Goal: Information Seeking & Learning: Compare options

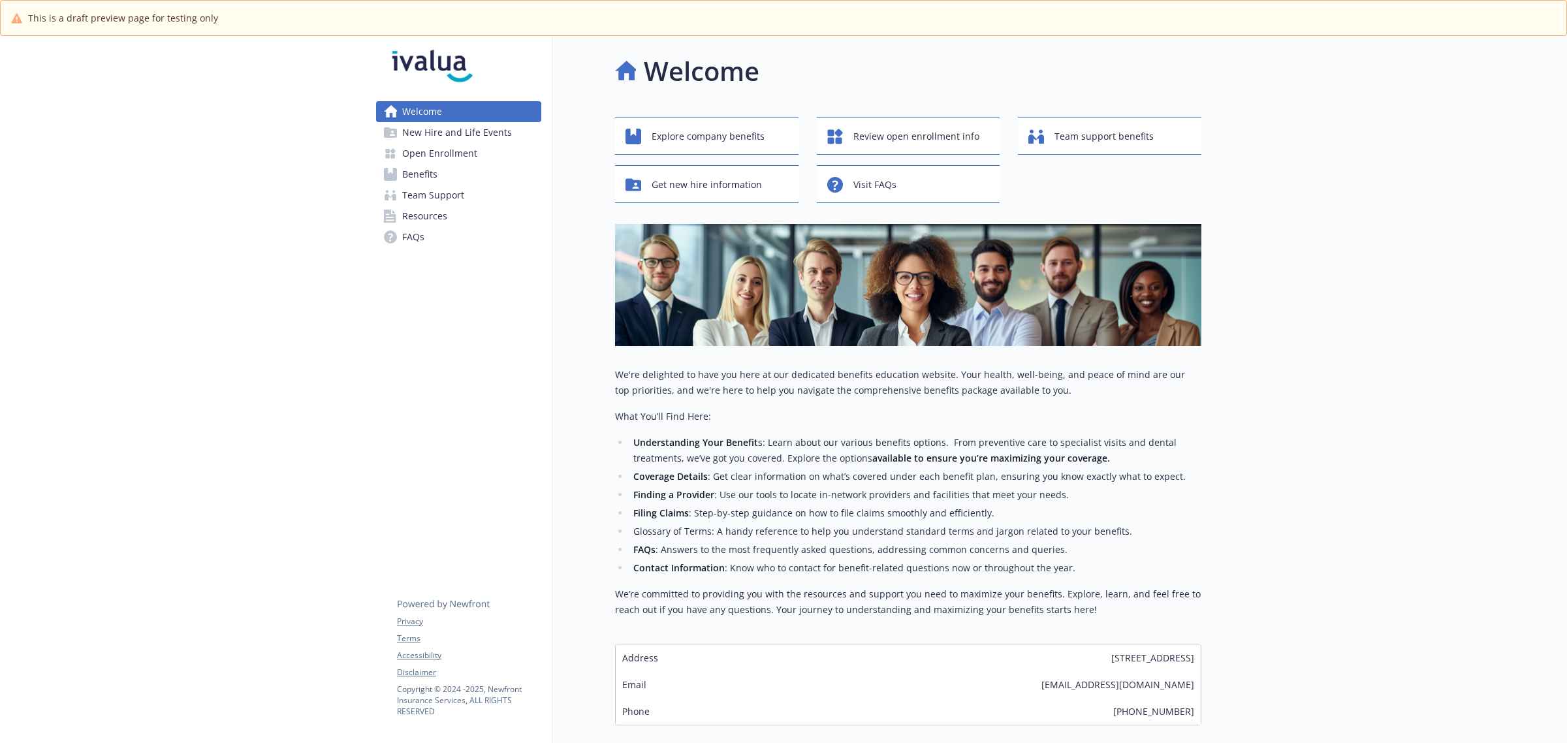
click at [425, 176] on span "Benefits" at bounding box center [419, 174] width 35 height 21
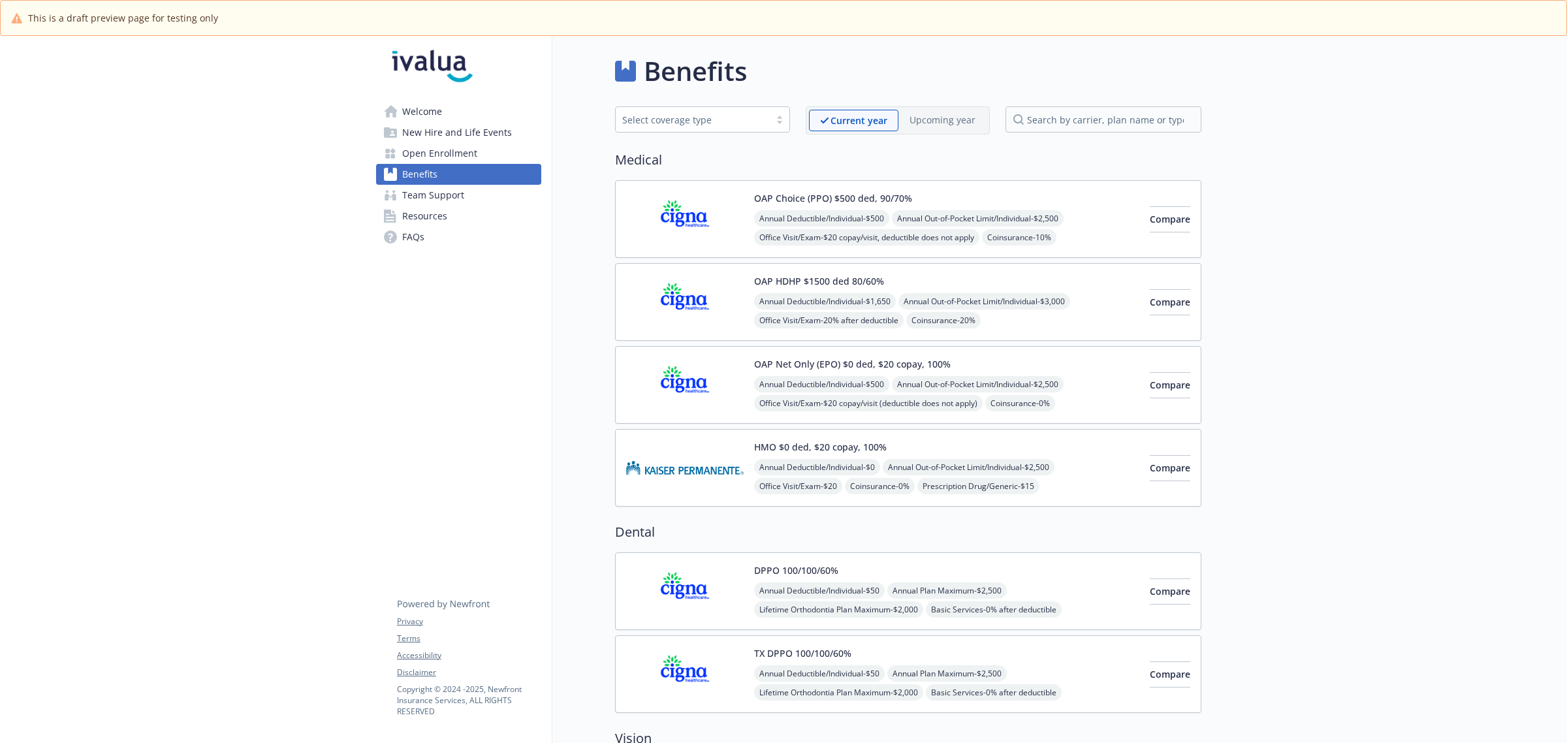
click at [915, 376] on div "OAP Net Only (EPO) $0 ded, $20 copay, 100% Annual Deductible/Individual - $500 …" at bounding box center [946, 385] width 385 height 56
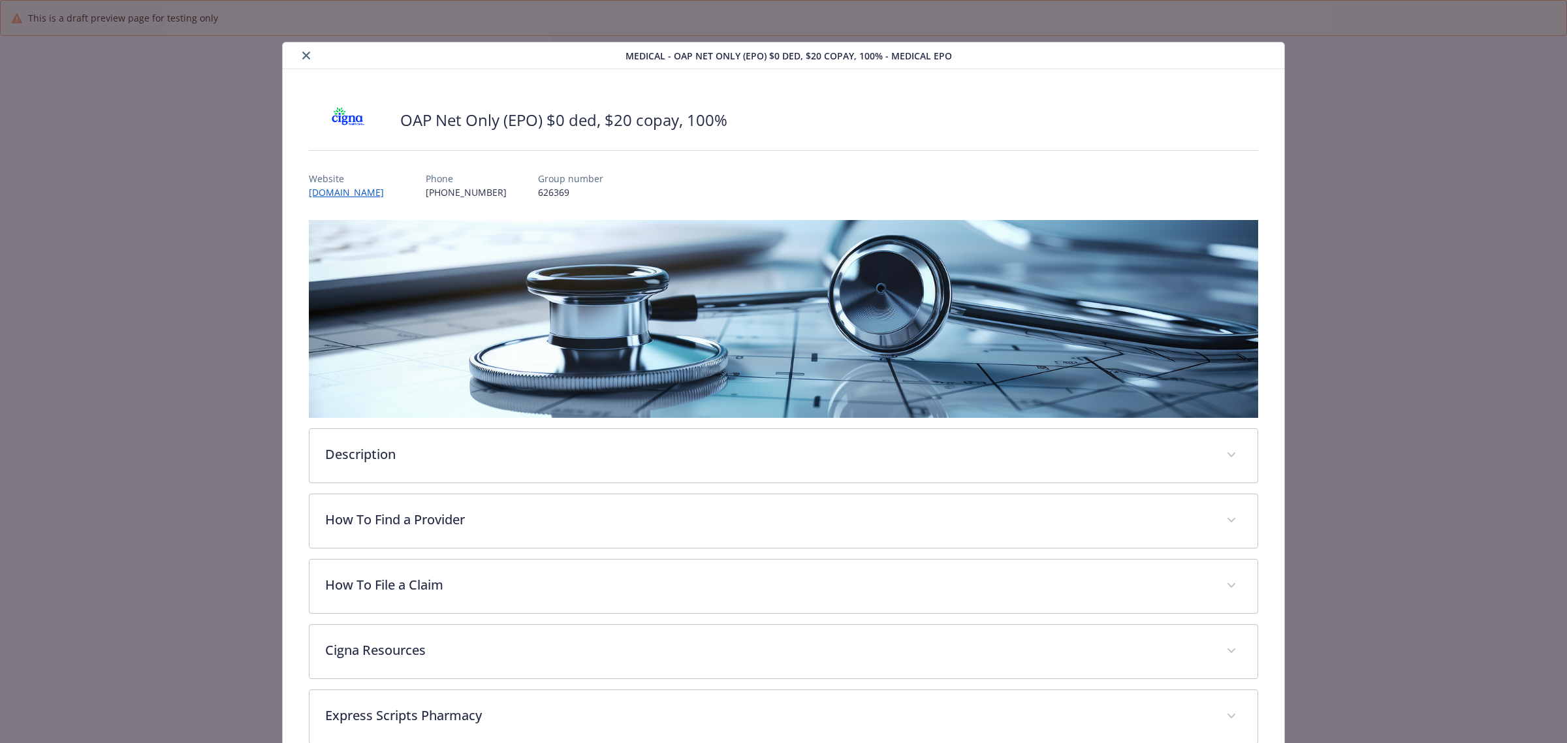
scroll to position [39, 0]
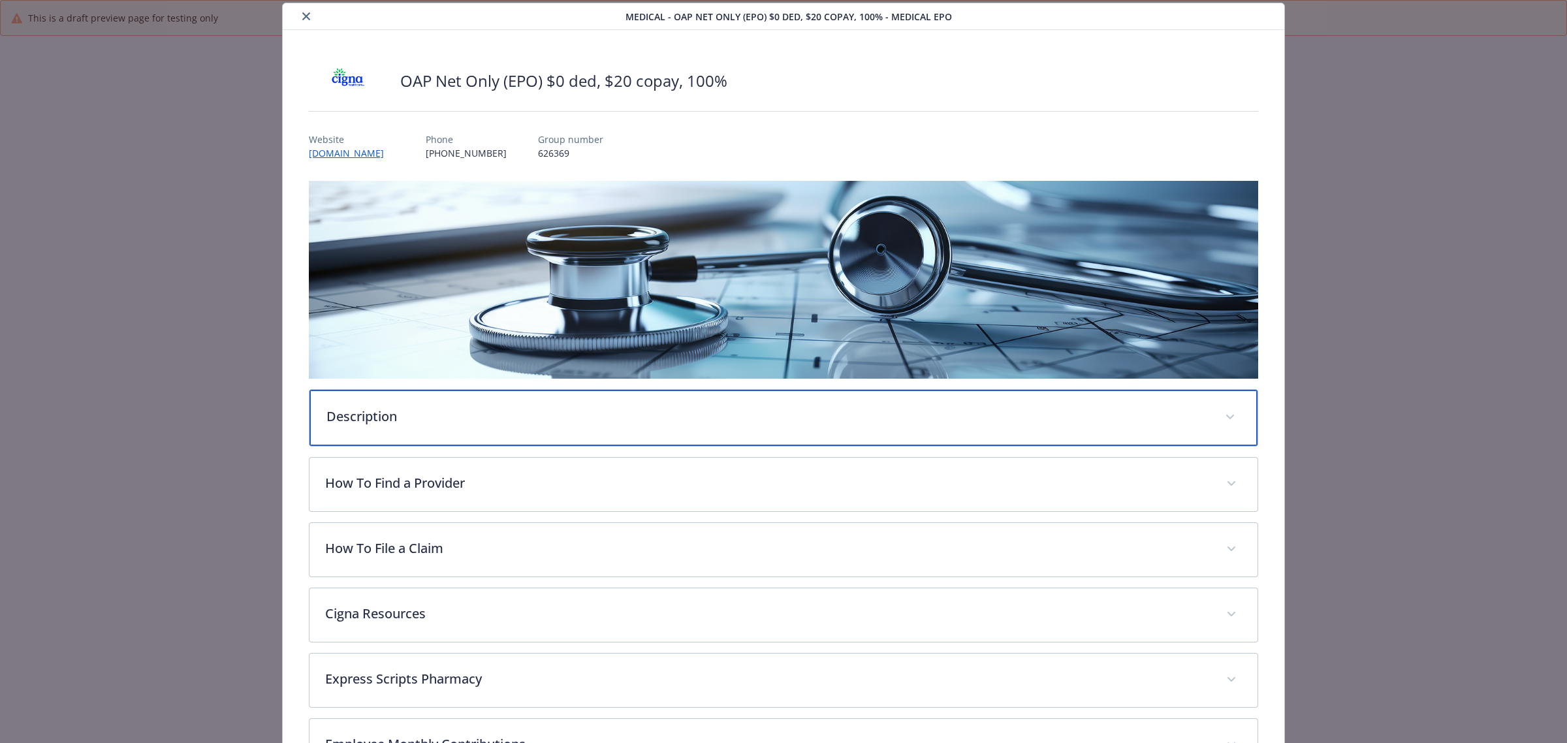
click at [471, 407] on p "Description" at bounding box center [767, 417] width 883 height 20
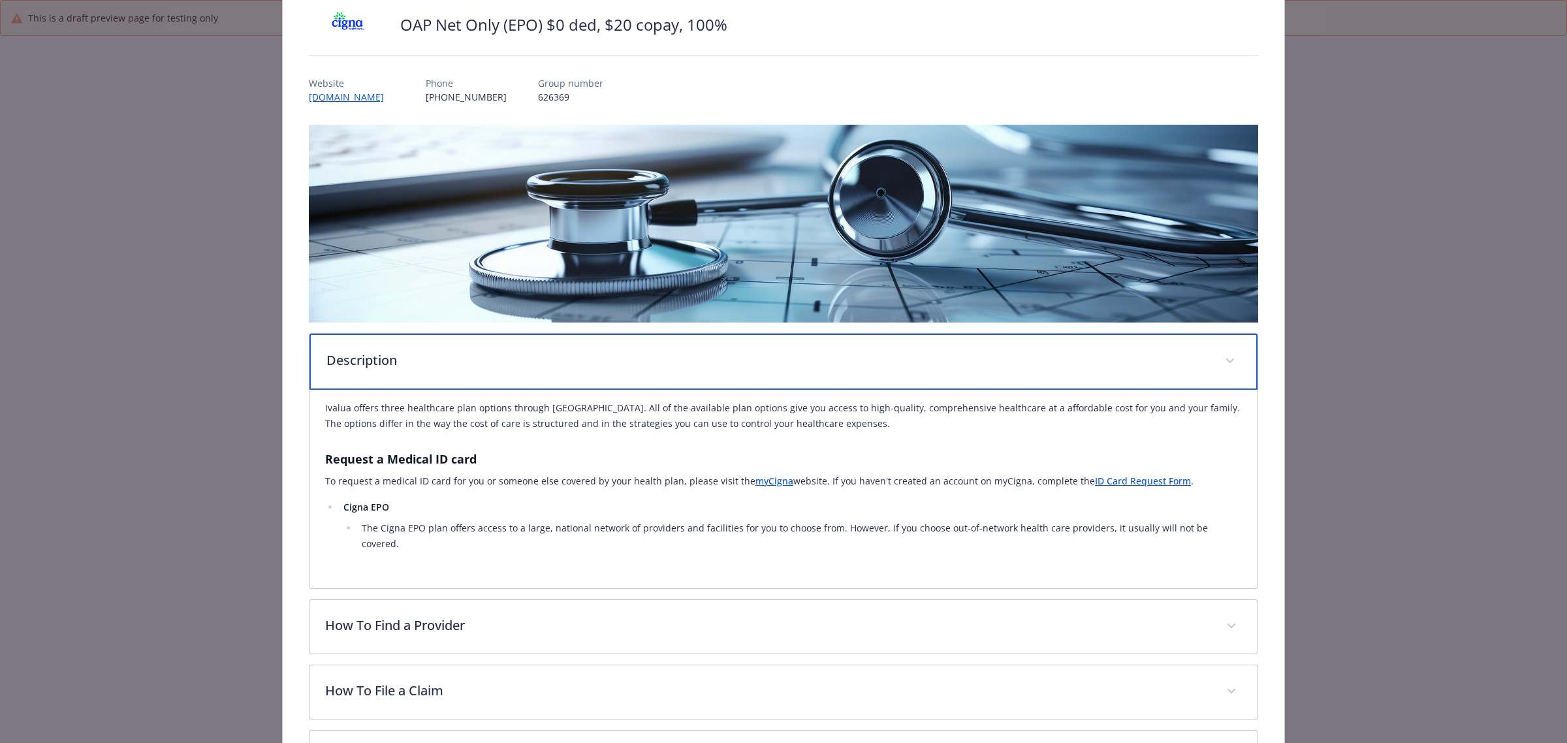
scroll to position [121, 0]
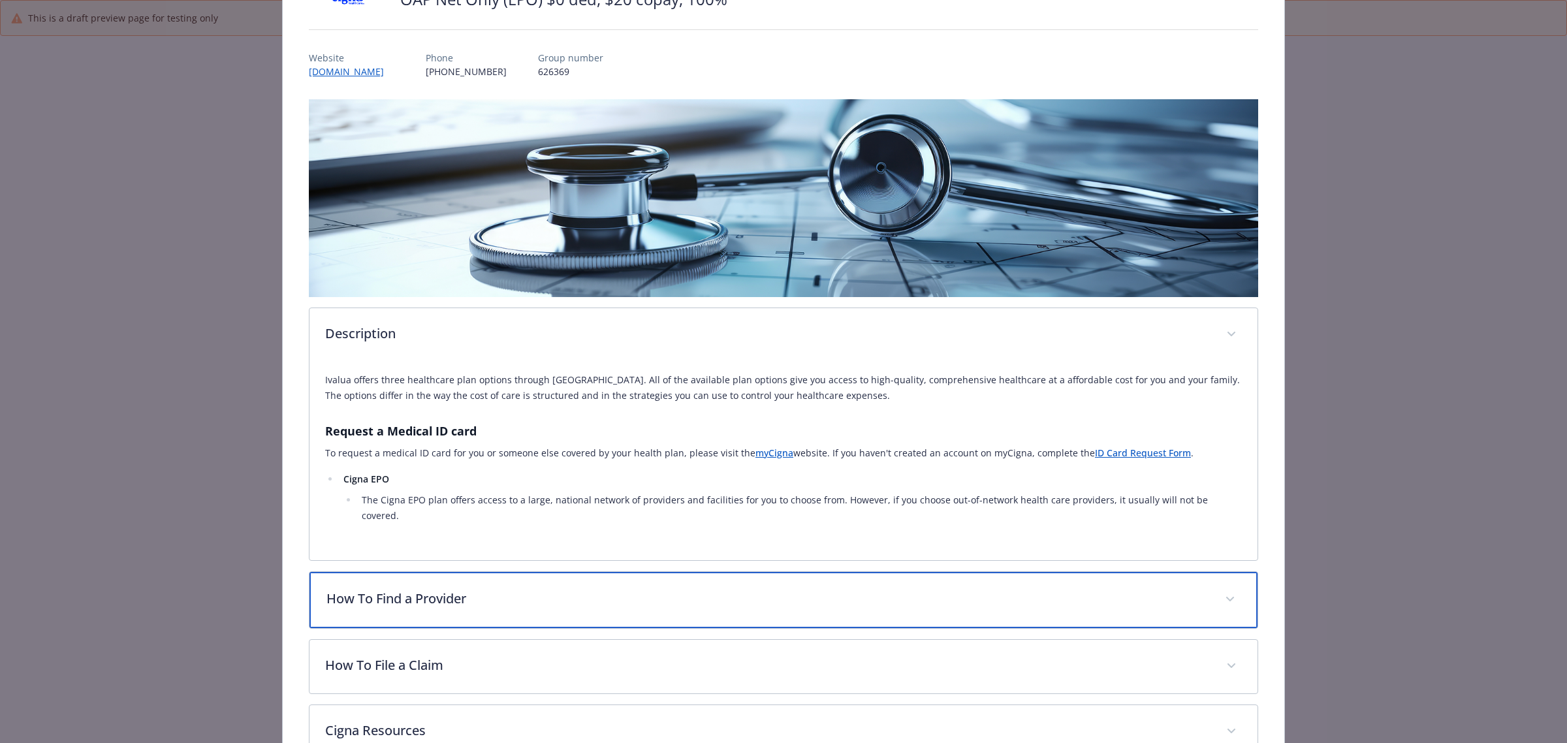
click at [477, 567] on p "How To Find a Provider" at bounding box center [767, 599] width 883 height 20
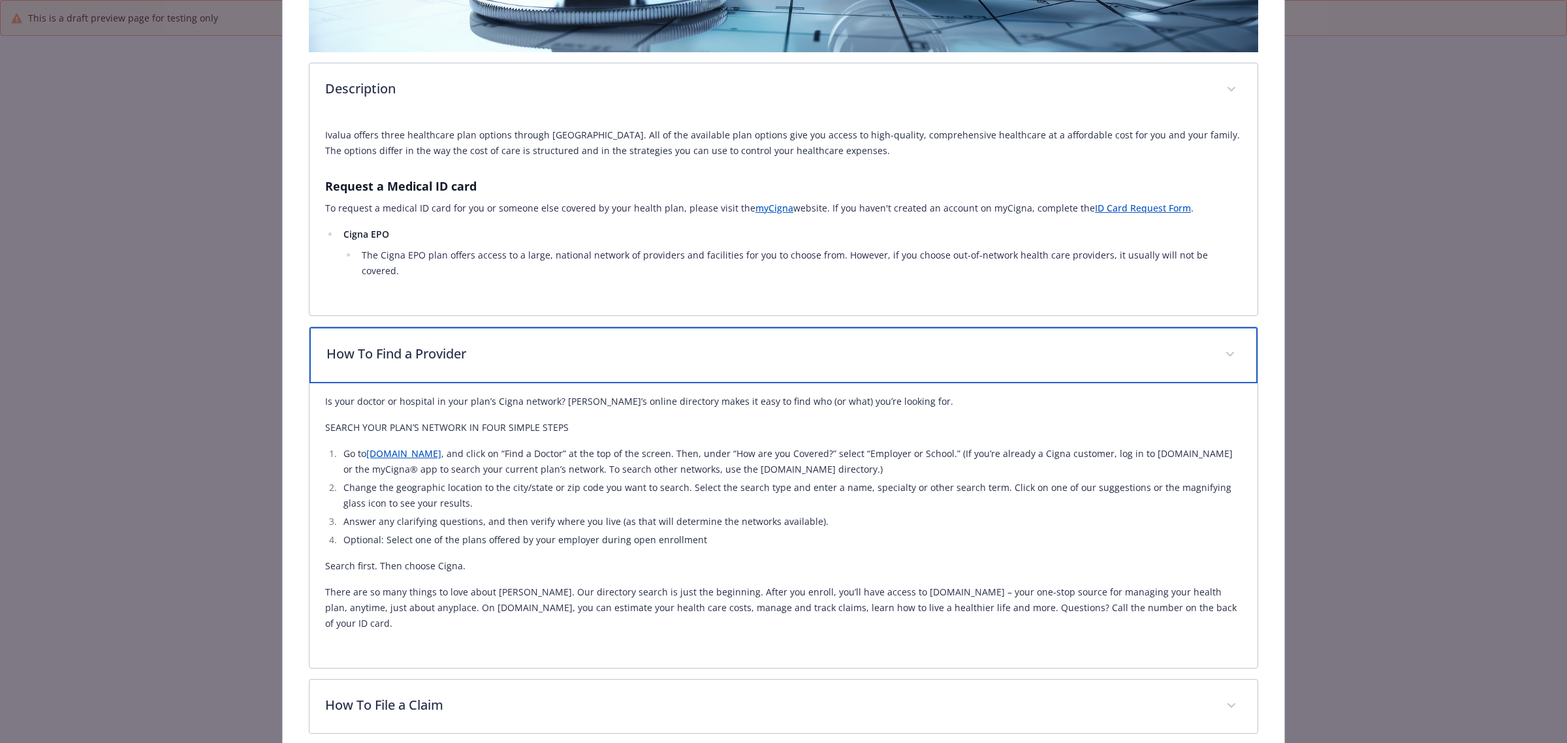
scroll to position [447, 0]
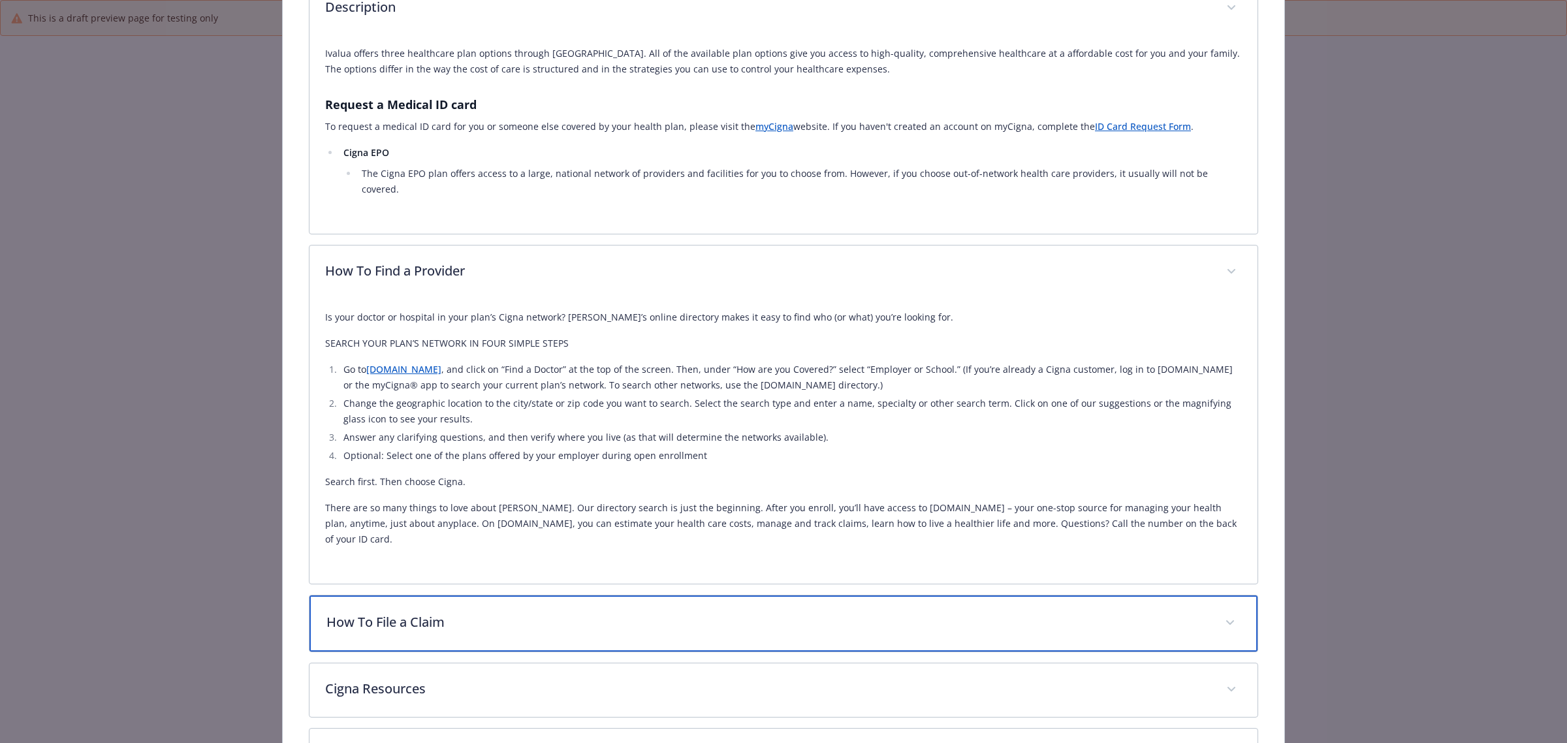
click at [403, 567] on p "How To File a Claim" at bounding box center [767, 622] width 883 height 20
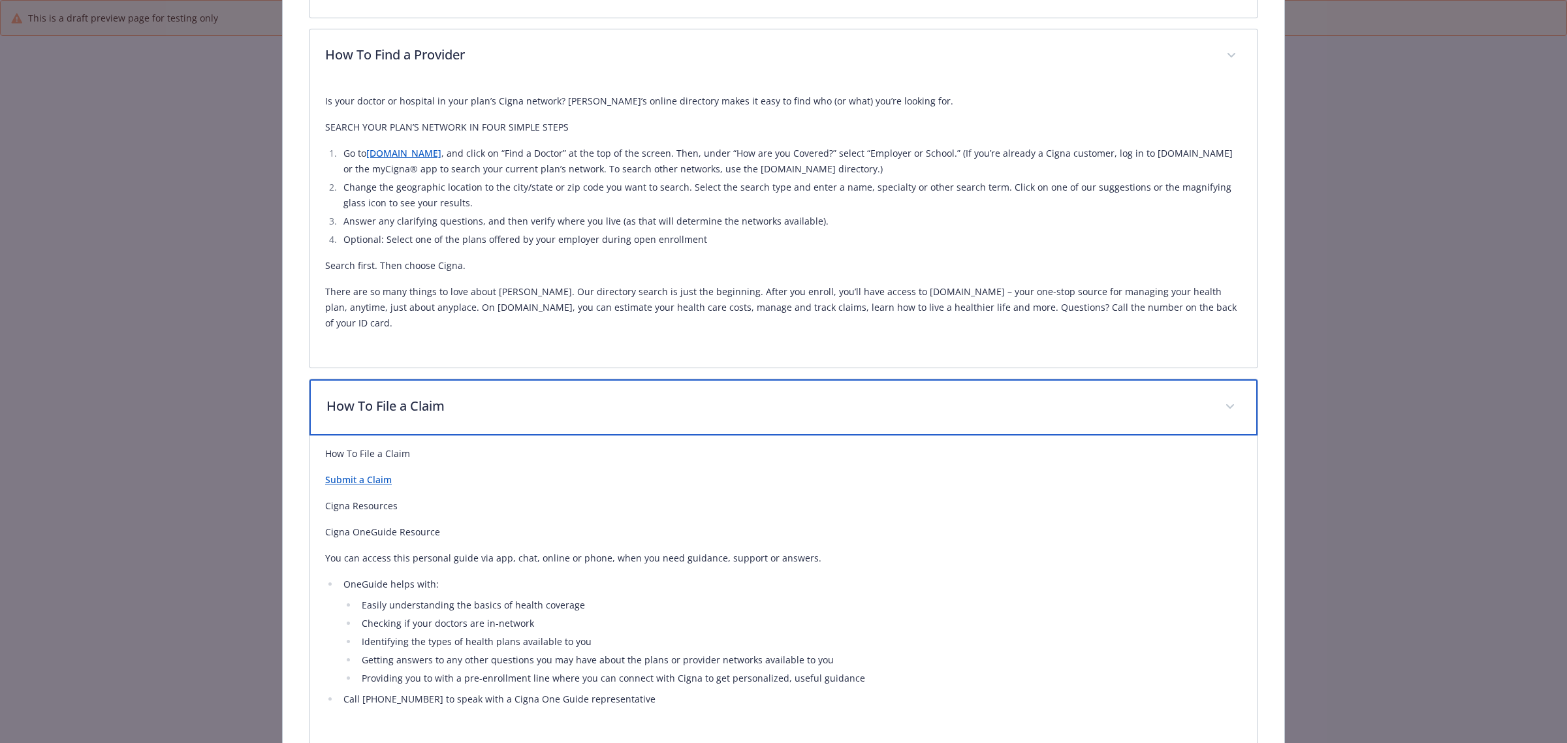
scroll to position [692, 0]
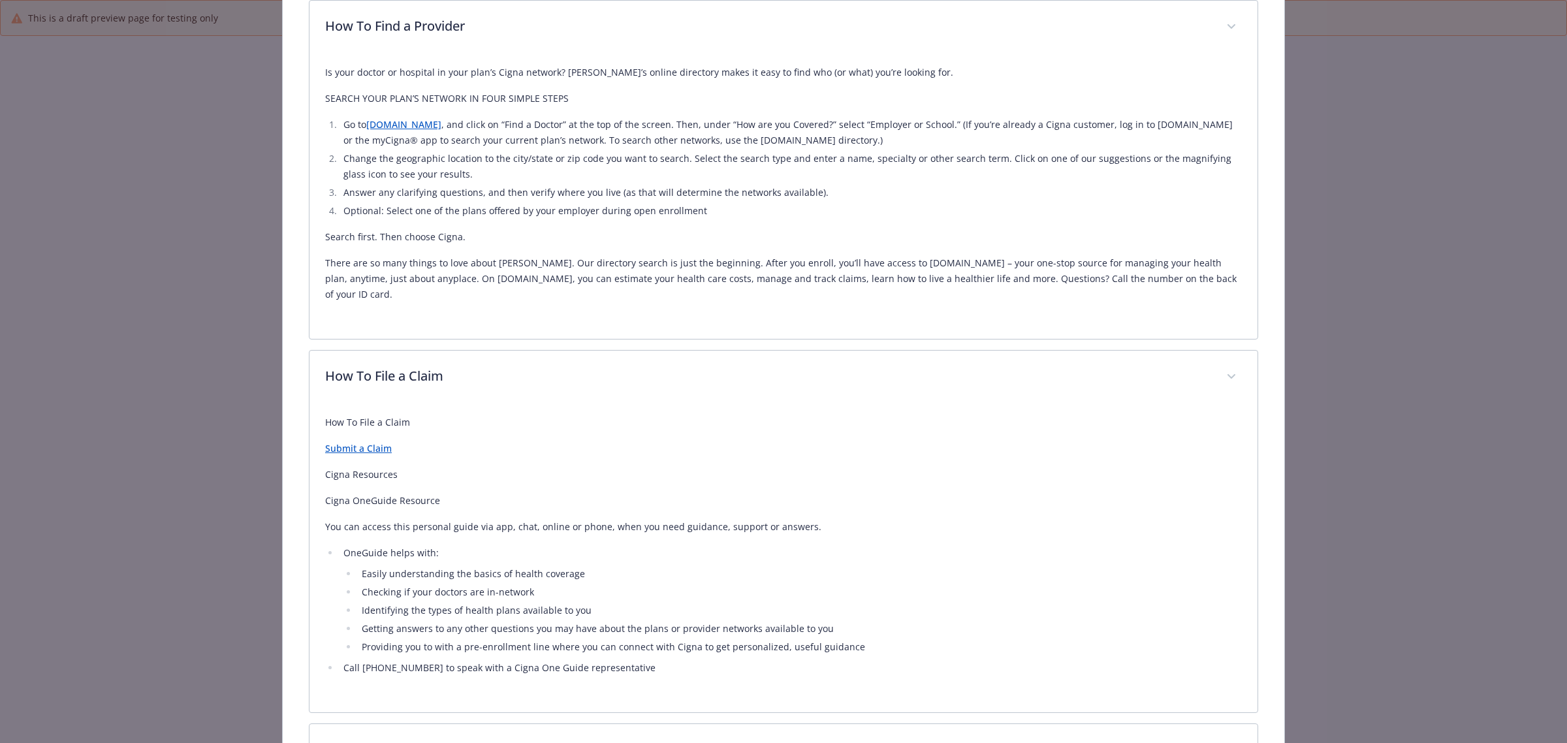
click at [361, 442] on link "Submit a Claim" at bounding box center [358, 448] width 67 height 12
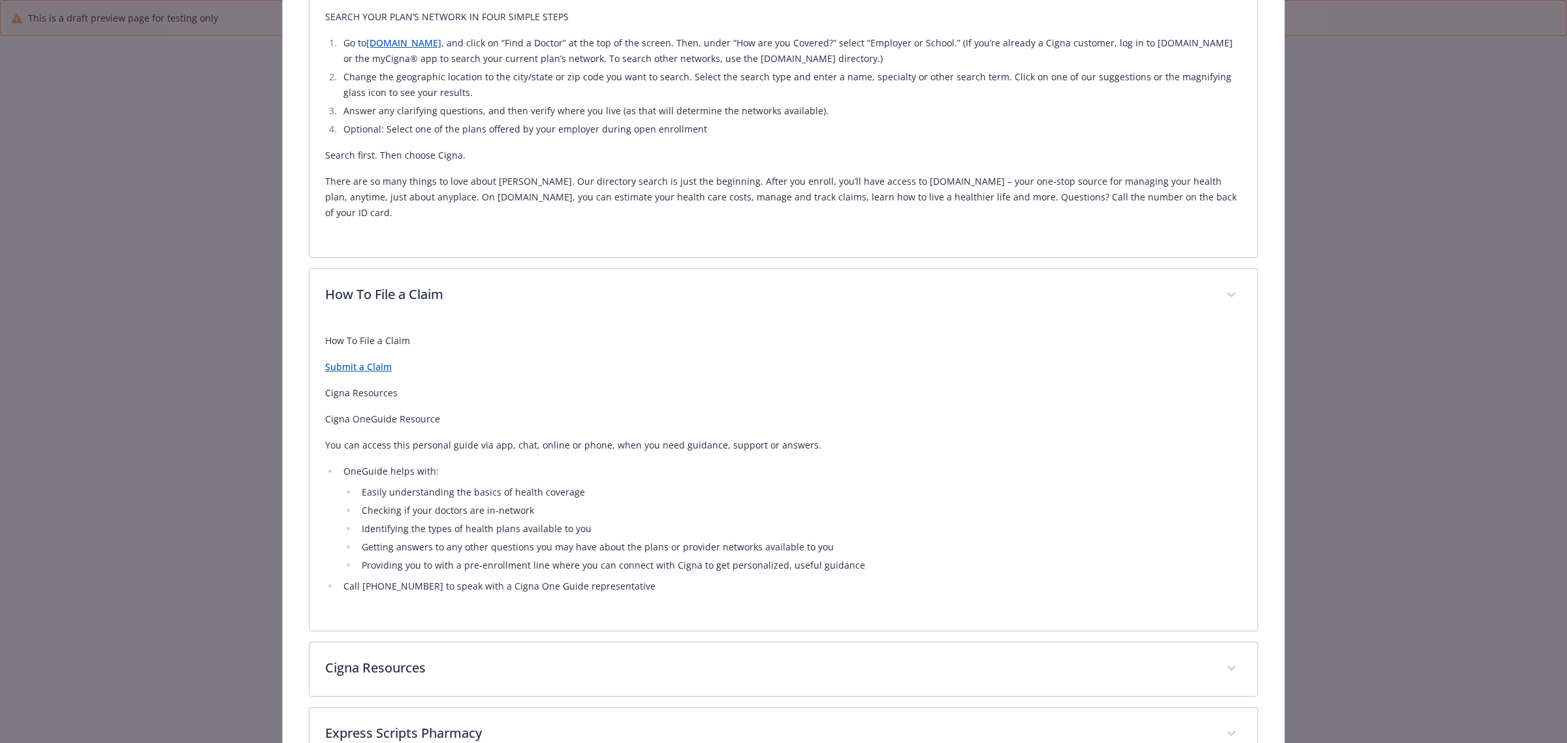
scroll to position [855, 0]
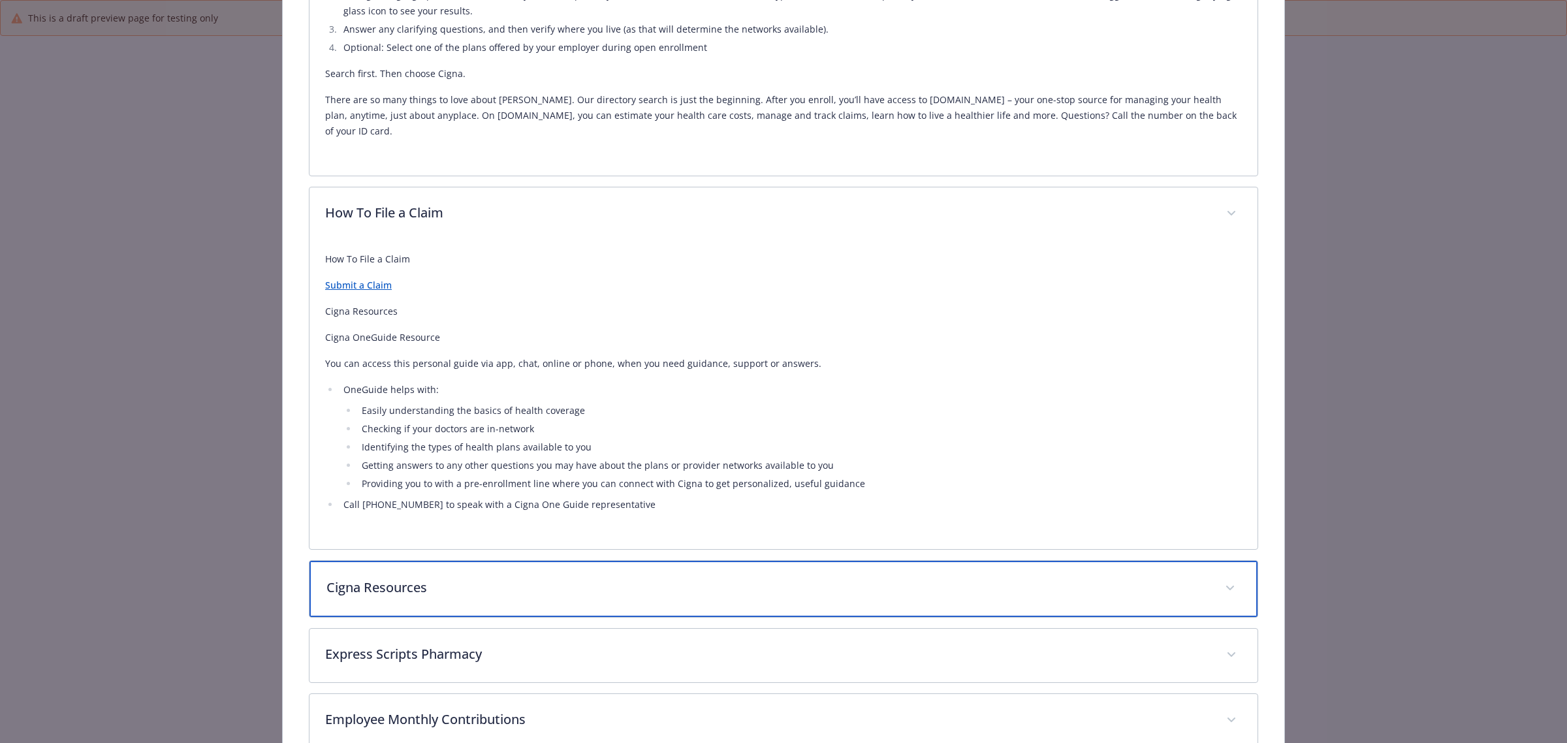
click at [586, 567] on p "Cigna Resources" at bounding box center [767, 588] width 883 height 20
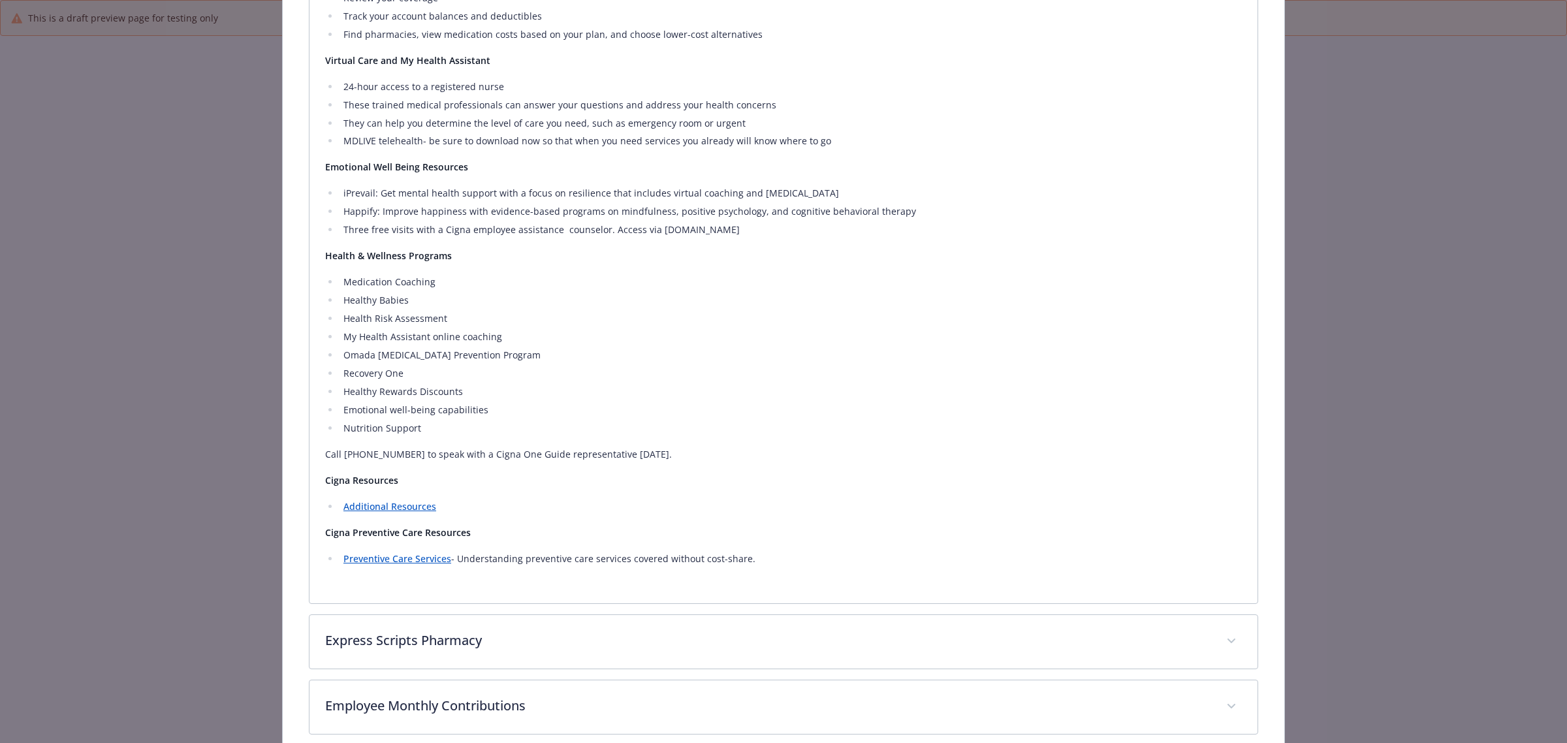
scroll to position [2159, 0]
click at [394, 501] on li "Additional Resources" at bounding box center [791, 509] width 902 height 16
click at [392, 502] on link "Additional Resources" at bounding box center [389, 508] width 93 height 12
click at [411, 554] on link "Preventive Care Services" at bounding box center [397, 560] width 108 height 12
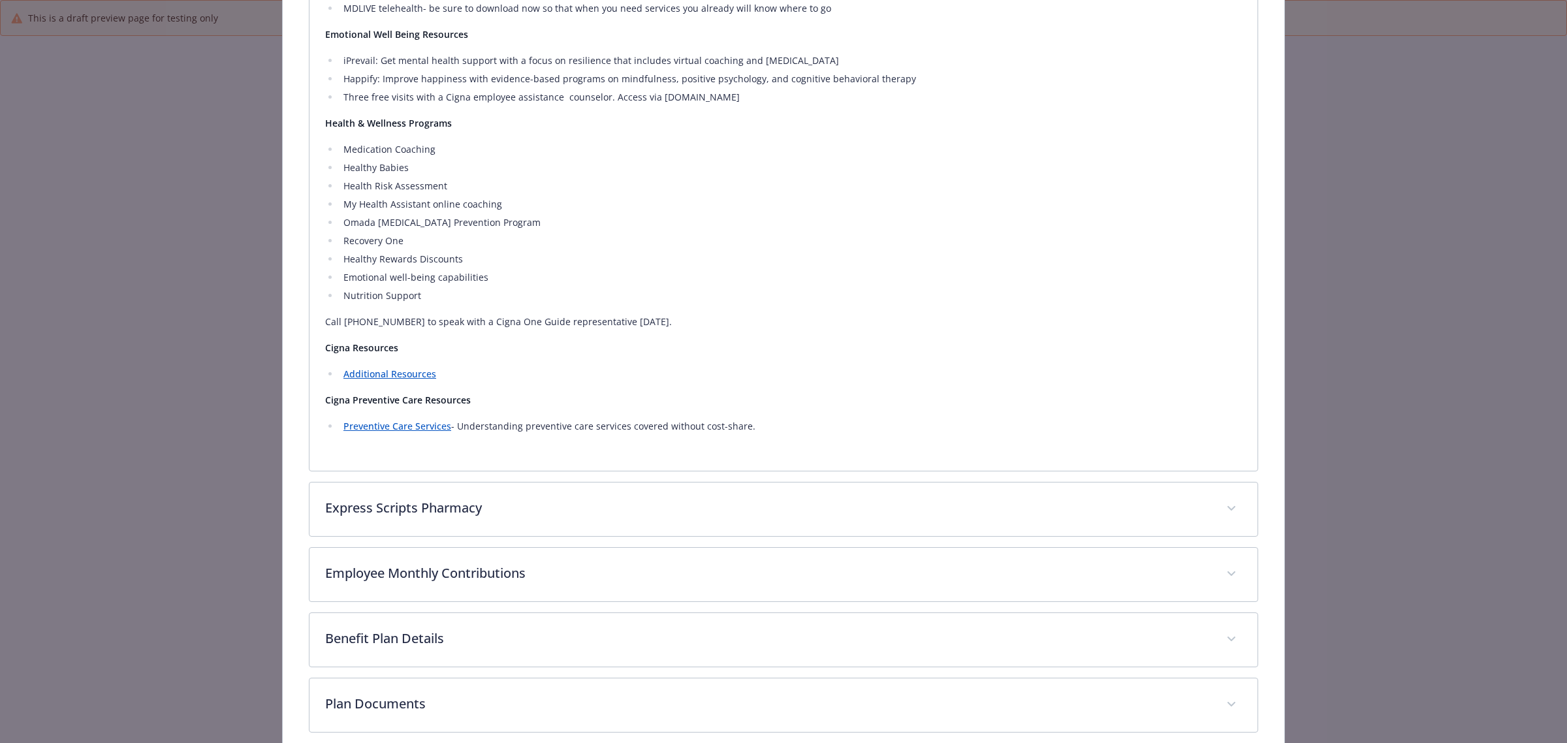
scroll to position [2323, 0]
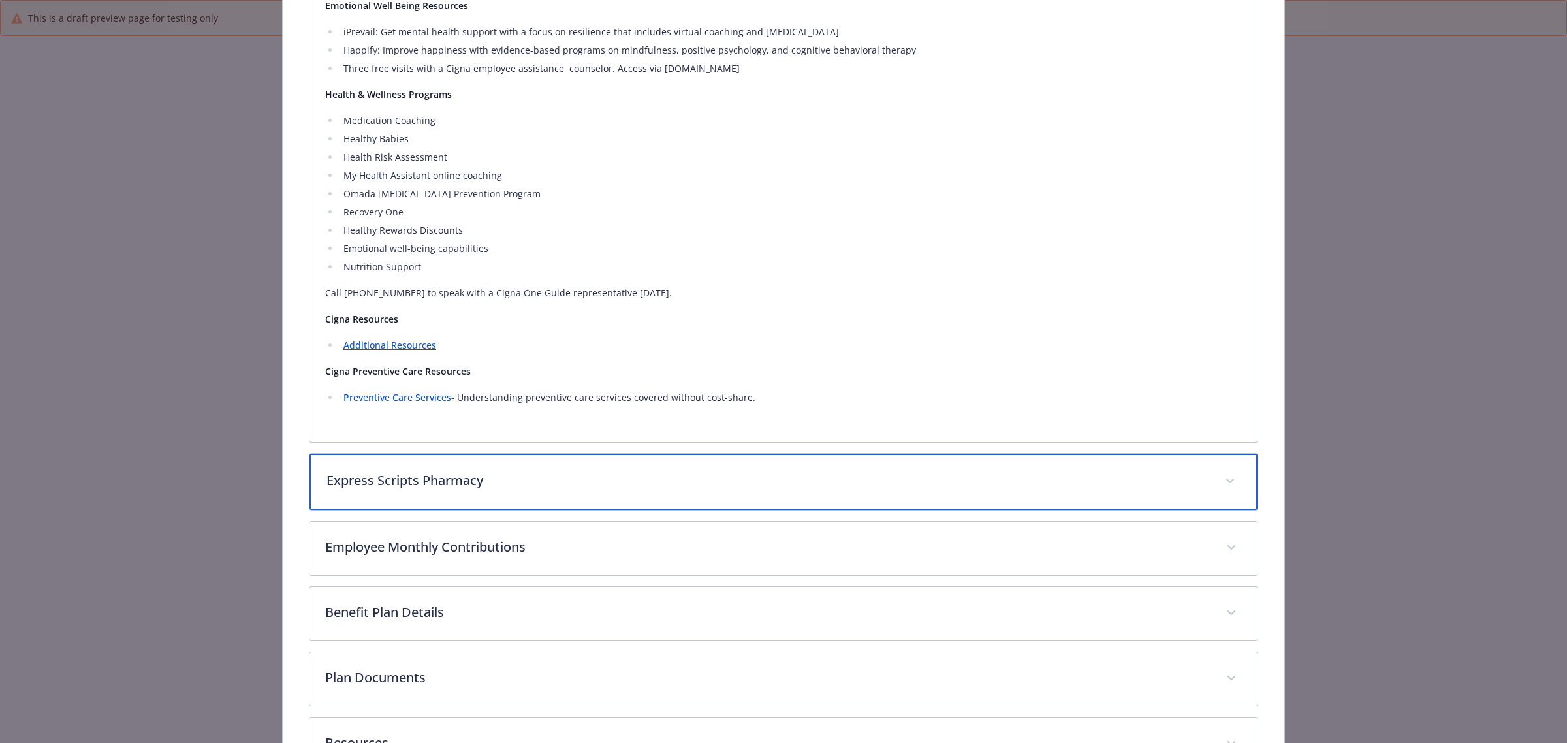
click at [481, 471] on p "Express Scripts Pharmacy" at bounding box center [767, 481] width 883 height 20
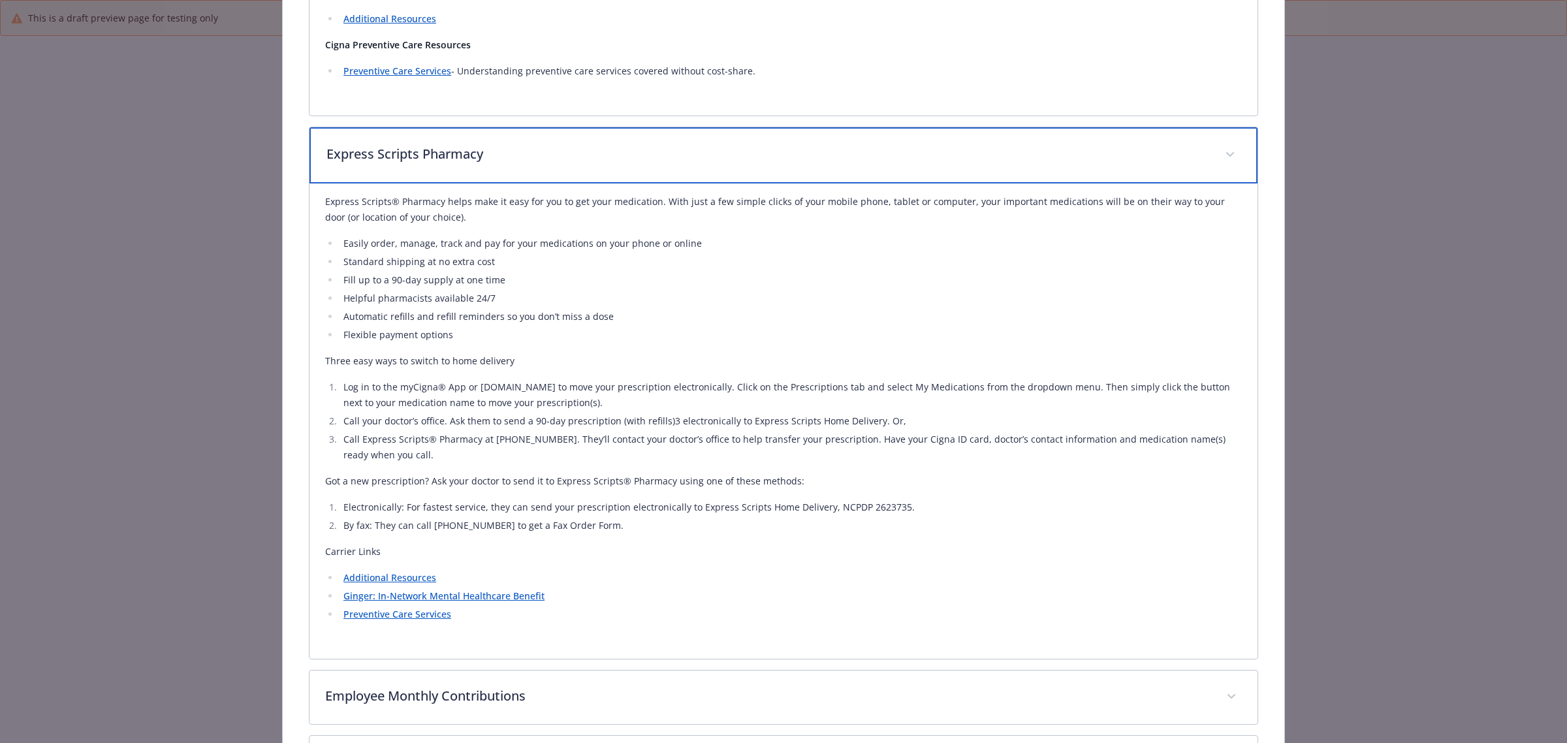
scroll to position [2731, 0]
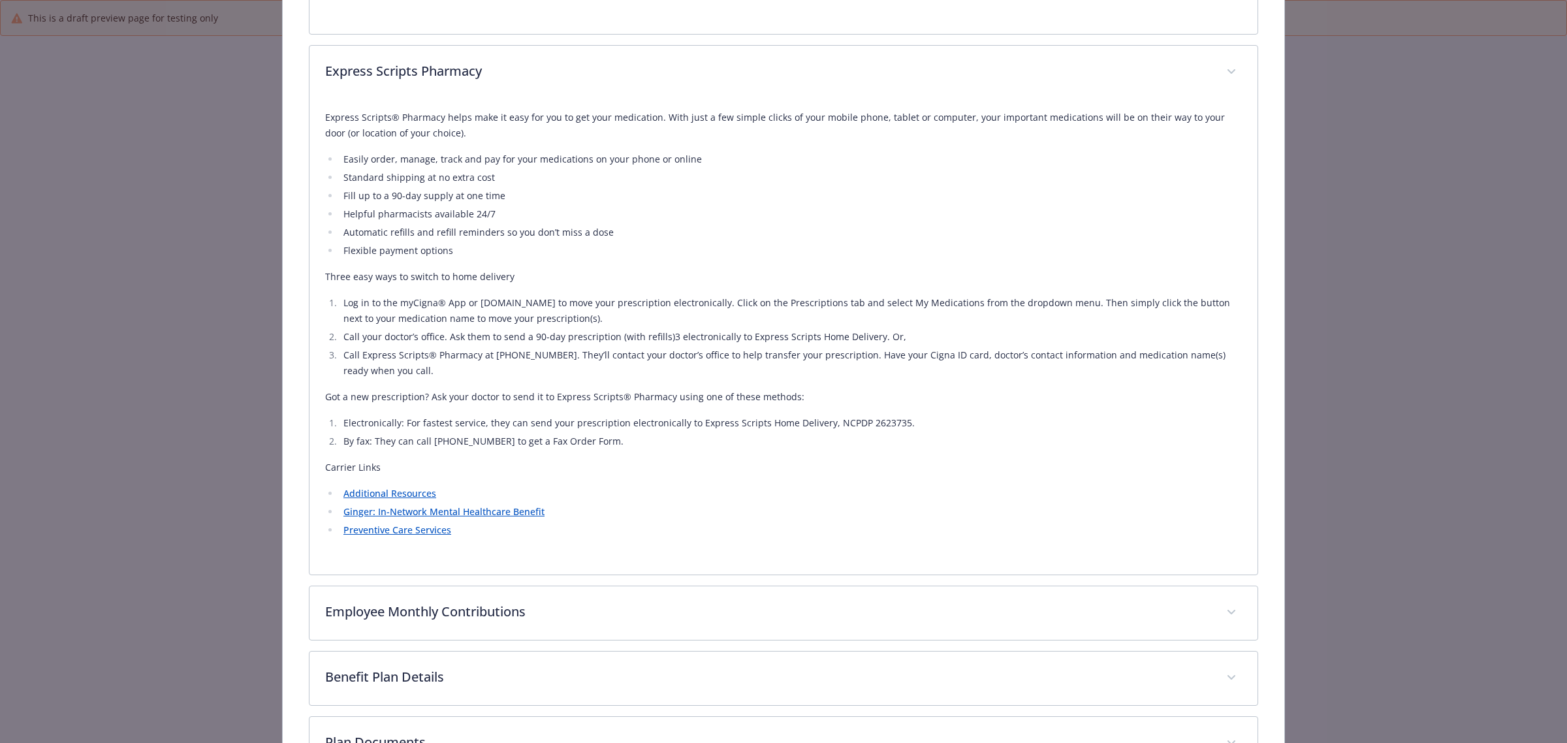
click at [413, 487] on link "Additional Resources" at bounding box center [389, 493] width 93 height 12
click at [405, 505] on link "Ginger: In-Network Mental Healthcare Benefit" at bounding box center [443, 511] width 201 height 12
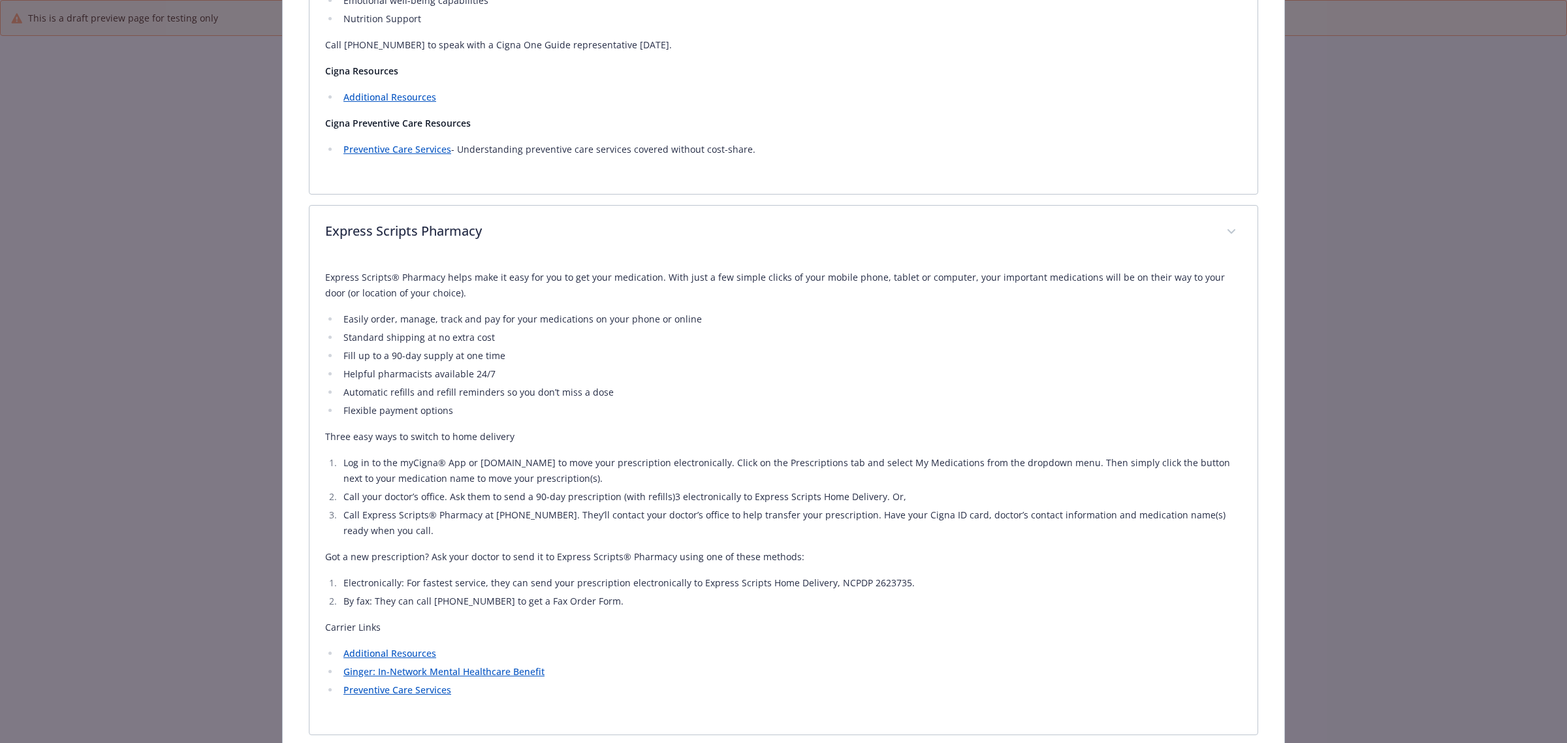
scroll to position [2649, 0]
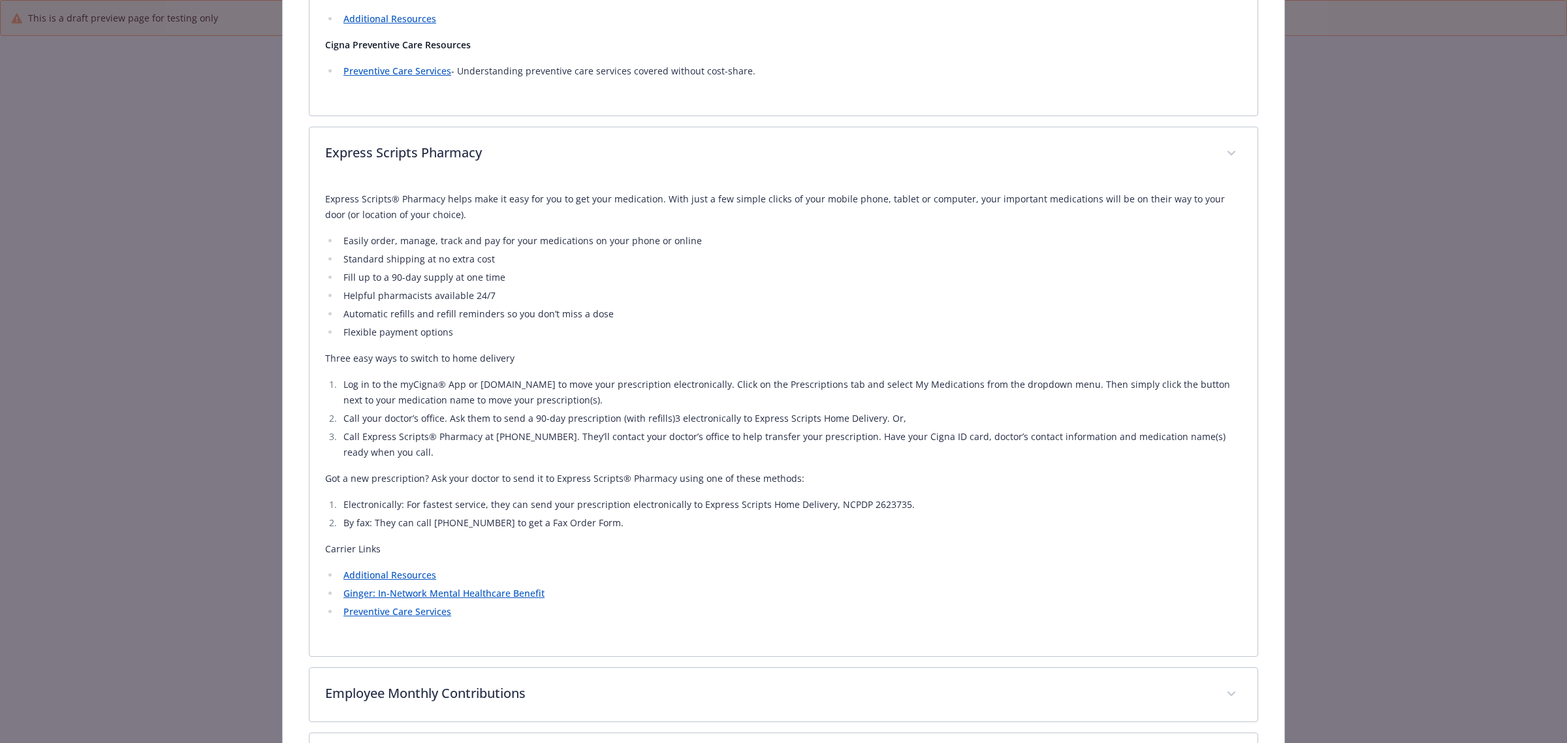
click at [392, 567] on link "Additional Resources" at bounding box center [389, 575] width 93 height 12
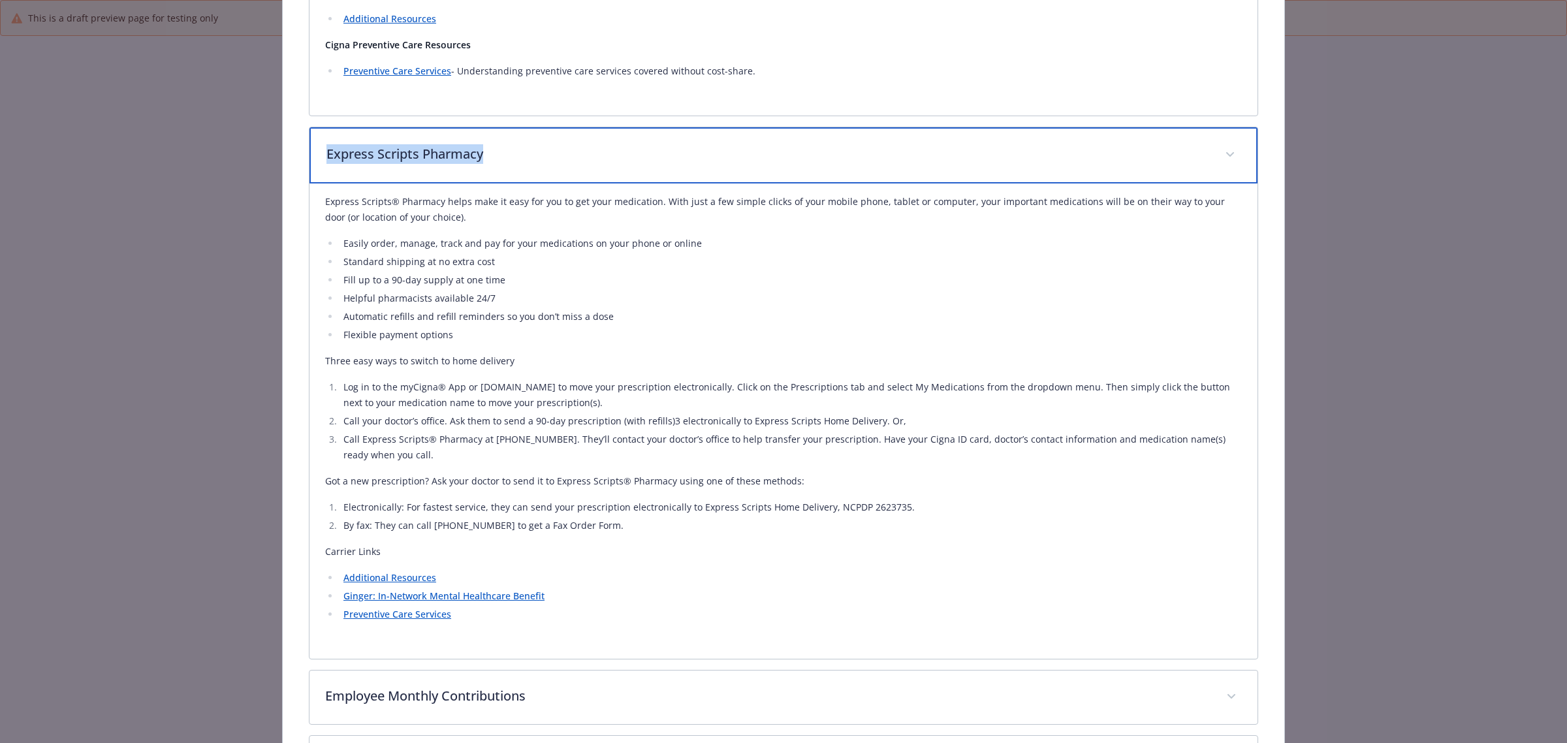
drag, startPoint x: 506, startPoint y: 123, endPoint x: 308, endPoint y: 121, distance: 198.5
click at [310, 127] on div "Express Scripts Pharmacy" at bounding box center [784, 155] width 948 height 56
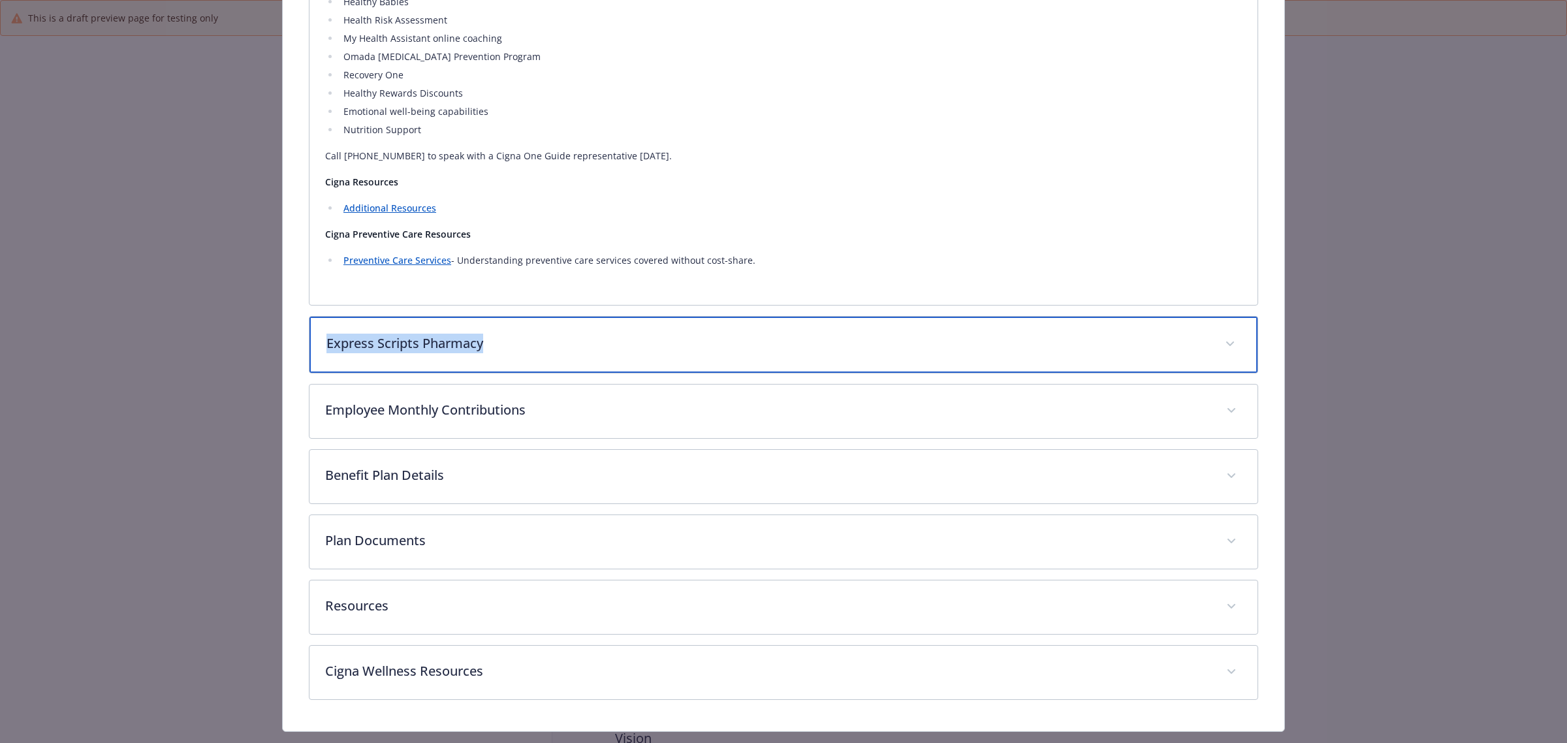
scroll to position [2460, 0]
copy p "Express Scripts Pharmacy"
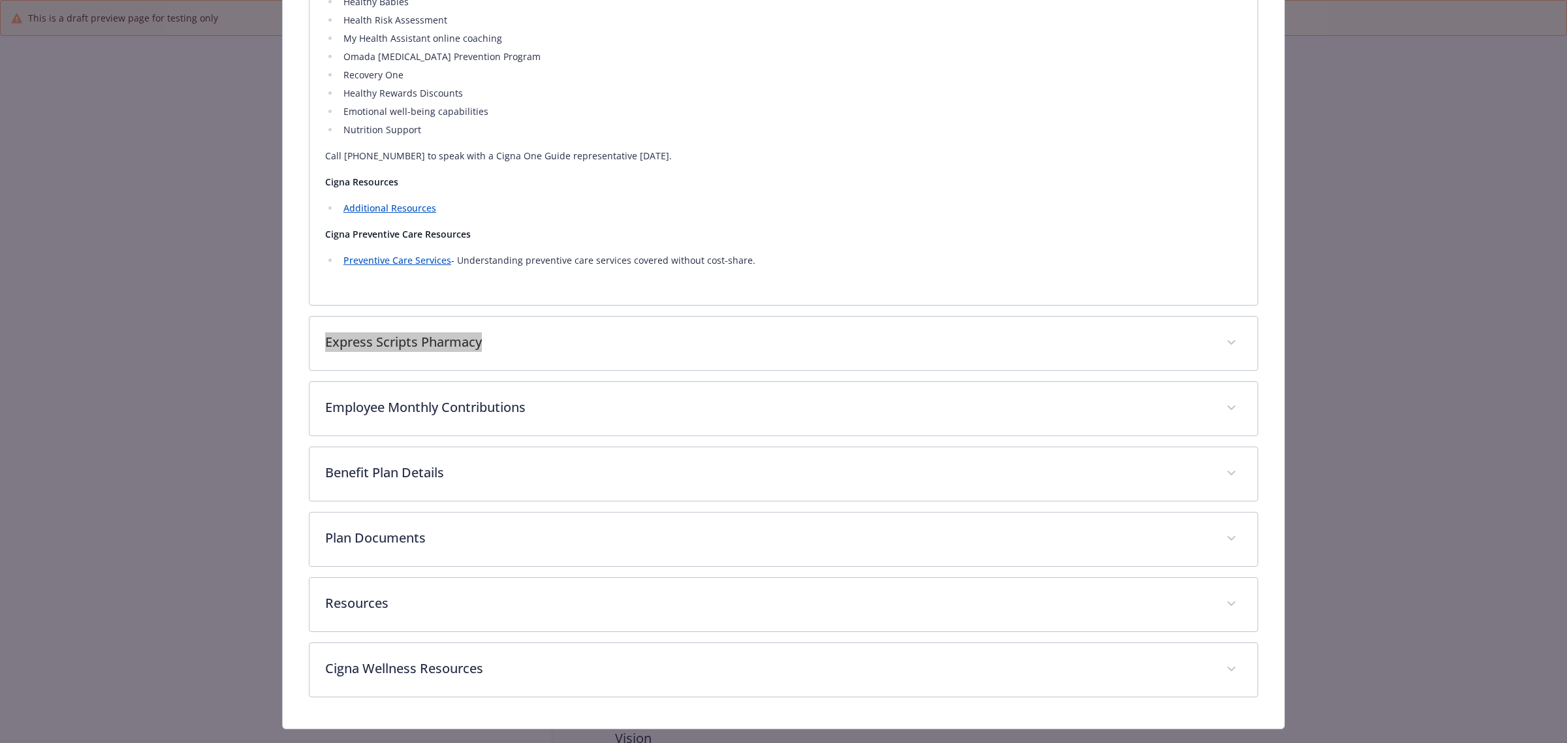
scroll to position [2458, 0]
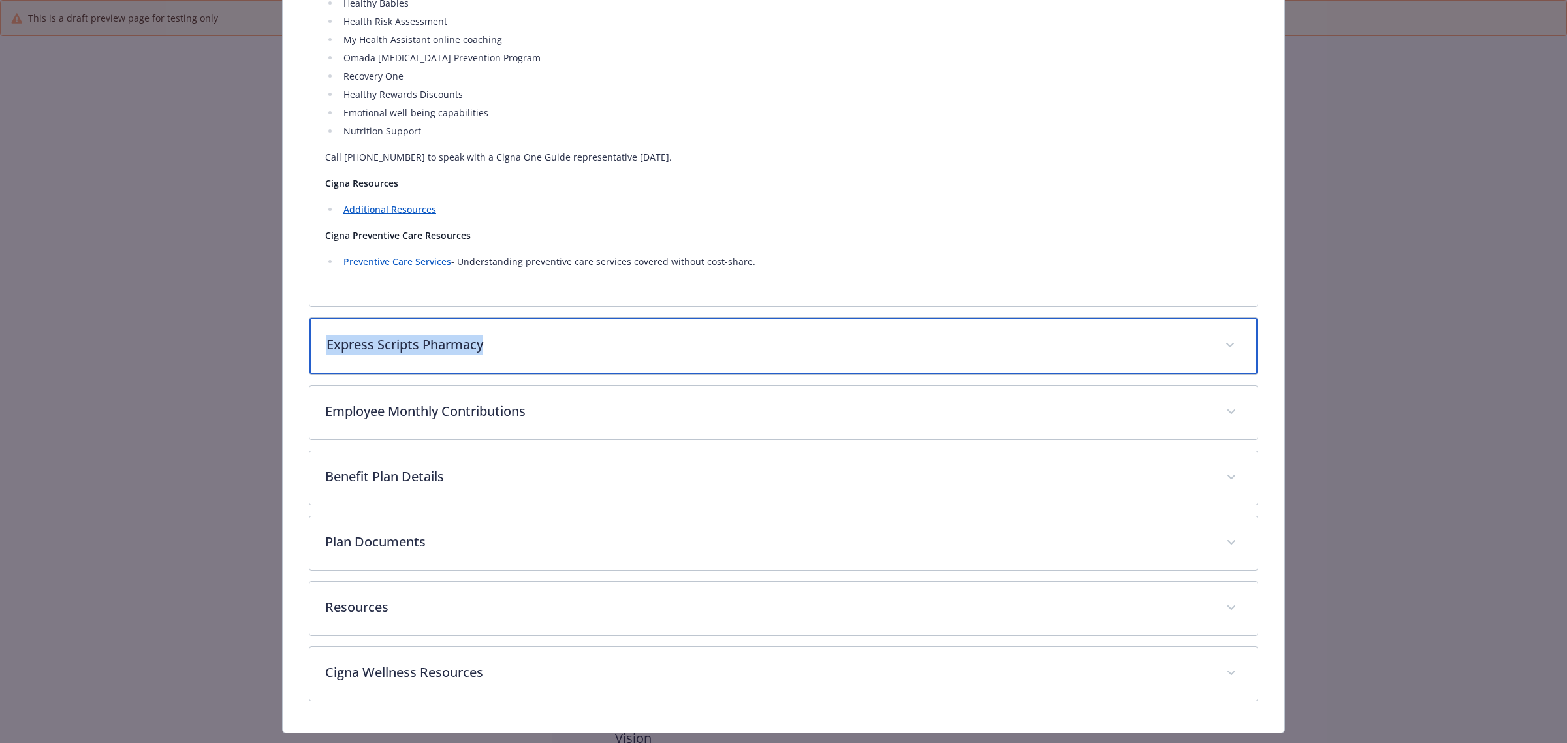
click at [462, 335] on p "Express Scripts Pharmacy" at bounding box center [767, 345] width 883 height 20
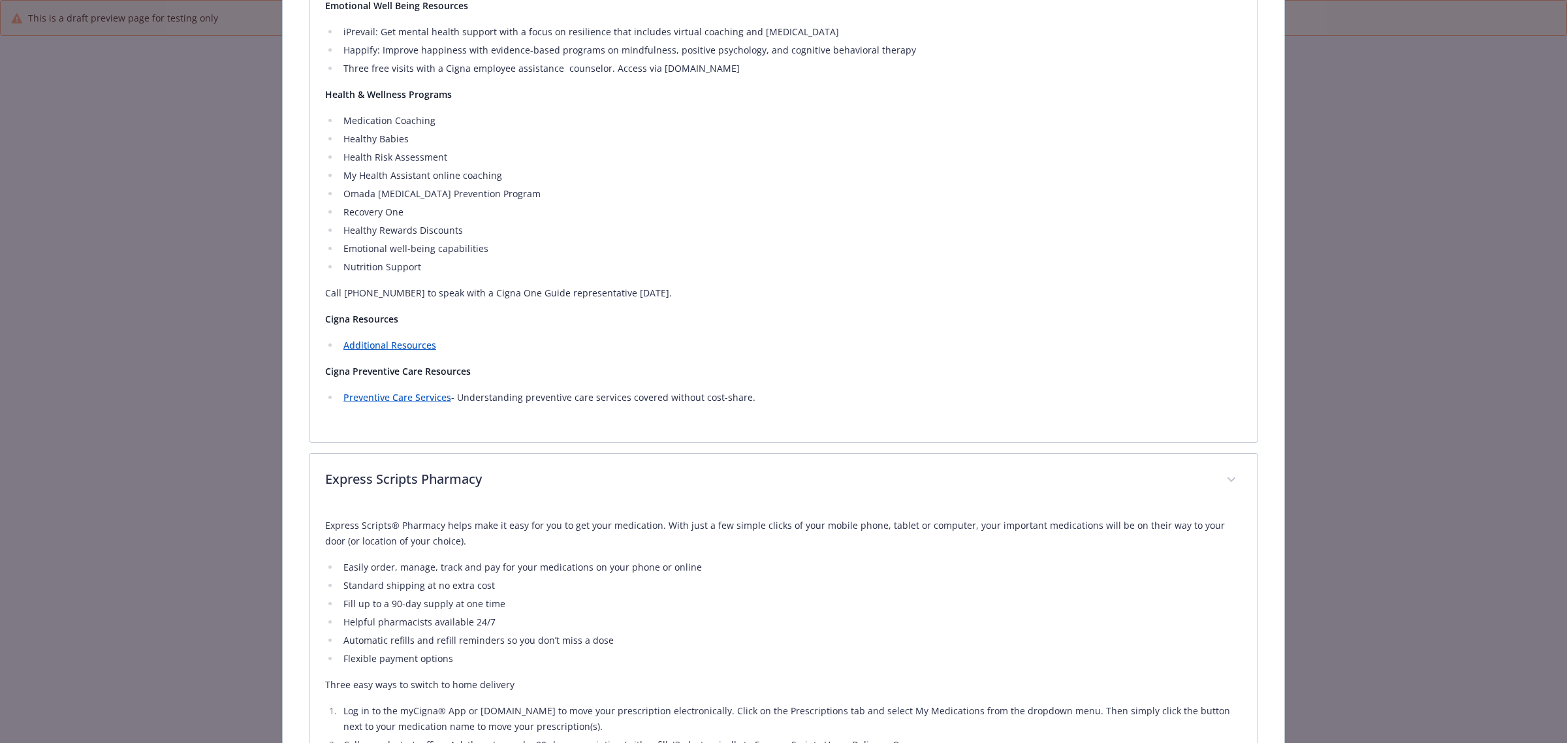
scroll to position [2731, 0]
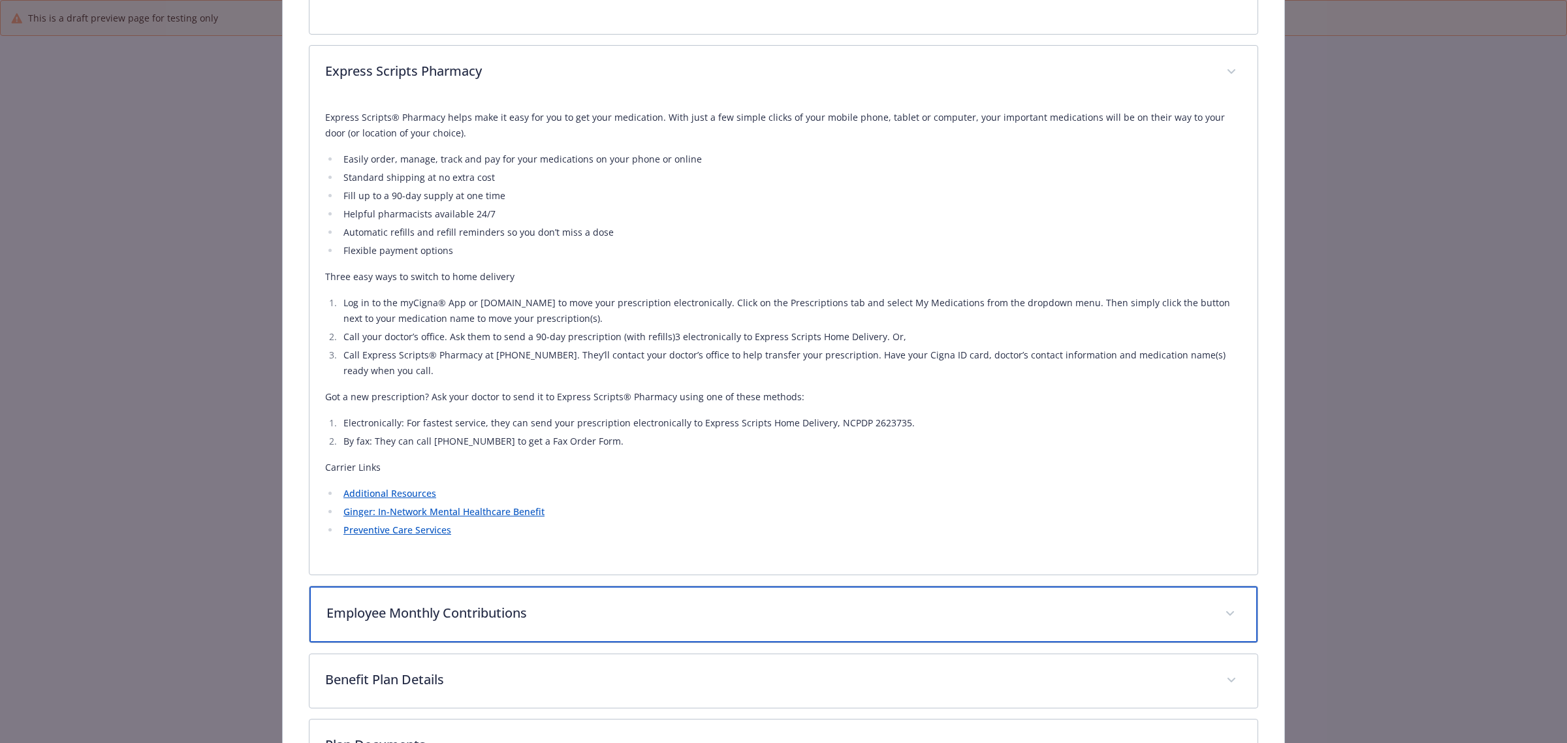
click at [498, 567] on p "Employee Monthly Contributions" at bounding box center [767, 613] width 883 height 20
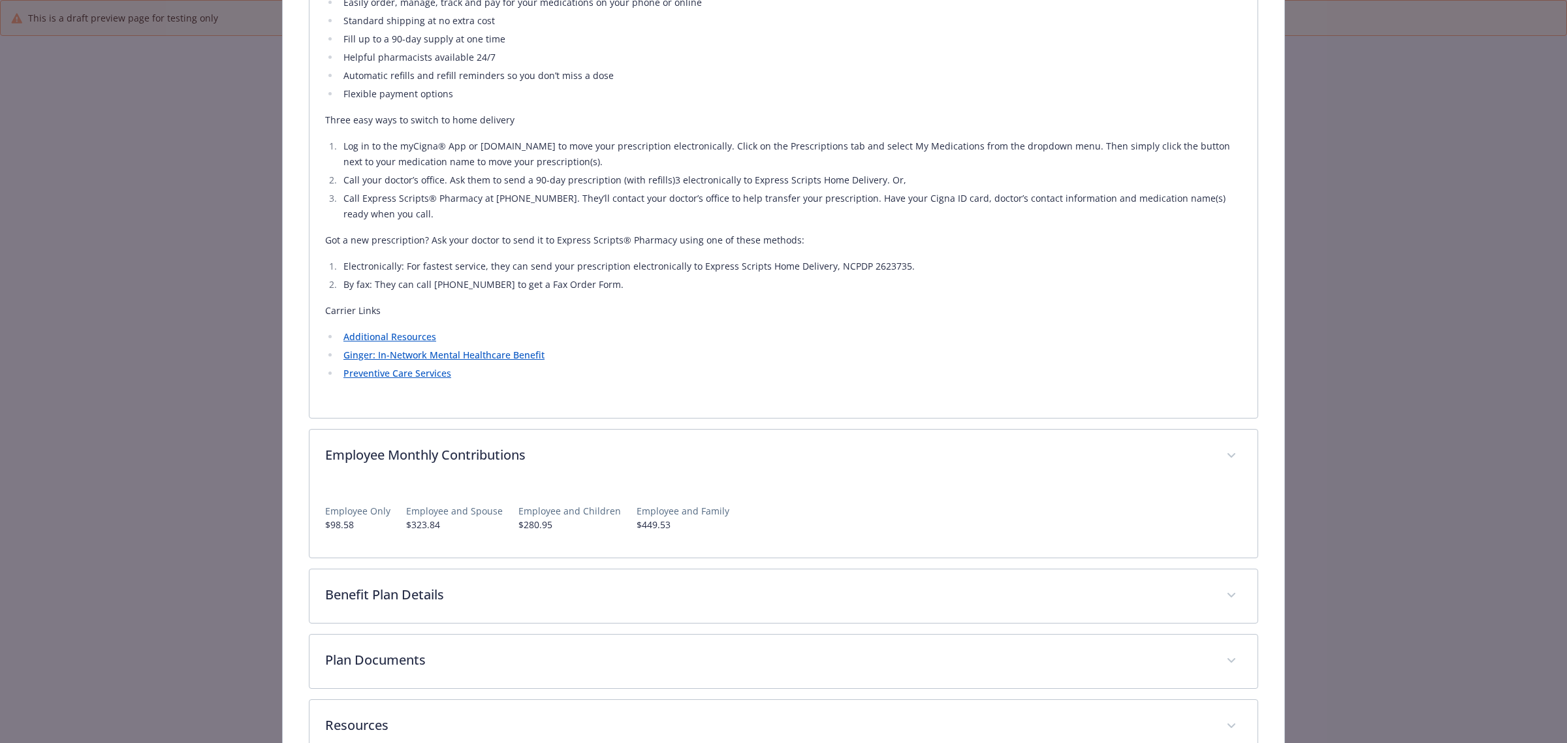
scroll to position [2894, 0]
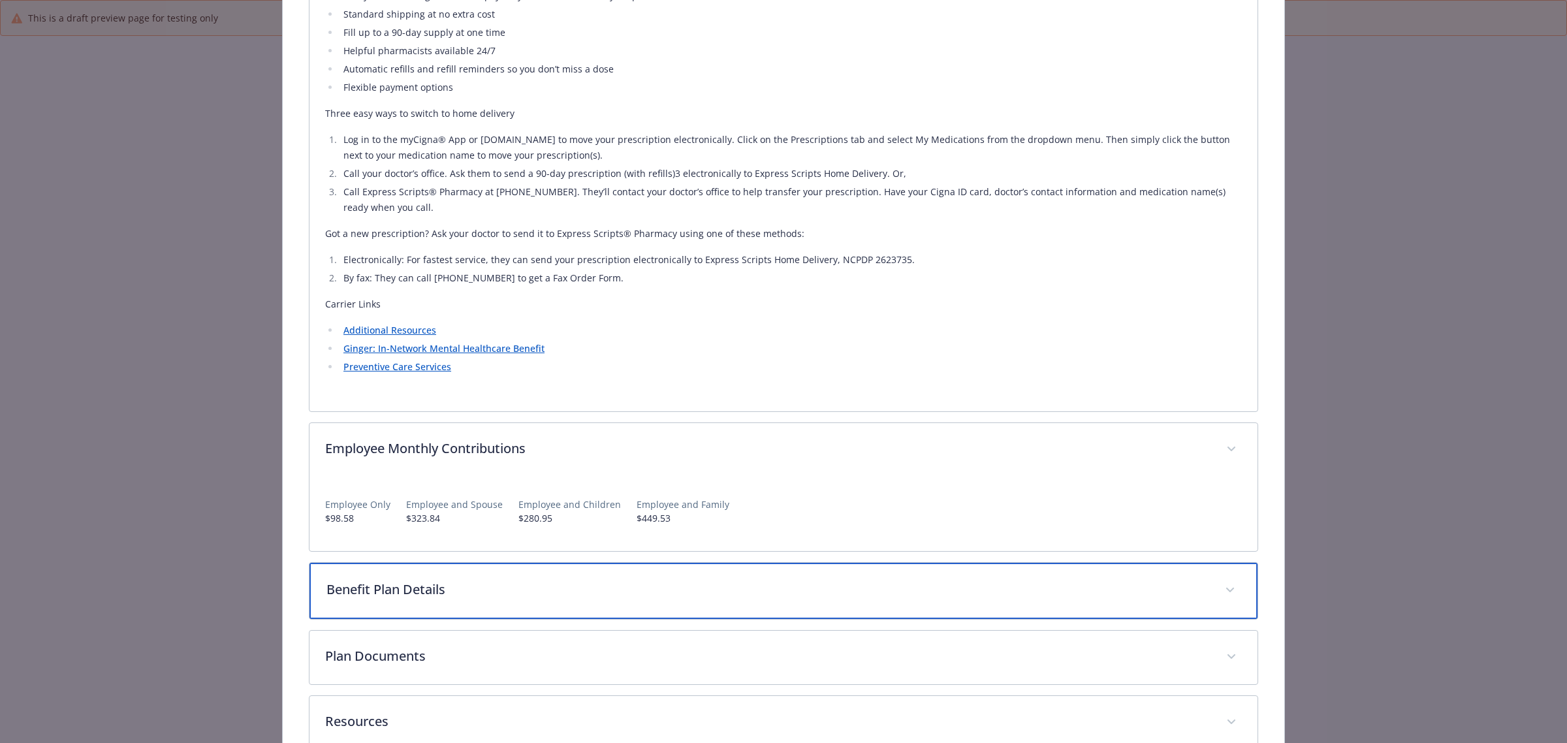
click at [402, 567] on p "Benefit Plan Details" at bounding box center [767, 590] width 883 height 20
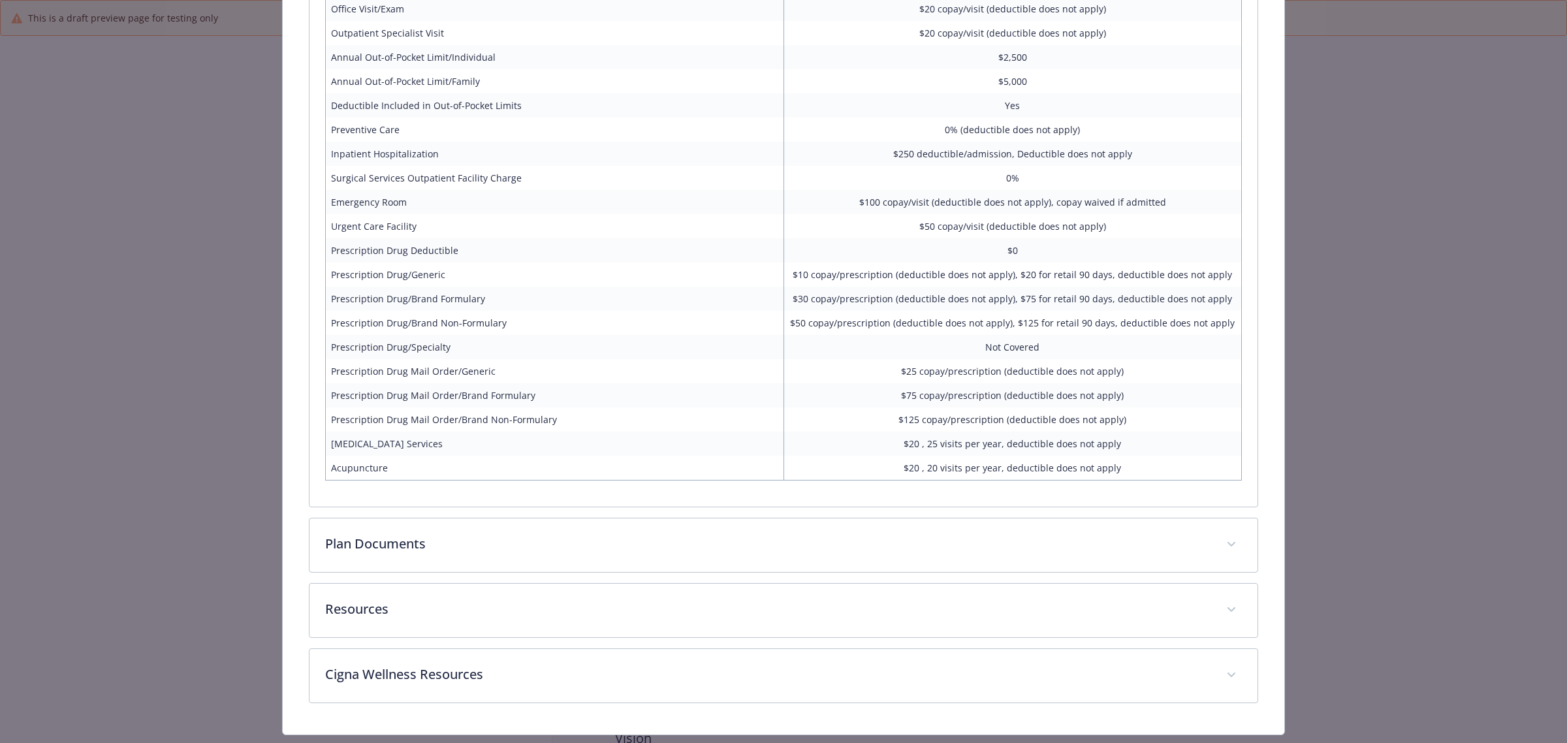
scroll to position [3626, 0]
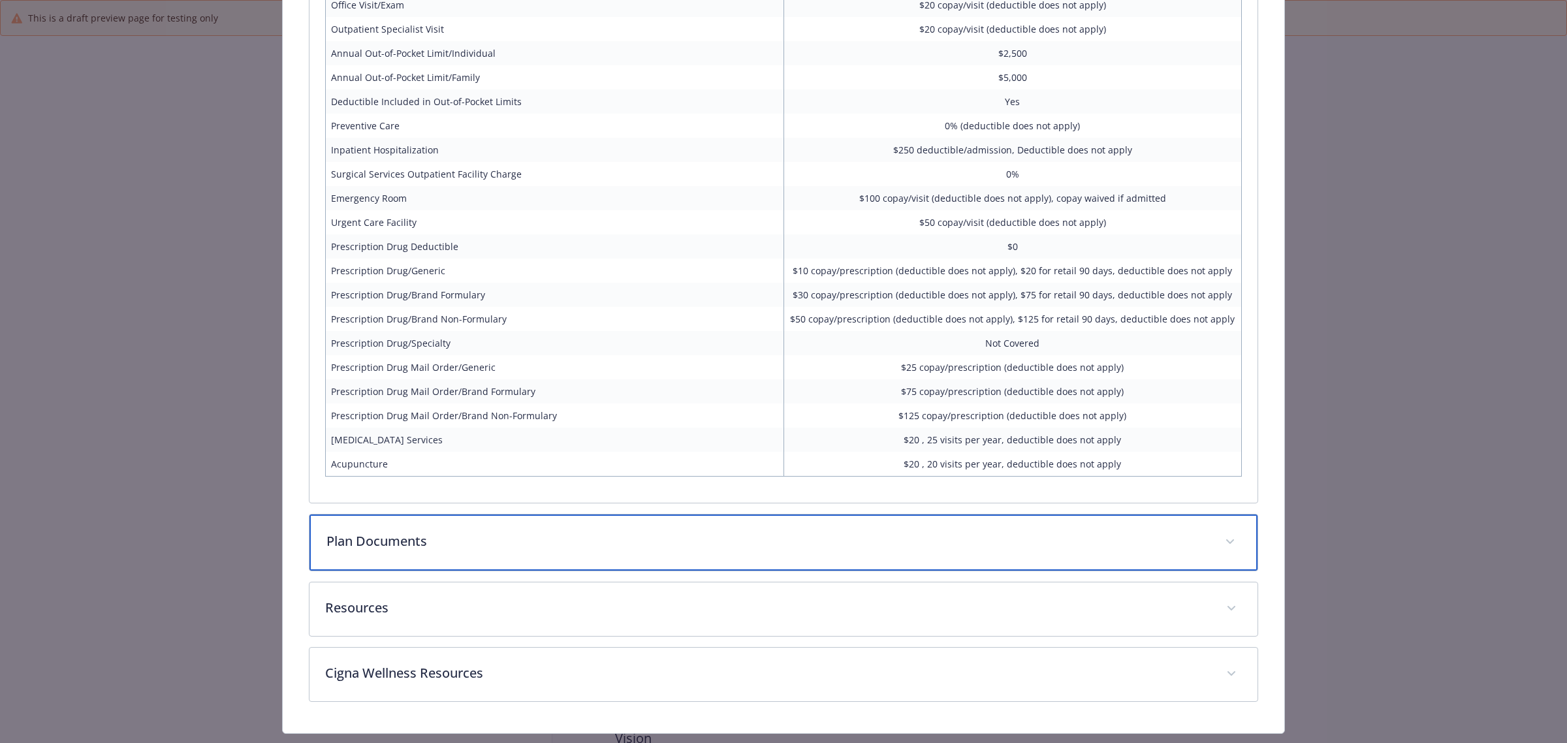
click at [446, 532] on p "Plan Documents" at bounding box center [767, 542] width 883 height 20
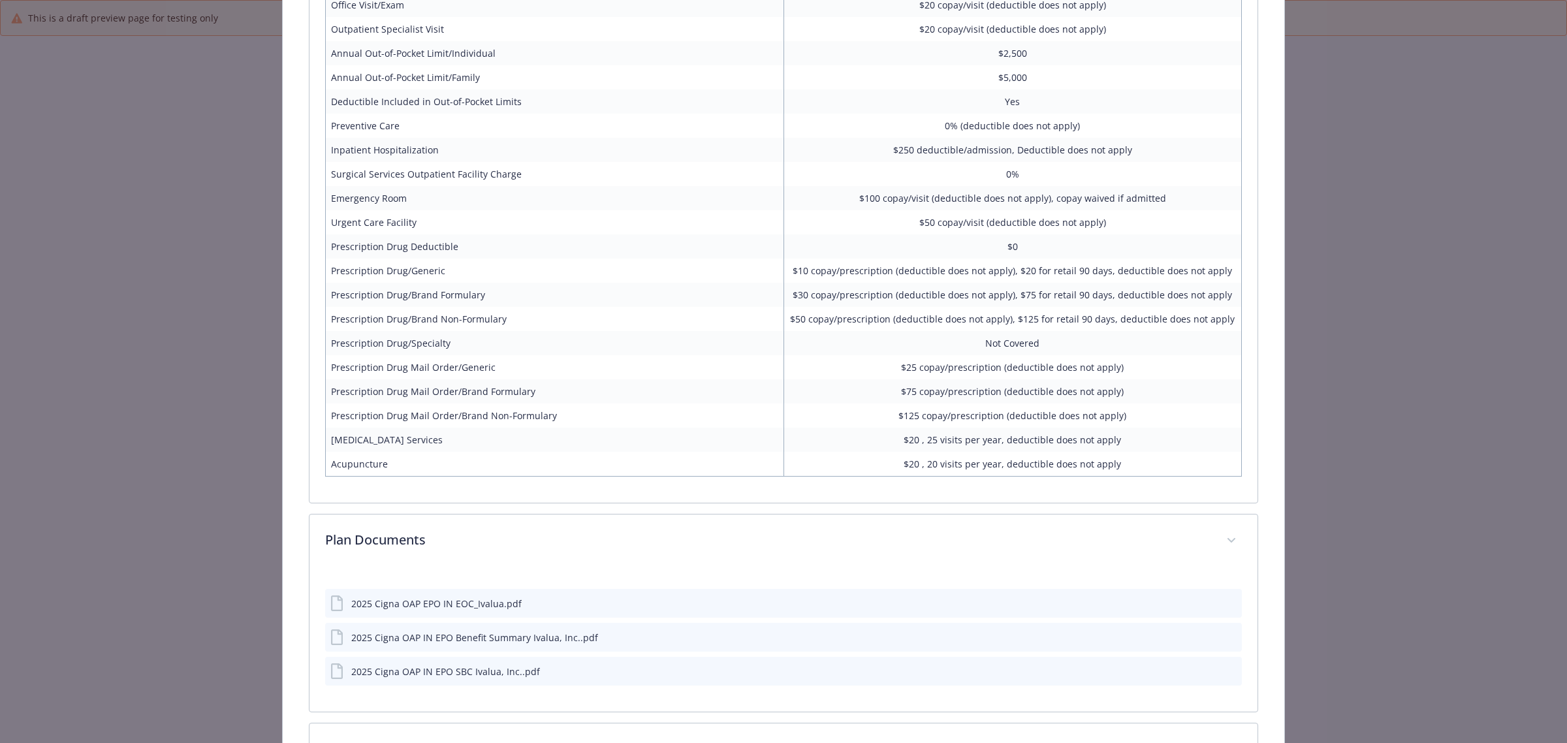
click at [1224, 567] on icon "preview file" at bounding box center [1230, 602] width 12 height 9
click at [1224, 567] on icon "preview file" at bounding box center [1230, 636] width 12 height 9
click at [1224, 567] on icon "preview file" at bounding box center [1230, 670] width 12 height 9
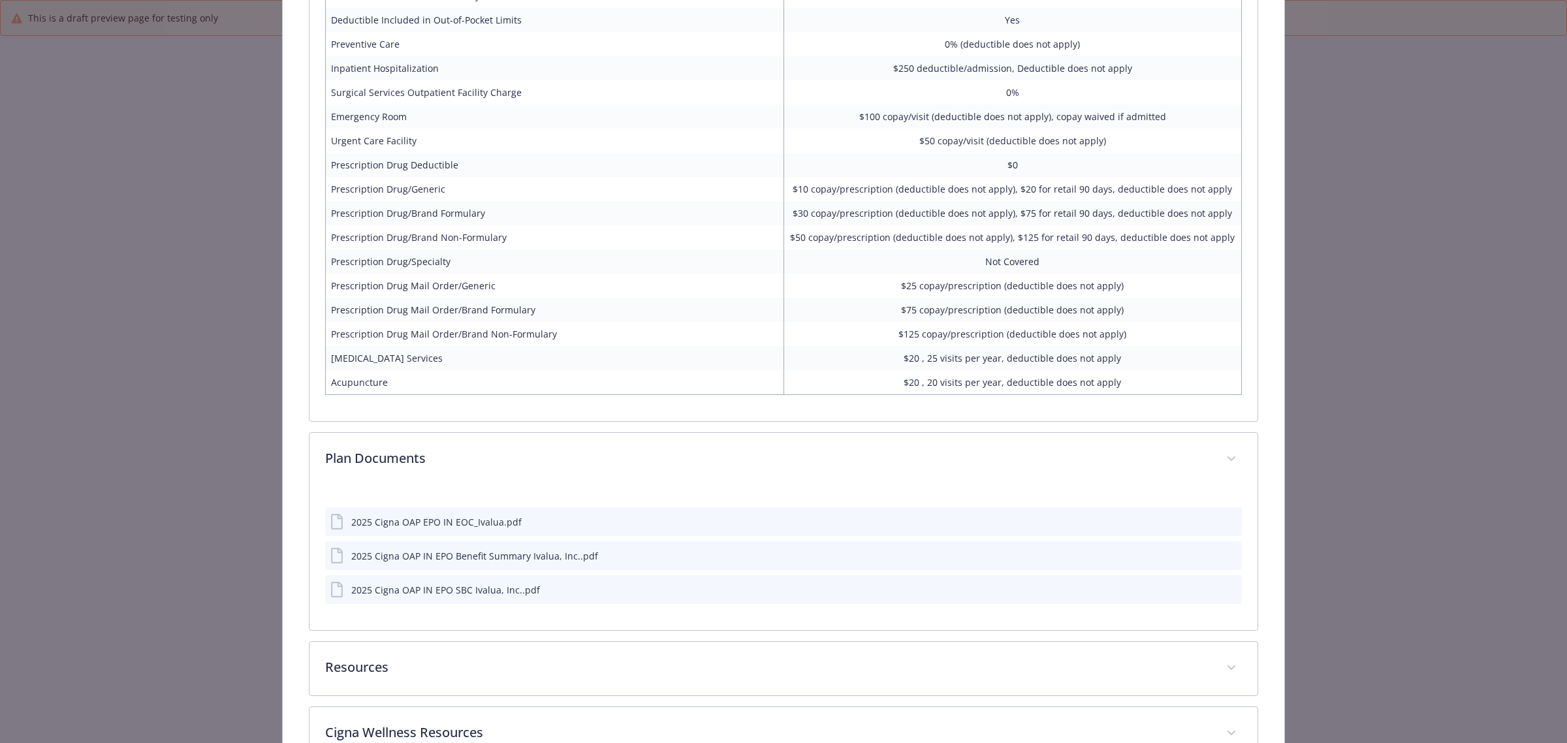
scroll to position [3770, 0]
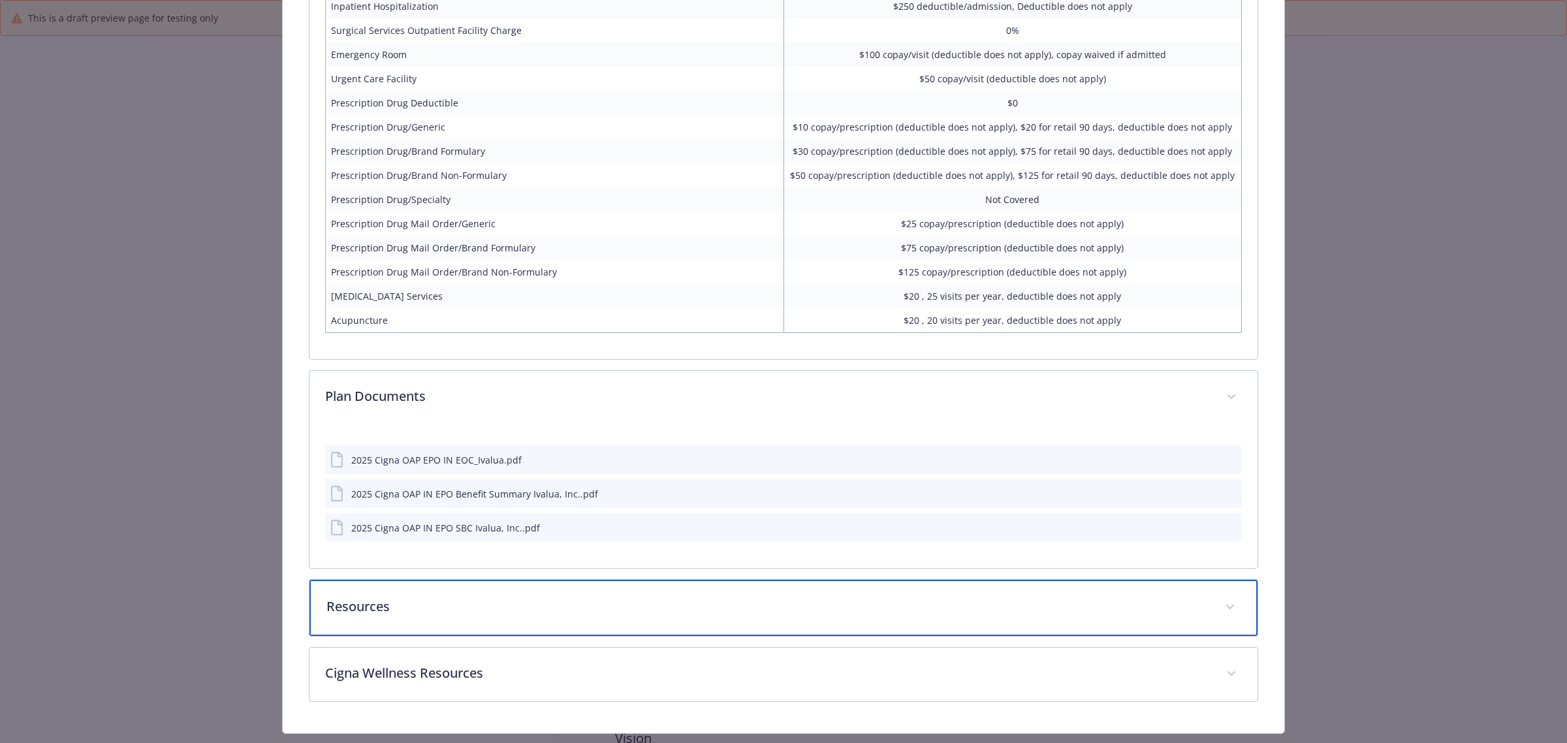
click at [452, 567] on p "Resources" at bounding box center [767, 607] width 883 height 20
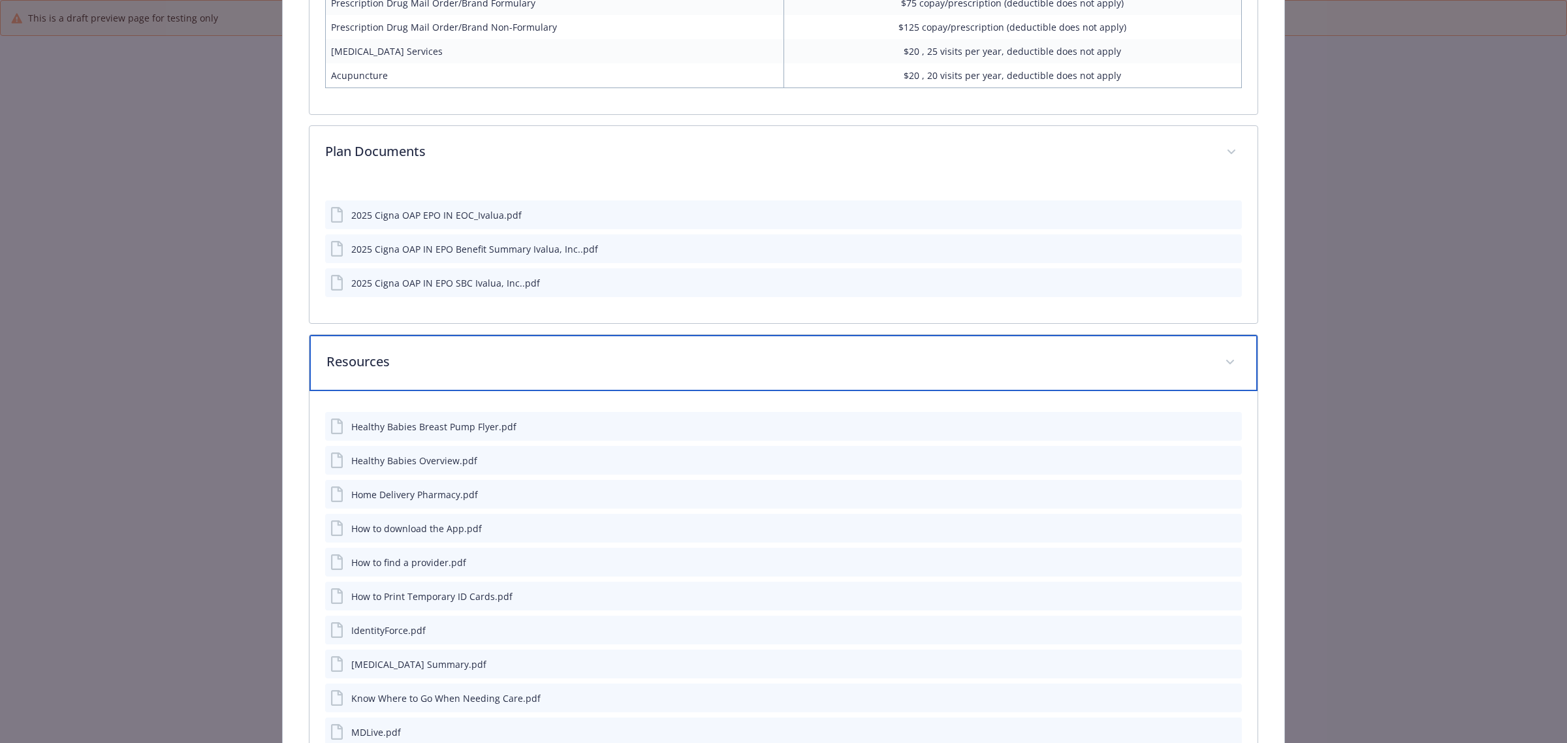
scroll to position [4096, 0]
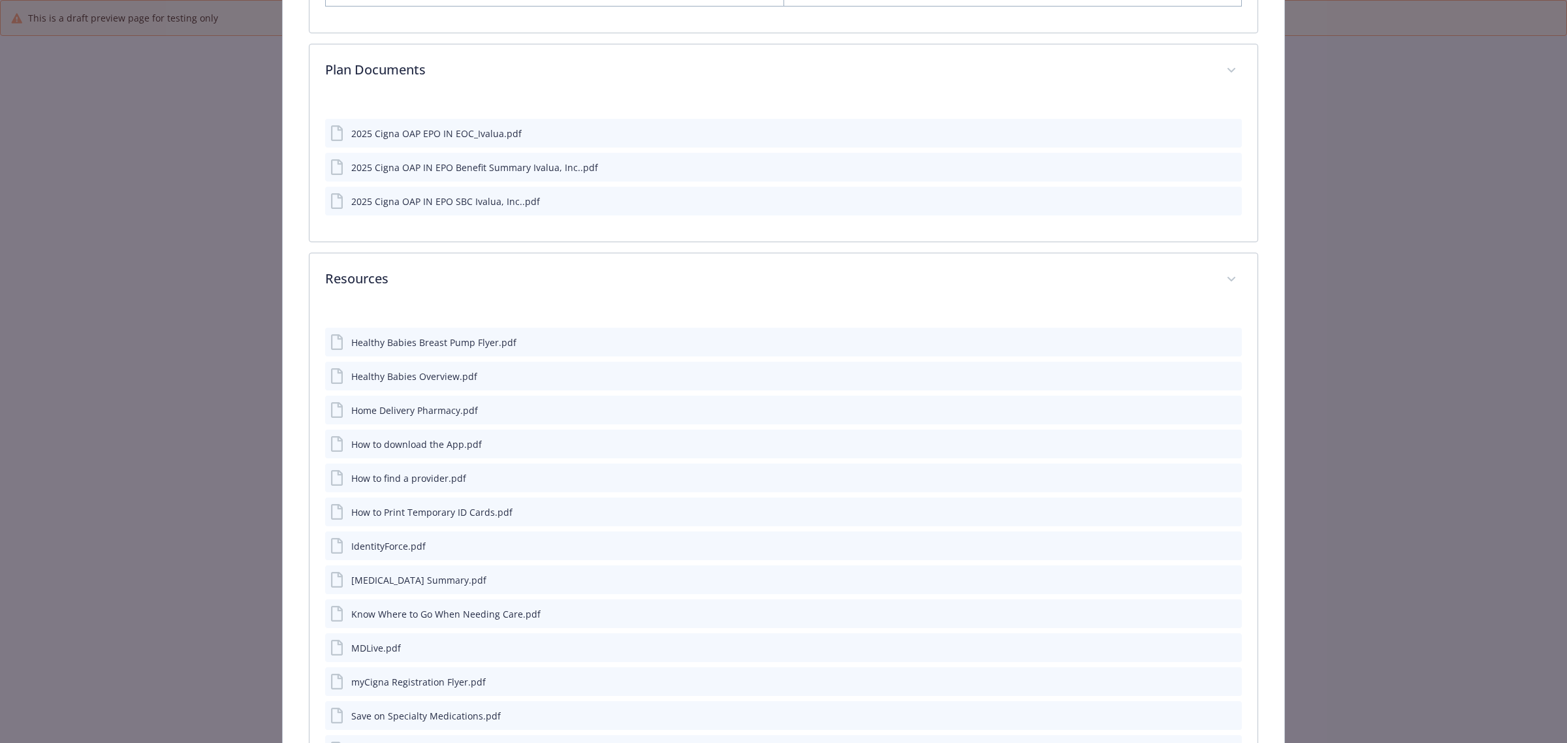
click at [1224, 337] on icon "preview file" at bounding box center [1230, 341] width 12 height 9
click at [1224, 371] on icon "preview file" at bounding box center [1230, 375] width 12 height 9
click at [1224, 405] on icon "preview file" at bounding box center [1230, 409] width 12 height 9
click at [1224, 473] on icon "preview file" at bounding box center [1230, 477] width 12 height 9
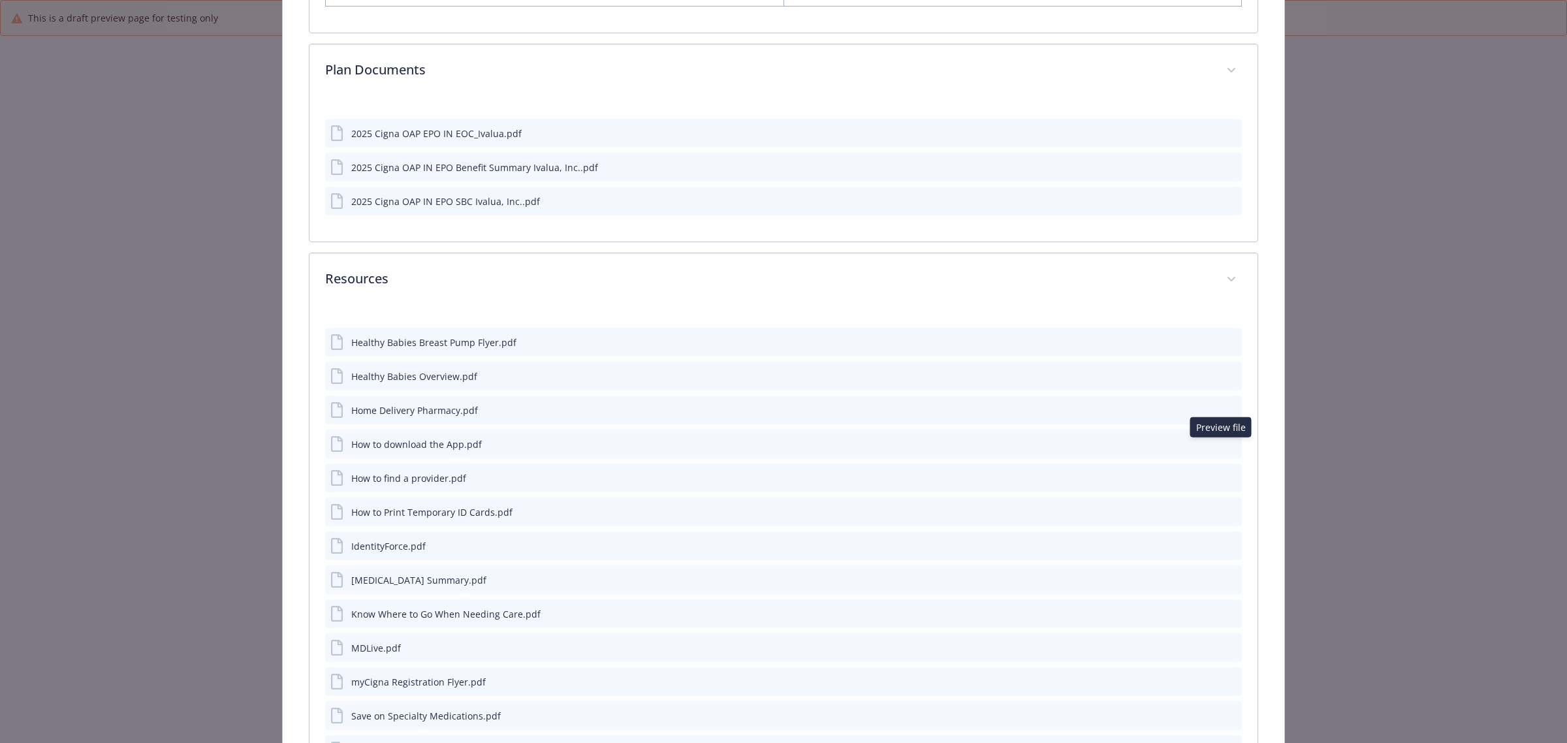
click at [1224, 541] on icon "preview file" at bounding box center [1230, 545] width 12 height 9
click at [1224, 567] on icon "preview file" at bounding box center [1230, 579] width 12 height 9
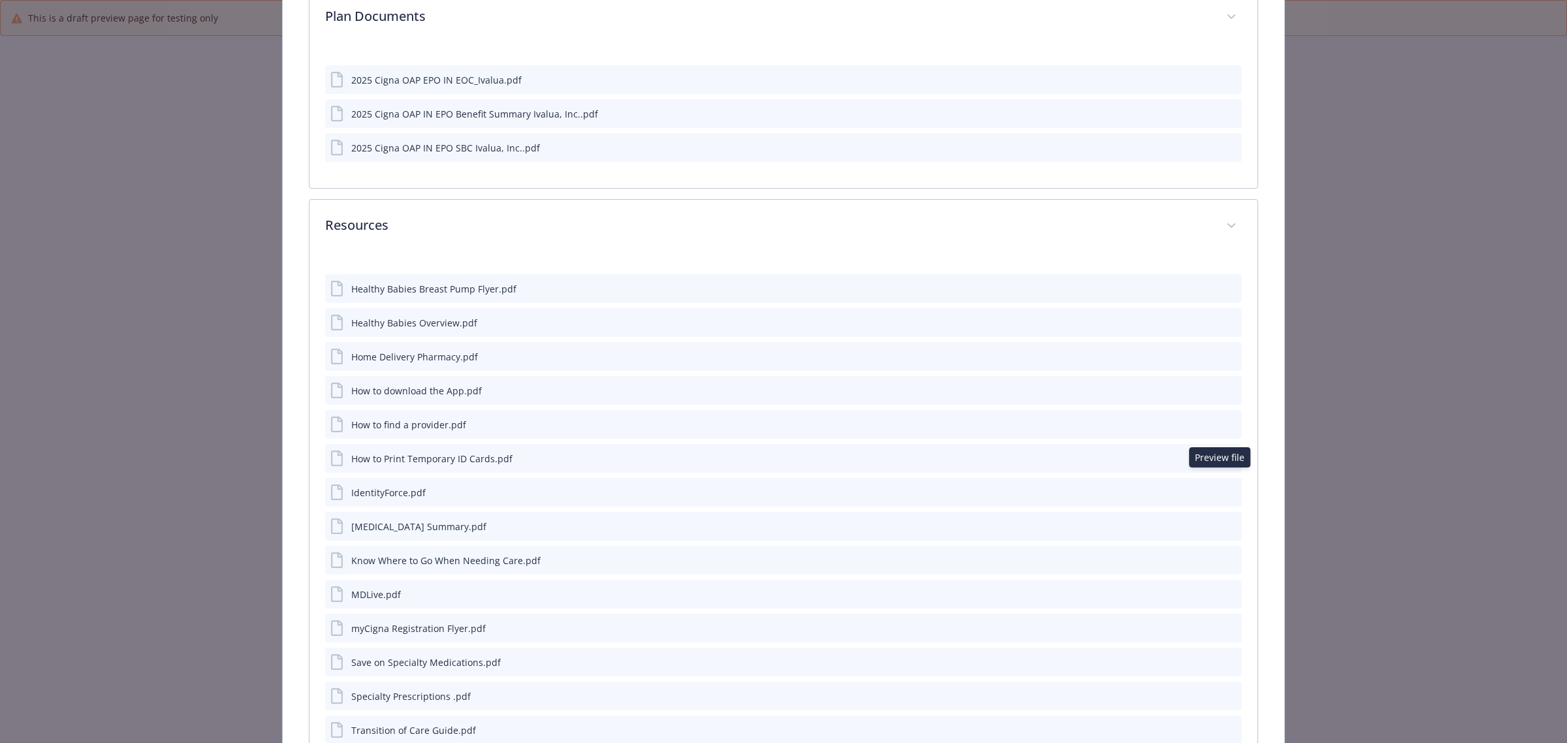
scroll to position [4178, 0]
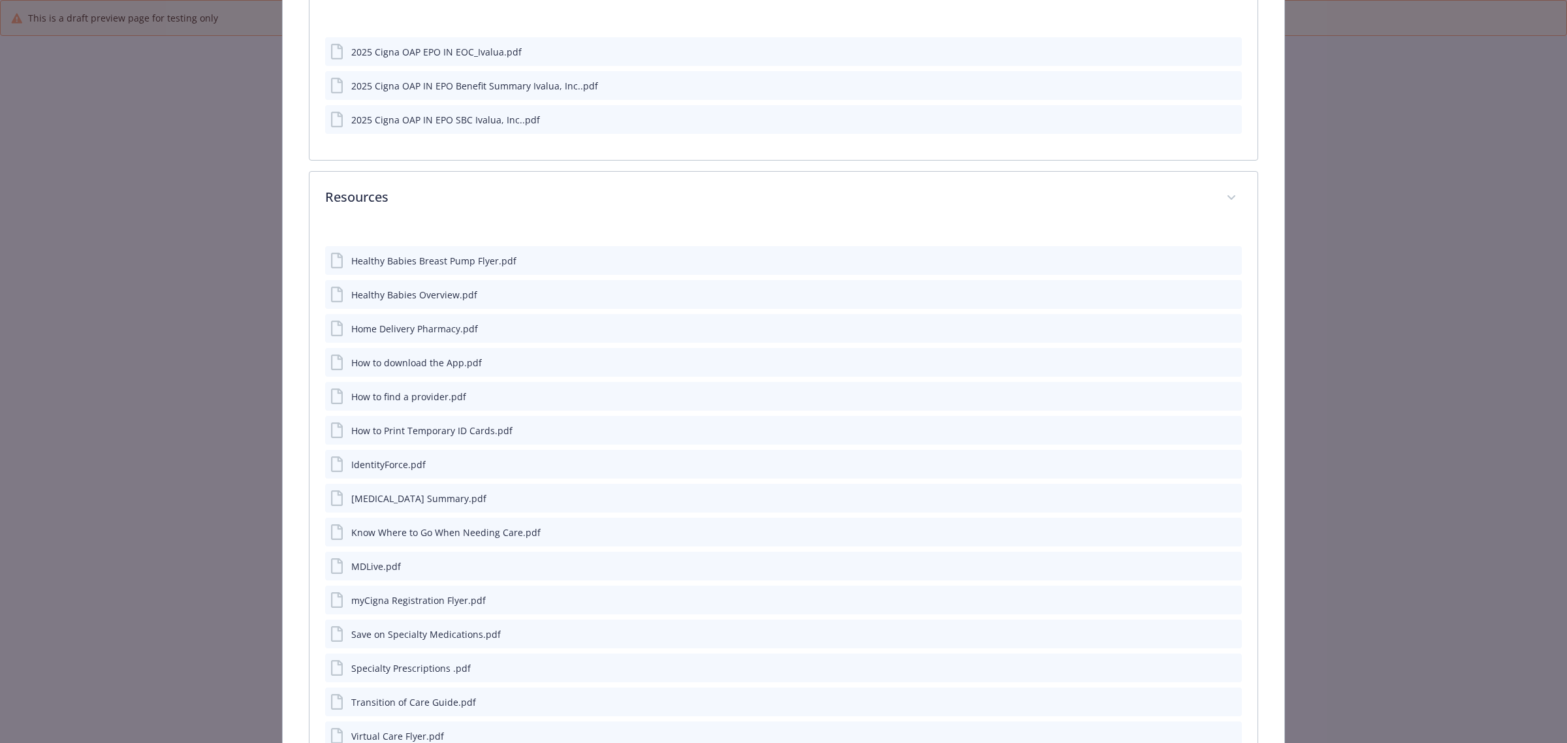
click at [1224, 527] on icon "preview file" at bounding box center [1230, 531] width 12 height 9
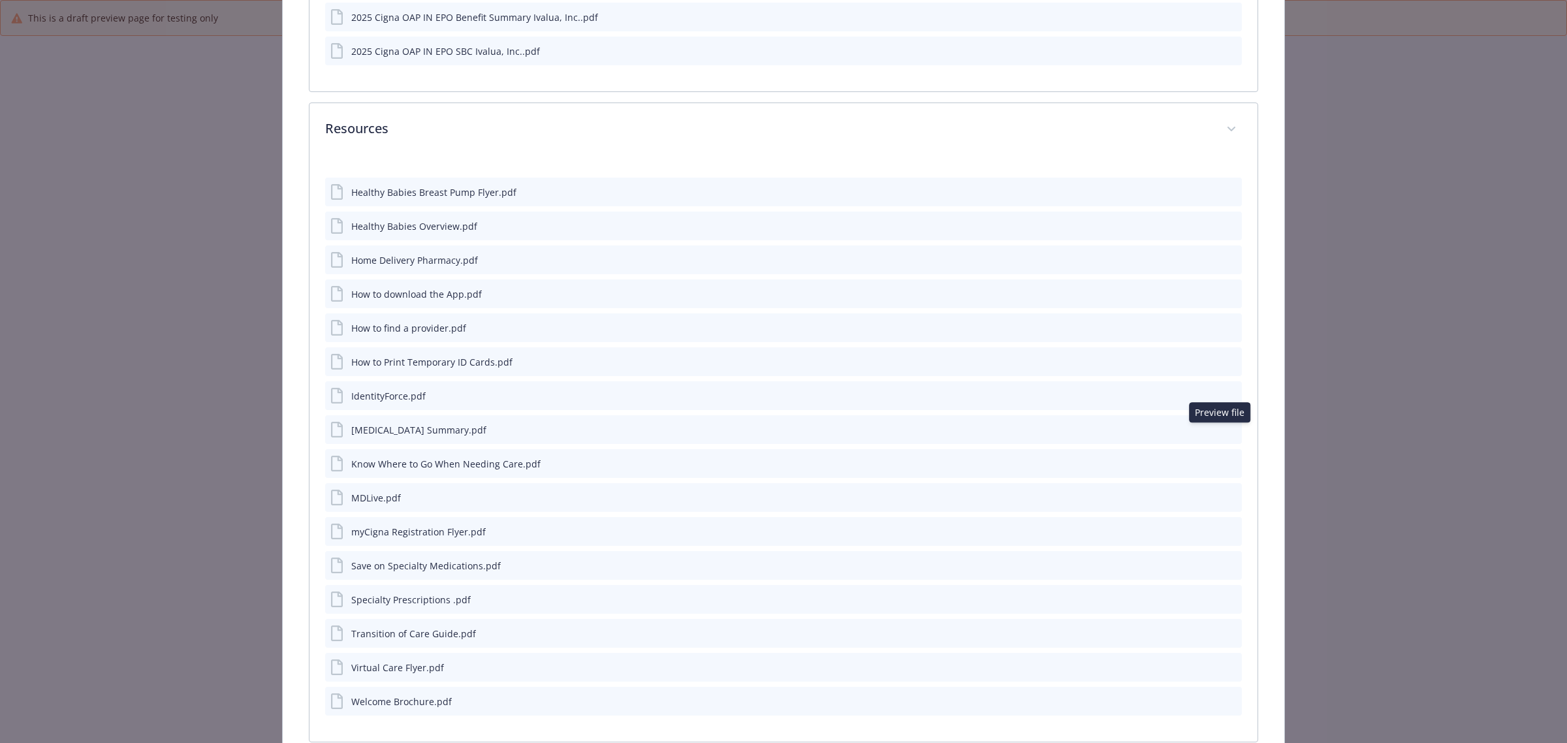
scroll to position [4341, 0]
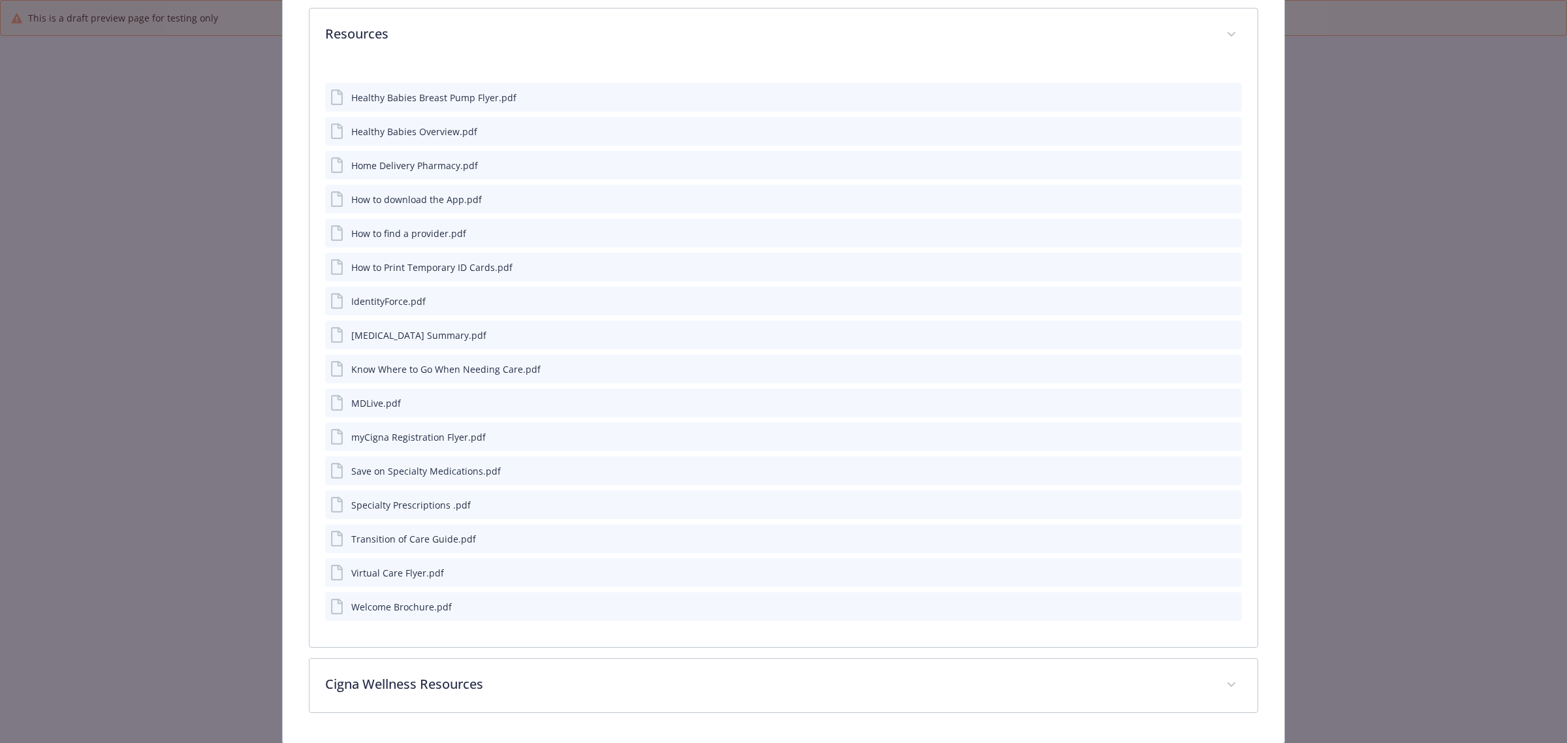
click at [1224, 398] on icon "preview file" at bounding box center [1230, 402] width 12 height 9
click at [1224, 432] on icon "preview file" at bounding box center [1230, 436] width 12 height 9
click at [1226, 464] on button "preview file" at bounding box center [1229, 470] width 14 height 12
click at [1224, 500] on icon "preview file" at bounding box center [1230, 504] width 12 height 9
click at [1224, 533] on icon "preview file" at bounding box center [1230, 537] width 12 height 9
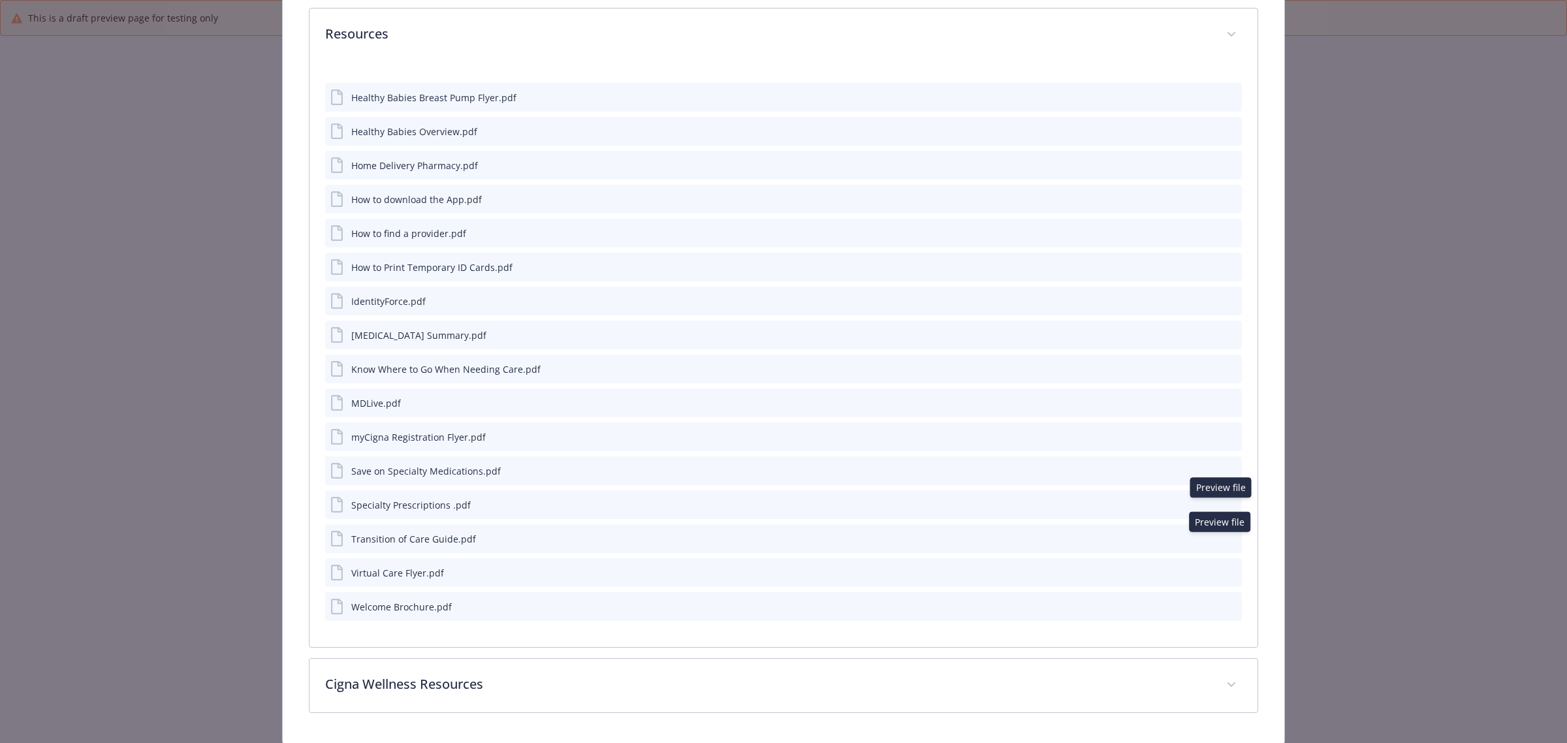
click at [1224, 567] on icon "preview file" at bounding box center [1230, 571] width 12 height 9
click at [1224, 567] on icon "preview file" at bounding box center [1230, 605] width 12 height 9
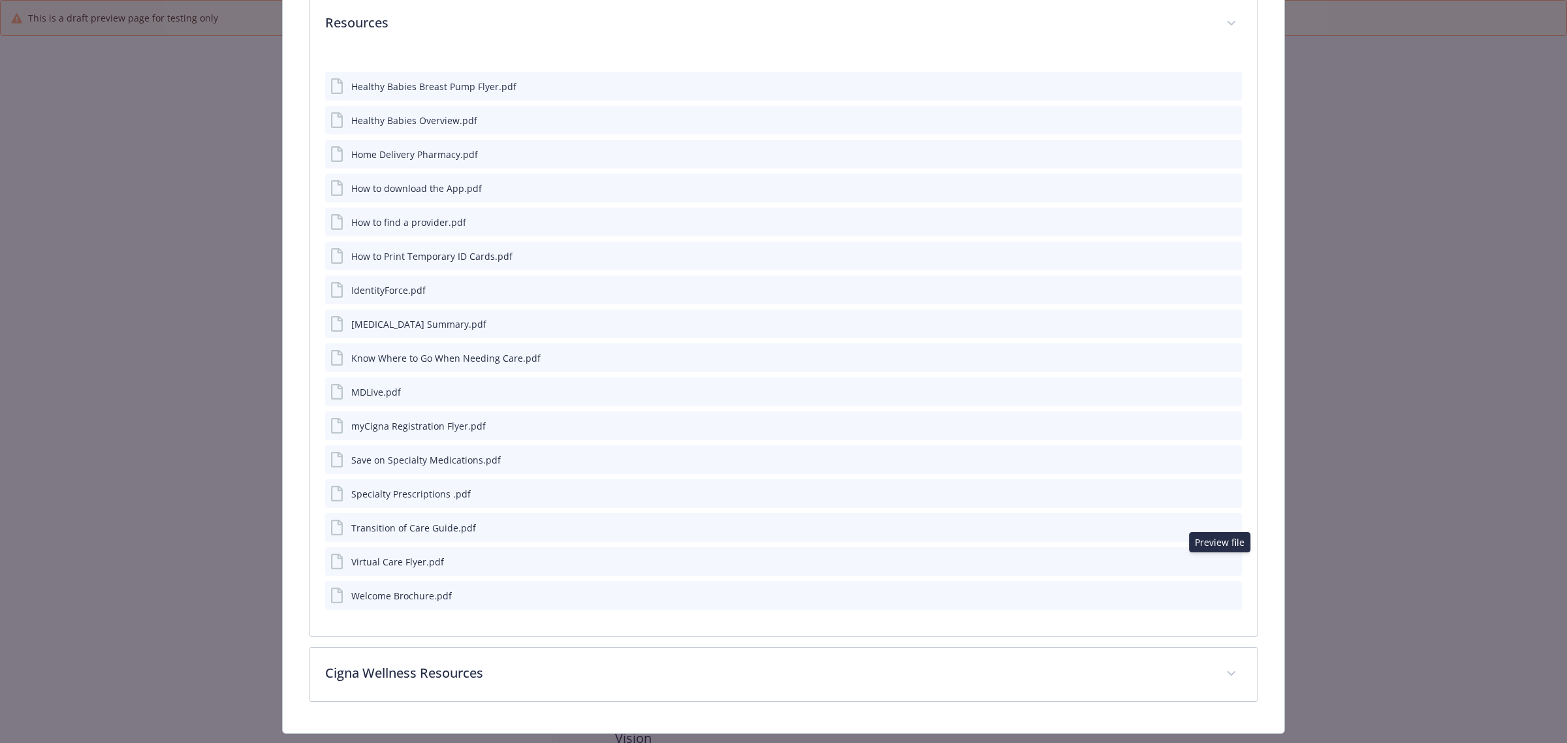
scroll to position [4354, 0]
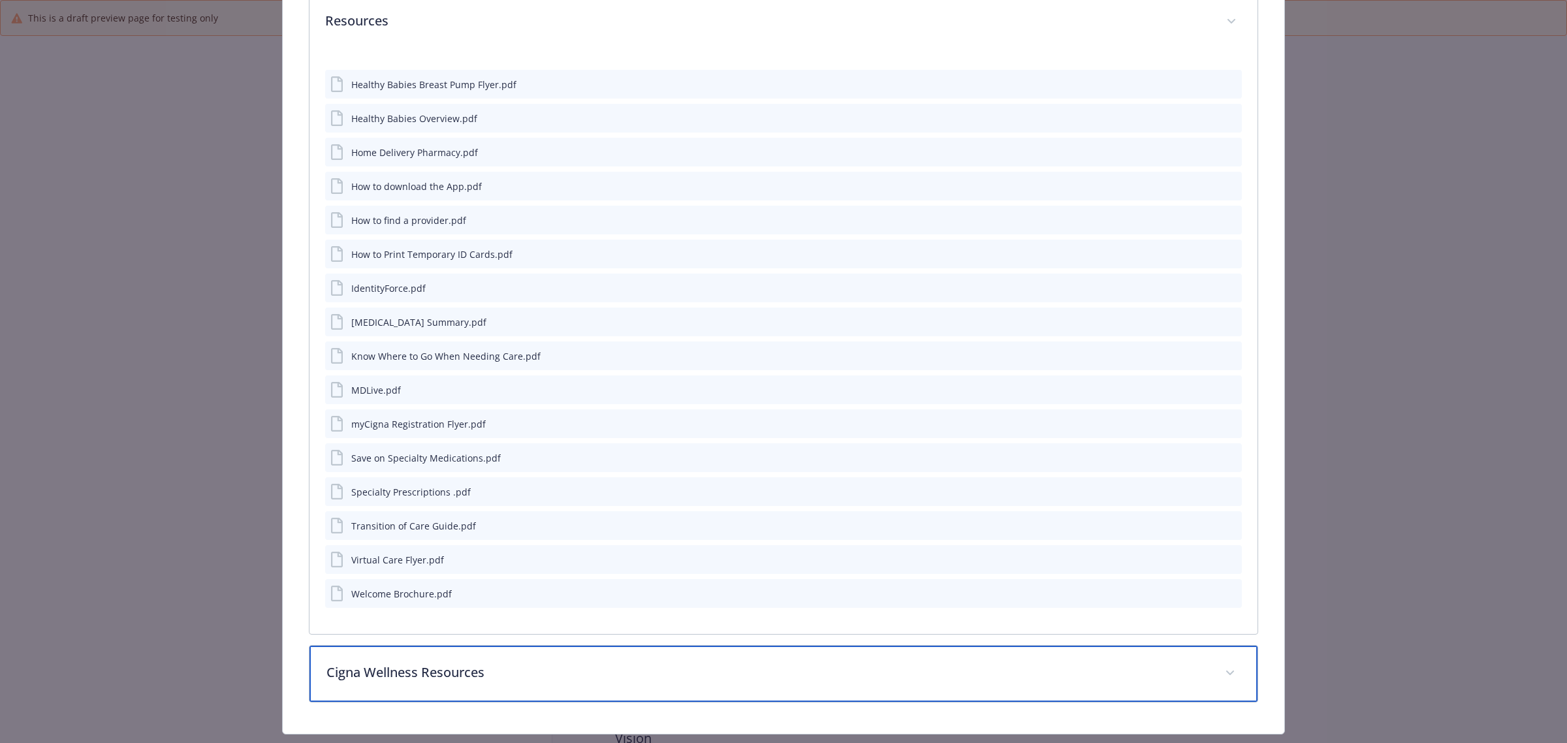
click at [471, 567] on p "Cigna Wellness Resources" at bounding box center [767, 673] width 883 height 20
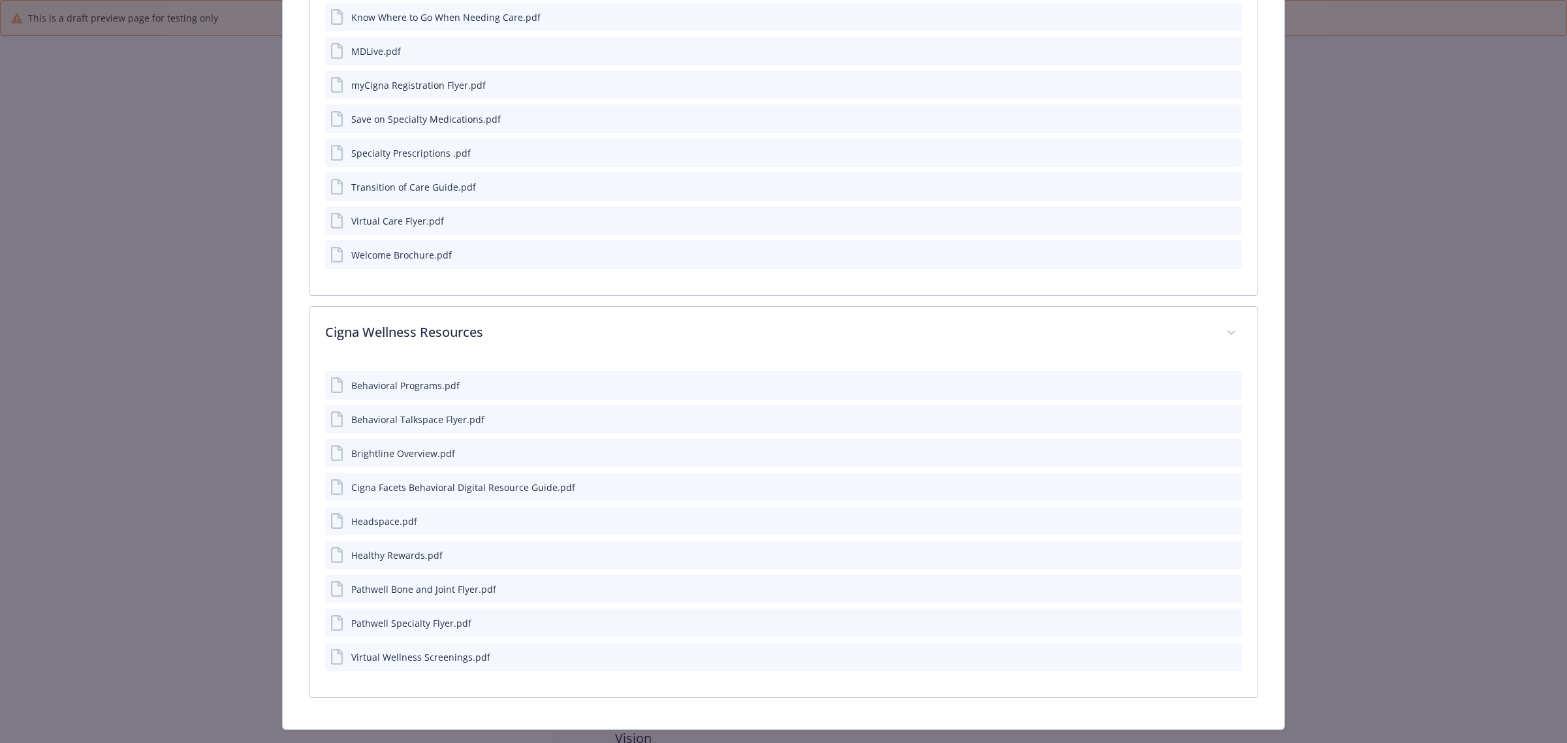
scroll to position [4692, 0]
click at [1224, 381] on icon "preview file" at bounding box center [1230, 385] width 12 height 9
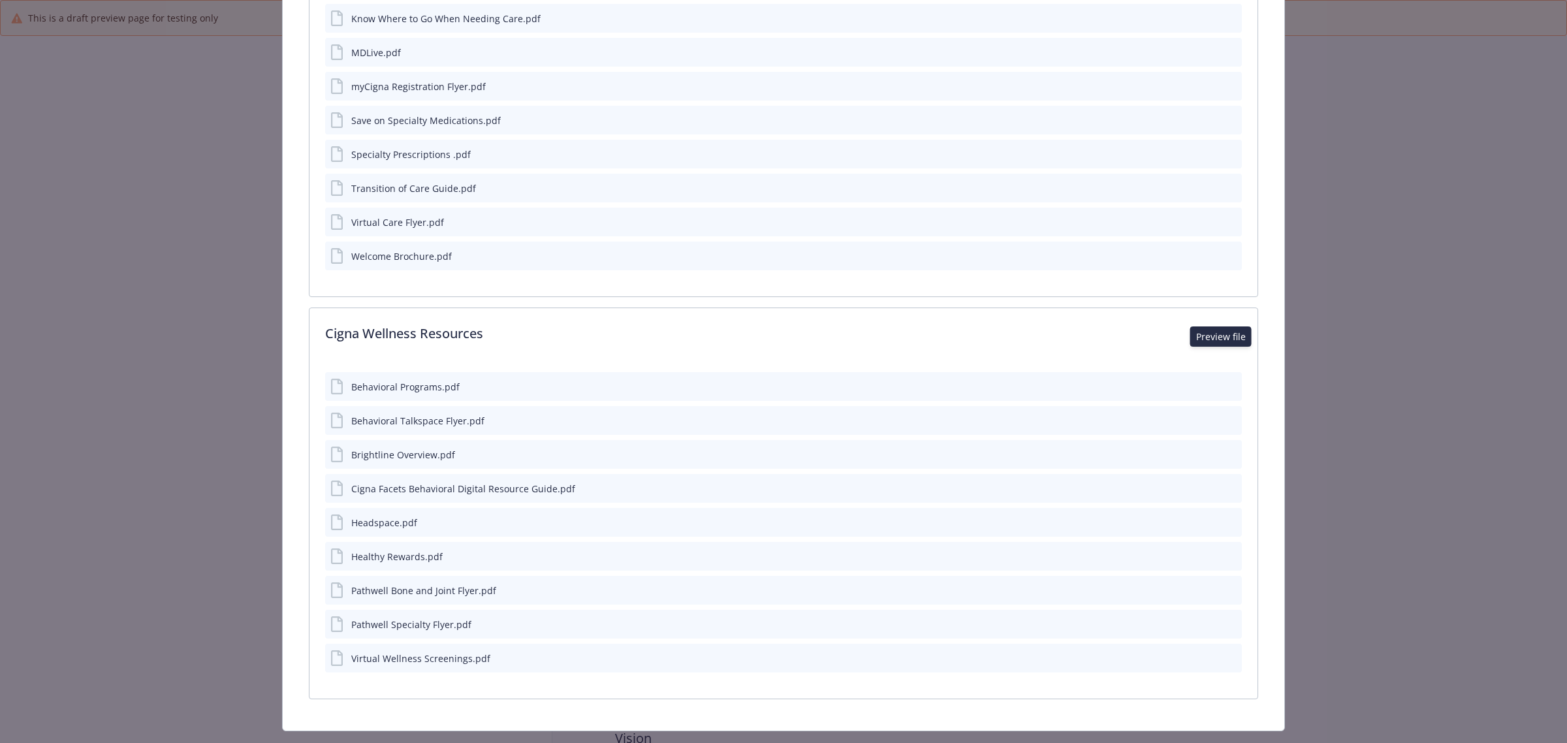
click at [1224, 415] on icon "preview file" at bounding box center [1230, 419] width 12 height 9
click at [1226, 516] on button "preview file" at bounding box center [1229, 522] width 14 height 12
click at [1224, 551] on icon "preview file" at bounding box center [1230, 555] width 12 height 9
click at [1224, 567] on icon "preview file" at bounding box center [1230, 589] width 12 height 9
click at [1225, 567] on icon "preview file" at bounding box center [1230, 589] width 12 height 9
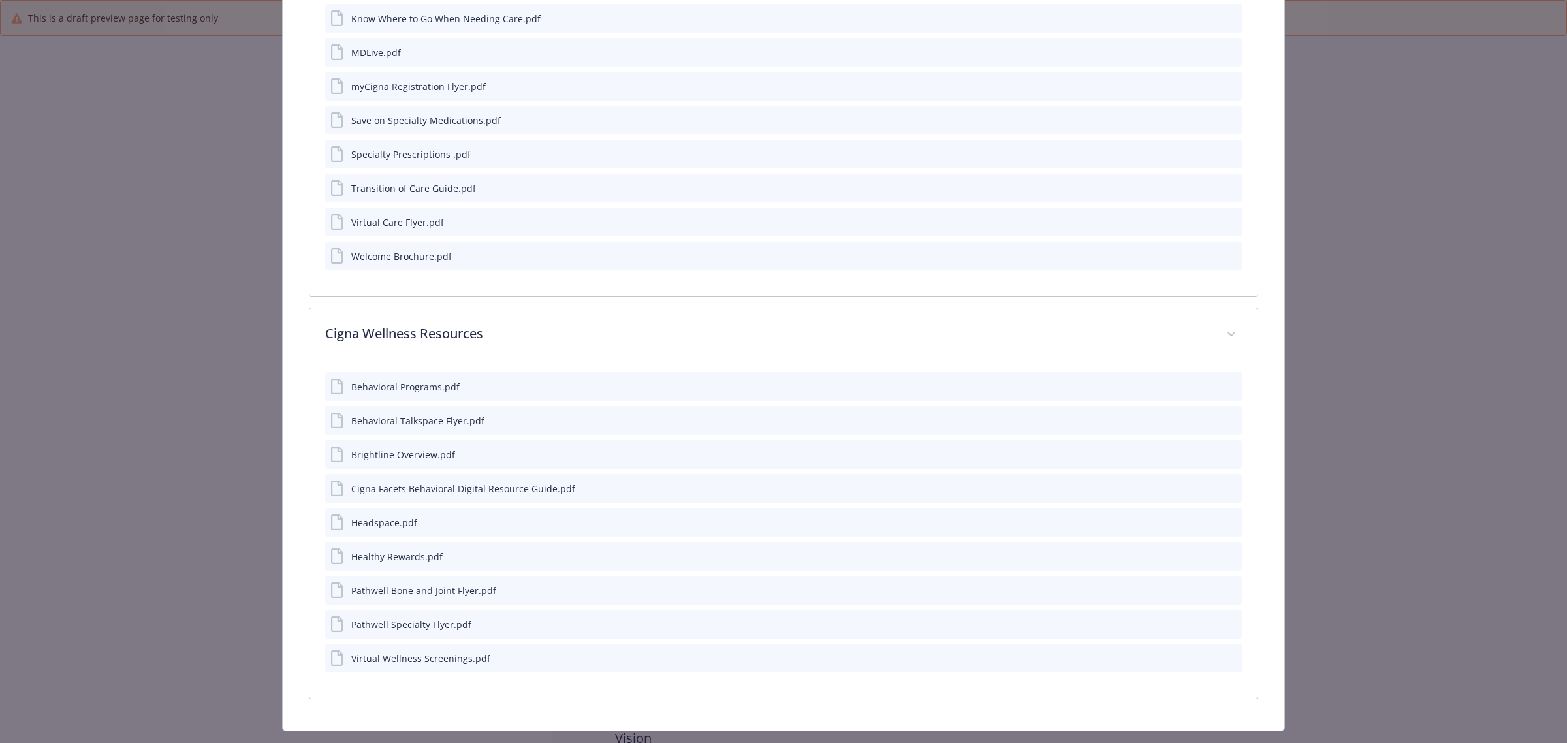
click at [1225, 567] on button "details for plan Medical - OAP Net Only (EPO) $0 ded, $20 copay, 100% - Medical…" at bounding box center [1231, 625] width 12 height 14
click at [1224, 567] on icon "preview file" at bounding box center [1230, 623] width 12 height 9
click at [1224, 567] on icon "preview file" at bounding box center [1230, 657] width 12 height 9
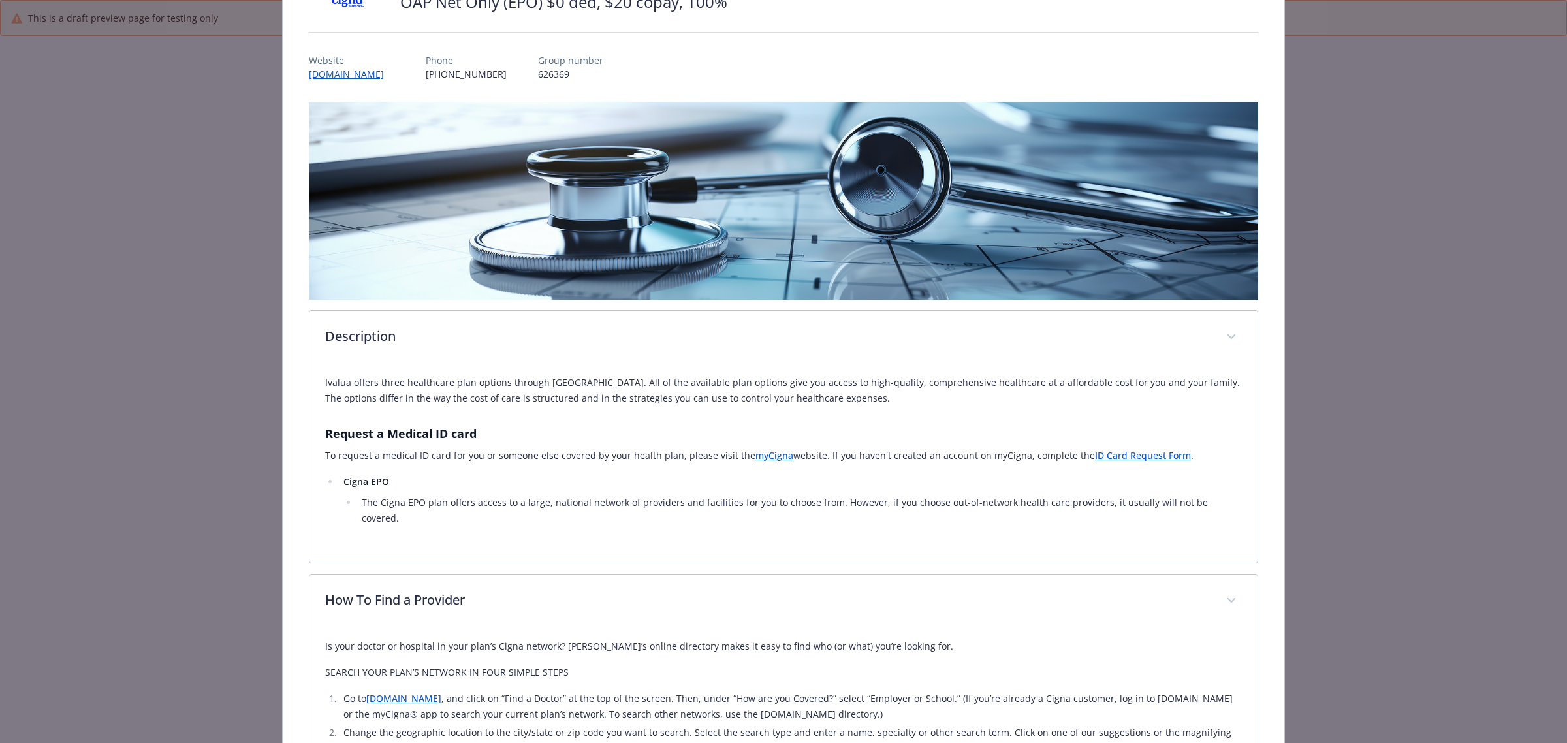
scroll to position [0, 0]
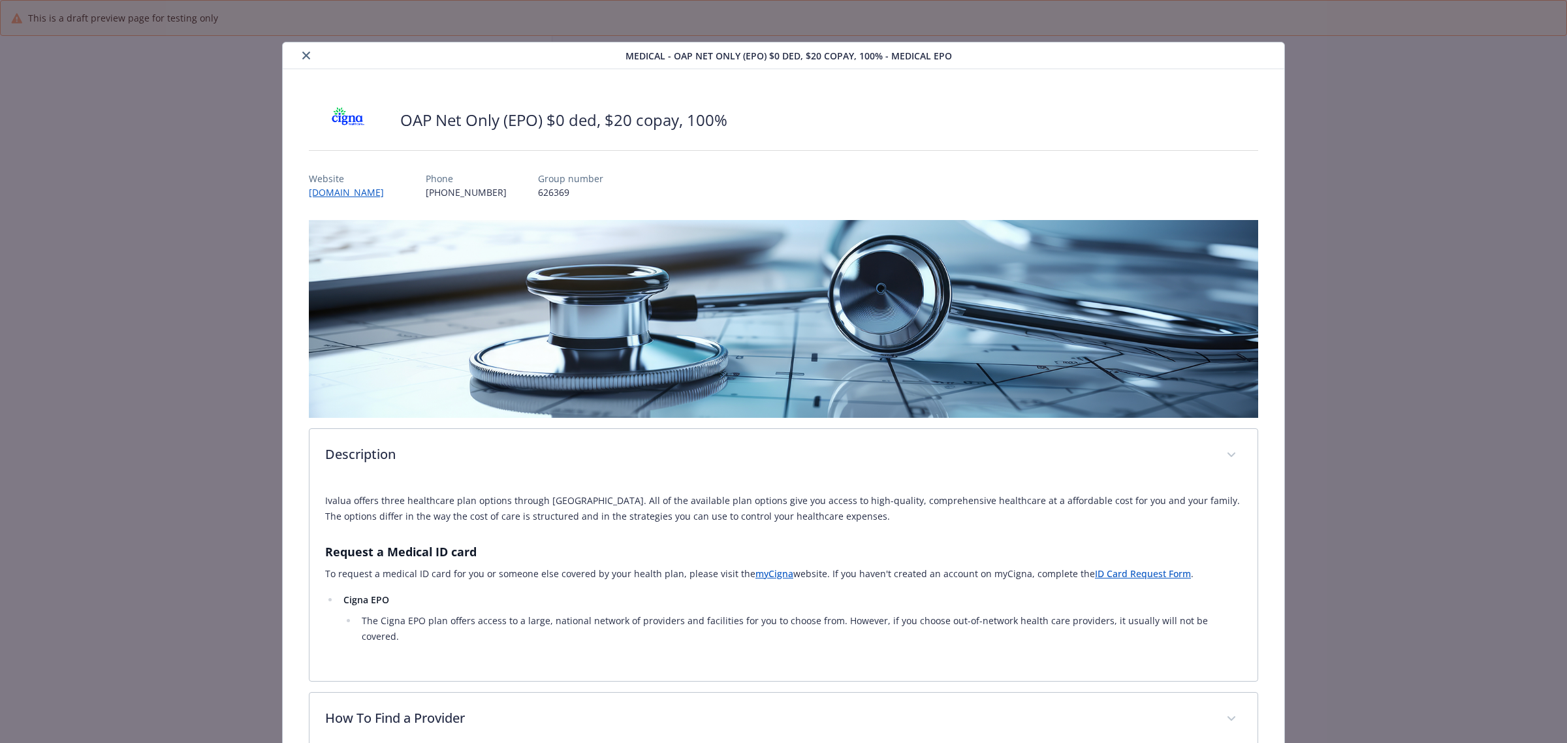
click at [302, 52] on icon "close" at bounding box center [306, 56] width 8 height 8
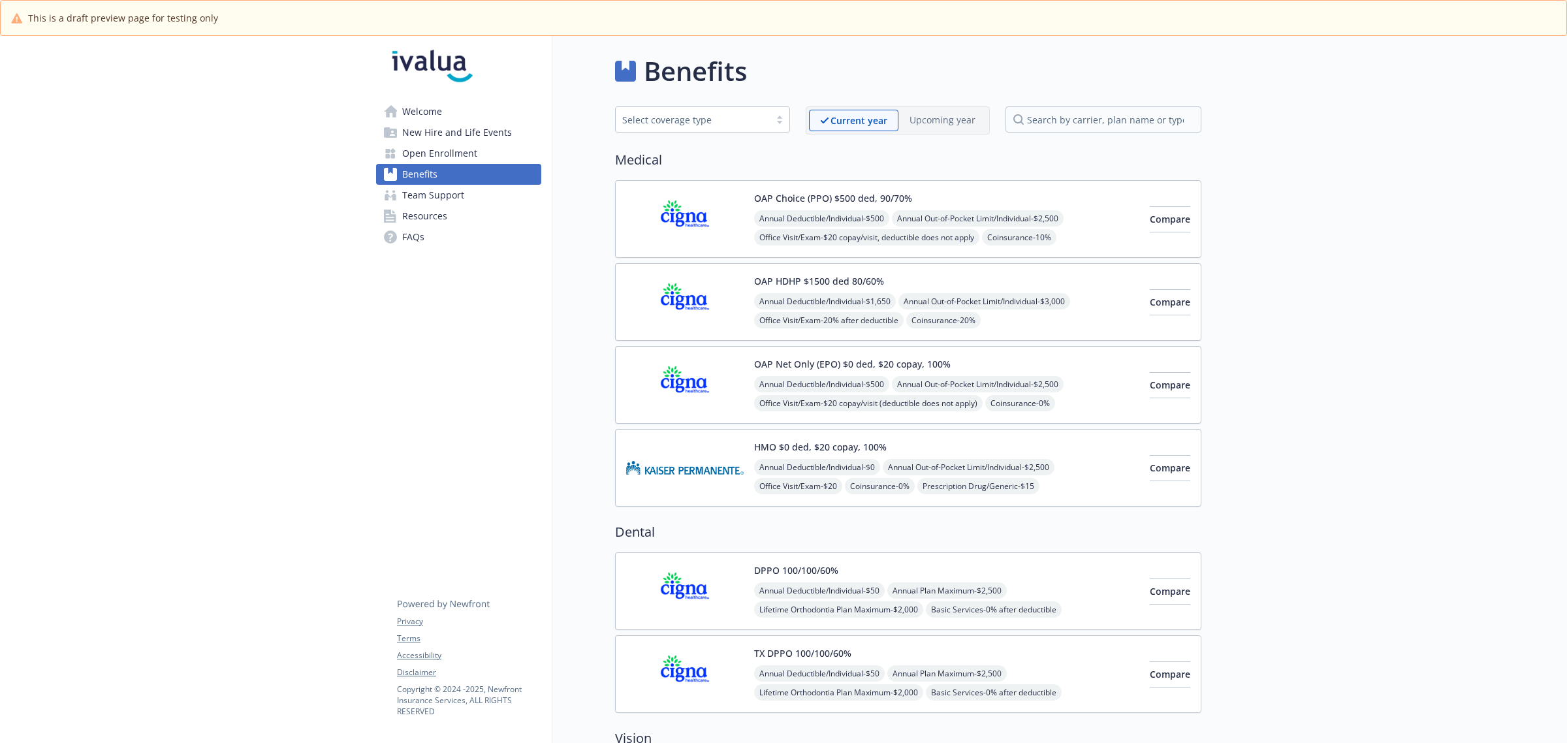
click at [929, 210] on span "Annual Out-of-Pocket Limit/Individual - $2,500" at bounding box center [978, 218] width 172 height 16
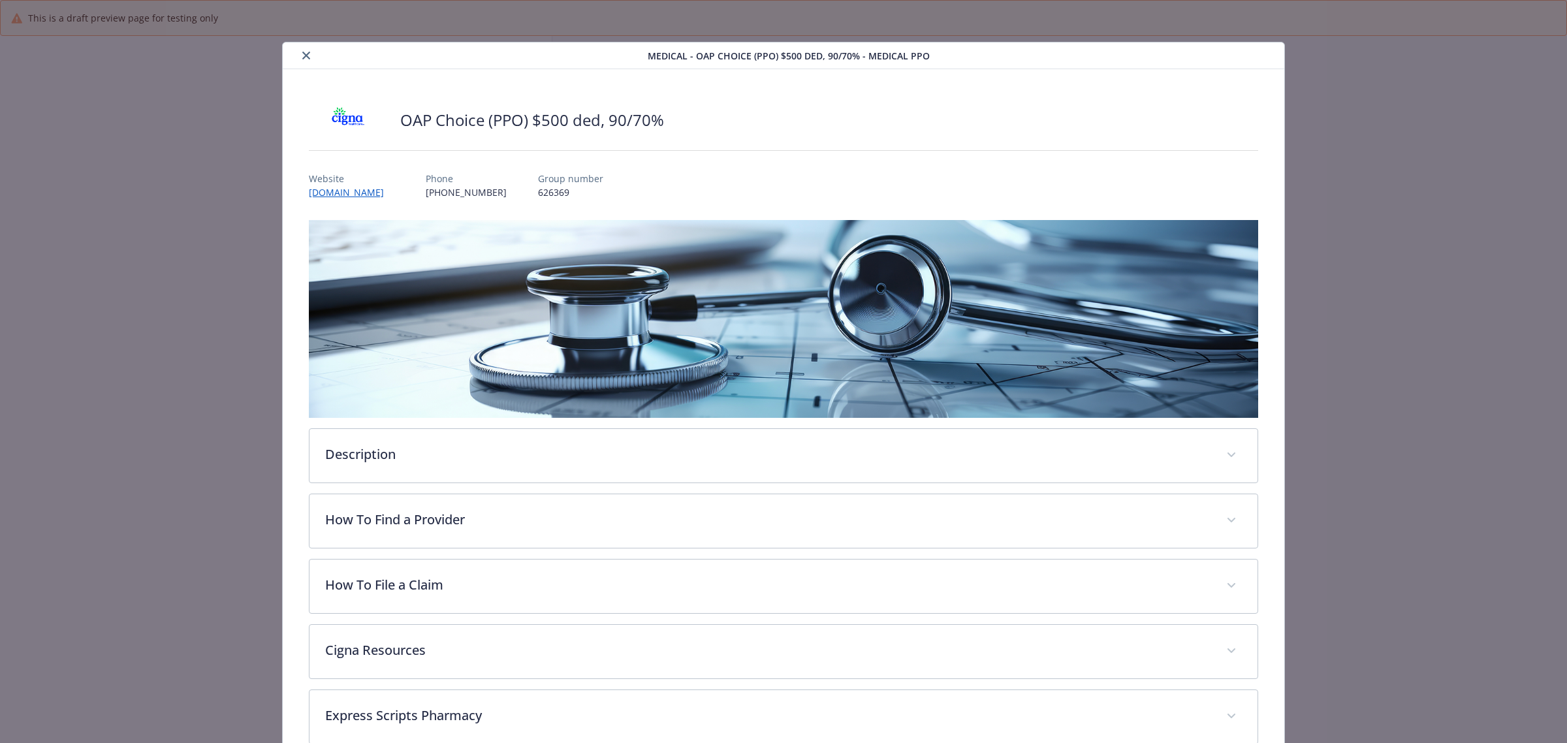
scroll to position [39, 0]
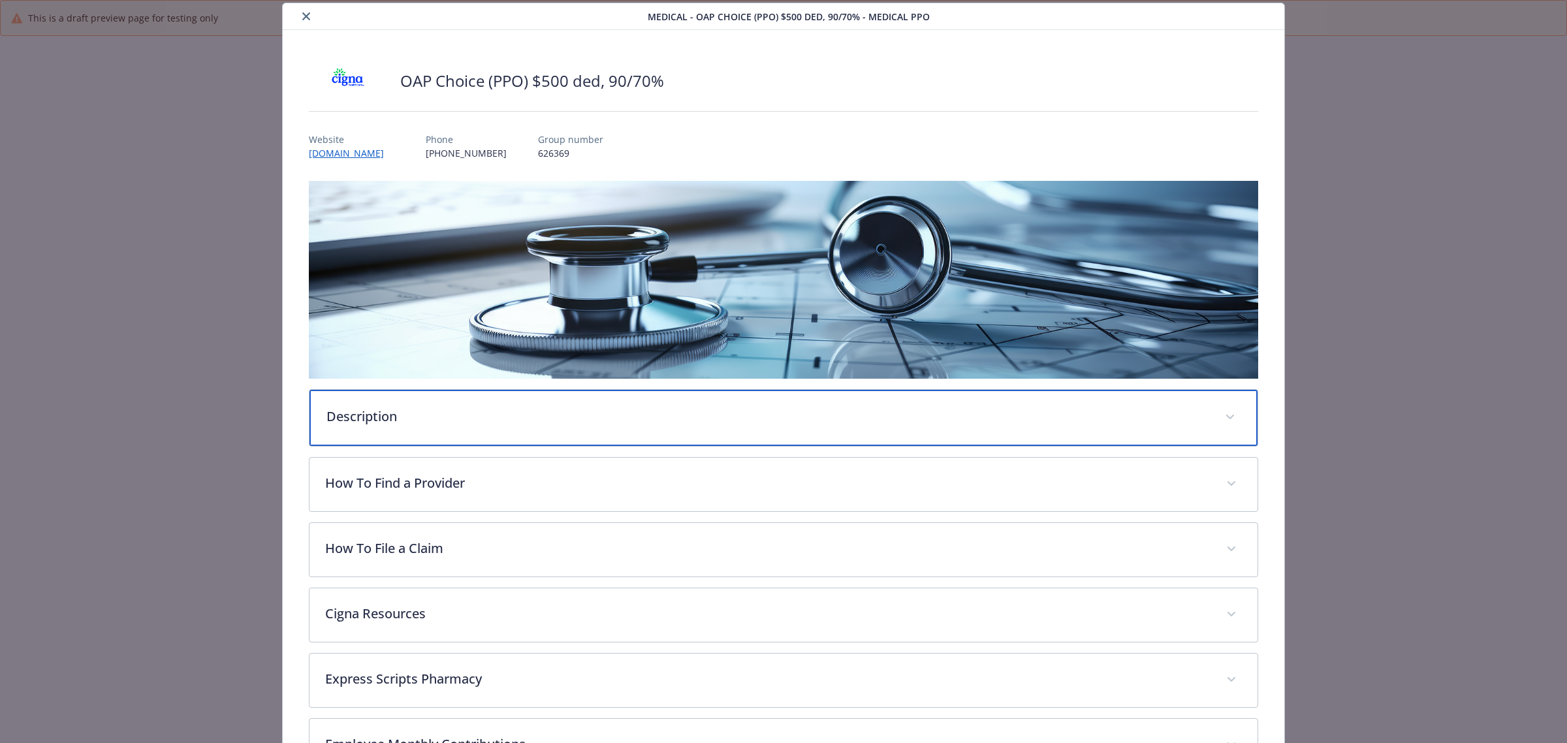
click at [453, 423] on p "Description" at bounding box center [767, 417] width 883 height 20
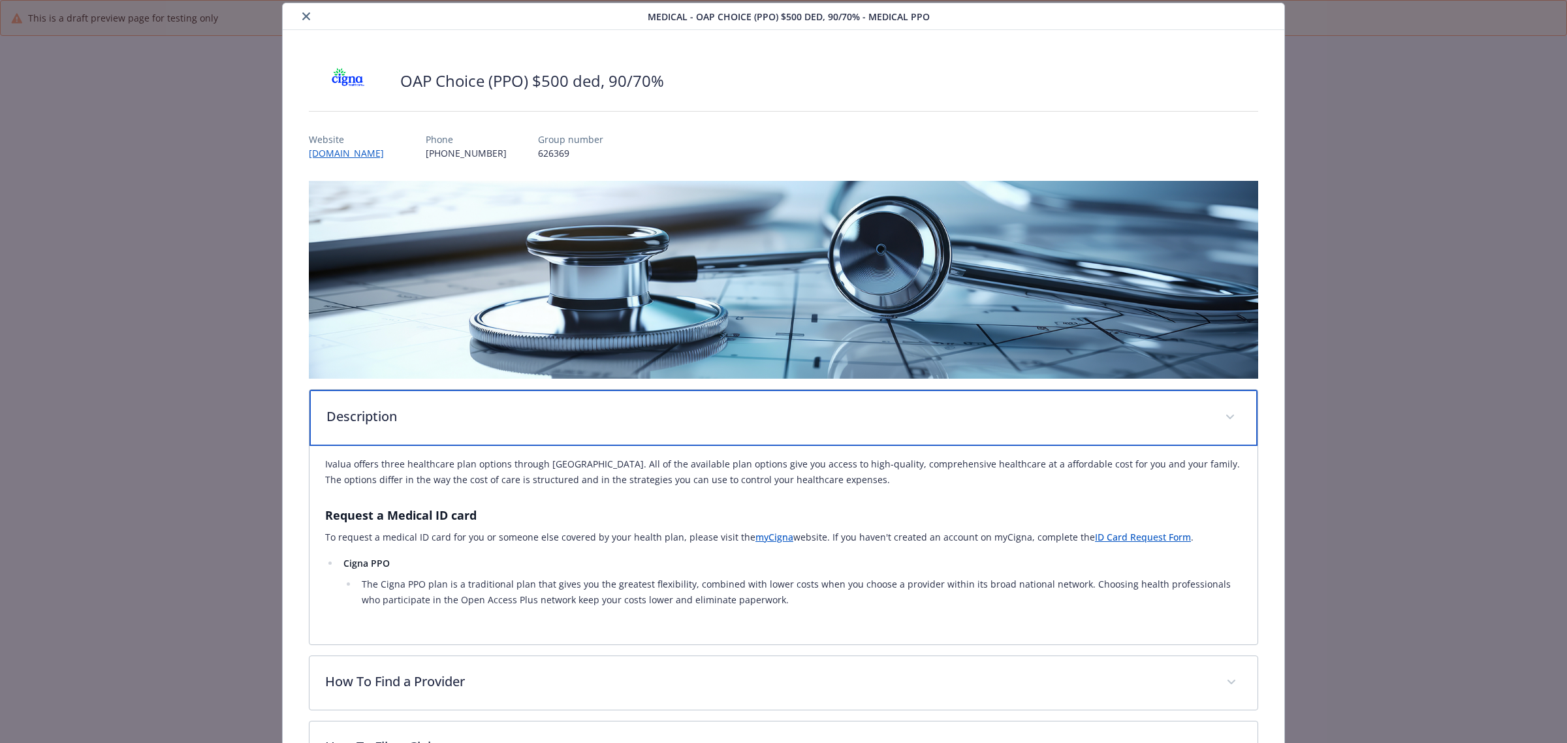
scroll to position [202, 0]
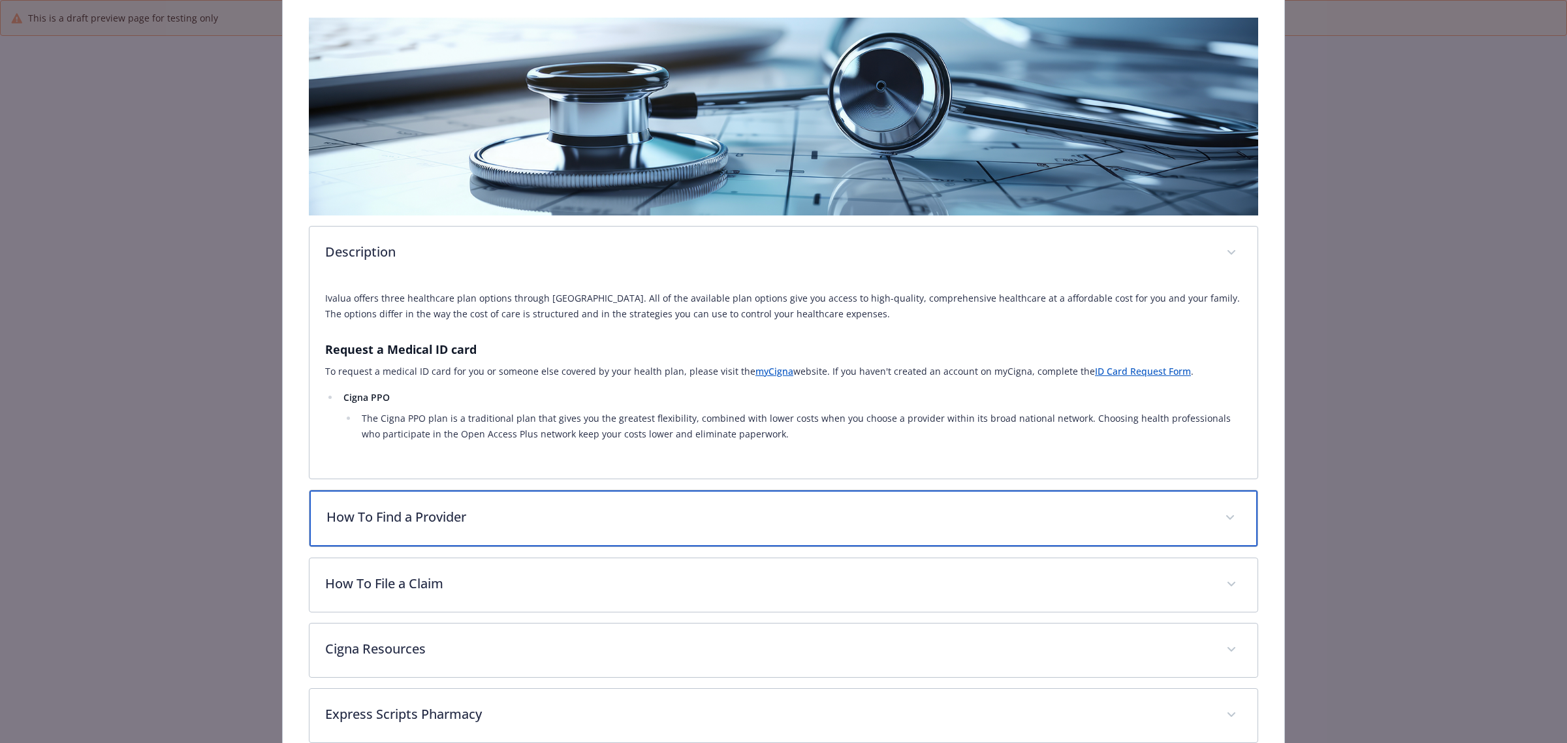
click at [418, 522] on p "How To Find a Provider" at bounding box center [767, 517] width 883 height 20
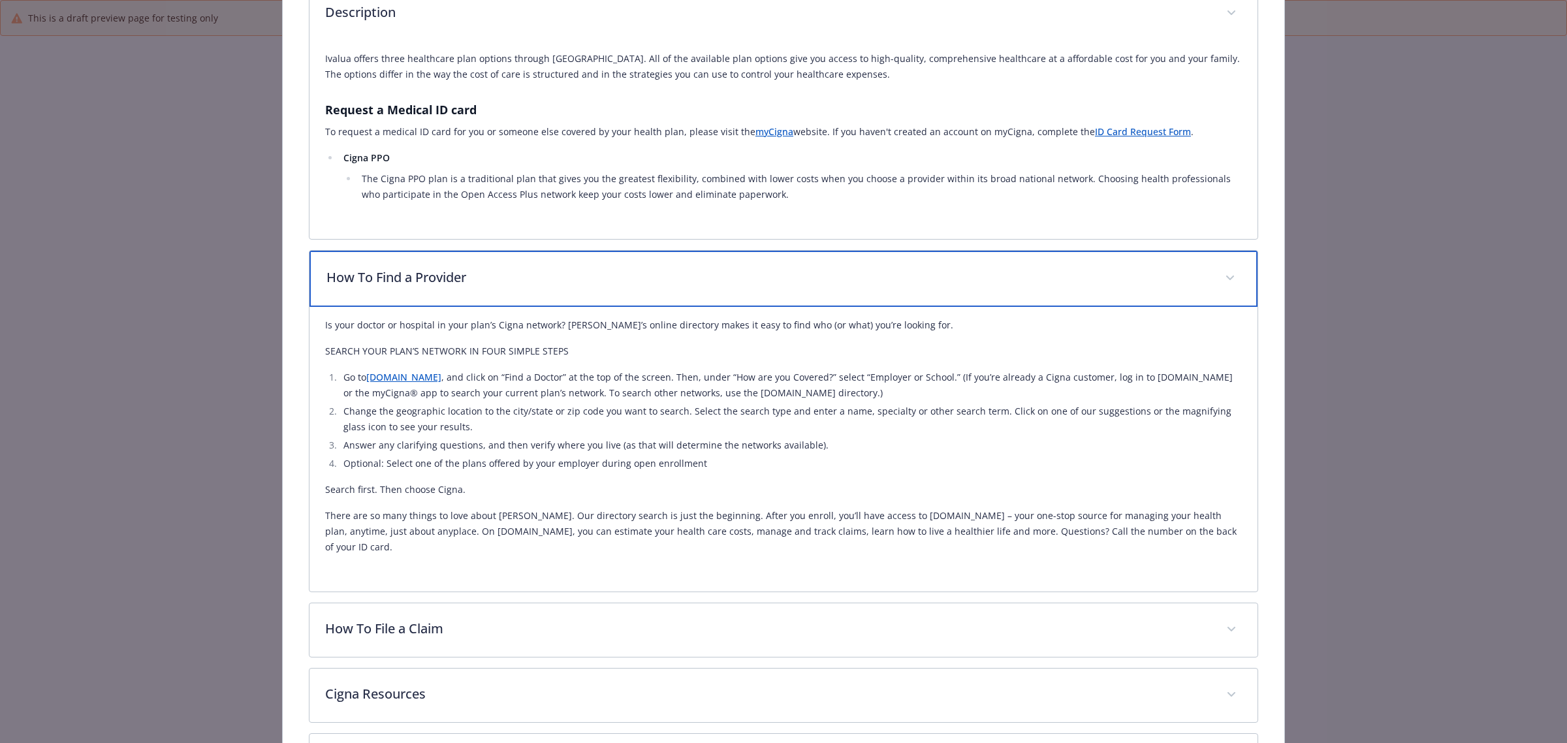
scroll to position [447, 0]
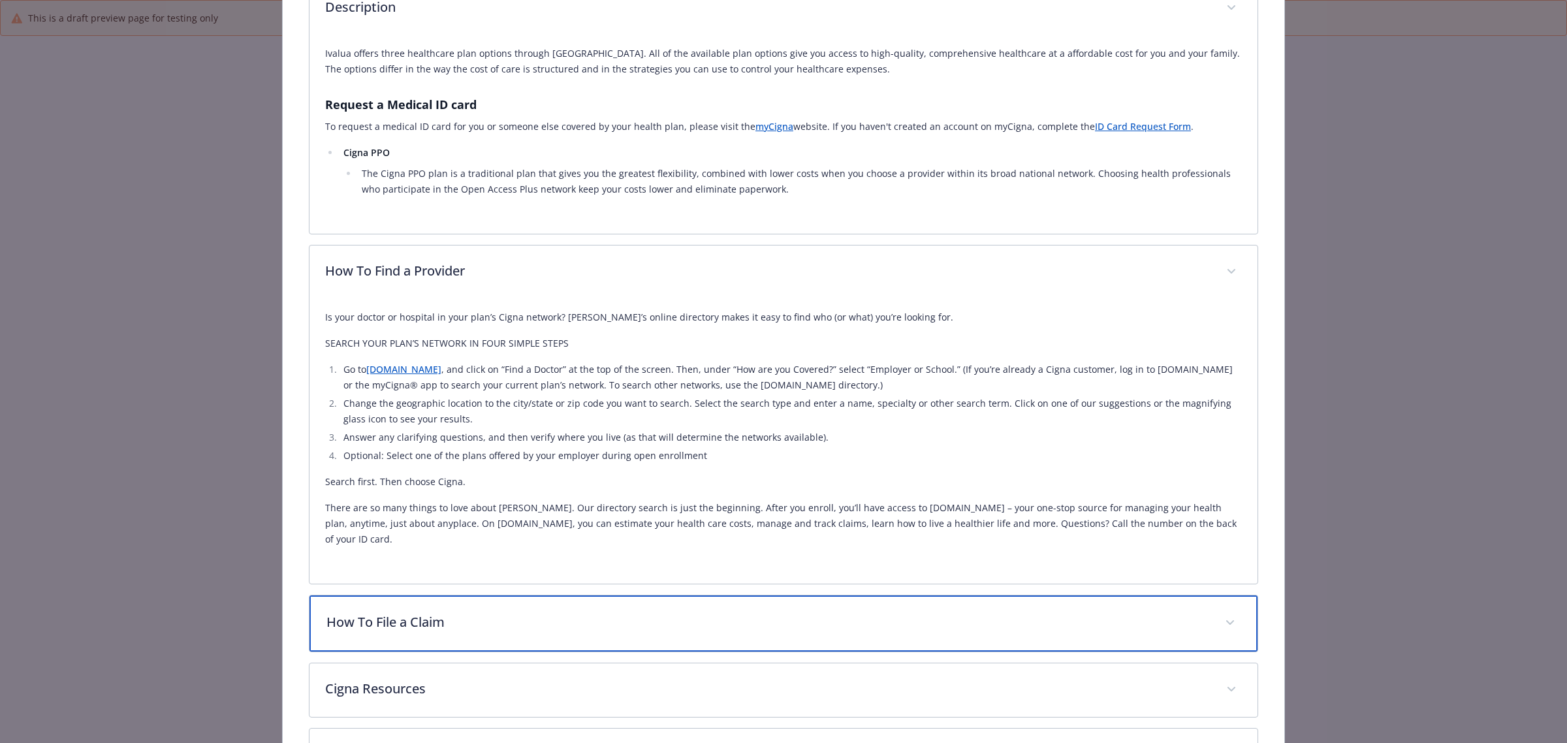
click at [425, 567] on p "How To File a Claim" at bounding box center [767, 622] width 883 height 20
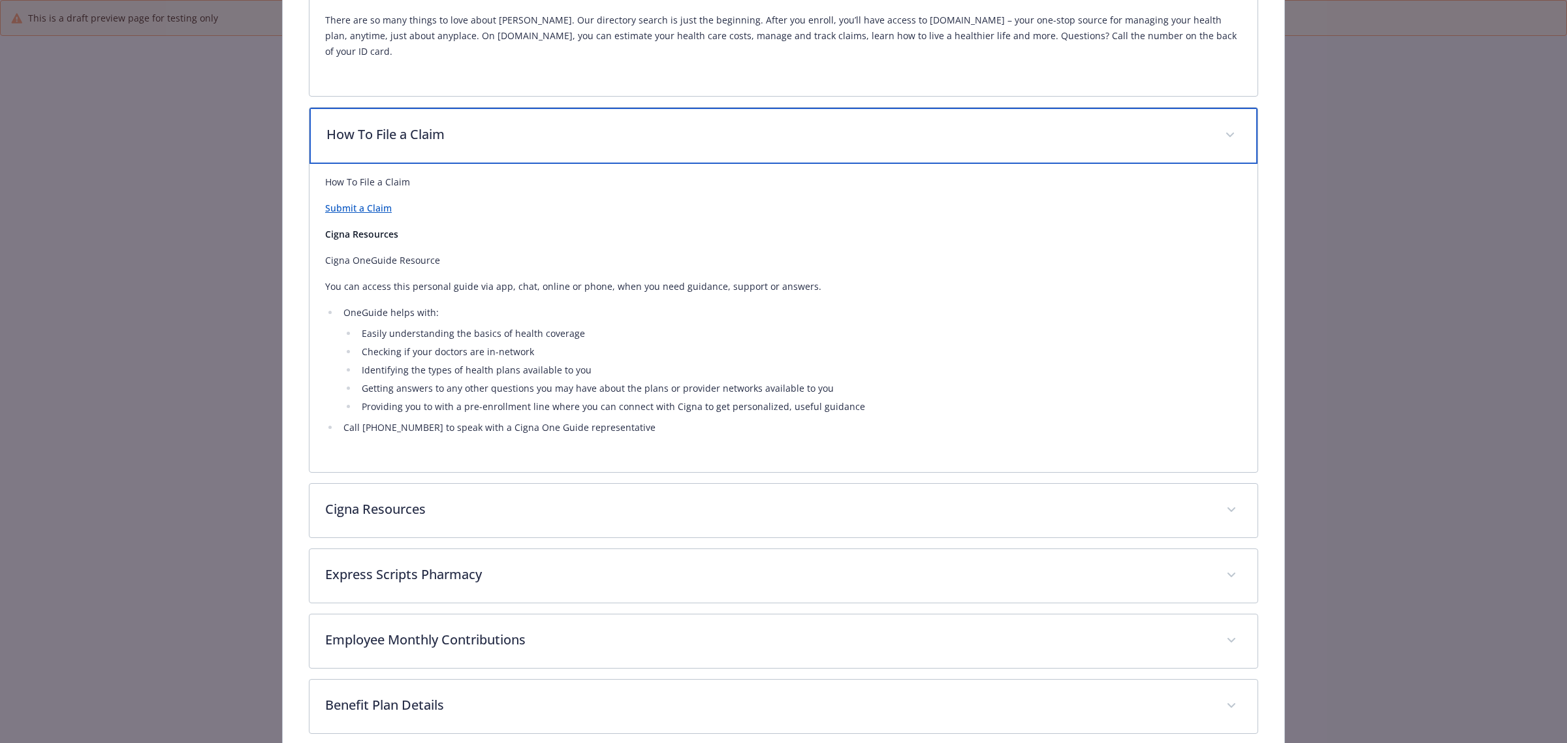
scroll to position [937, 0]
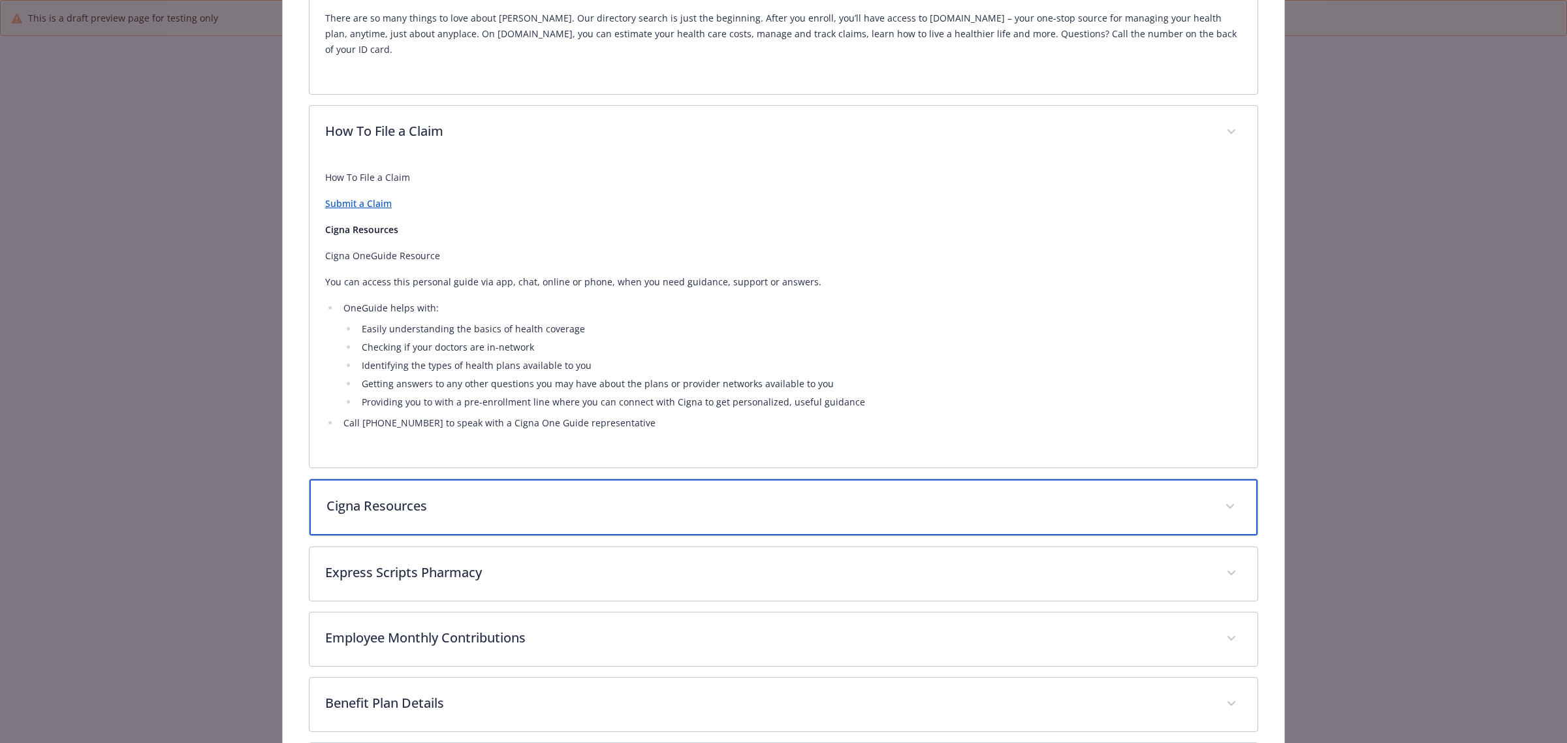
click at [406, 496] on p "Cigna Resources" at bounding box center [767, 506] width 883 height 20
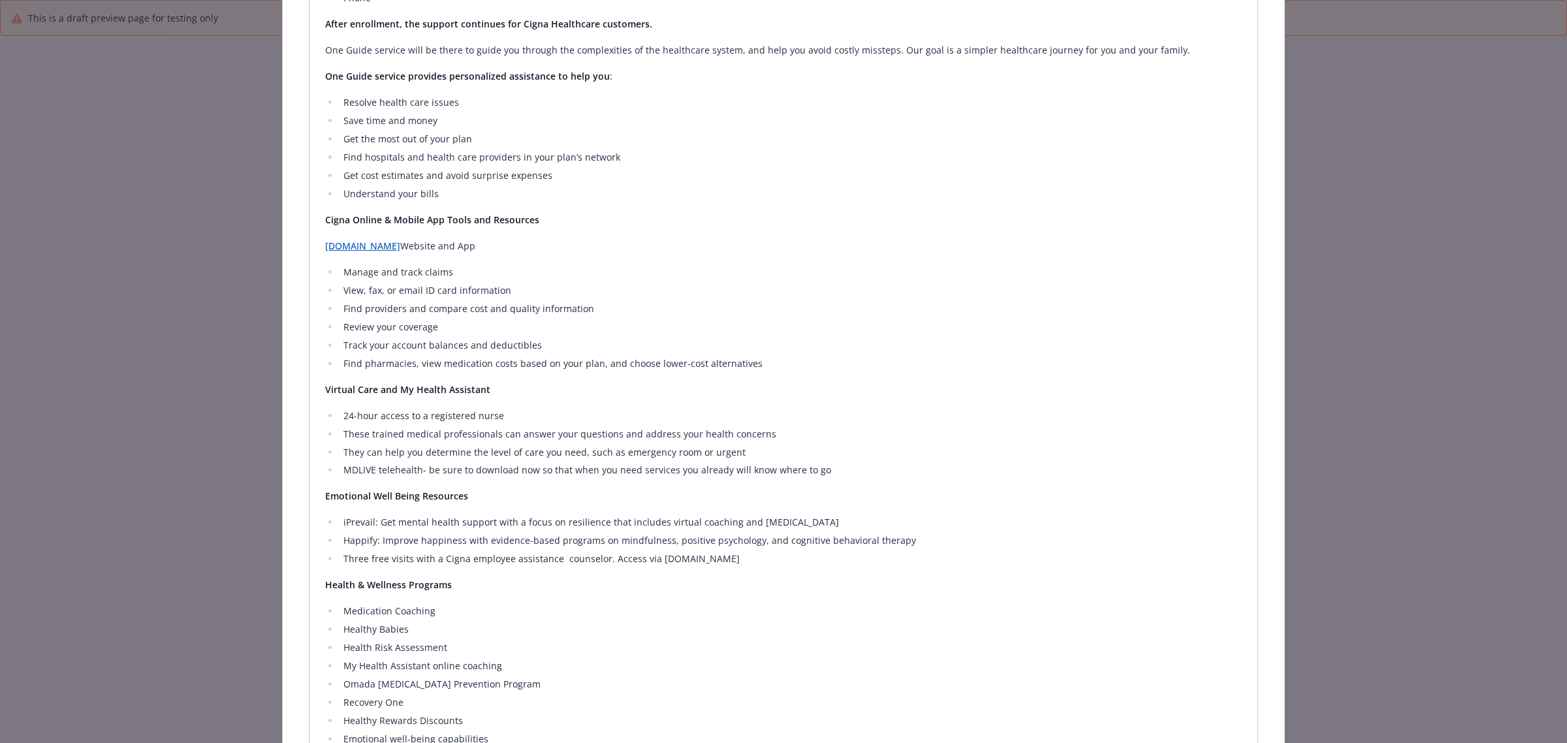
scroll to position [2161, 0]
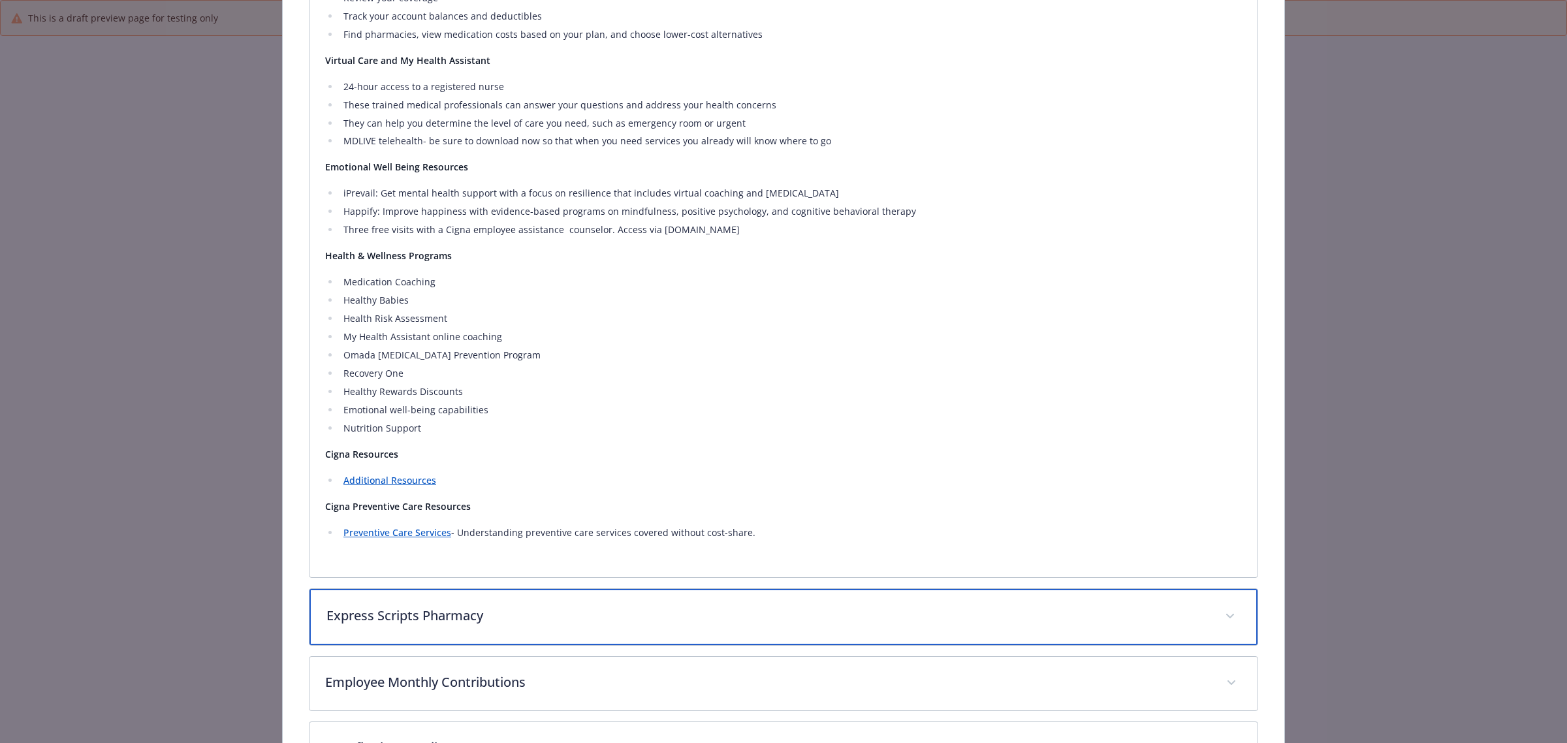
click at [478, 567] on div "Express Scripts Pharmacy" at bounding box center [784, 617] width 948 height 56
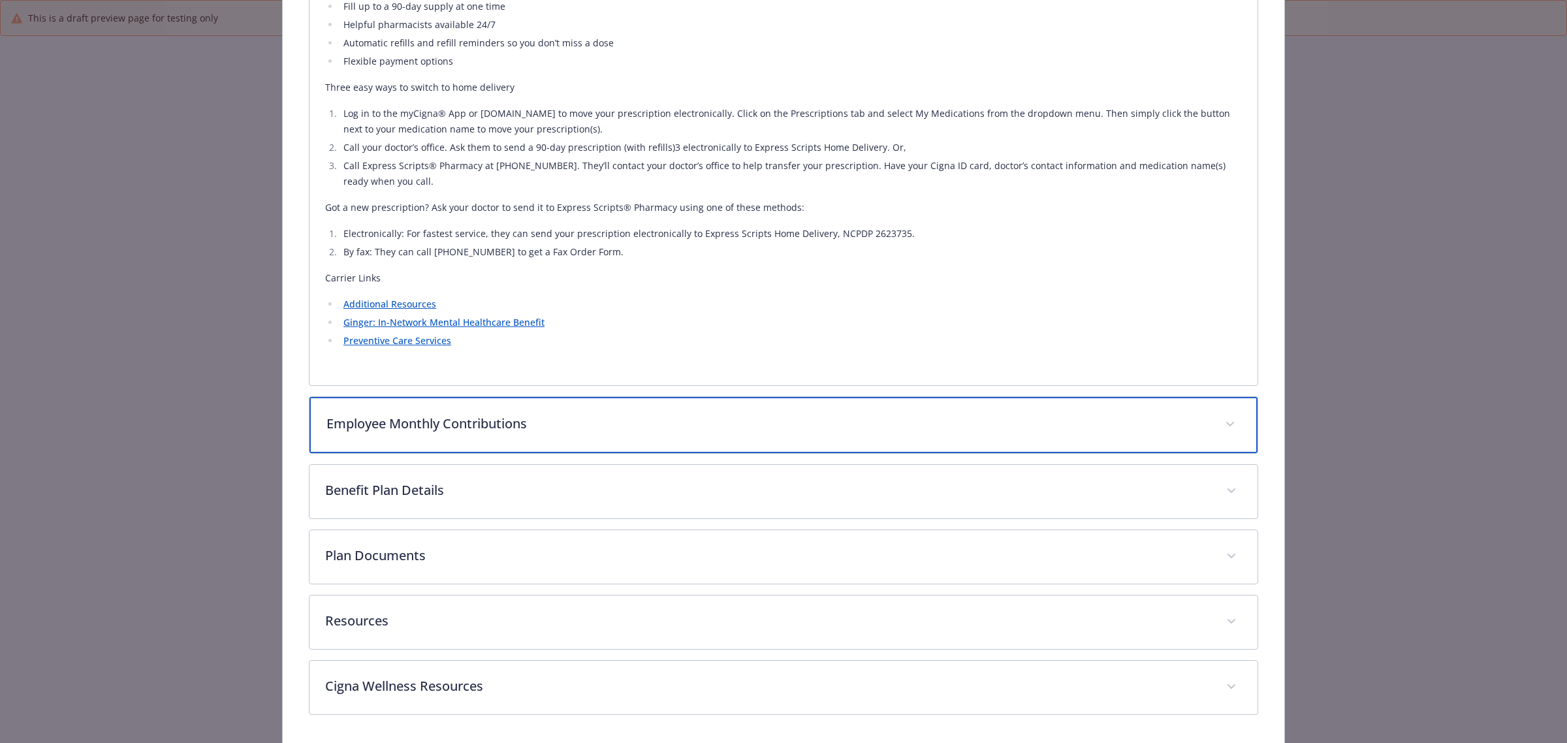
scroll to position [2893, 0]
click at [458, 417] on p "Employee Monthly Contributions" at bounding box center [767, 425] width 883 height 20
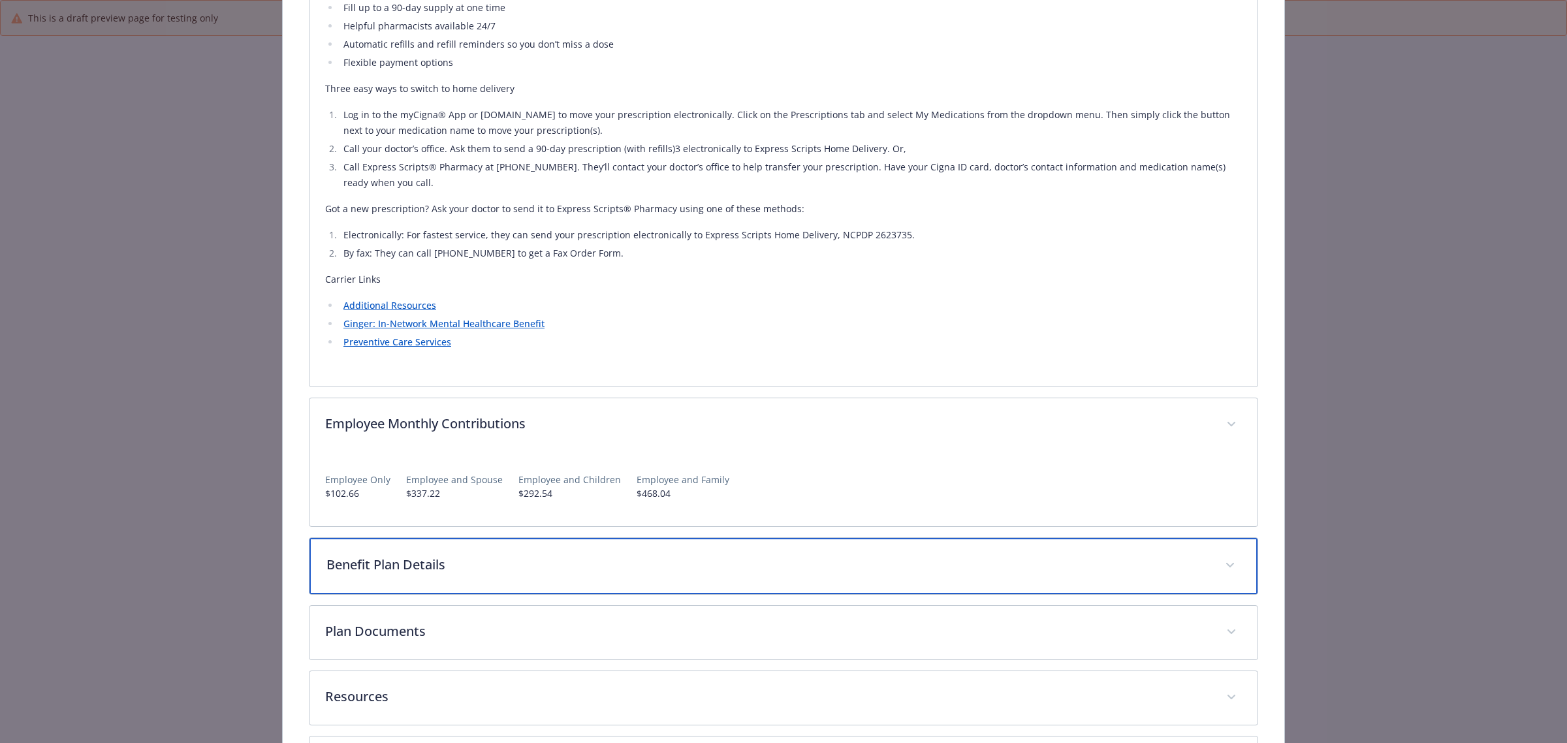
click at [454, 538] on div "Benefit Plan Details" at bounding box center [784, 566] width 948 height 56
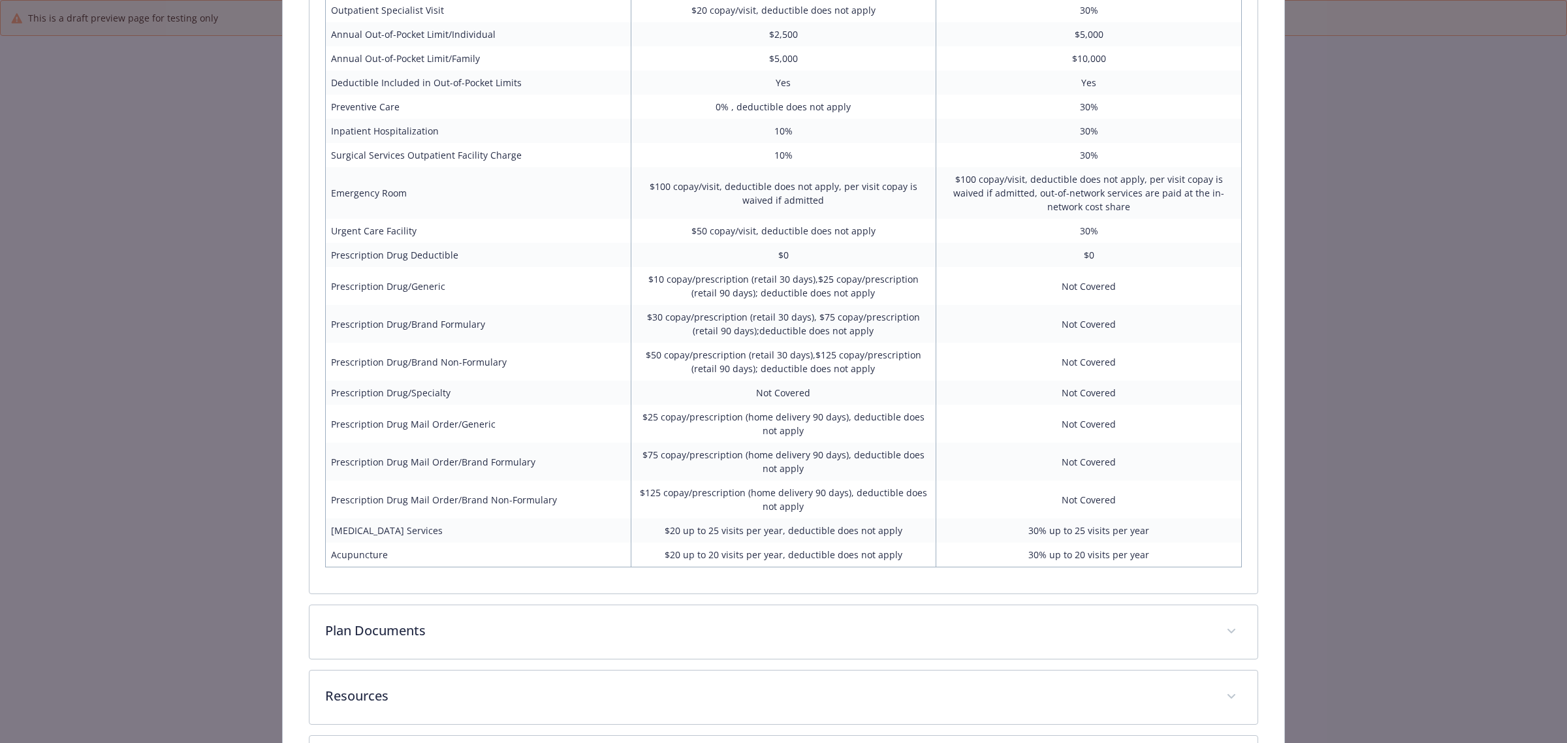
scroll to position [3627, 0]
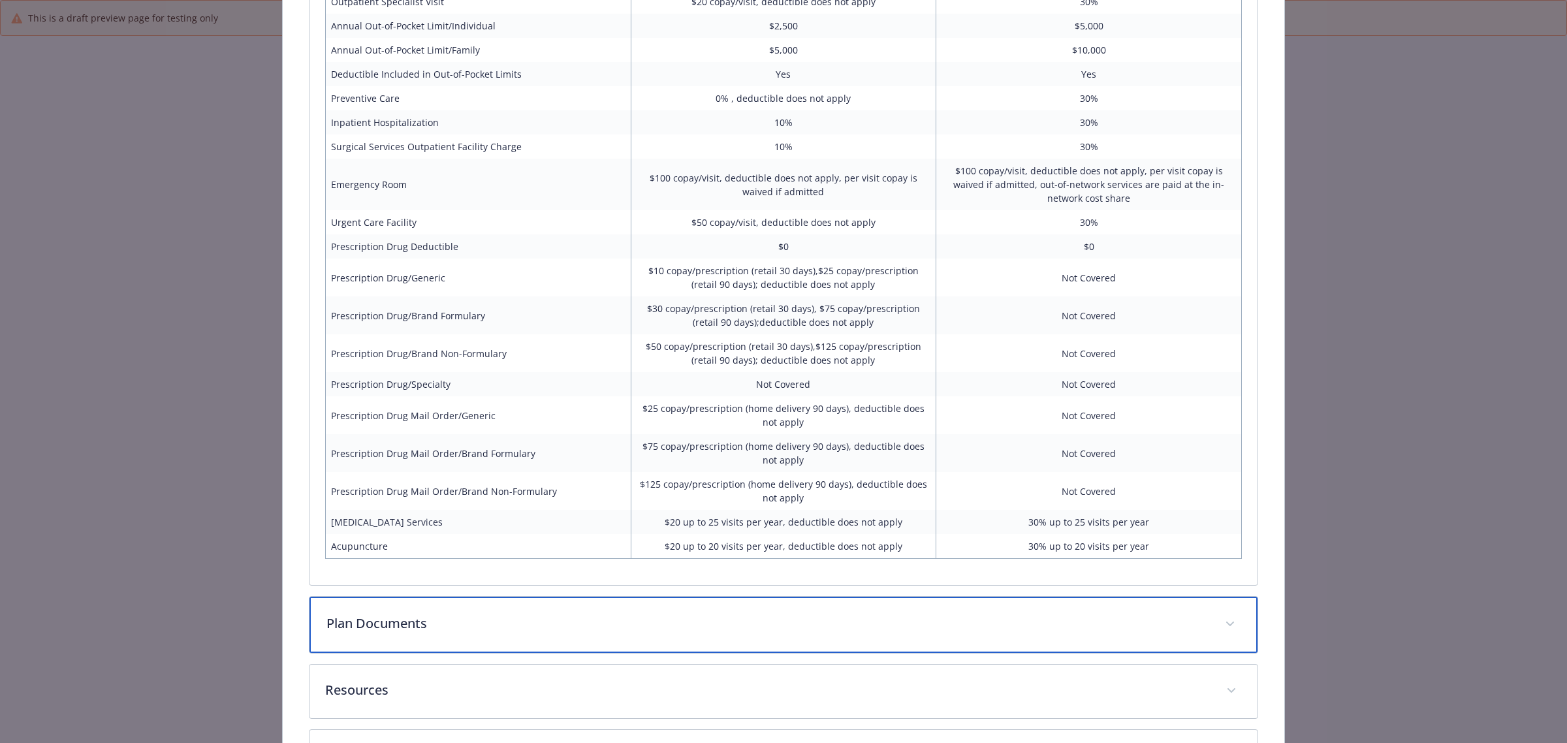
click at [482, 567] on div "Plan Documents" at bounding box center [784, 625] width 948 height 56
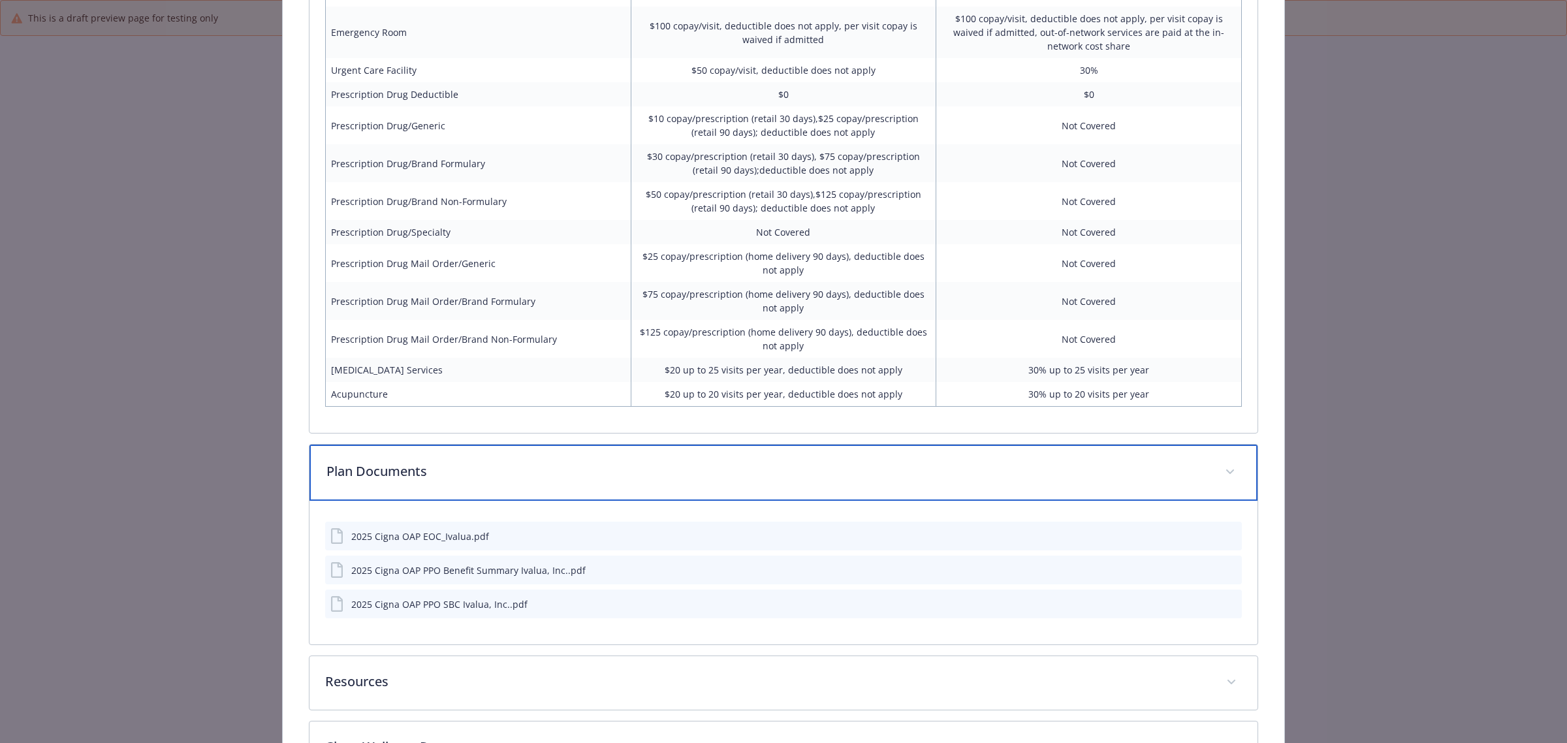
scroll to position [3788, 0]
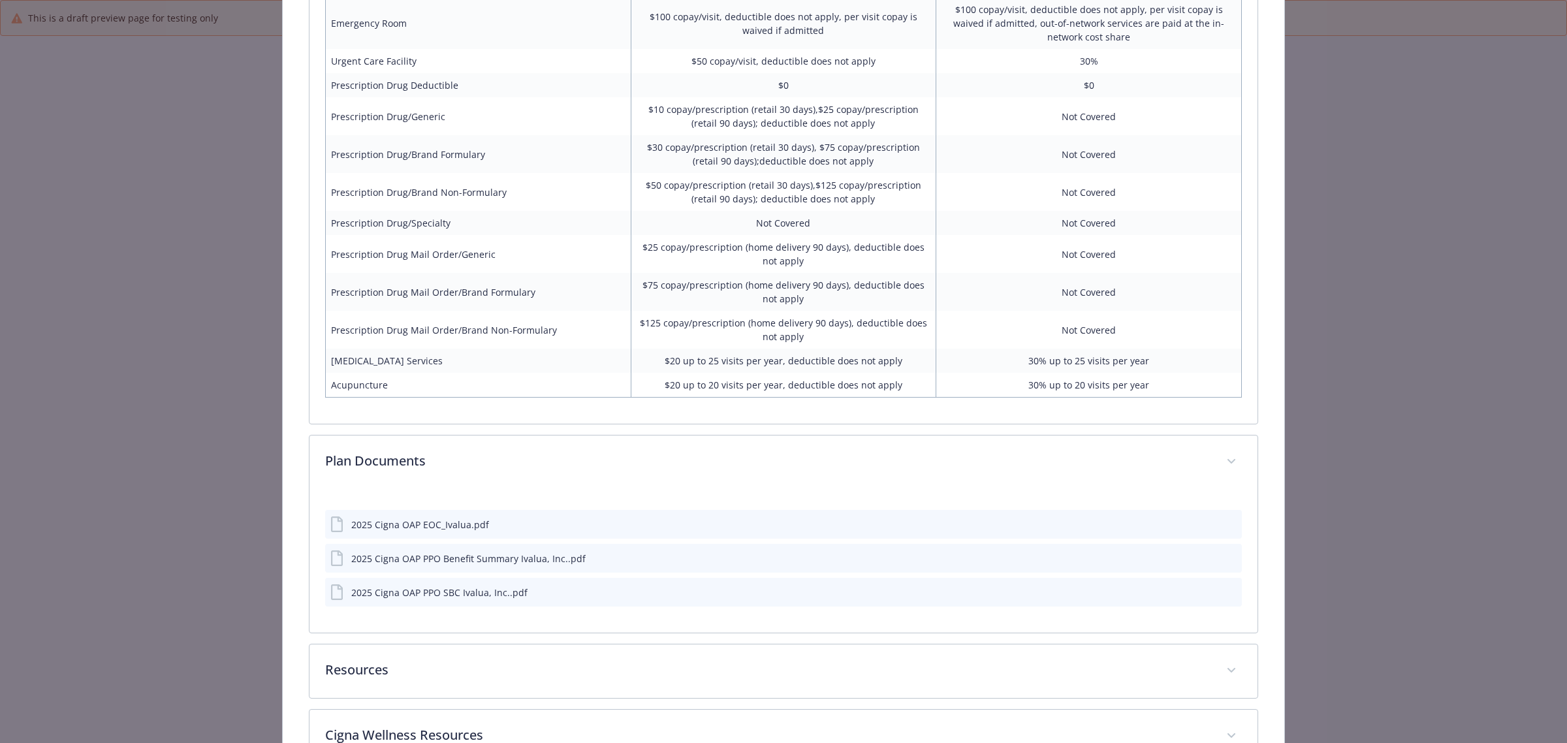
click at [1224, 519] on icon "preview file" at bounding box center [1230, 523] width 12 height 9
click at [1224, 553] on icon "preview file" at bounding box center [1230, 557] width 12 height 9
click at [1226, 567] on button "preview file" at bounding box center [1229, 592] width 14 height 12
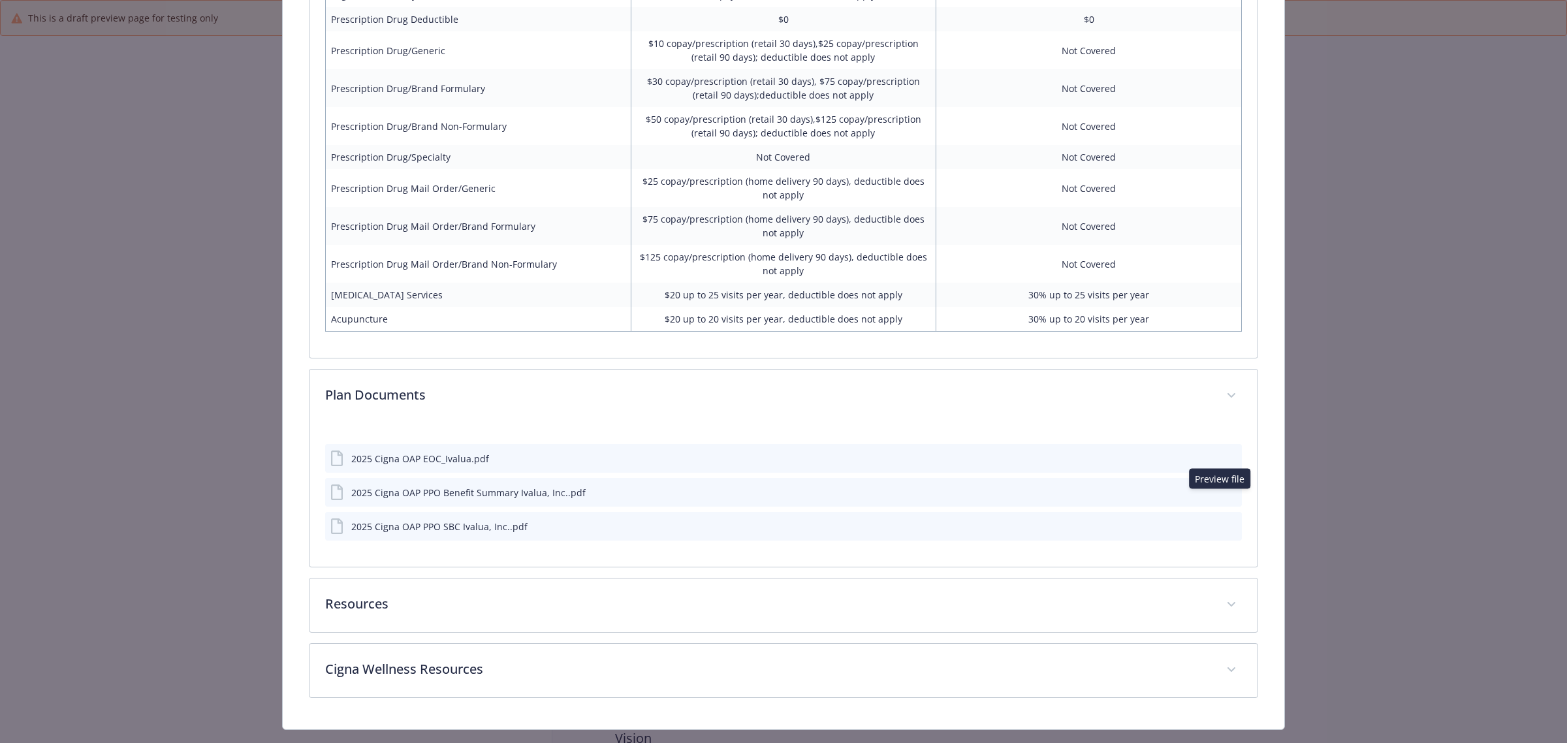
scroll to position [3869, 0]
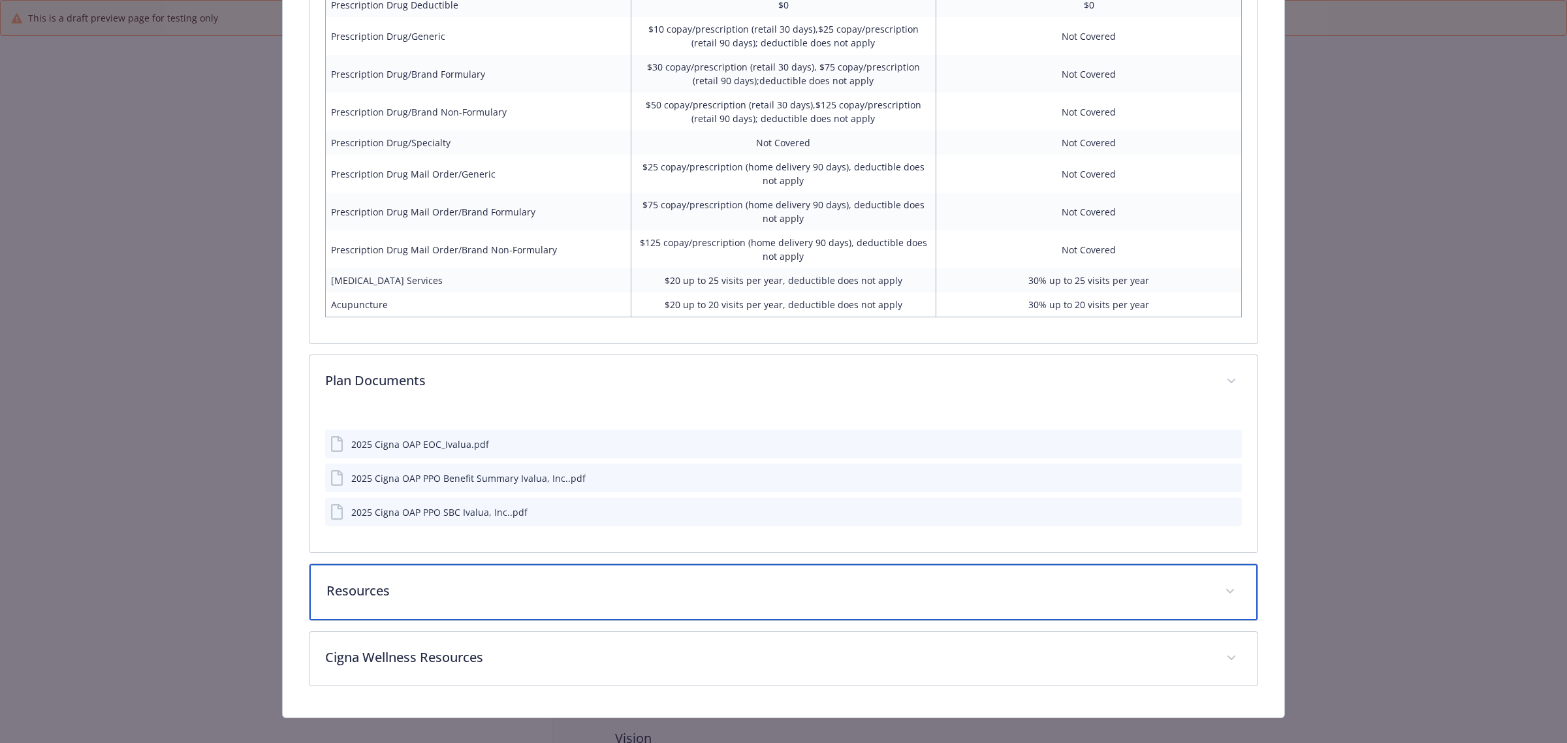
click at [411, 567] on p "Resources" at bounding box center [767, 591] width 883 height 20
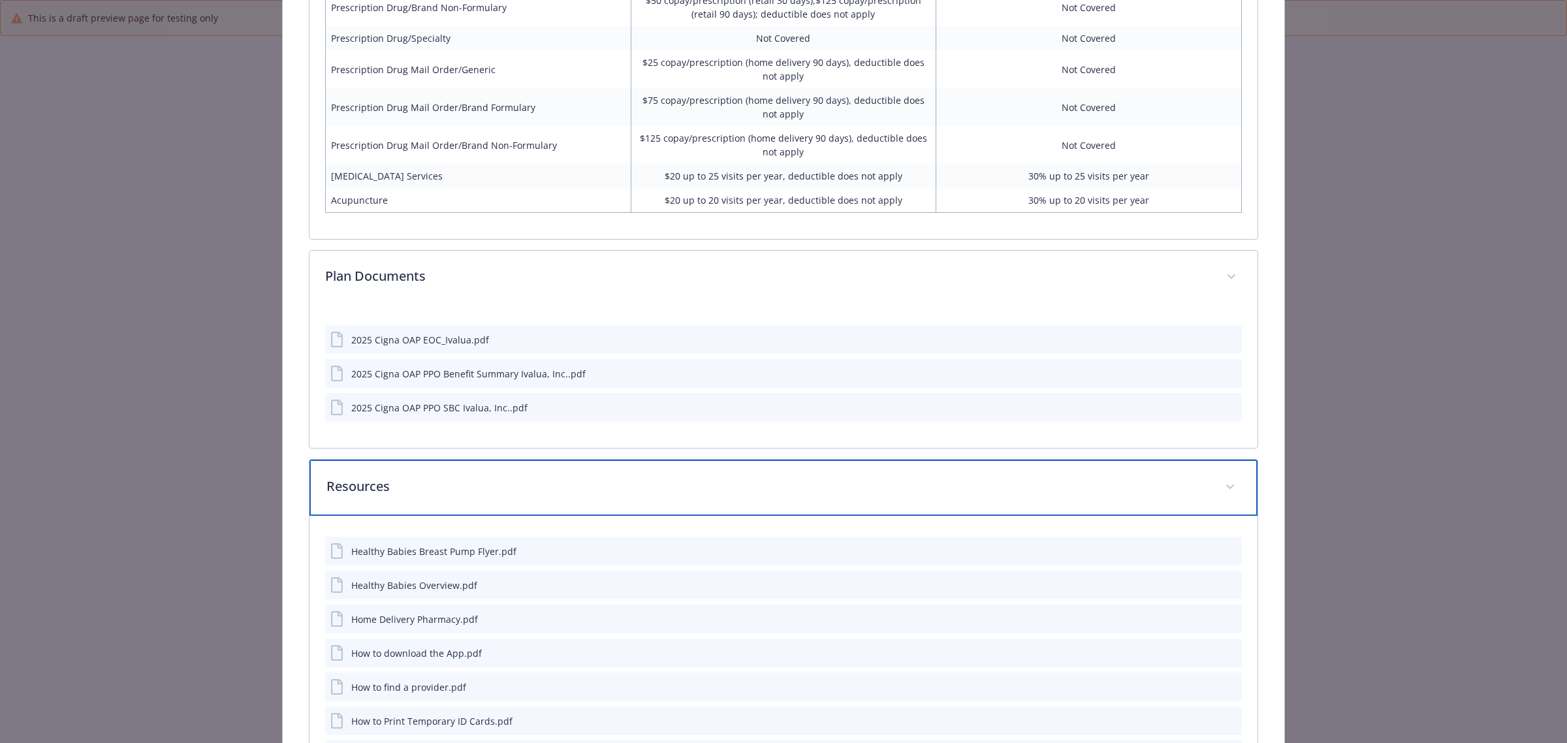
scroll to position [4114, 0]
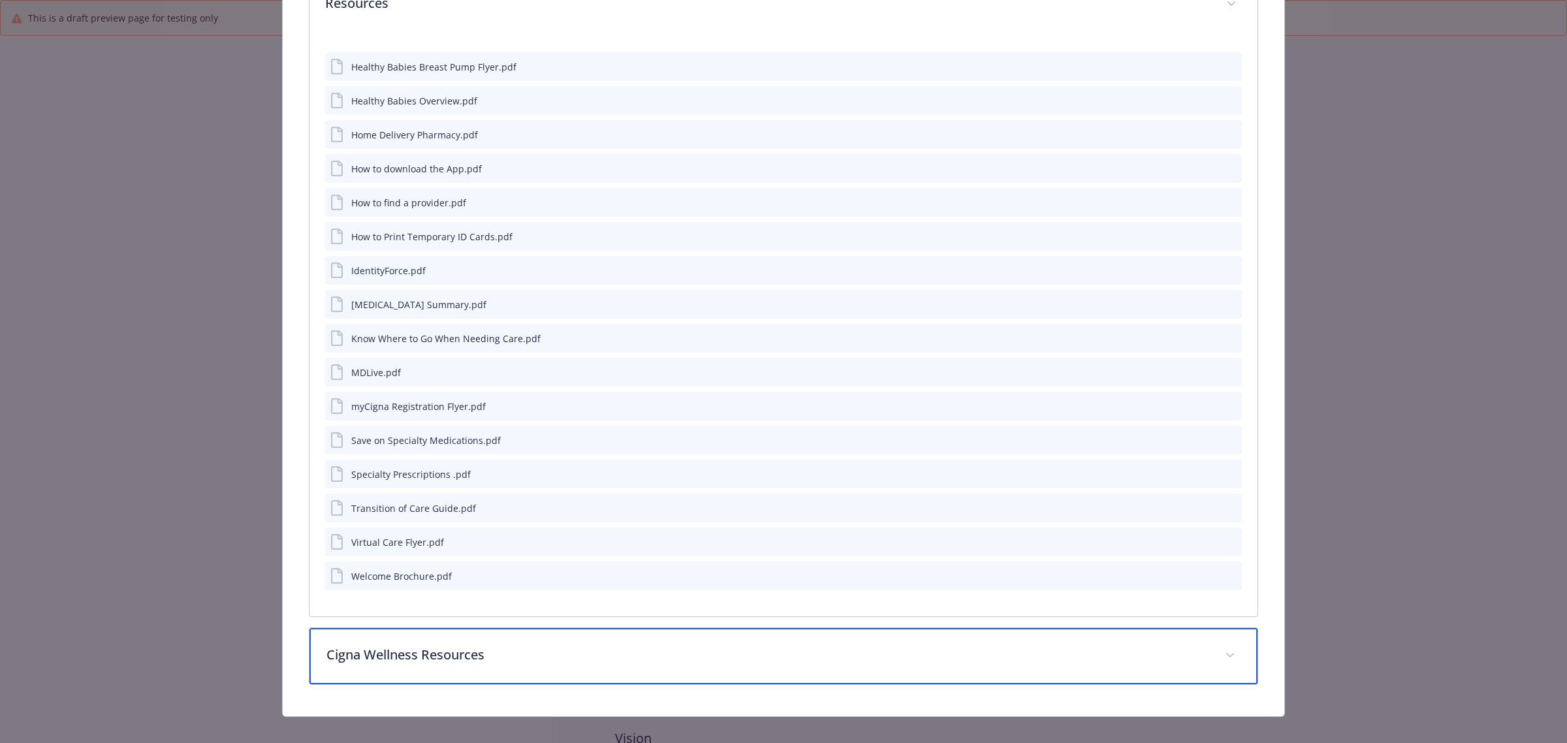
click at [443, 567] on p "Cigna Wellness Resources" at bounding box center [767, 655] width 883 height 20
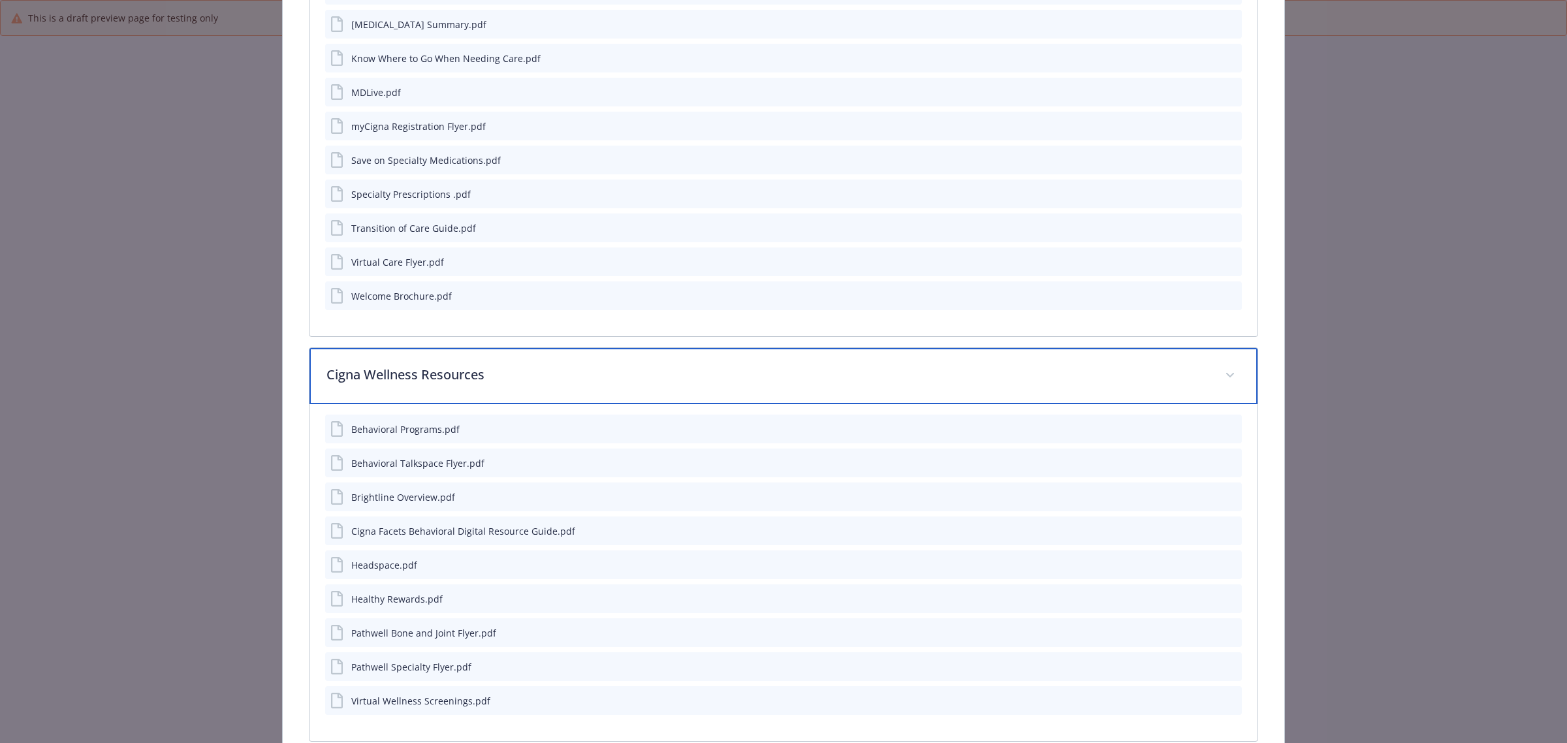
scroll to position [4781, 0]
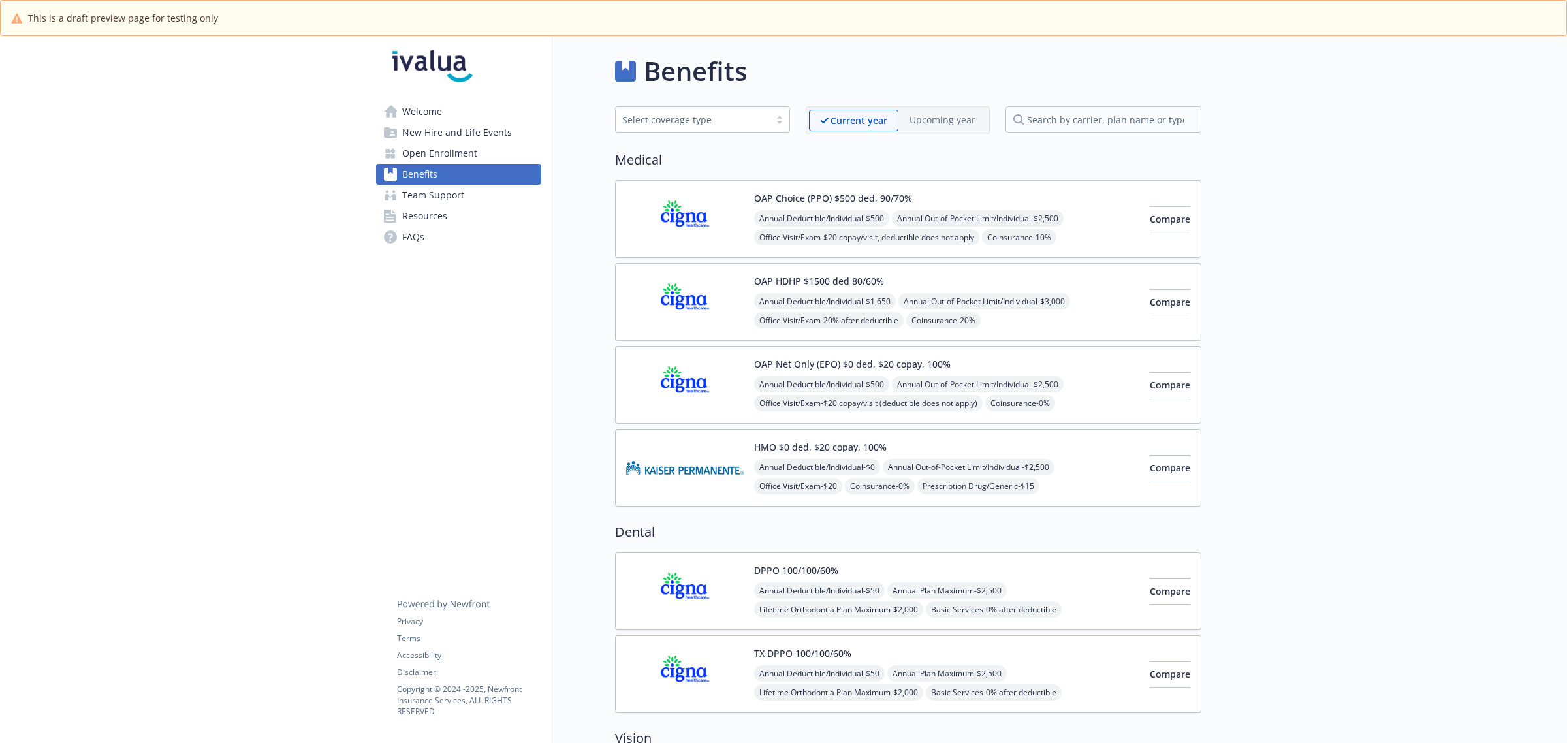
click at [839, 374] on div "OAP Net Only (EPO) $0 ded, $20 copay, 100% Annual Deductible/Individual - $500 …" at bounding box center [946, 385] width 385 height 56
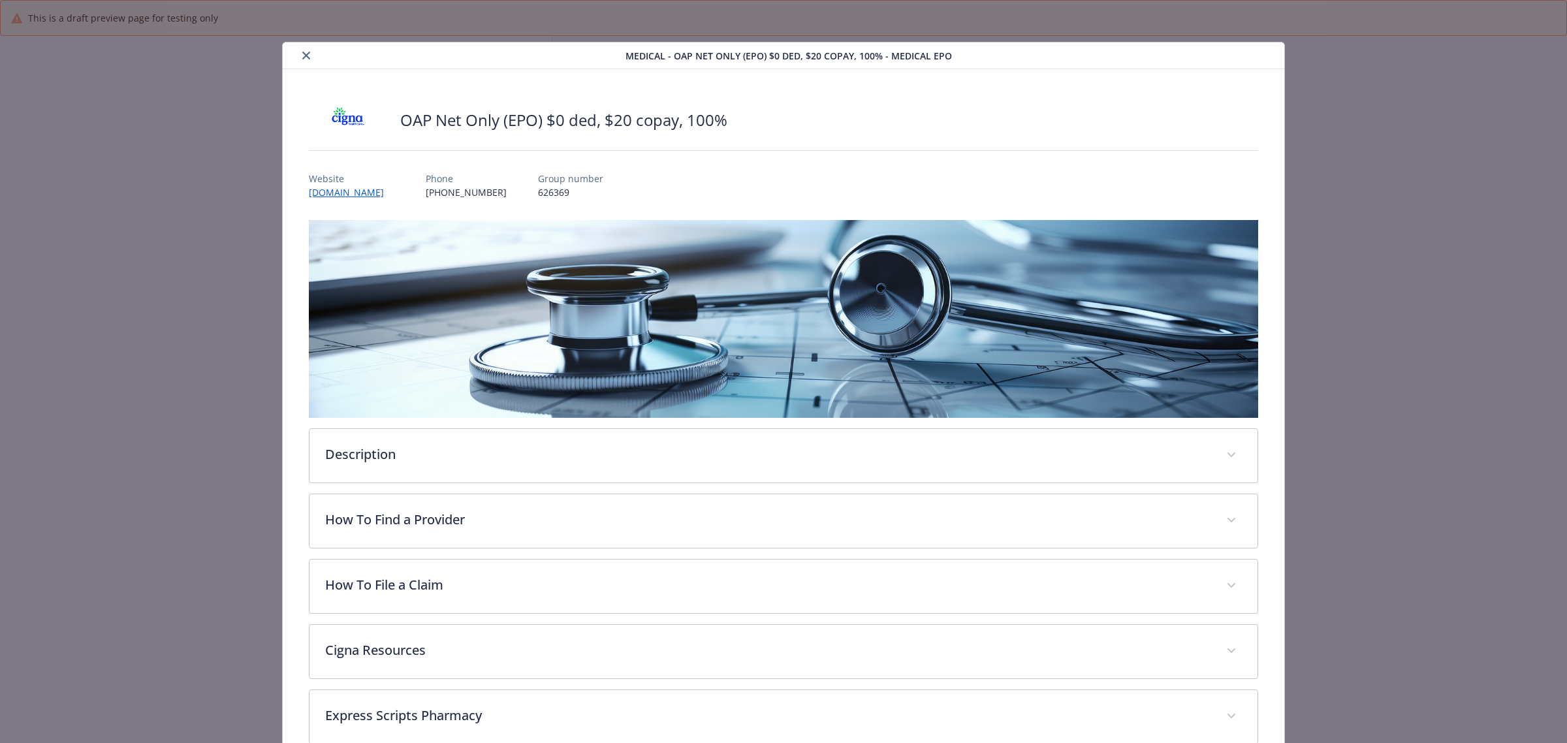
scroll to position [39, 0]
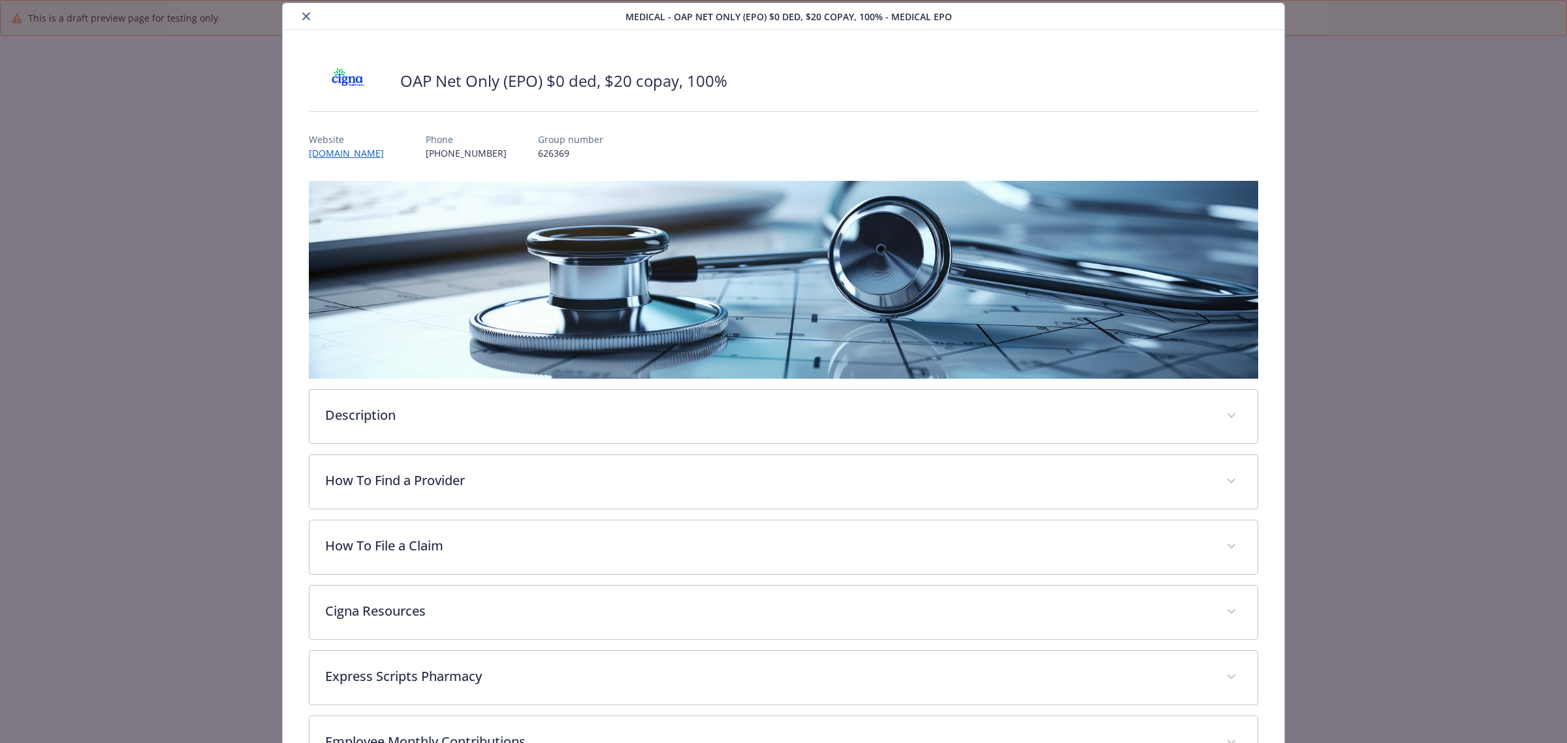
click at [307, 20] on button "close" at bounding box center [306, 16] width 16 height 16
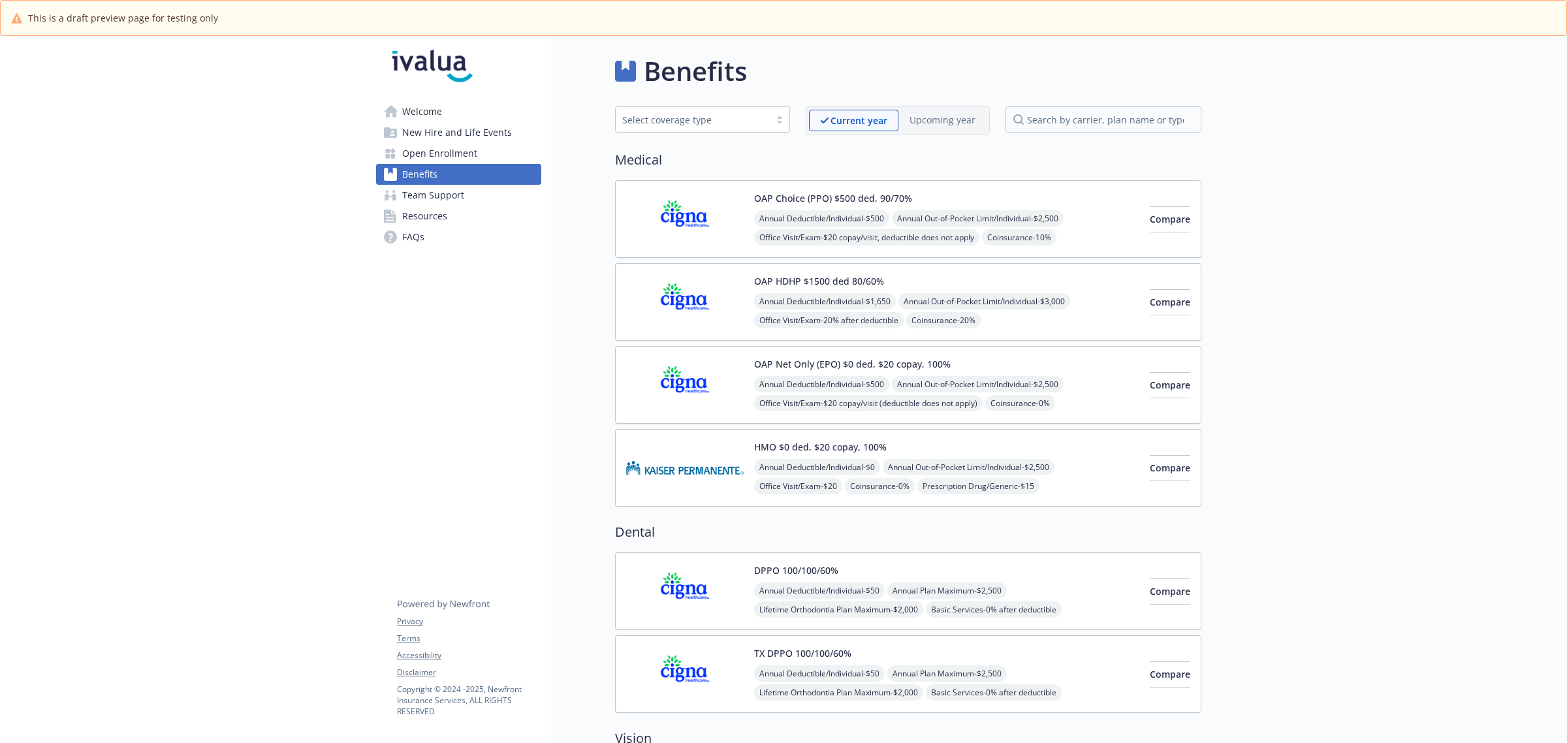
click at [855, 269] on div "OAP HDHP $1500 ded 80/60% Annual Deductible/Individual - $1,650 Annual Out-of-P…" at bounding box center [908, 302] width 586 height 78
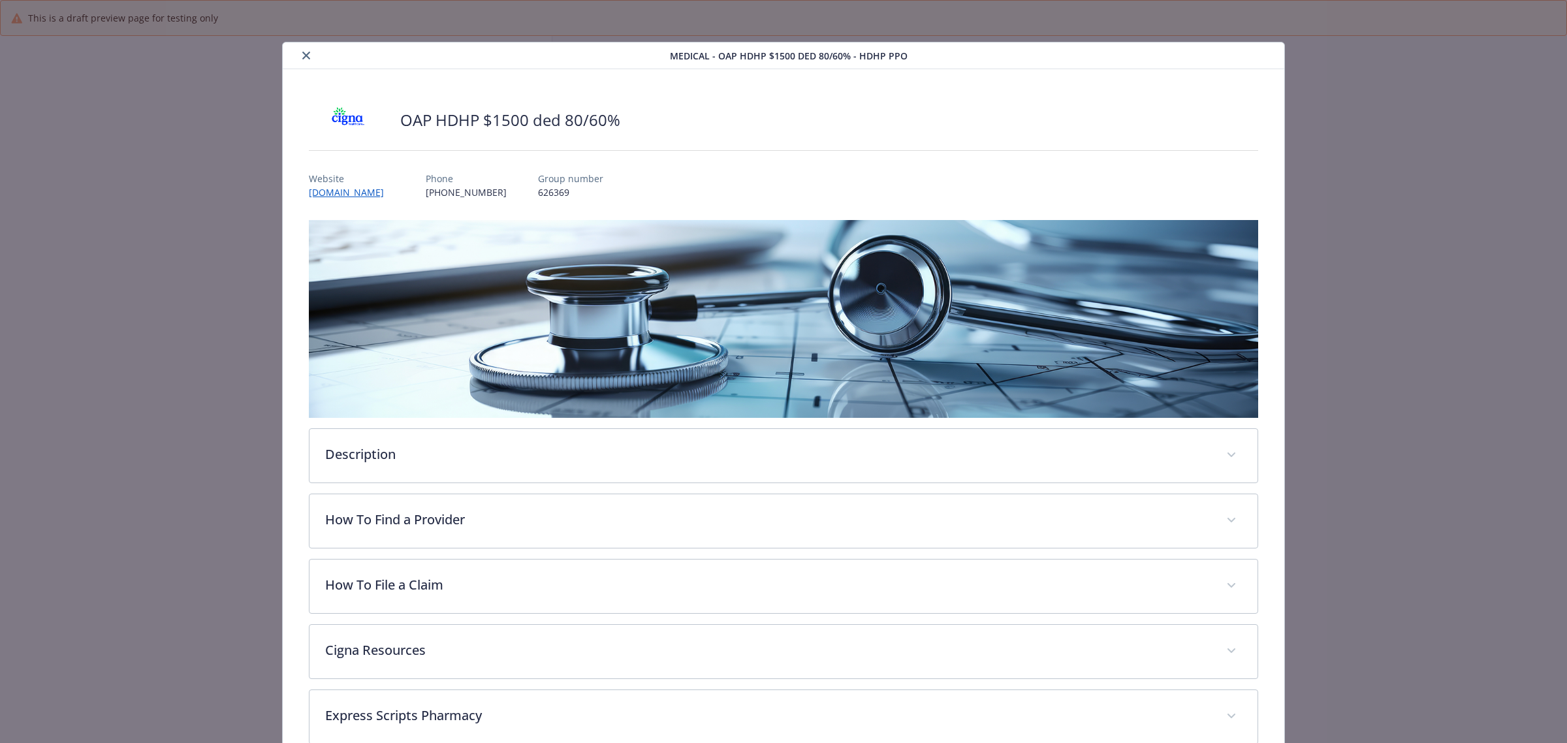
scroll to position [39, 0]
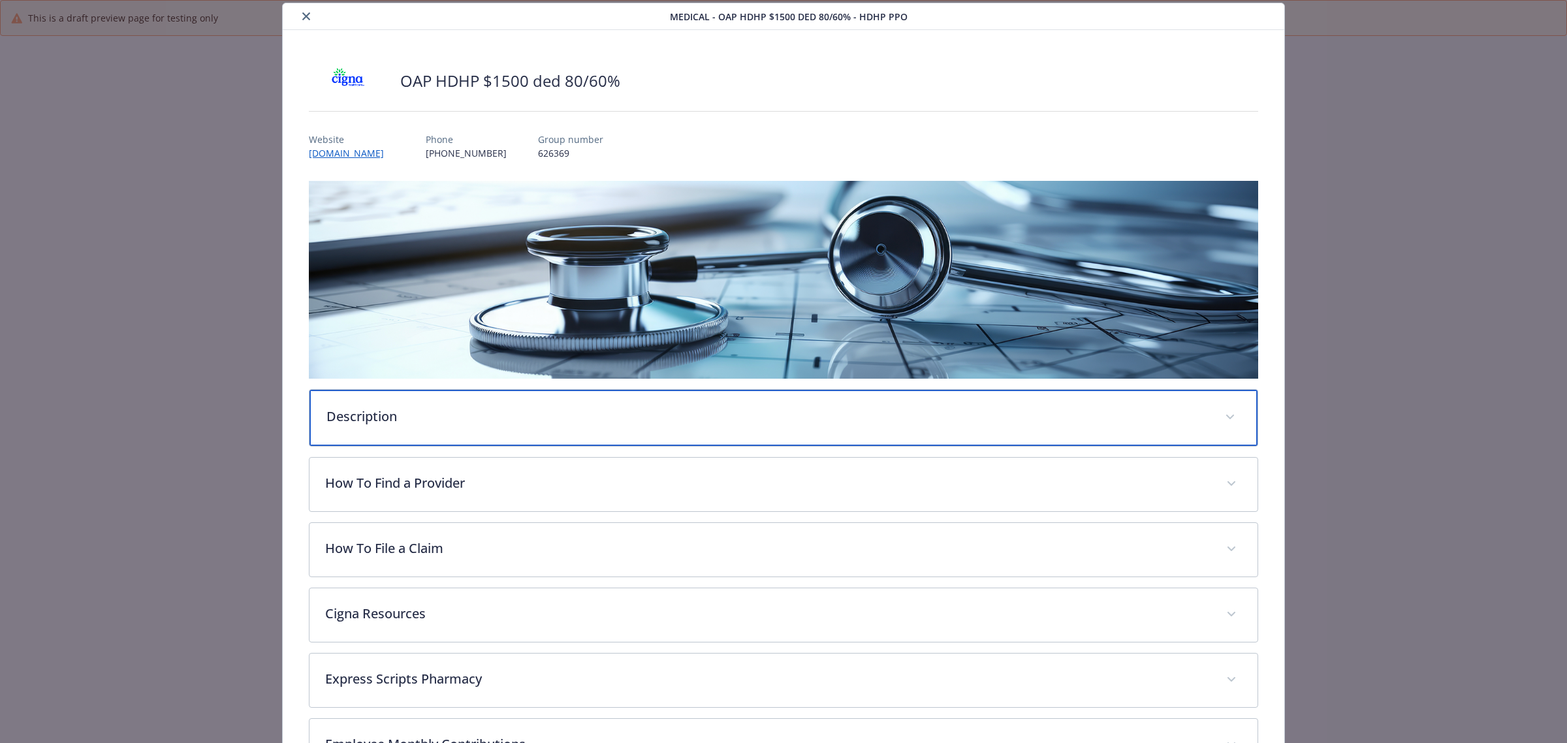
click at [454, 407] on p "Description" at bounding box center [767, 417] width 883 height 20
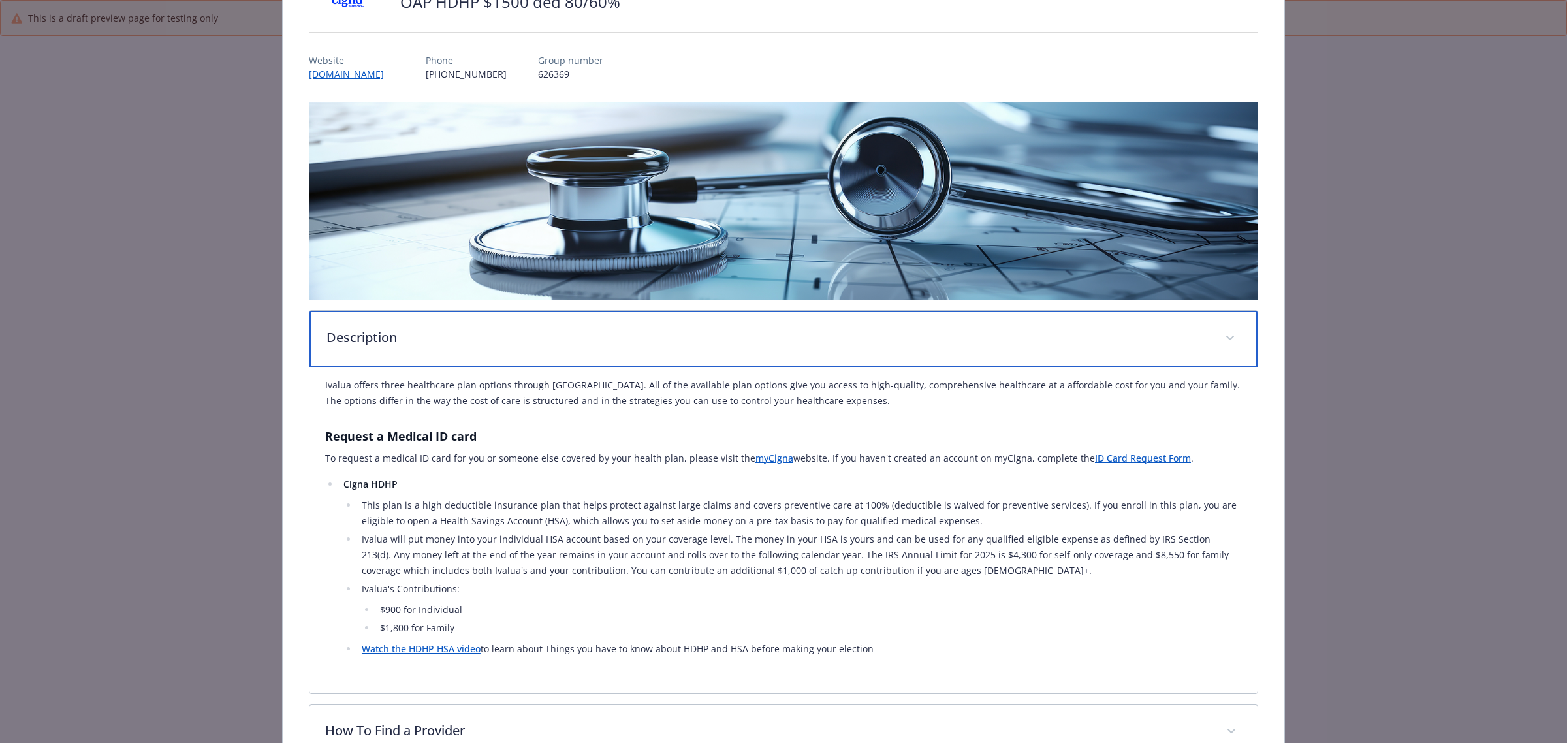
scroll to position [284, 0]
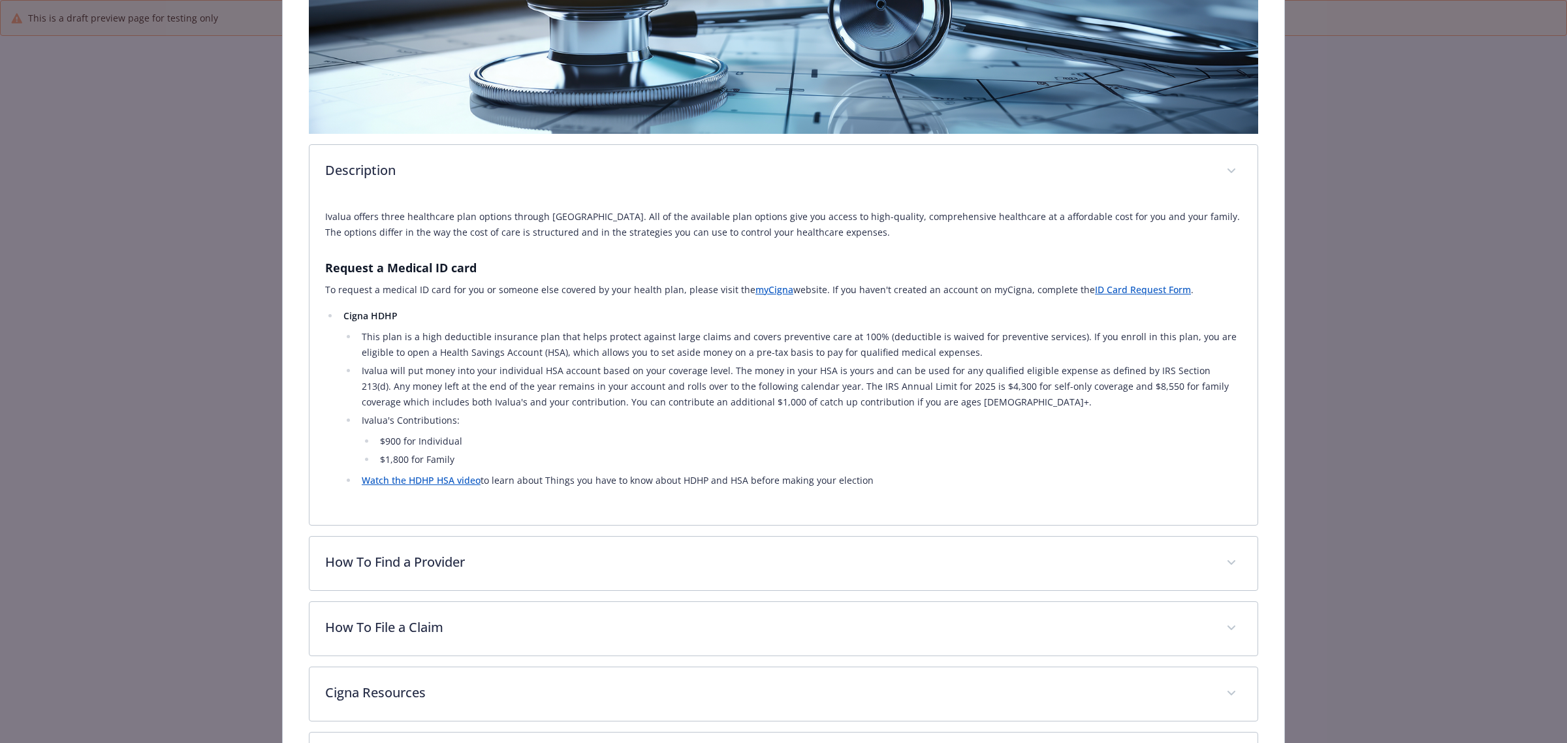
click at [467, 481] on link "Watch the HDHP HSA video" at bounding box center [421, 480] width 119 height 12
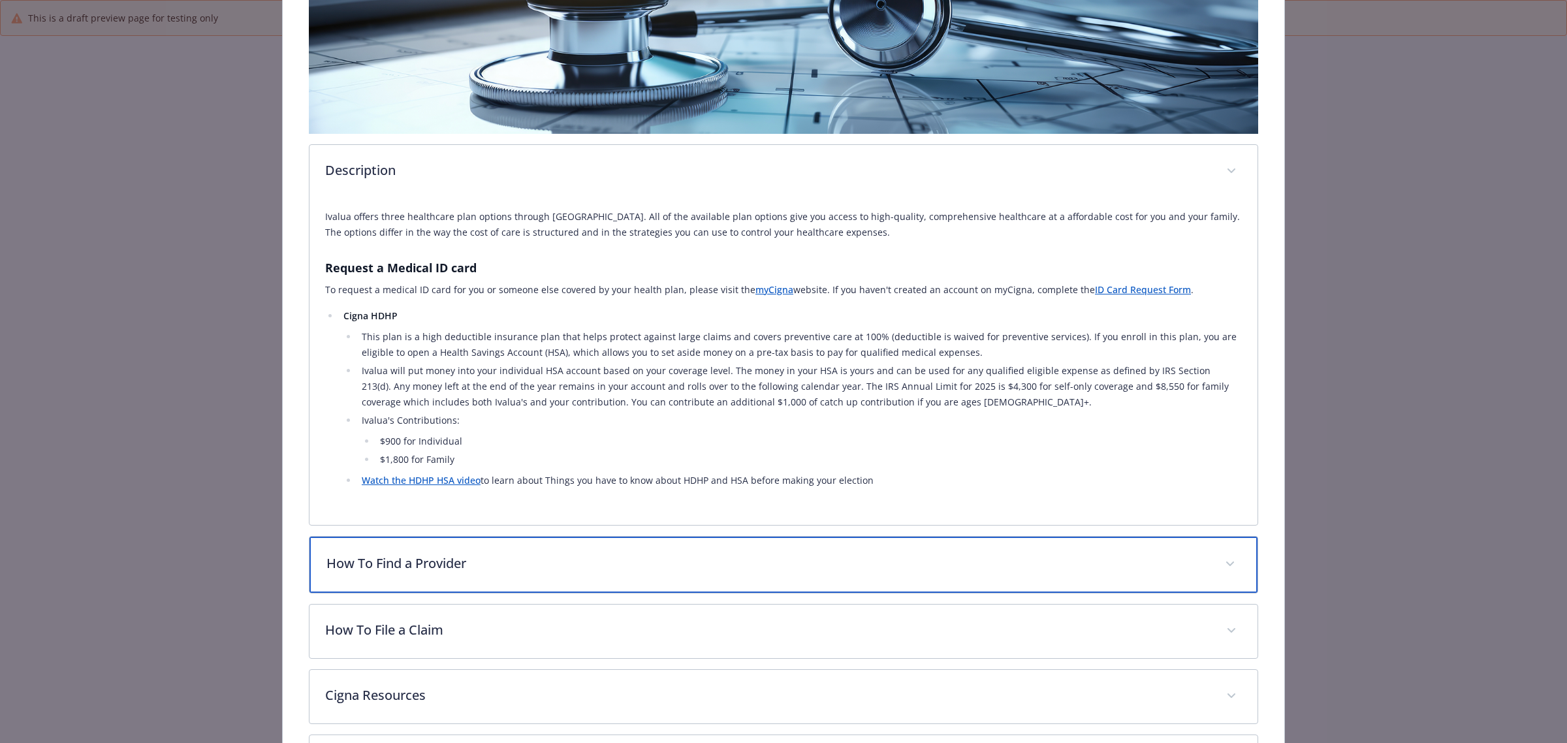
click at [447, 554] on p "How To Find a Provider" at bounding box center [767, 564] width 883 height 20
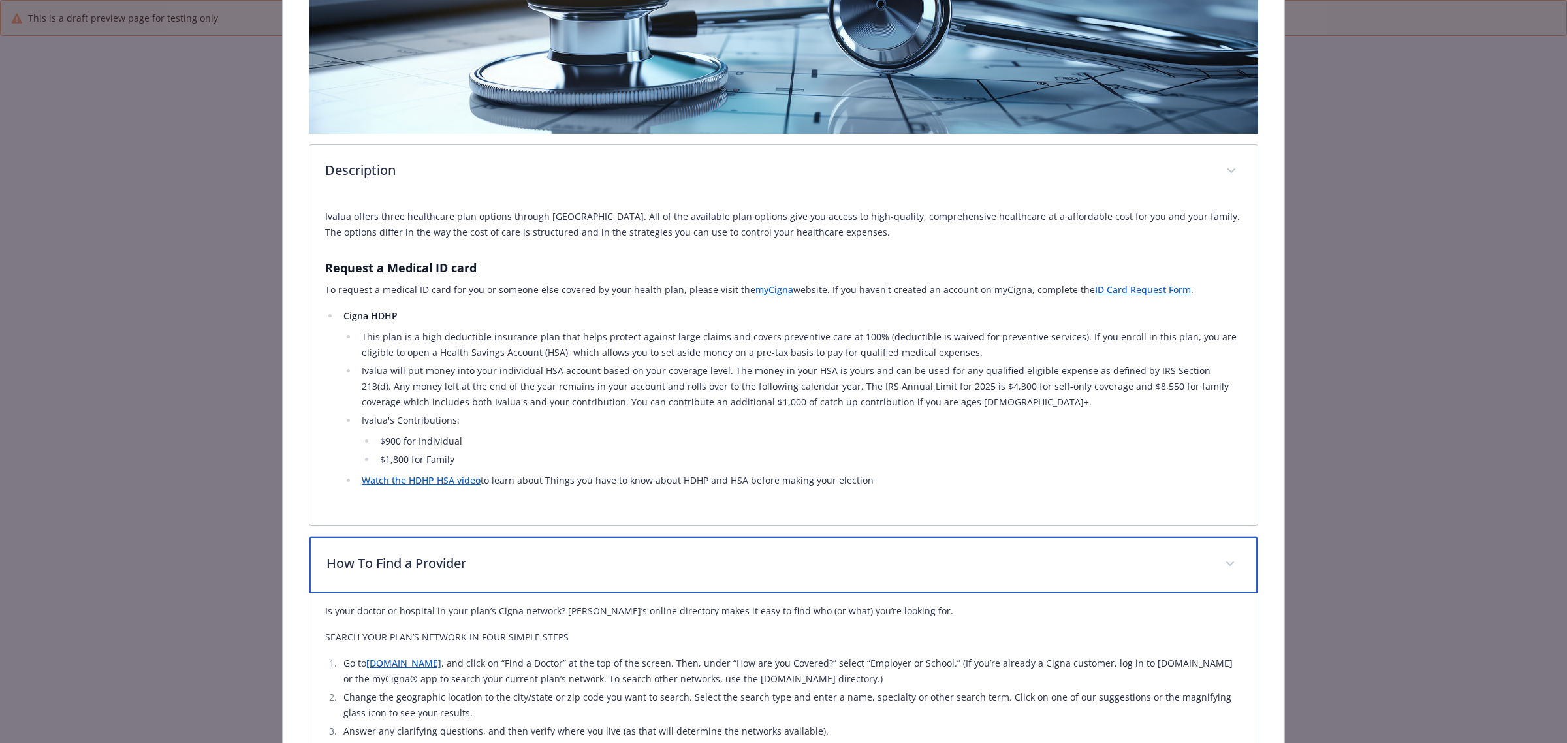
scroll to position [529, 0]
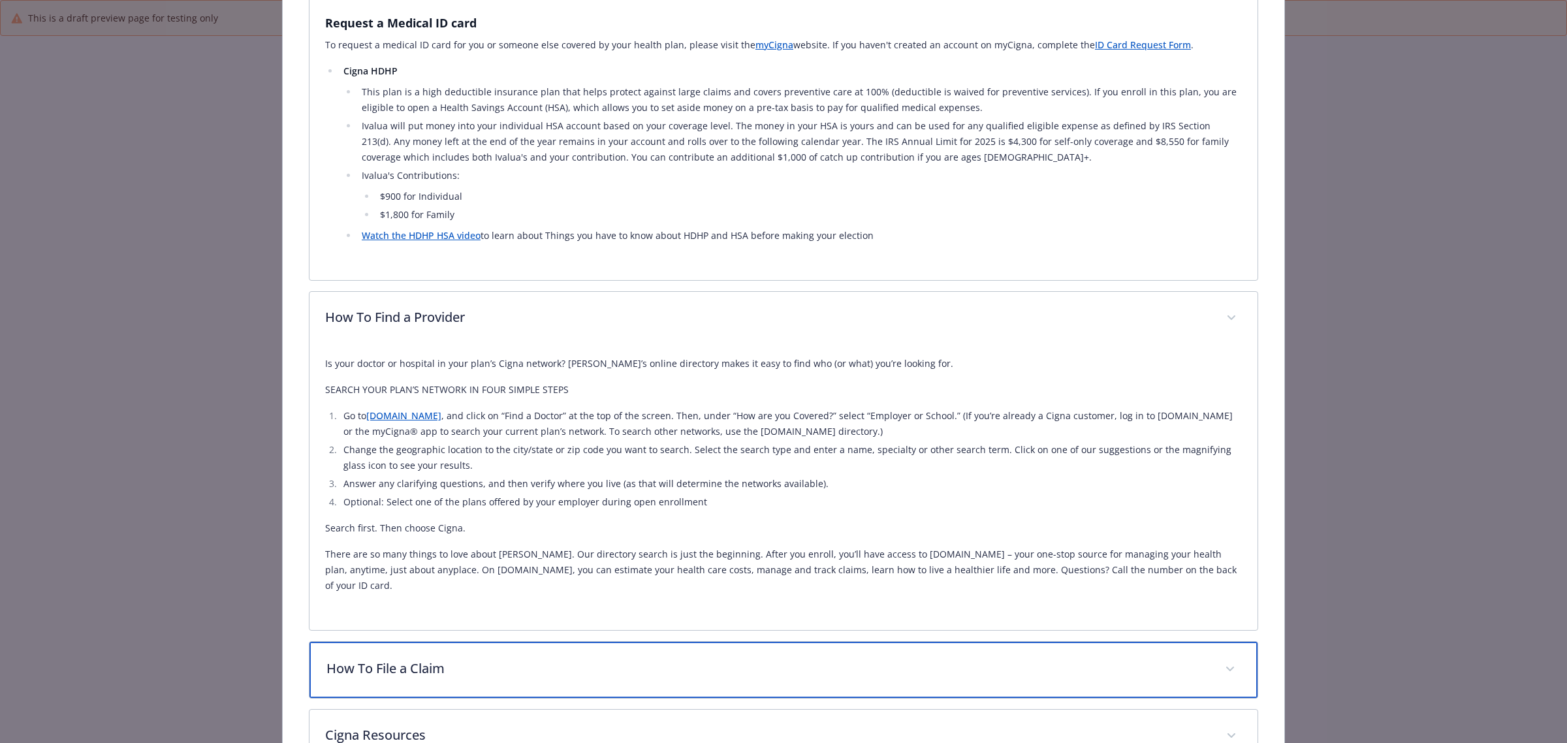
click at [390, 567] on p "How To File a Claim" at bounding box center [767, 669] width 883 height 20
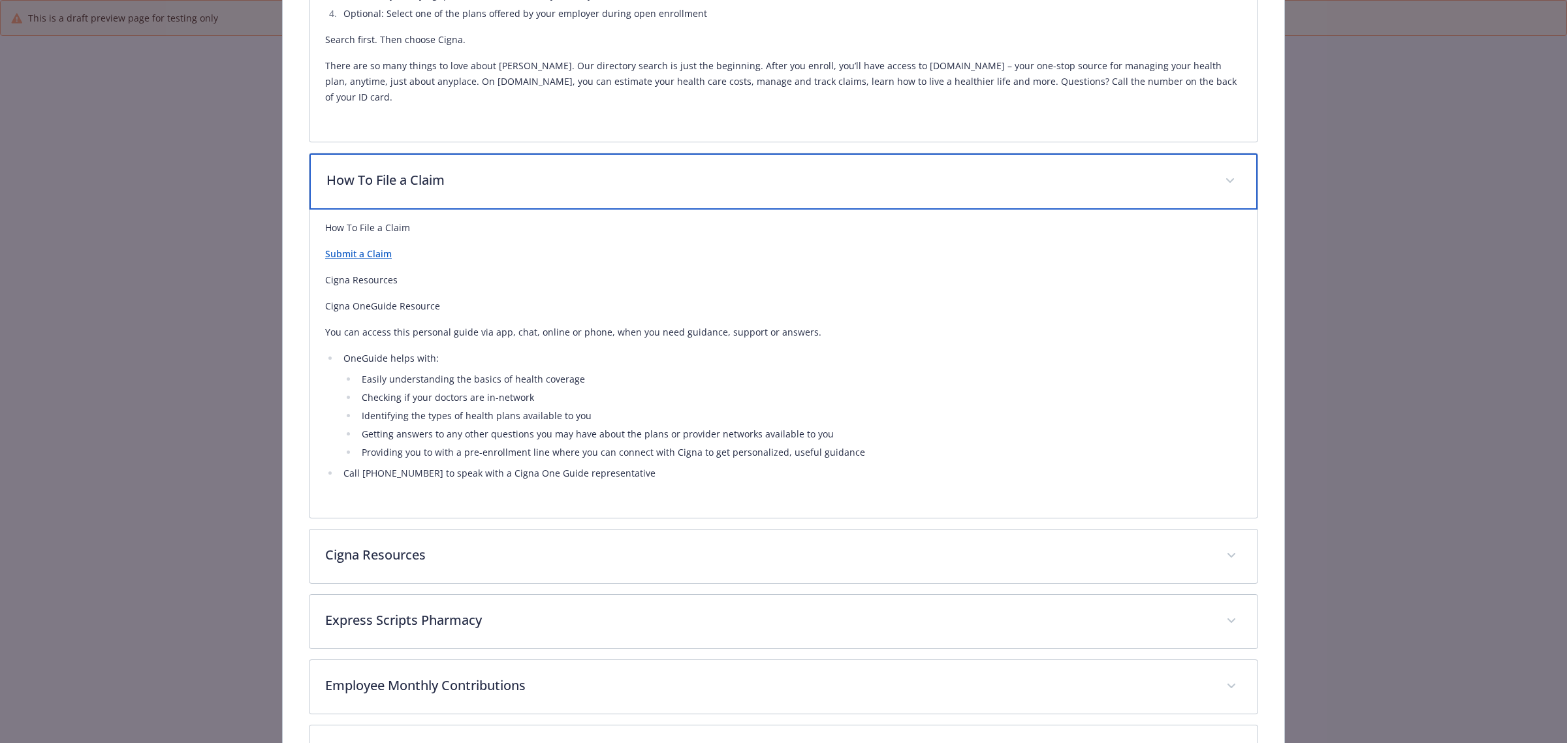
scroll to position [1019, 0]
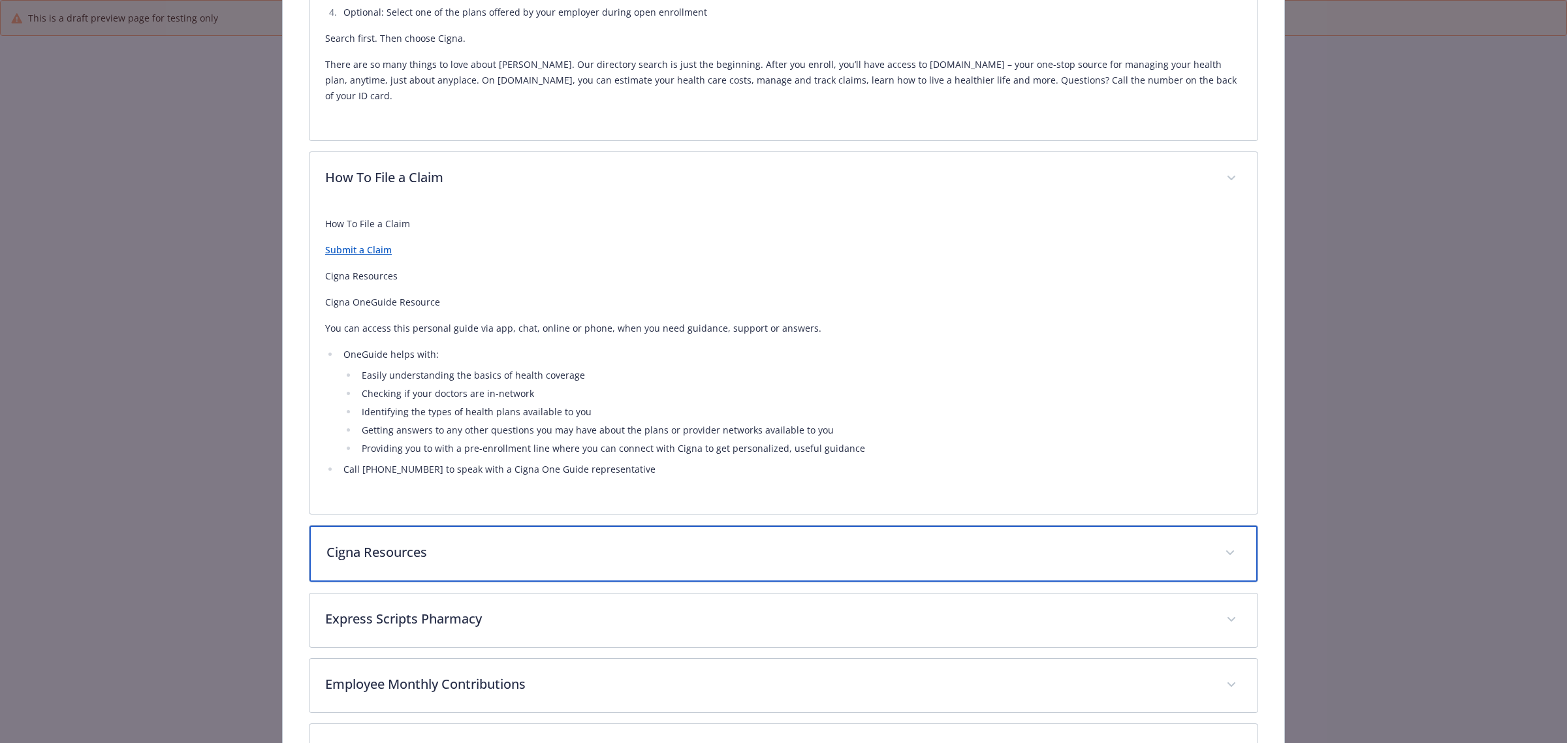
click at [424, 543] on p "Cigna Resources" at bounding box center [767, 553] width 883 height 20
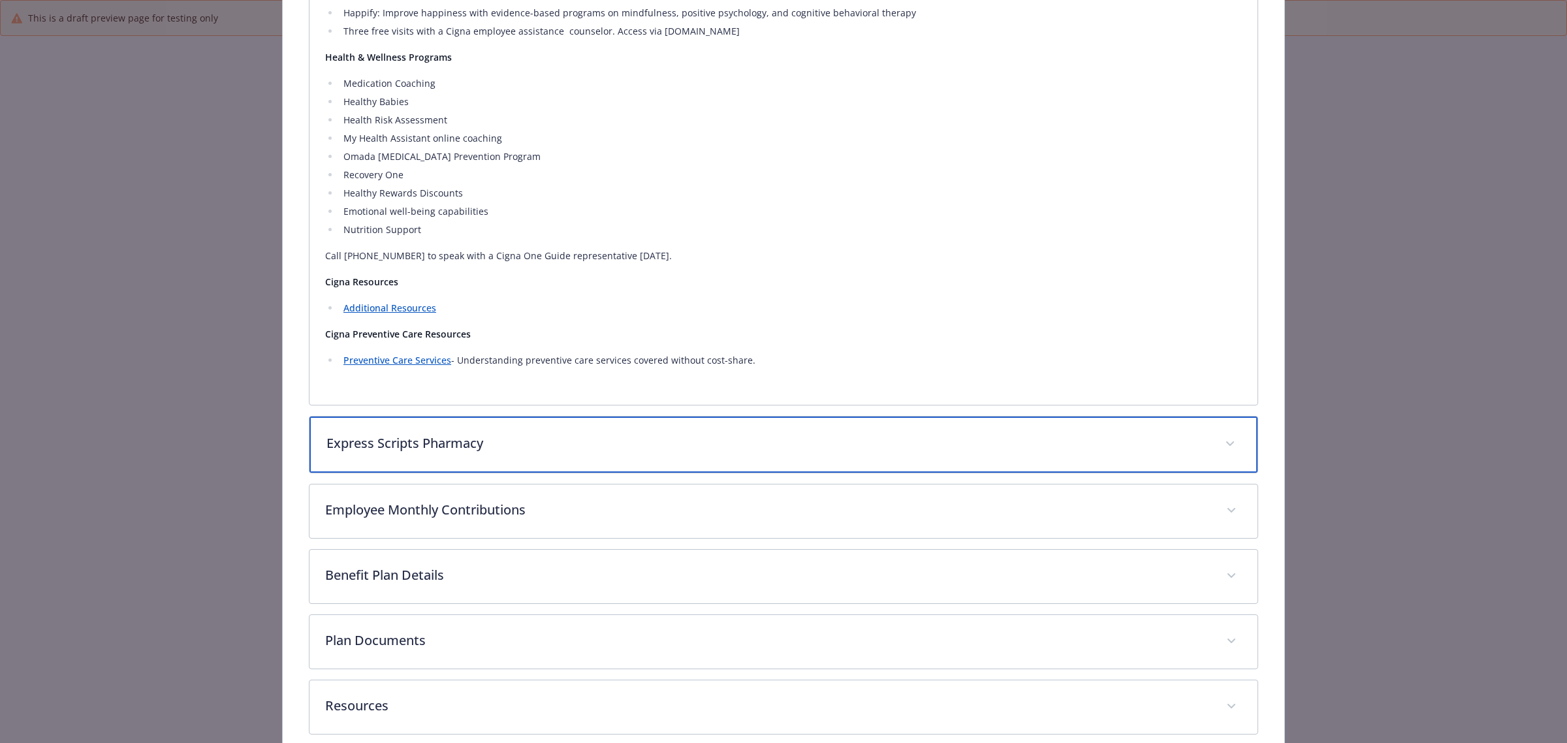
click at [441, 434] on p "Express Scripts Pharmacy" at bounding box center [767, 444] width 883 height 20
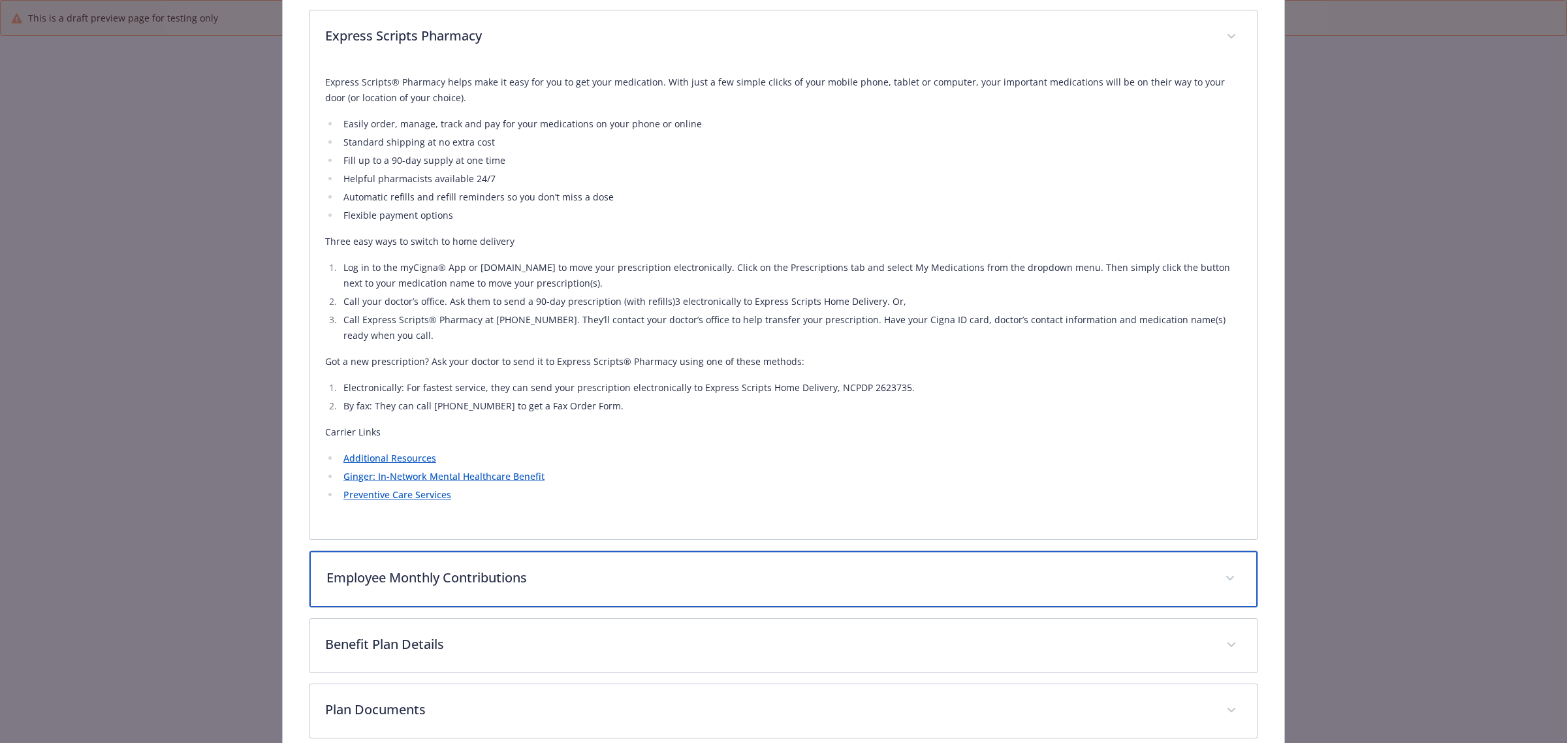
click at [437, 567] on p "Employee Monthly Contributions" at bounding box center [767, 578] width 883 height 20
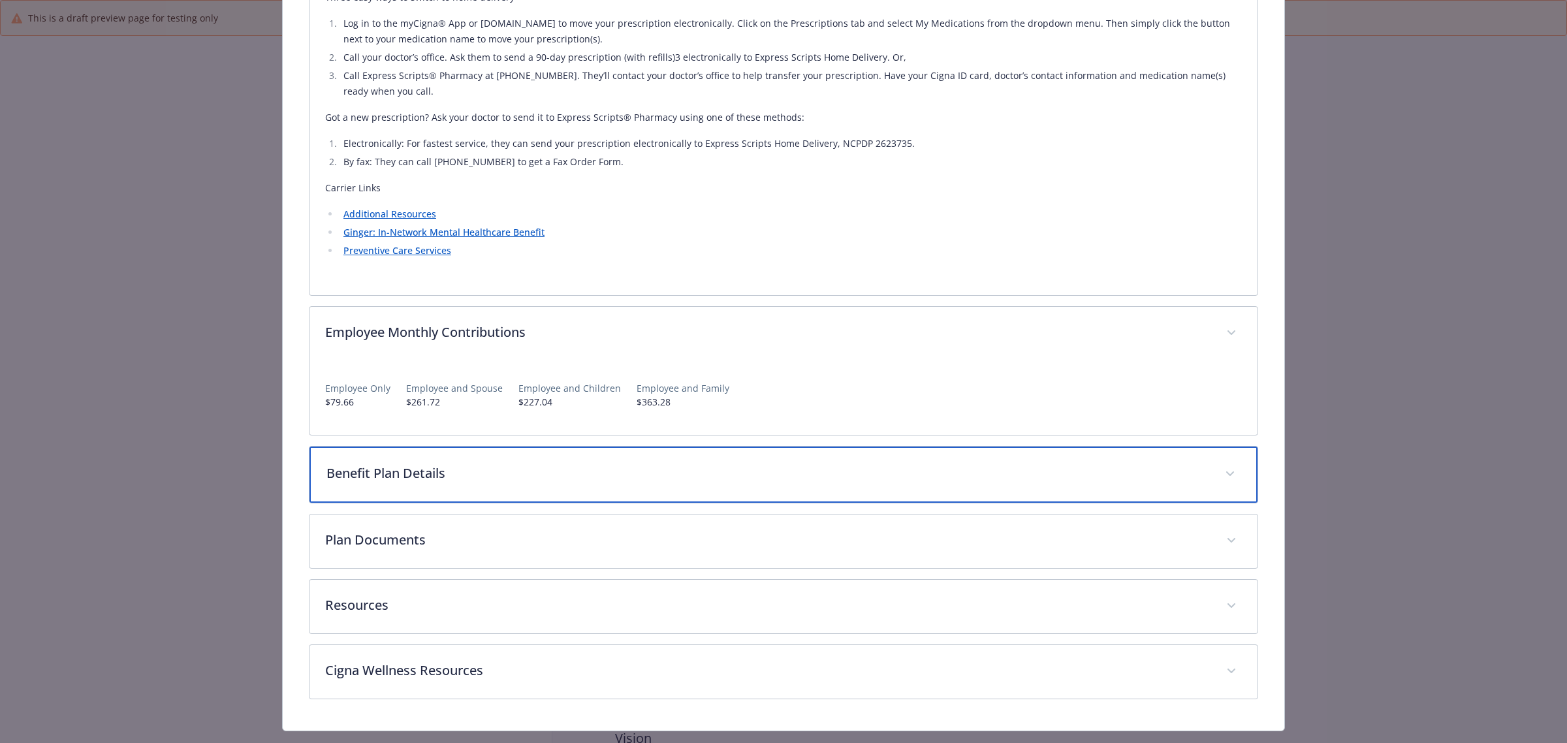
click at [507, 464] on p "Benefit Plan Details" at bounding box center [767, 474] width 883 height 20
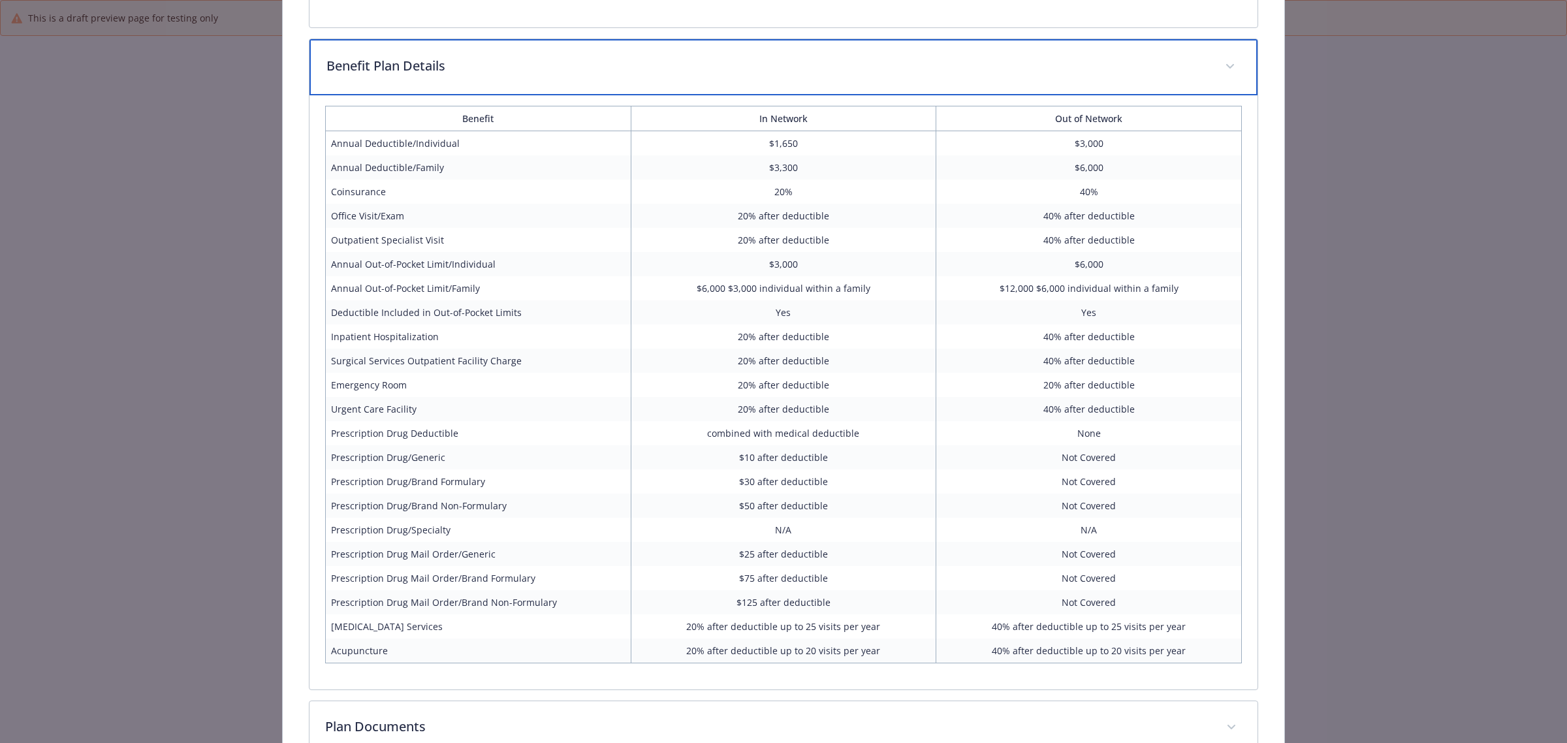
scroll to position [3546, 0]
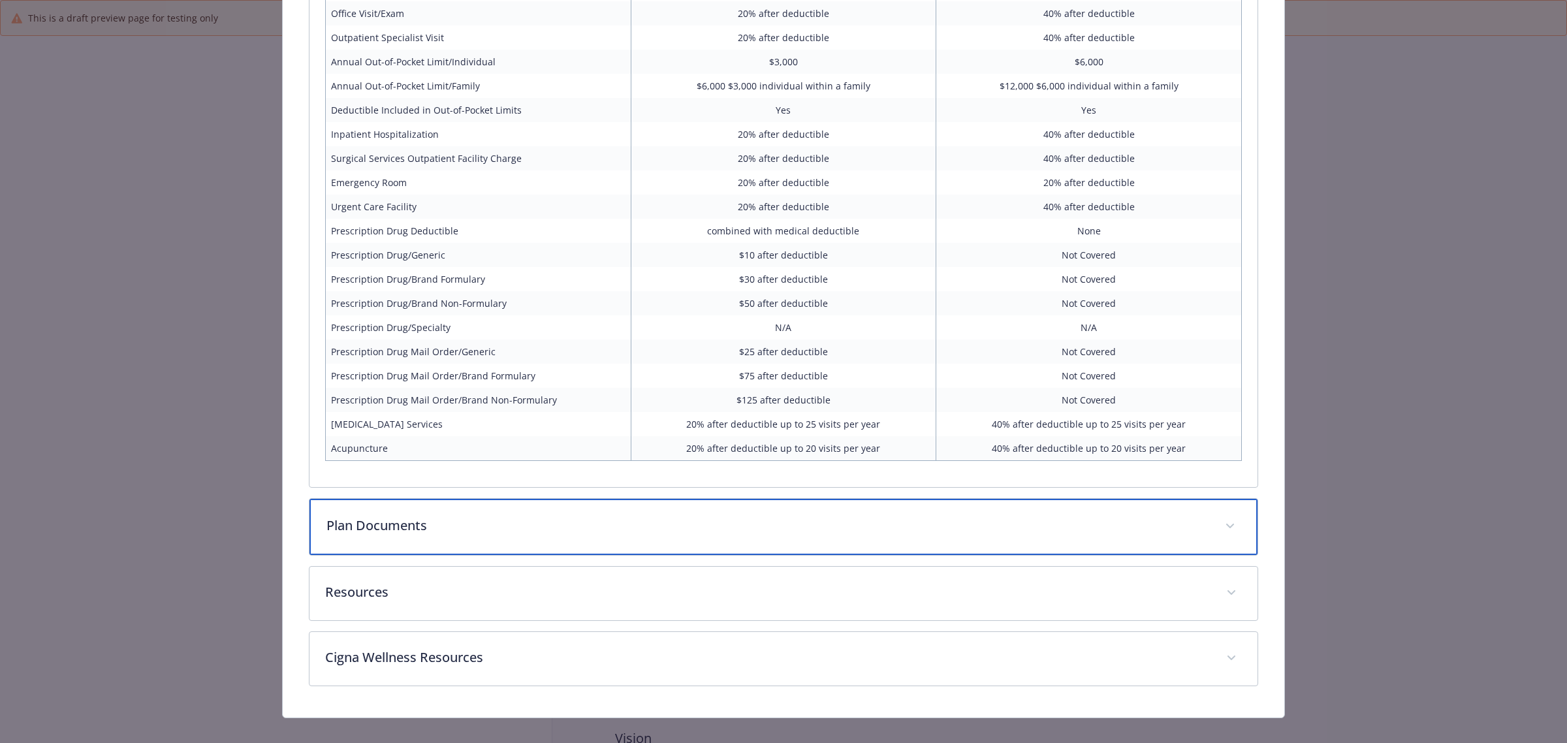
drag, startPoint x: 370, startPoint y: 523, endPoint x: 372, endPoint y: 516, distance: 6.8
click at [370, 521] on div "Plan Documents" at bounding box center [784, 527] width 948 height 56
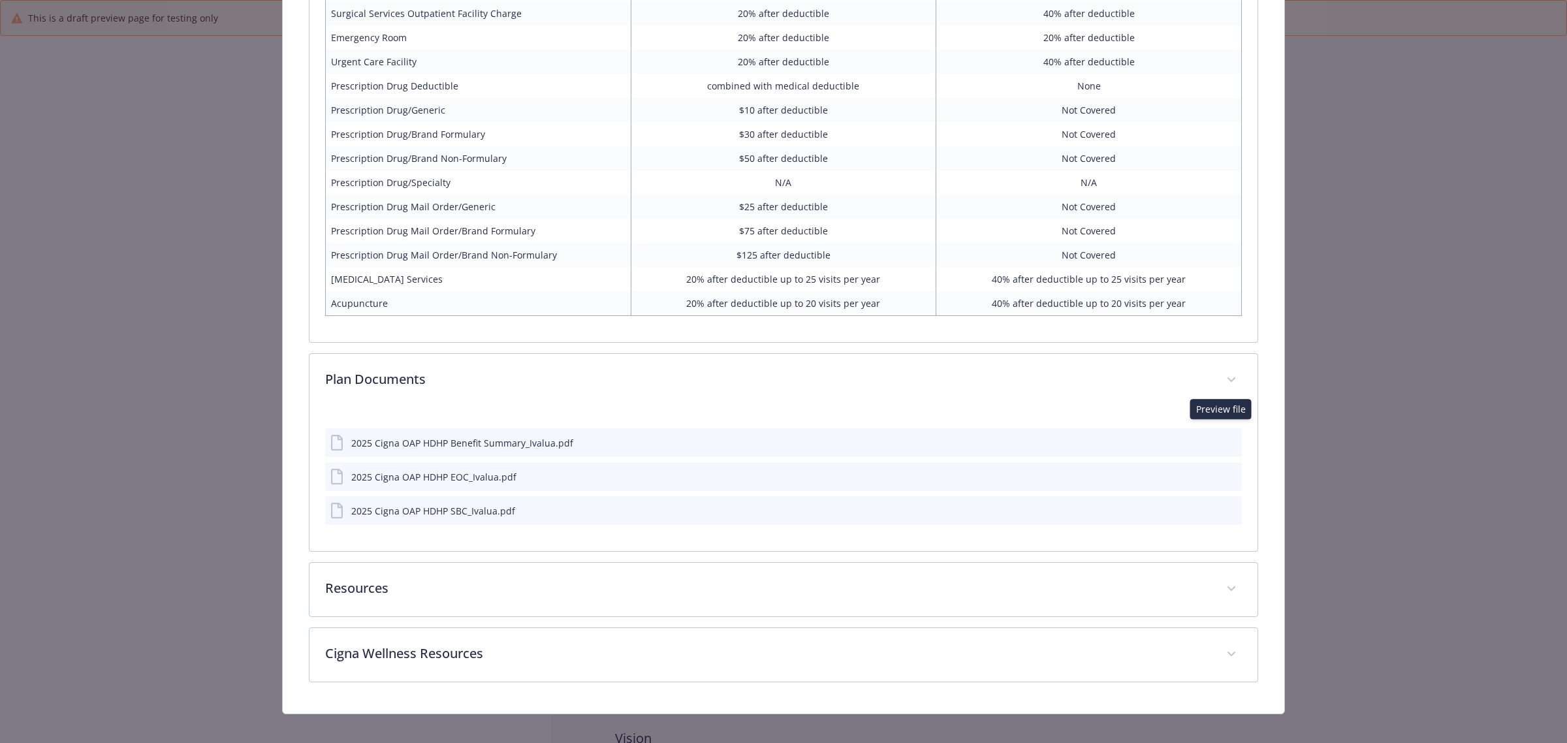
scroll to position [3889, 0]
click at [1224, 439] on icon "preview file" at bounding box center [1230, 443] width 12 height 9
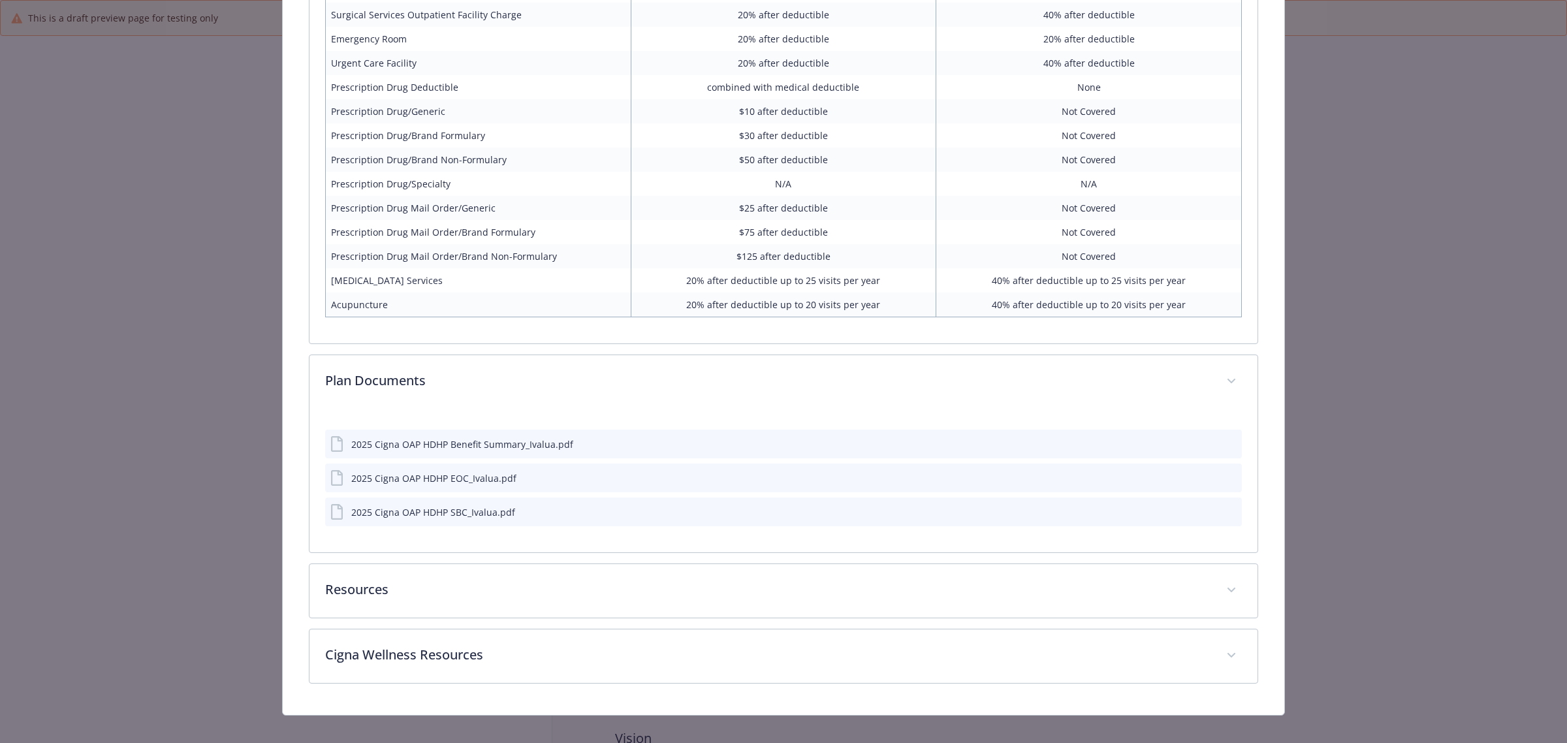
click at [1225, 471] on button "details for plan Medical - OAP HDHP $1500 ded 80/60% - HDHP PPO" at bounding box center [1231, 478] width 12 height 14
click at [1224, 473] on icon "preview file" at bounding box center [1230, 477] width 12 height 9
click at [1225, 505] on button "details for plan Medical - OAP HDHP $1500 ded 80/60% - HDHP PPO" at bounding box center [1231, 512] width 12 height 14
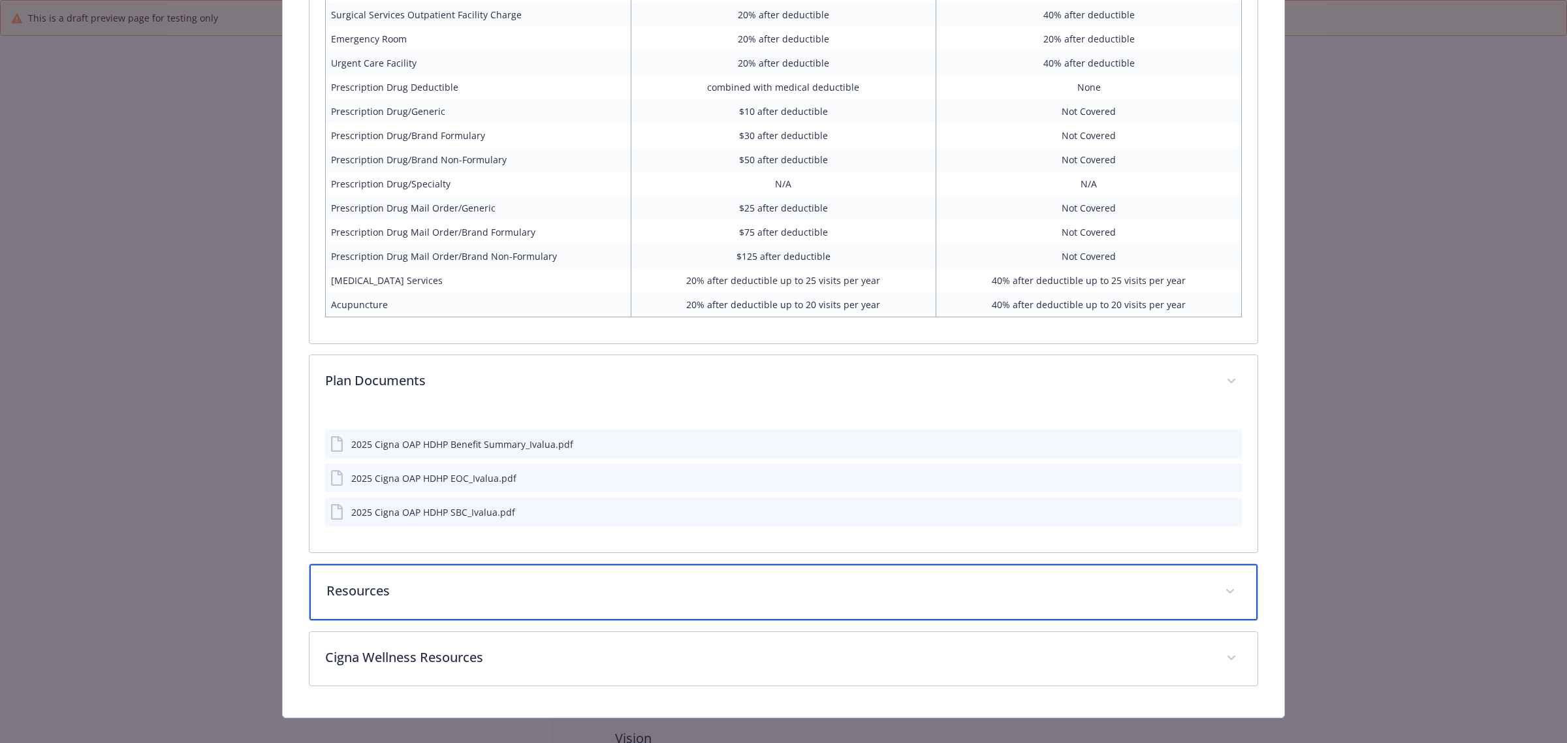
click at [379, 567] on p "Resources" at bounding box center [767, 591] width 883 height 20
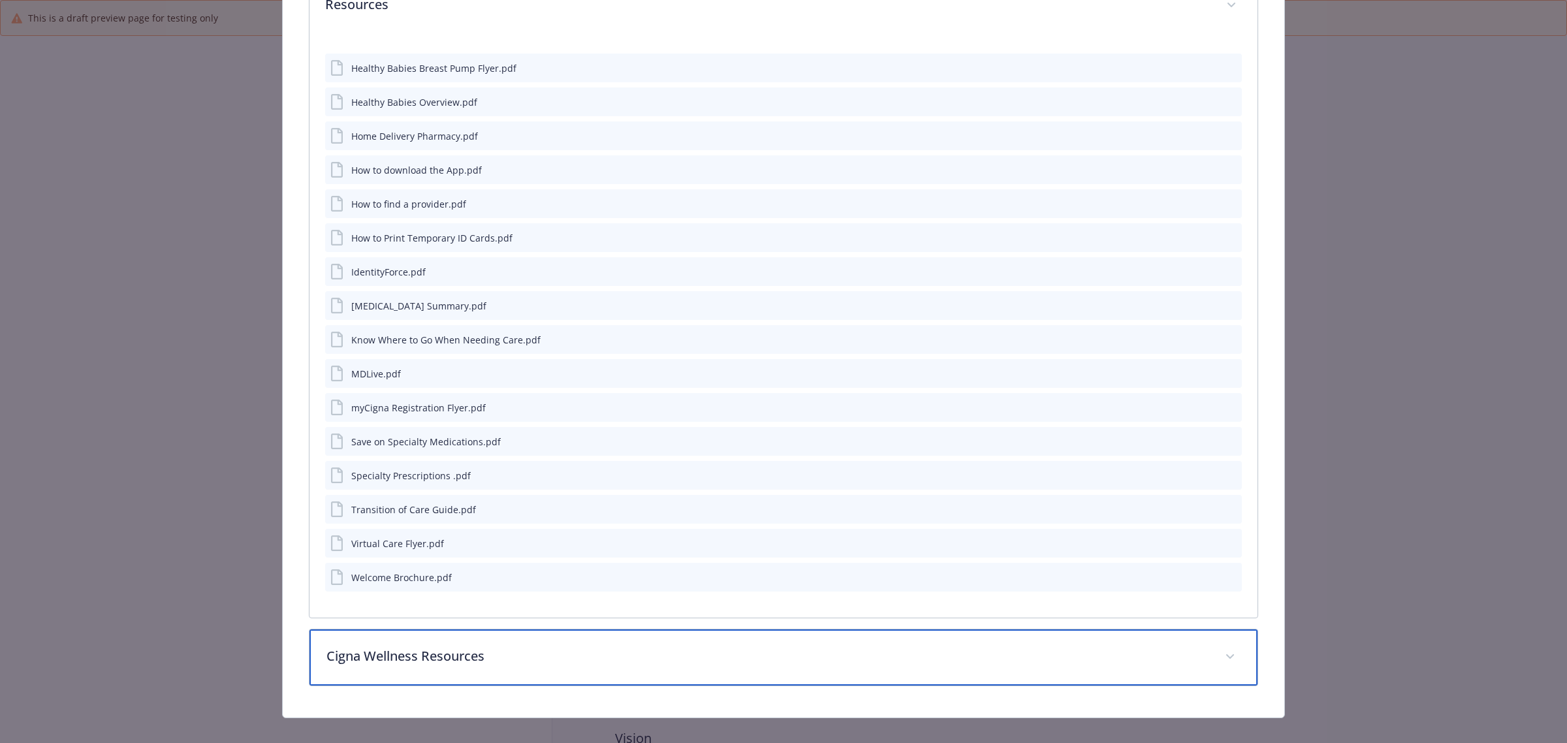
click at [433, 567] on p "Cigna Wellness Resources" at bounding box center [767, 656] width 883 height 20
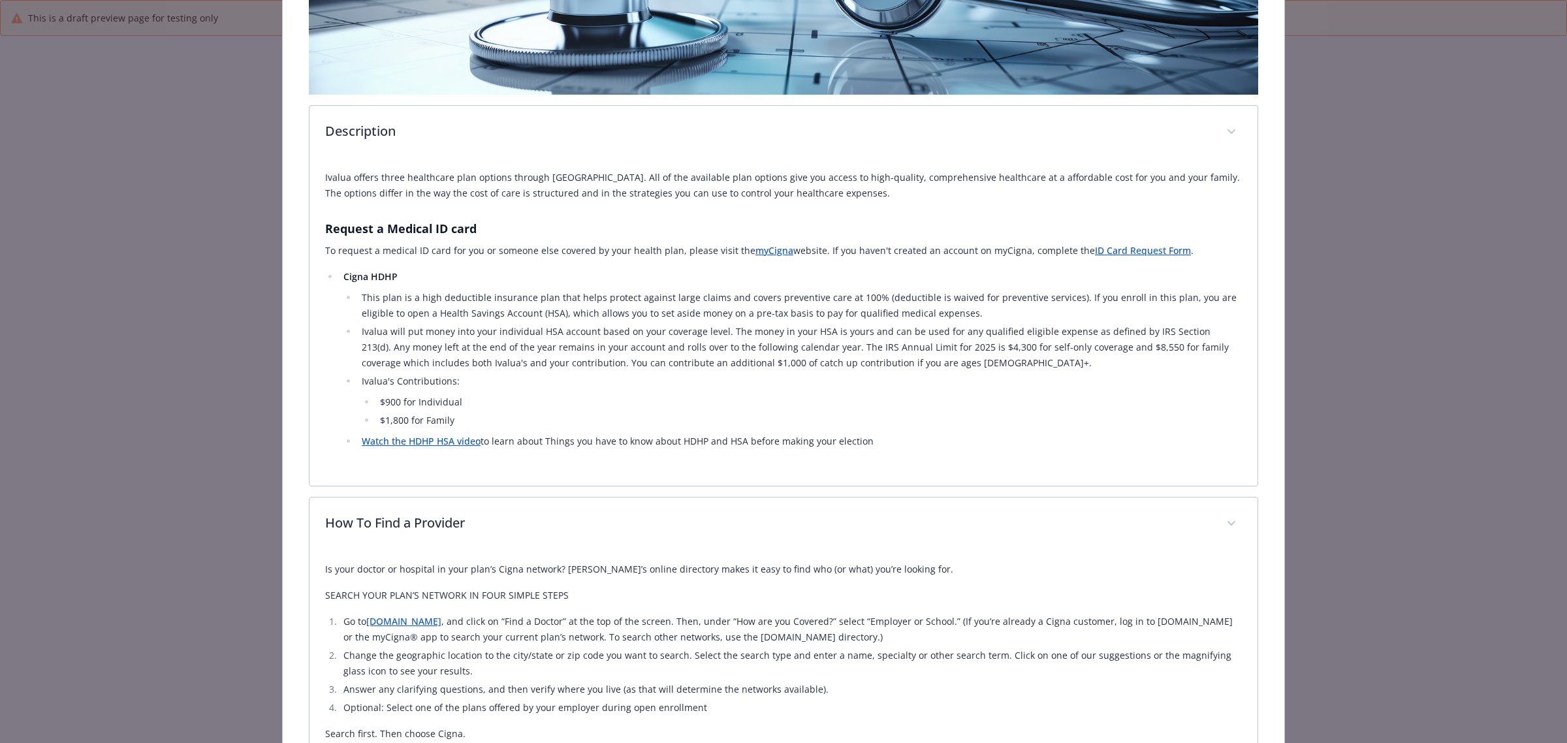
scroll to position [0, 0]
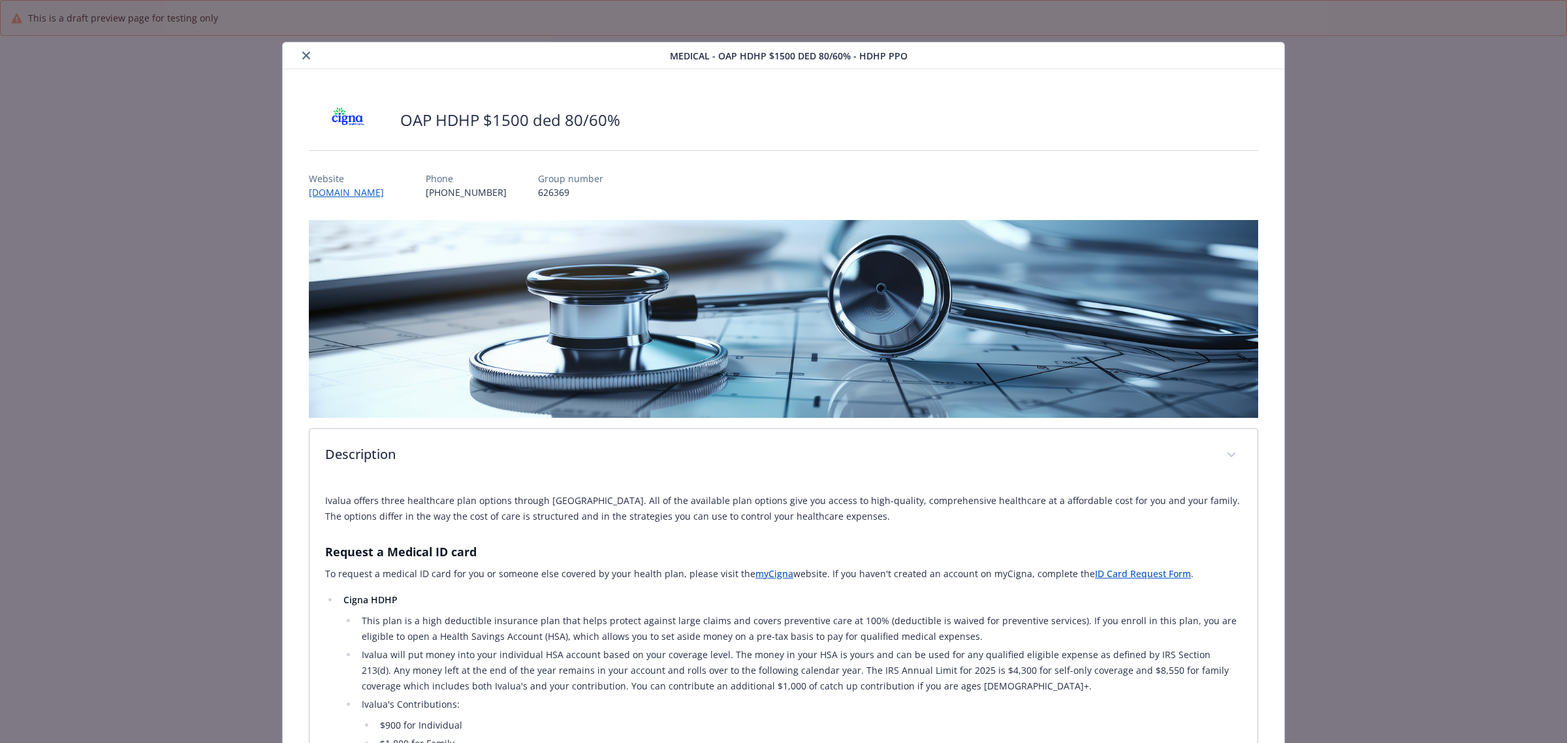
click at [307, 51] on button "close" at bounding box center [306, 56] width 16 height 16
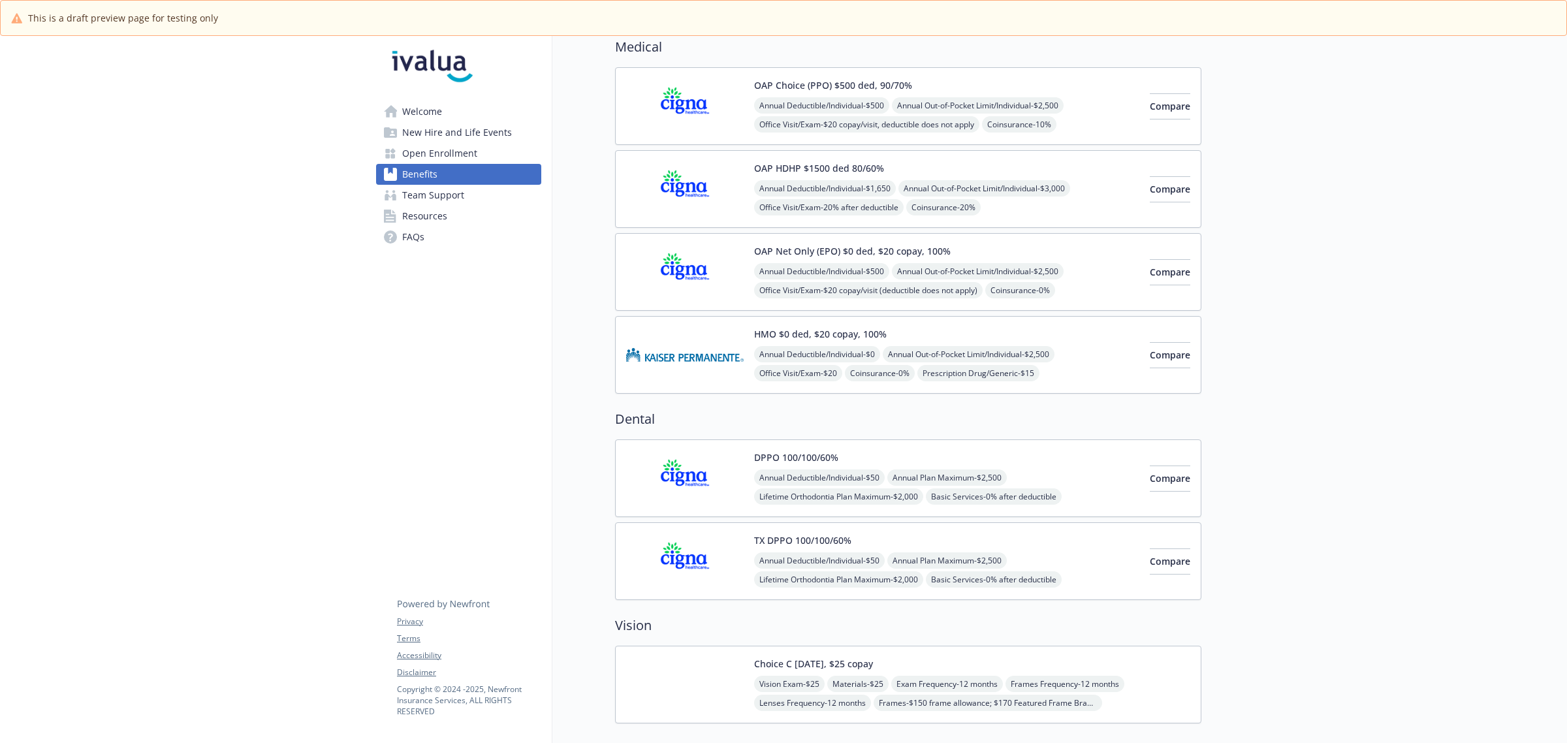
scroll to position [163, 0]
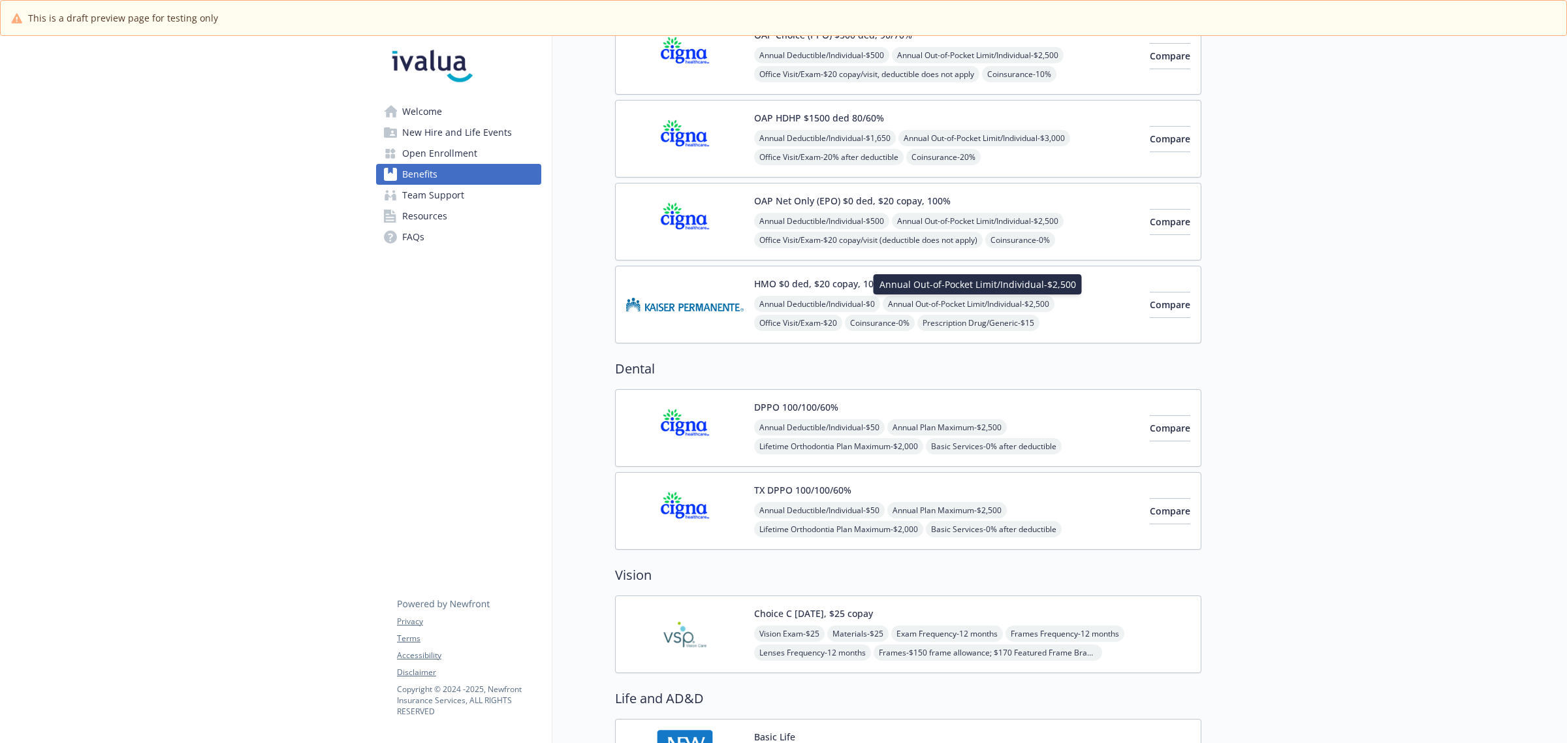
click at [961, 302] on span "Annual Out-of-Pocket Limit/Individual - $2,500" at bounding box center [969, 304] width 172 height 16
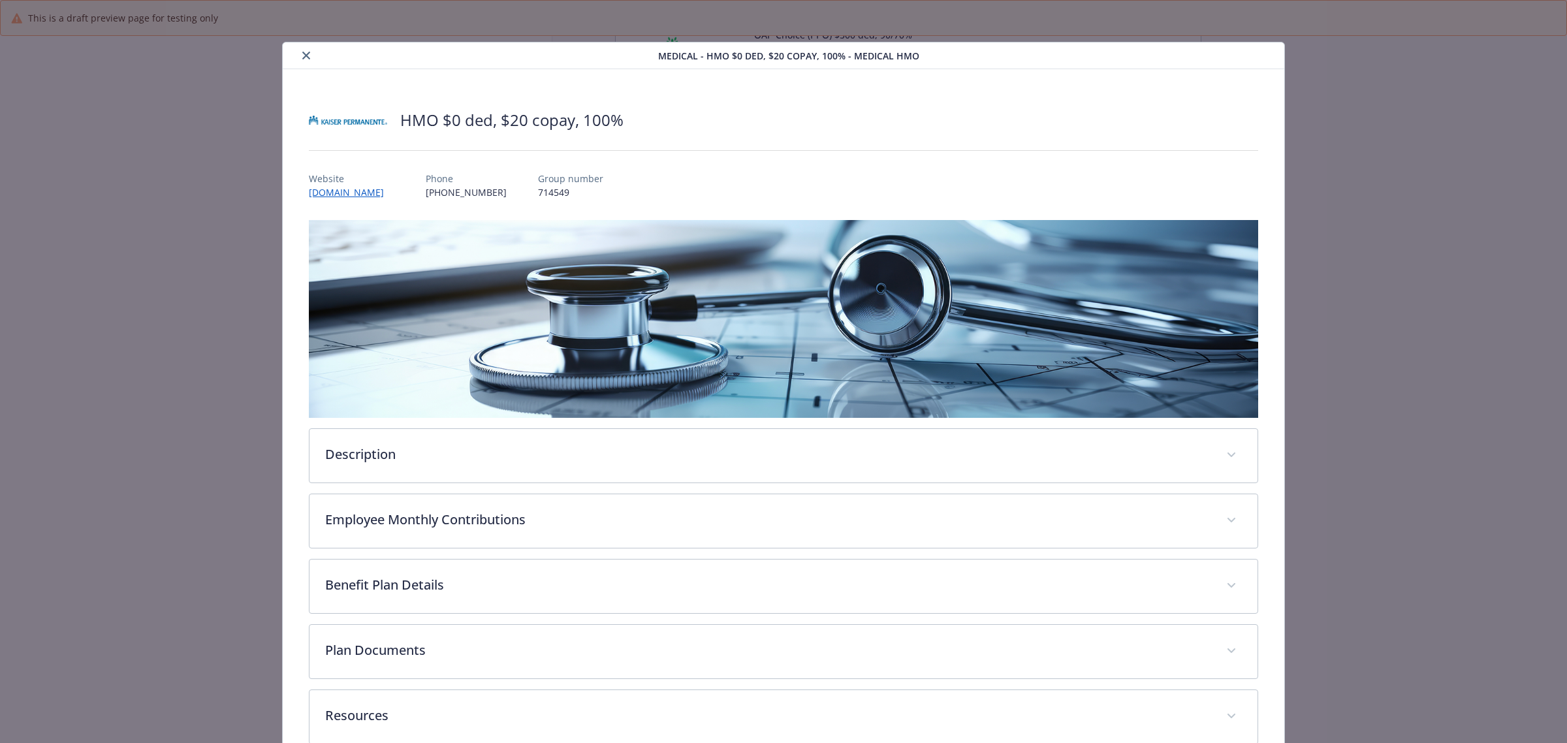
scroll to position [29, 0]
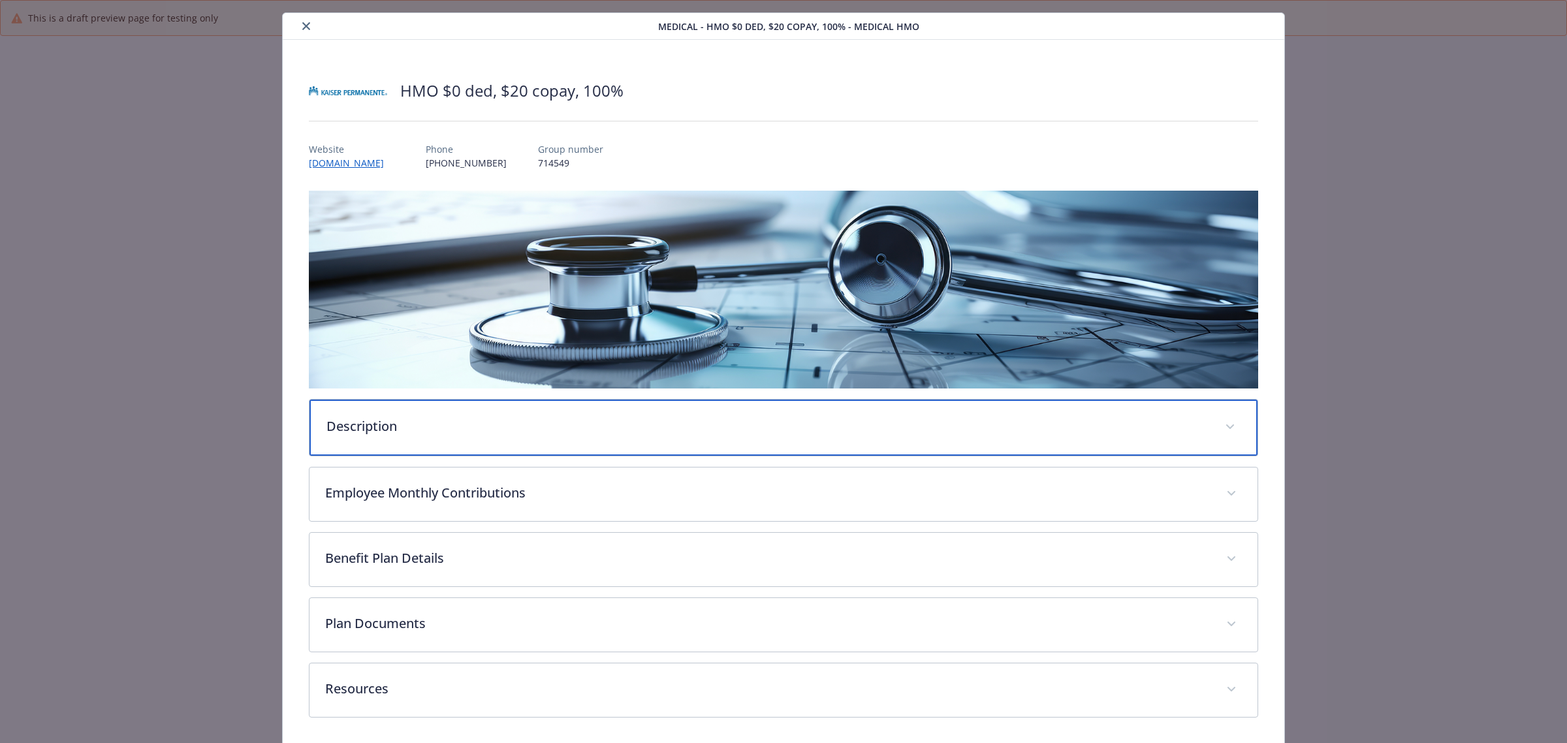
click at [550, 432] on p "Description" at bounding box center [767, 427] width 883 height 20
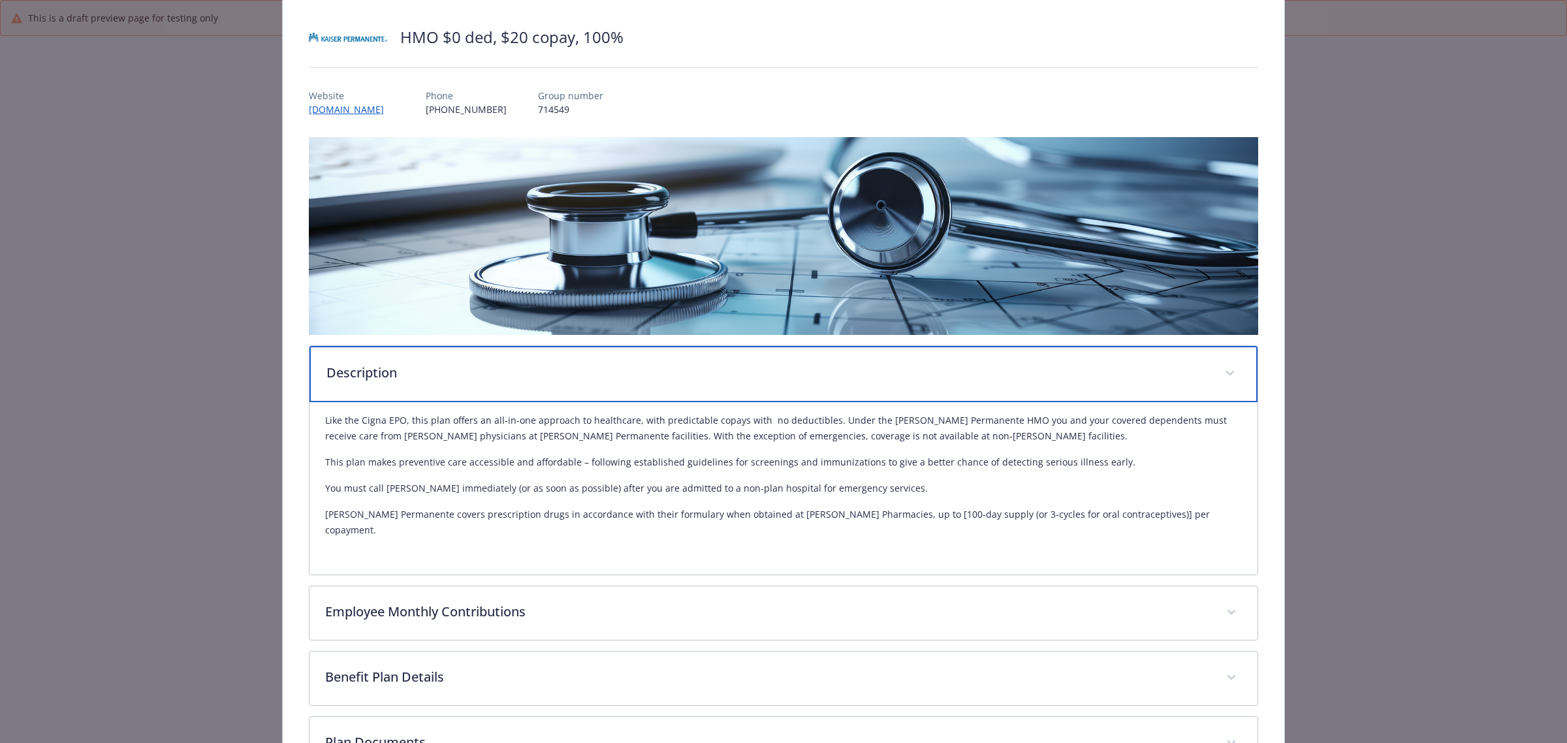
scroll to position [0, 0]
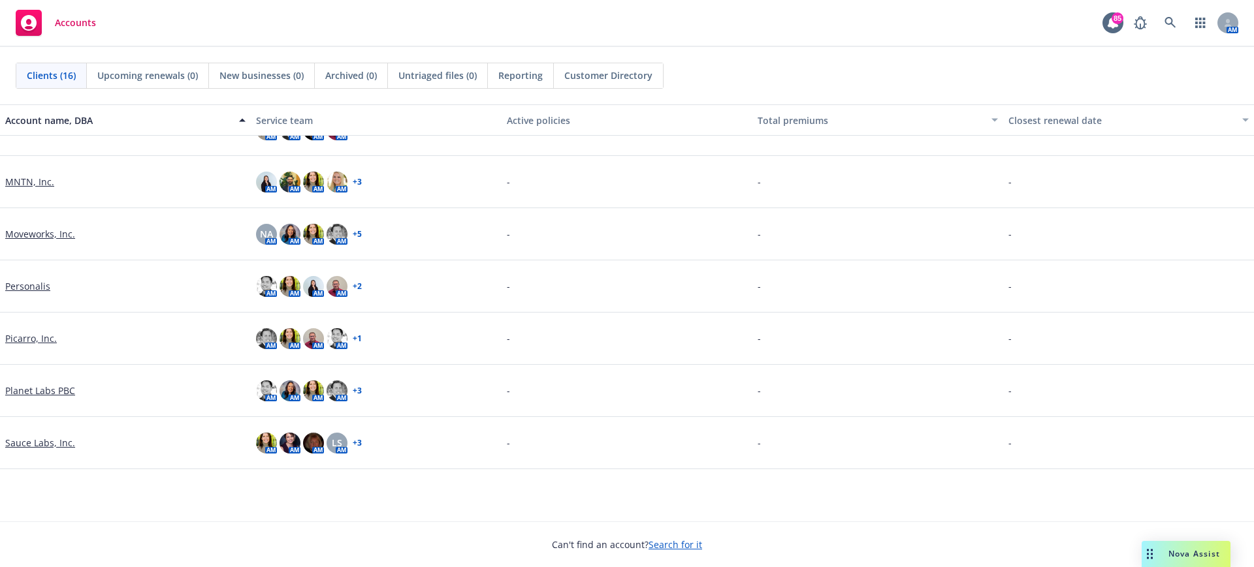
scroll to position [205, 0]
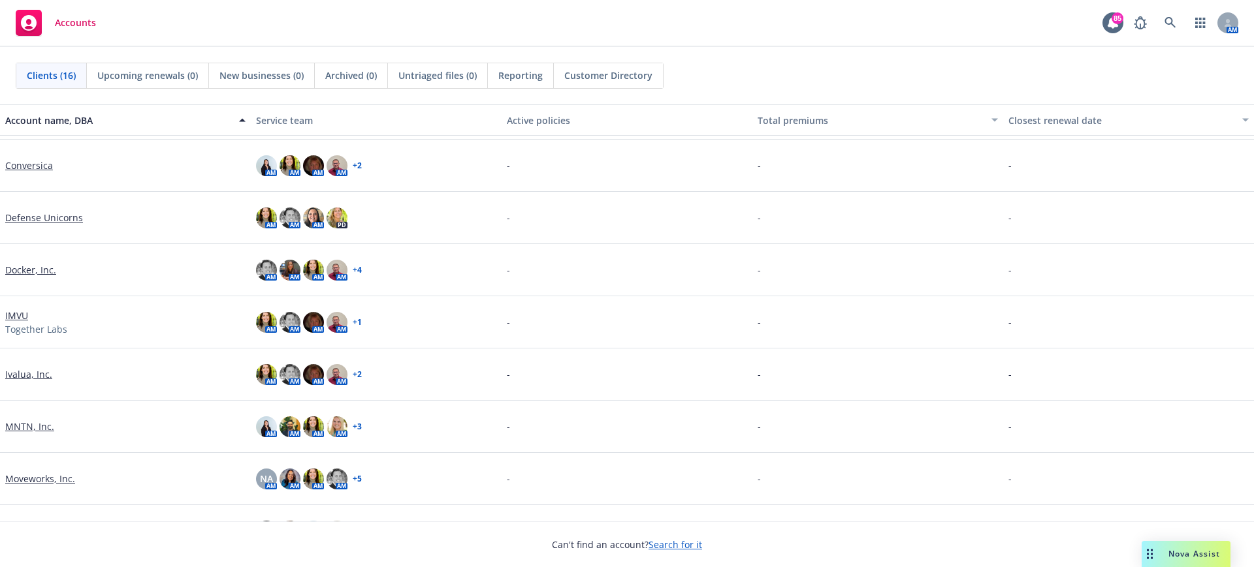
click at [25, 372] on link "Ivalua, Inc." at bounding box center [28, 375] width 47 height 14
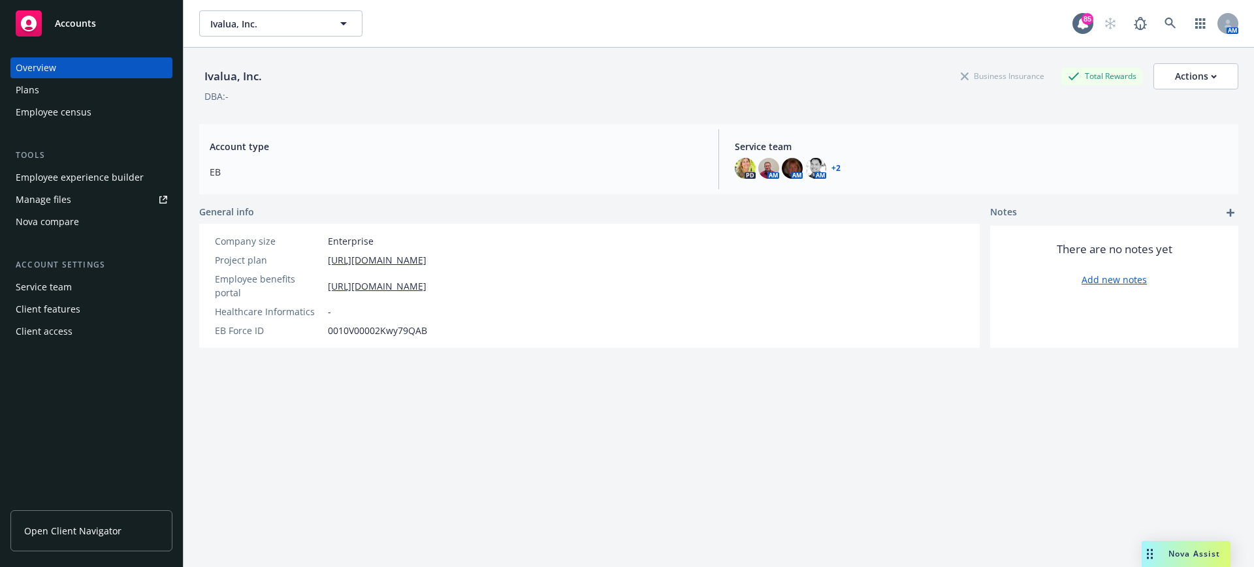
click at [81, 175] on div "Employee experience builder" at bounding box center [80, 177] width 128 height 21
click at [97, 174] on div "Employee experience builder" at bounding box center [80, 177] width 128 height 21
click at [31, 83] on div "Plans" at bounding box center [28, 90] width 24 height 21
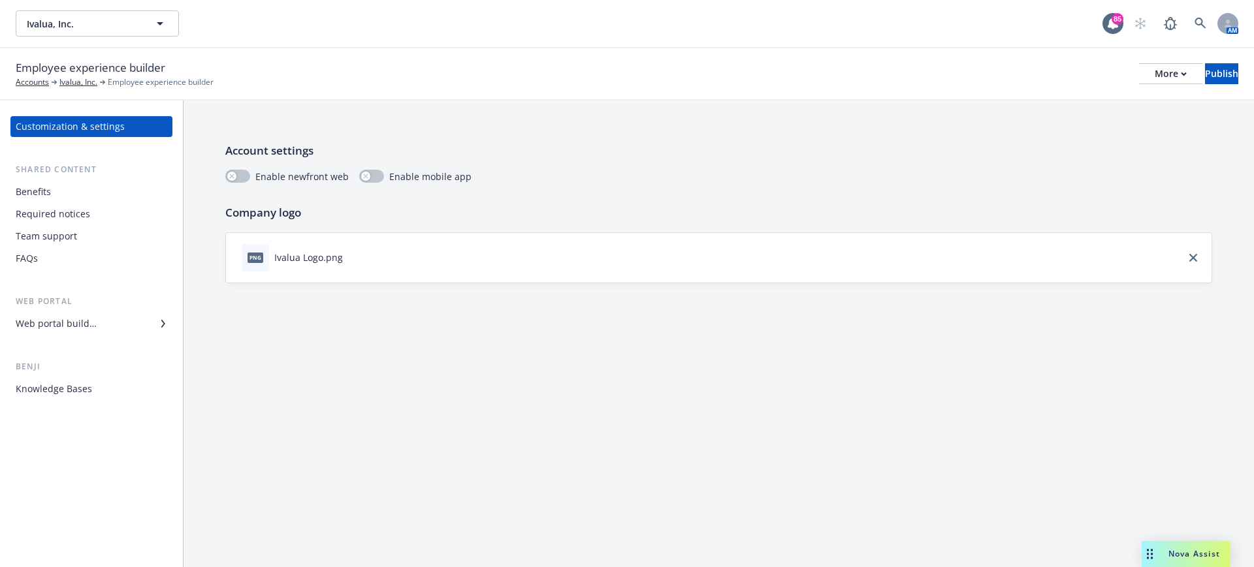
click at [80, 320] on div "Web portal builder" at bounding box center [56, 323] width 81 height 21
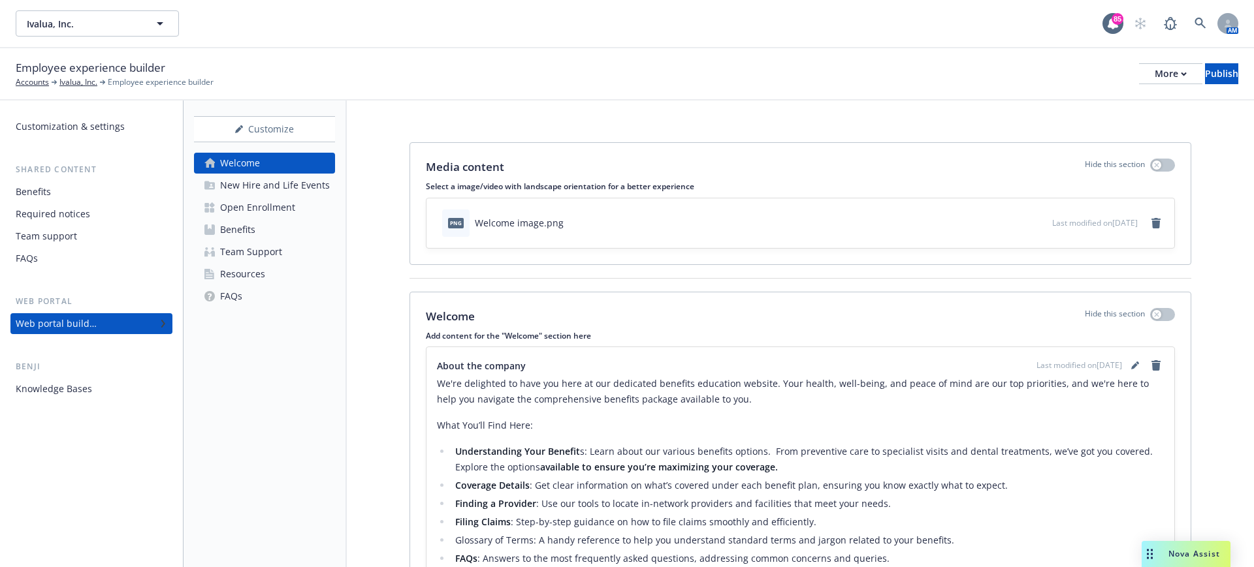
click at [242, 230] on div "Benefits" at bounding box center [237, 229] width 35 height 21
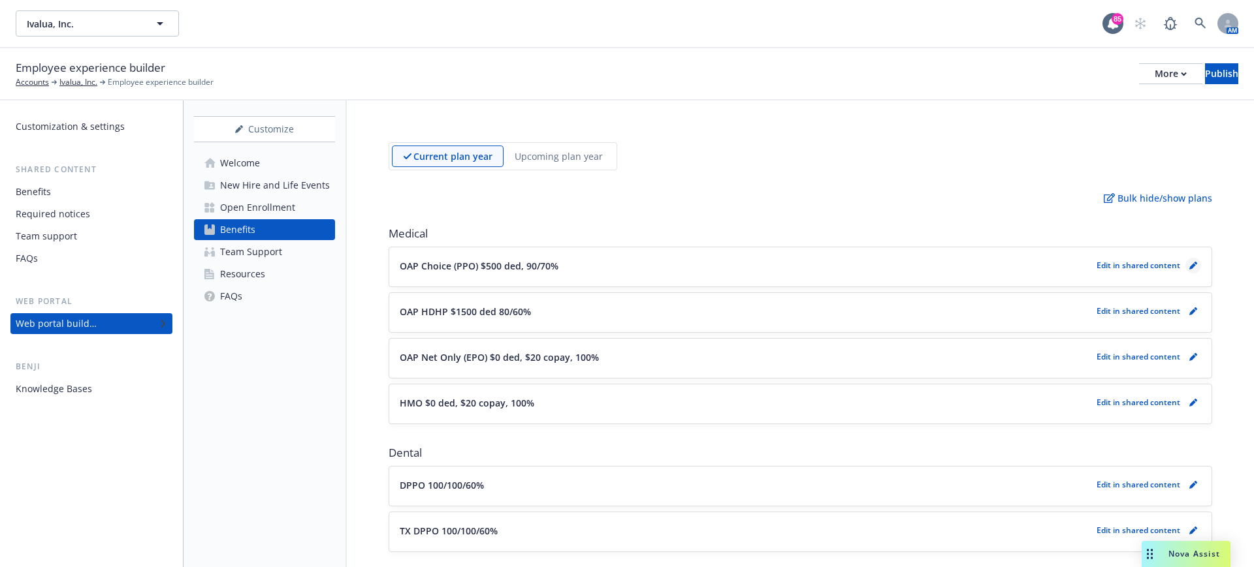
click at [1187, 263] on link "pencil" at bounding box center [1193, 266] width 16 height 16
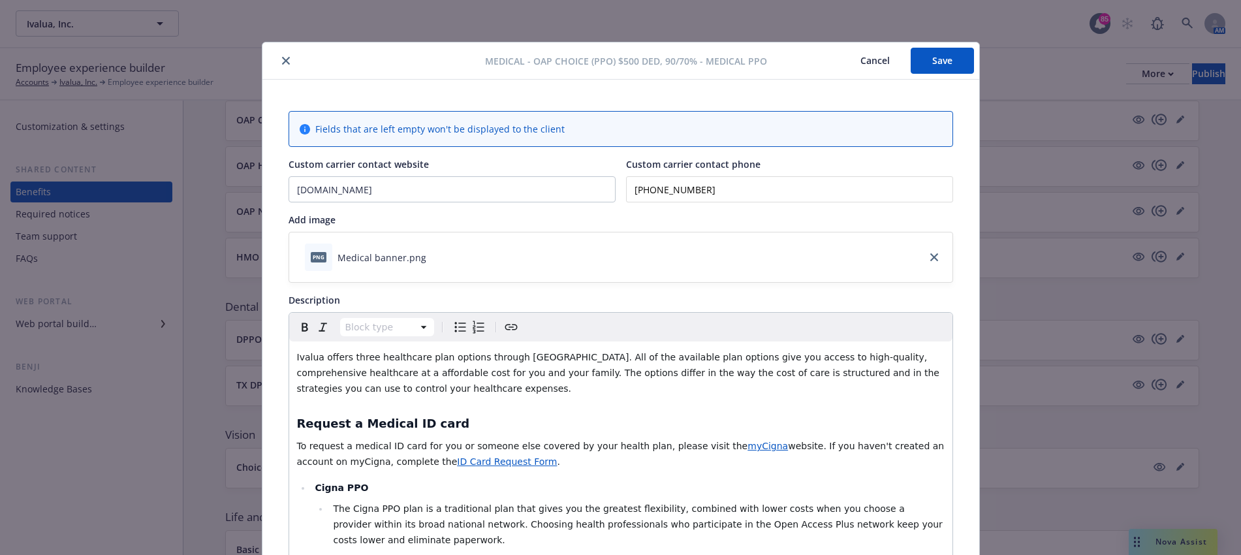
click at [282, 58] on icon "close" at bounding box center [286, 61] width 8 height 8
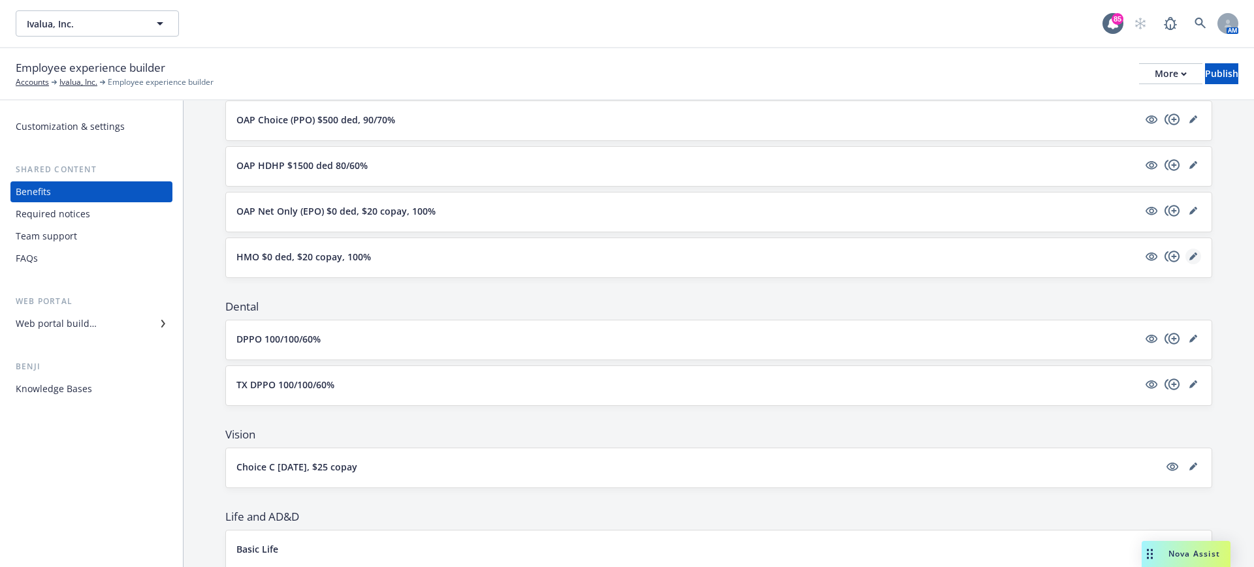
click at [1189, 255] on icon "editPencil" at bounding box center [1193, 257] width 8 height 8
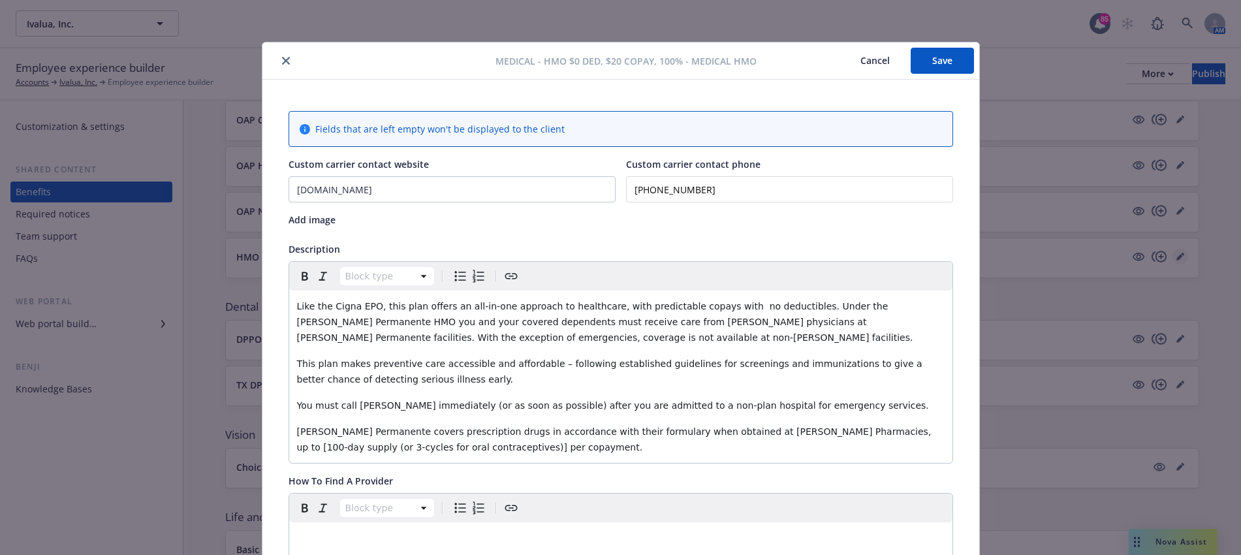
scroll to position [39, 0]
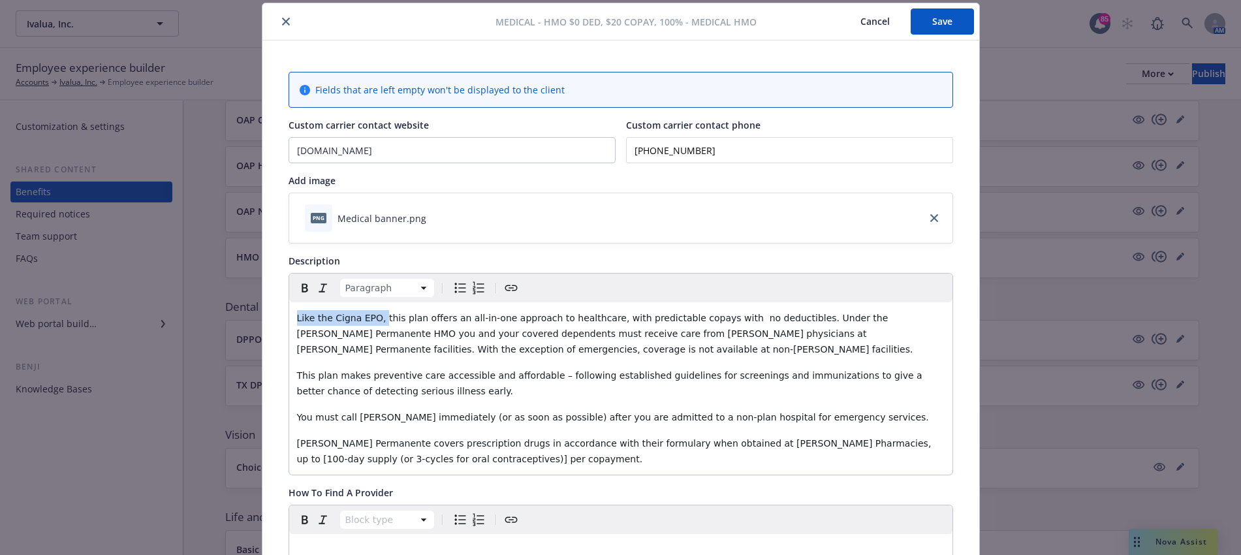
drag, startPoint x: 372, startPoint y: 315, endPoint x: 293, endPoint y: 262, distance: 96.0
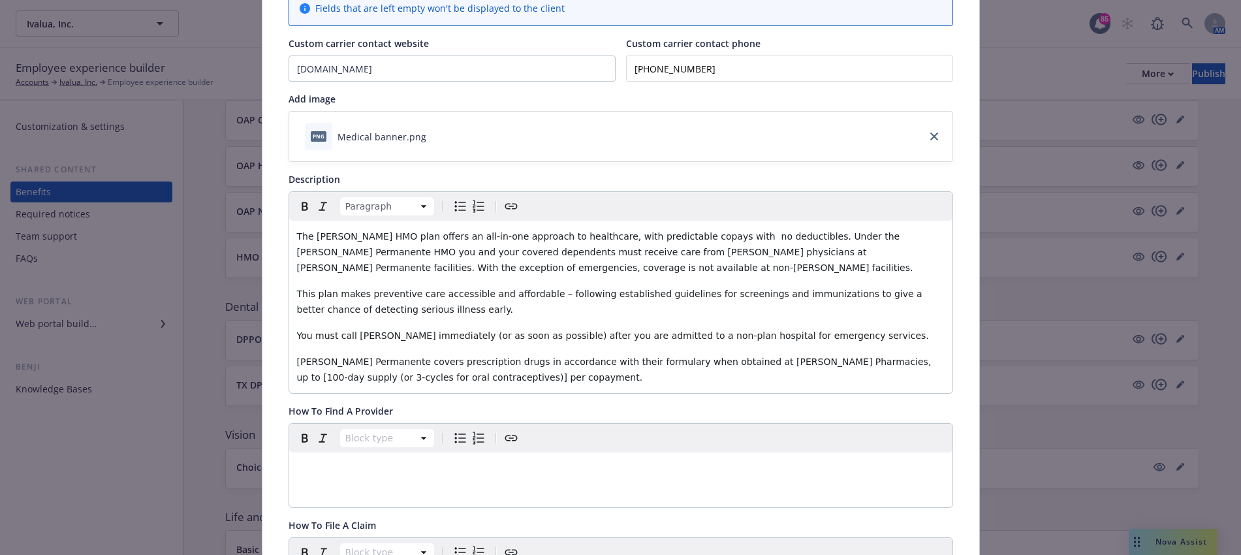
click at [667, 334] on span "You must call Kaiser immediately (or as soon as possible) after you are admitte…" at bounding box center [613, 335] width 632 height 10
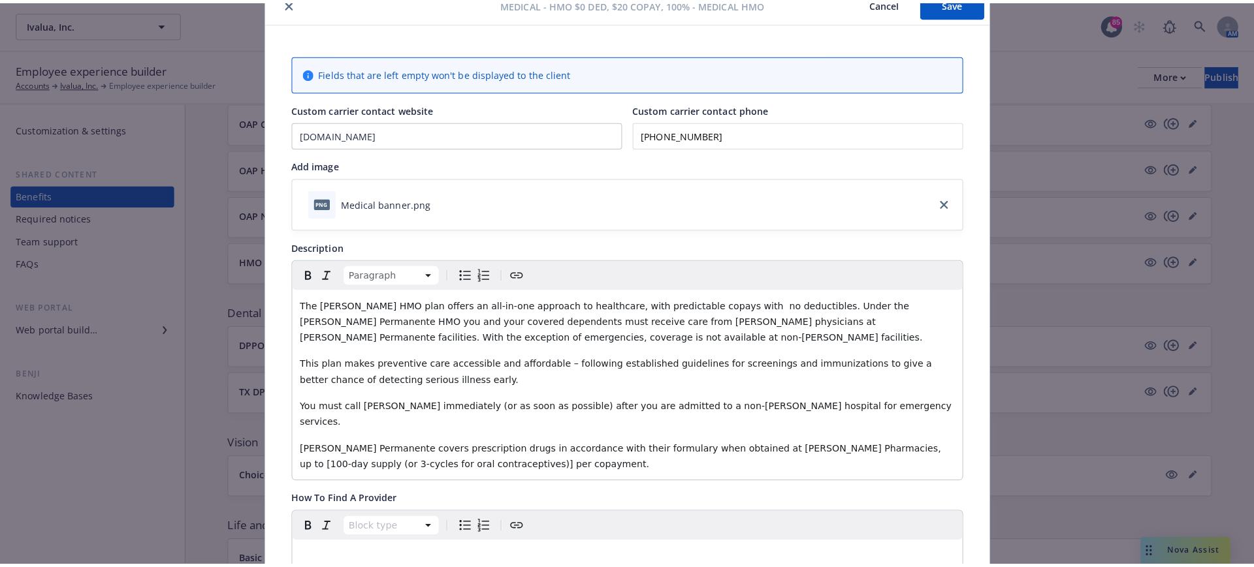
scroll to position [0, 0]
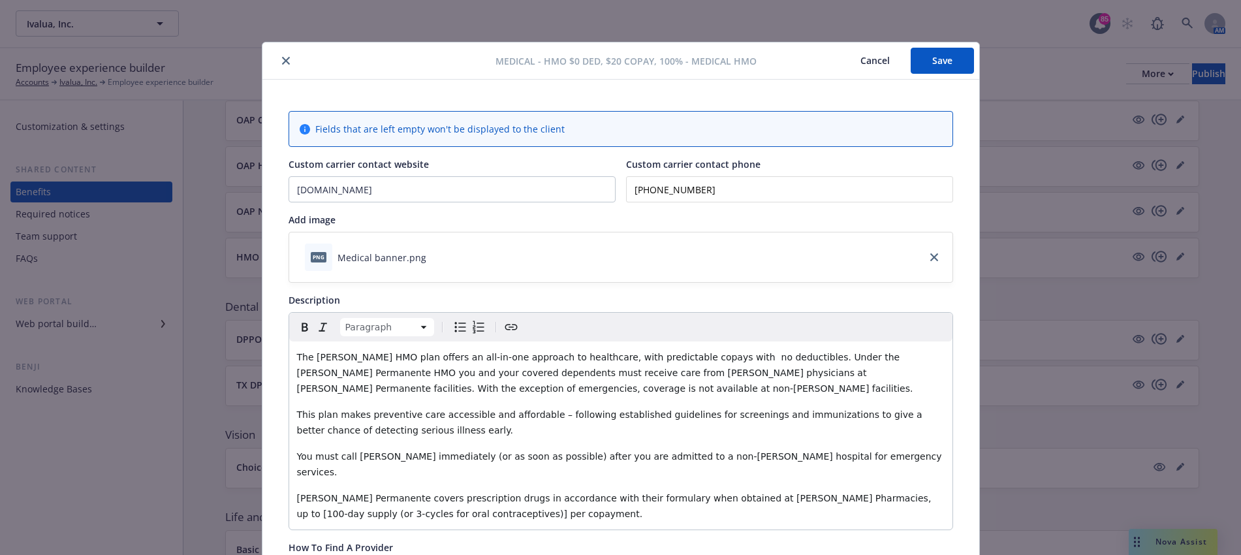
click at [955, 54] on button "Save" at bounding box center [942, 61] width 63 height 26
click at [929, 51] on button "Save" at bounding box center [942, 61] width 63 height 26
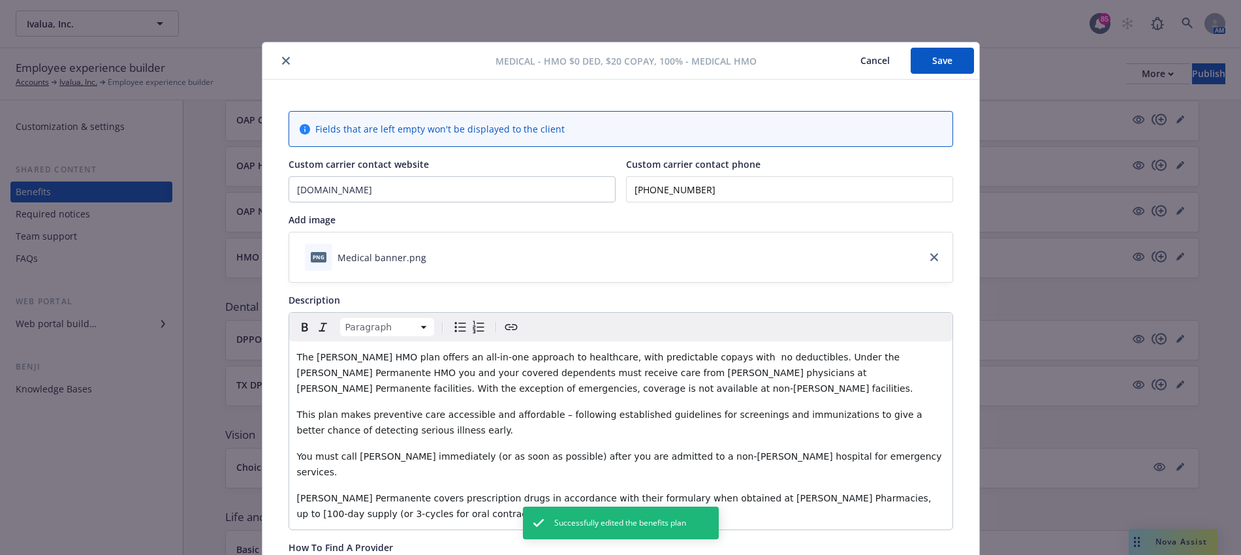
click at [282, 58] on icon "close" at bounding box center [286, 61] width 8 height 8
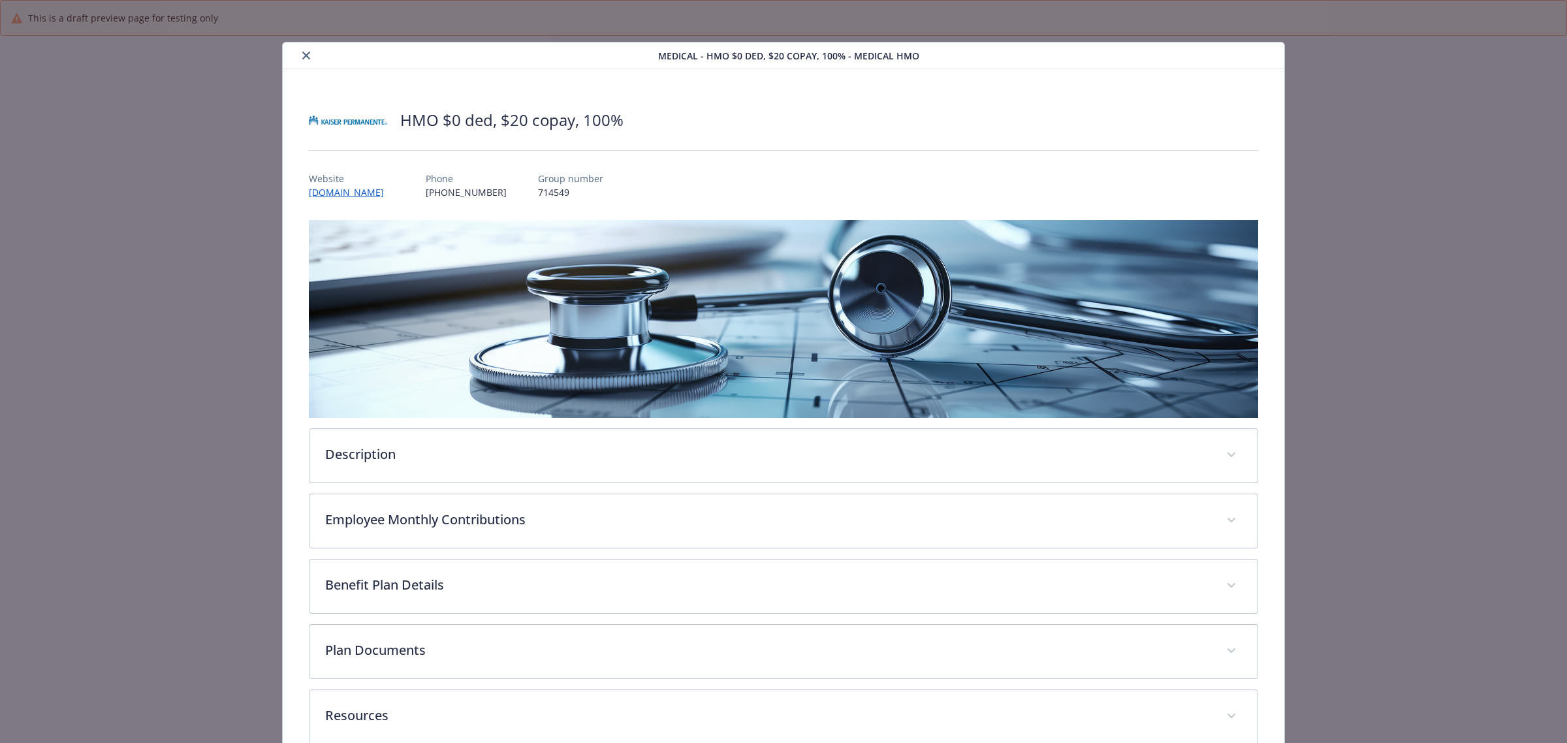
scroll to position [29, 0]
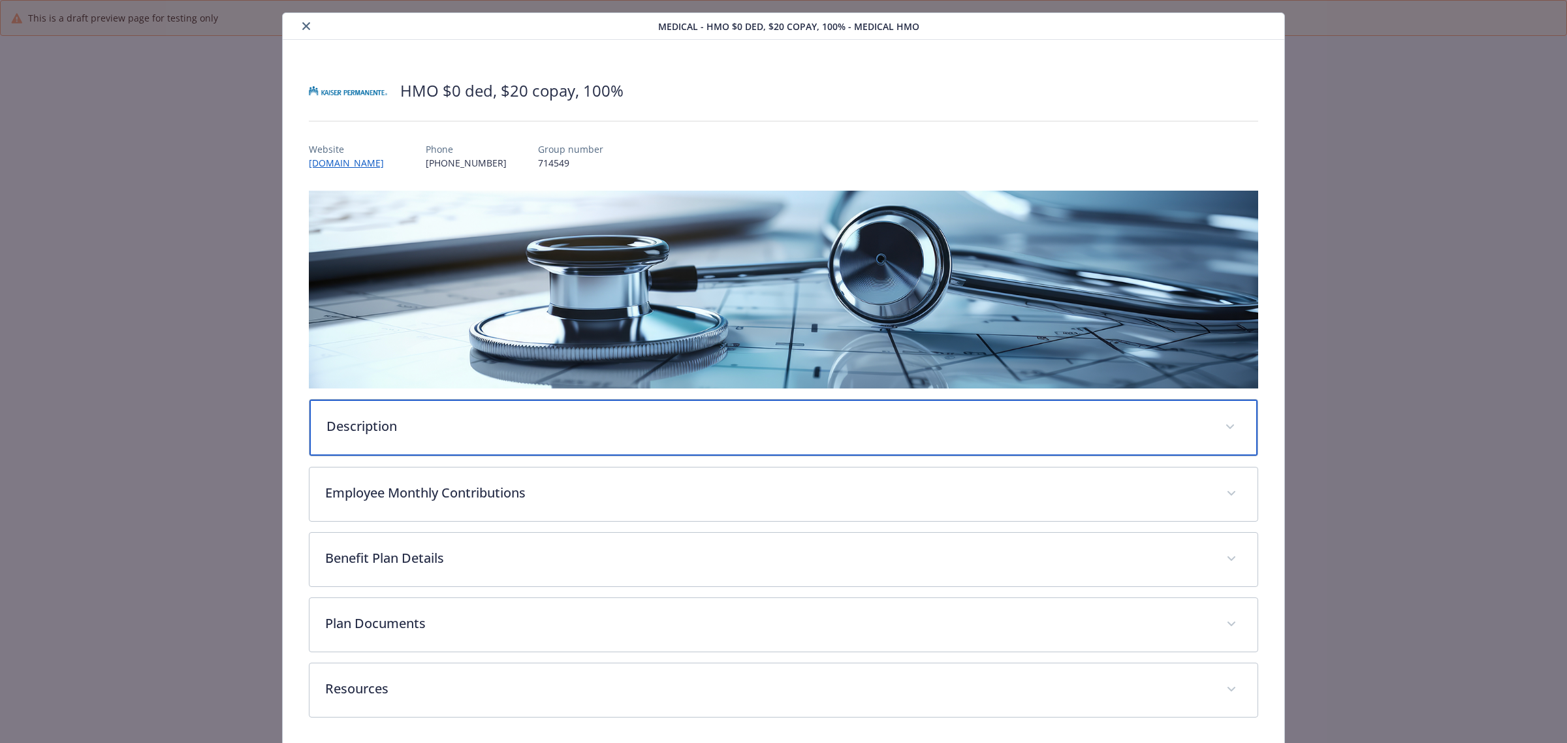
click at [363, 436] on div "Description" at bounding box center [784, 428] width 948 height 56
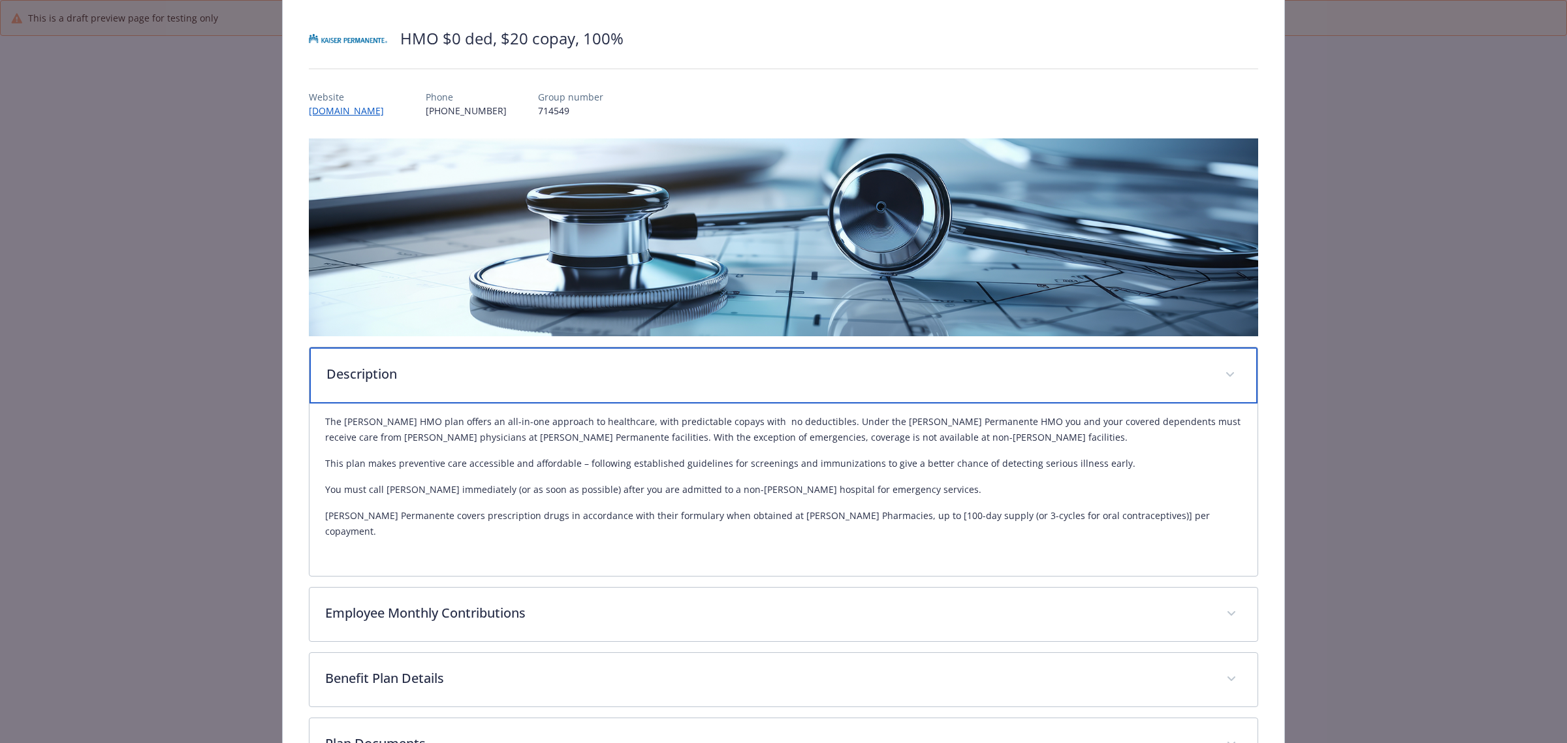
scroll to position [111, 0]
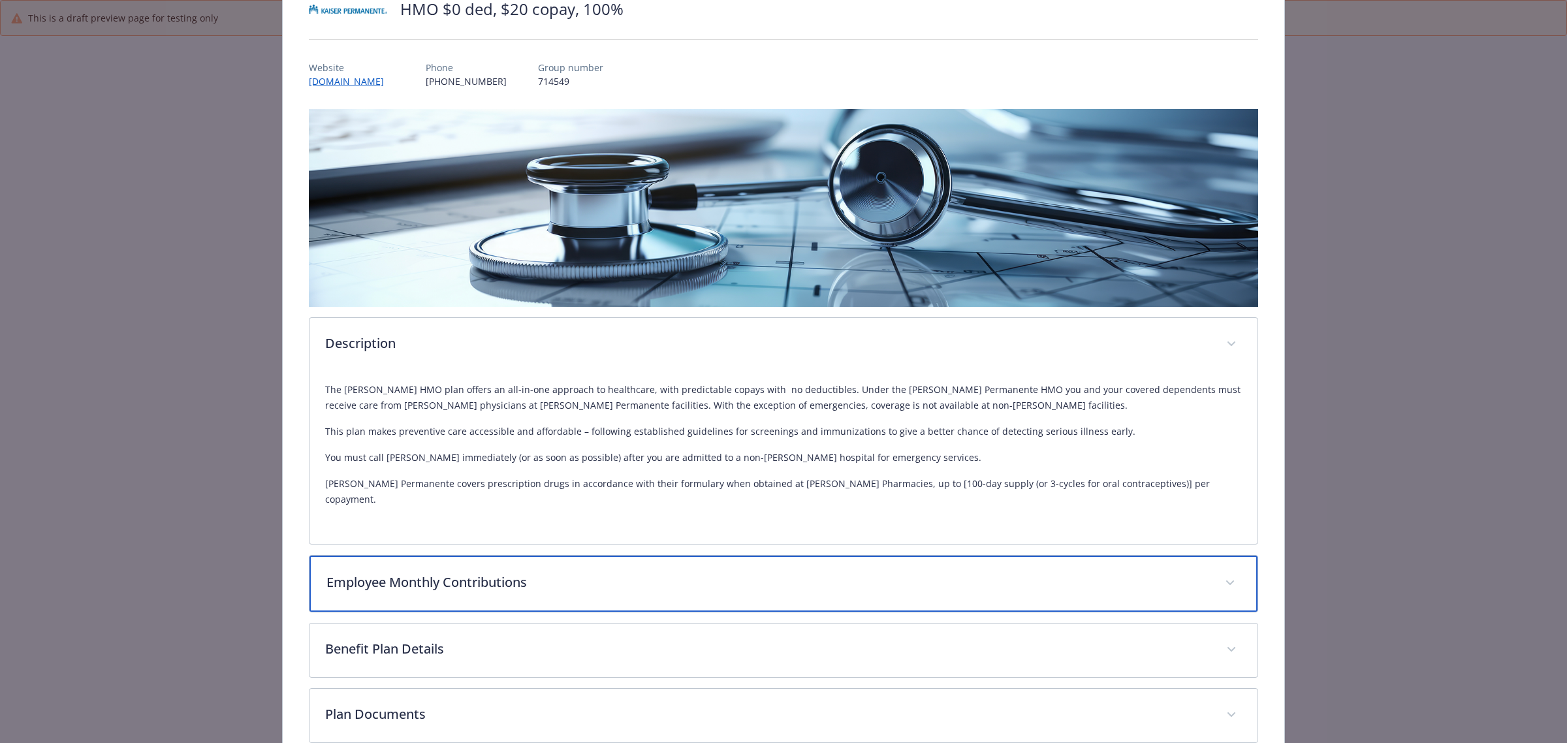
click at [392, 573] on p "Employee Monthly Contributions" at bounding box center [767, 583] width 883 height 20
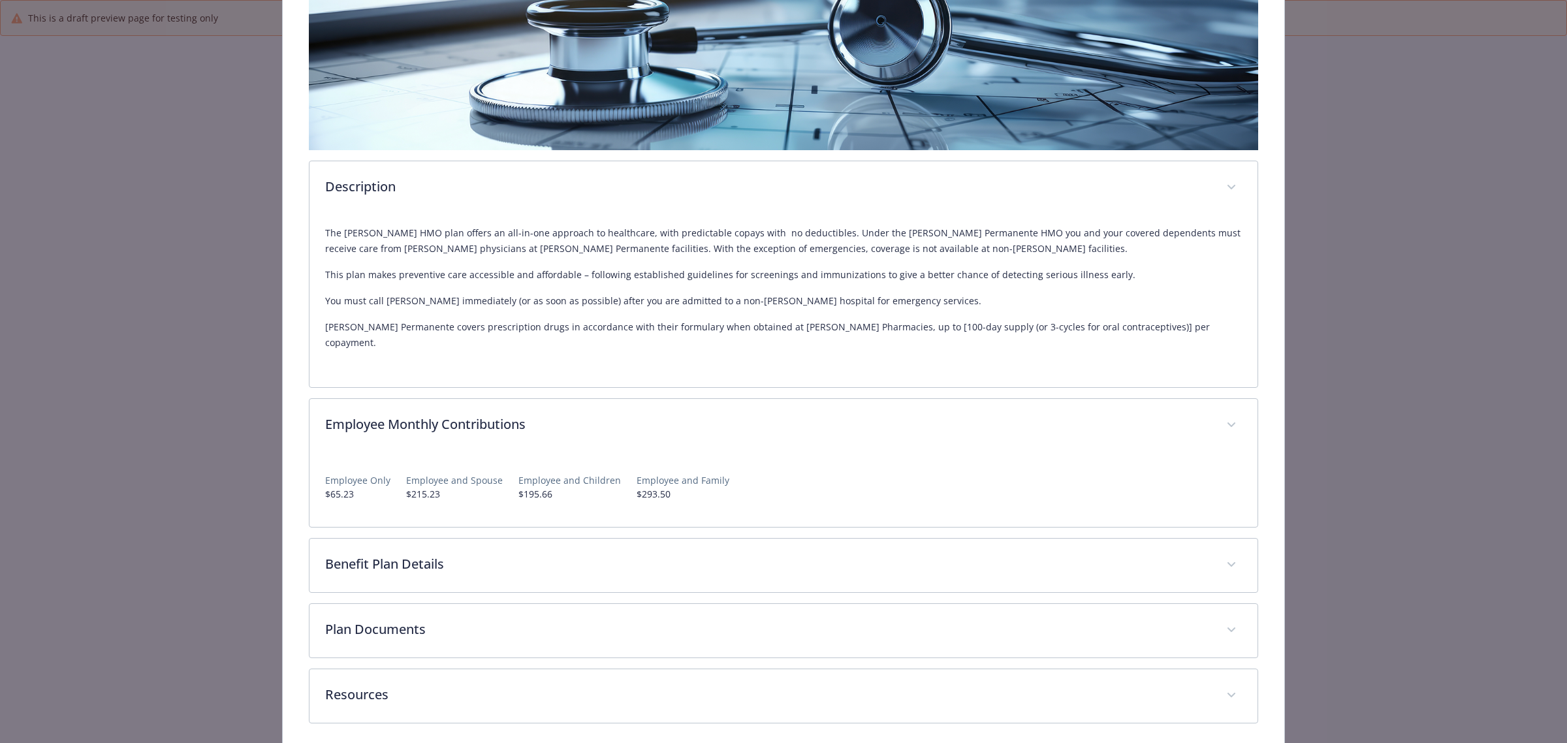
scroll to position [274, 0]
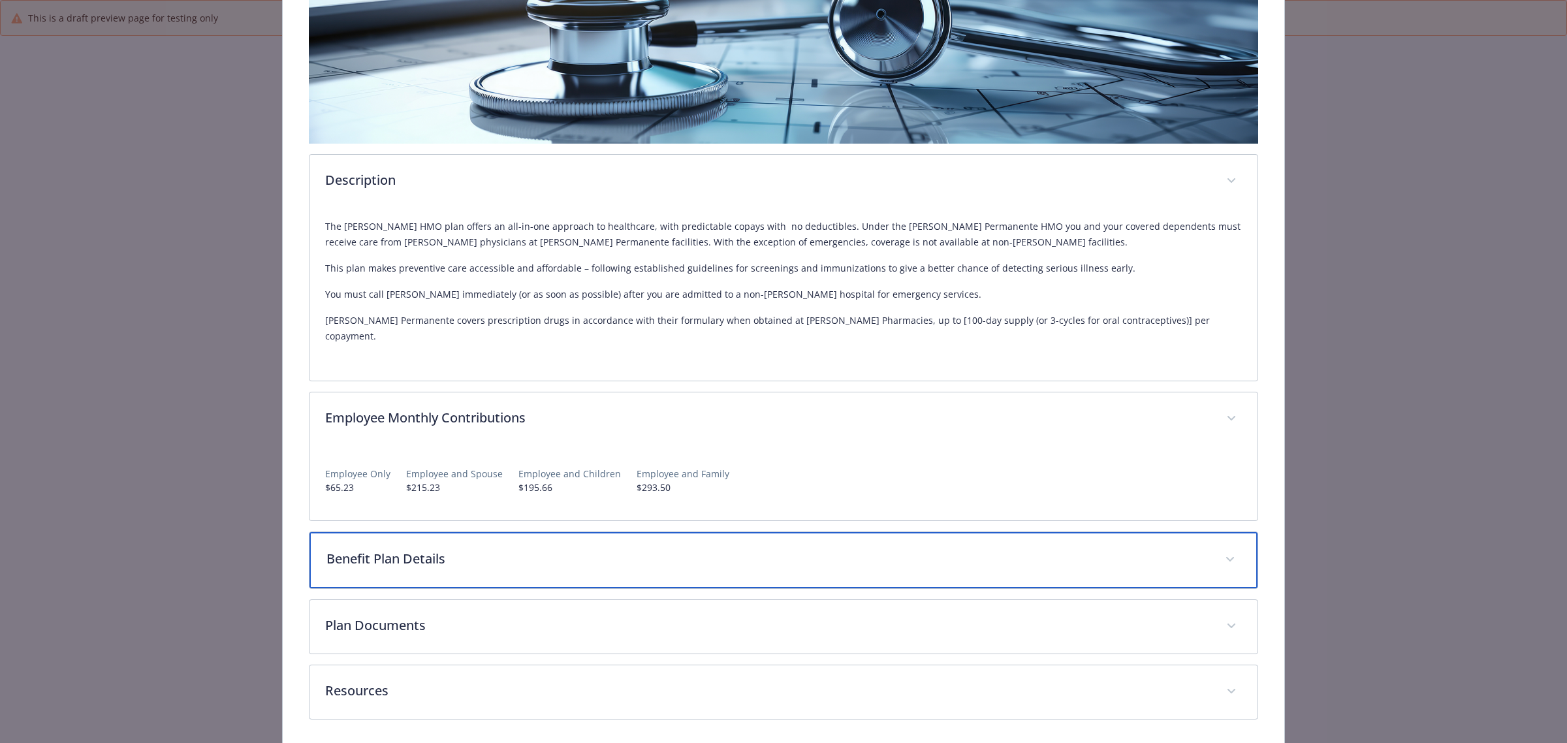
click at [454, 552] on div "Benefit Plan Details" at bounding box center [784, 560] width 948 height 56
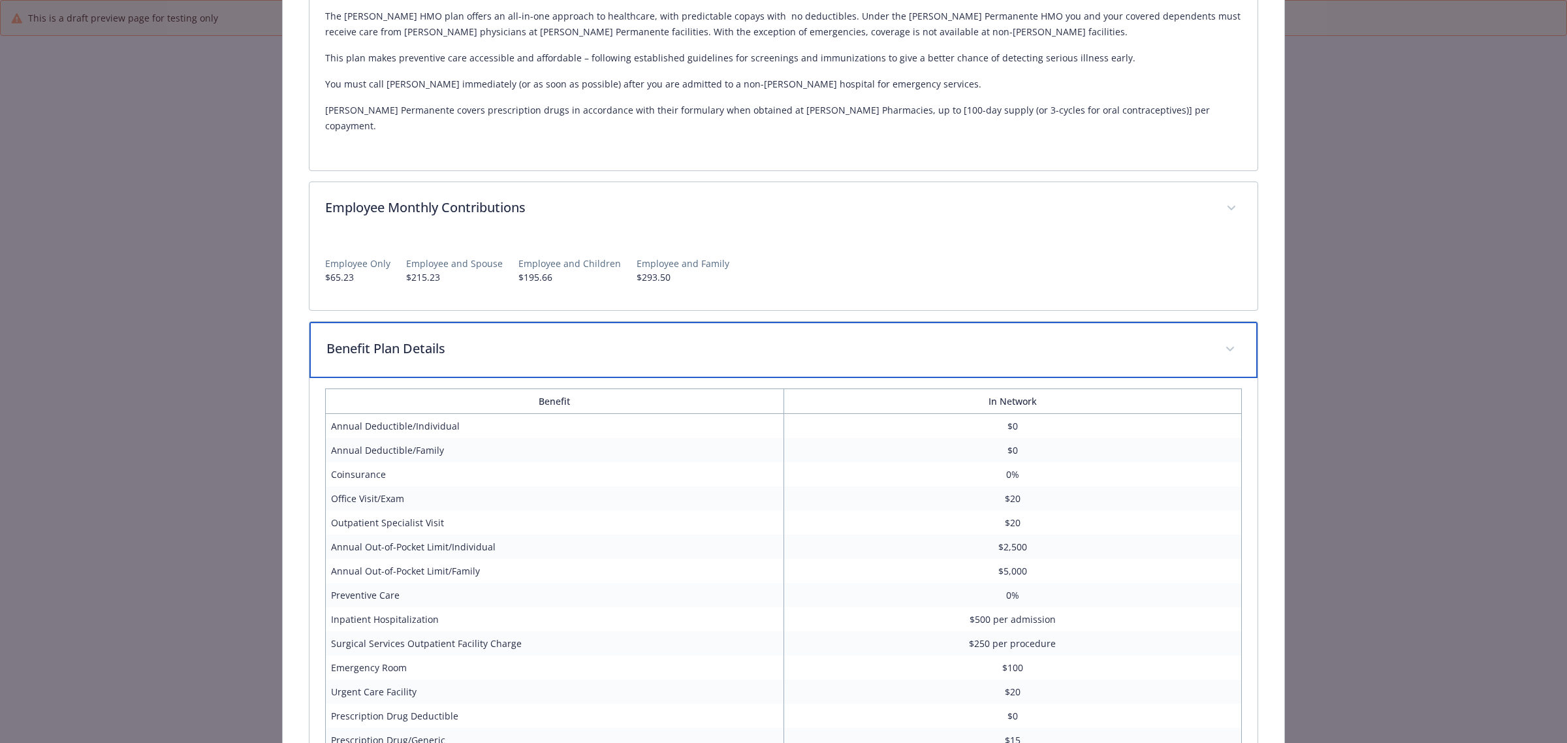
scroll to position [519, 0]
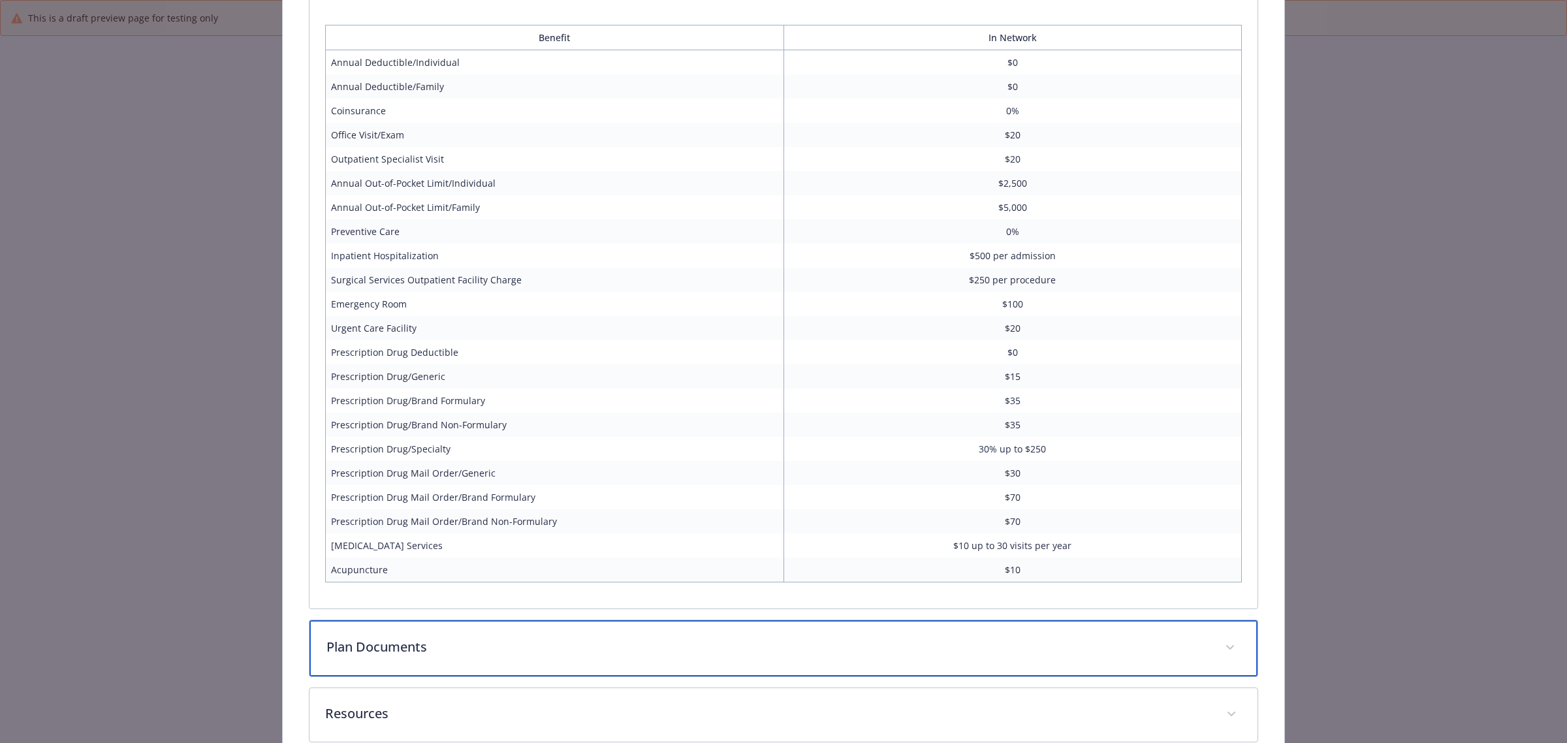
click at [560, 637] on p "Plan Documents" at bounding box center [767, 647] width 883 height 20
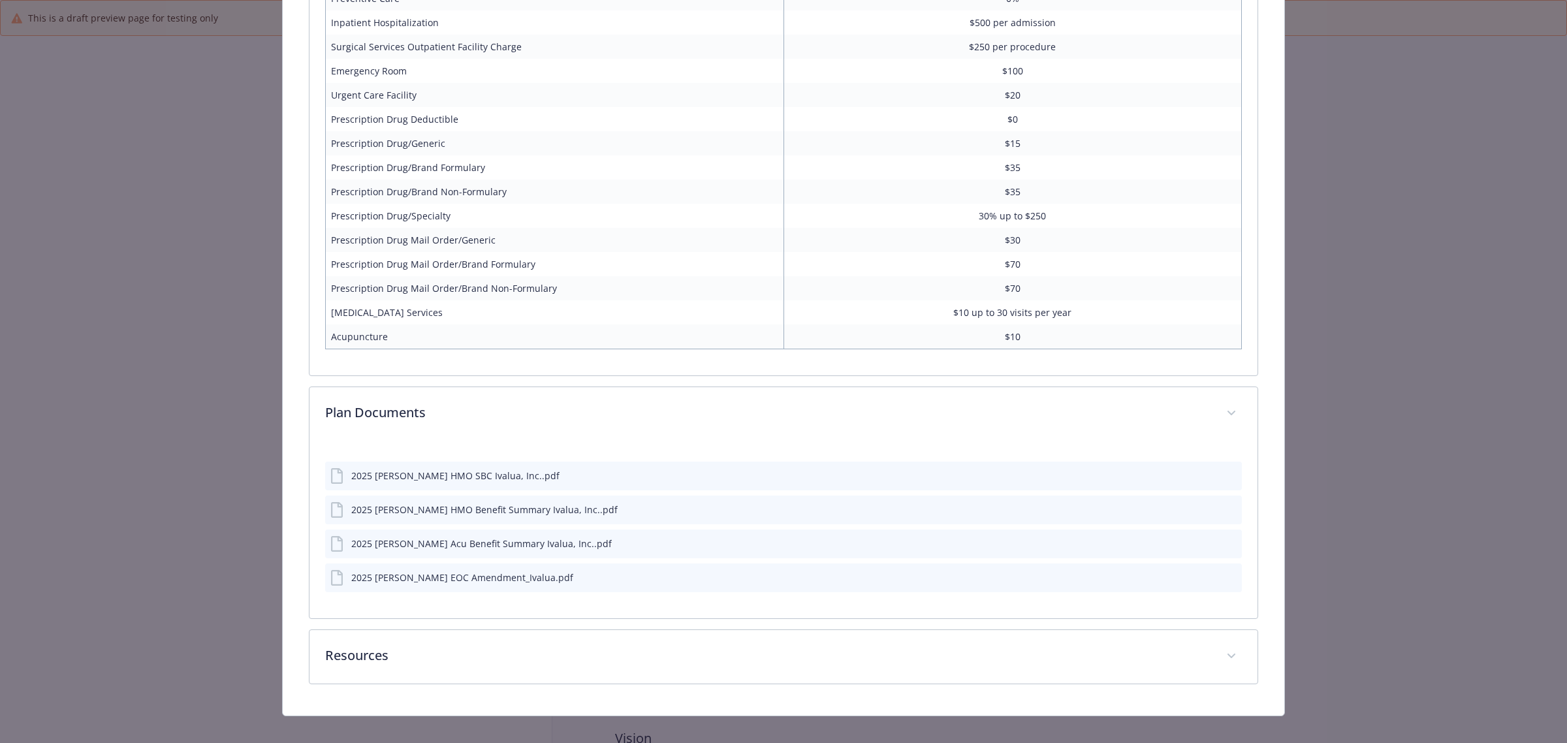
scroll to position [1077, 0]
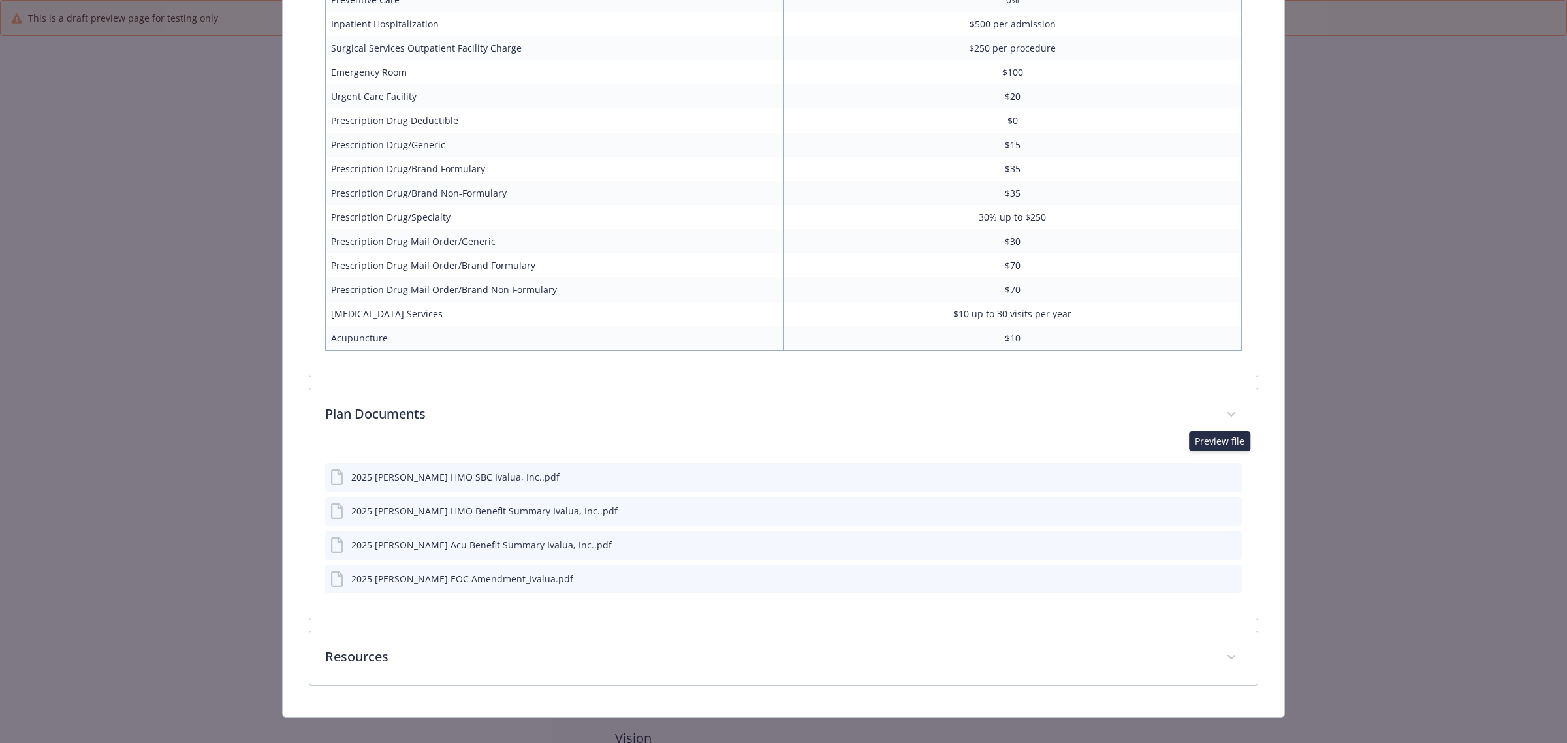
click at [1225, 471] on icon "preview file" at bounding box center [1230, 475] width 12 height 9
click at [1222, 470] on button "preview file" at bounding box center [1229, 476] width 14 height 12
click at [1224, 506] on icon "preview file" at bounding box center [1230, 510] width 12 height 9
click at [1225, 539] on icon "preview file" at bounding box center [1230, 543] width 12 height 9
click at [1224, 574] on icon "preview file" at bounding box center [1230, 578] width 12 height 9
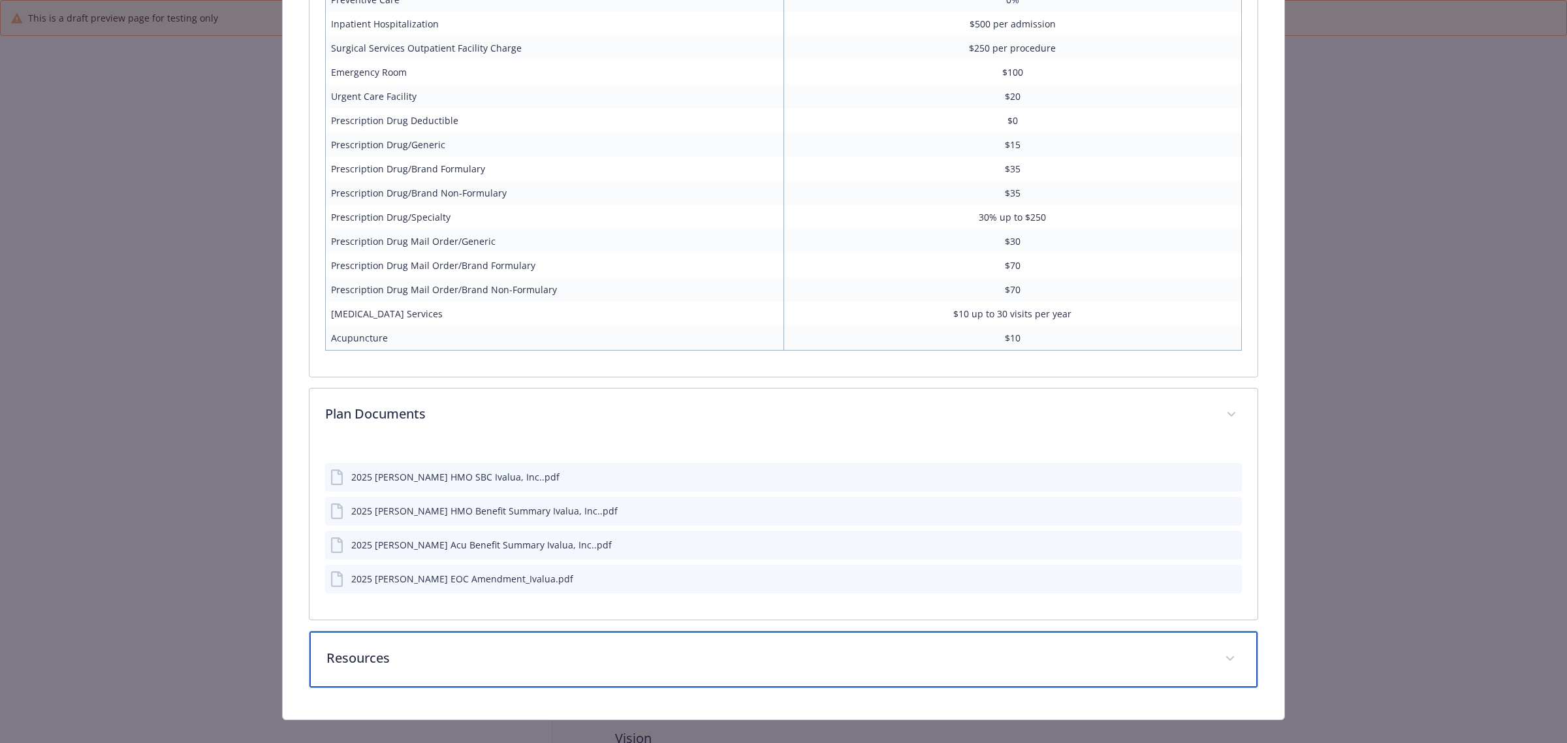
click at [436, 648] on p "Resources" at bounding box center [767, 658] width 883 height 20
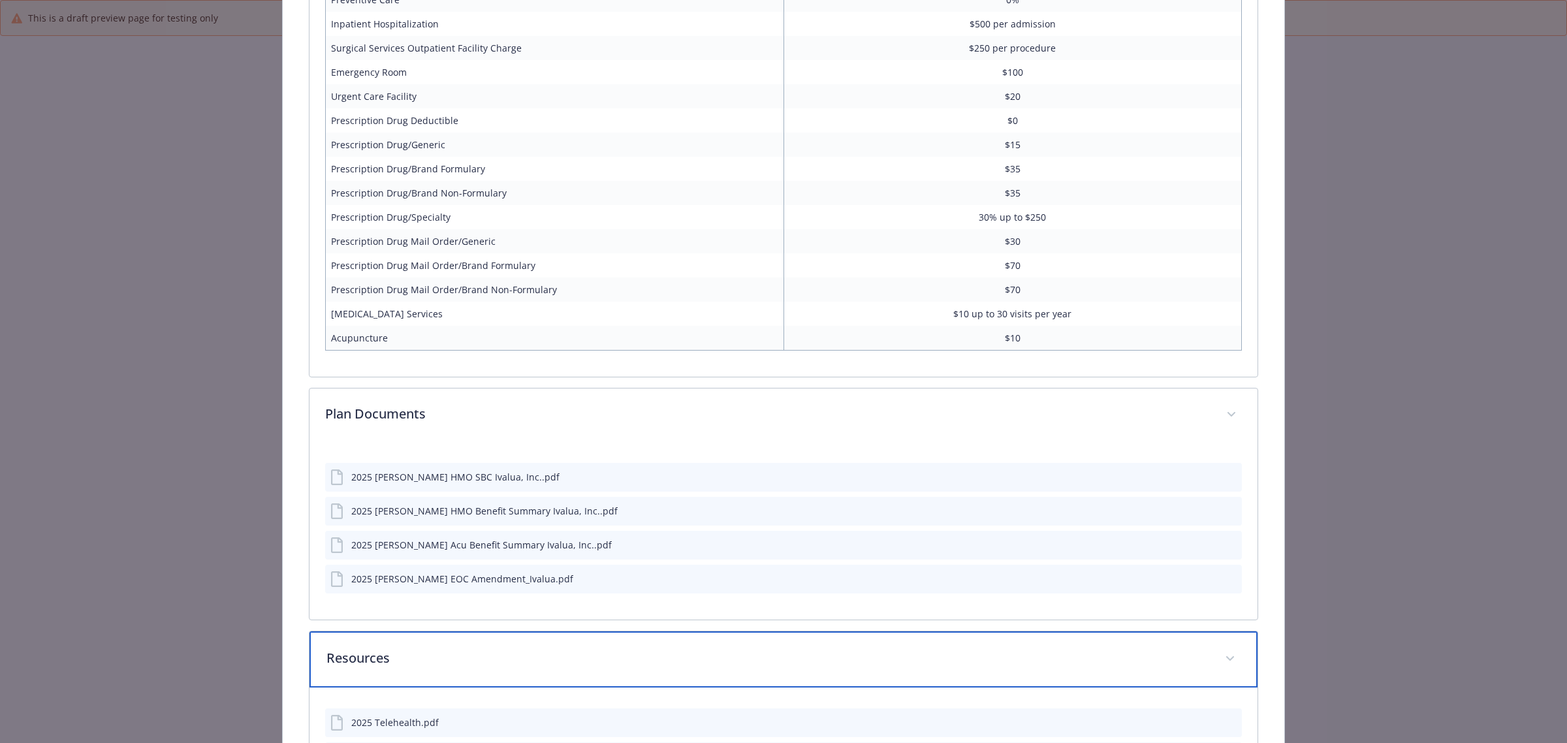
scroll to position [1404, 0]
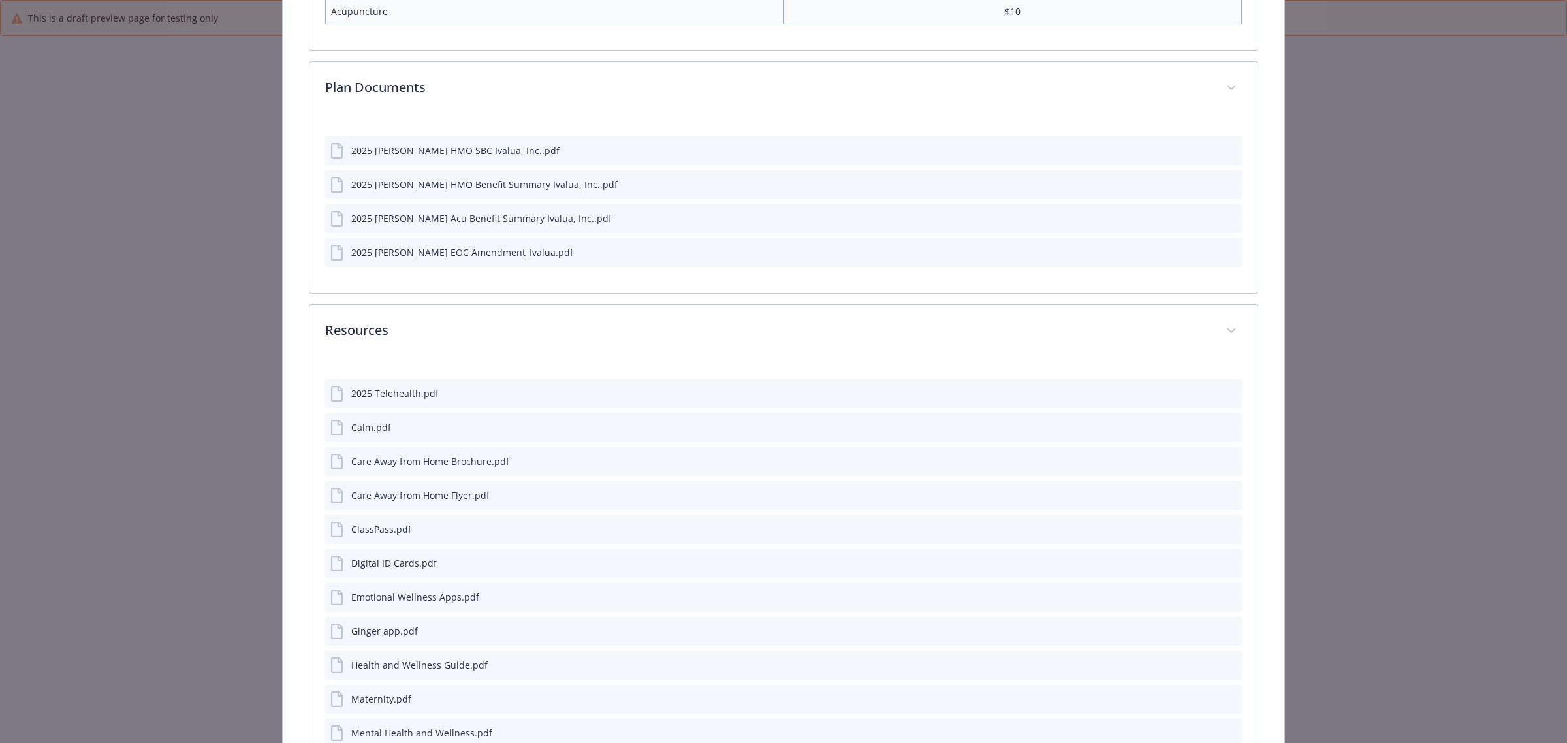
click at [1224, 389] on icon "preview file" at bounding box center [1230, 393] width 12 height 9
click at [1224, 422] on icon "preview file" at bounding box center [1230, 426] width 12 height 9
click at [1224, 456] on icon "preview file" at bounding box center [1230, 460] width 12 height 9
click at [1226, 488] on button "preview file" at bounding box center [1229, 494] width 14 height 12
click at [1224, 524] on icon "preview file" at bounding box center [1230, 528] width 12 height 9
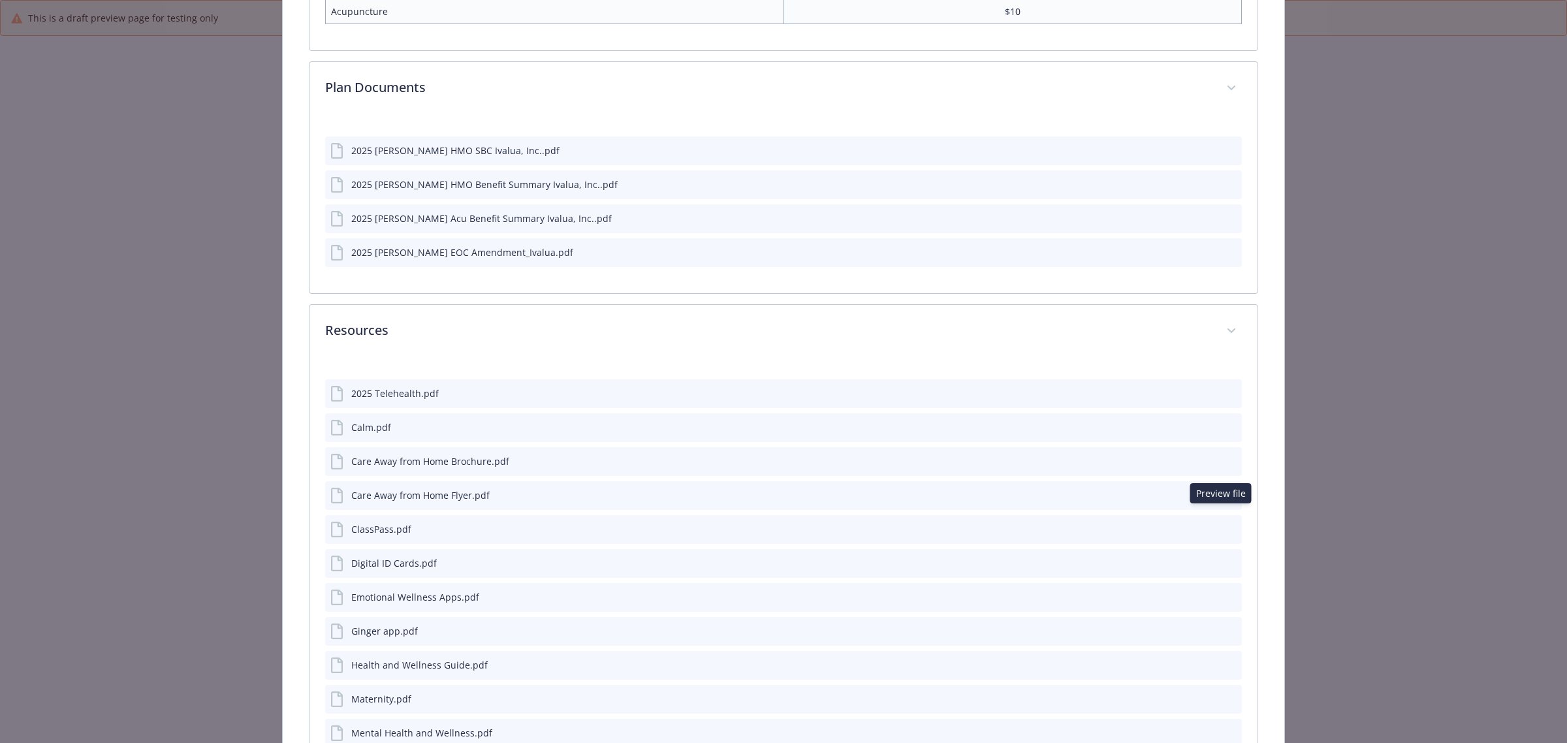
click at [1222, 549] on div "Digital ID Cards.pdf" at bounding box center [783, 563] width 917 height 29
click at [1224, 558] on icon "preview file" at bounding box center [1230, 562] width 12 height 9
click at [1224, 592] on icon "preview file" at bounding box center [1230, 596] width 12 height 9
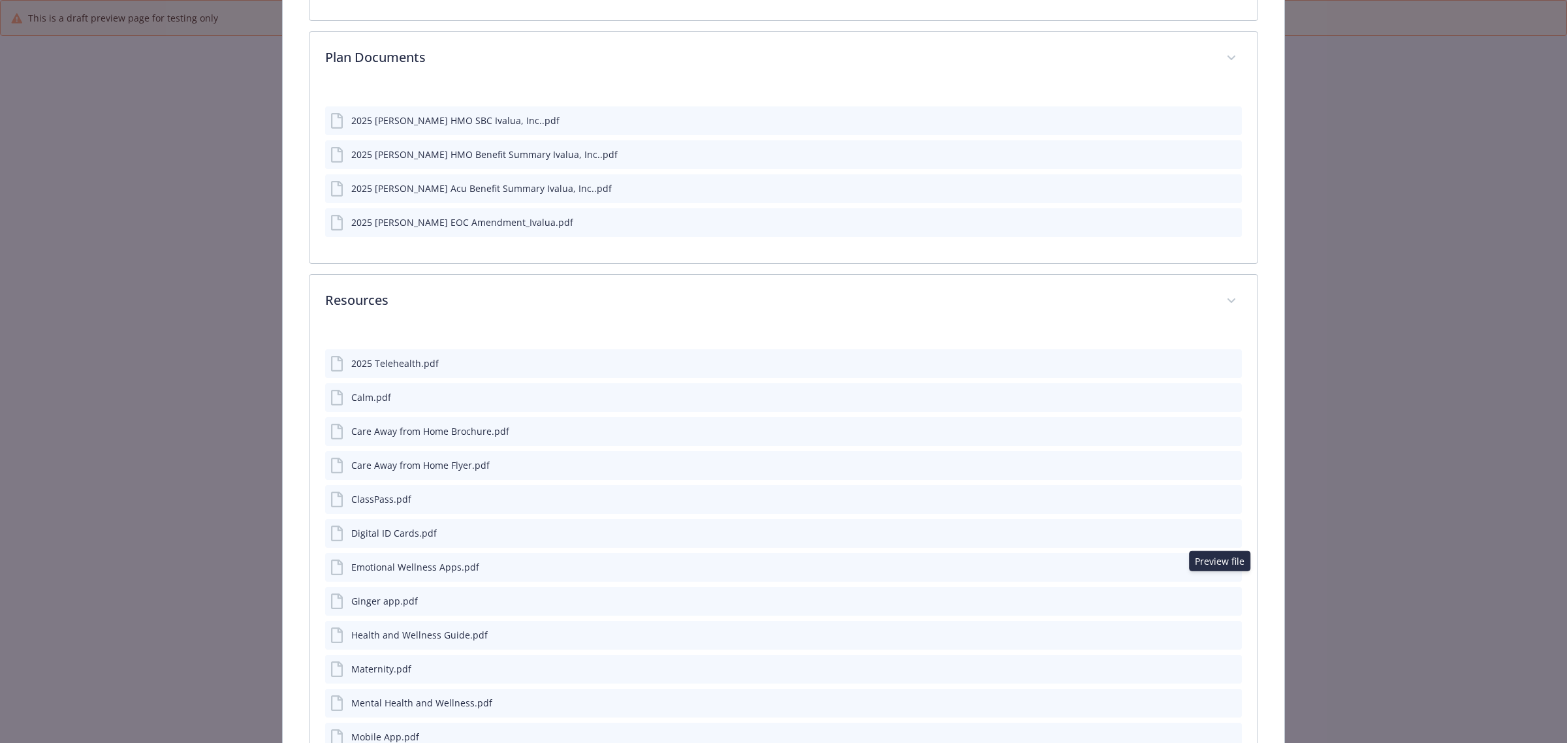
scroll to position [1485, 0]
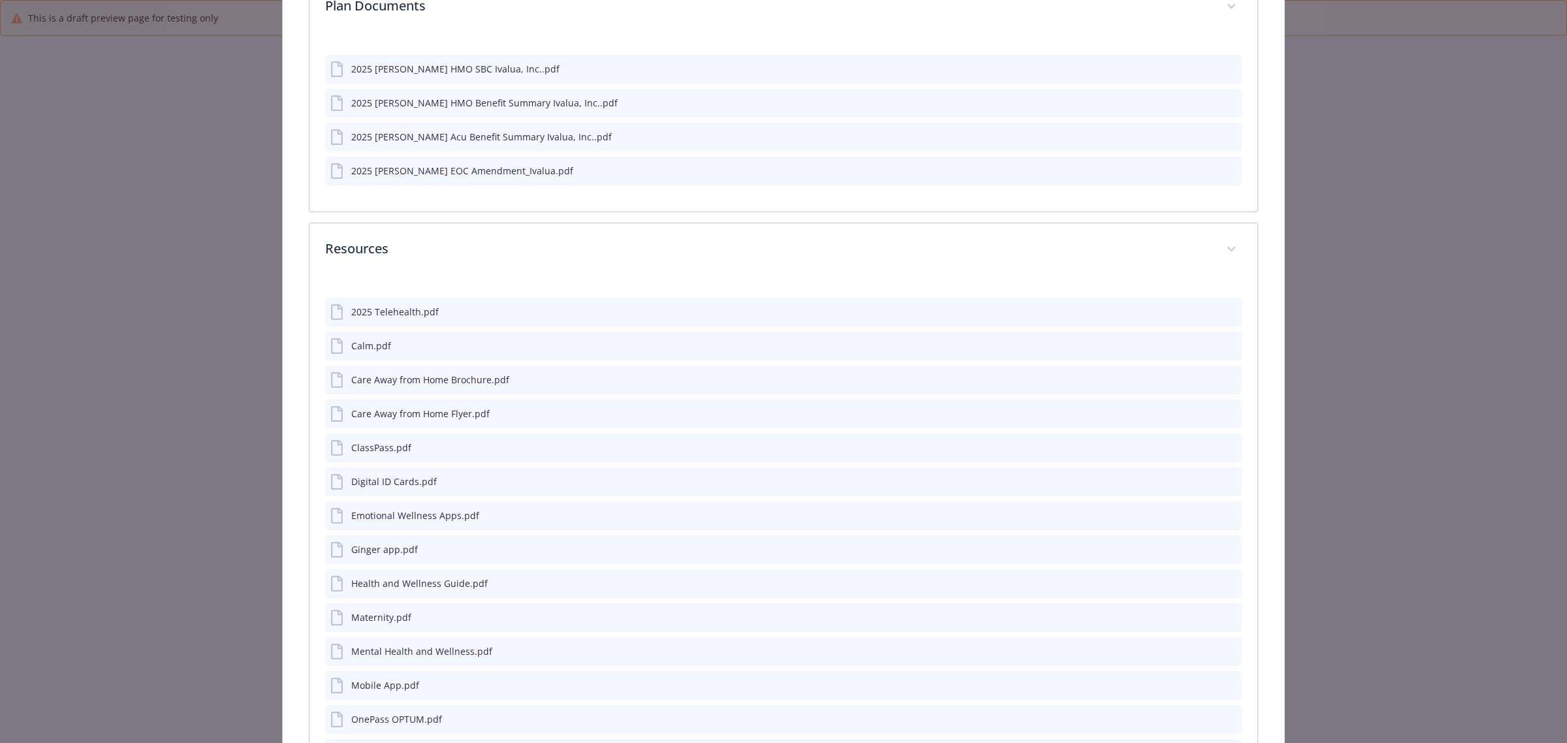
click at [1224, 544] on icon "preview file" at bounding box center [1230, 548] width 12 height 9
click at [1225, 577] on button "details for plan Medical - HMO $0 ded, $20 copay, 100% - Medical HMO" at bounding box center [1231, 584] width 12 height 14
click at [1224, 545] on icon "preview file" at bounding box center [1230, 549] width 12 height 9
click at [1224, 578] on icon "preview file" at bounding box center [1230, 582] width 12 height 9
click at [1225, 611] on button "details for plan Medical - HMO $0 ded, $20 copay, 100% - Medical HMO" at bounding box center [1231, 618] width 12 height 14
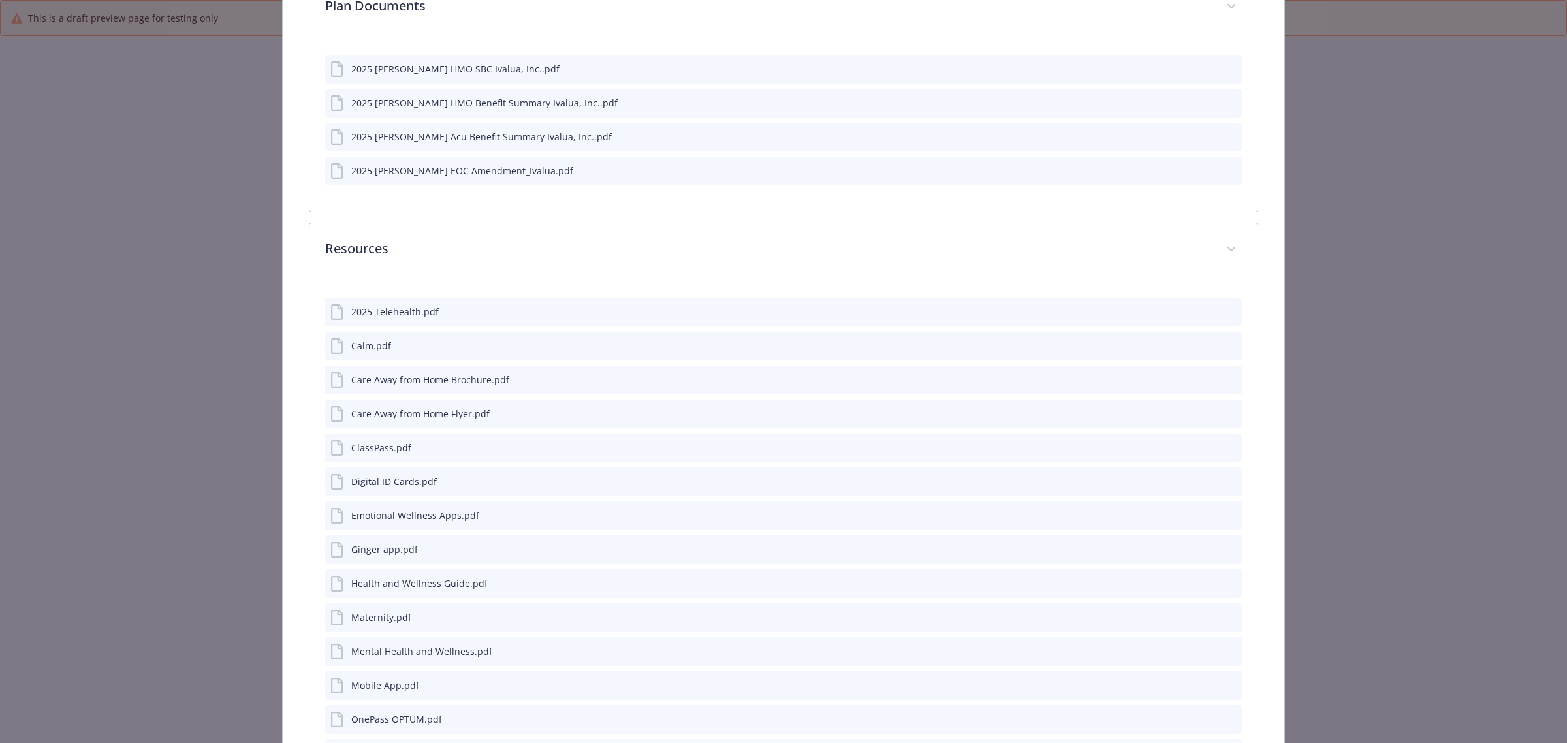
click at [1224, 612] on icon "preview file" at bounding box center [1230, 616] width 12 height 9
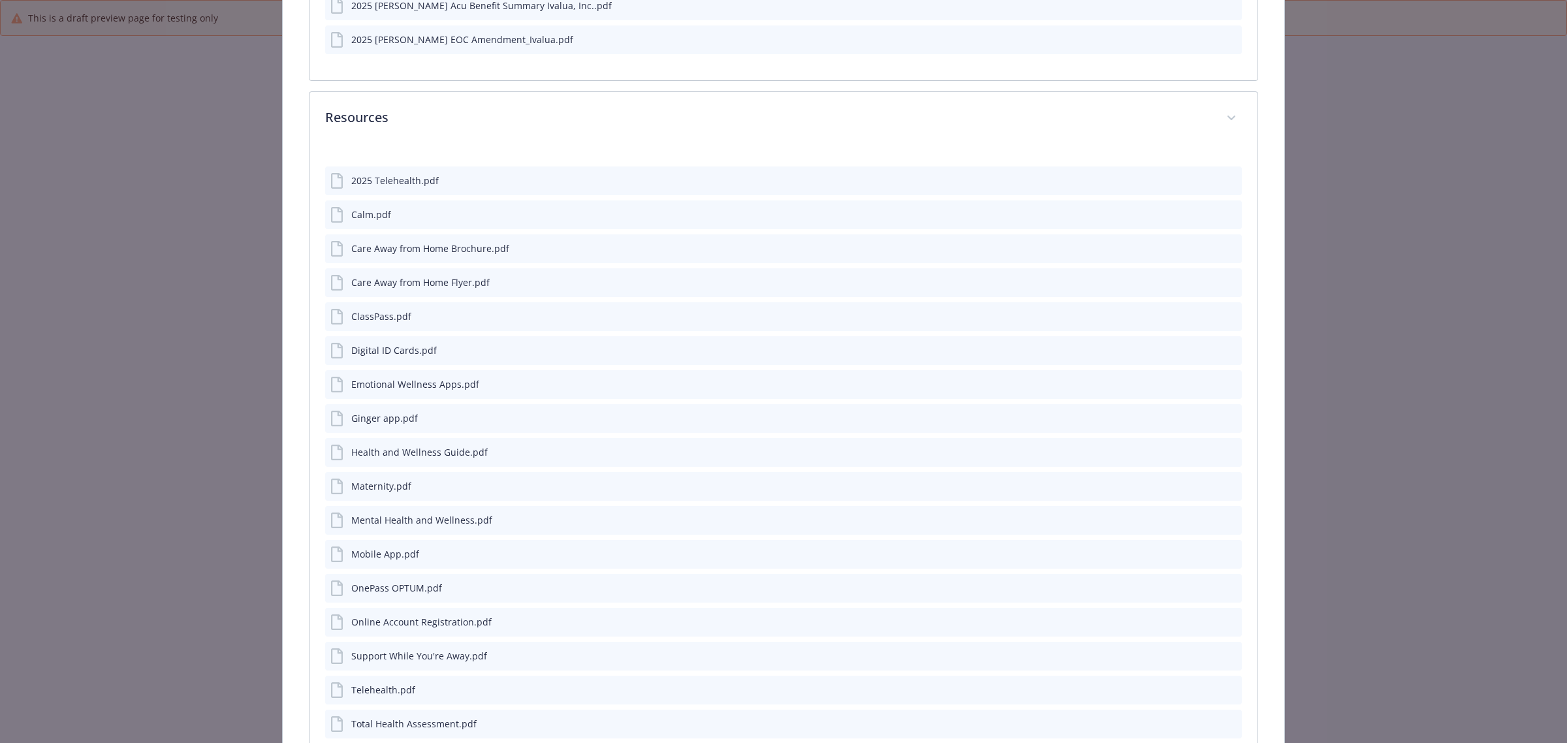
scroll to position [1649, 0]
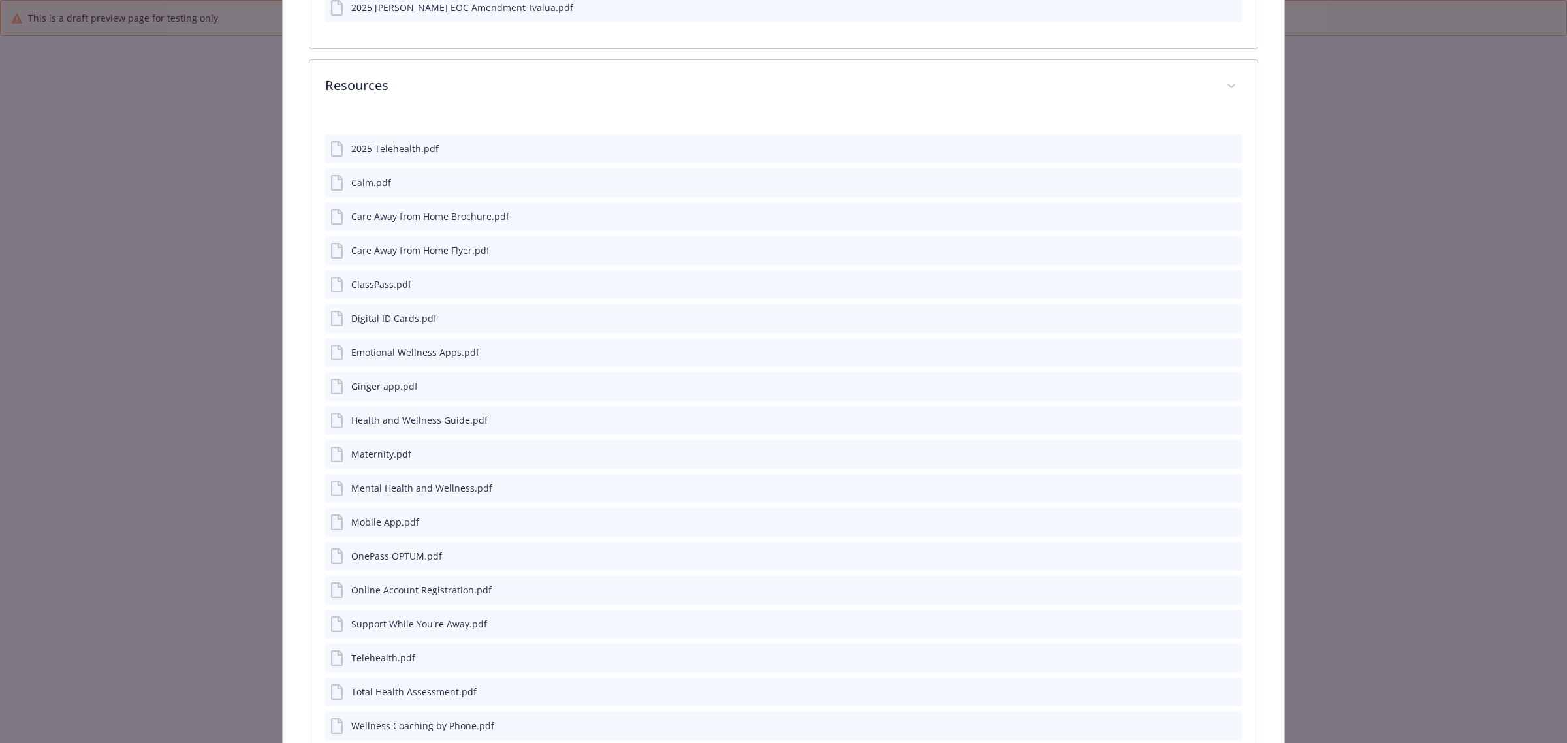
click at [1224, 483] on icon "preview file" at bounding box center [1230, 487] width 12 height 9
click at [1224, 516] on icon "preview file" at bounding box center [1230, 520] width 12 height 9
click at [1222, 515] on button "preview file" at bounding box center [1229, 521] width 14 height 12
click at [1213, 549] on div "details for plan Medical - HMO $0 ded, $20 copay, 100% - Medical HMO" at bounding box center [1220, 556] width 33 height 14
click at [1224, 550] on icon "preview file" at bounding box center [1230, 554] width 12 height 9
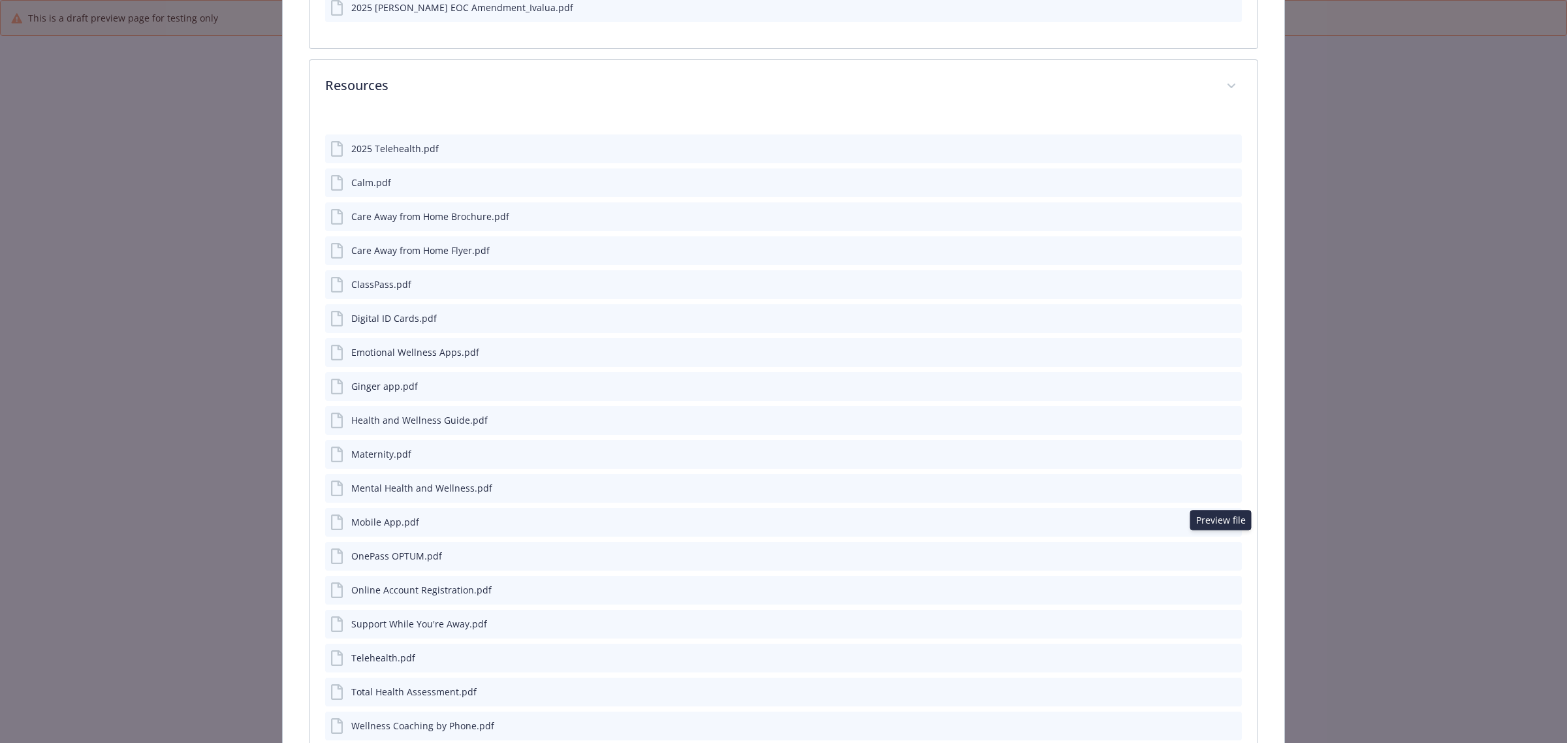
click at [1224, 584] on icon "preview file" at bounding box center [1230, 588] width 12 height 9
click at [1224, 619] on icon "preview file" at bounding box center [1230, 623] width 12 height 9
click at [1224, 212] on icon "preview file" at bounding box center [1230, 216] width 12 height 9
click at [1224, 652] on icon "preview file" at bounding box center [1230, 656] width 12 height 9
click at [1224, 687] on icon "preview file" at bounding box center [1230, 691] width 12 height 9
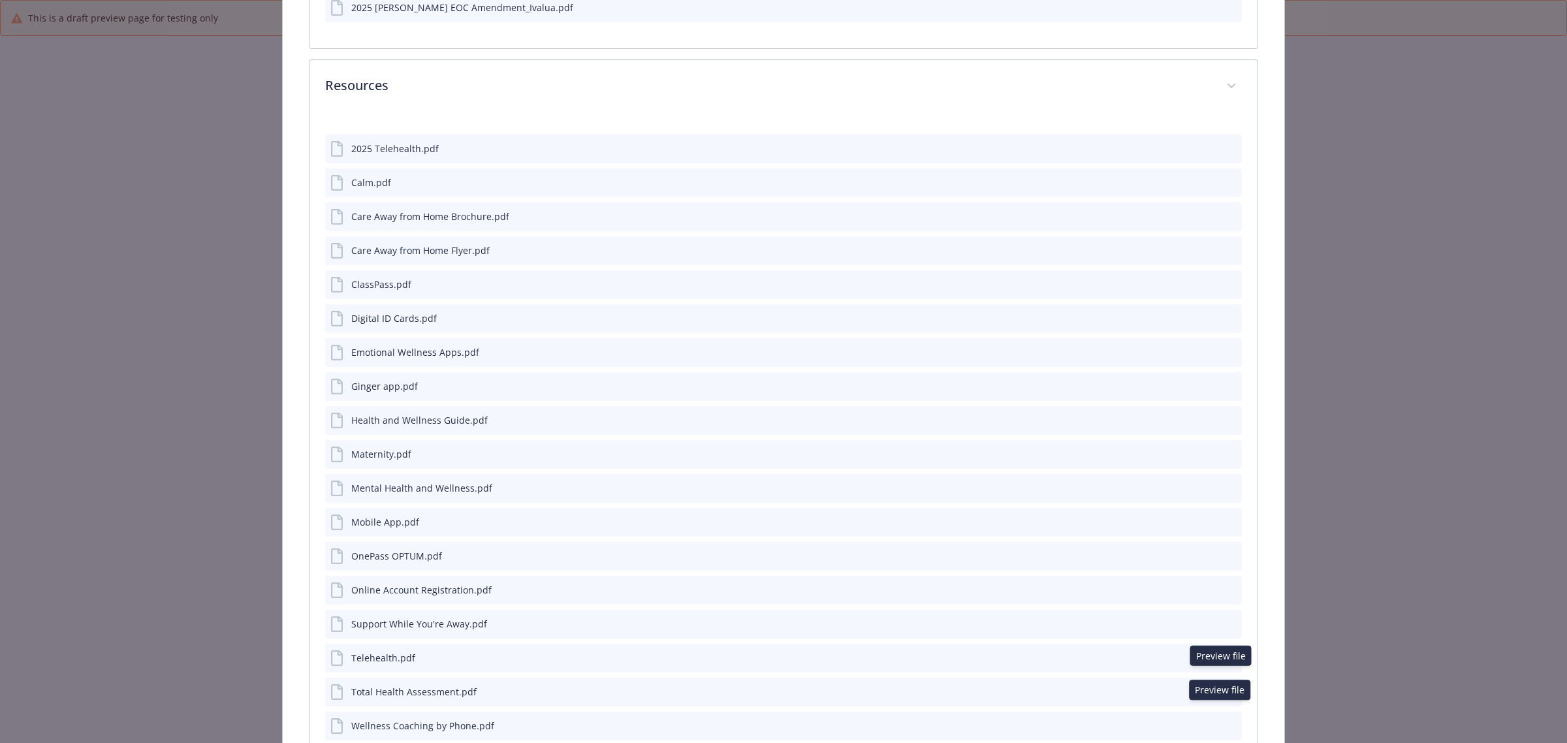
click at [1224, 721] on icon "preview file" at bounding box center [1230, 725] width 12 height 9
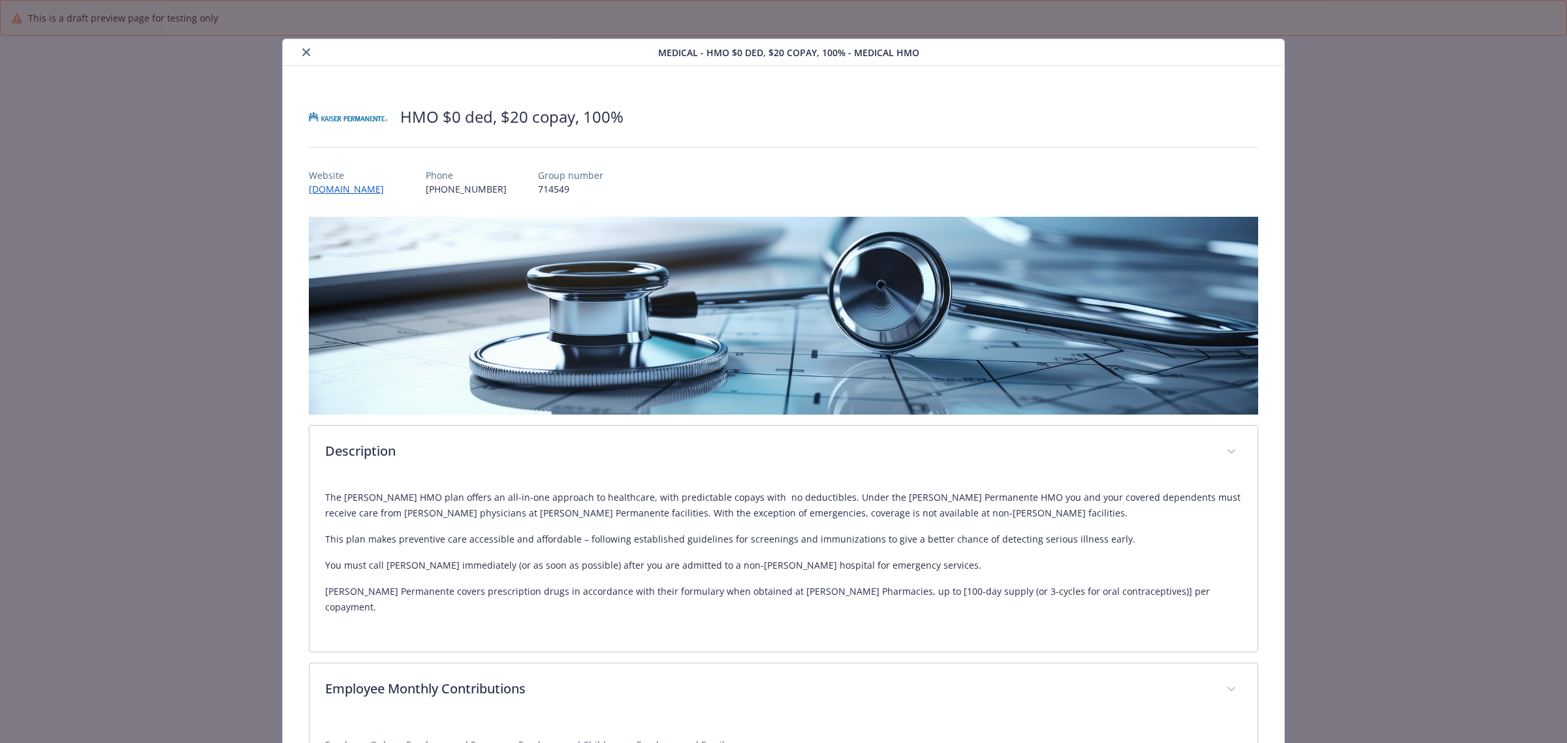
scroll to position [0, 0]
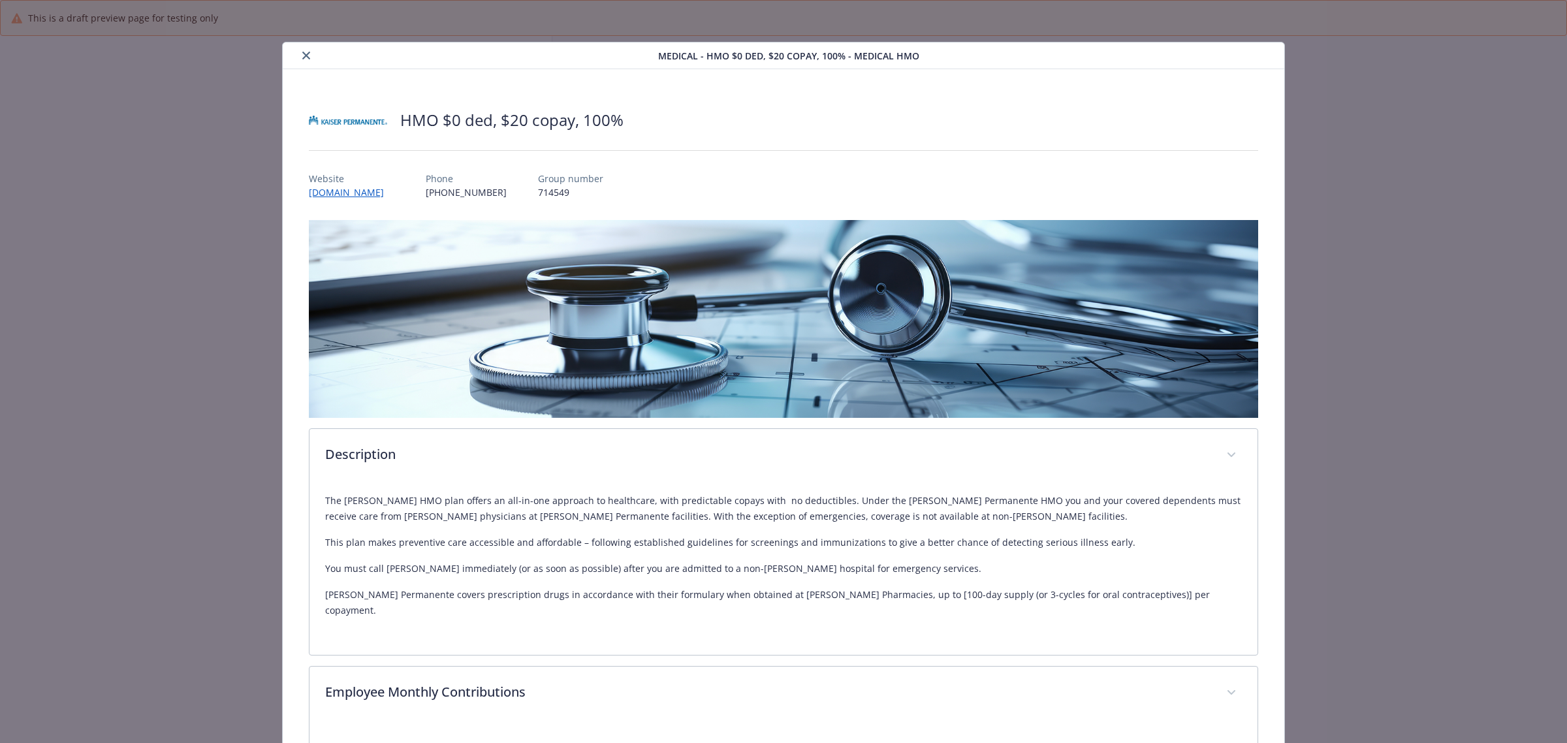
click at [298, 56] on button "close" at bounding box center [306, 56] width 16 height 16
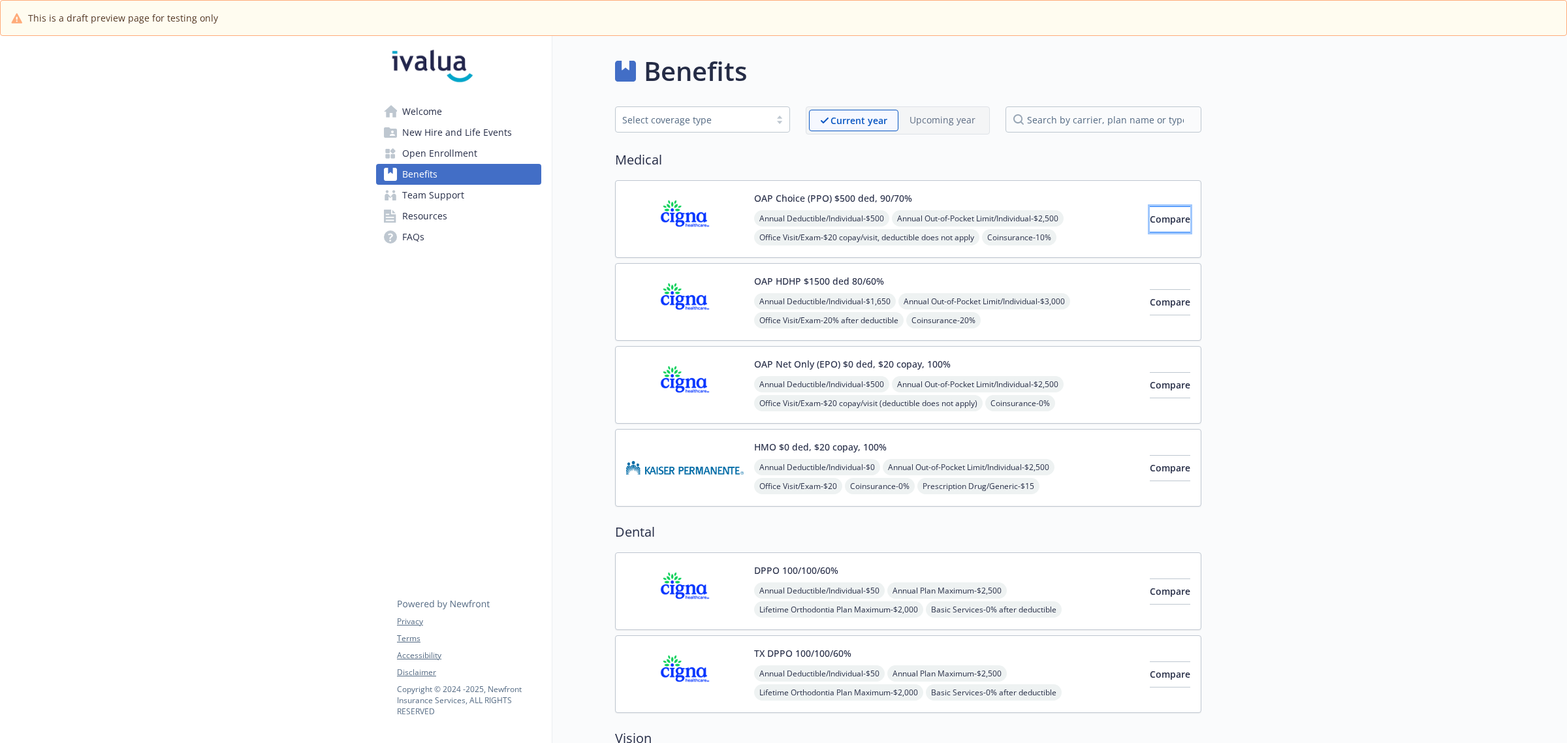
click at [1150, 217] on span "Compare" at bounding box center [1170, 219] width 40 height 12
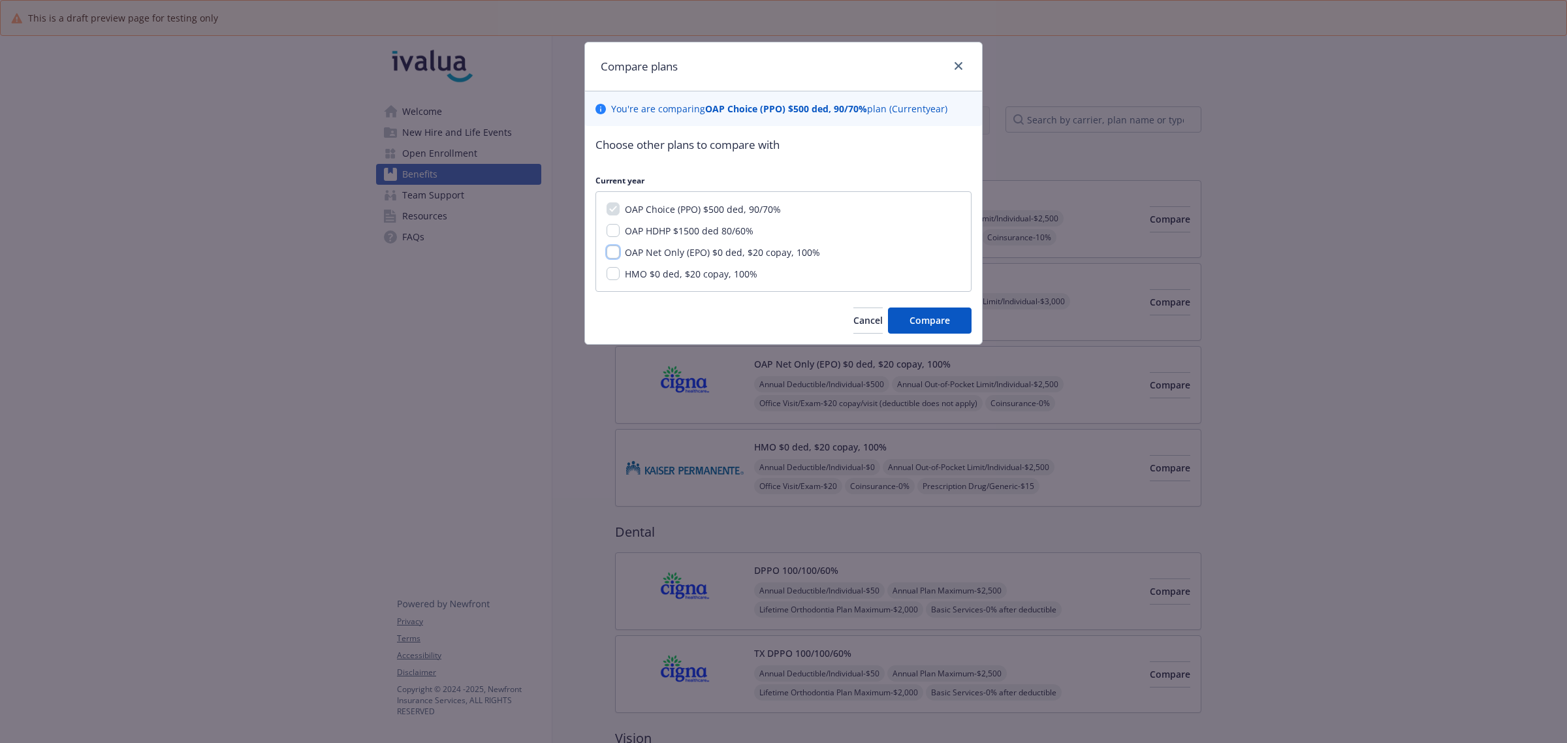
click at [618, 251] on input "OAP Net Only (EPO) $0 ded, $20 copay, 100%" at bounding box center [613, 252] width 13 height 13
checkbox input "true"
click at [614, 278] on input "HMO $0 ded, $20 copay, 100%" at bounding box center [613, 273] width 13 height 13
checkbox input "true"
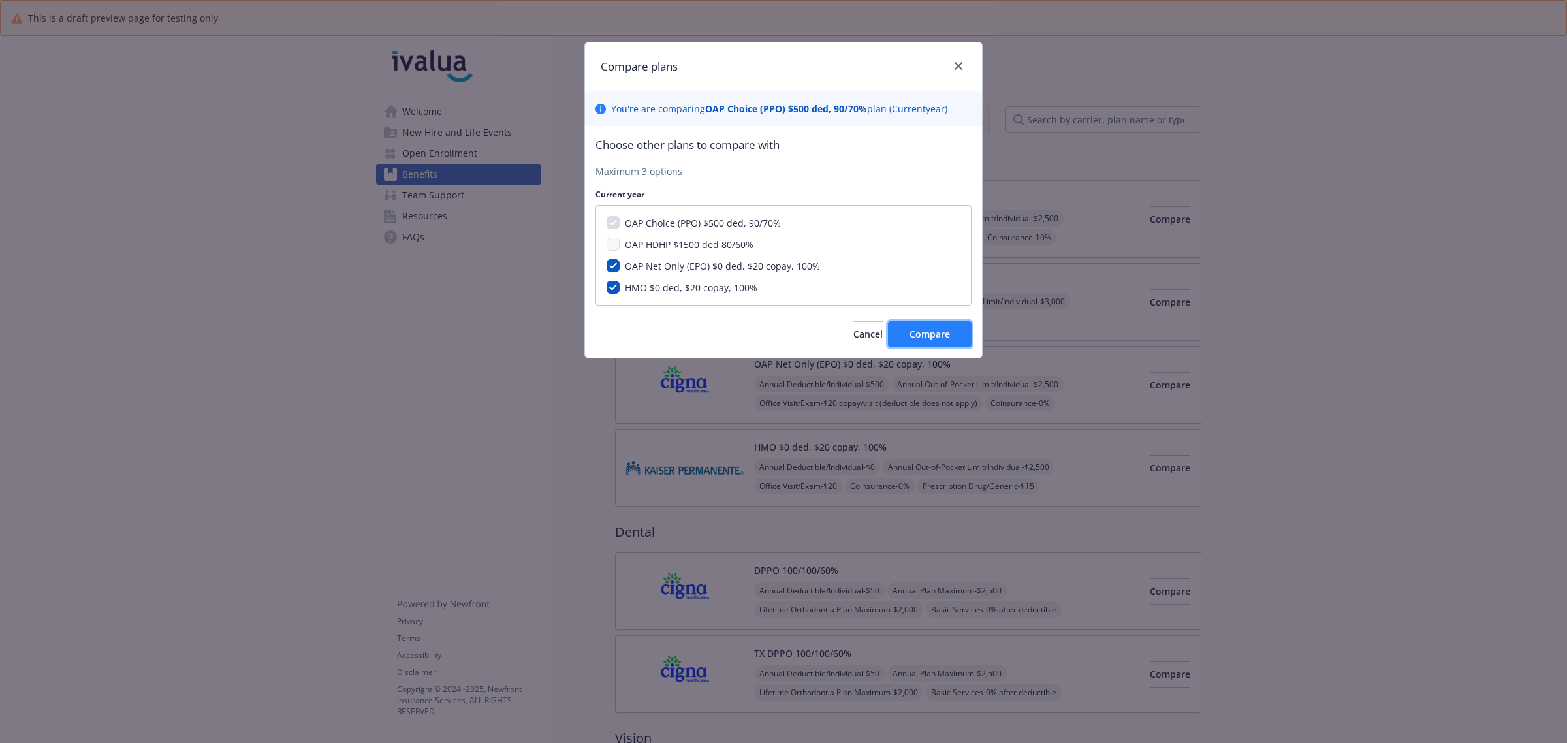
click at [917, 327] on button "Compare" at bounding box center [930, 334] width 84 height 26
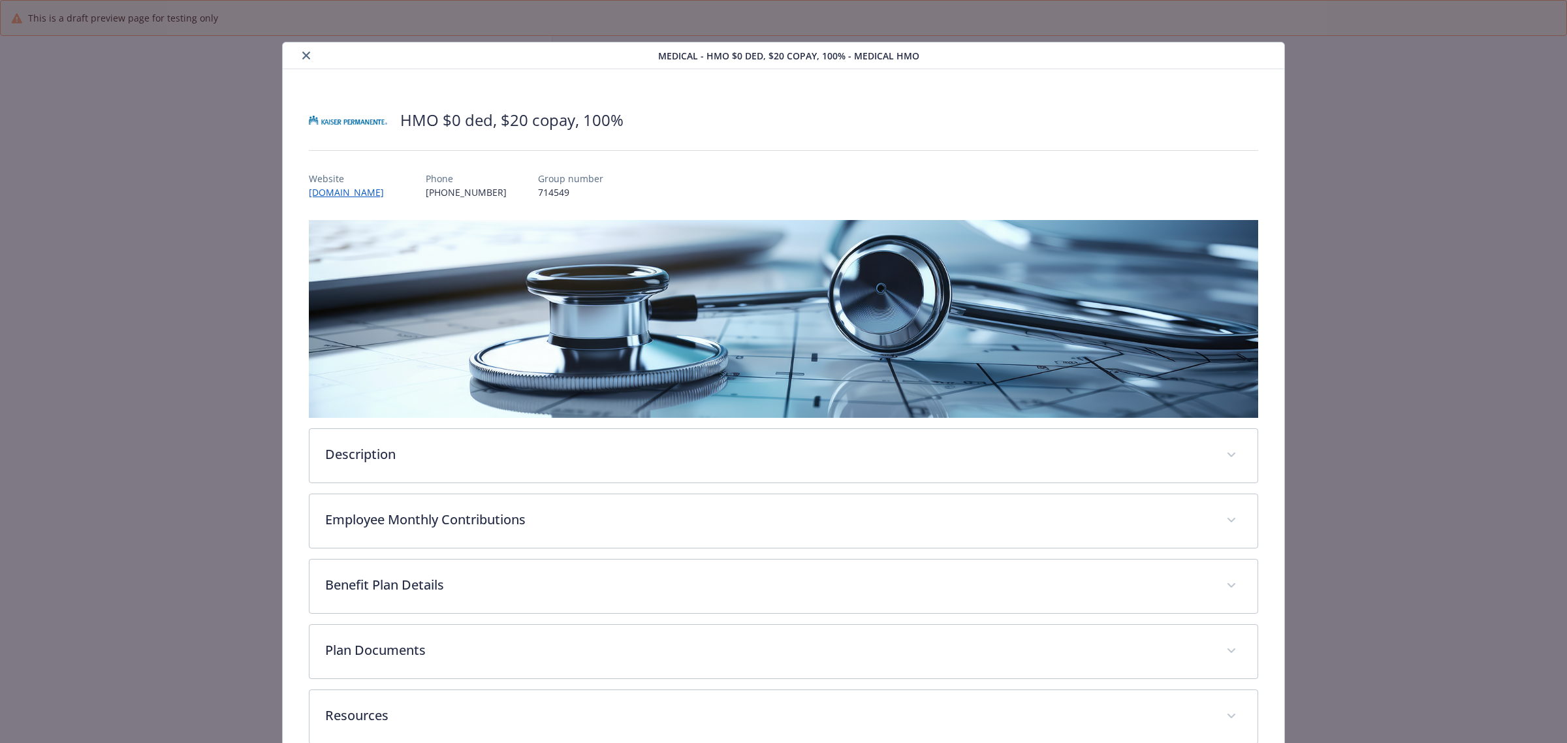
scroll to position [29, 0]
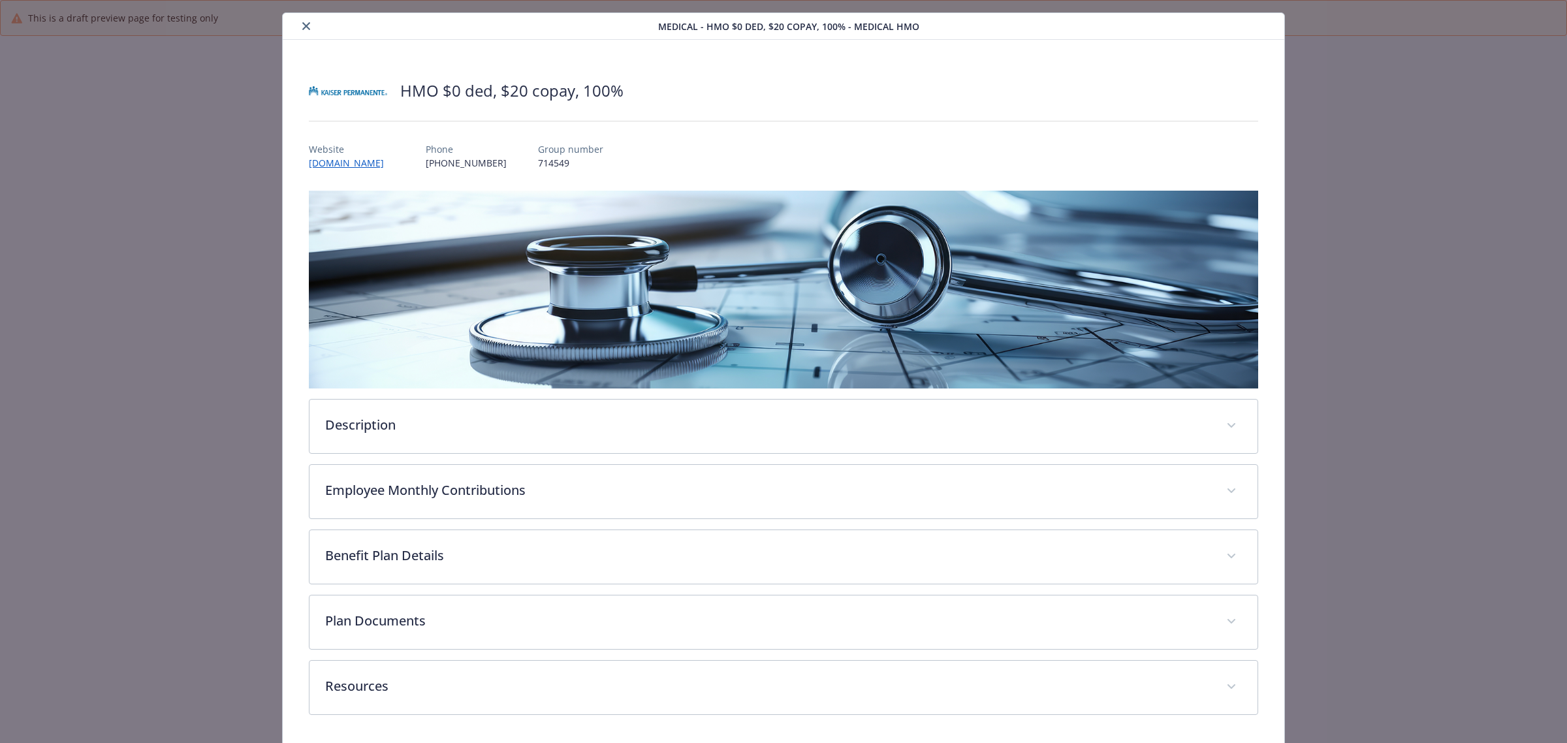
click at [305, 34] on div "Medical - HMO $0 ded, $20 copay, 100% - Medical HMO" at bounding box center [784, 26] width 1002 height 27
click at [295, 26] on div "details for plan Medical - HMO $0 ded, $20 copay, 100% - Medical HMO" at bounding box center [473, 26] width 370 height 16
click at [305, 24] on icon "close" at bounding box center [306, 26] width 8 height 8
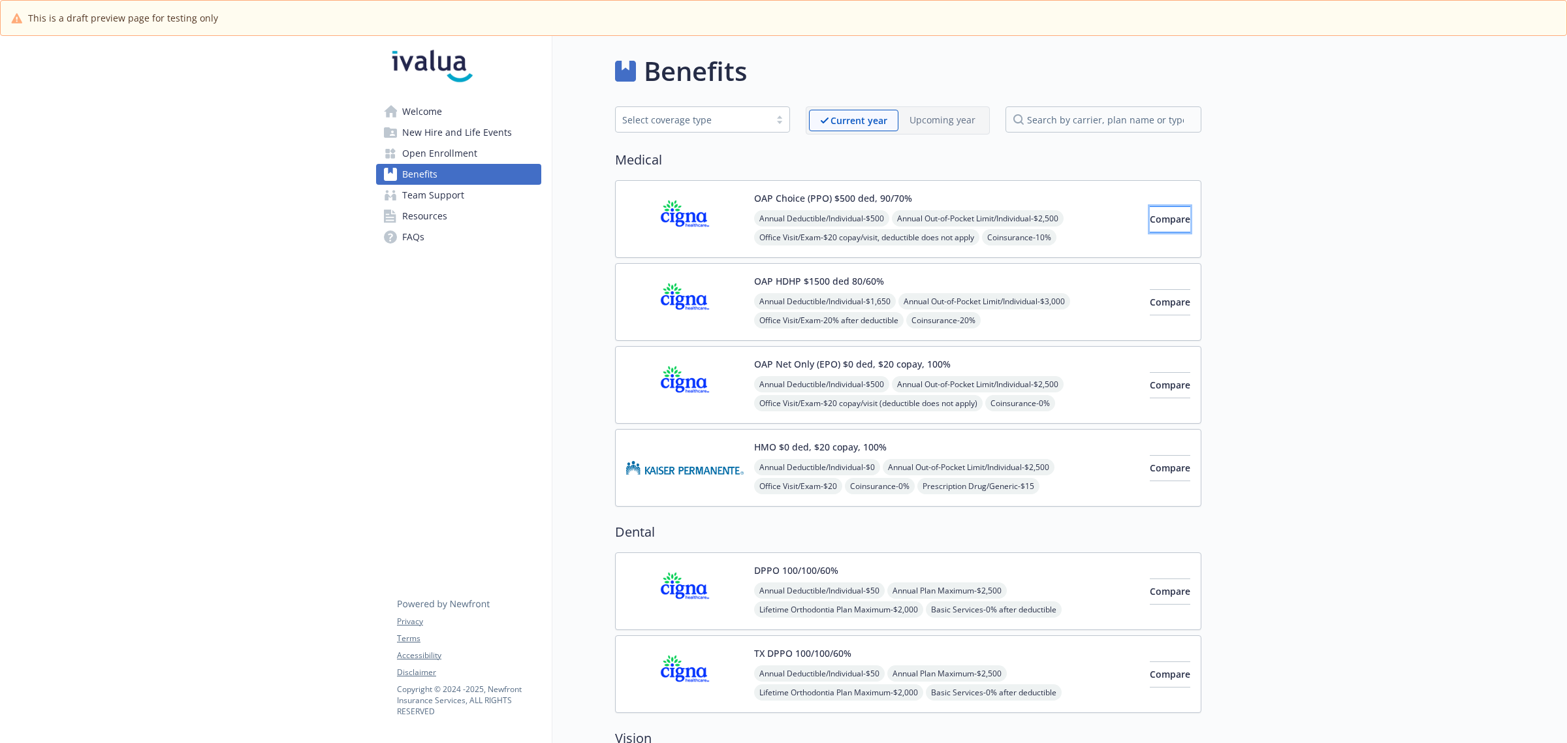
click at [1171, 227] on button "Compare" at bounding box center [1170, 219] width 40 height 26
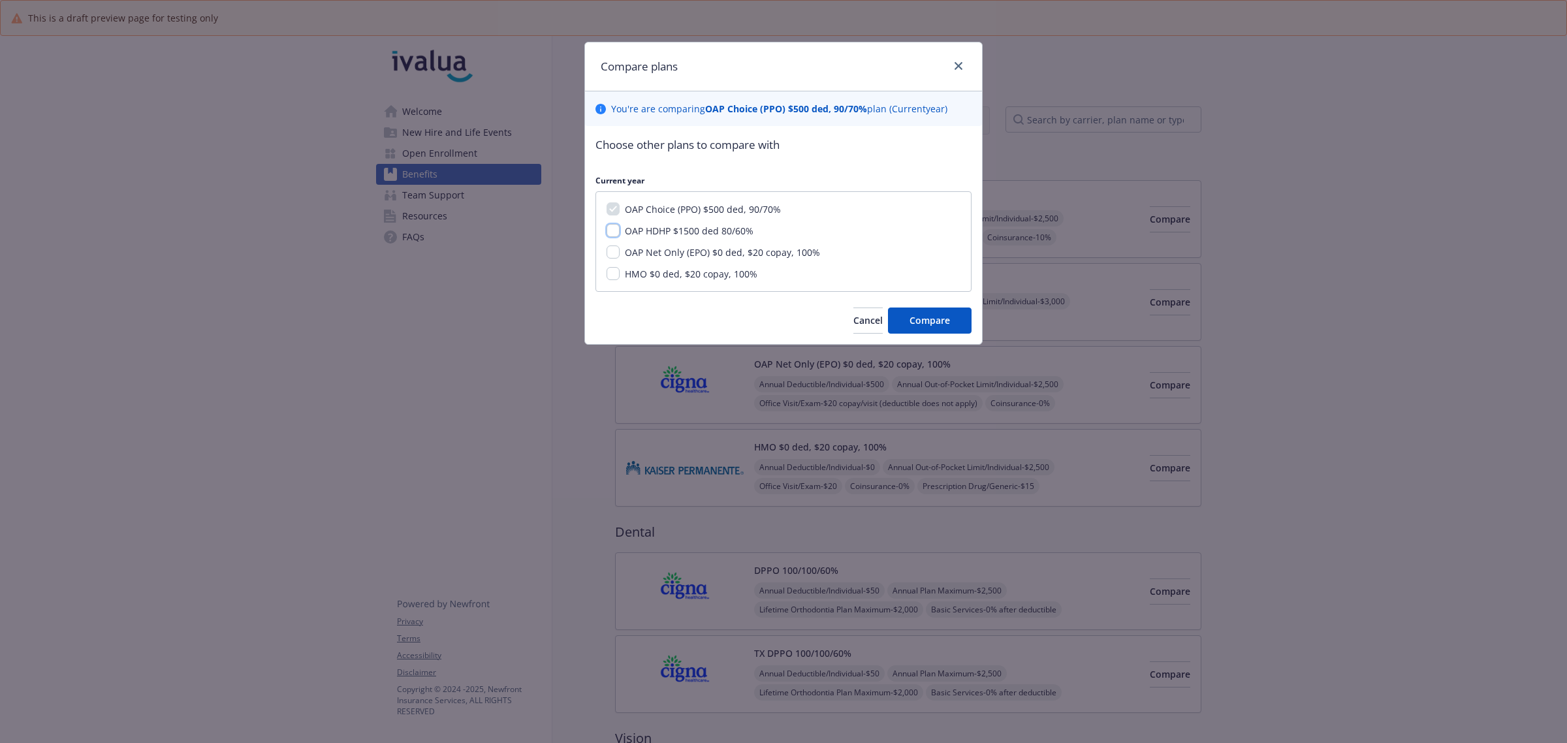
drag, startPoint x: 616, startPoint y: 225, endPoint x: 612, endPoint y: 238, distance: 13.5
click at [616, 226] on input "OAP HDHP $1500 ded 80/60%" at bounding box center [613, 230] width 13 height 13
checkbox input "true"
click at [612, 252] on input "OAP Net Only (EPO) $0 ded, $20 copay, 100%" at bounding box center [613, 252] width 13 height 13
checkbox input "true"
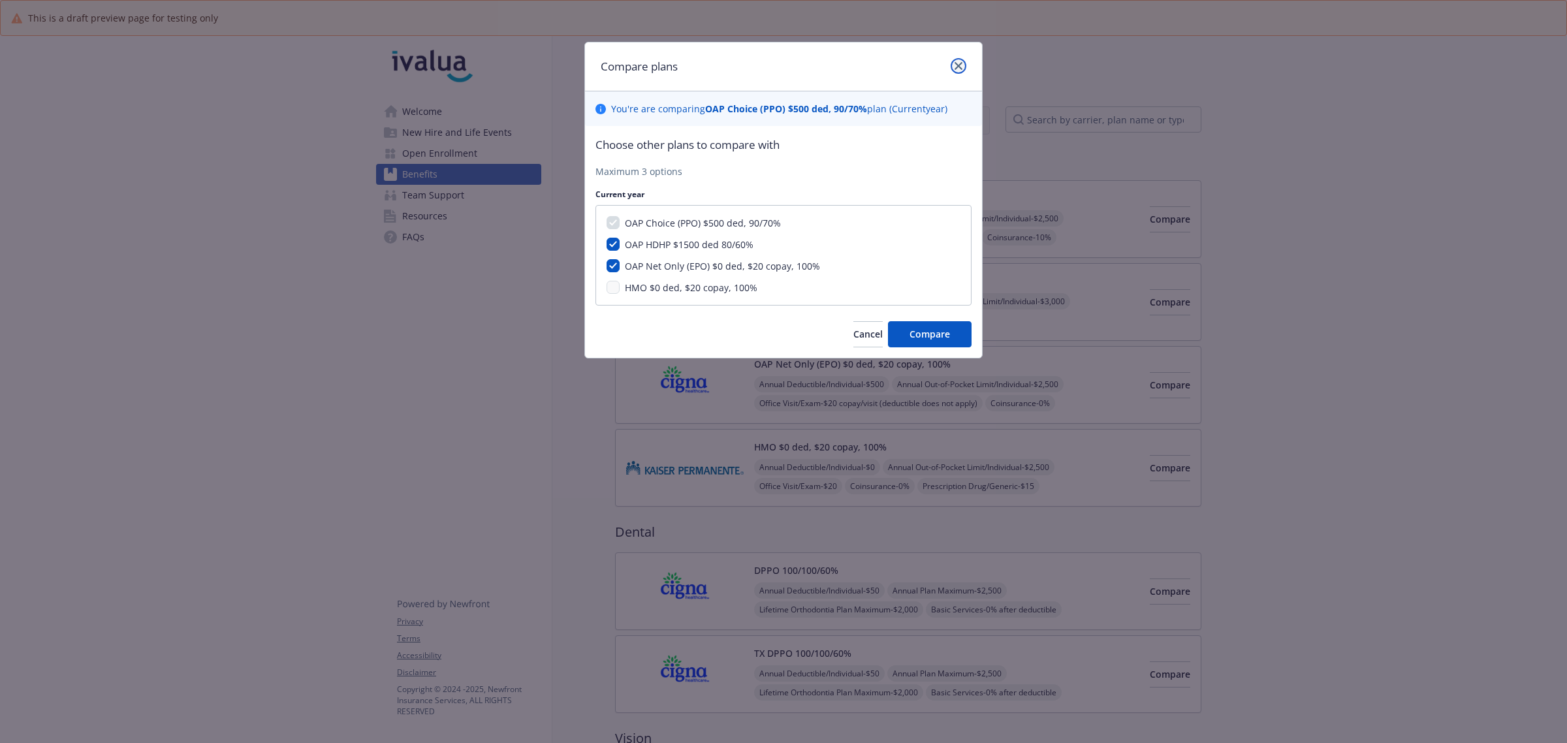
click at [957, 69] on icon "close" at bounding box center [959, 66] width 8 height 8
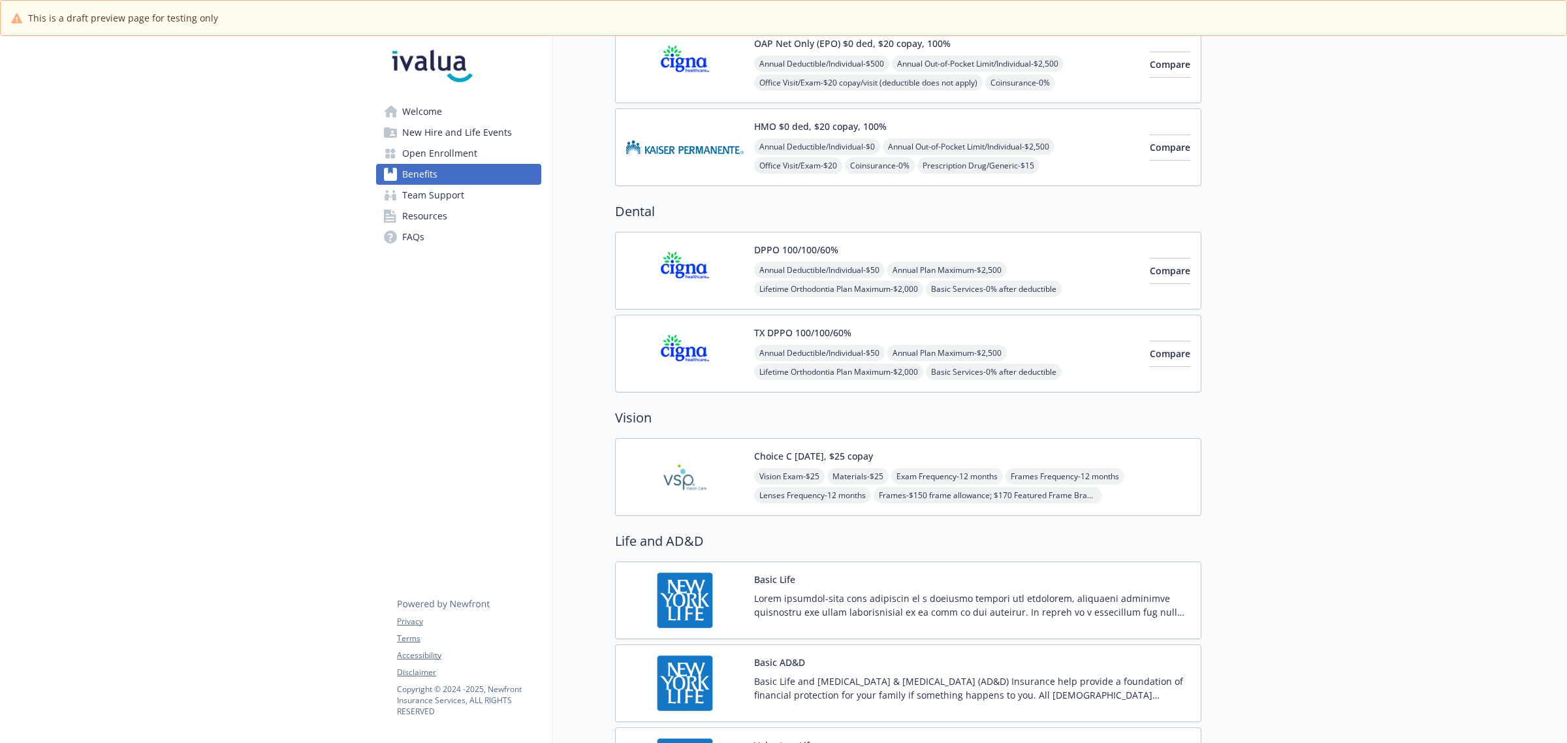
scroll to position [326, 0]
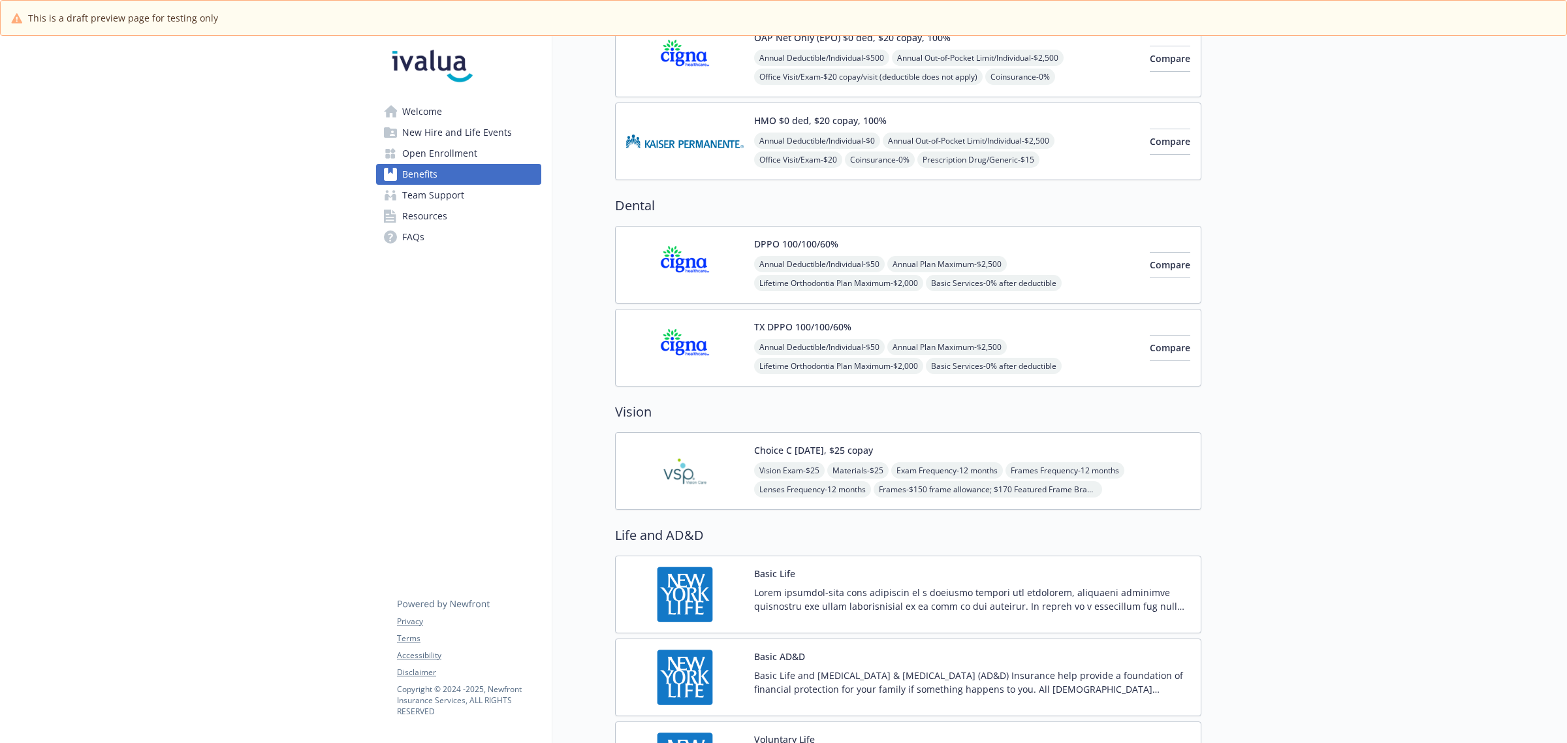
click at [924, 252] on div "DPPO 100/100/60% Annual Deductible/Individual - $50 Annual Plan Maximum - $2,50…" at bounding box center [946, 265] width 385 height 56
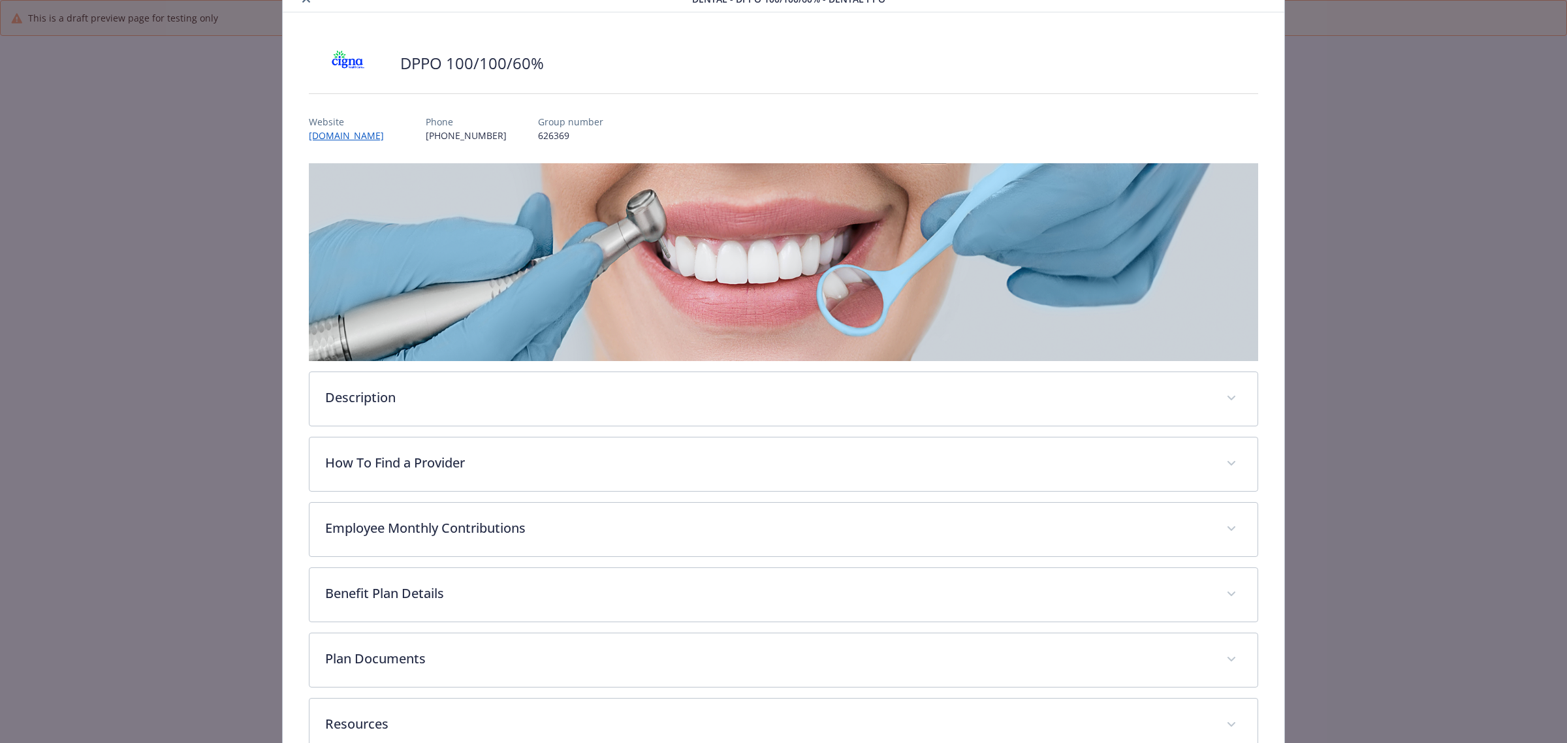
scroll to position [82, 0]
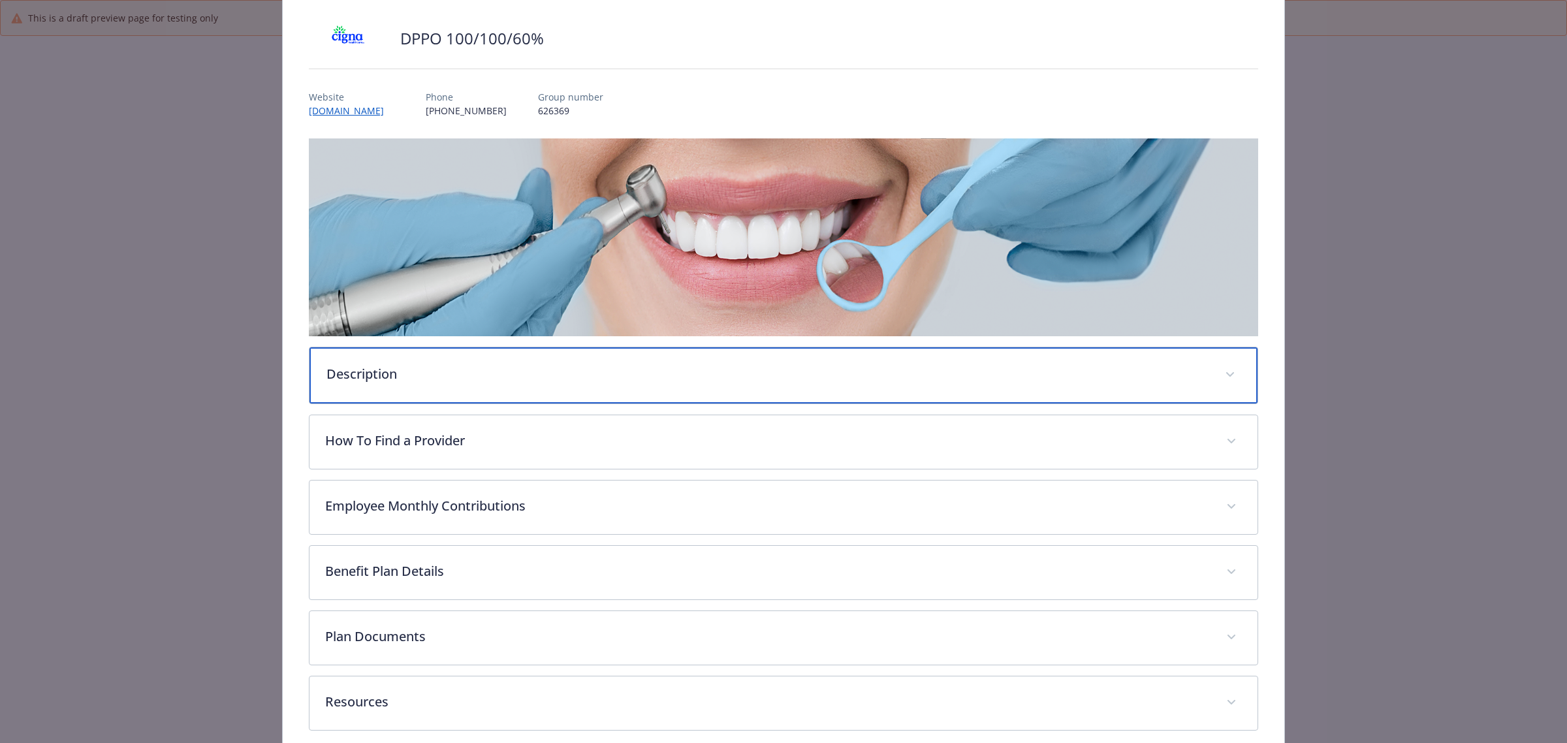
click at [478, 366] on p "Description" at bounding box center [767, 374] width 883 height 20
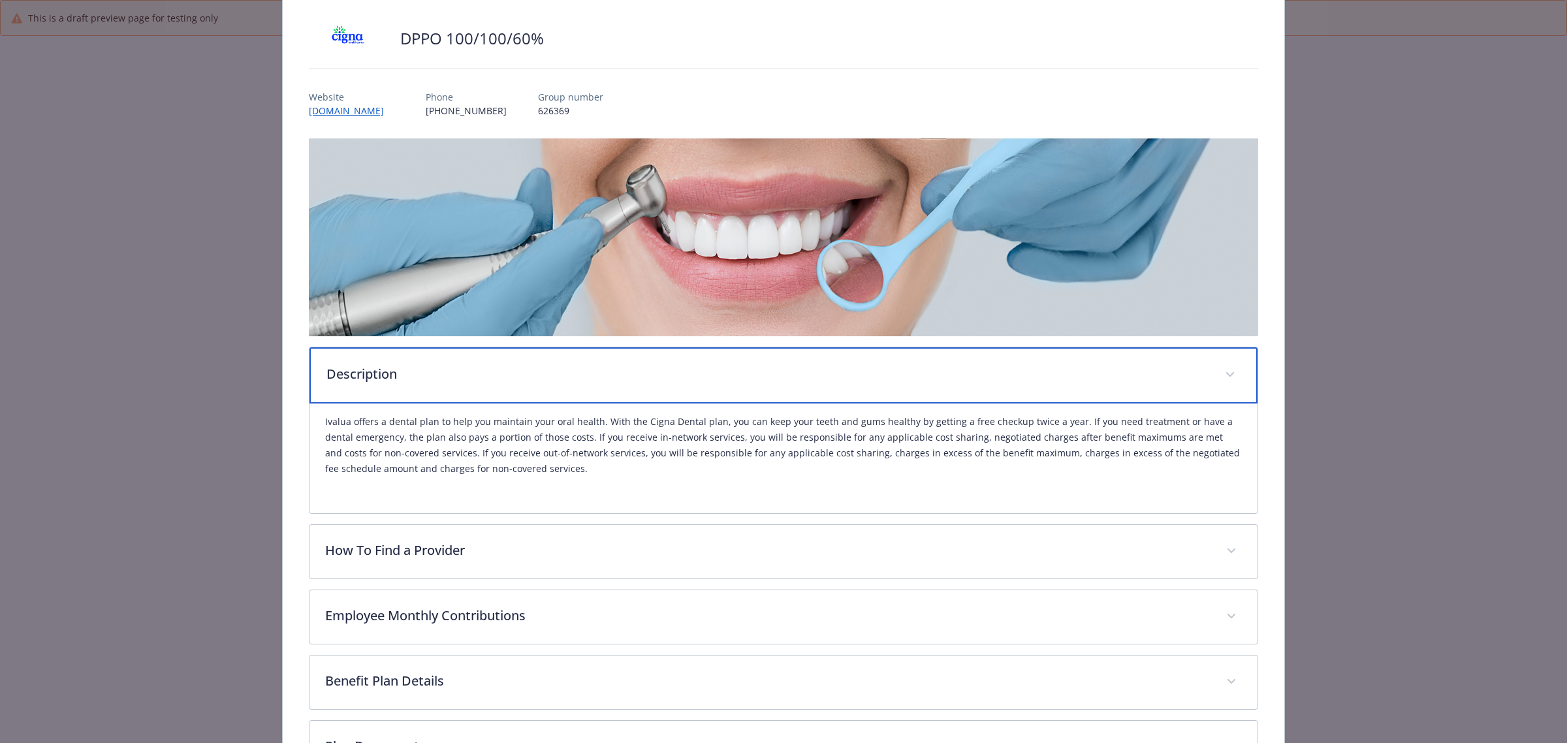
scroll to position [163, 0]
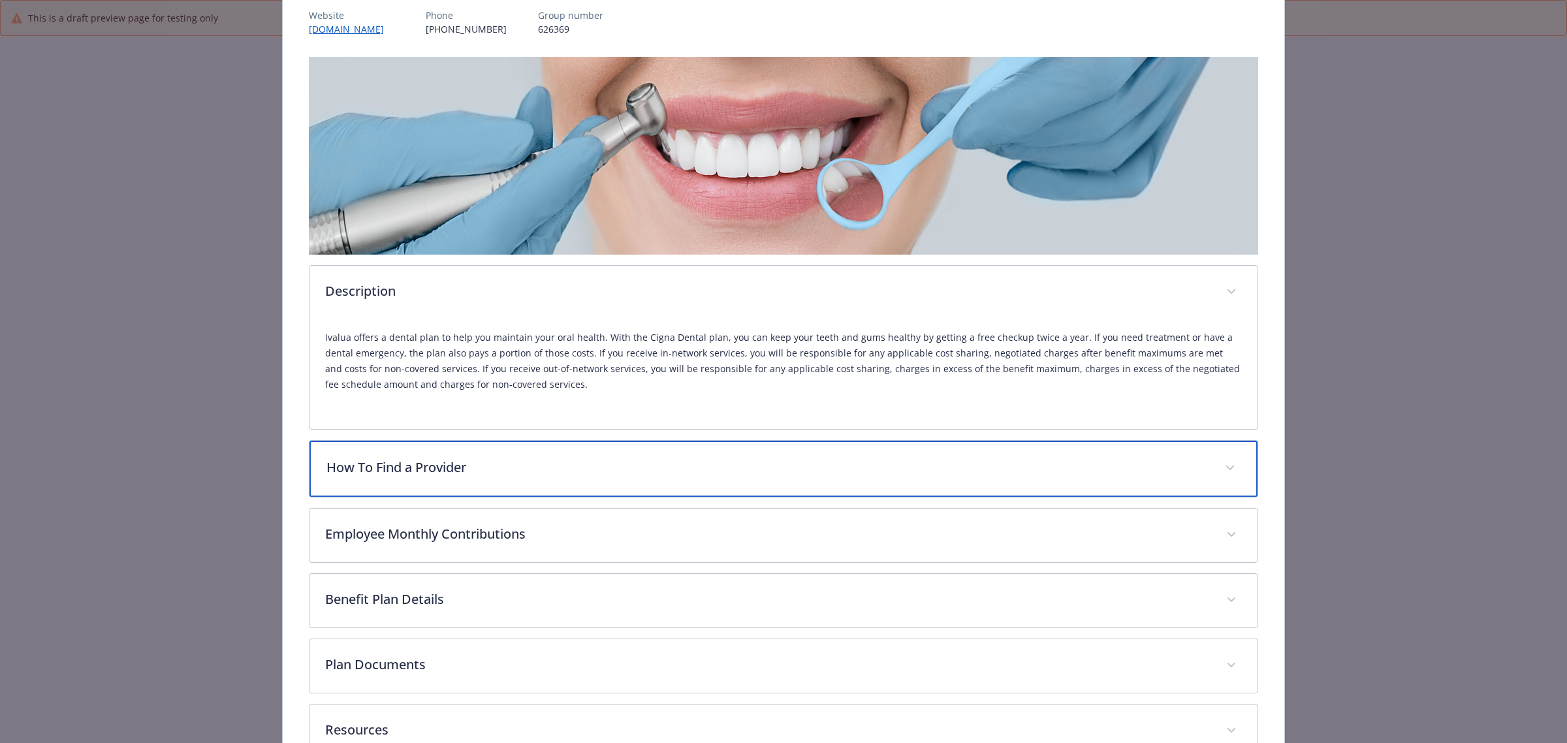
click at [509, 475] on p "How To Find a Provider" at bounding box center [767, 468] width 883 height 20
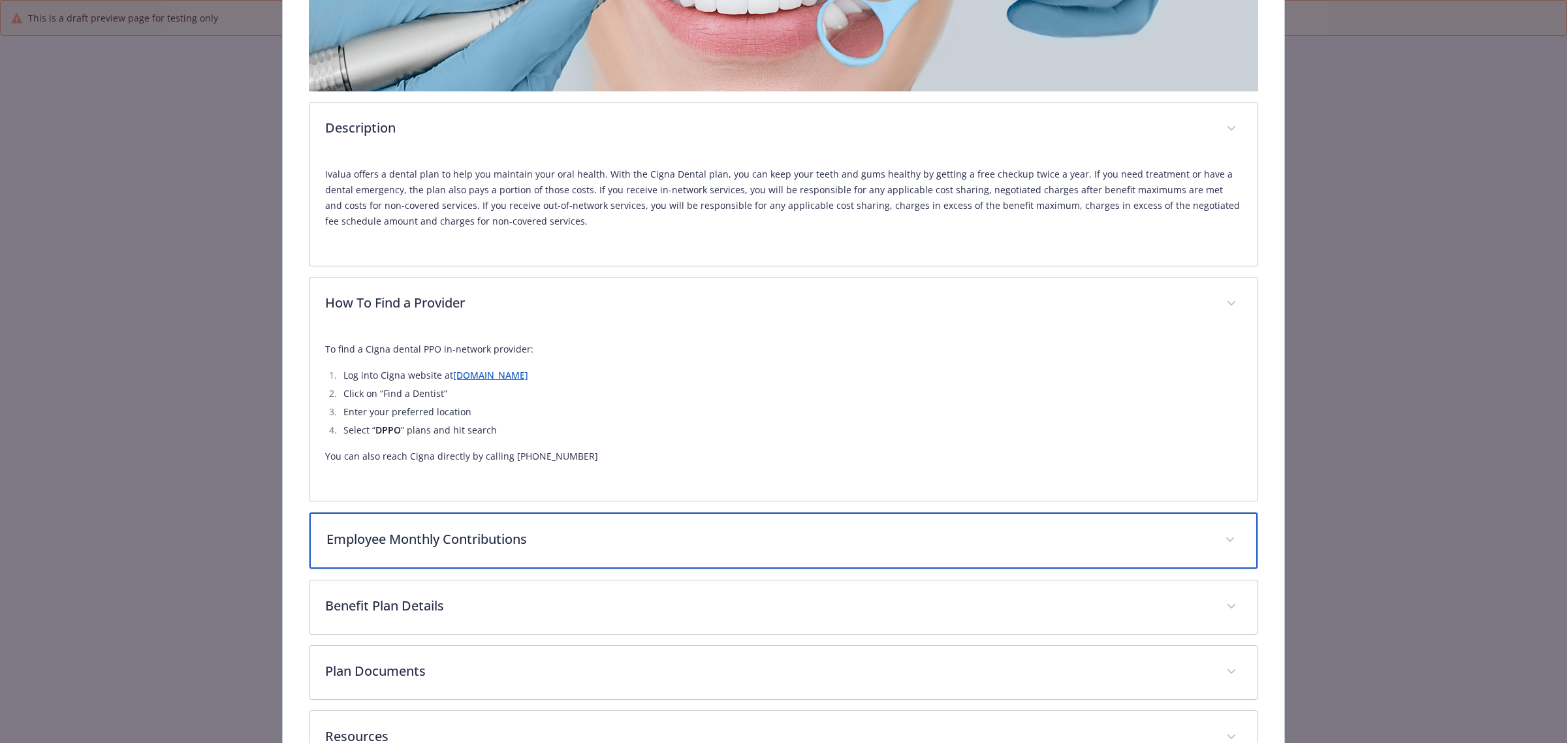
click at [583, 533] on p "Employee Monthly Contributions" at bounding box center [767, 540] width 883 height 20
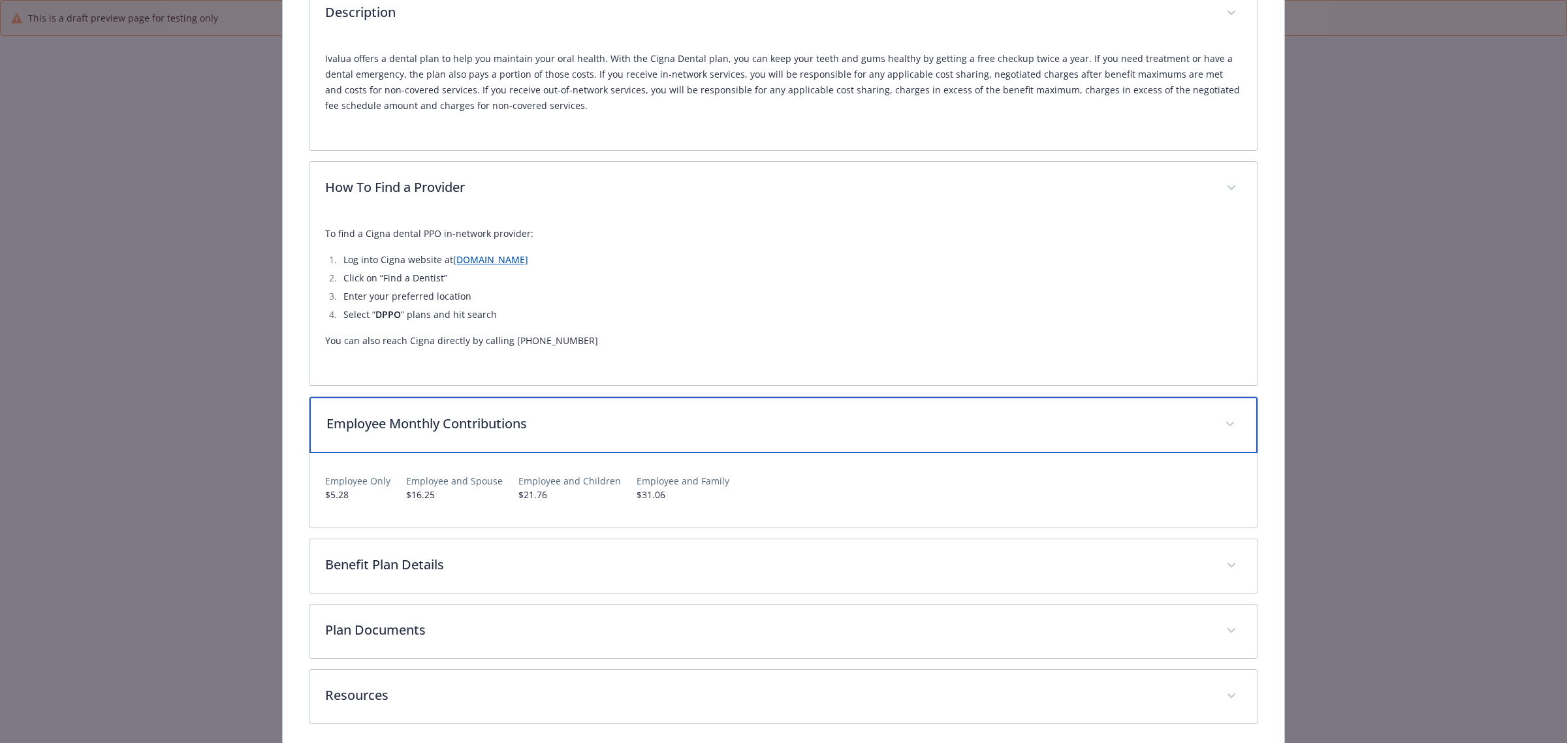
scroll to position [490, 0]
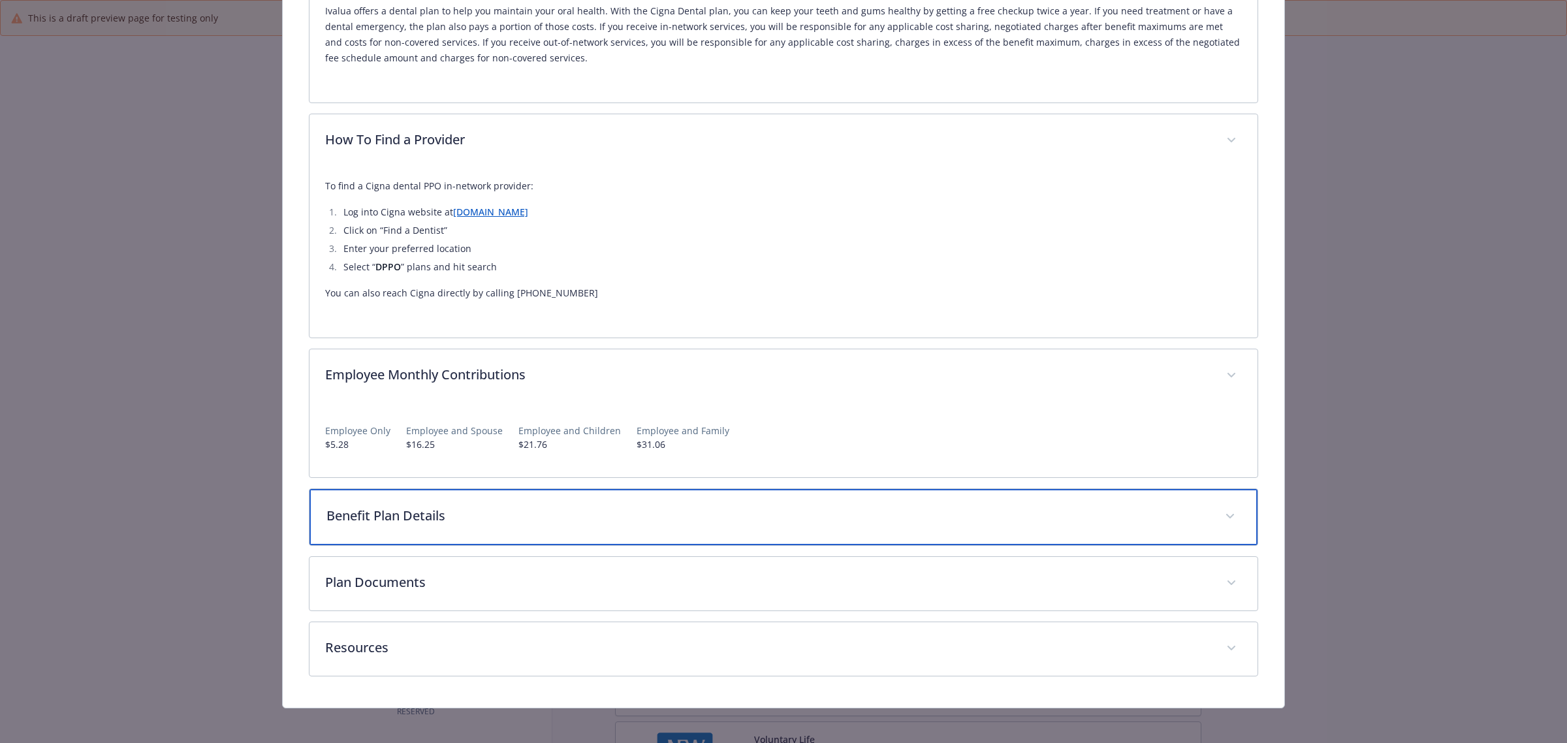
drag, startPoint x: 327, startPoint y: 508, endPoint x: 341, endPoint y: 504, distance: 14.9
click at [327, 508] on p "Benefit Plan Details" at bounding box center [767, 516] width 883 height 20
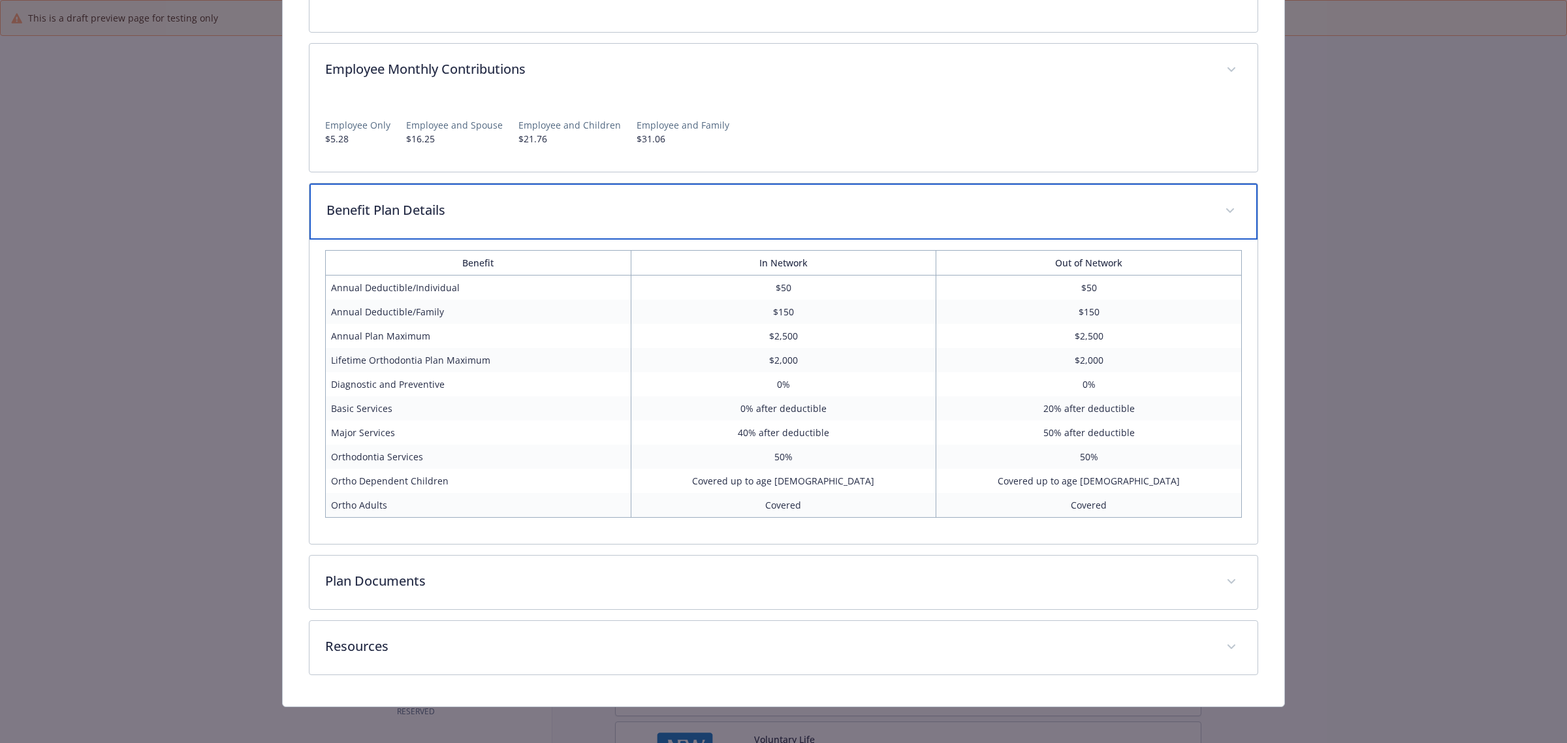
scroll to position [801, 0]
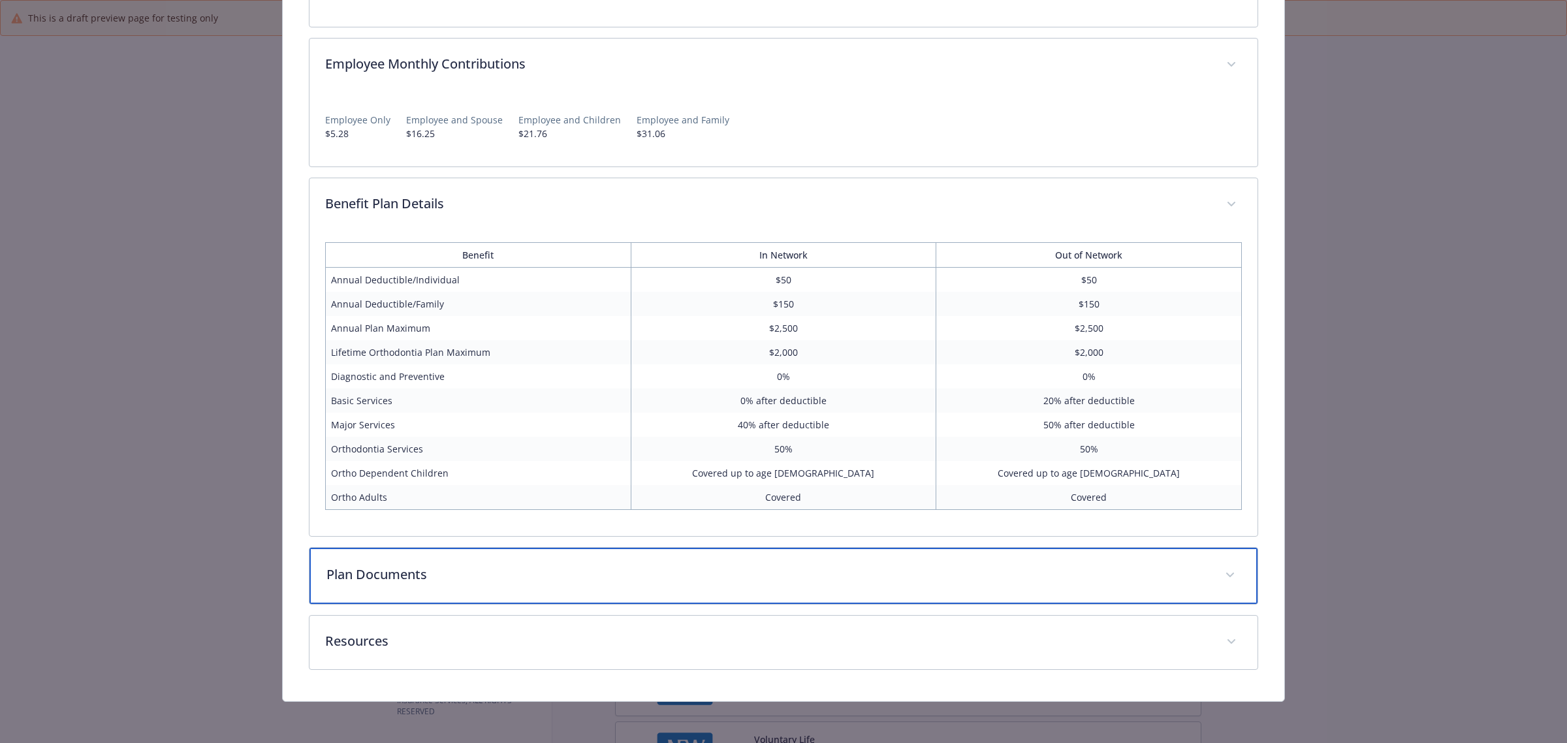
click at [516, 578] on p "Plan Documents" at bounding box center [767, 575] width 883 height 20
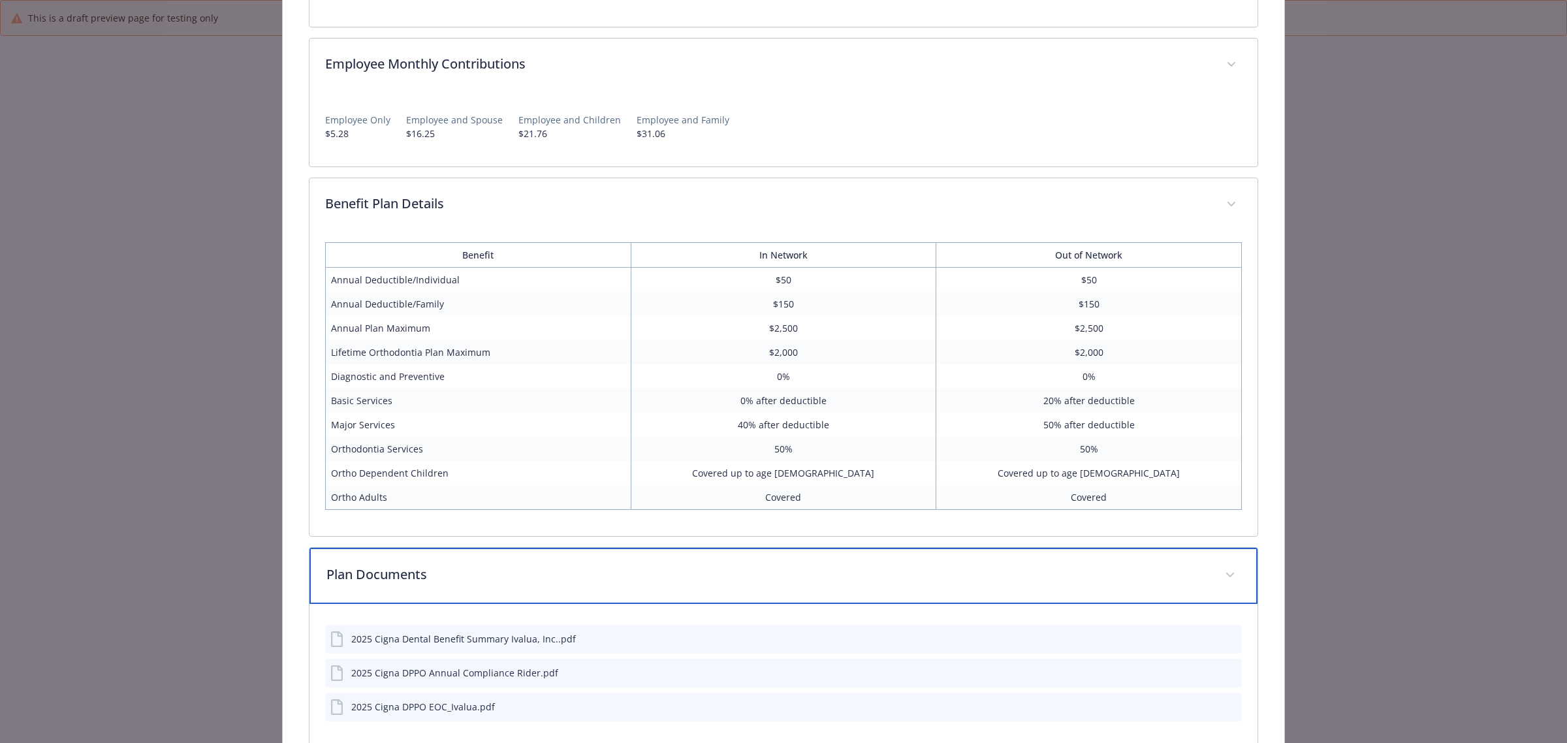
scroll to position [944, 0]
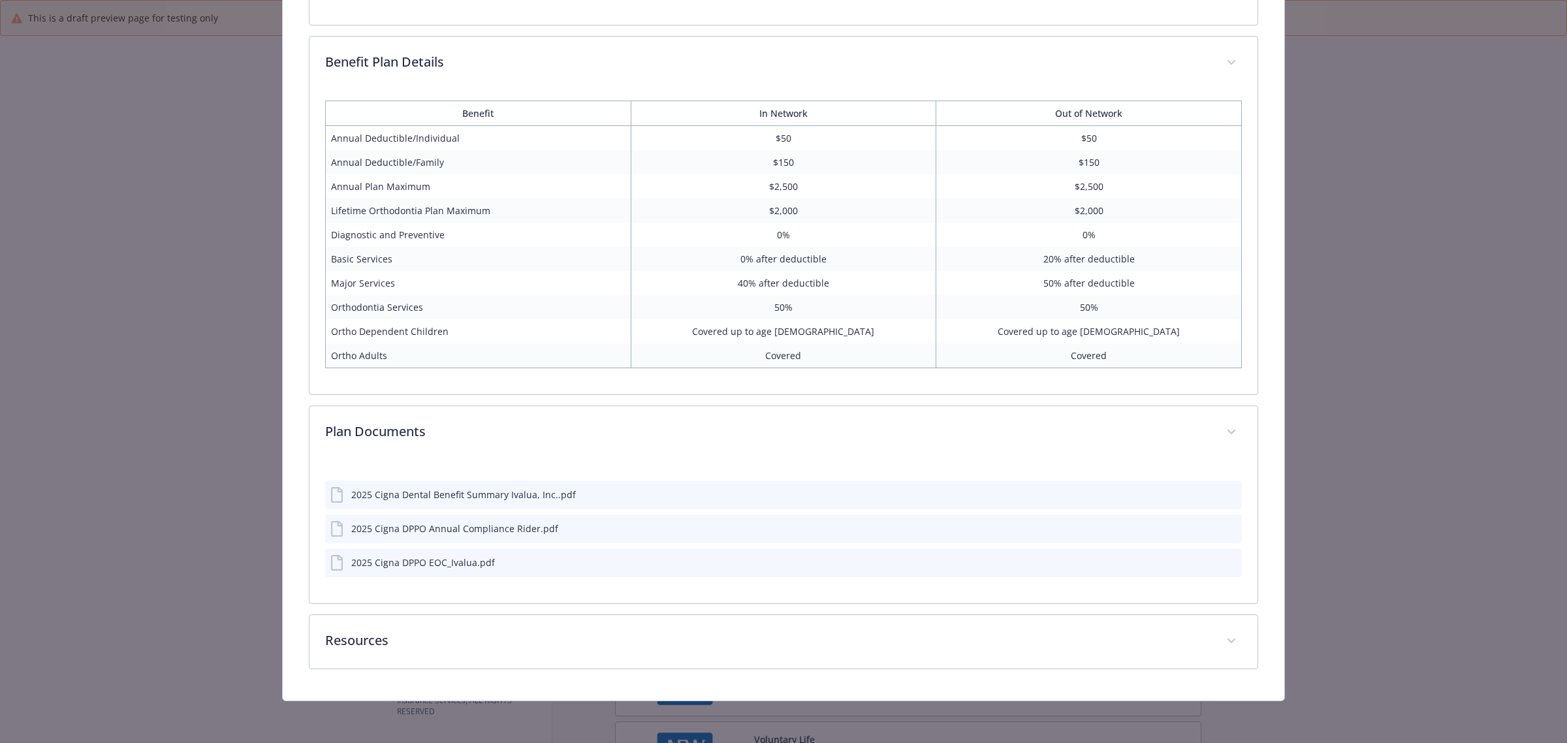
click at [1224, 494] on icon "preview file" at bounding box center [1230, 493] width 12 height 9
click at [1224, 529] on icon "preview file" at bounding box center [1230, 527] width 12 height 9
click at [1224, 564] on icon "preview file" at bounding box center [1230, 561] width 12 height 9
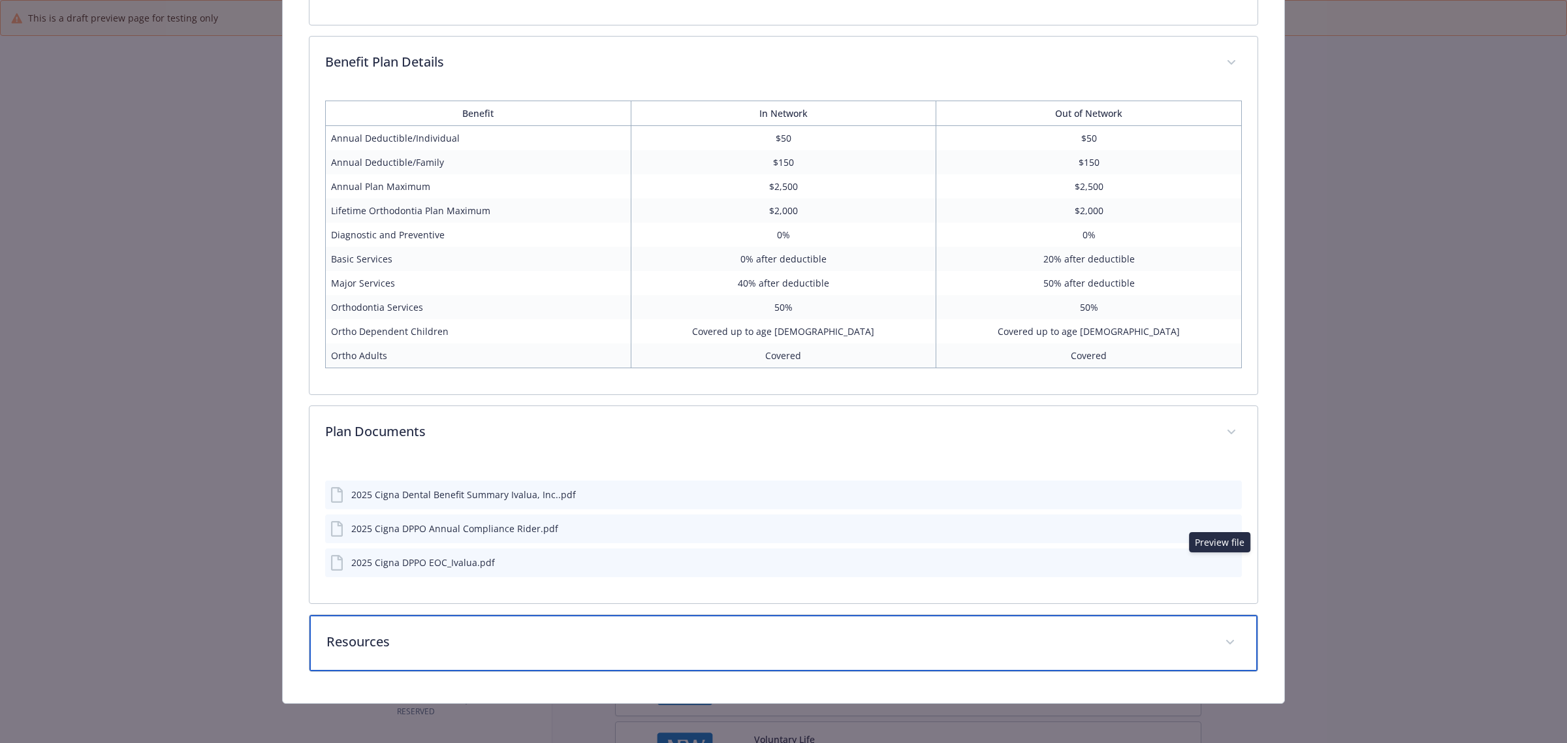
click at [385, 640] on p "Resources" at bounding box center [767, 642] width 883 height 20
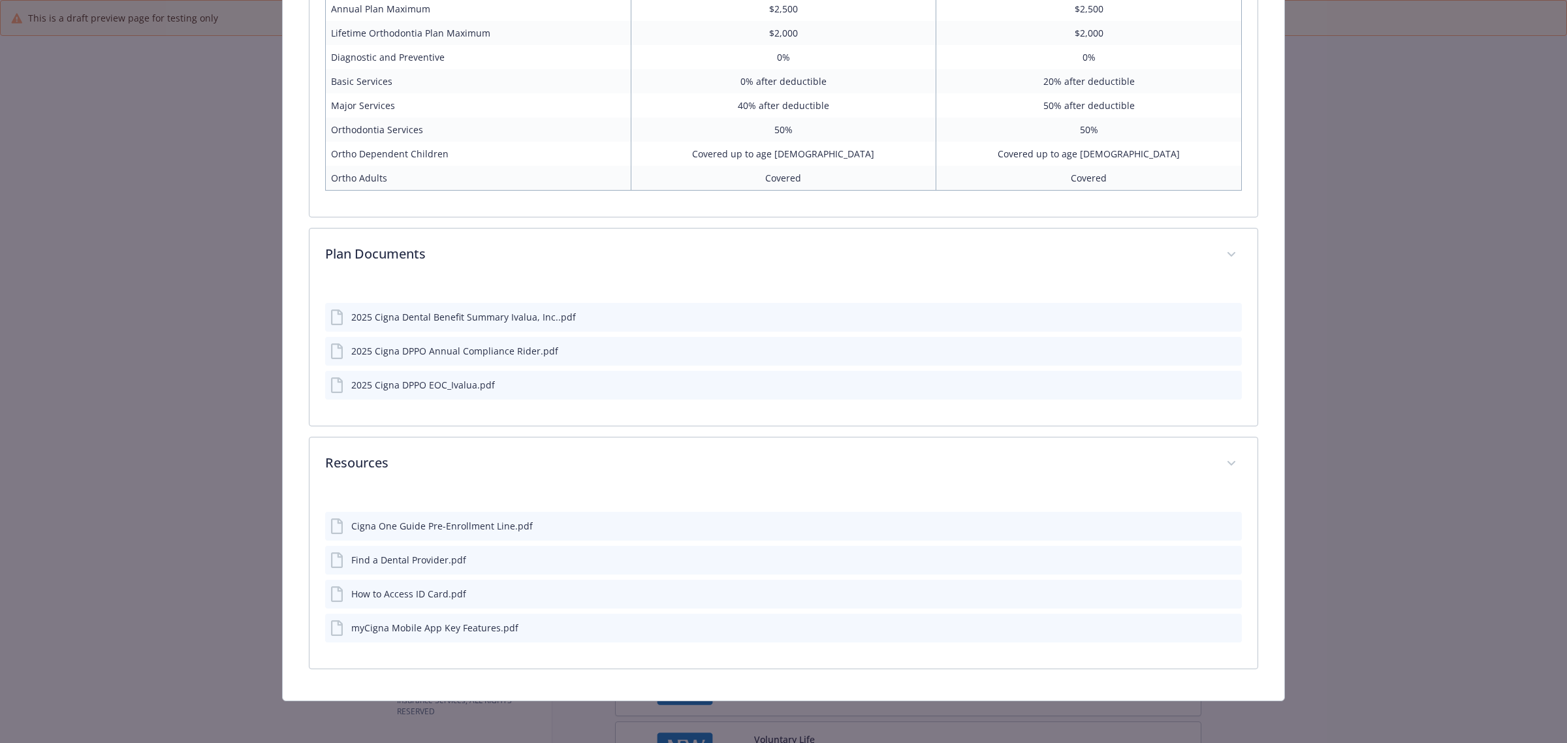
scroll to position [1120, 0]
click at [1224, 526] on icon "preview file" at bounding box center [1230, 525] width 12 height 9
click at [1224, 592] on icon "preview file" at bounding box center [1230, 593] width 12 height 9
click at [1224, 629] on icon "preview file" at bounding box center [1230, 627] width 12 height 9
click at [1224, 558] on icon "preview file" at bounding box center [1230, 559] width 12 height 9
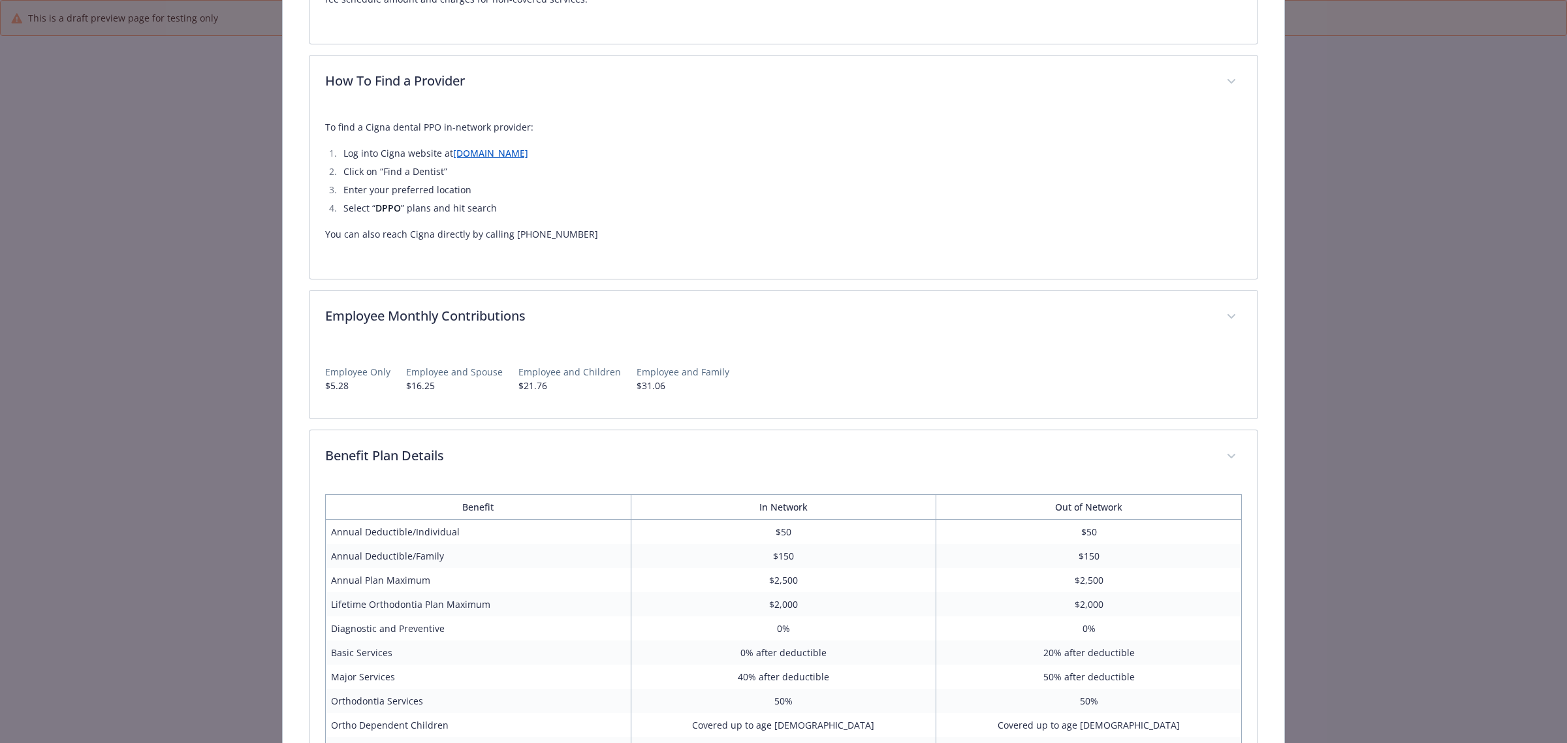
scroll to position [0, 0]
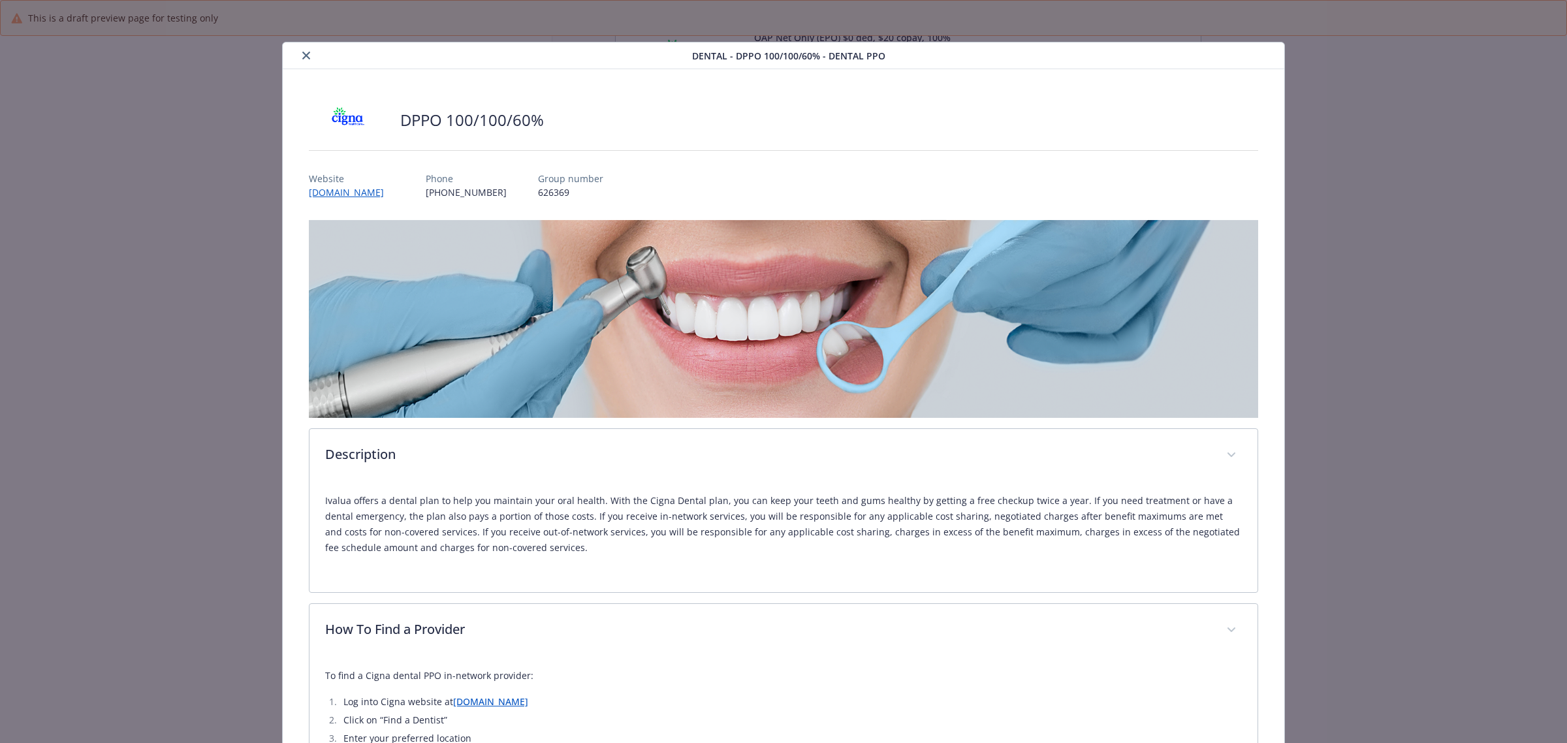
click at [305, 59] on icon "close" at bounding box center [306, 56] width 8 height 8
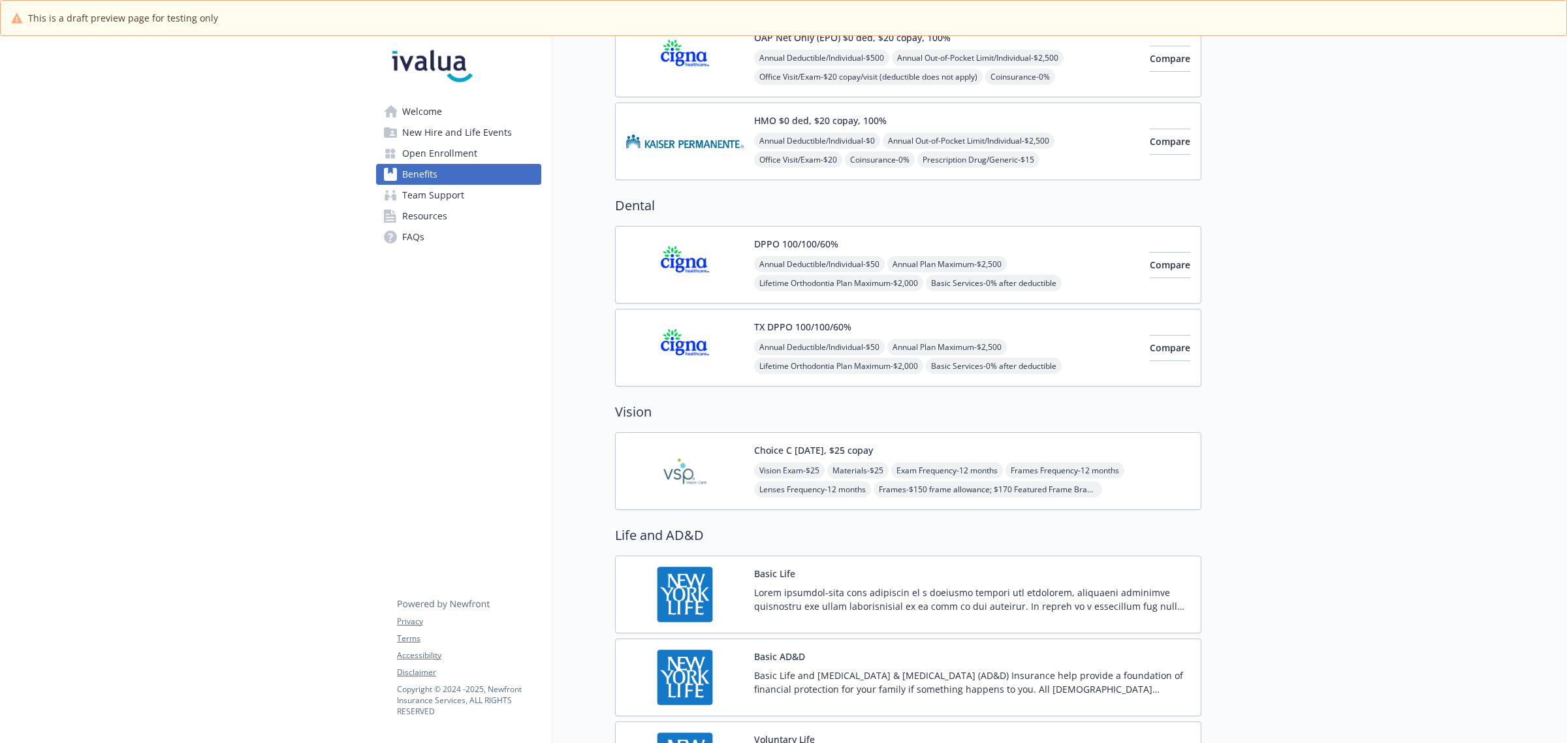
click at [844, 468] on span "Materials - $25" at bounding box center [857, 470] width 61 height 16
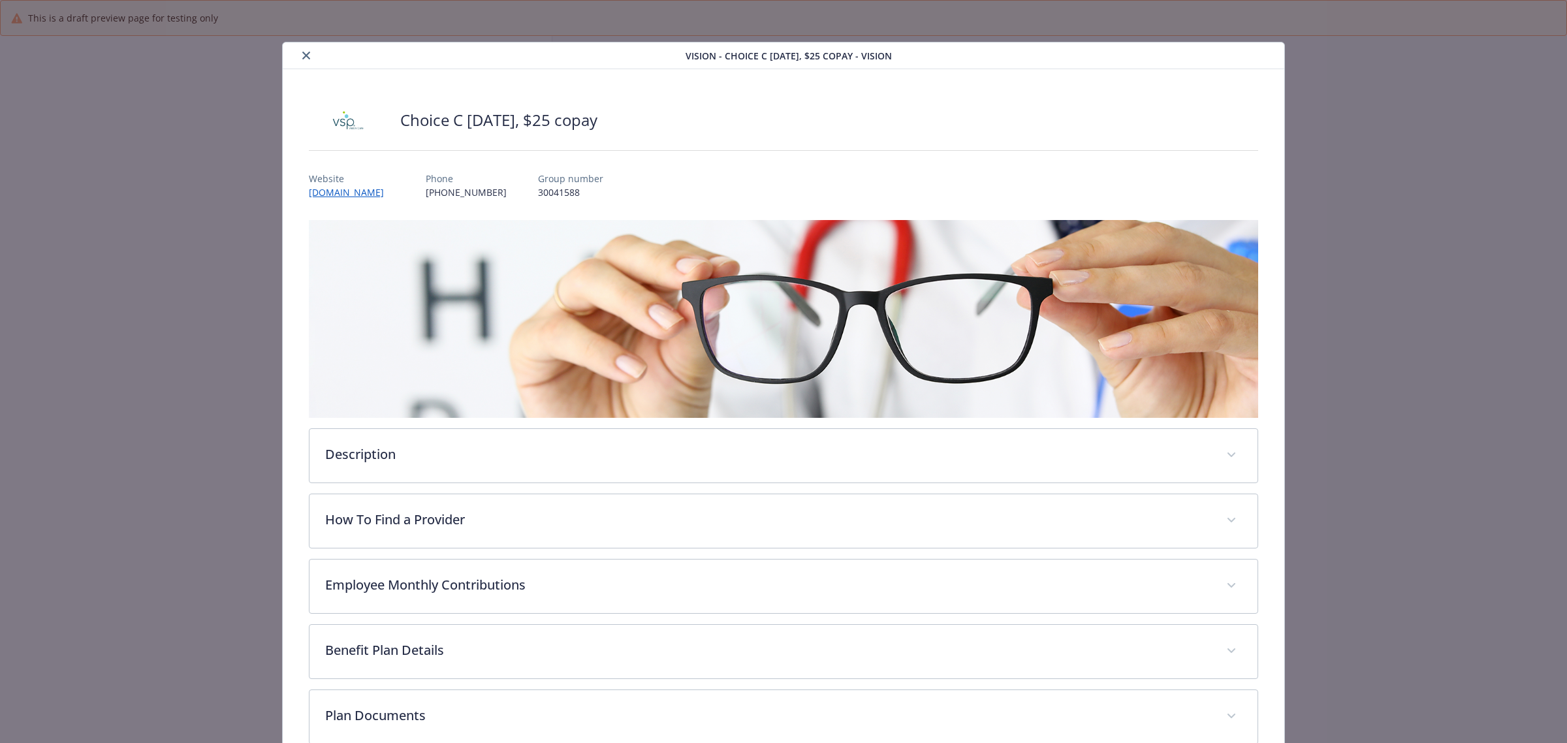
scroll to position [326, 0]
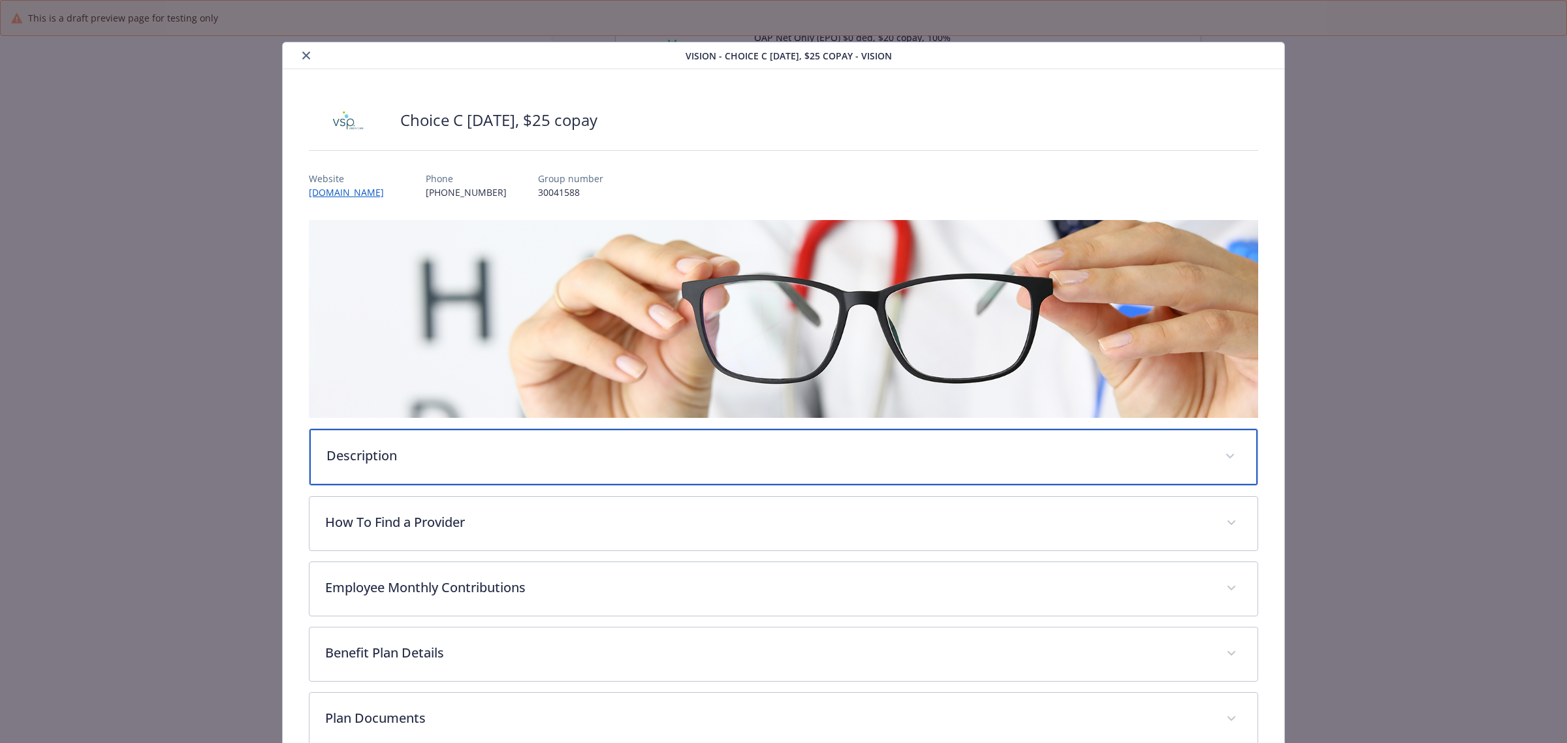
click at [396, 456] on p "Description" at bounding box center [767, 456] width 883 height 20
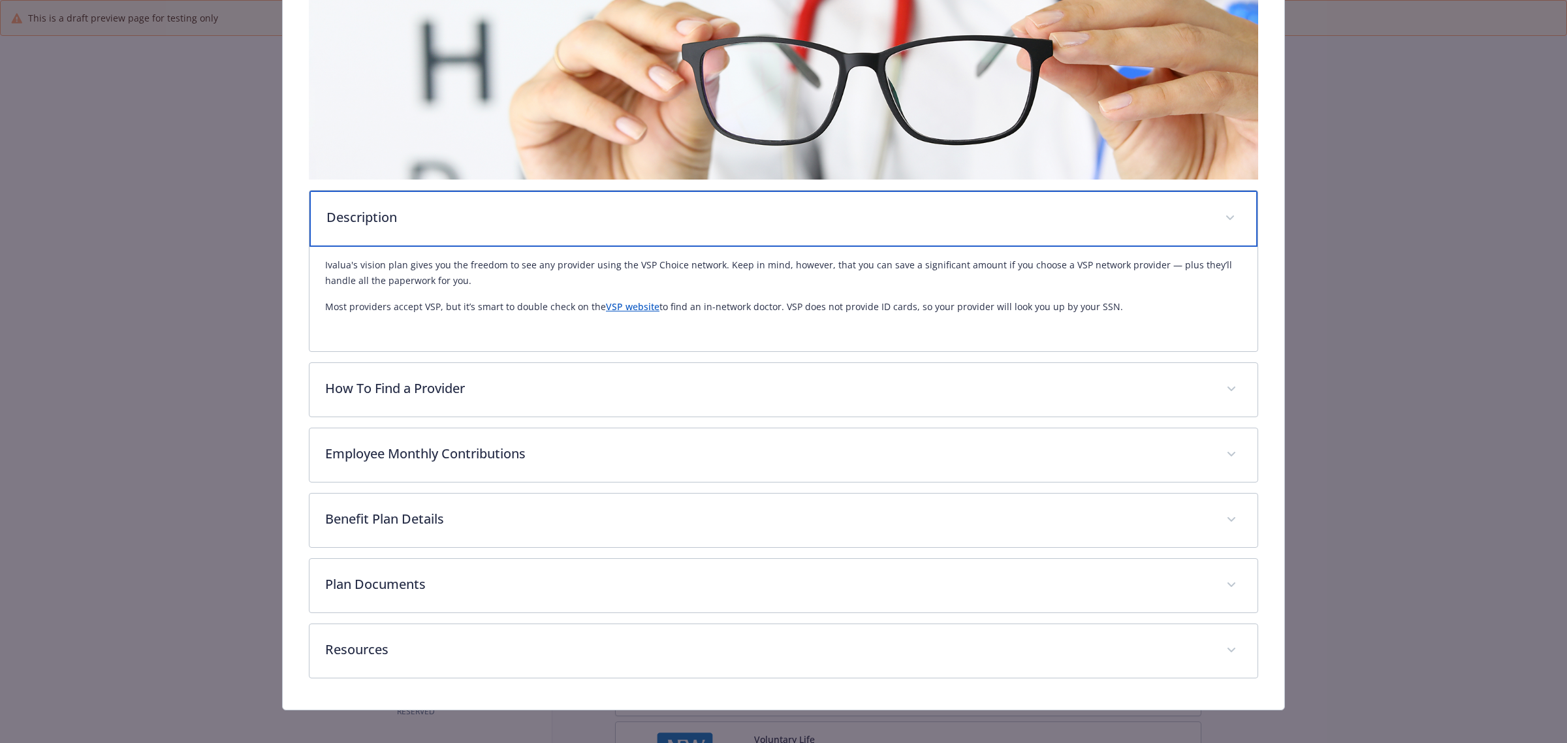
scroll to position [245, 0]
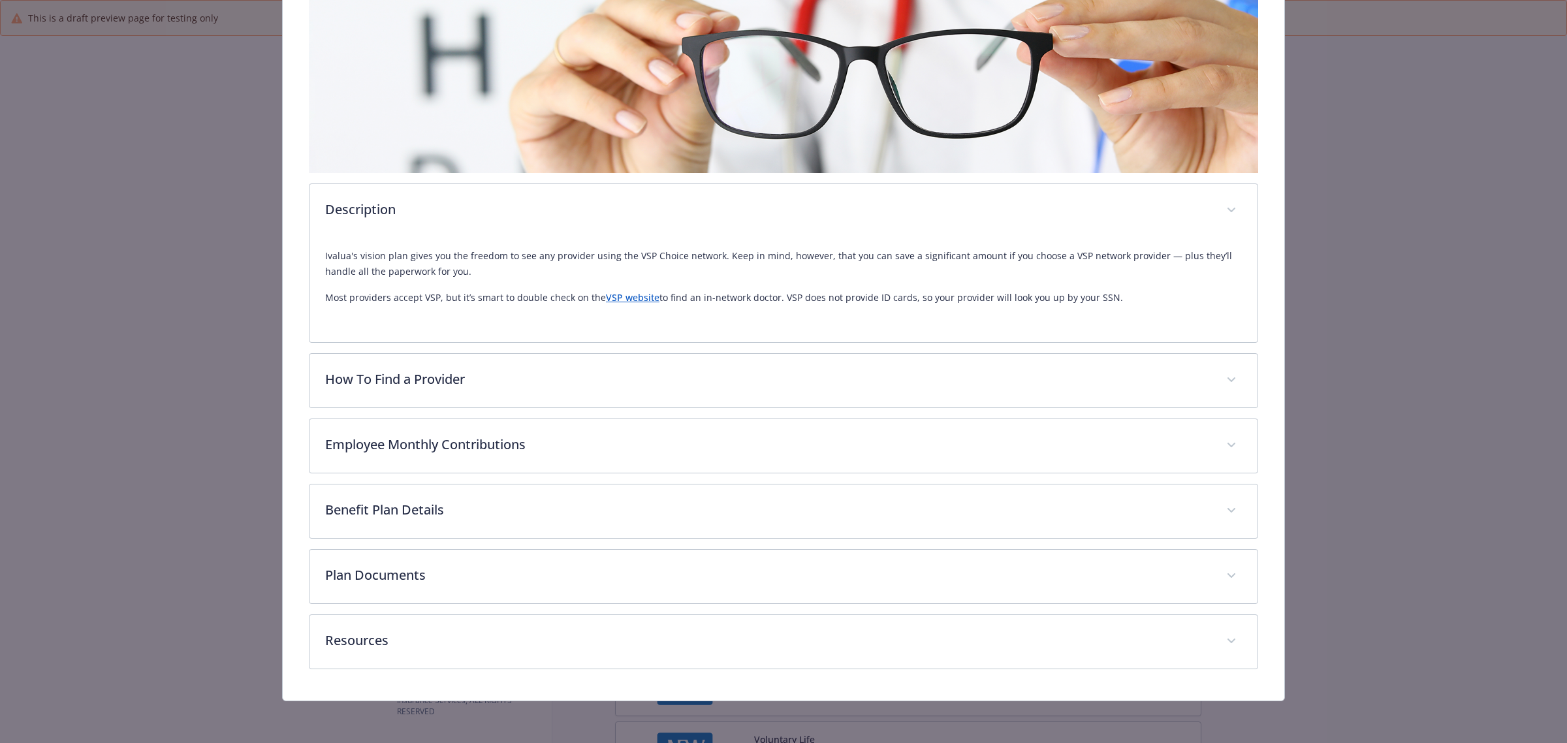
click at [635, 300] on link "VSP website" at bounding box center [633, 297] width 54 height 12
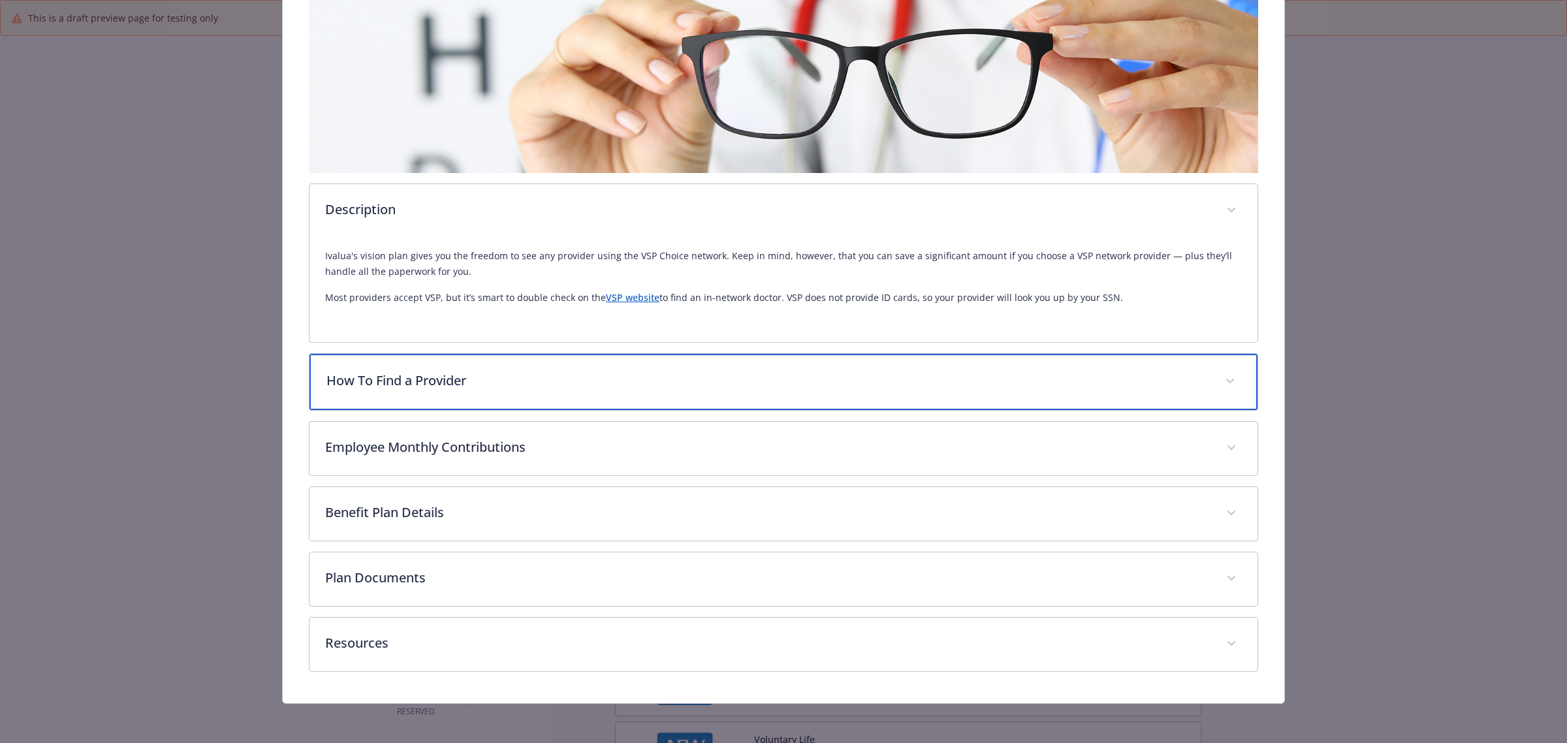
click at [431, 375] on p "How To Find a Provider" at bounding box center [767, 381] width 883 height 20
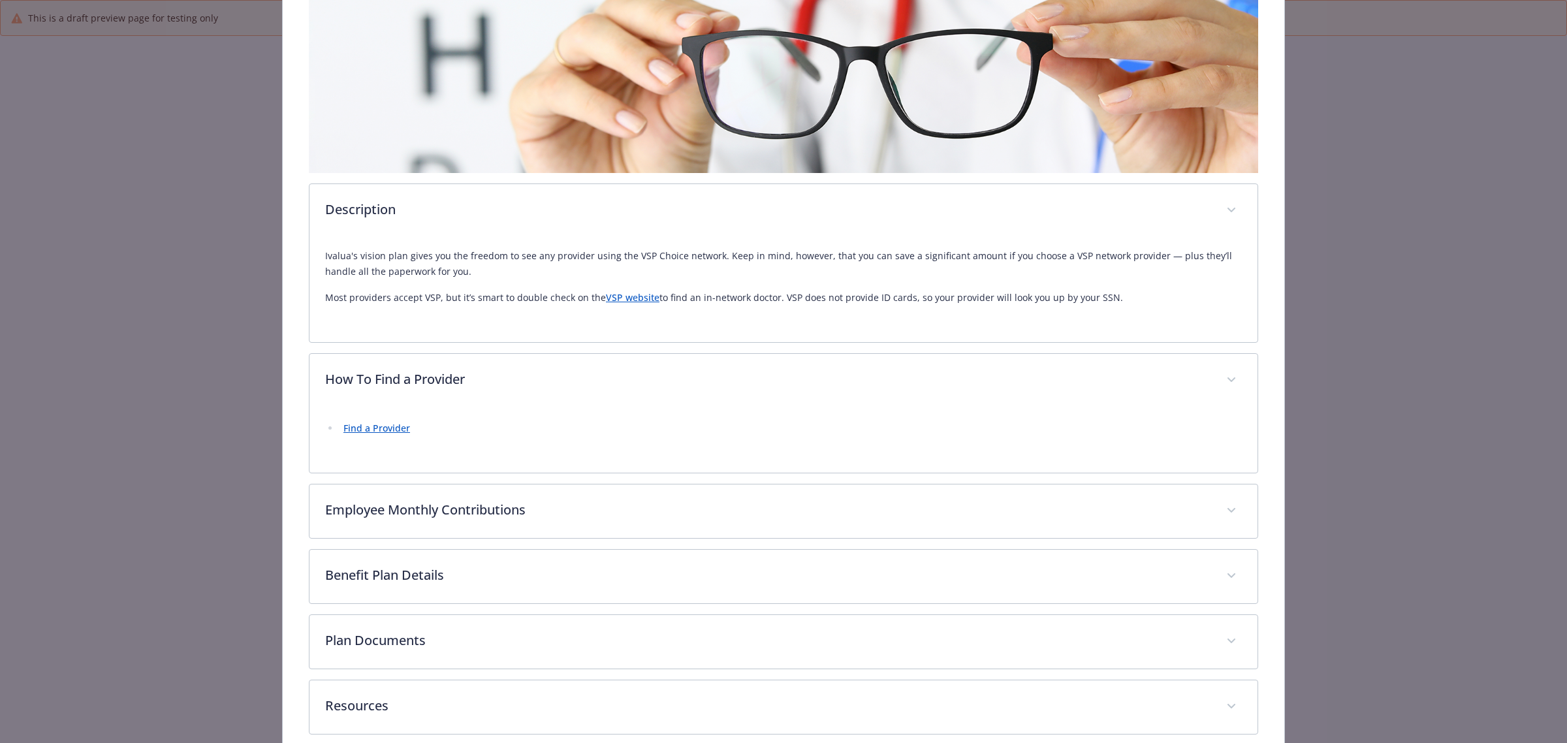
click at [380, 430] on link "Find a Provider" at bounding box center [376, 428] width 67 height 12
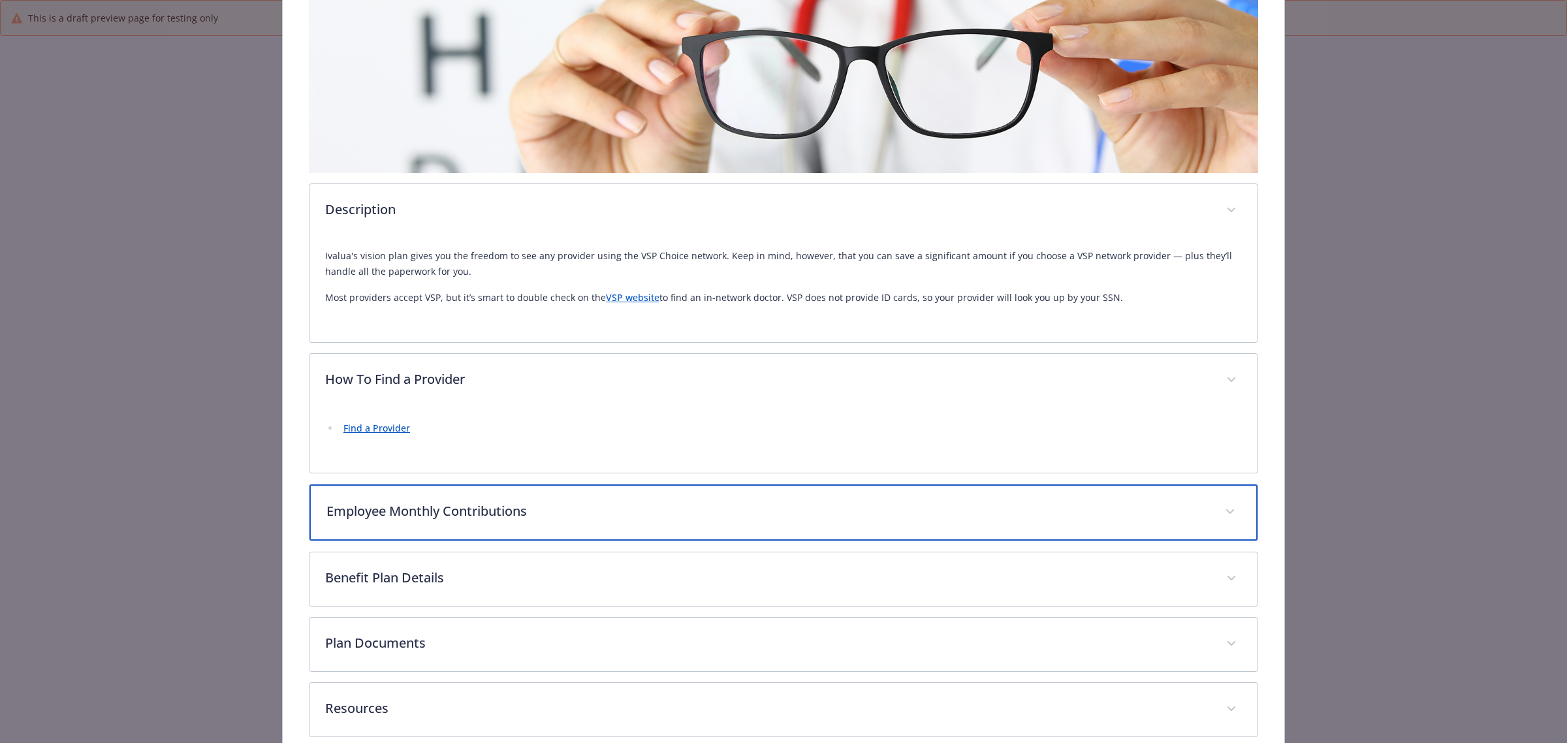
click at [415, 516] on p "Employee Monthly Contributions" at bounding box center [767, 511] width 883 height 20
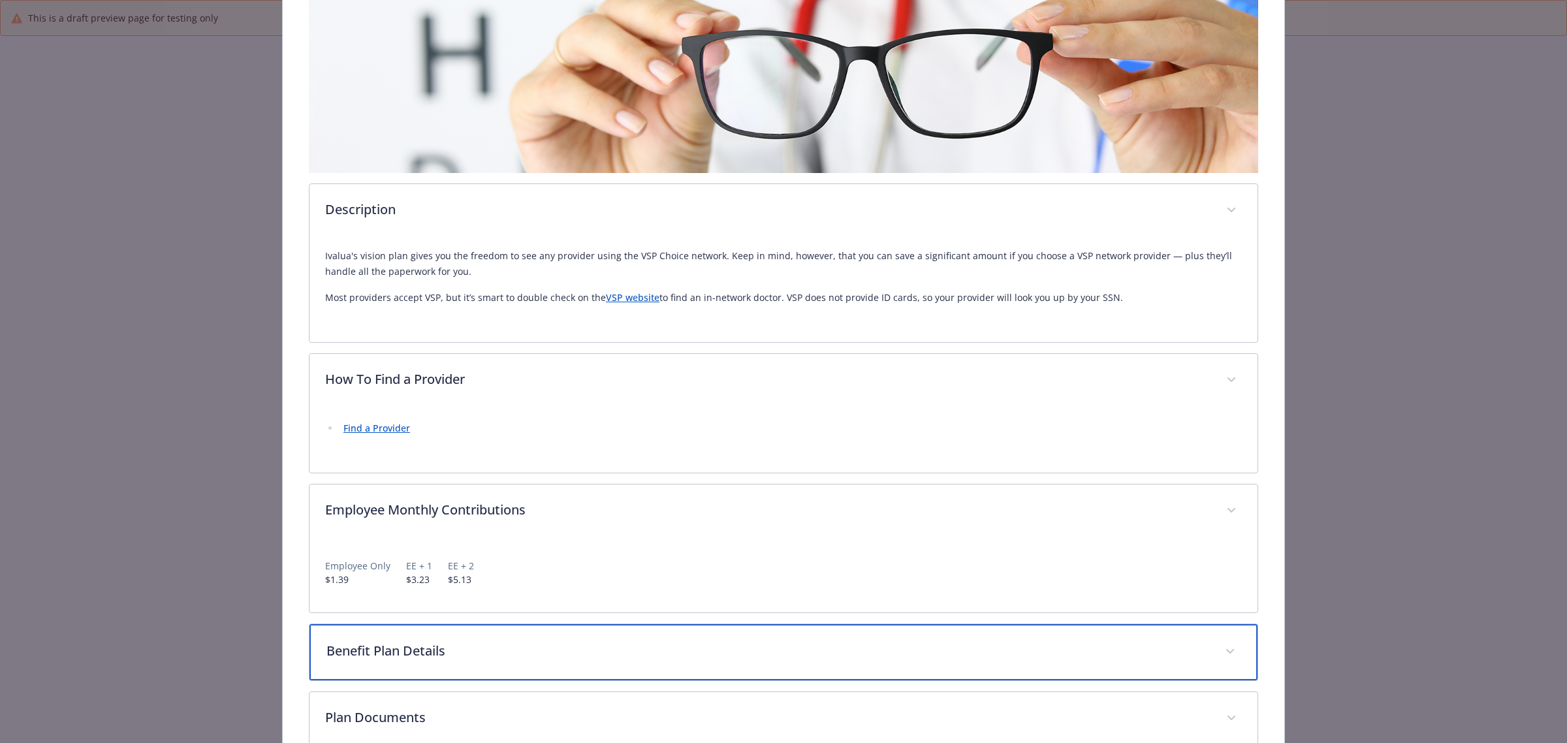
click at [484, 635] on div "Benefit Plan Details" at bounding box center [784, 652] width 948 height 56
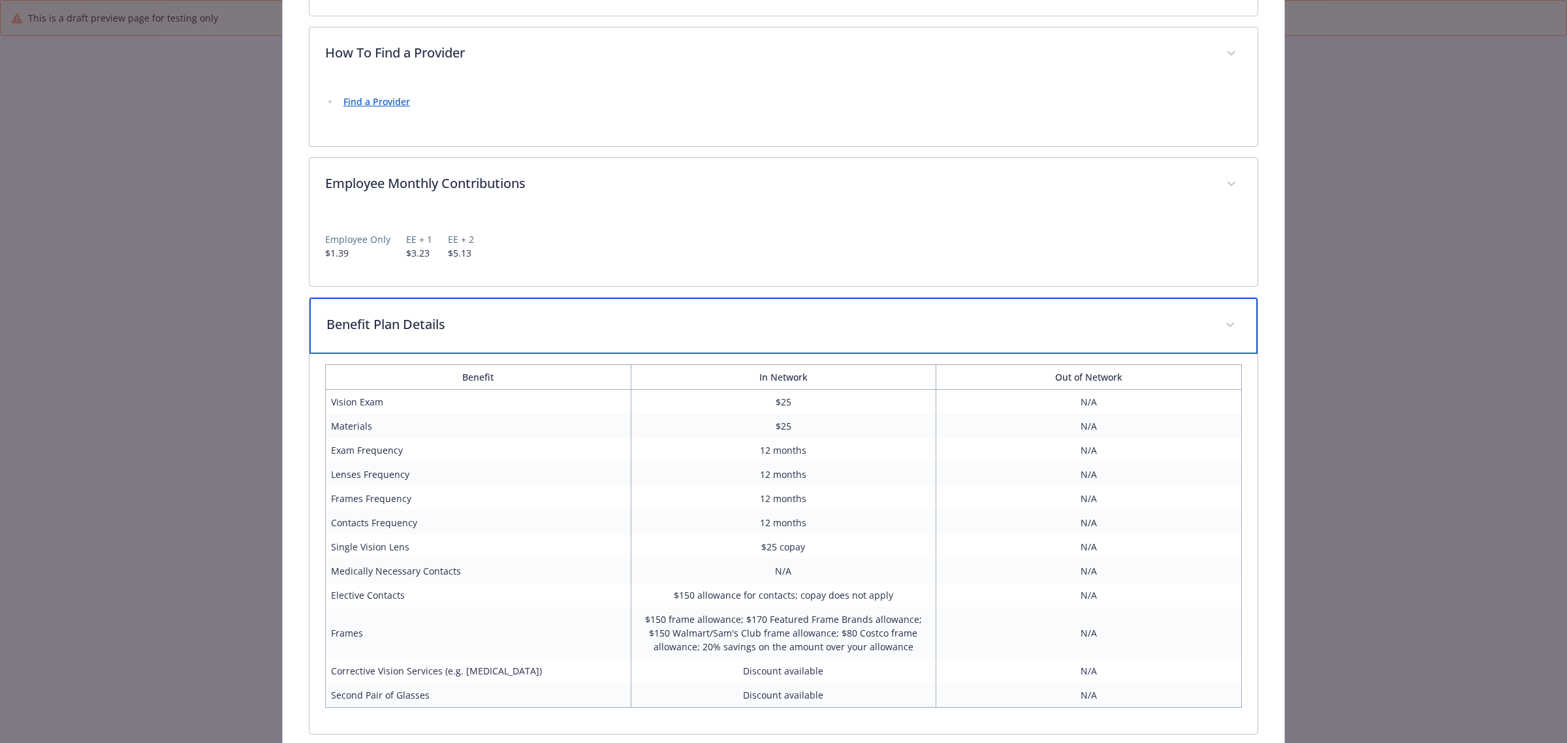
scroll to position [735, 0]
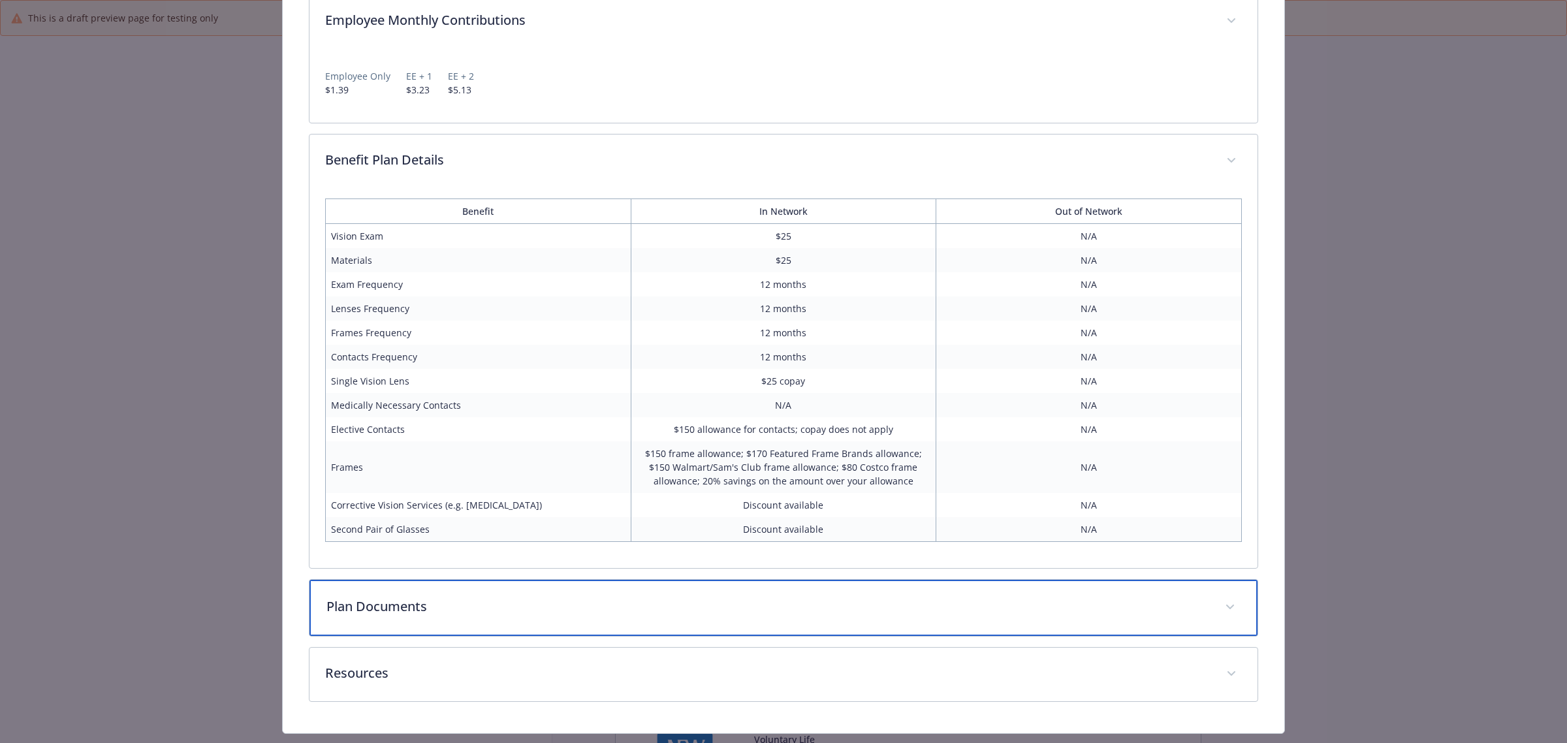
click at [464, 601] on p "Plan Documents" at bounding box center [767, 607] width 883 height 20
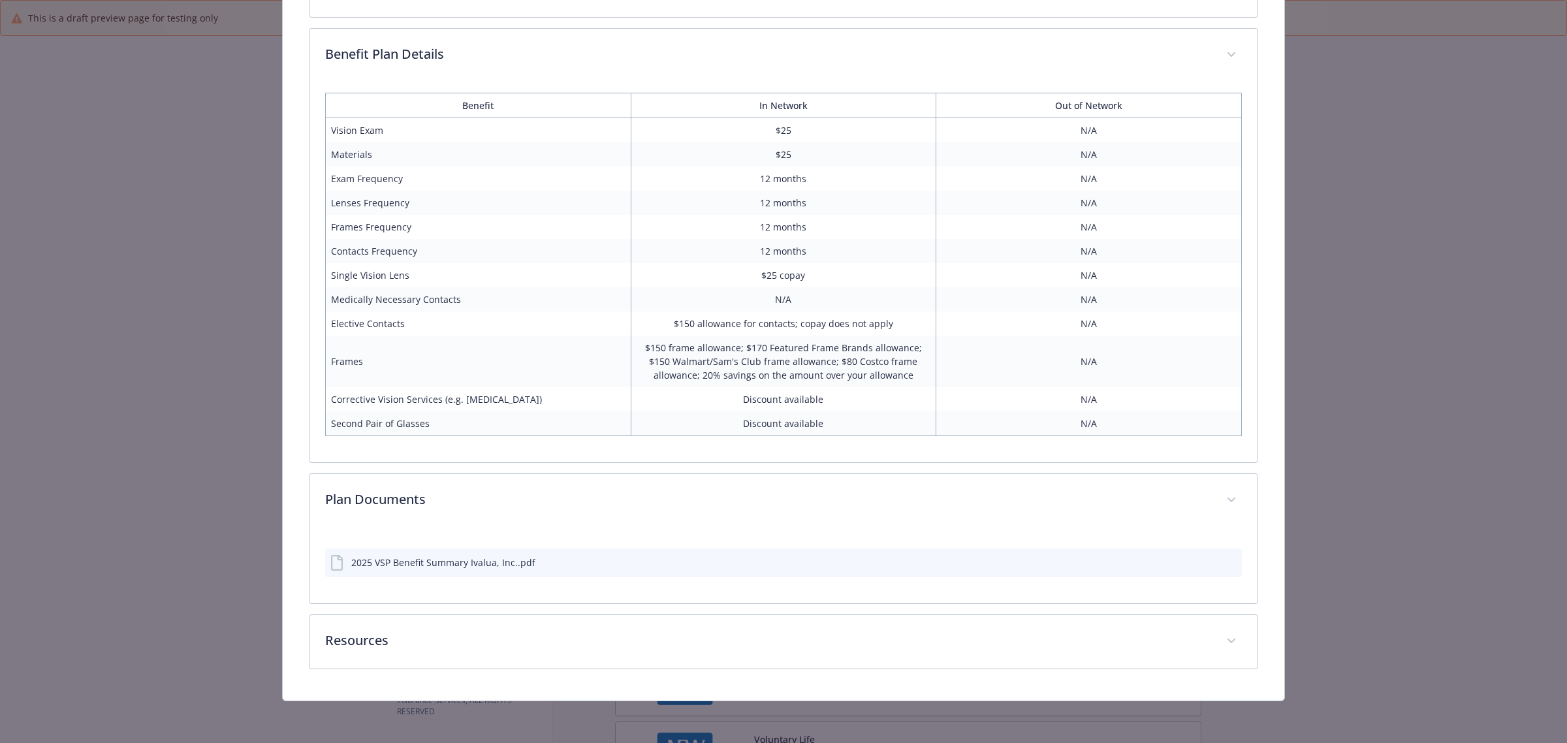
scroll to position [840, 0]
click at [1224, 563] on icon "preview file" at bounding box center [1230, 562] width 12 height 9
click at [1222, 556] on button "preview file" at bounding box center [1229, 562] width 14 height 12
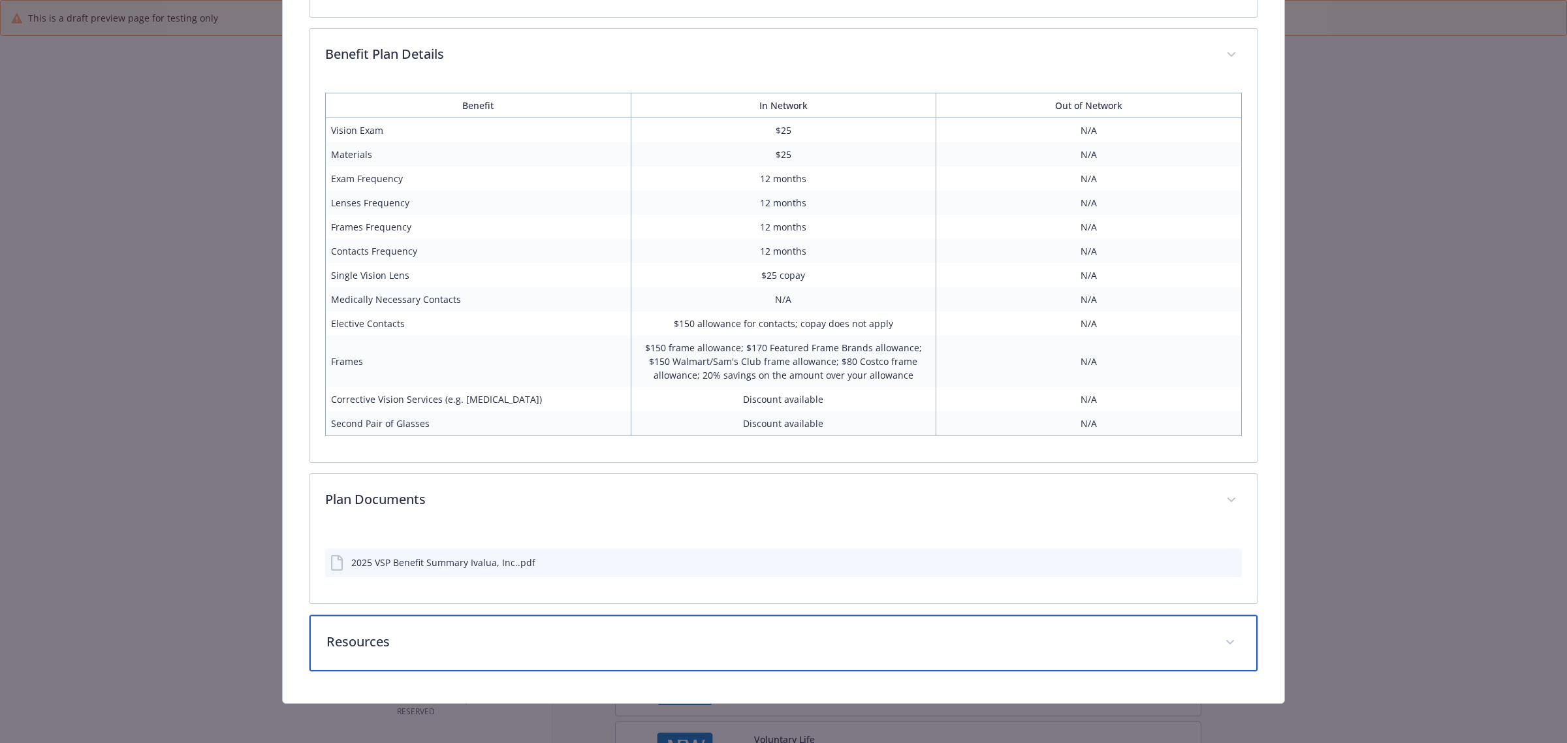
click at [366, 651] on div "Resources" at bounding box center [784, 643] width 948 height 56
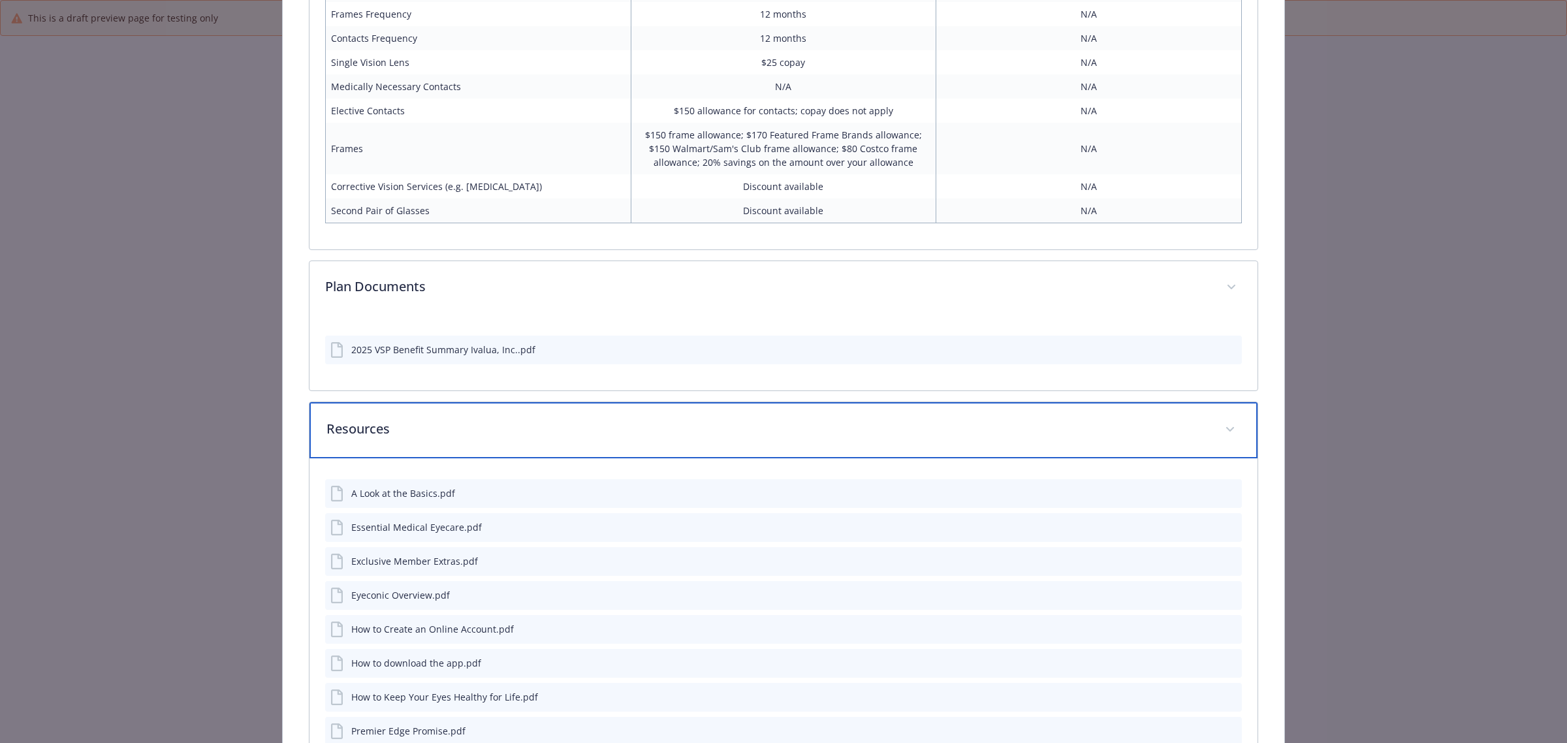
scroll to position [1085, 0]
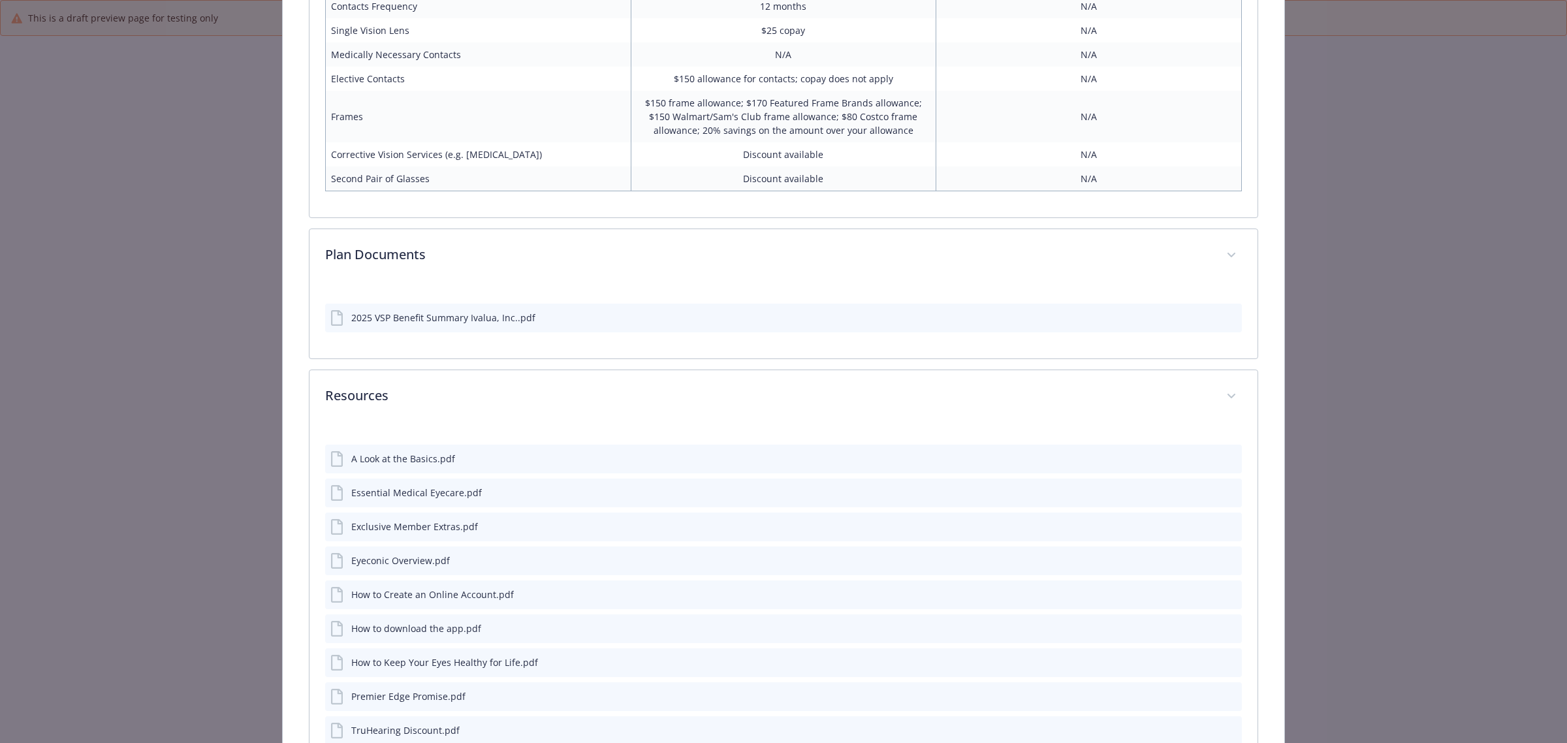
click at [1224, 458] on icon "preview file" at bounding box center [1230, 458] width 12 height 9
click at [1224, 487] on icon "preview file" at bounding box center [1230, 491] width 12 height 9
click at [1224, 524] on icon "preview file" at bounding box center [1230, 526] width 12 height 9
click at [1224, 555] on icon "preview file" at bounding box center [1230, 559] width 12 height 9
click at [1224, 591] on icon "preview file" at bounding box center [1230, 594] width 12 height 9
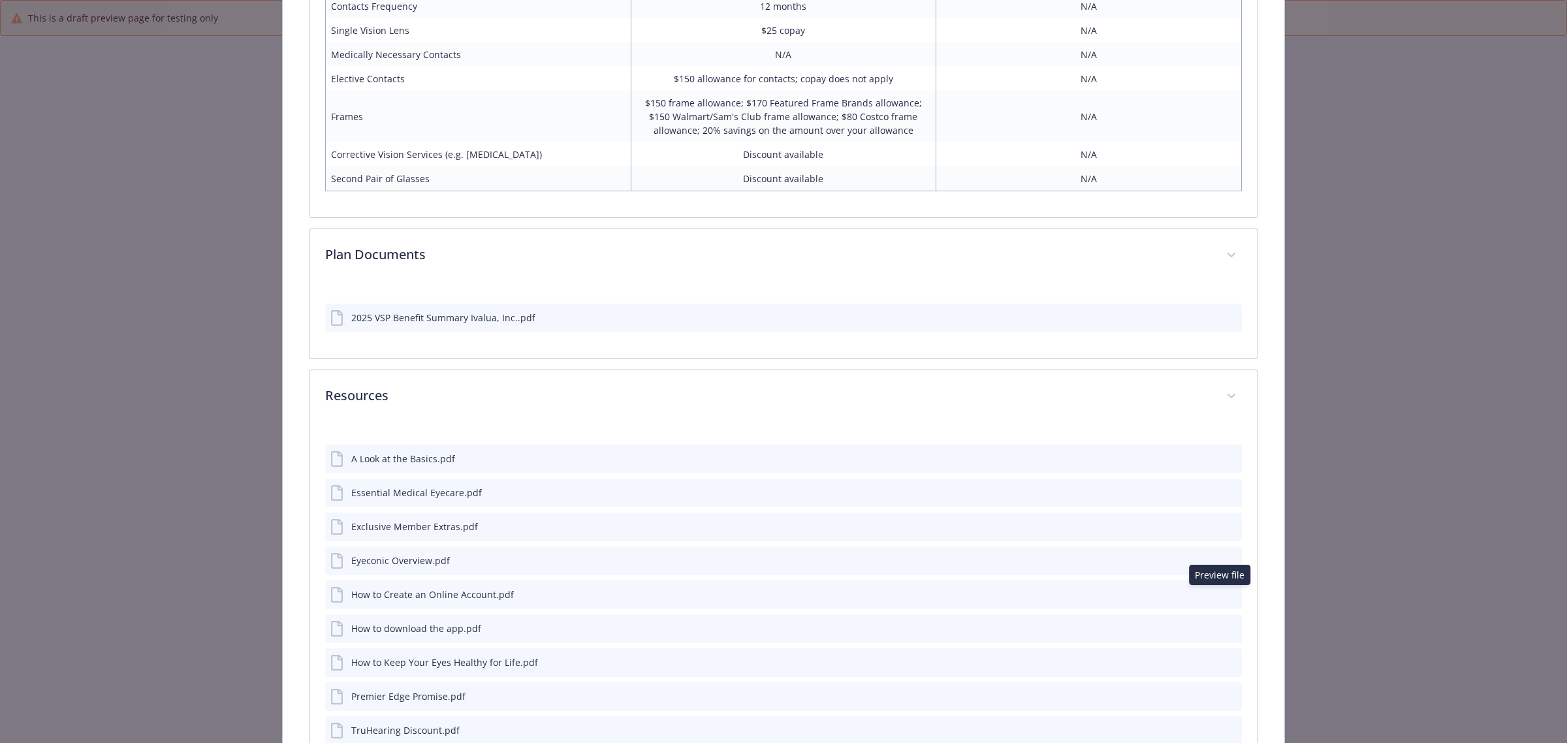
click at [1225, 624] on icon "preview file" at bounding box center [1230, 627] width 12 height 9
click at [1224, 664] on icon "preview file" at bounding box center [1230, 661] width 12 height 9
click at [1224, 695] on icon "preview file" at bounding box center [1230, 695] width 12 height 9
click at [1225, 735] on button "details for plan Vision - Choice C 12/12/12, $25 copay - Vision" at bounding box center [1231, 730] width 12 height 14
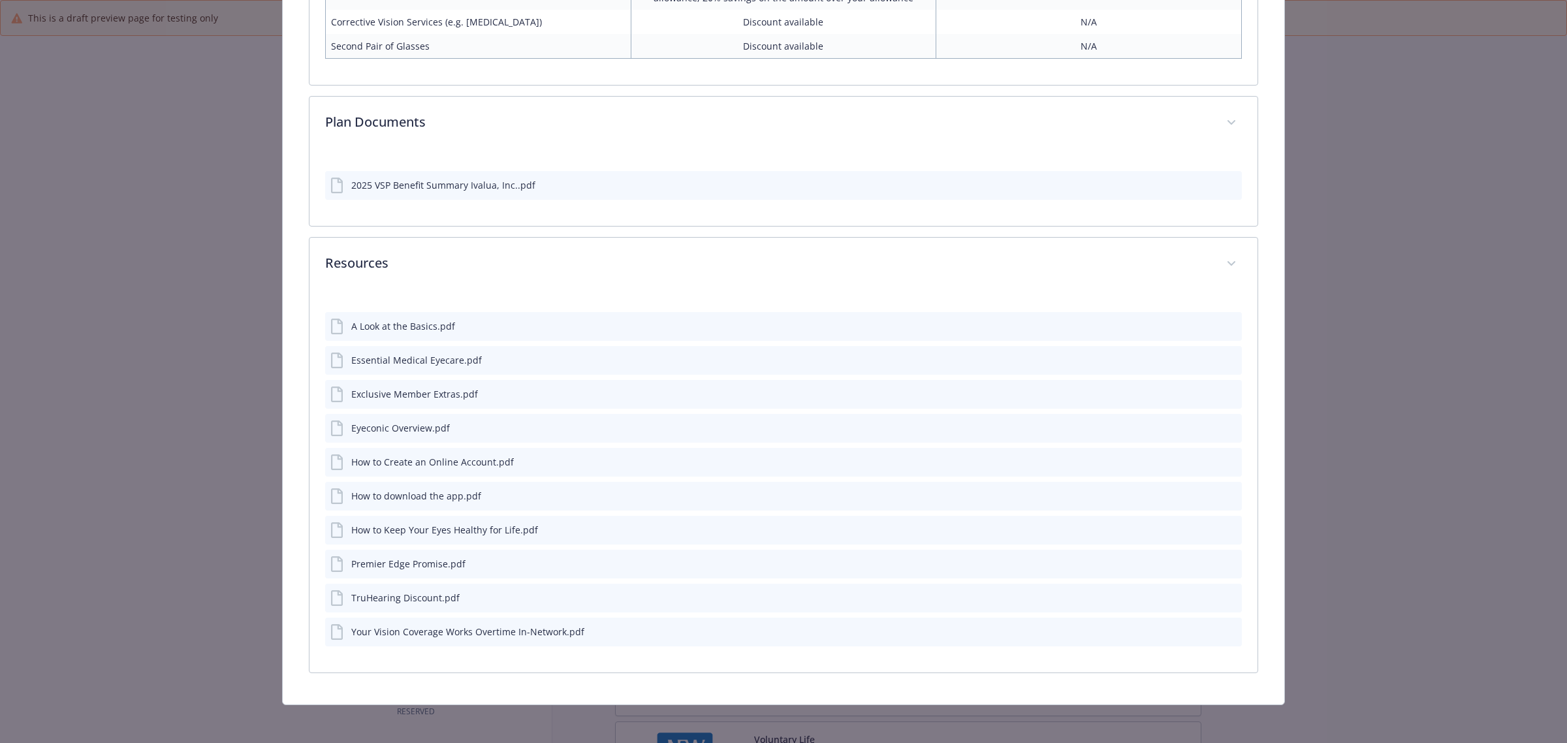
scroll to position [1222, 0]
click at [1224, 592] on icon "preview file" at bounding box center [1230, 592] width 12 height 9
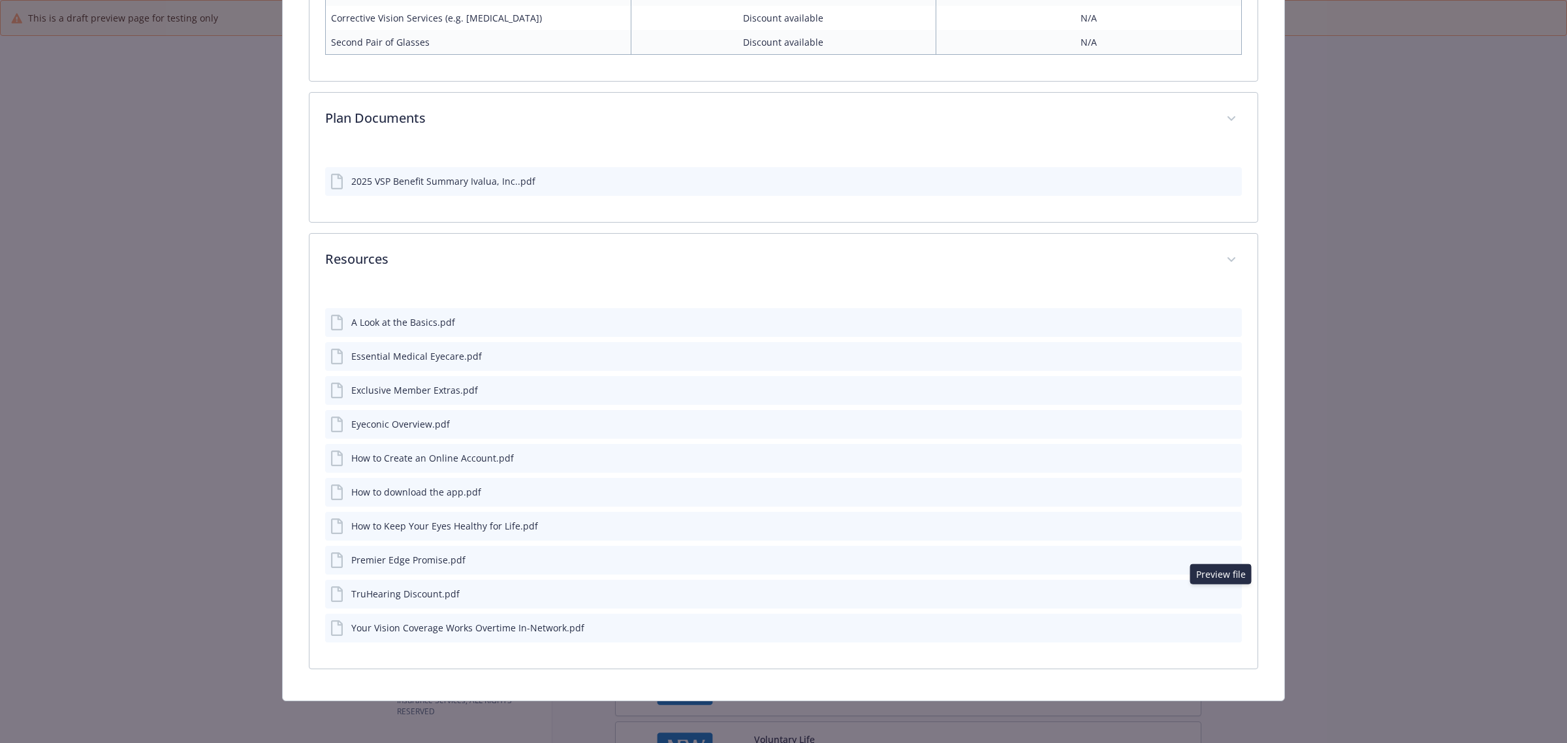
click at [1219, 622] on div "details for plan Vision - Choice C 12/12/12, $25 copay - Vision" at bounding box center [1218, 628] width 35 height 14
click at [1222, 631] on button "preview file" at bounding box center [1229, 627] width 14 height 12
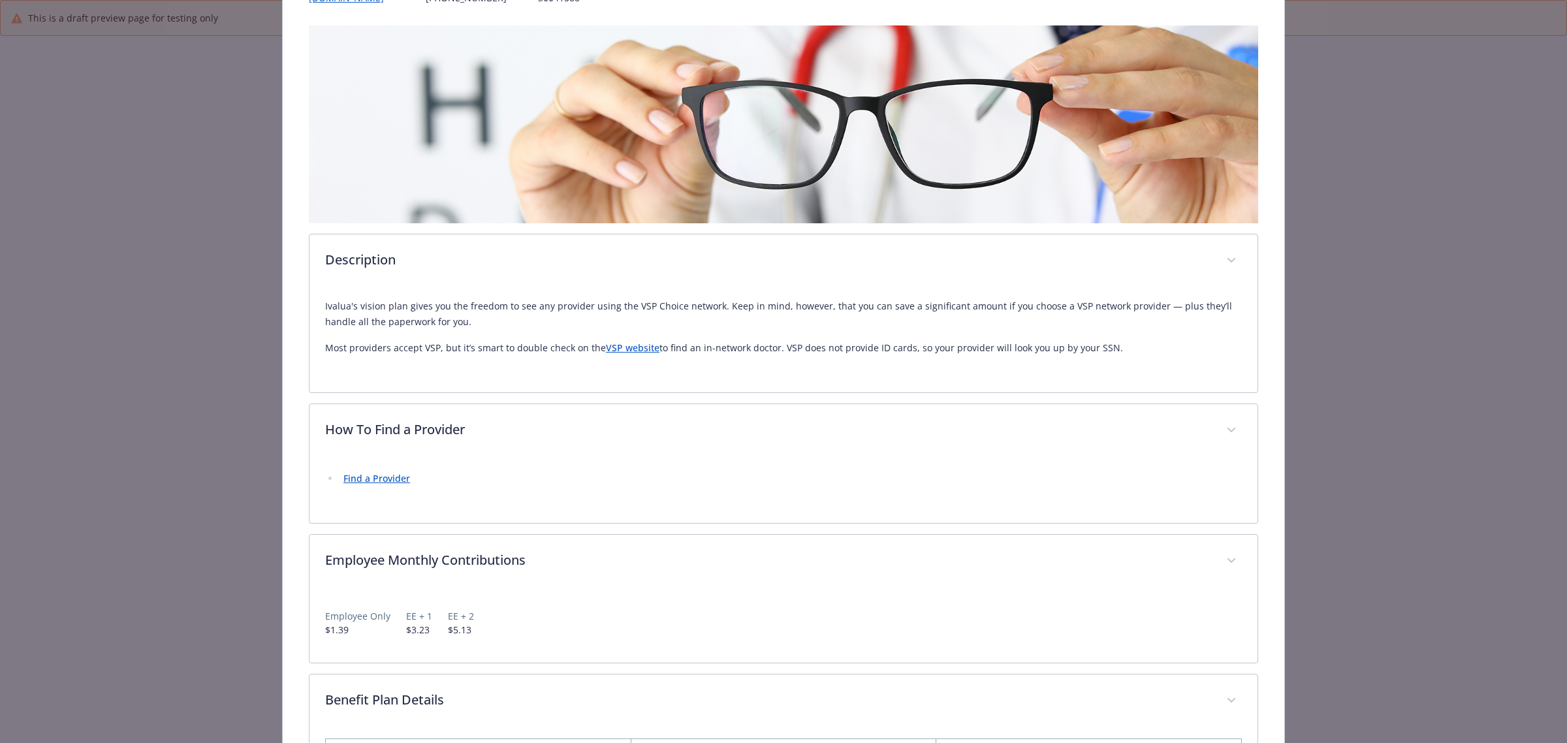
scroll to position [0, 0]
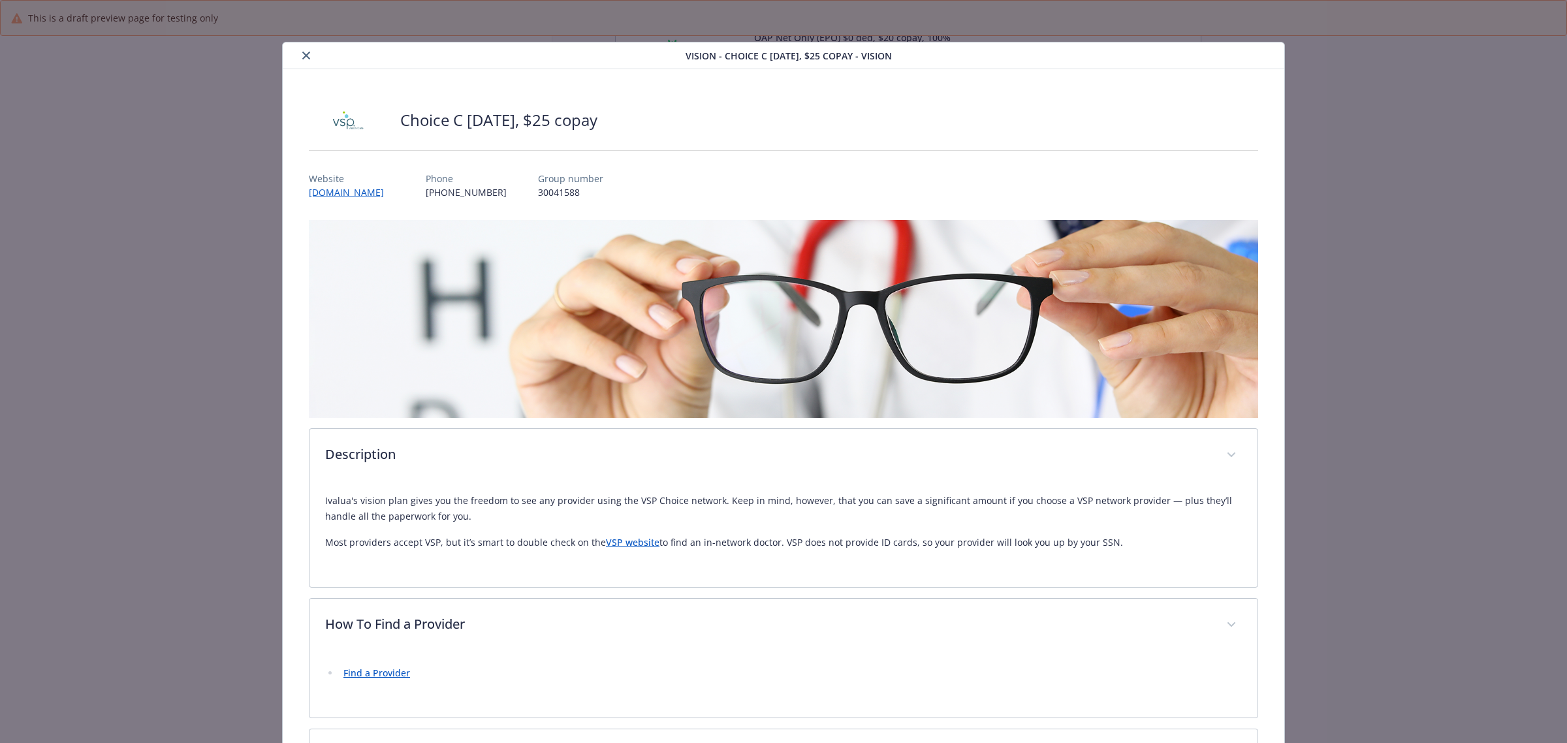
click at [302, 56] on icon "close" at bounding box center [306, 56] width 8 height 8
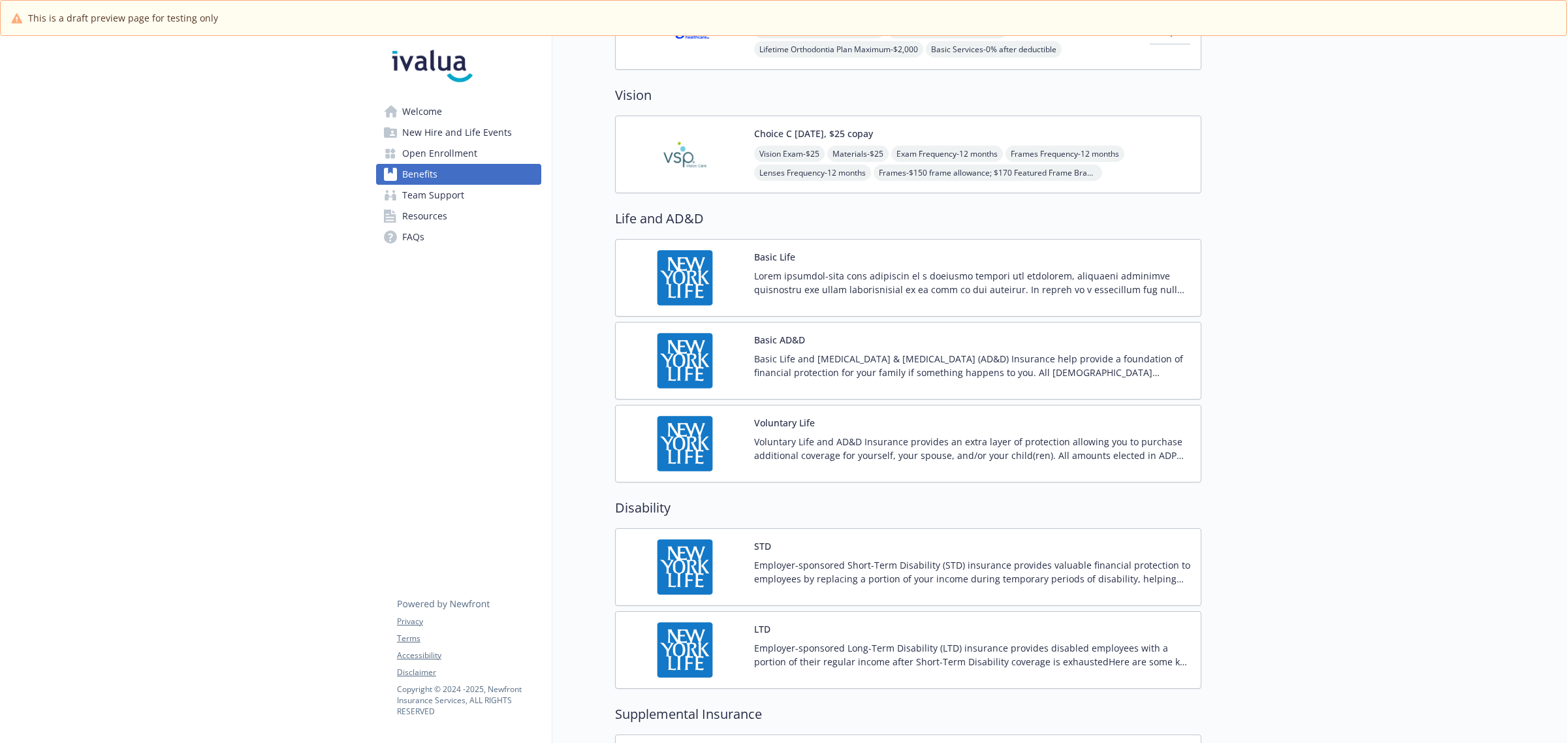
scroll to position [653, 0]
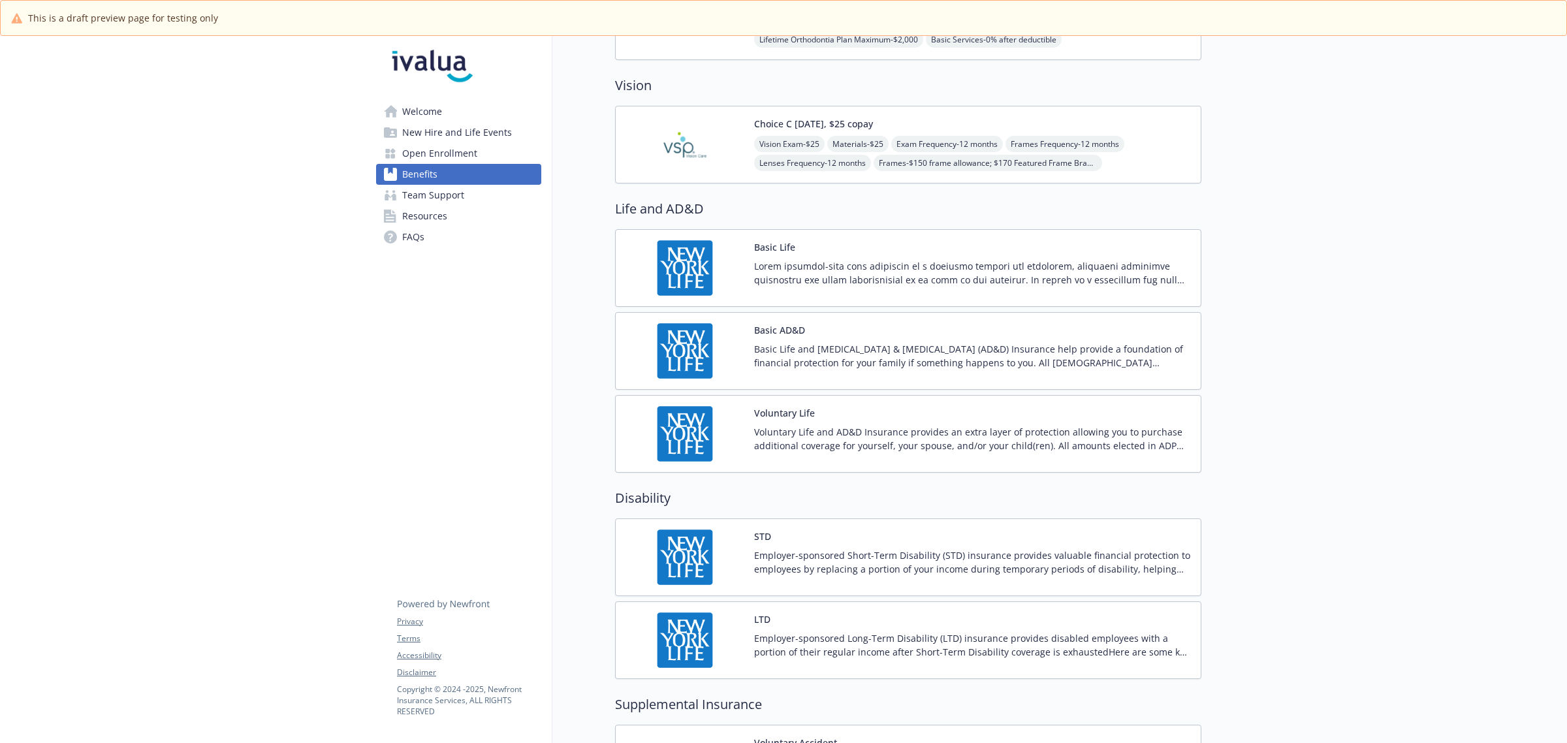
drag, startPoint x: 1076, startPoint y: 282, endPoint x: 1096, endPoint y: 281, distance: 19.6
click at [1076, 282] on p at bounding box center [972, 272] width 436 height 27
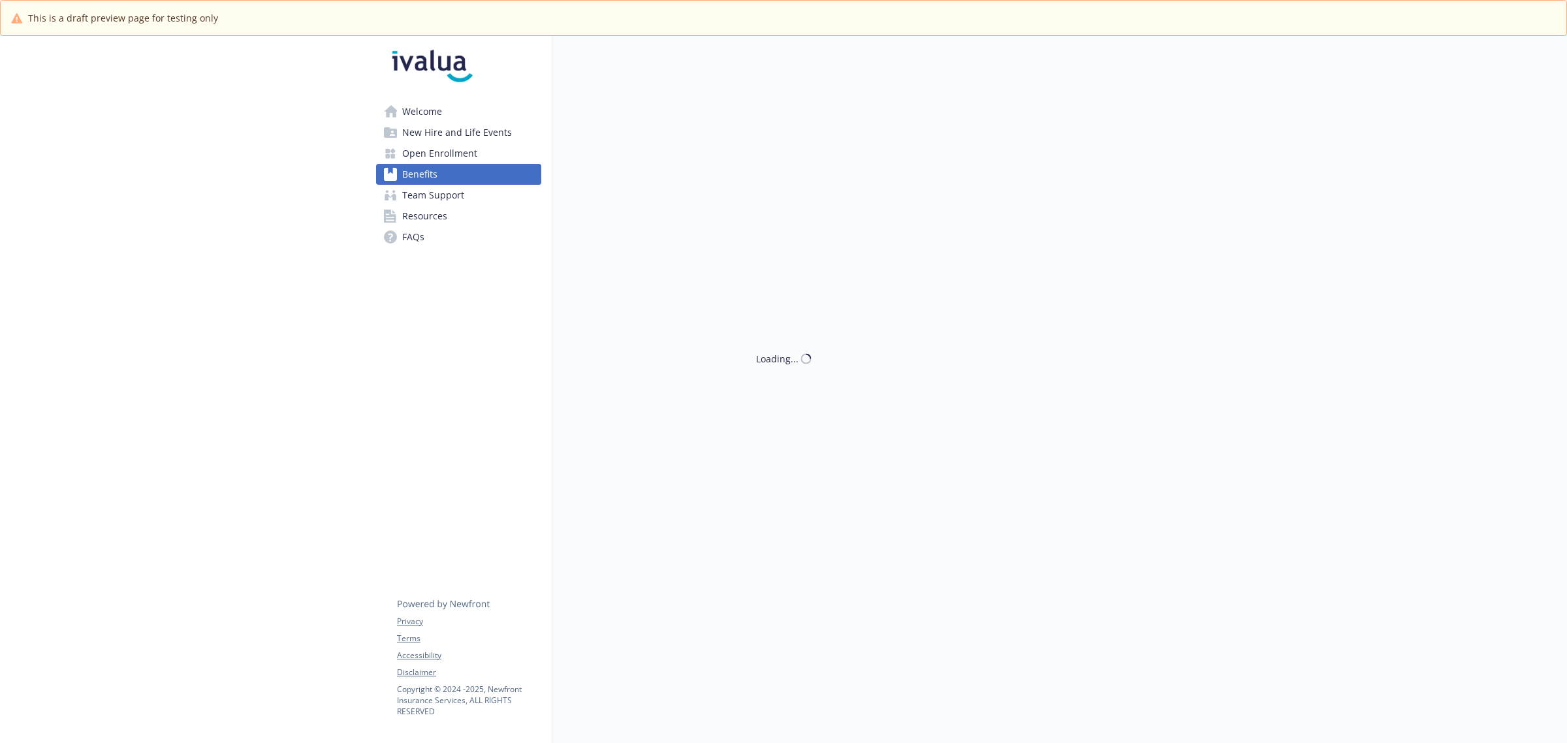
scroll to position [653, 0]
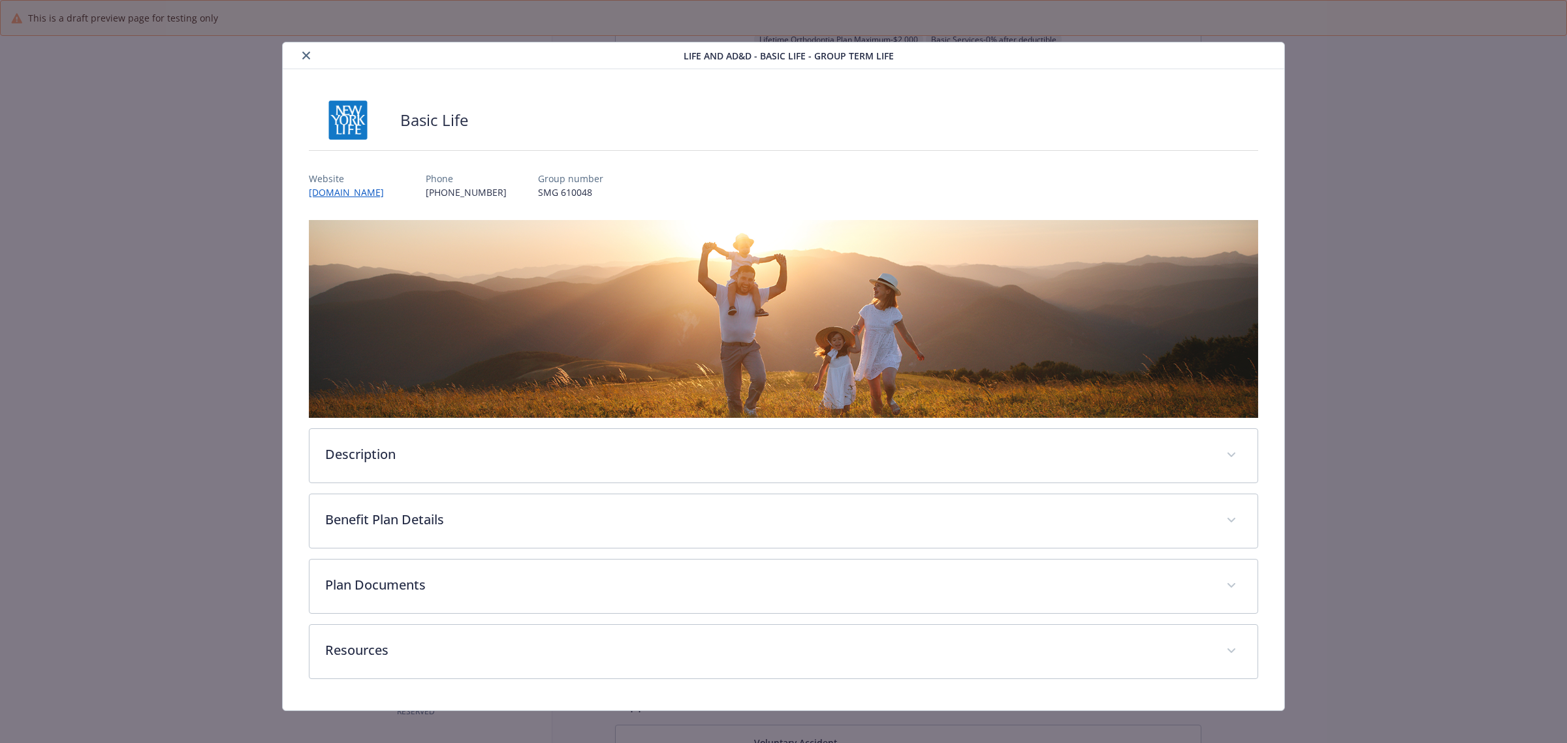
click at [302, 52] on icon "close" at bounding box center [306, 56] width 8 height 8
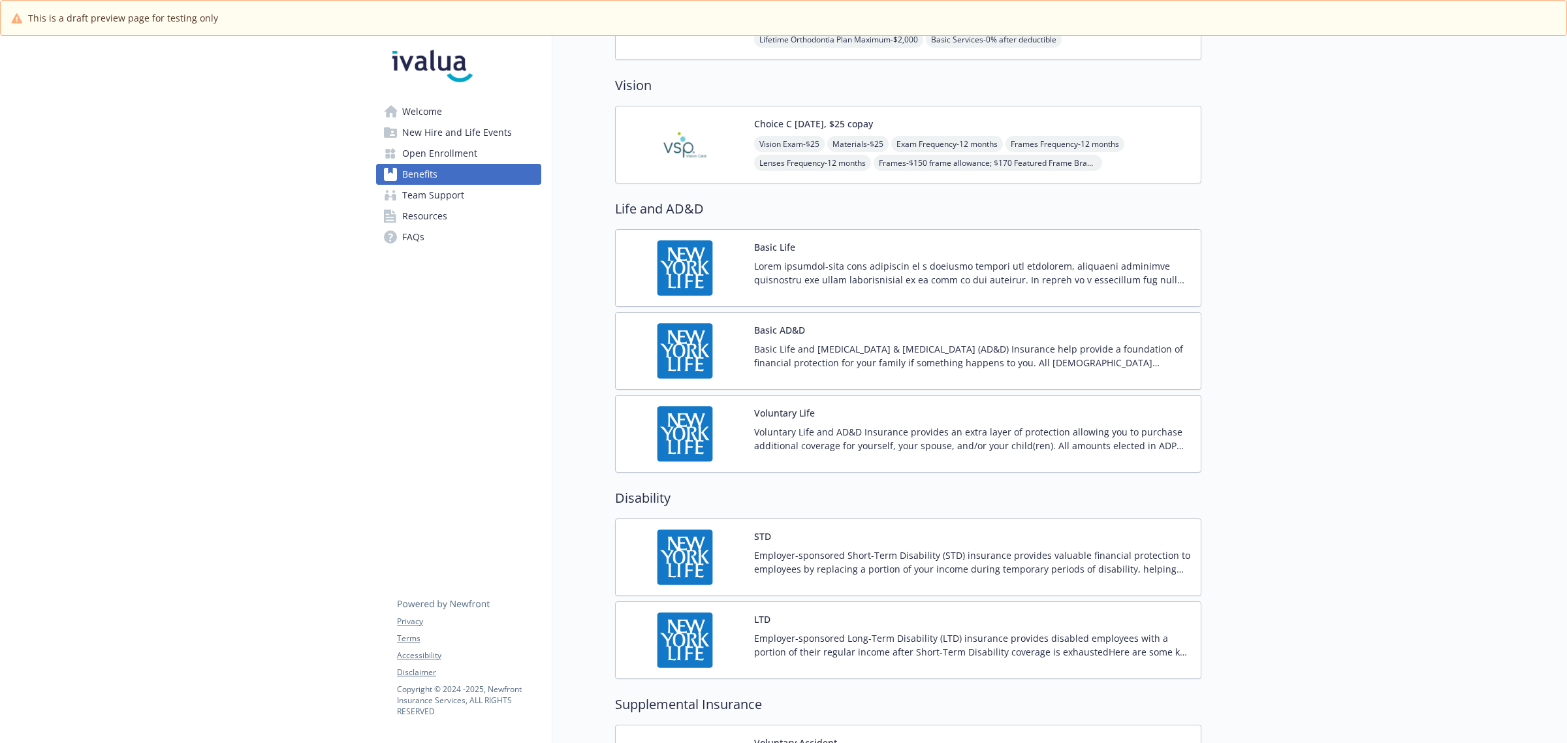
click at [419, 129] on span "New Hire and Life Events" at bounding box center [457, 132] width 110 height 21
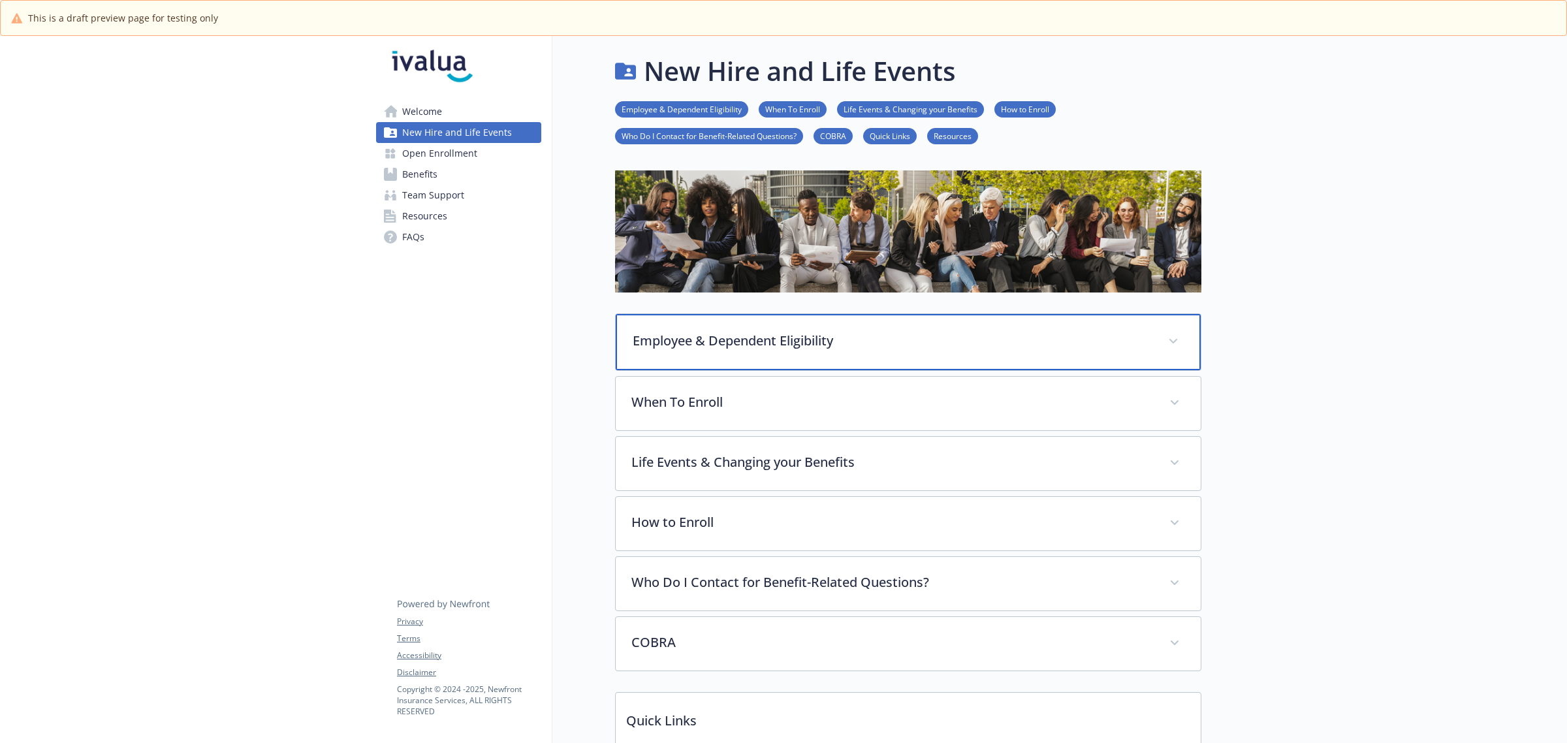
click at [823, 337] on p "Employee & Dependent Eligibility" at bounding box center [893, 341] width 520 height 20
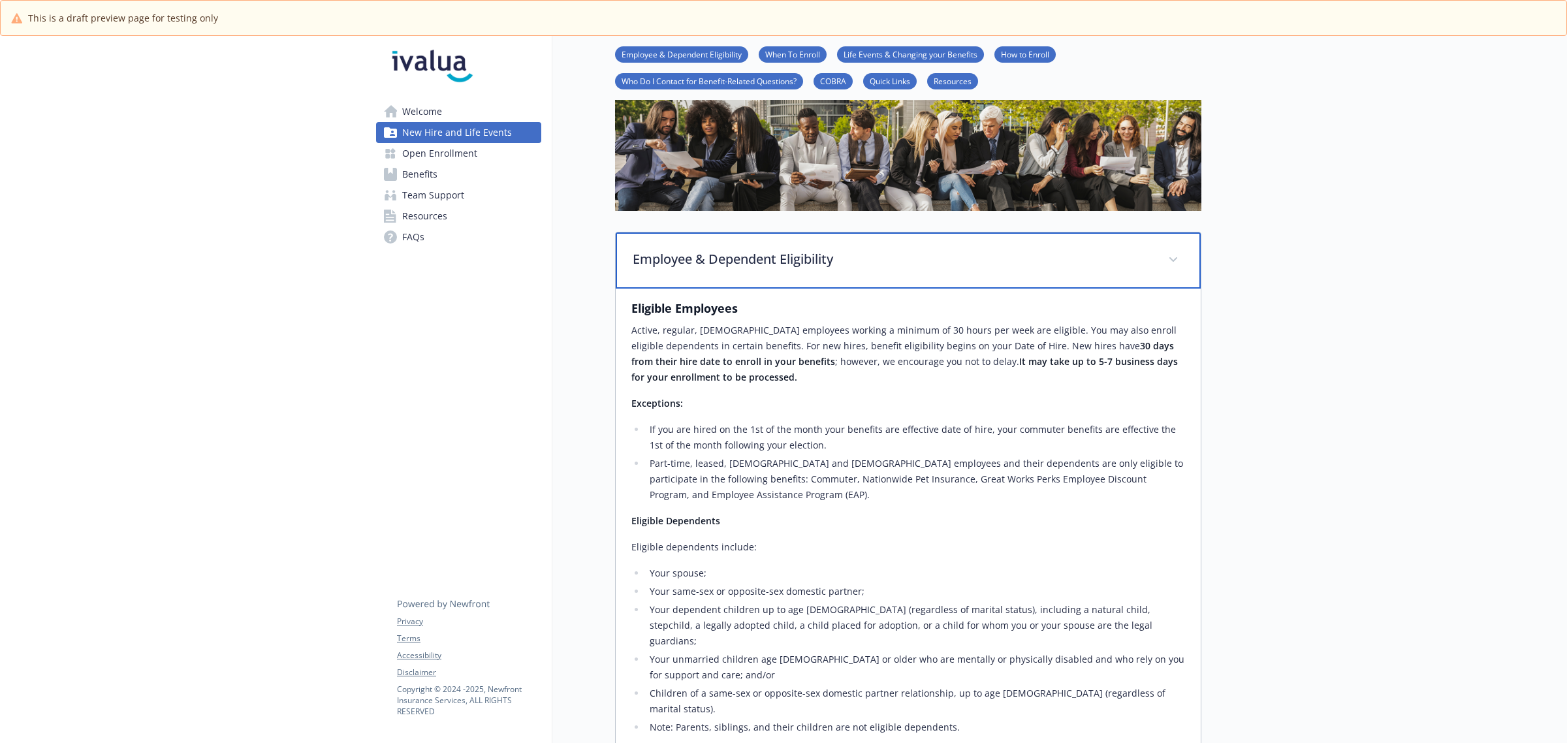
scroll to position [163, 0]
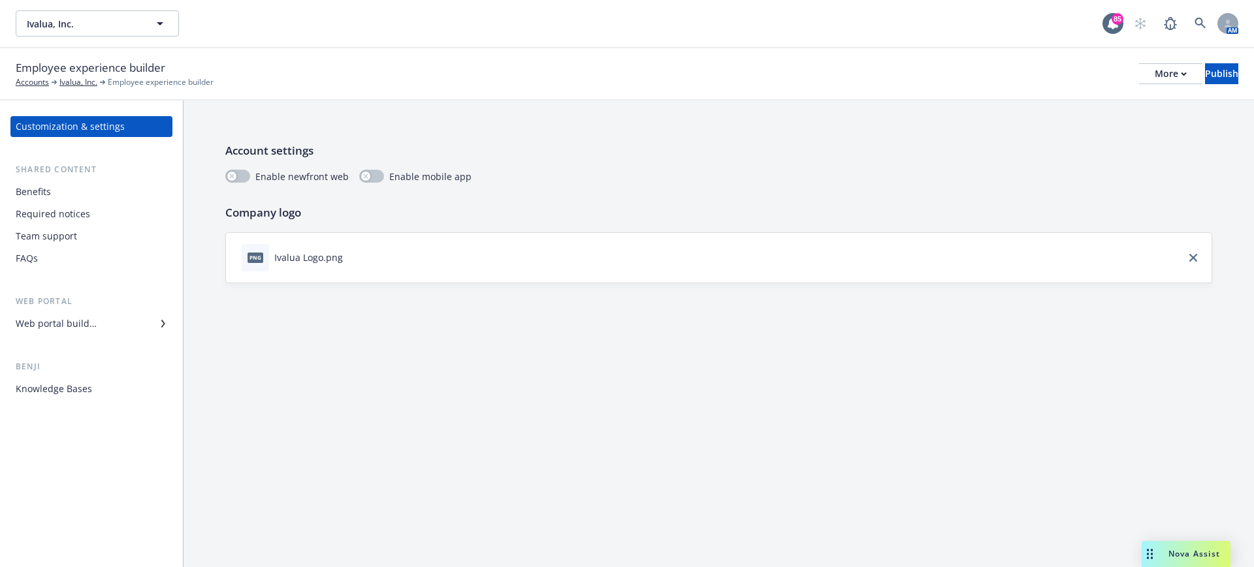
click at [92, 326] on div "Web portal builder" at bounding box center [56, 323] width 81 height 21
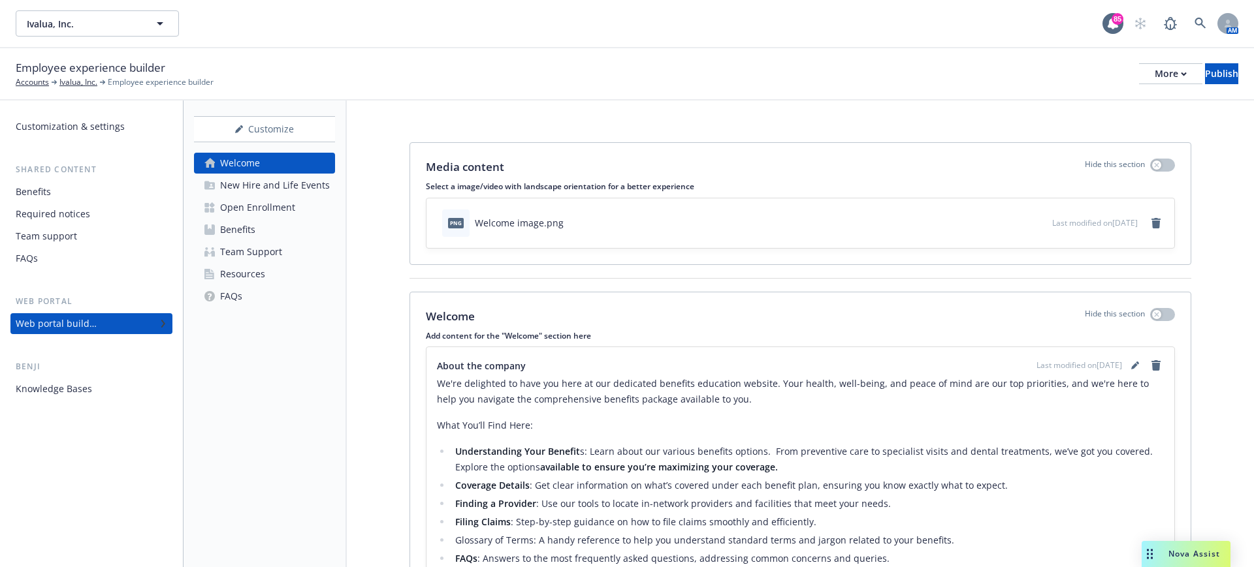
click at [281, 187] on div "New Hire and Life Events" at bounding box center [275, 185] width 110 height 21
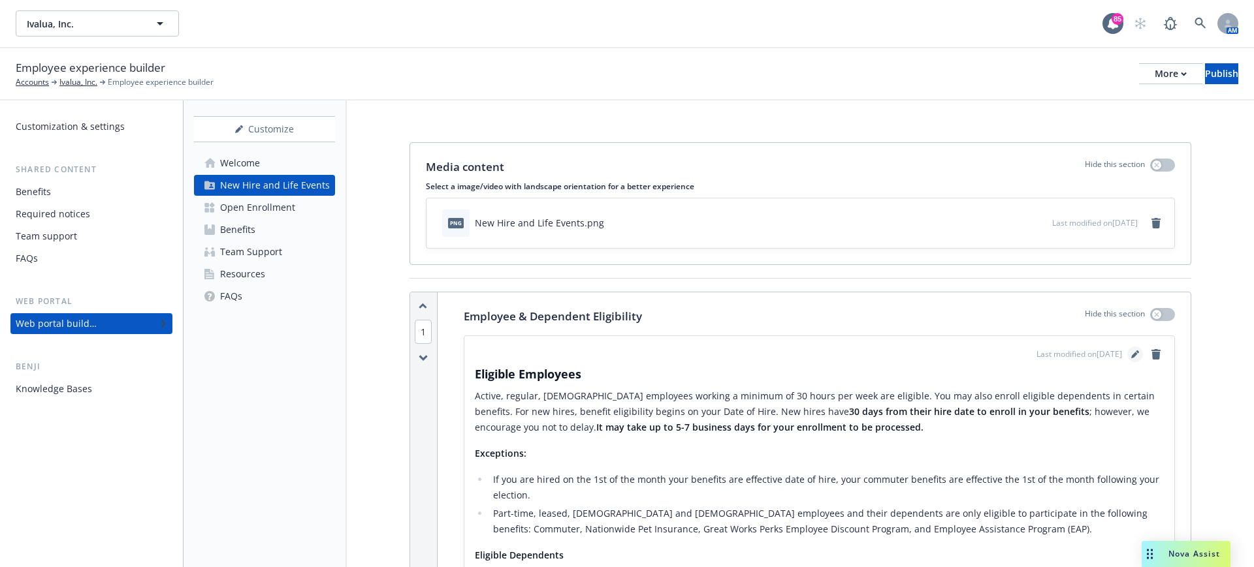
click at [1131, 354] on icon "editPencil" at bounding box center [1135, 355] width 8 height 8
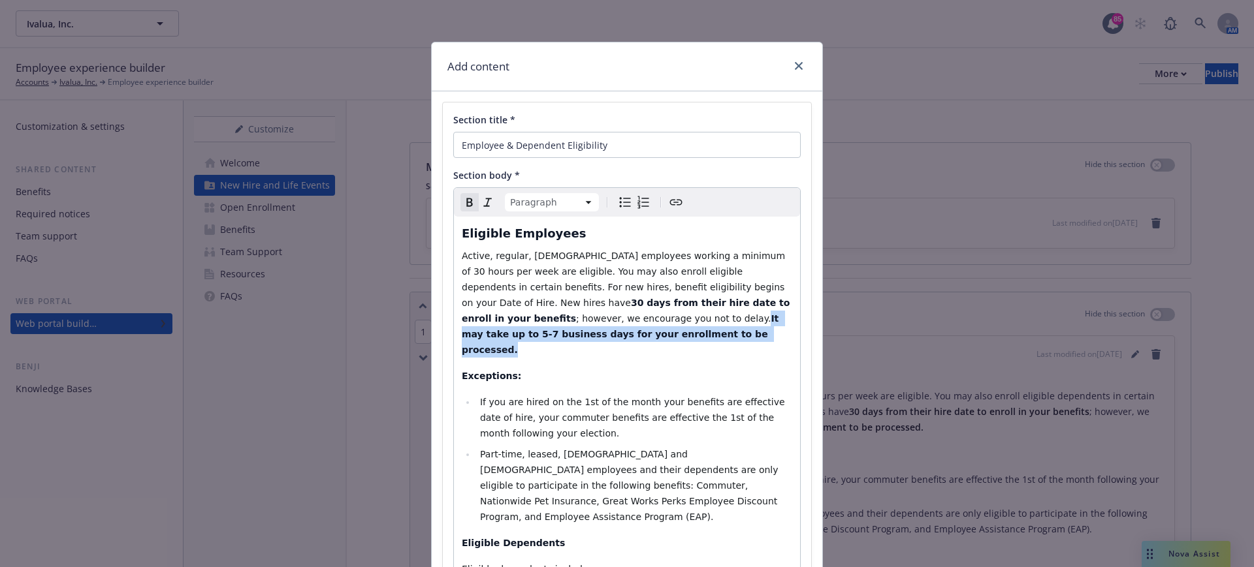
drag, startPoint x: 766, startPoint y: 326, endPoint x: 774, endPoint y: 303, distance: 24.4
click at [774, 303] on p "Active, regular, full-time employees working a minimum of 30 hours per week are…" at bounding box center [627, 303] width 330 height 110
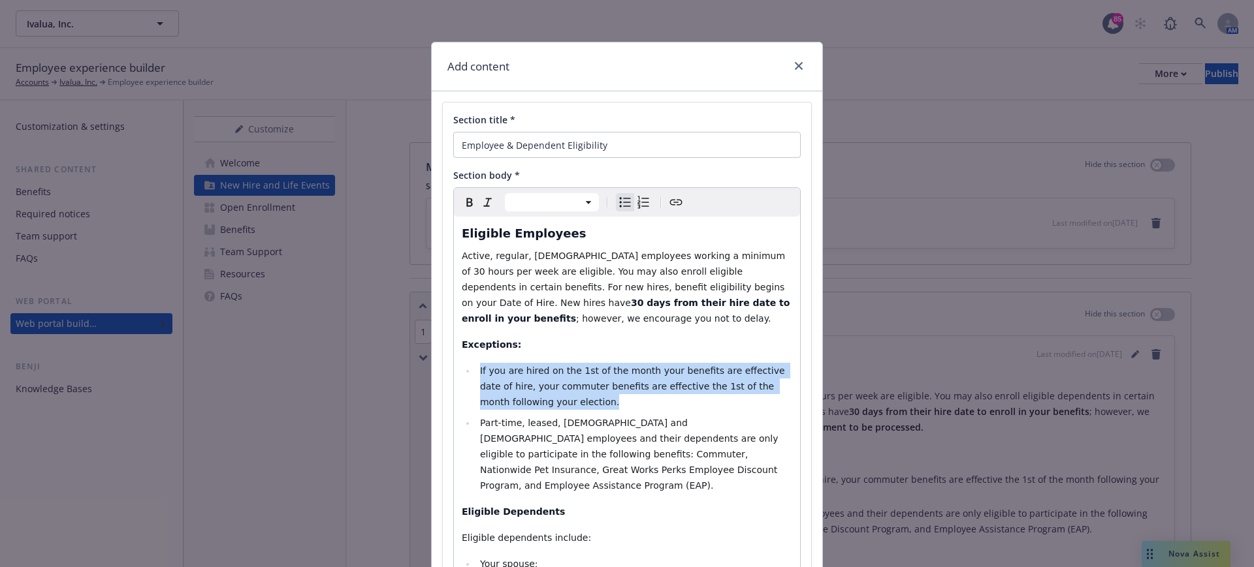
drag, startPoint x: 535, startPoint y: 389, endPoint x: 470, endPoint y: 360, distance: 71.6
click at [476, 363] on li "If you are hired on the 1st of the month your benefits are effective date of hi…" at bounding box center [634, 386] width 316 height 47
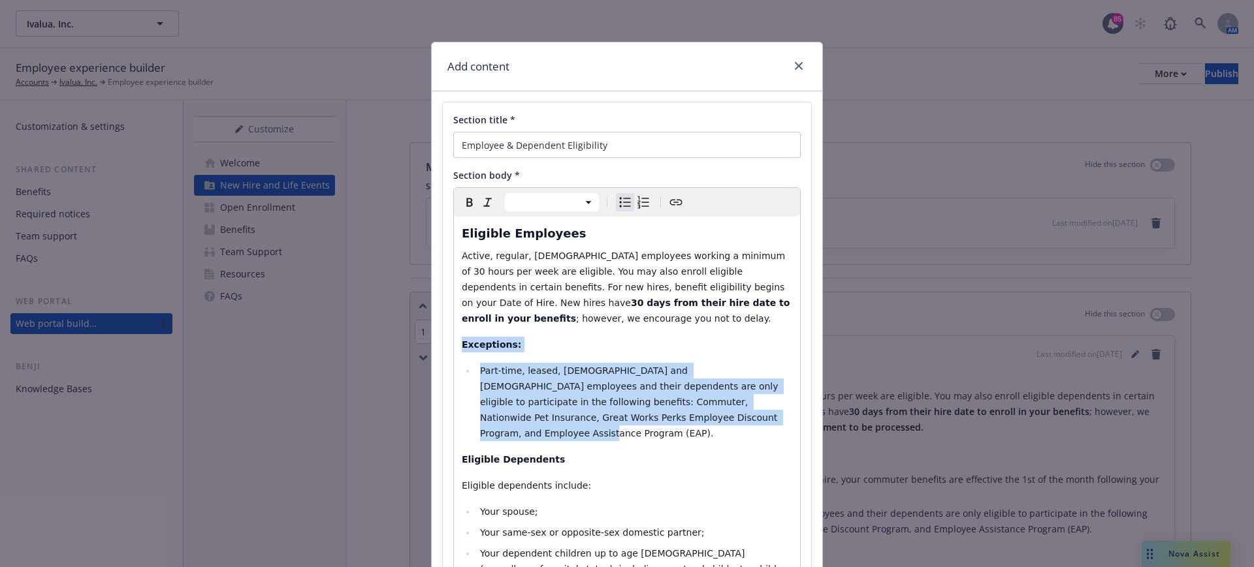
drag, startPoint x: 649, startPoint y: 400, endPoint x: 442, endPoint y: 332, distance: 218.0
select select "paragraph"
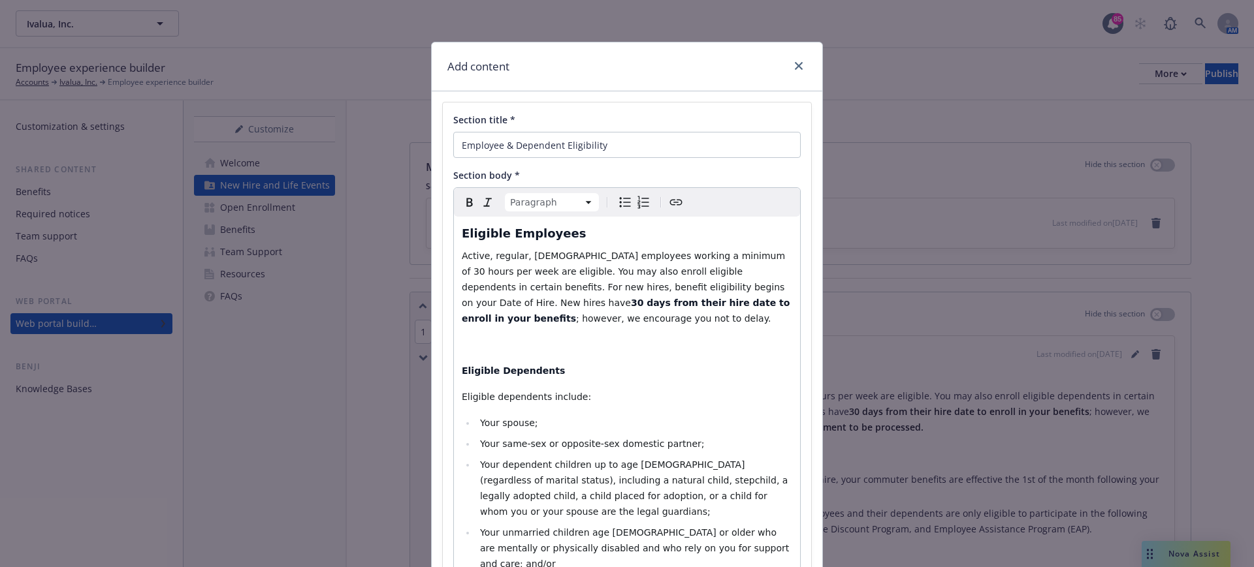
select select
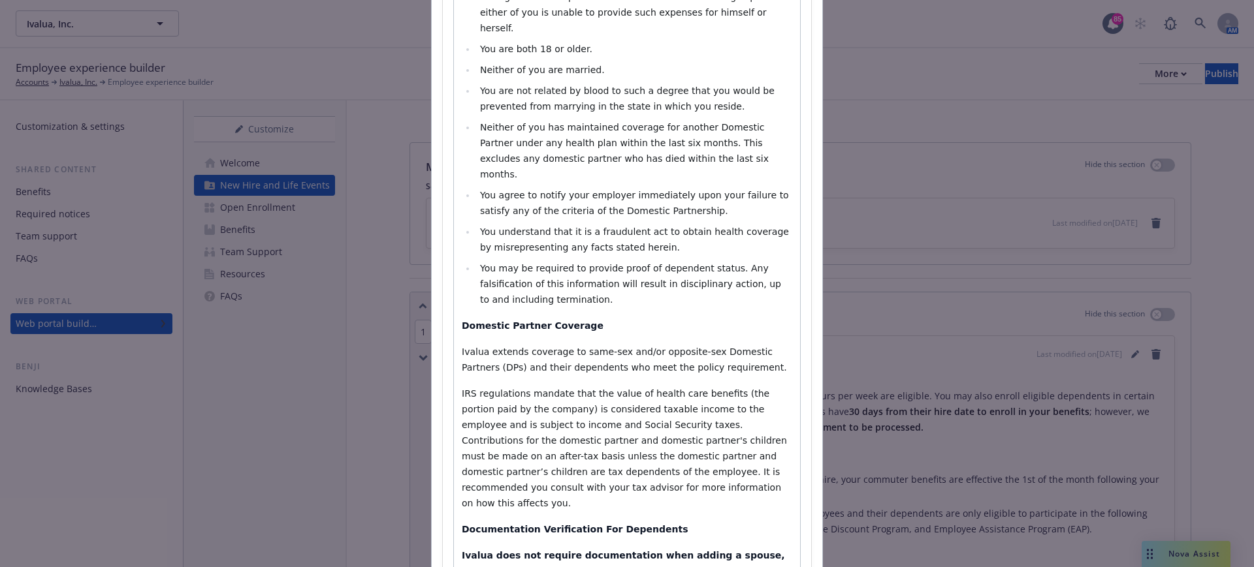
scroll to position [851, 0]
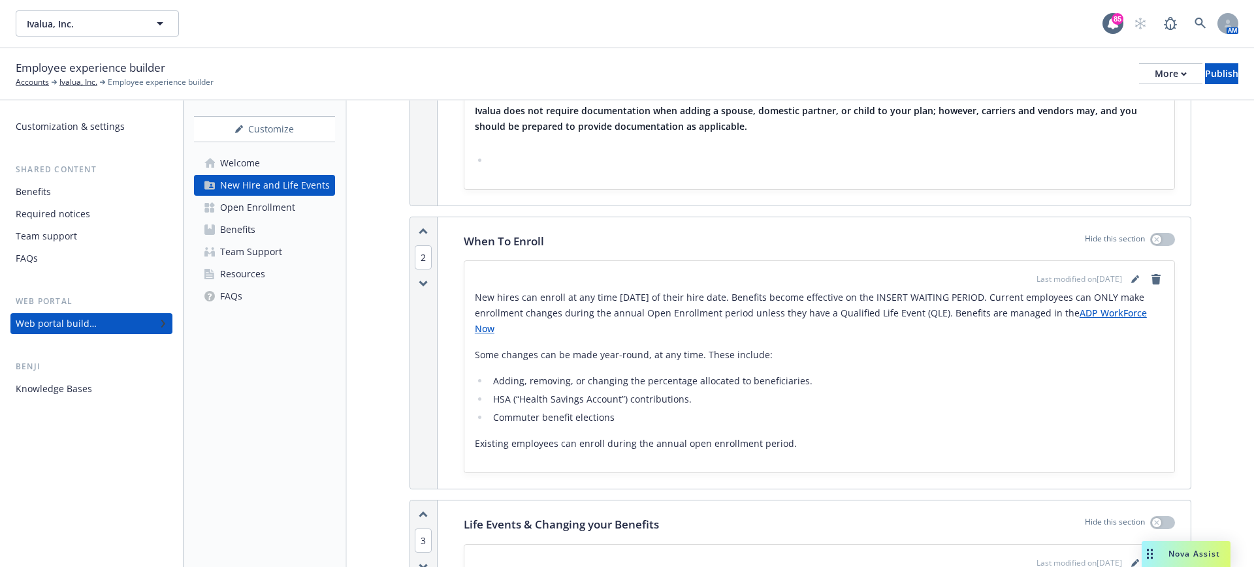
scroll to position [979, 0]
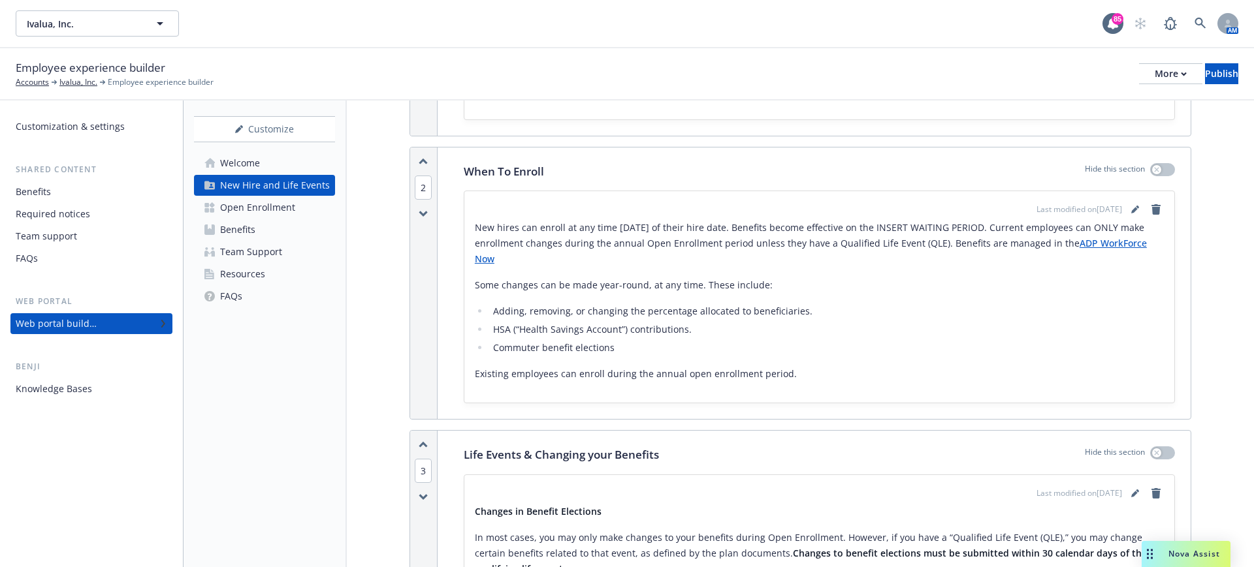
click at [897, 229] on p "New hires can enroll at any time within 30 days of their hire date. Benefits be…" at bounding box center [819, 243] width 689 height 47
drag, startPoint x: 1000, startPoint y: 228, endPoint x: 947, endPoint y: 230, distance: 52.9
click at [947, 230] on p "New hires can enroll at any time within 30 days of their hire date. Benefits be…" at bounding box center [819, 243] width 689 height 47
click at [1131, 208] on icon "editPencil" at bounding box center [1134, 211] width 7 height 7
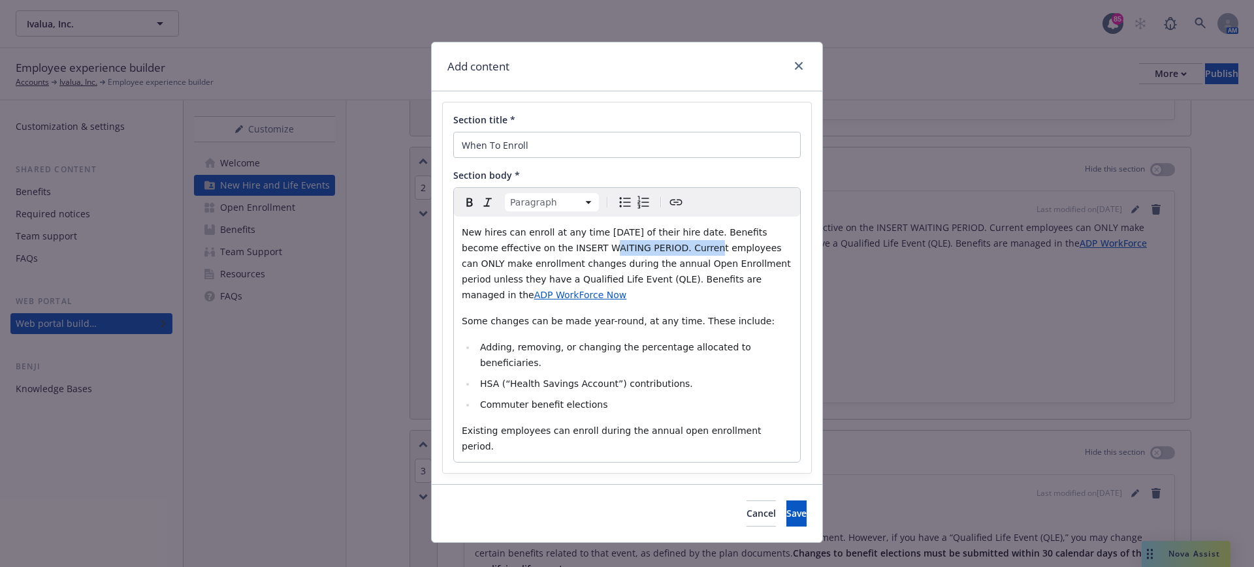
drag, startPoint x: 661, startPoint y: 246, endPoint x: 561, endPoint y: 248, distance: 100.6
click at [561, 248] on span "New hires can enroll at any time within 30 days of their hire date. Benefits be…" at bounding box center [628, 263] width 332 height 73
click at [786, 501] on button "Save" at bounding box center [796, 514] width 20 height 26
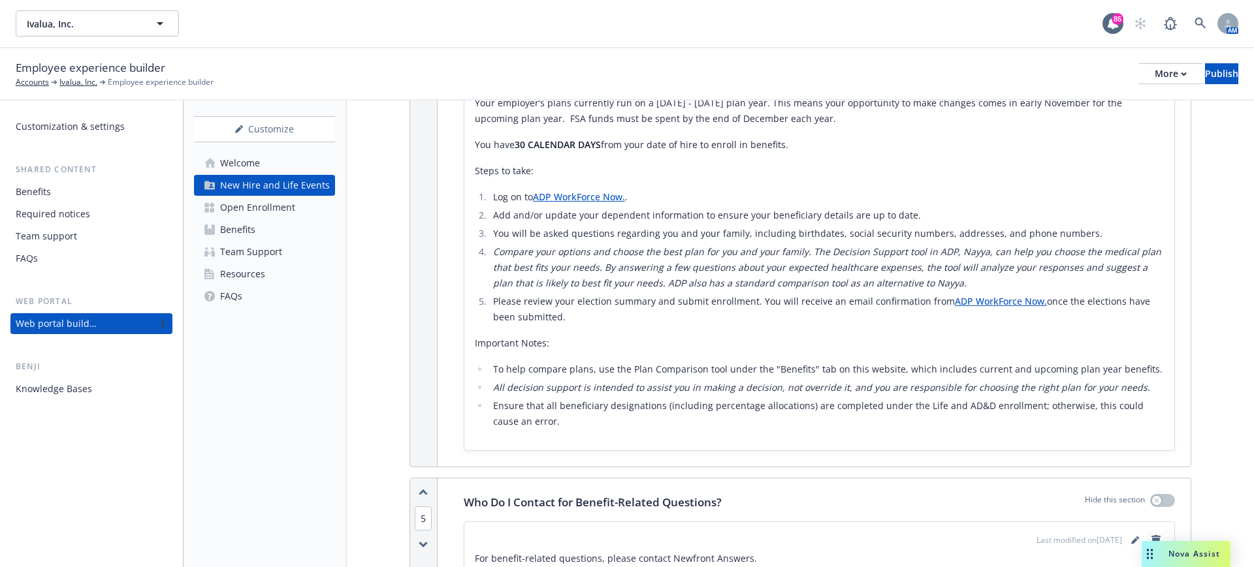
scroll to position [1877, 0]
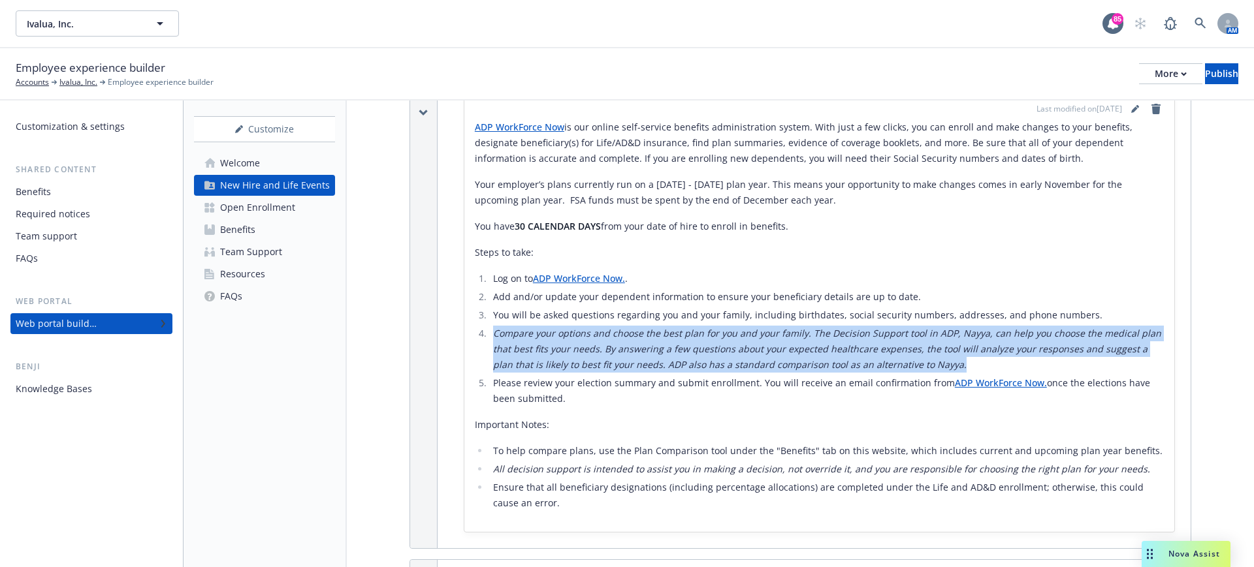
drag, startPoint x: 951, startPoint y: 365, endPoint x: 486, endPoint y: 332, distance: 466.1
click at [489, 332] on li "Compare your options and choose the best plan for you and your family. The Deci…" at bounding box center [826, 349] width 675 height 47
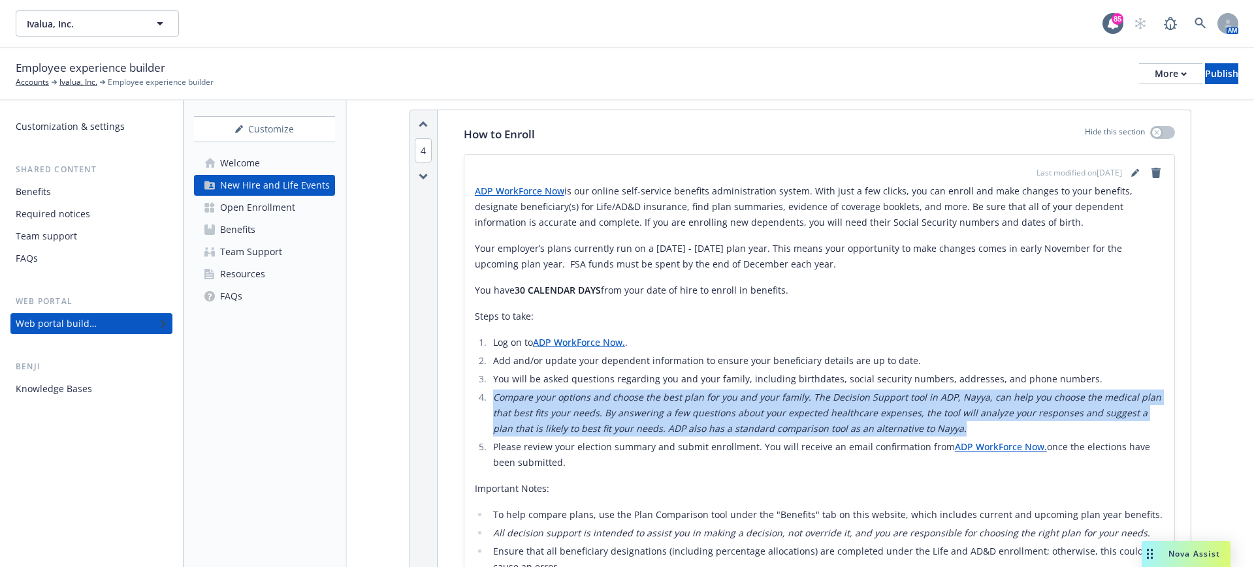
scroll to position [1714, 0]
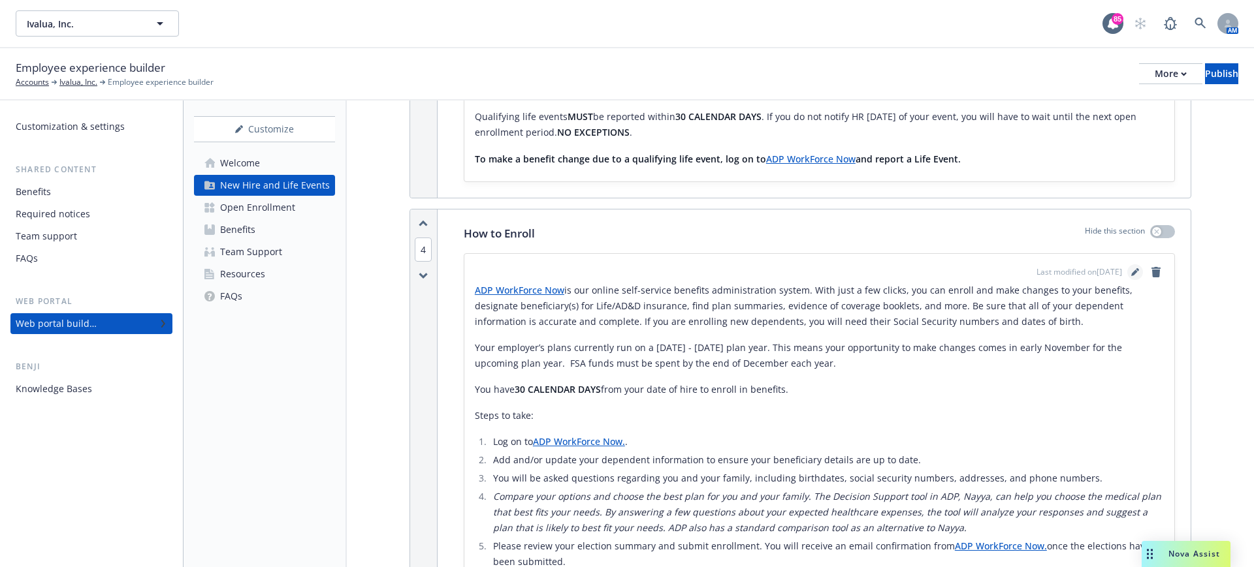
click at [1131, 271] on icon "editPencil" at bounding box center [1135, 272] width 8 height 8
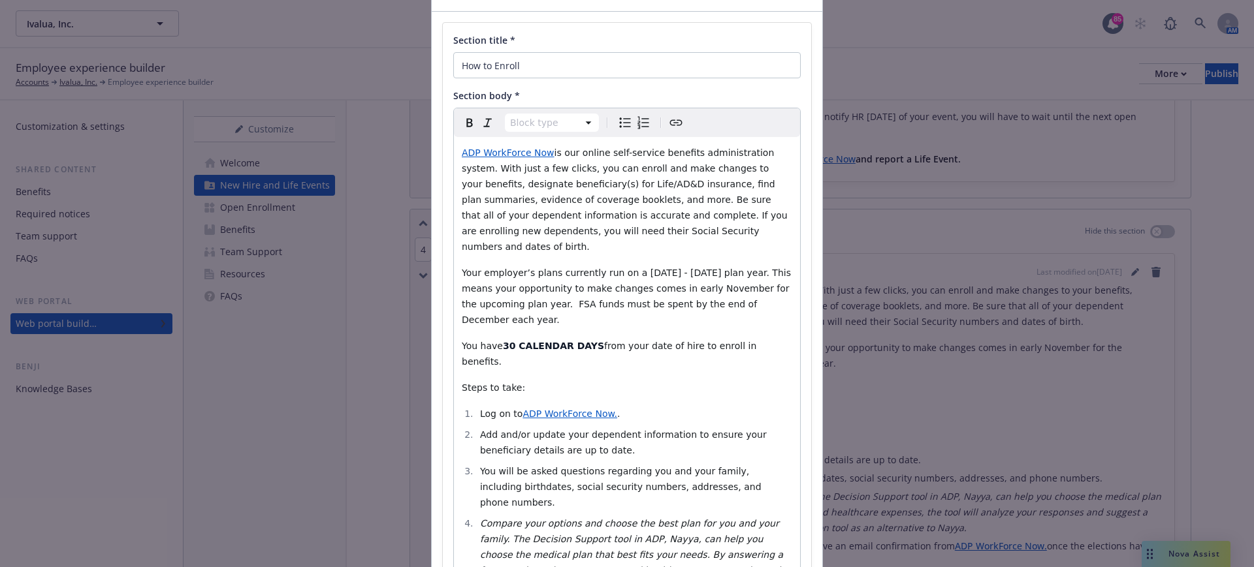
scroll to position [245, 0]
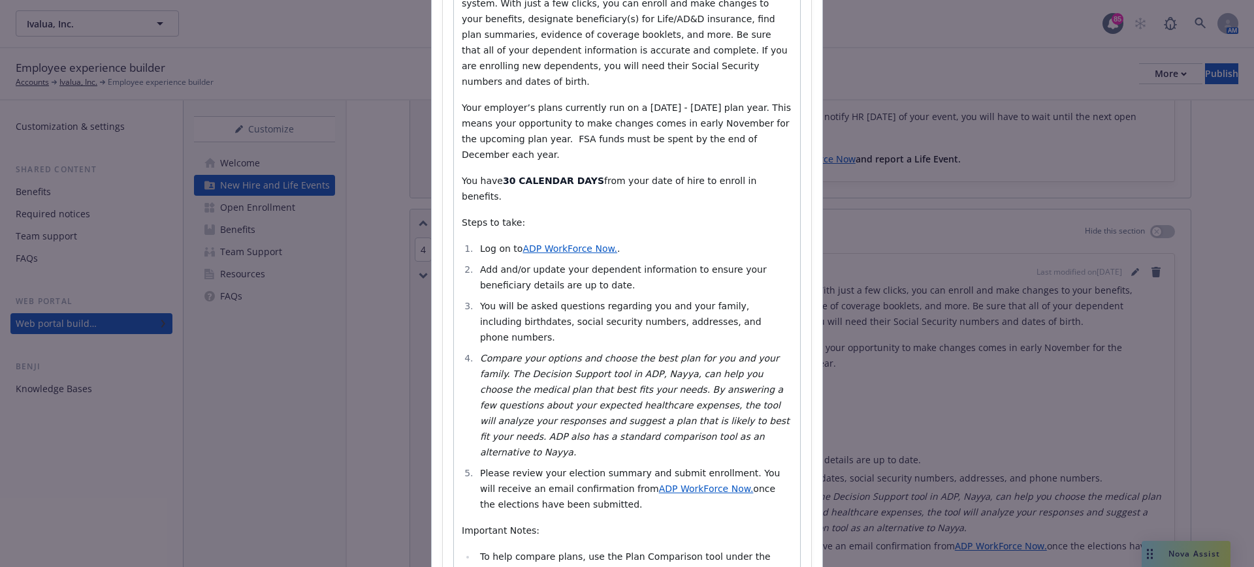
select select
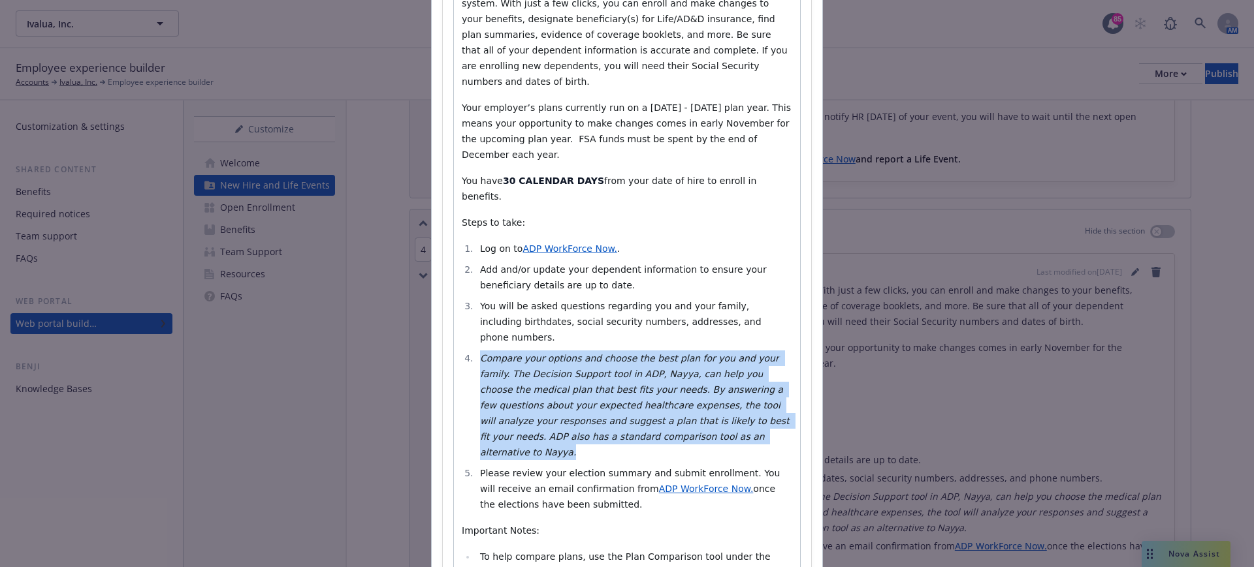
drag, startPoint x: 590, startPoint y: 392, endPoint x: 473, endPoint y: 312, distance: 142.0
click at [476, 351] on li "Compare your options and choose the best plan for you and your family. The Deci…" at bounding box center [634, 406] width 316 height 110
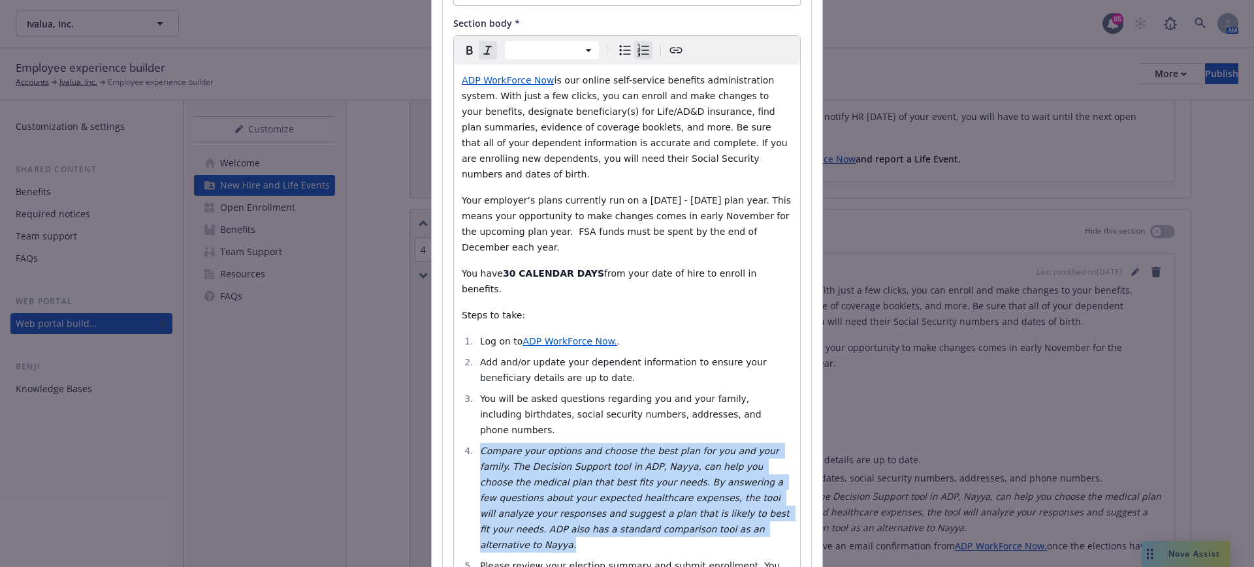
scroll to position [0, 0]
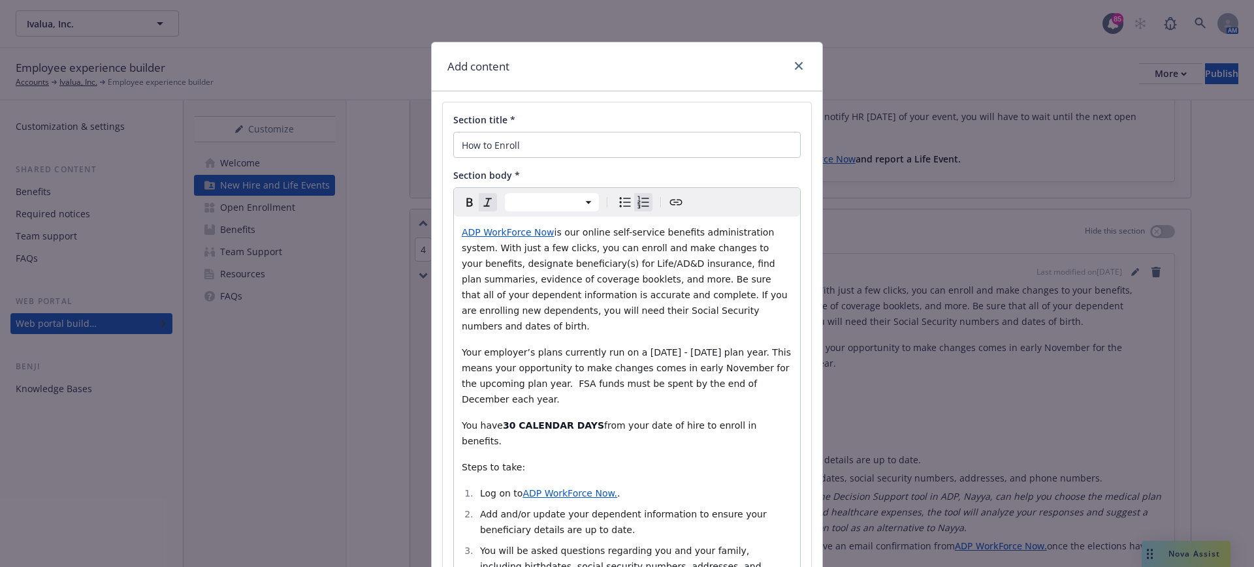
click at [482, 200] on icon "Remove italic" at bounding box center [488, 203] width 16 height 16
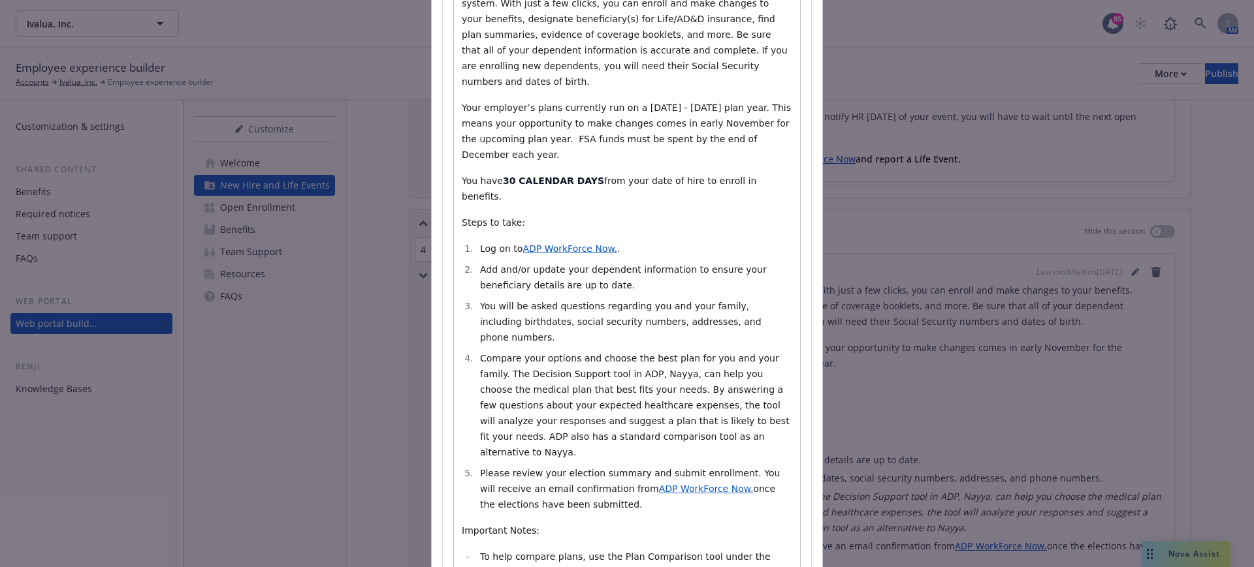
scroll to position [408, 0]
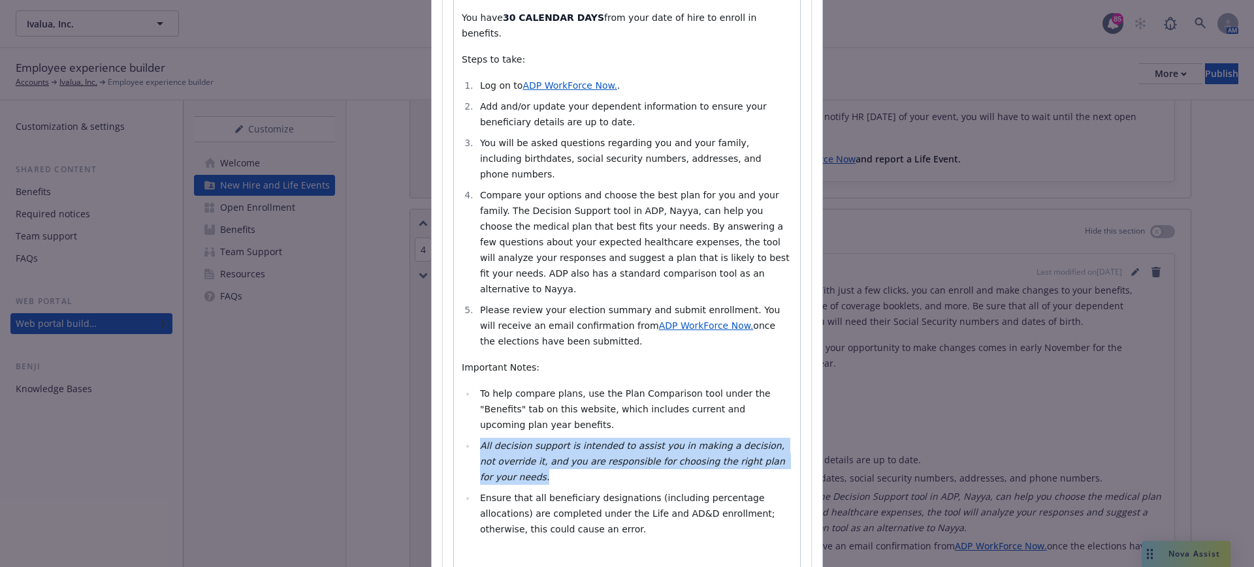
drag, startPoint x: 753, startPoint y: 384, endPoint x: 462, endPoint y: 367, distance: 291.7
click at [476, 438] on li "All decision support is intended to assist you in making a decision, not overri…" at bounding box center [634, 461] width 316 height 47
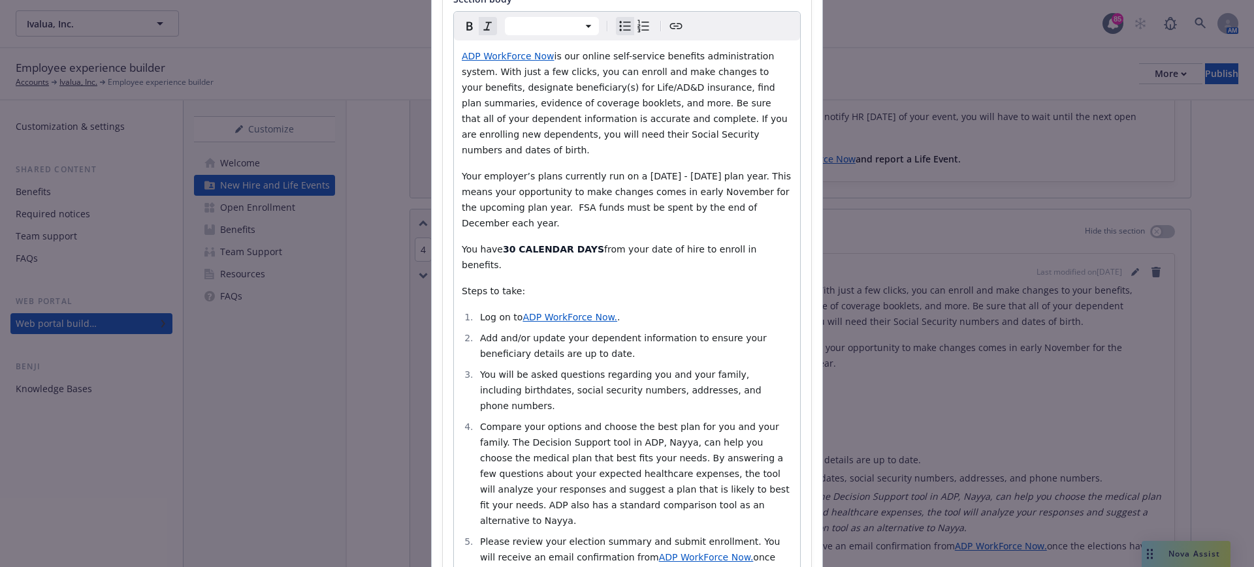
scroll to position [0, 0]
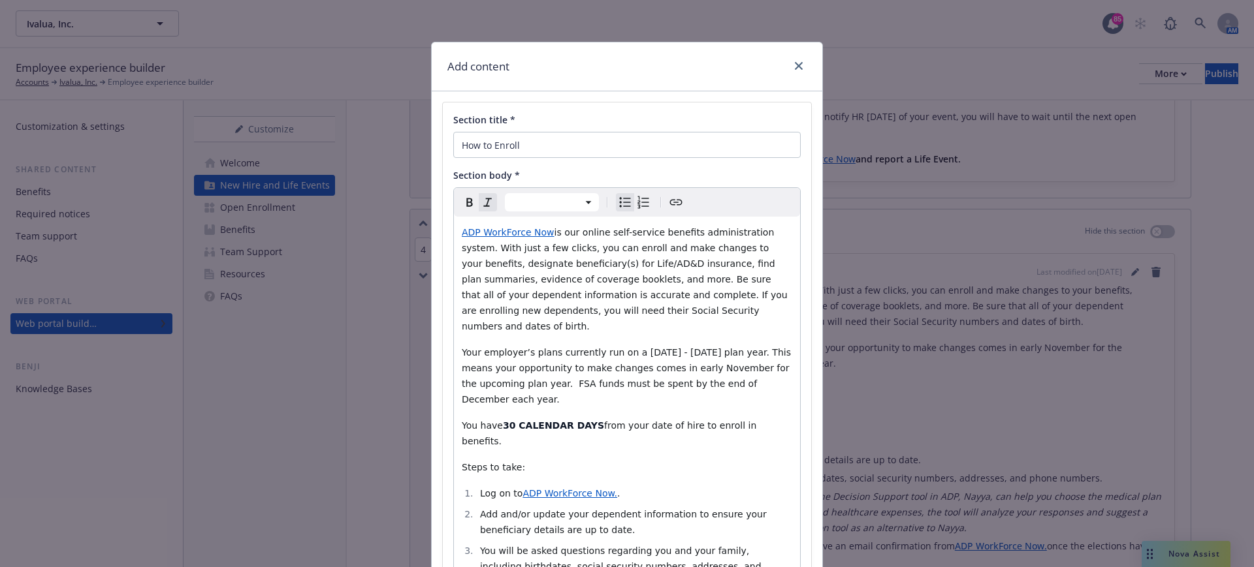
click at [483, 206] on icon "Remove italic" at bounding box center [488, 203] width 16 height 16
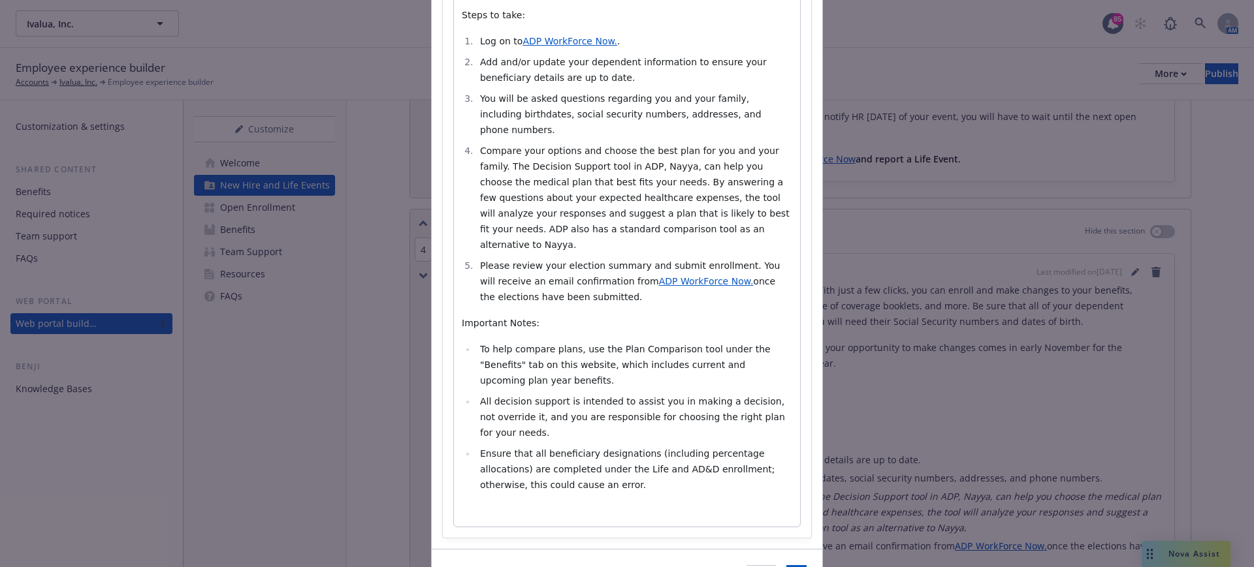
scroll to position [456, 0]
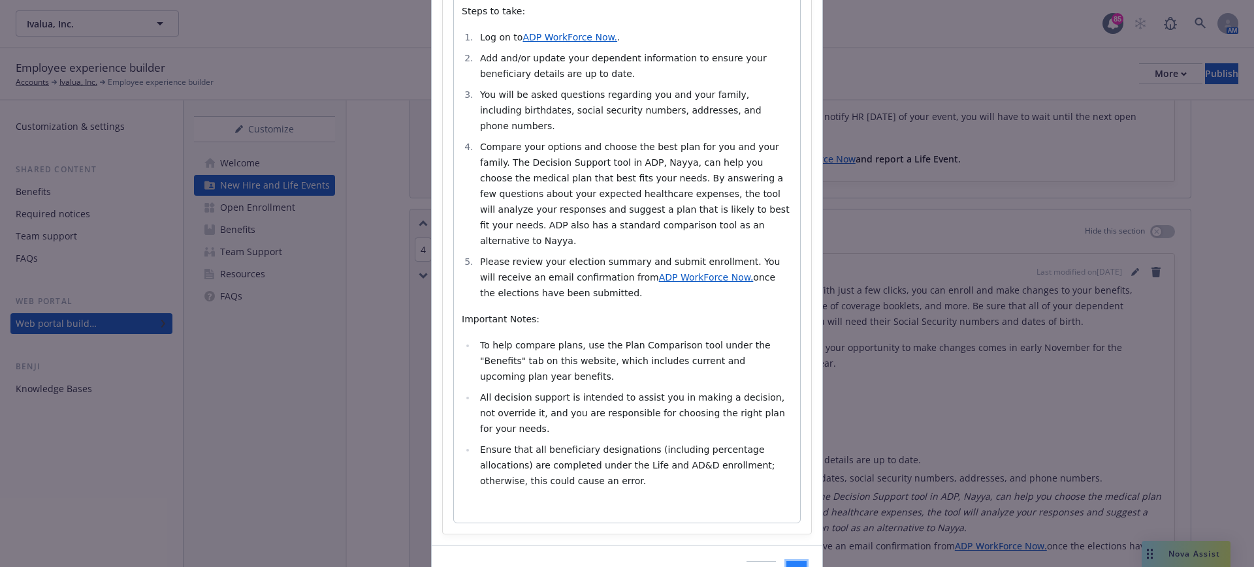
click at [793, 562] on button "Save" at bounding box center [796, 575] width 20 height 26
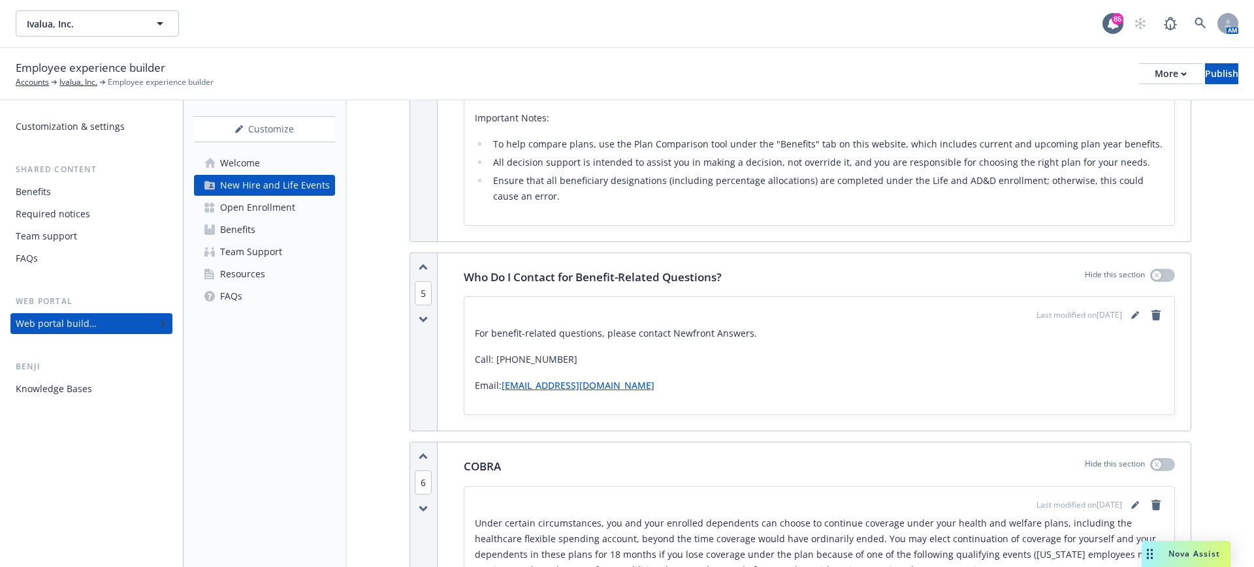
scroll to position [2204, 0]
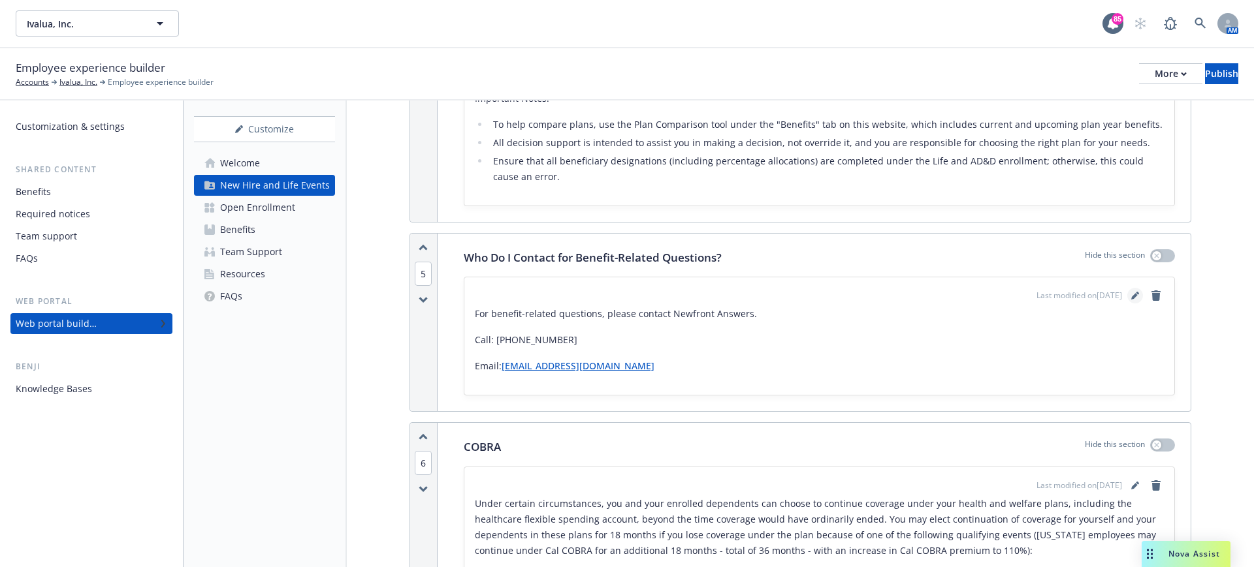
click at [1131, 296] on icon "editPencil" at bounding box center [1134, 297] width 7 height 7
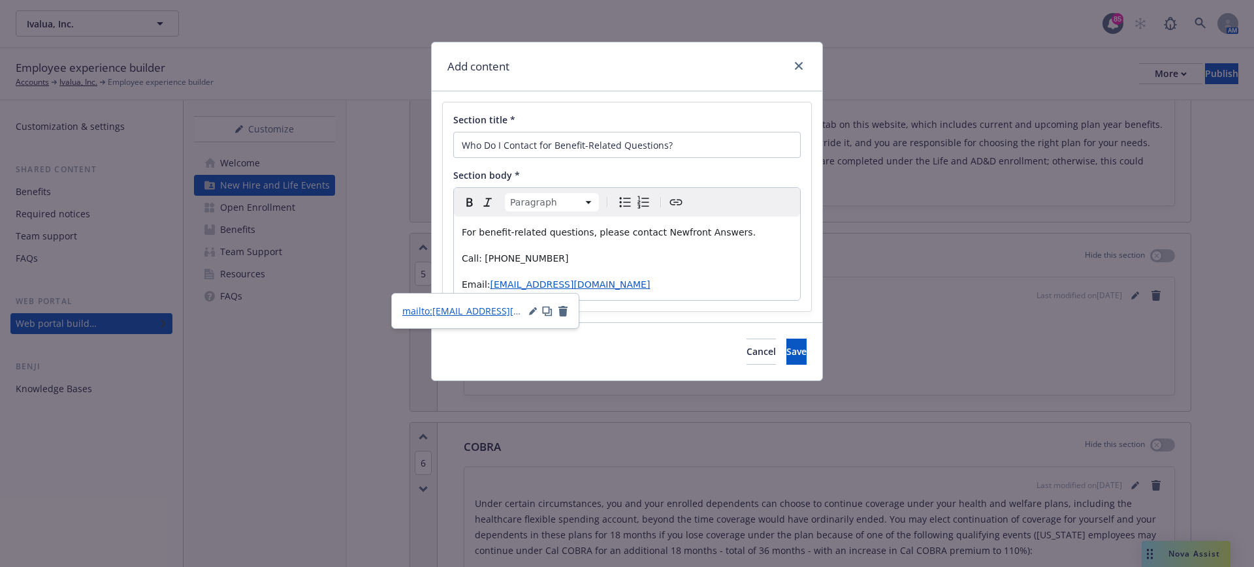
click at [490, 282] on span "ivaluabenefits@answers.newfront.com" at bounding box center [570, 284] width 160 height 10
click at [533, 313] on icon "button" at bounding box center [533, 312] width 8 height 8
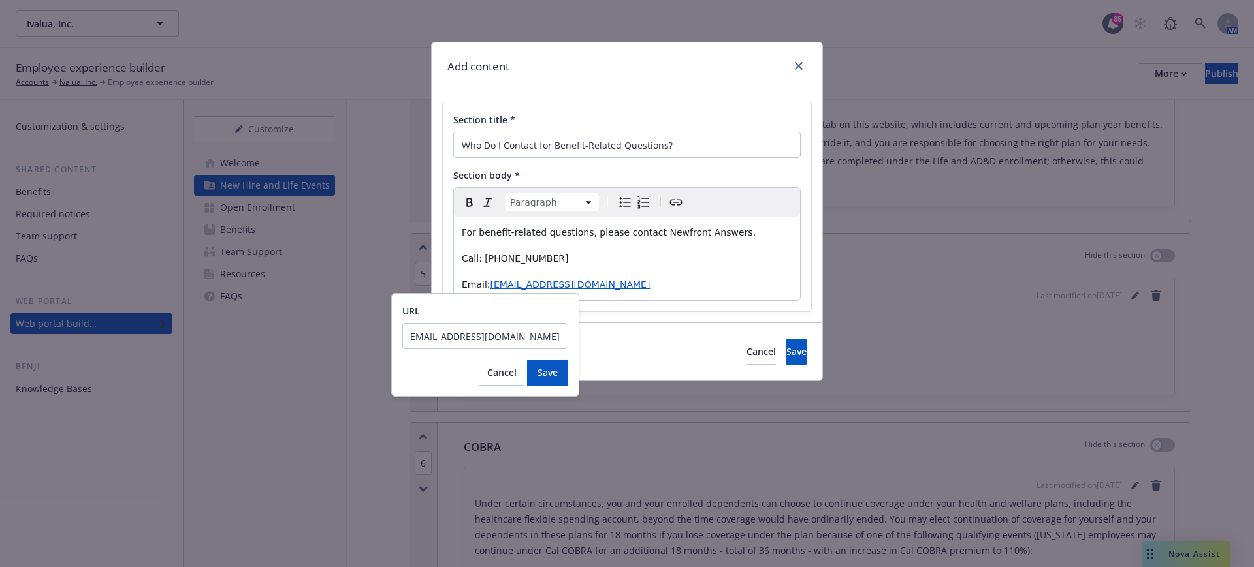
scroll to position [0, 0]
drag, startPoint x: 436, startPoint y: 336, endPoint x: 355, endPoint y: 336, distance: 81.0
click at [355, 336] on body "Ivalua, Inc. Ivalua, Inc. 85 AM Employee experience builder Accounts Ivalua, In…" at bounding box center [627, 283] width 1254 height 567
click at [439, 340] on input "mailto:ivaluabenefits@answers.newfront.com" at bounding box center [485, 336] width 166 height 26
type input "mailto: ivaluabenefits@answers.newfront.com"
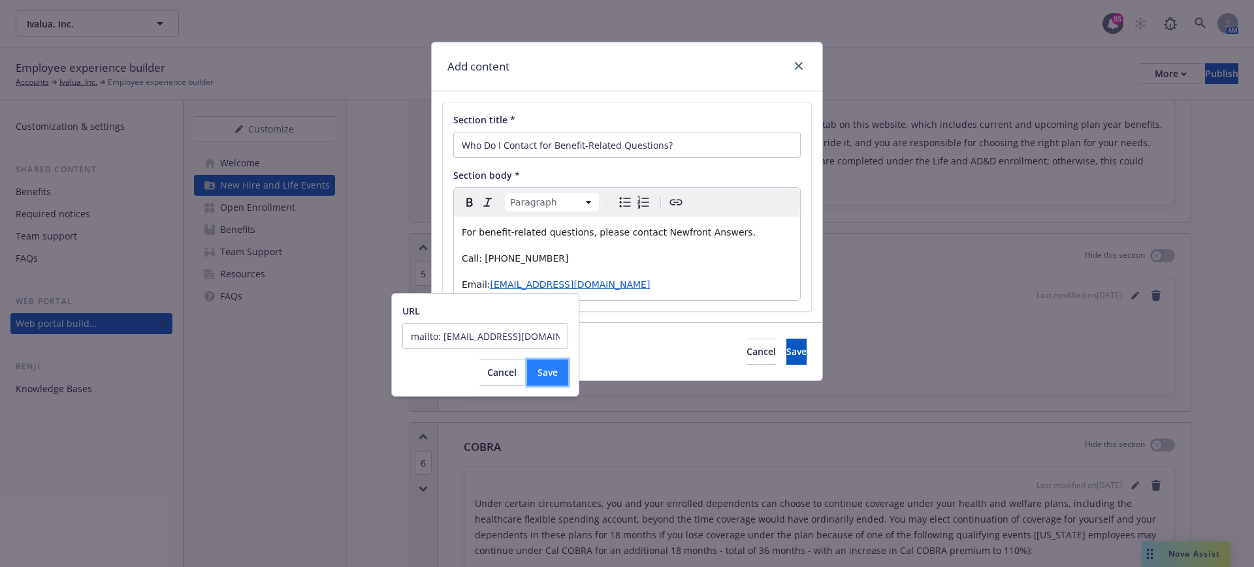
click at [546, 368] on span "Save" at bounding box center [547, 372] width 20 height 12
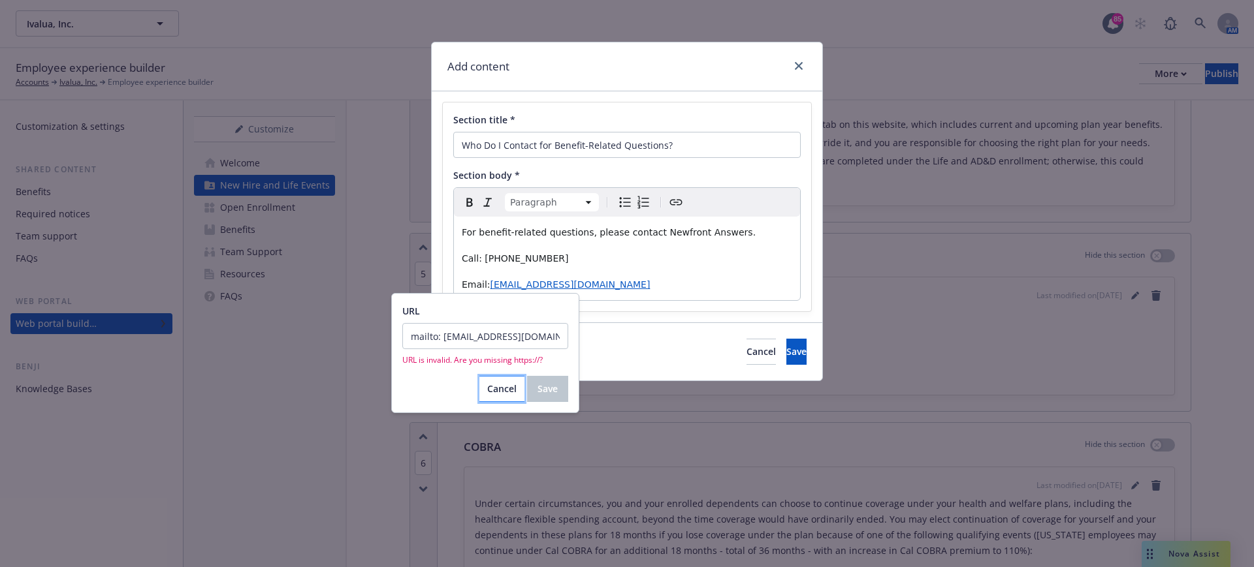
click at [509, 390] on span "Cancel" at bounding box center [501, 389] width 29 height 12
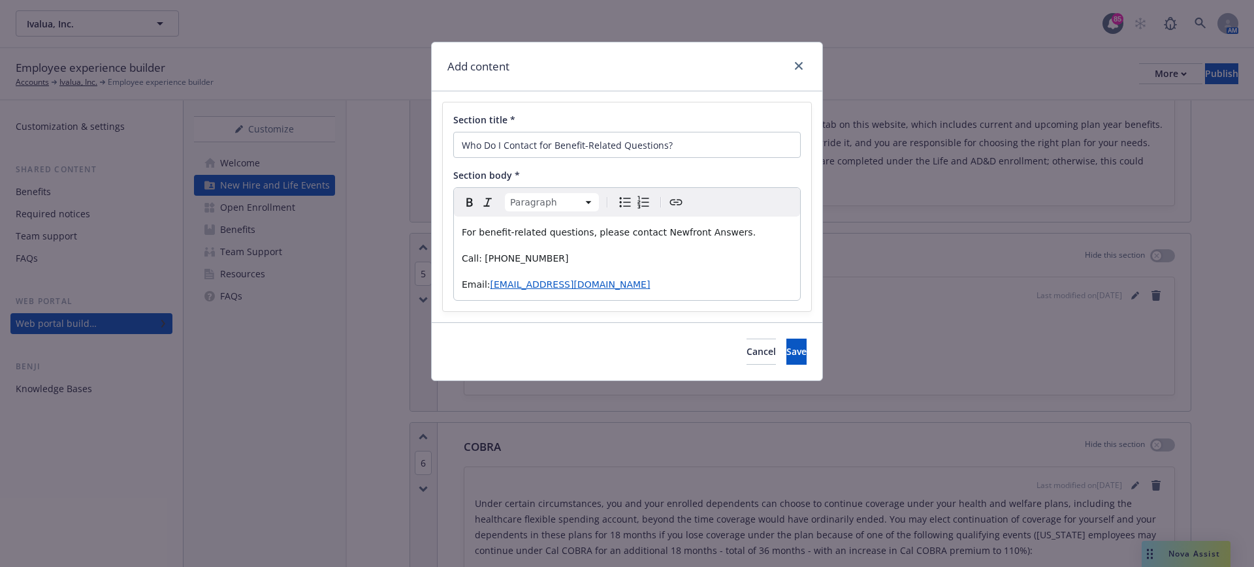
click at [644, 257] on p "Call: 866-279-5460" at bounding box center [627, 259] width 330 height 16
click at [643, 284] on span "ivaluabenefits@answers.newfront.com" at bounding box center [570, 284] width 160 height 10
click at [746, 346] on span "Cancel" at bounding box center [760, 351] width 29 height 12
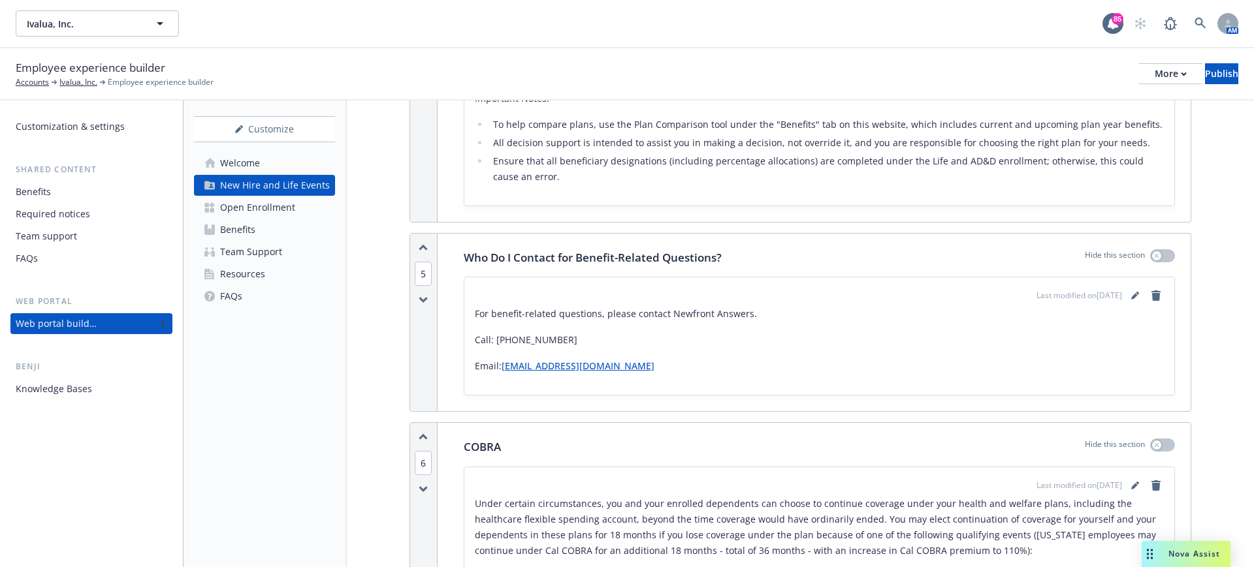
click at [548, 364] on link "ivaluabenefits@answers.newfront.com" at bounding box center [577, 366] width 153 height 12
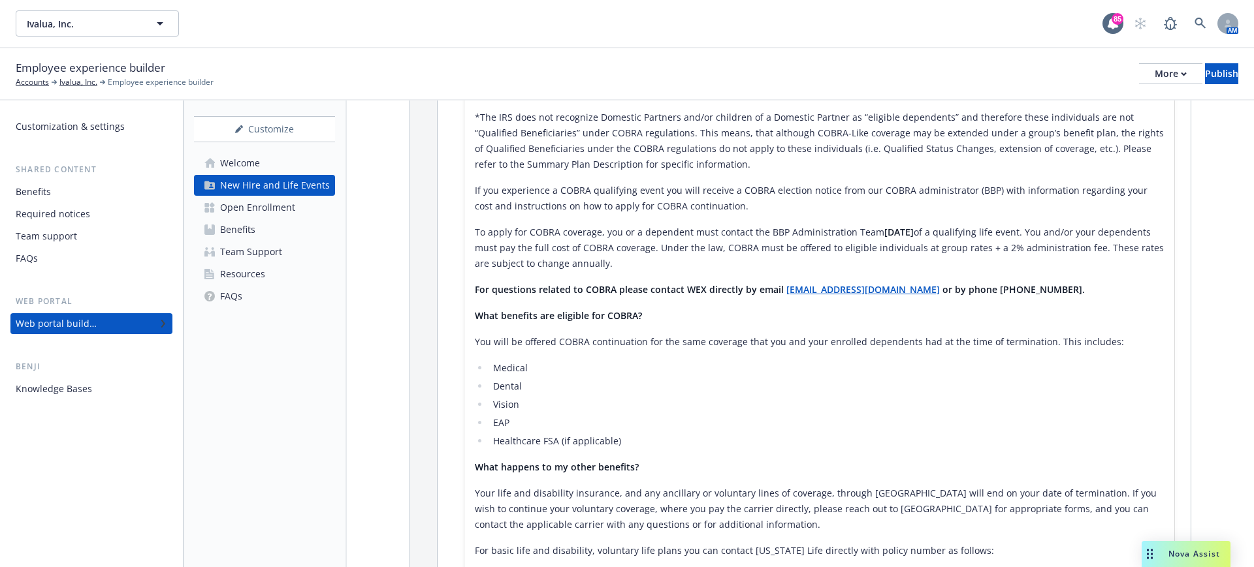
scroll to position [2938, 0]
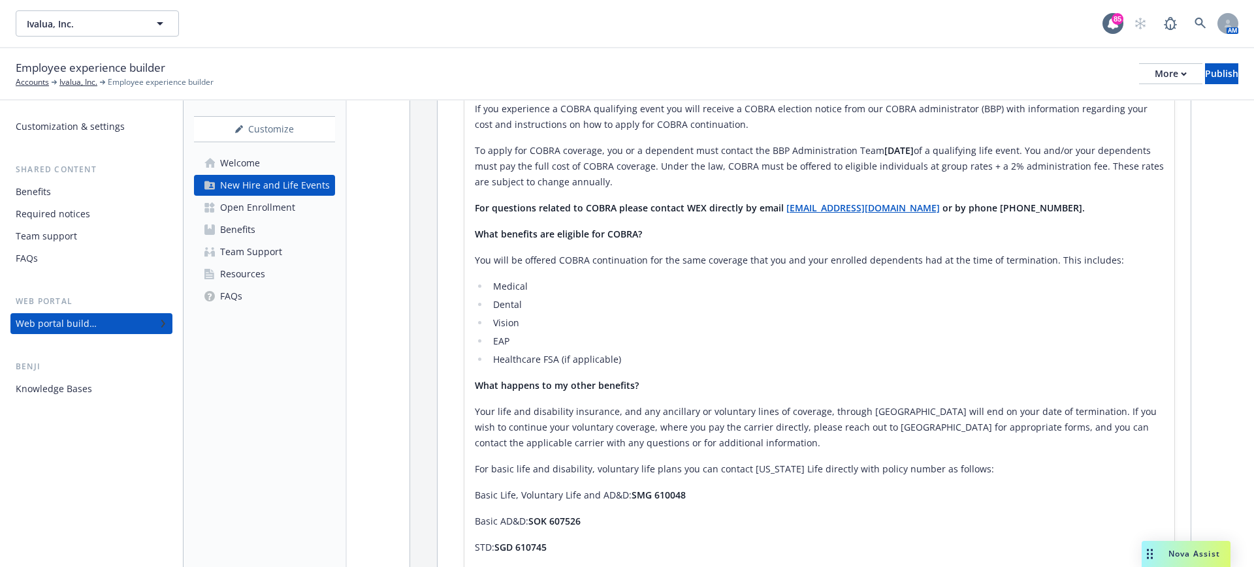
click at [249, 225] on div "Benefits" at bounding box center [237, 229] width 35 height 21
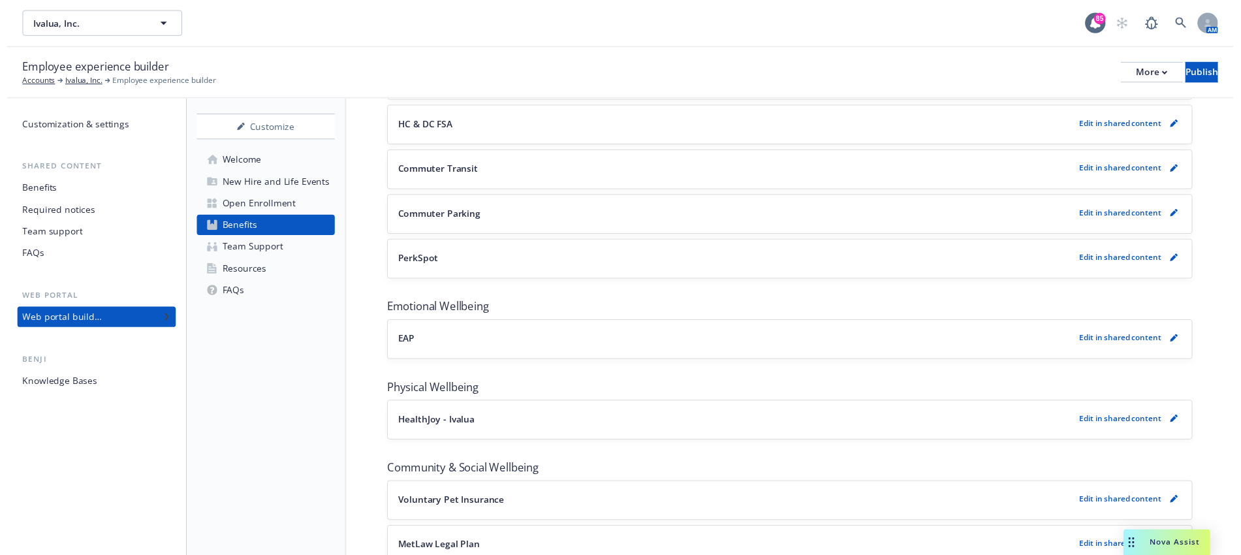
scroll to position [1273, 0]
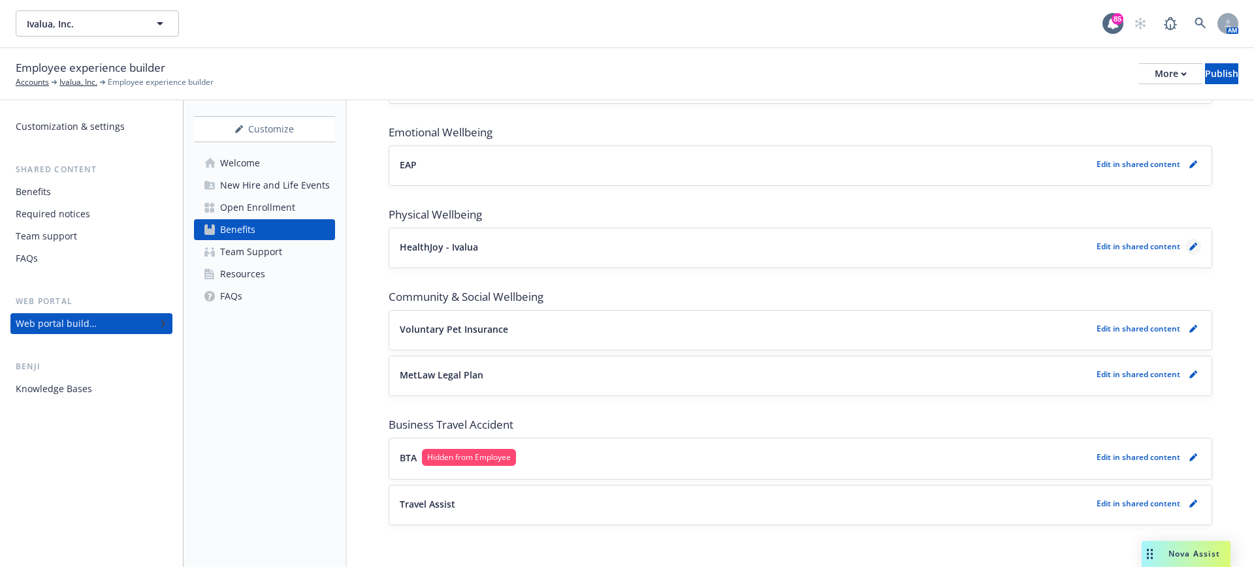
click at [1189, 246] on icon "pencil" at bounding box center [1193, 247] width 8 height 8
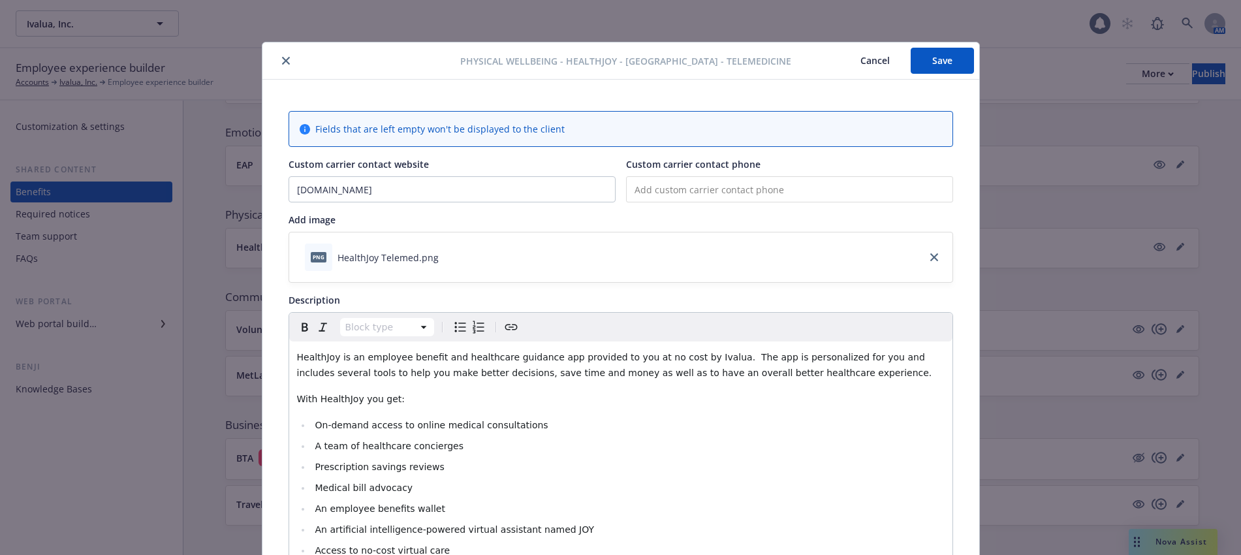
scroll to position [39, 0]
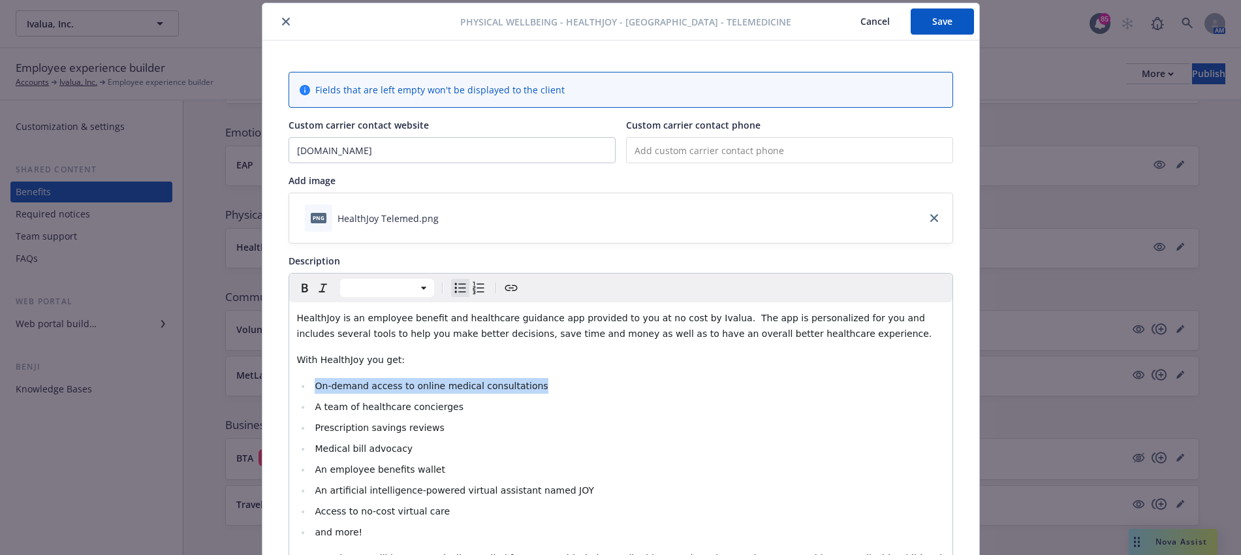
drag, startPoint x: 524, startPoint y: 382, endPoint x: 295, endPoint y: 387, distance: 228.6
click at [311, 387] on li "On-demand access to online medical consultations" at bounding box center [627, 386] width 633 height 16
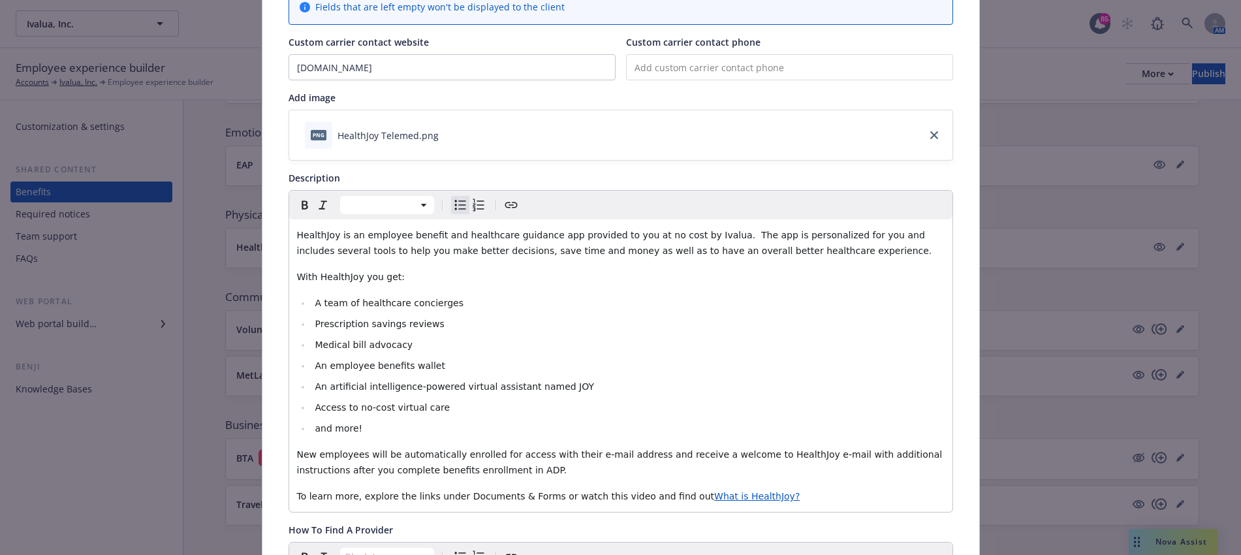
scroll to position [202, 0]
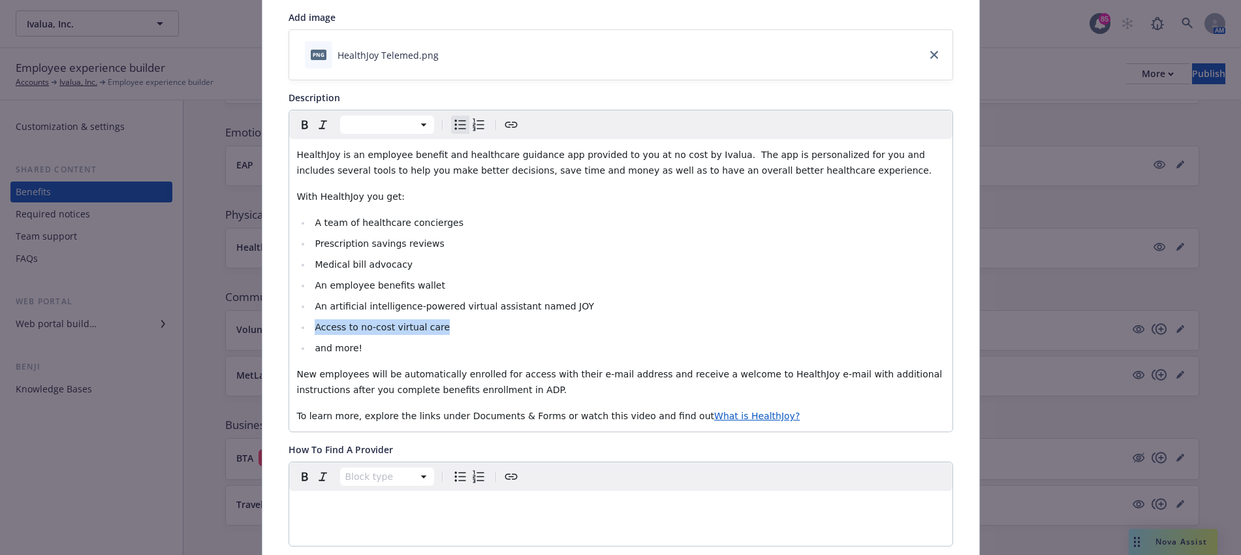
drag, startPoint x: 436, startPoint y: 324, endPoint x: 281, endPoint y: 332, distance: 154.3
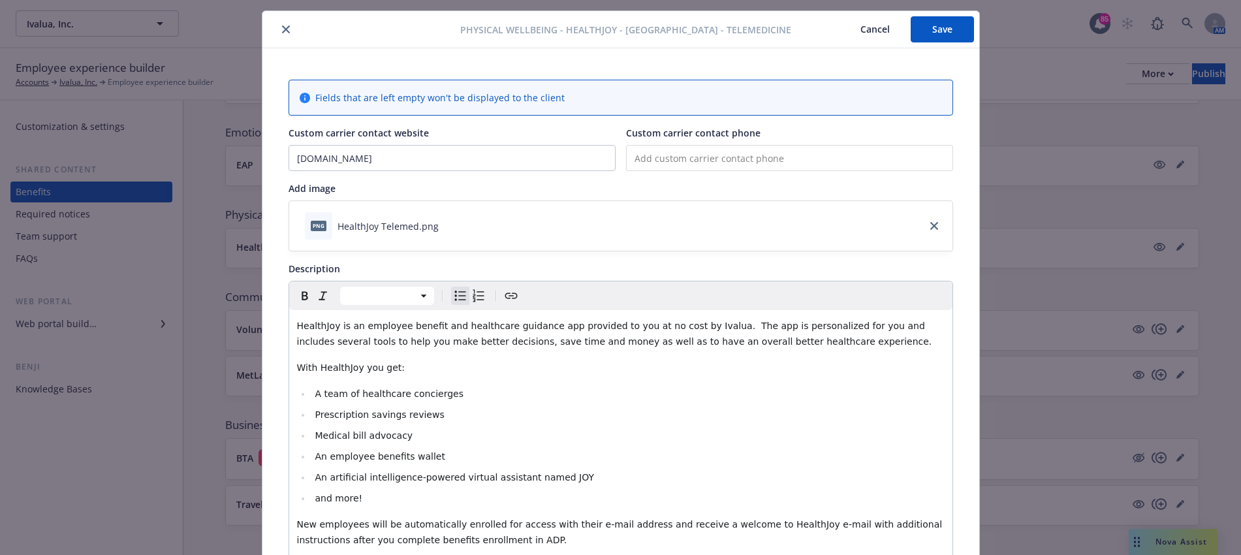
scroll to position [0, 0]
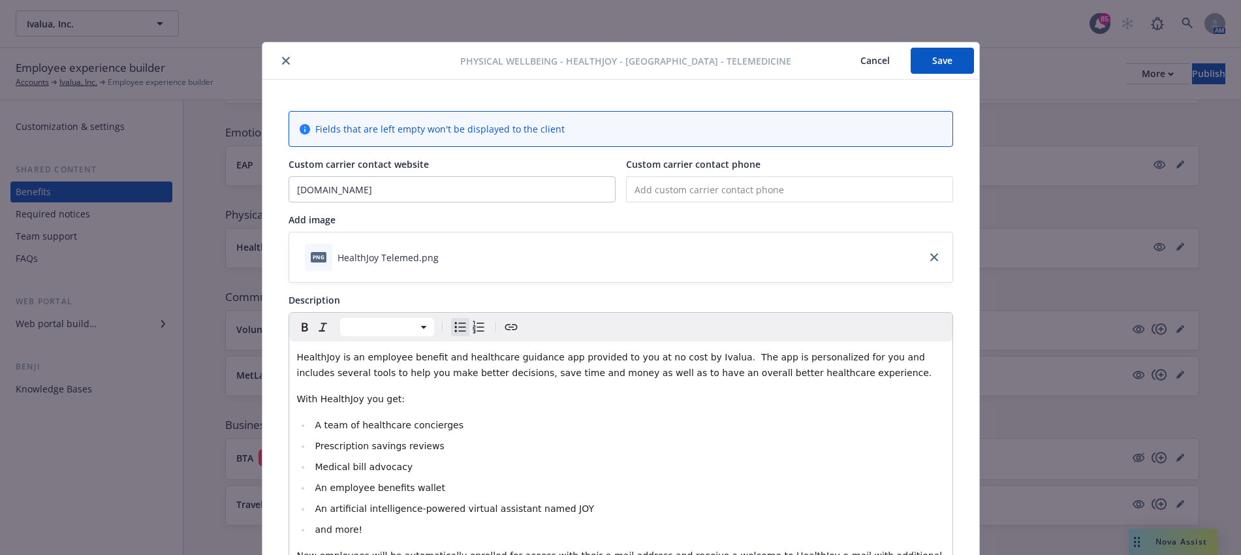
click at [917, 54] on button "Save" at bounding box center [942, 61] width 63 height 26
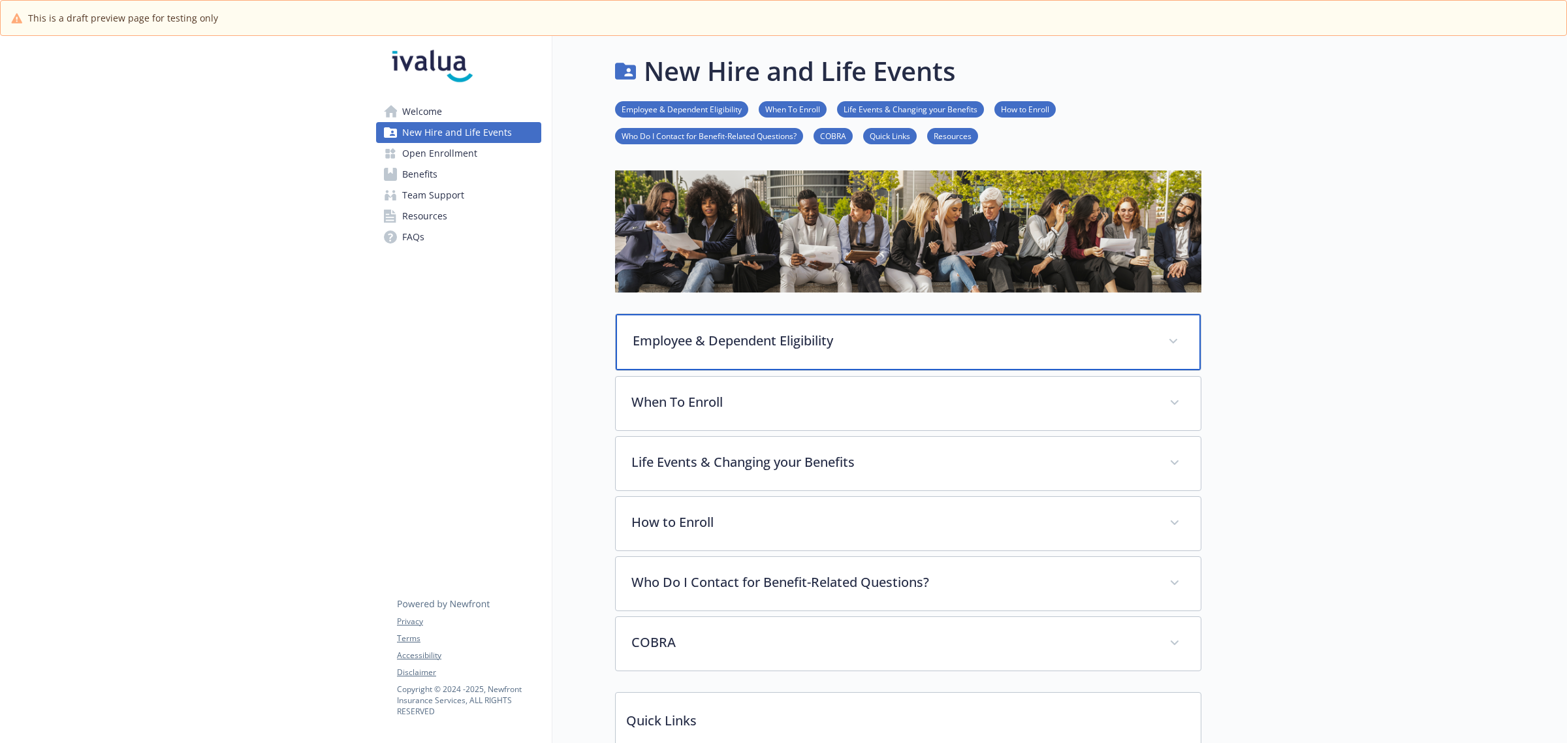
click at [799, 349] on p "Employee & Dependent Eligibility" at bounding box center [893, 341] width 520 height 20
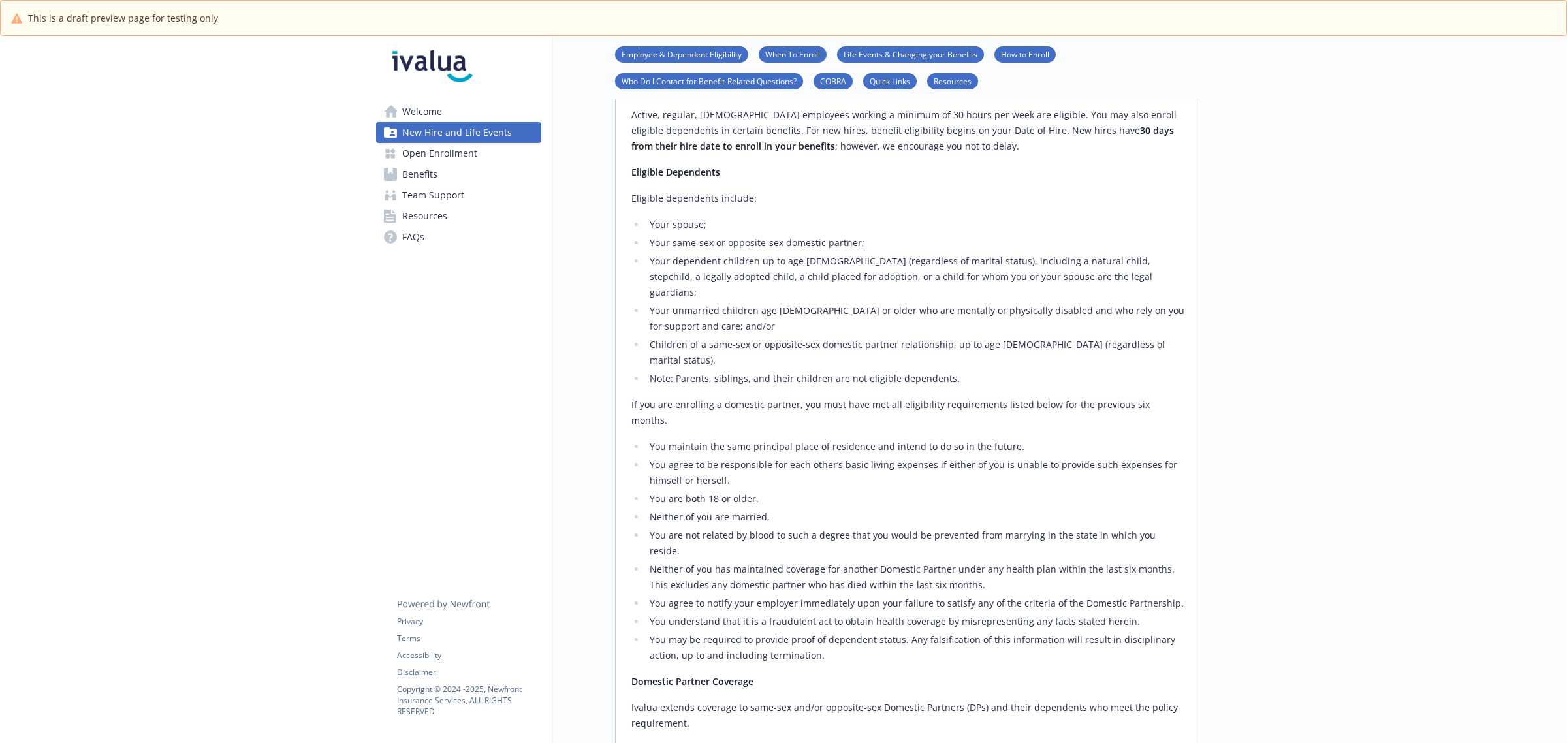
scroll to position [82, 0]
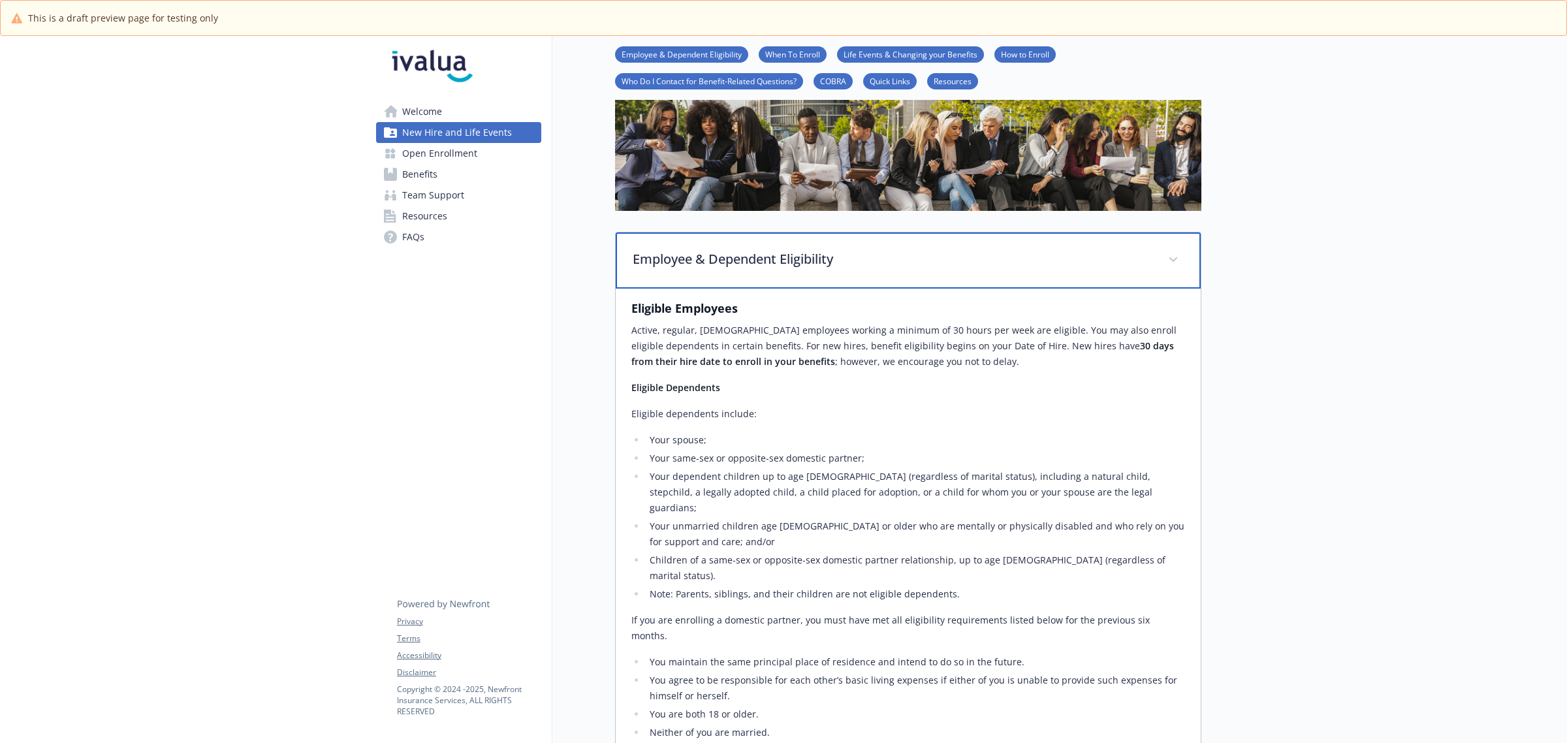
click at [709, 248] on div "Employee & Dependent Eligibility" at bounding box center [908, 260] width 585 height 56
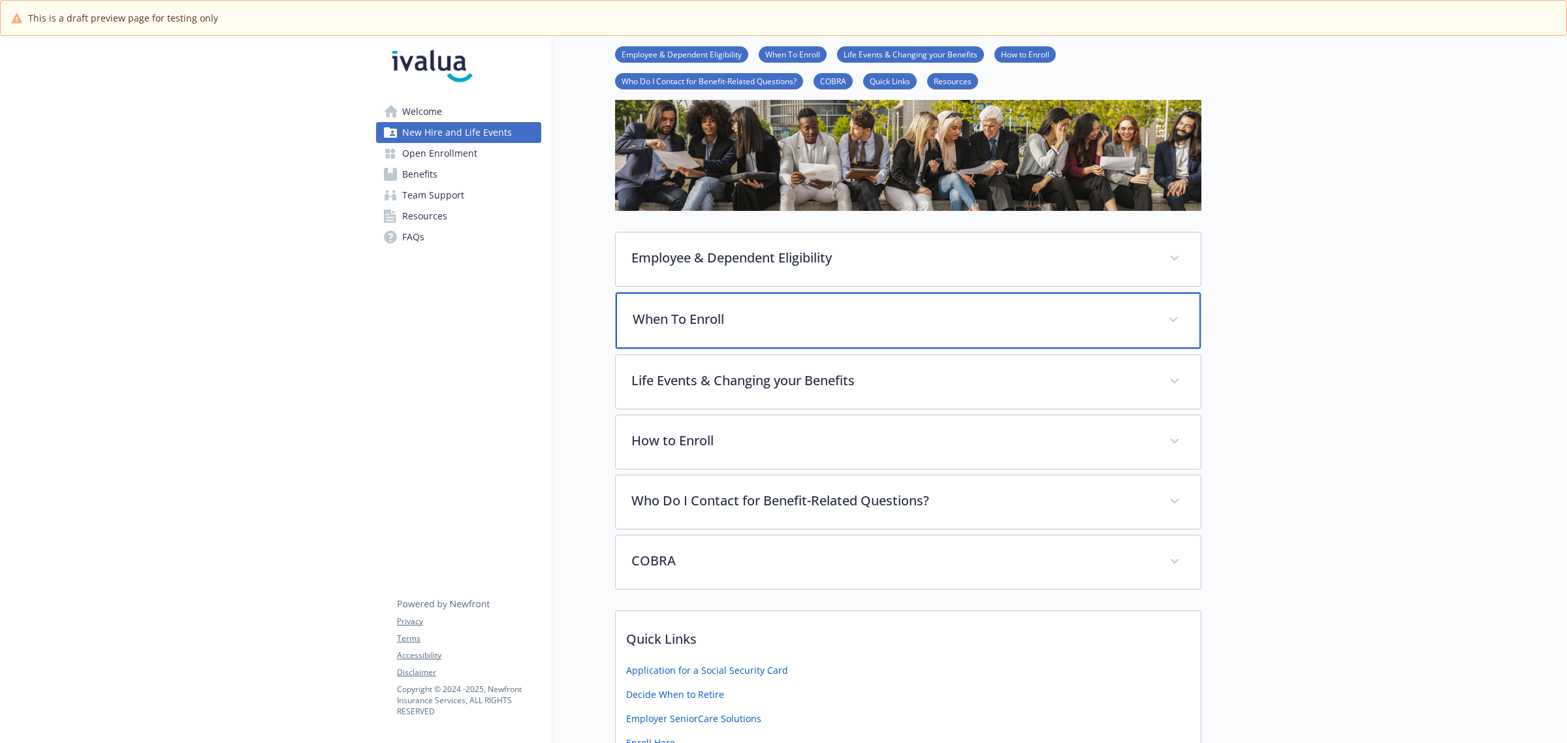
click at [709, 325] on p "When To Enroll" at bounding box center [893, 320] width 520 height 20
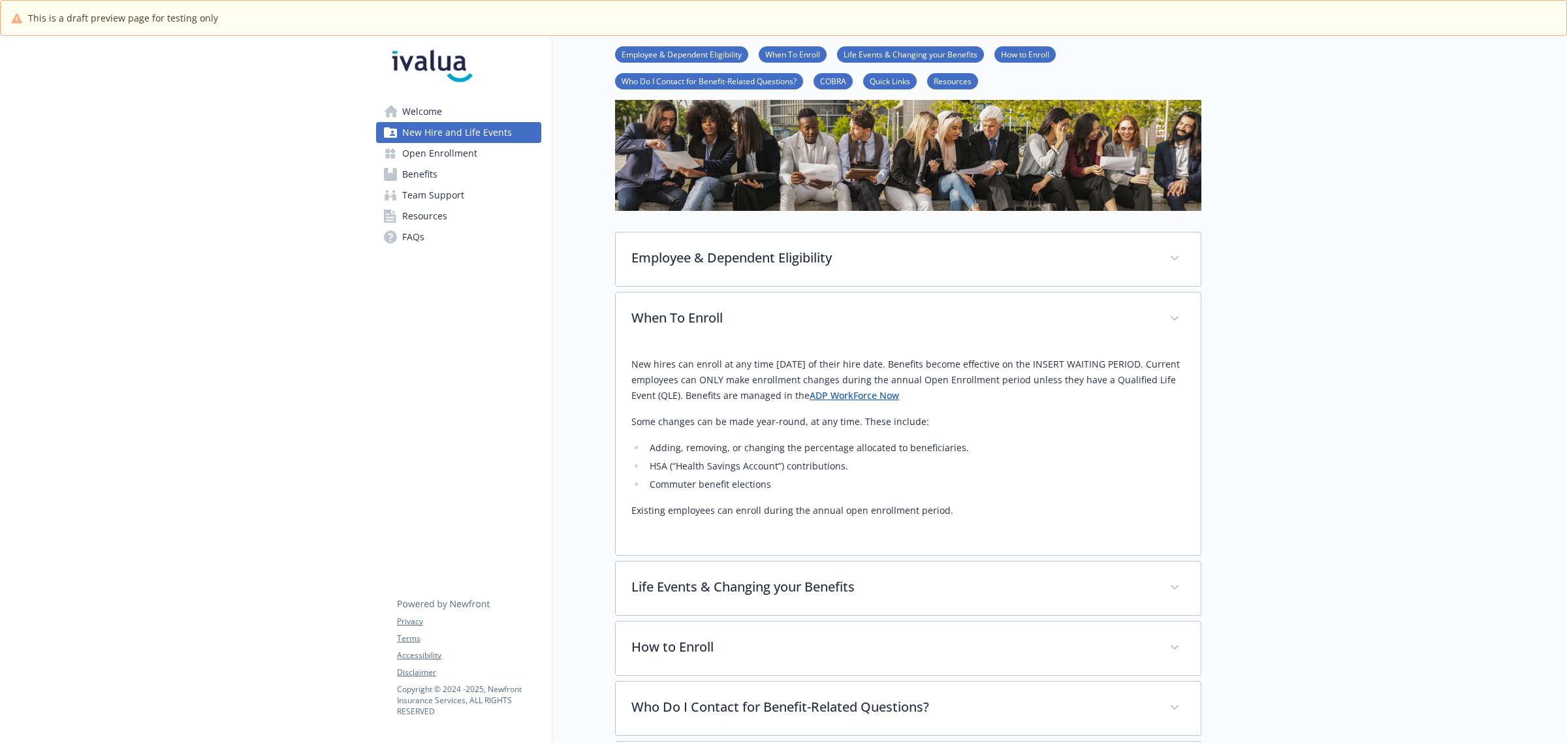
scroll to position [163, 0]
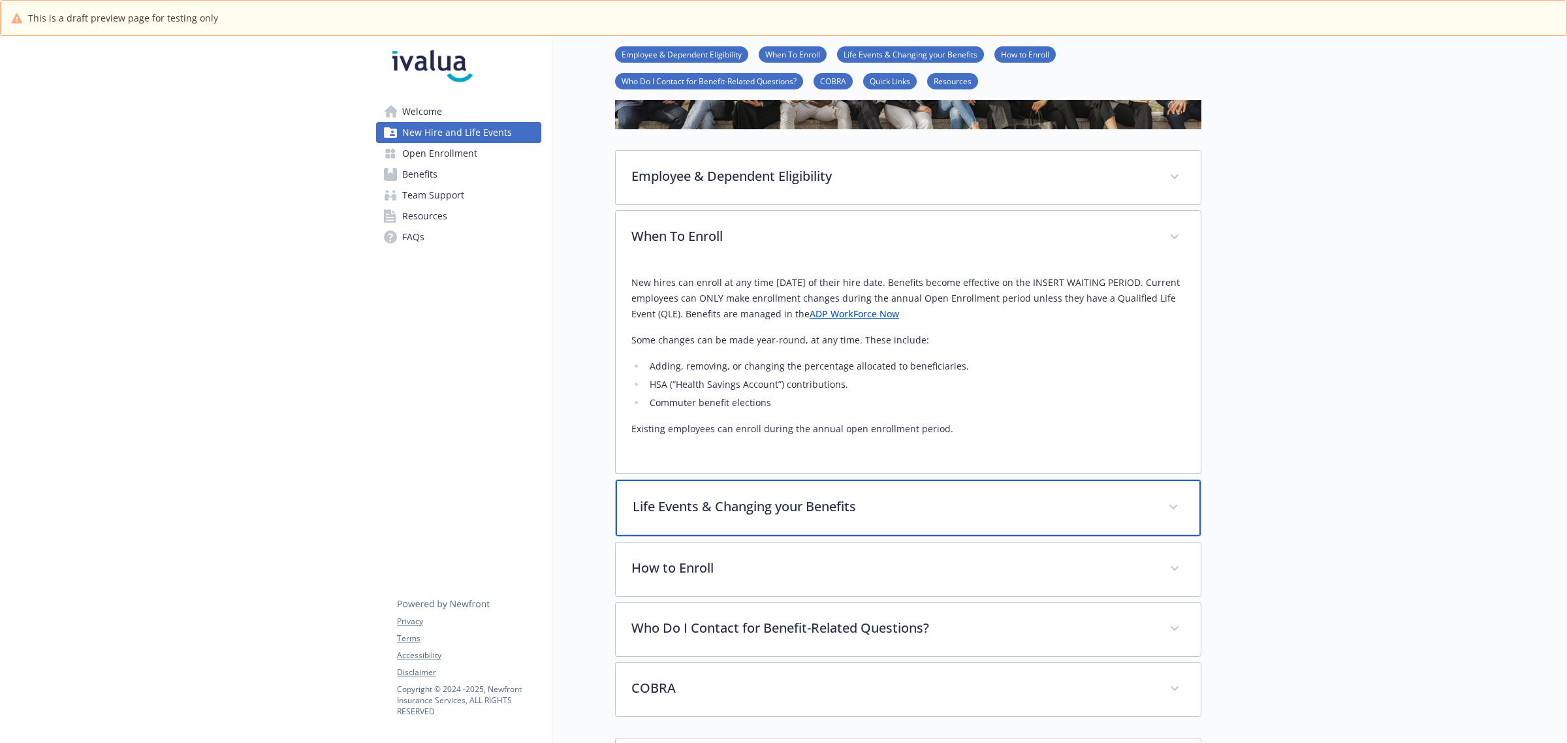
click at [737, 504] on p "Life Events & Changing your Benefits" at bounding box center [893, 507] width 520 height 20
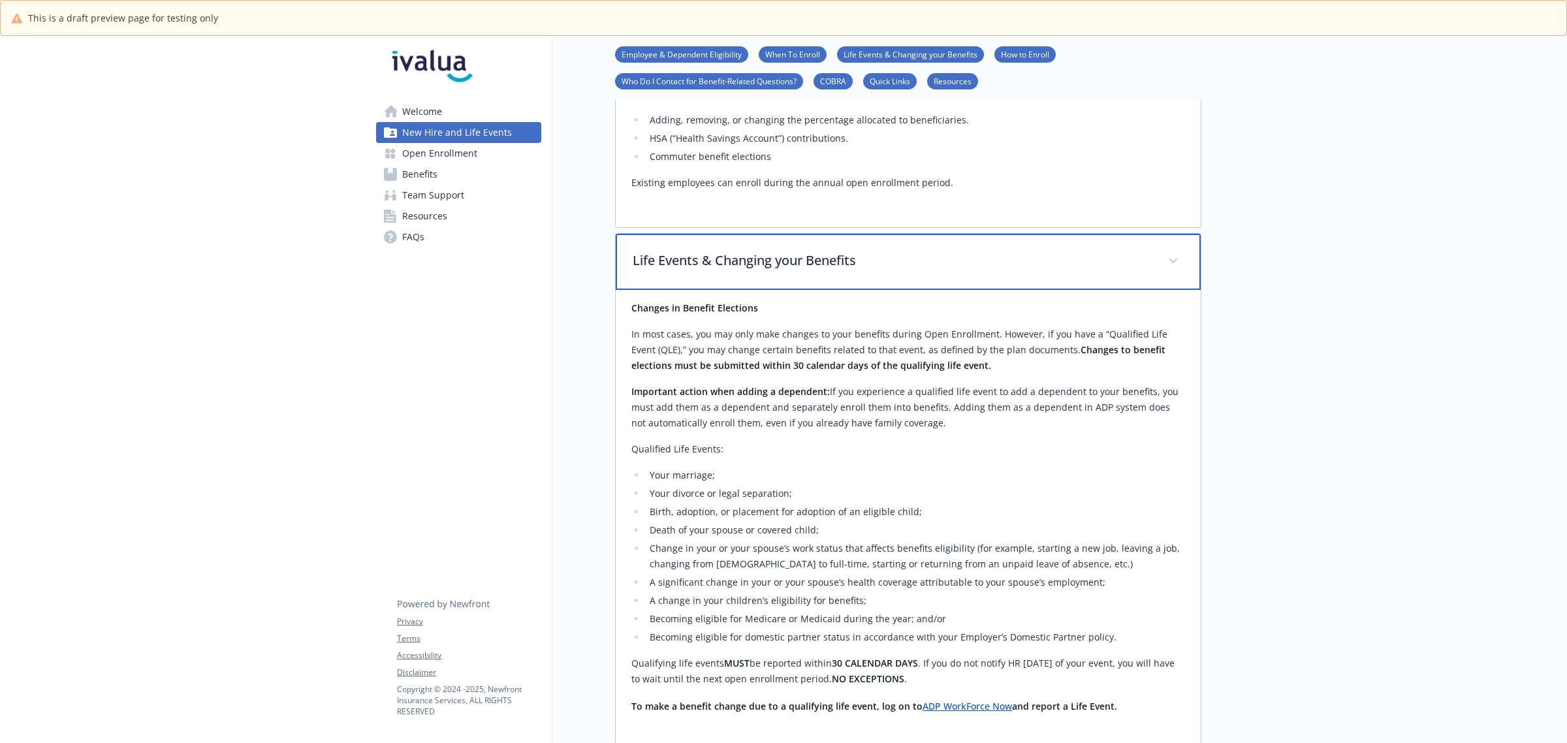
scroll to position [408, 0]
click at [723, 268] on p "Life Events & Changing your Benefits" at bounding box center [893, 262] width 520 height 20
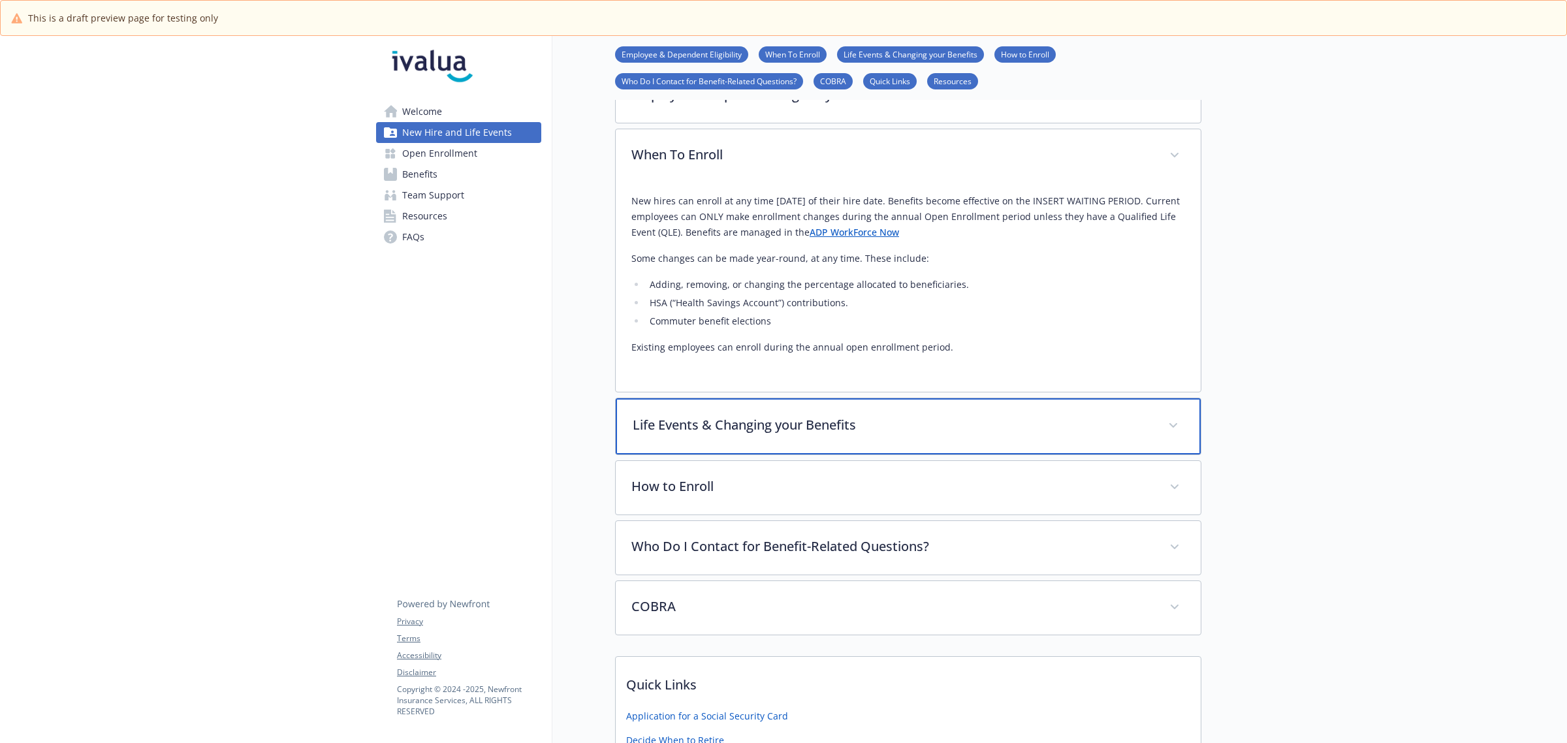
scroll to position [163, 0]
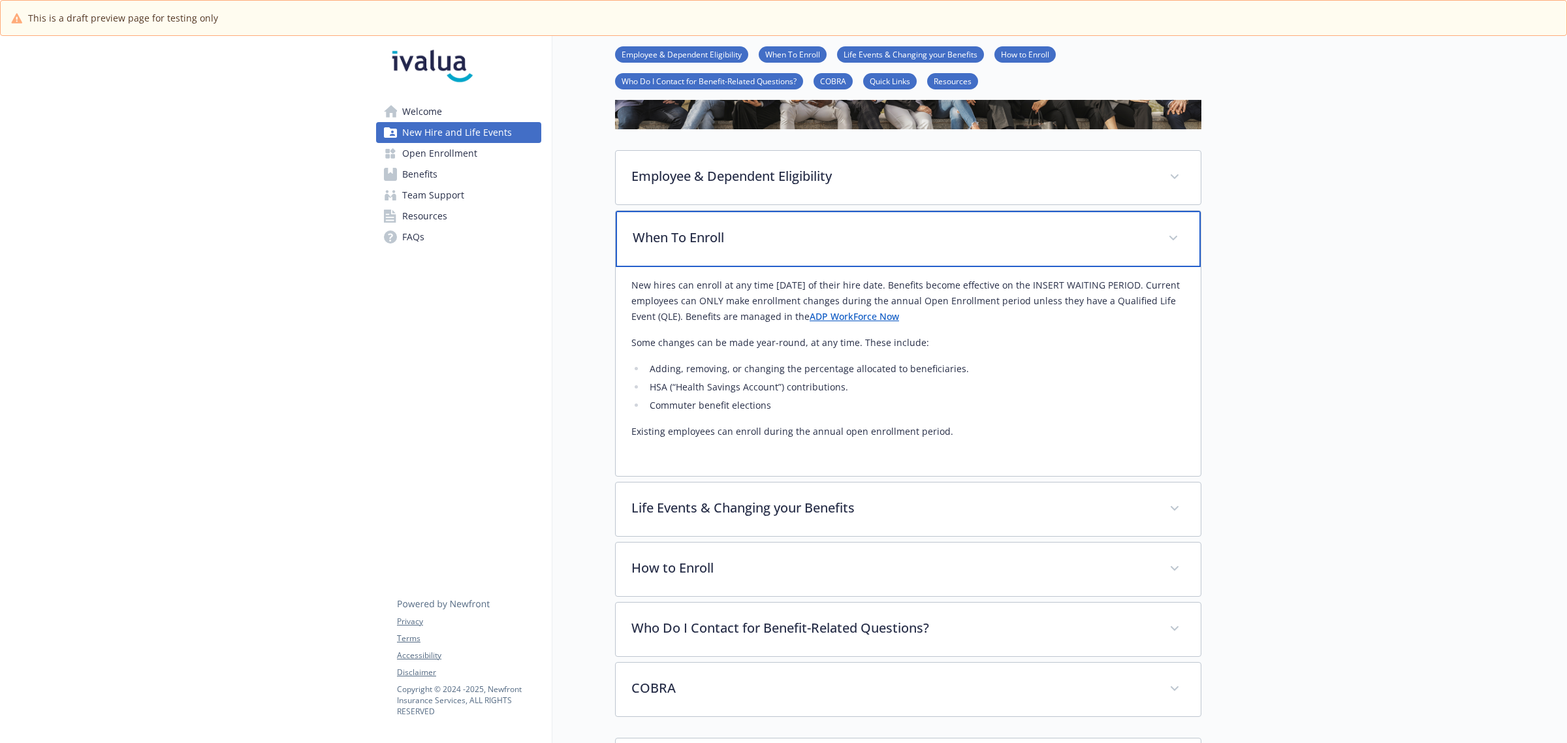
click at [714, 242] on p "When To Enroll" at bounding box center [893, 238] width 520 height 20
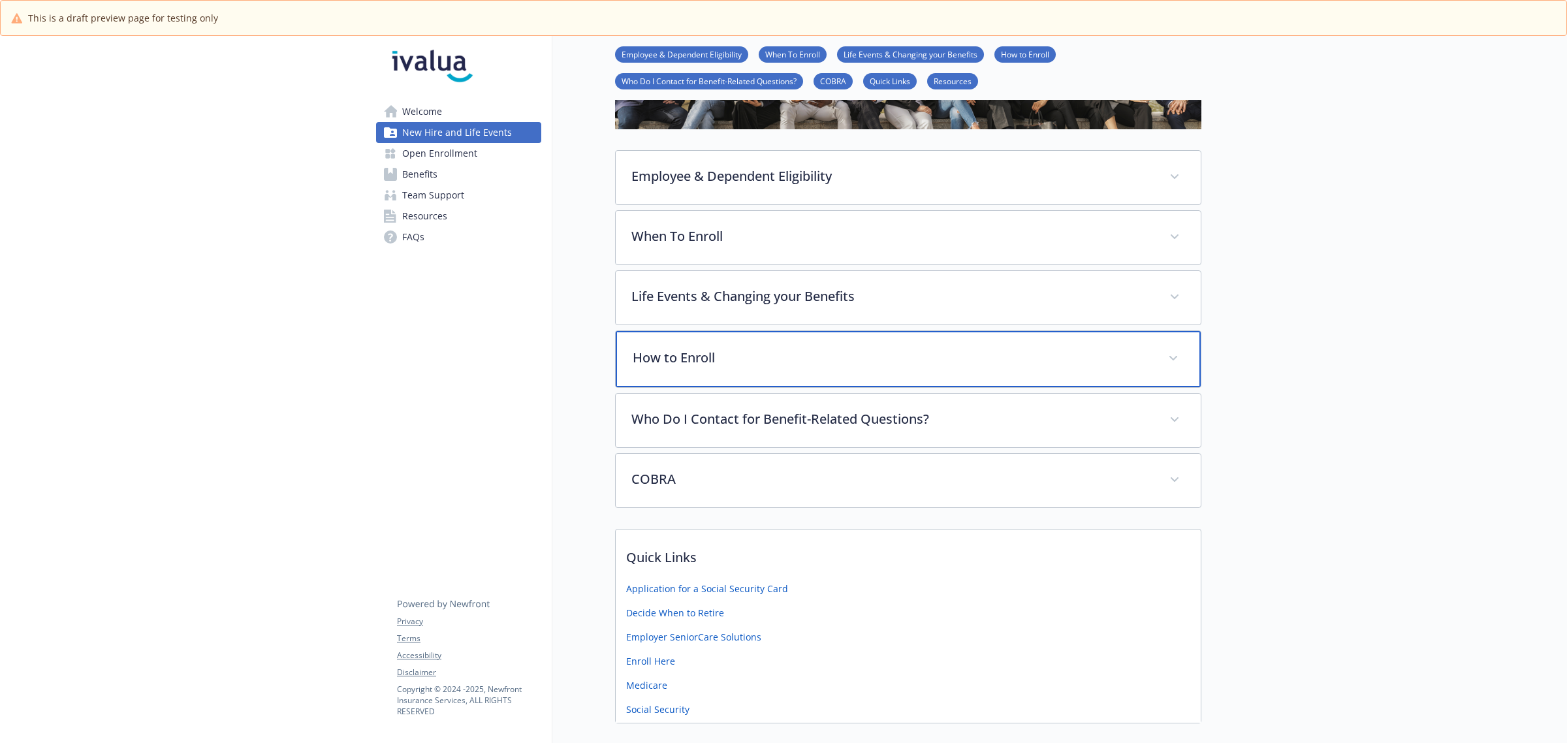
click at [738, 364] on p "How to Enroll" at bounding box center [893, 358] width 520 height 20
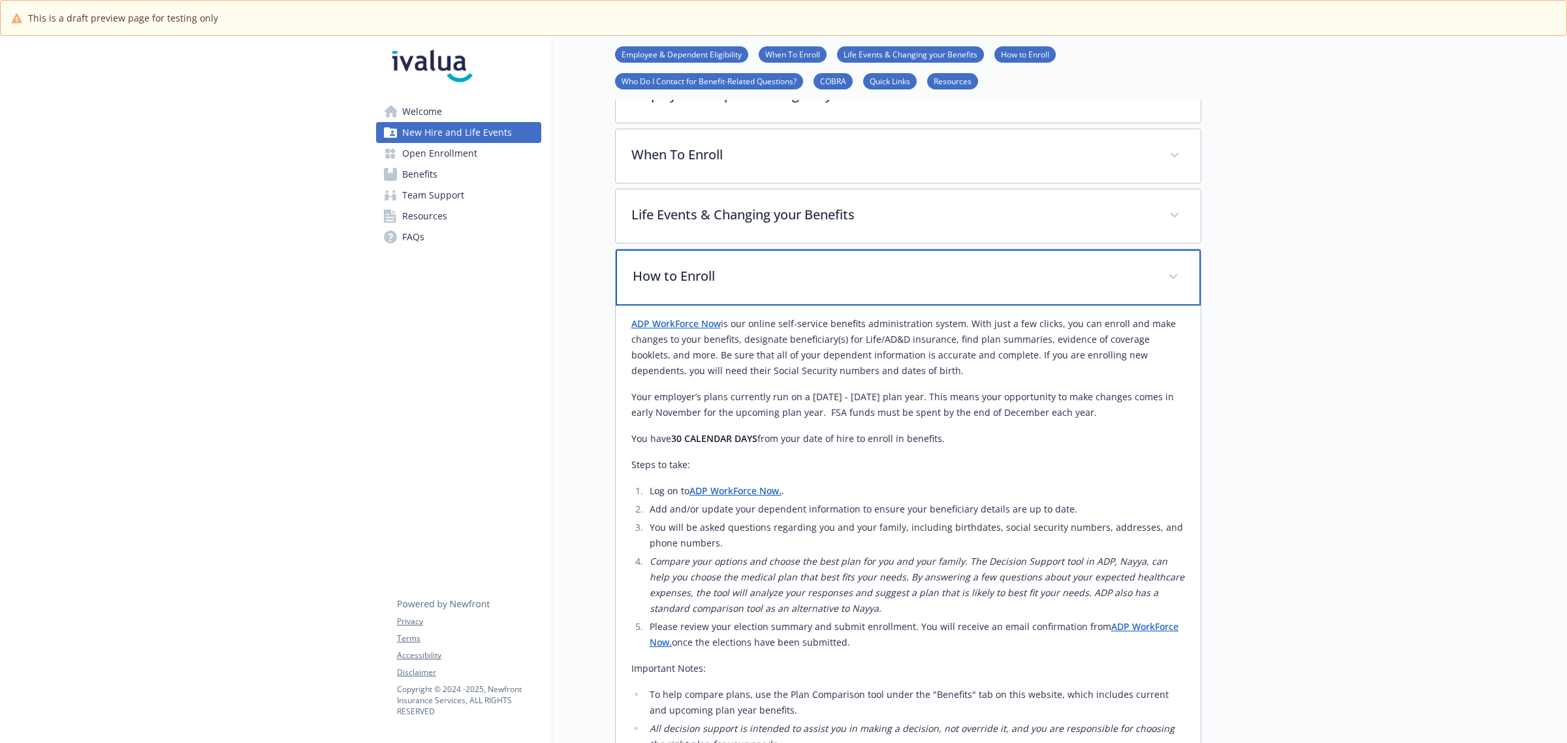
scroll to position [326, 0]
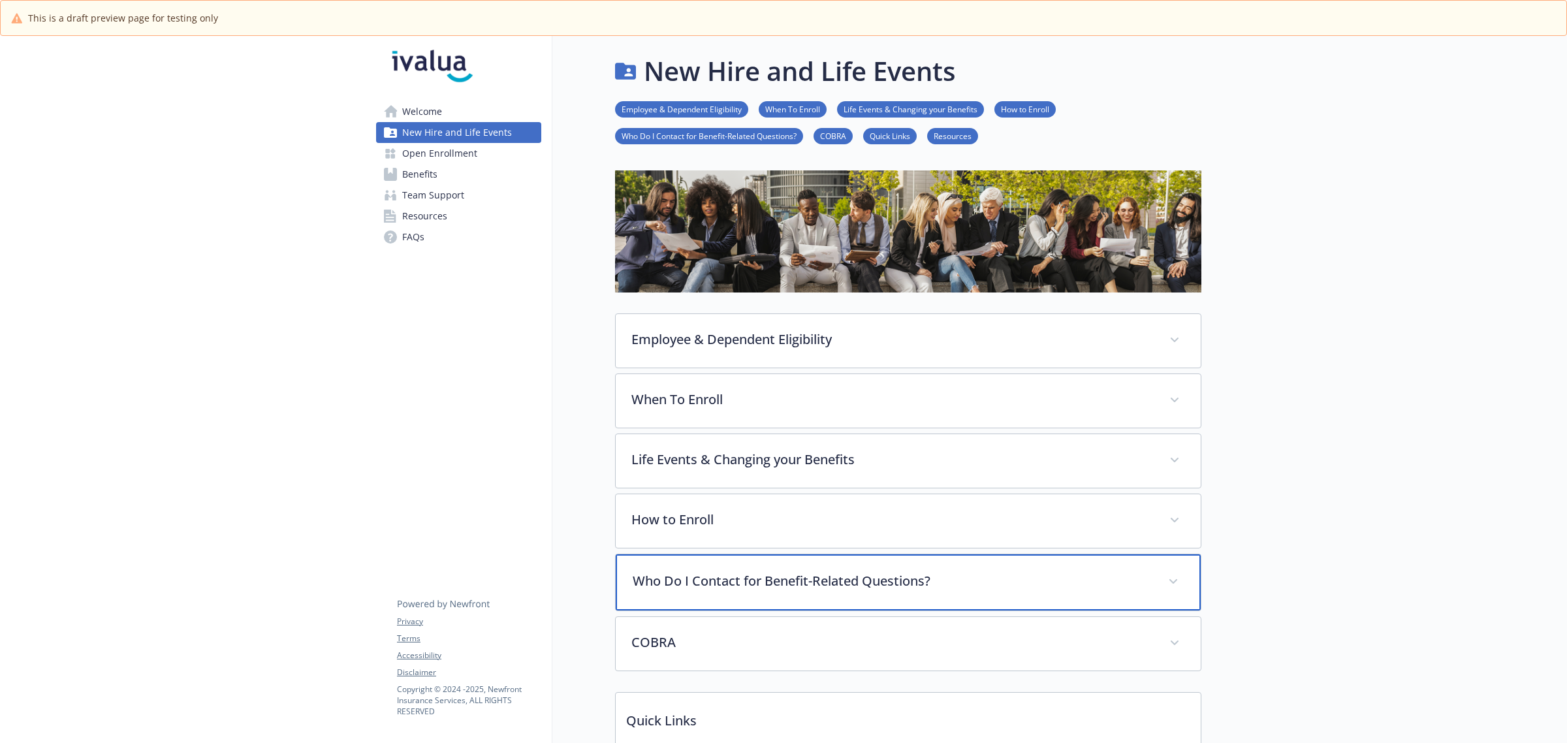
click at [725, 581] on p "Who Do I Contact for Benefit-Related Questions?" at bounding box center [893, 581] width 520 height 20
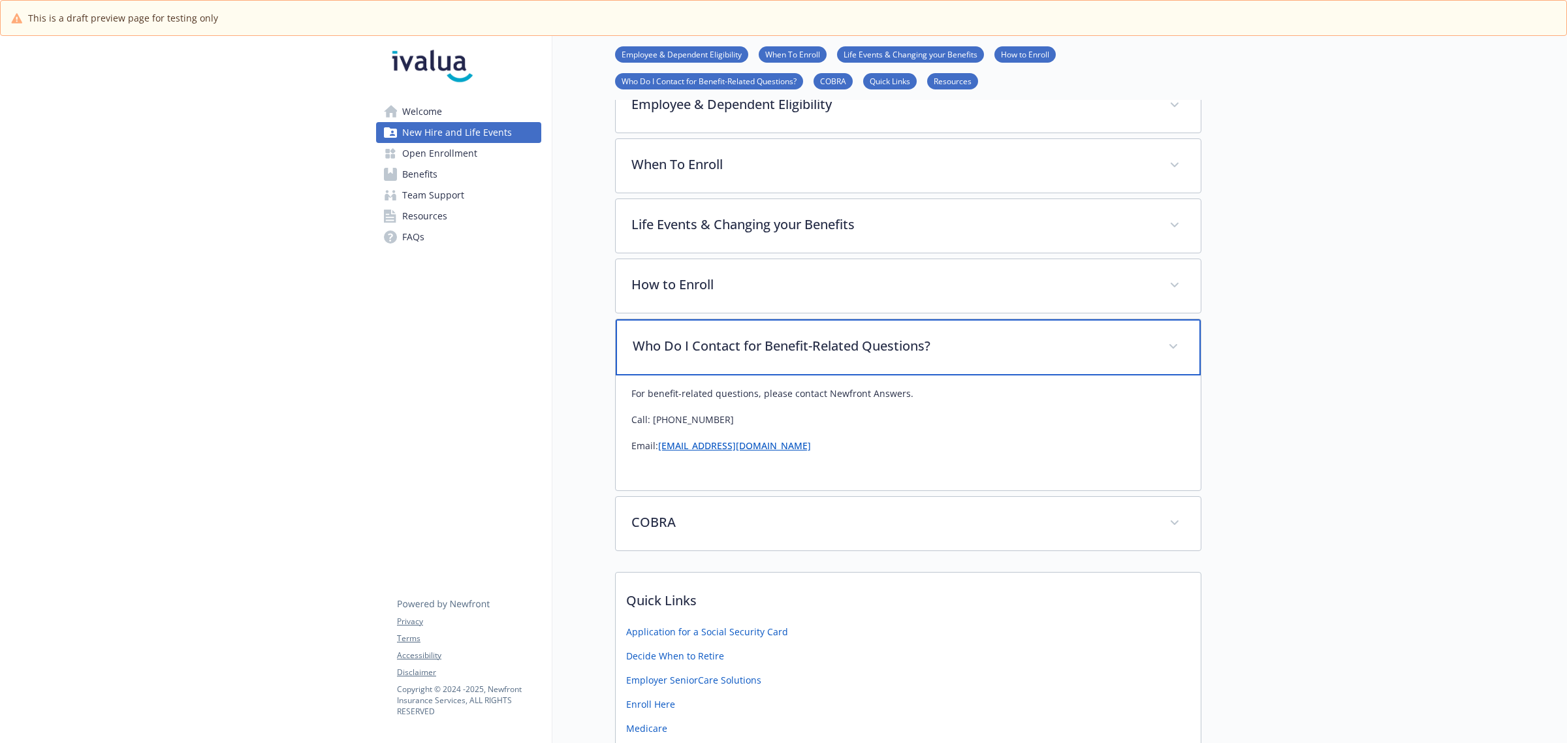
scroll to position [245, 0]
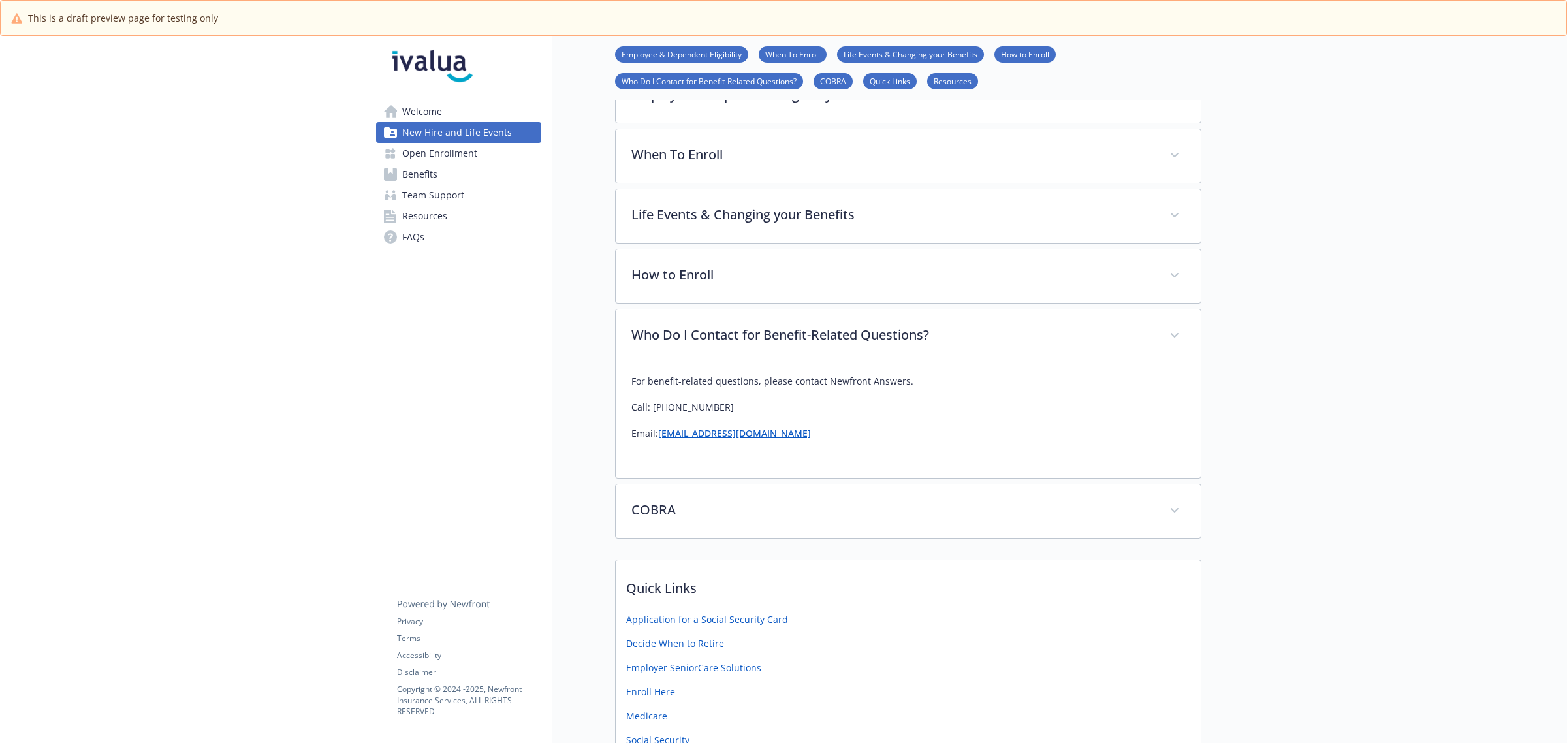
click at [733, 437] on link "[EMAIL_ADDRESS][DOMAIN_NAME]" at bounding box center [734, 433] width 153 height 12
click at [735, 433] on link "[EMAIL_ADDRESS][DOMAIN_NAME]" at bounding box center [734, 433] width 153 height 12
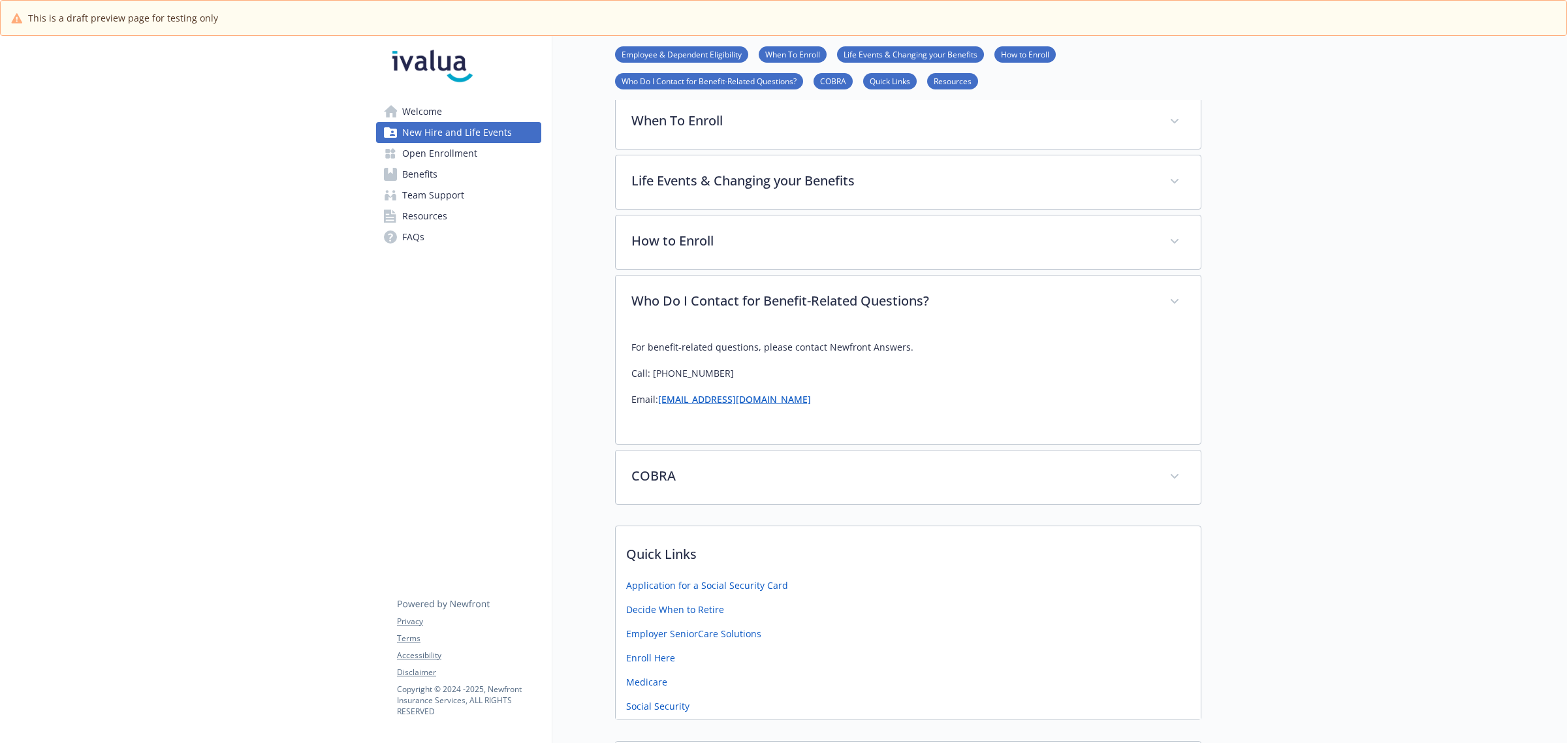
scroll to position [242, 0]
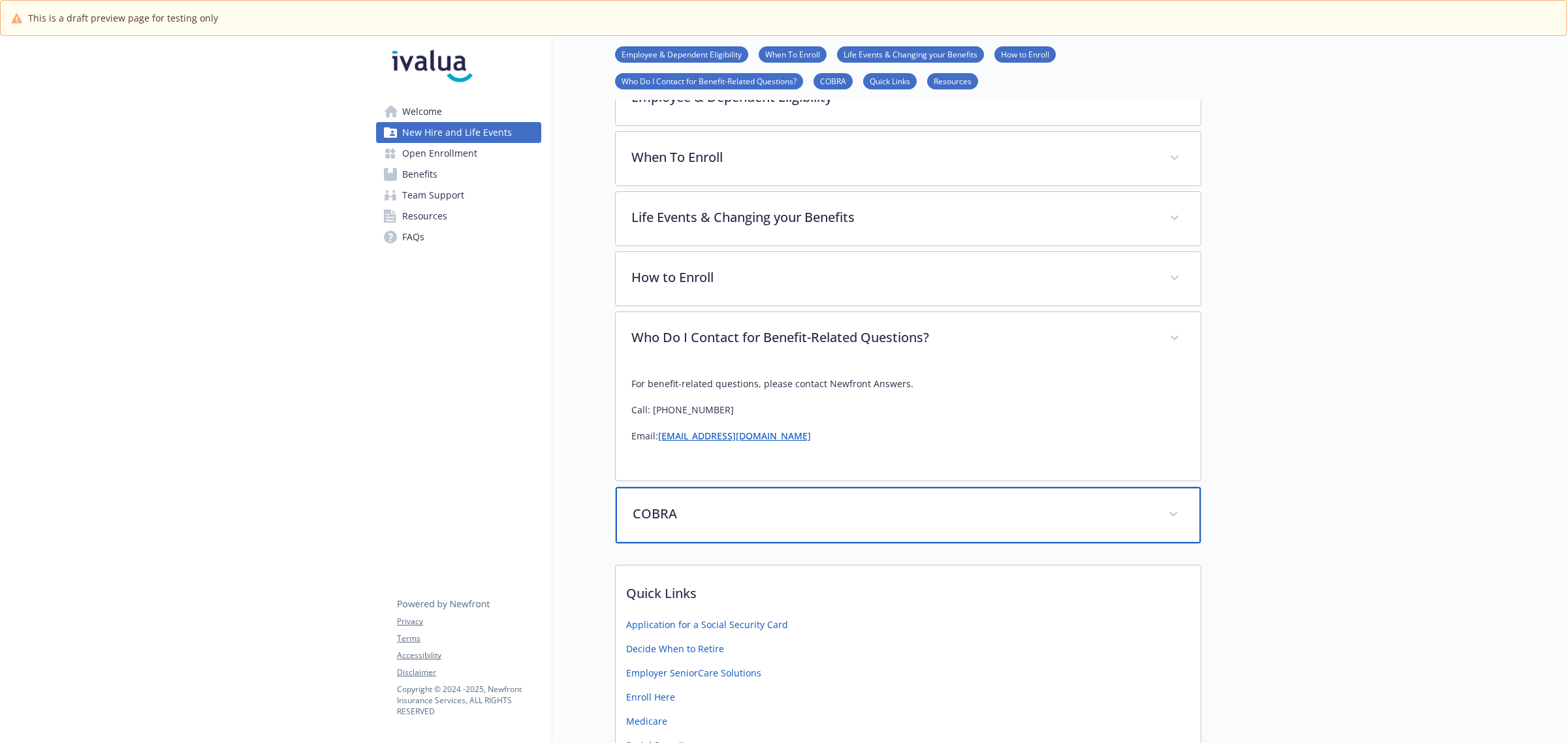
drag, startPoint x: 763, startPoint y: 526, endPoint x: 784, endPoint y: 526, distance: 20.9
click at [763, 526] on div "COBRA" at bounding box center [908, 515] width 585 height 56
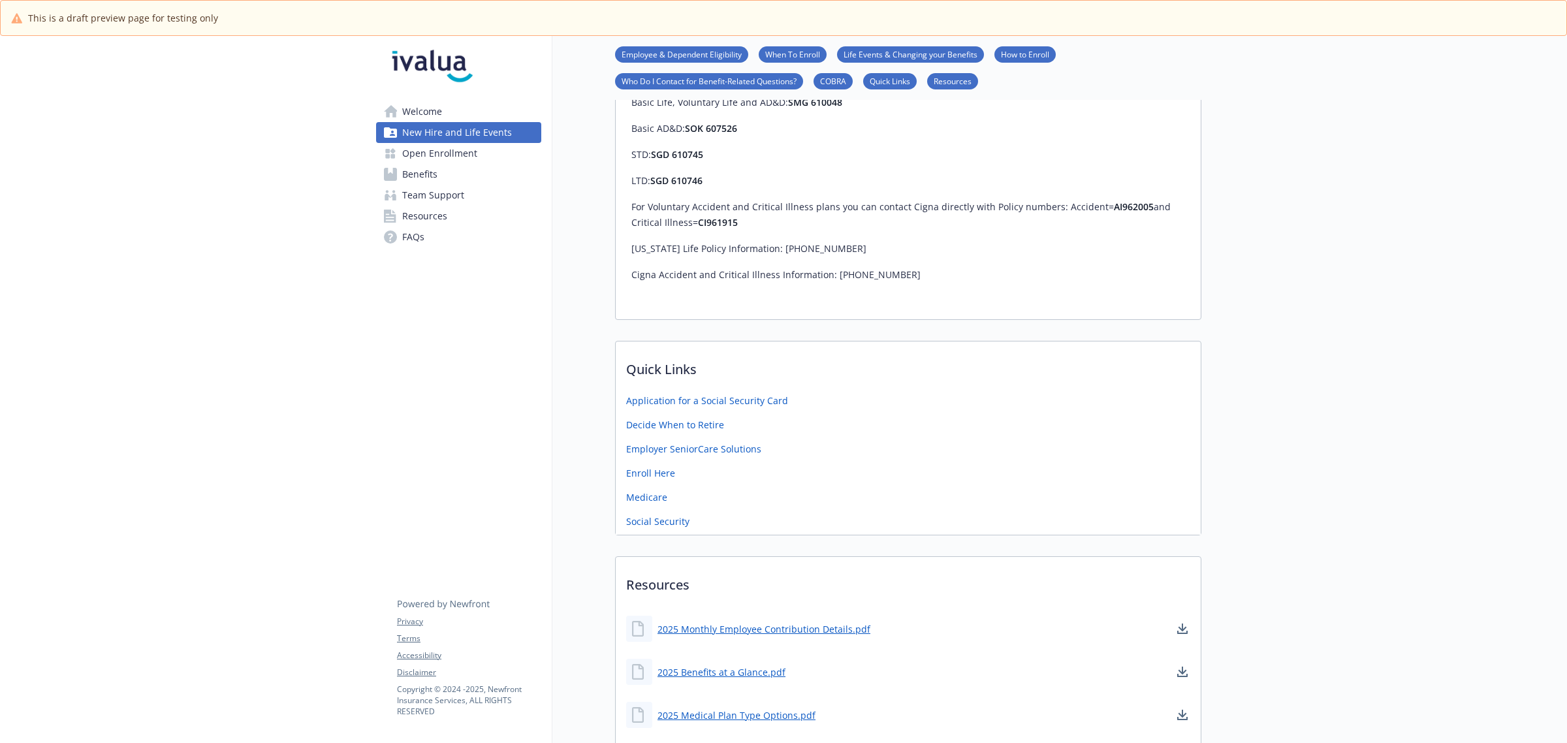
scroll to position [1630, 0]
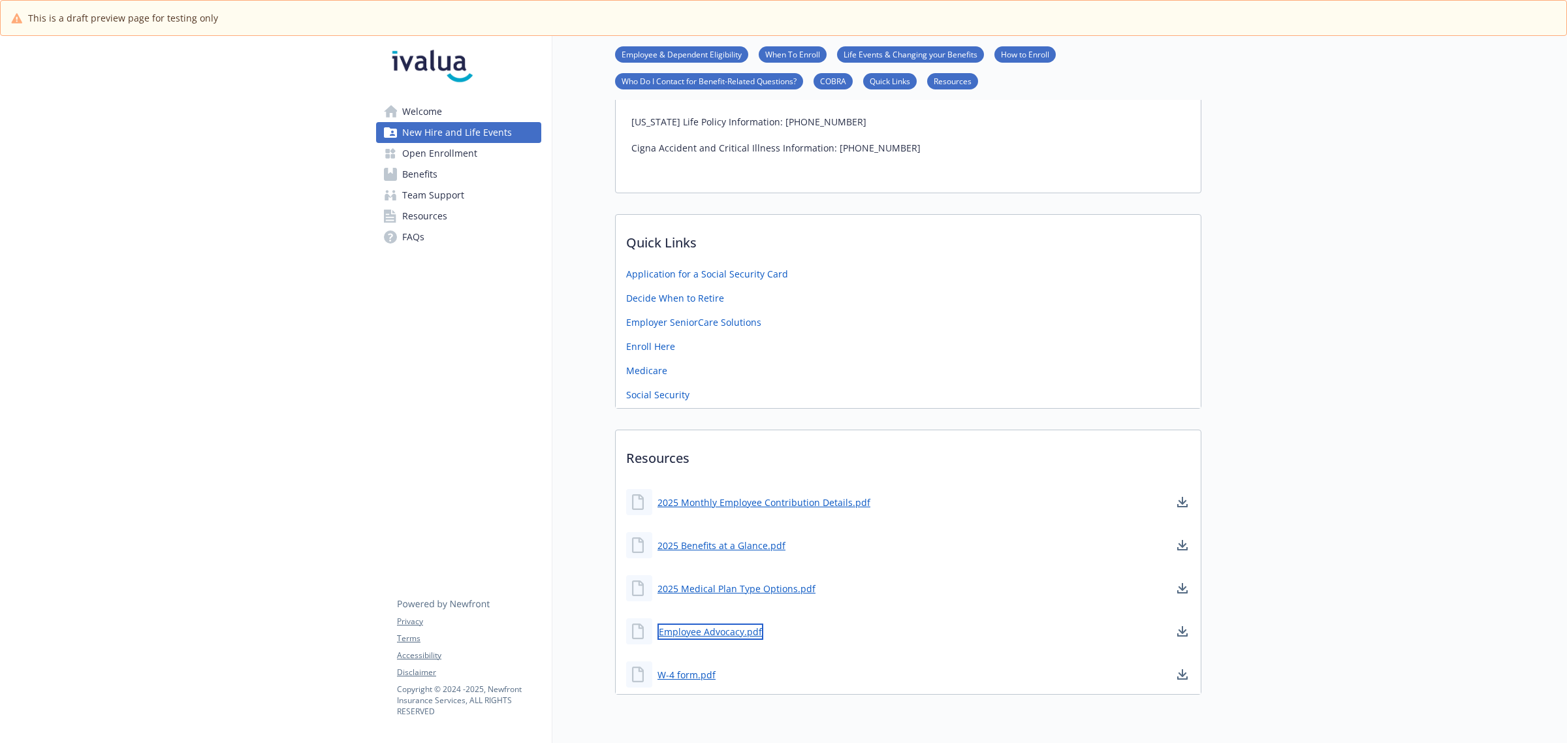
click at [720, 624] on link "Employee Advocacy.pdf" at bounding box center [711, 632] width 106 height 16
click at [729, 580] on link "2025 Medical Plan Type Options.pdf" at bounding box center [738, 588] width 161 height 16
click at [730, 537] on link "2025 Benefits at a Glance.pdf" at bounding box center [723, 545] width 131 height 16
click at [694, 494] on link "2025 Monthly Employee Contribution Details.pdf" at bounding box center [765, 502] width 215 height 16
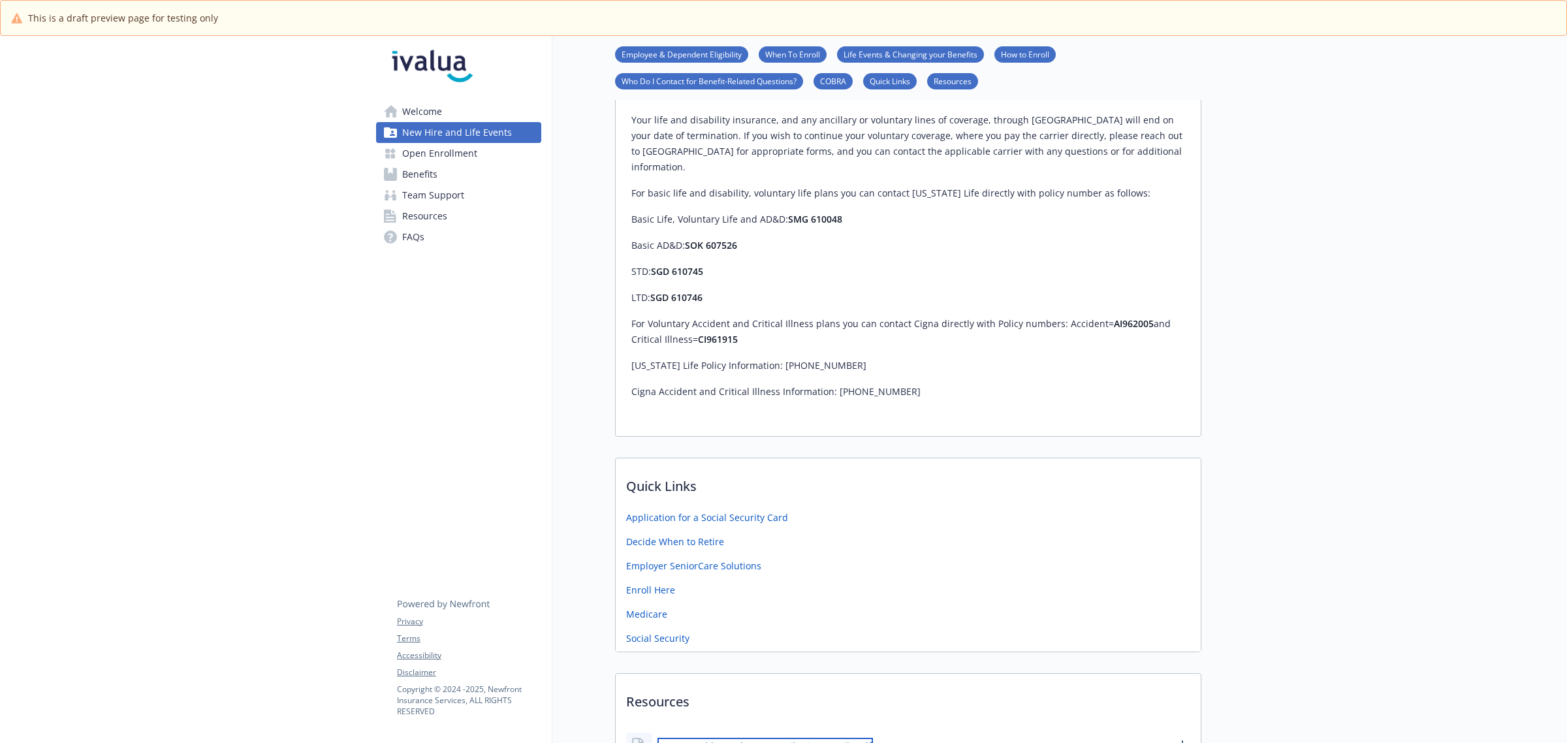
scroll to position [1385, 0]
click at [416, 108] on span "Welcome" at bounding box center [422, 111] width 40 height 21
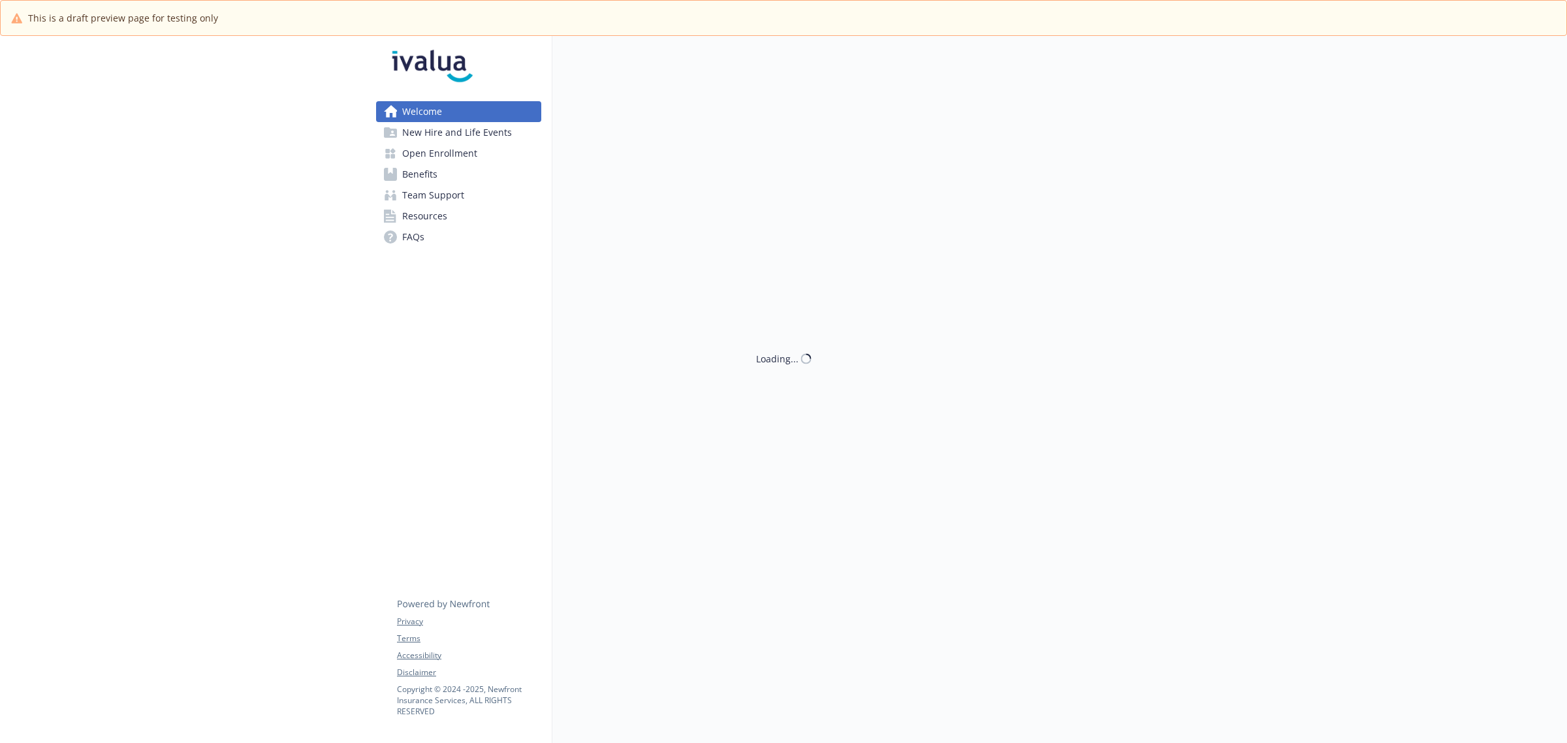
scroll to position [88, 0]
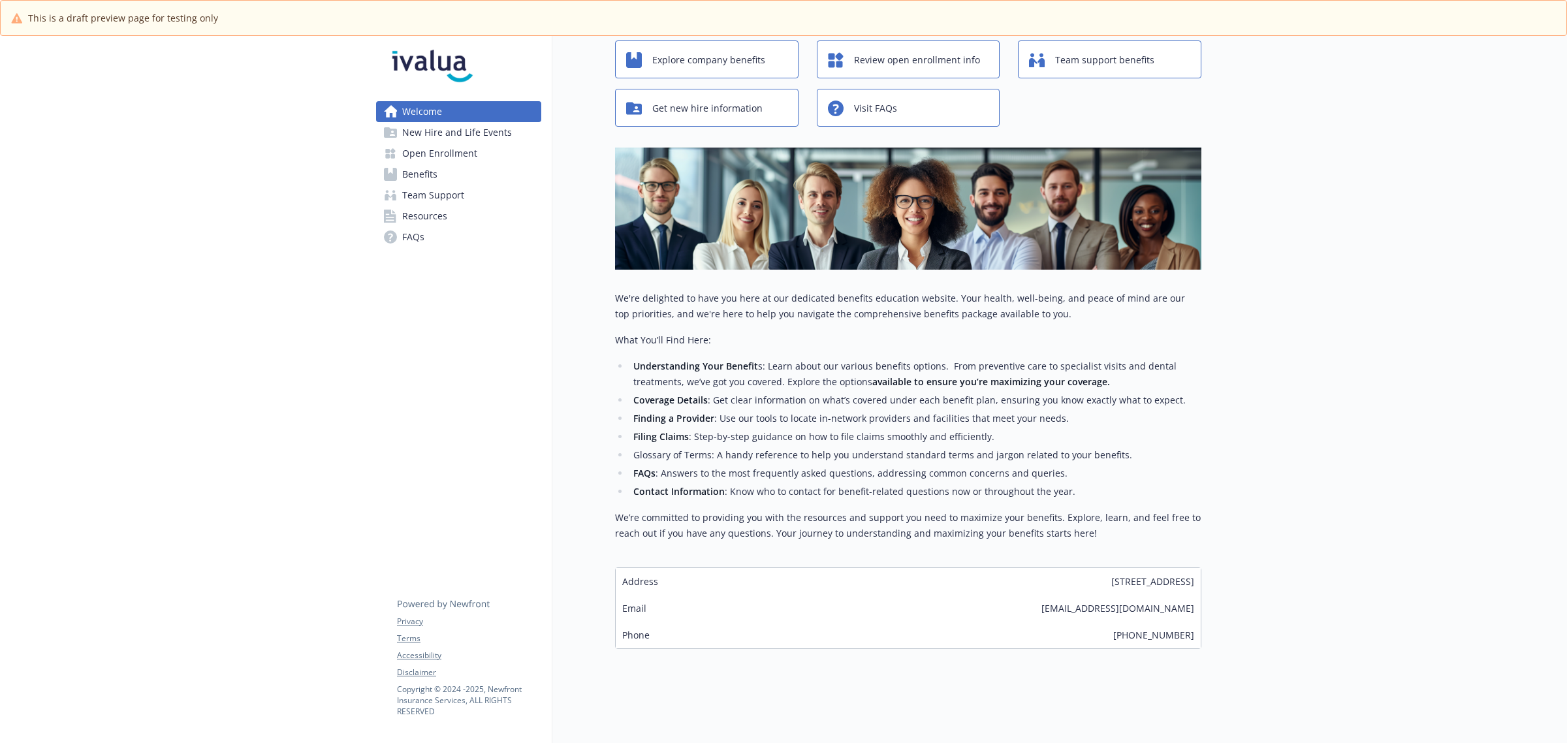
click at [433, 170] on span "Benefits" at bounding box center [419, 174] width 35 height 21
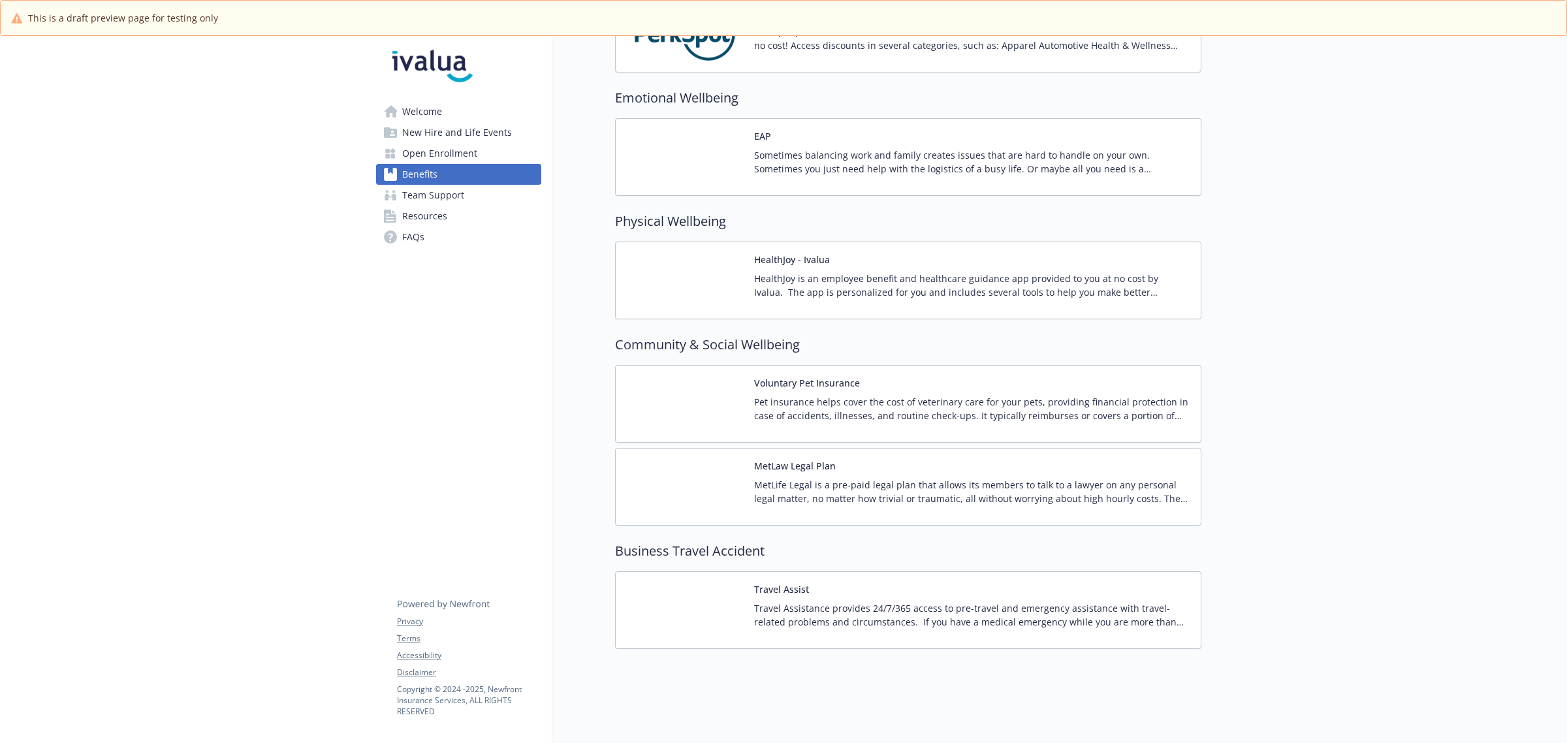
scroll to position [1941, 0]
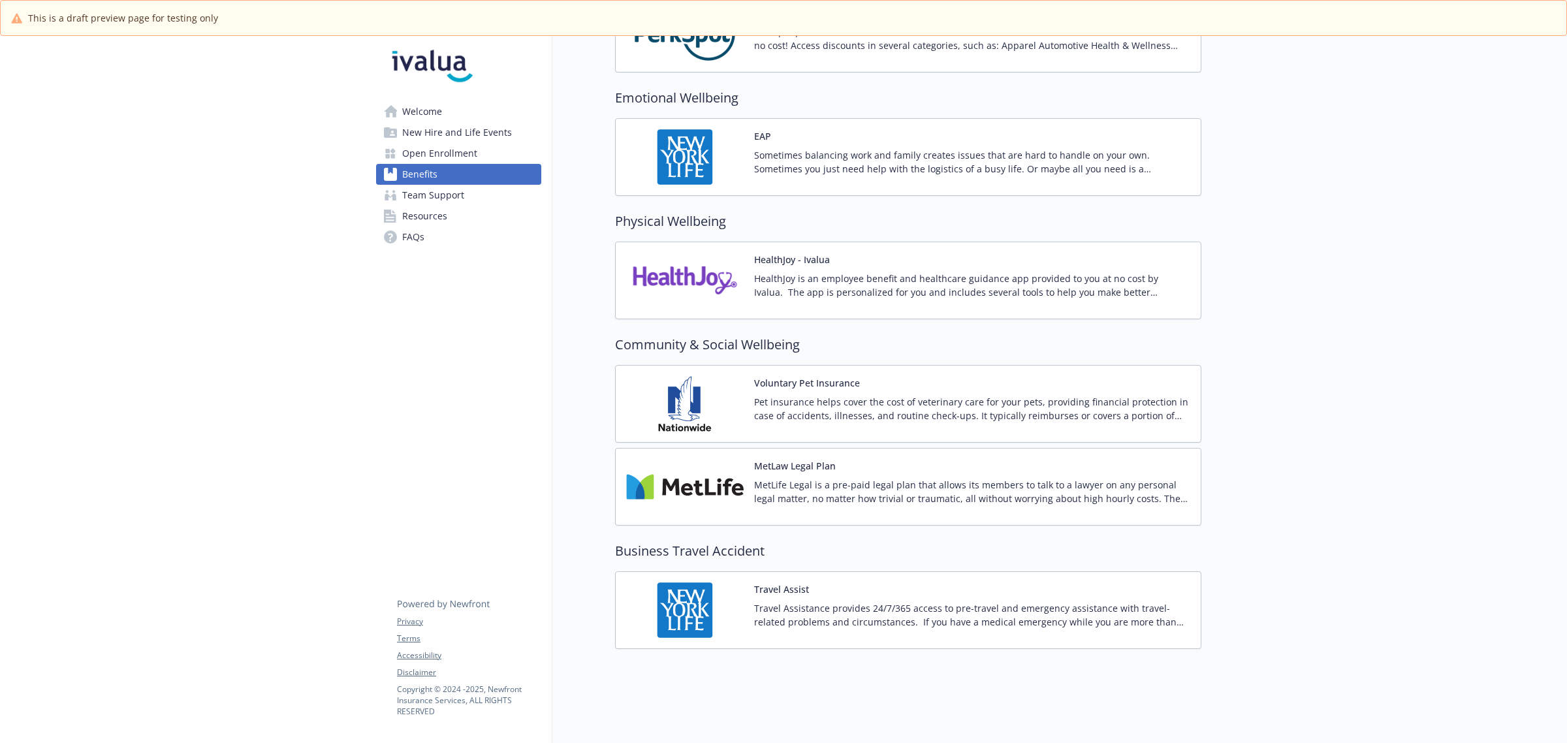
click at [460, 193] on span "Team Support" at bounding box center [433, 195] width 62 height 21
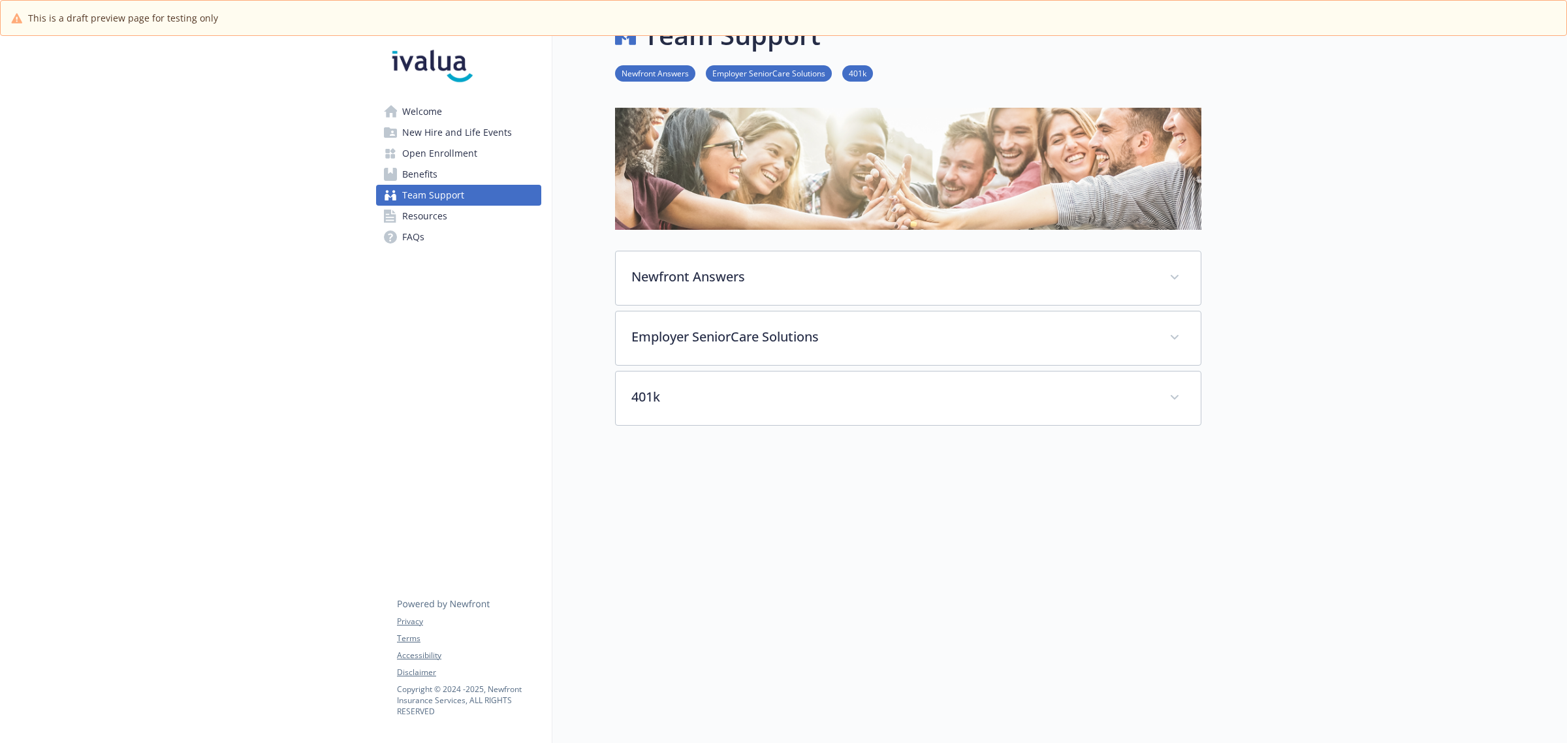
scroll to position [48, 0]
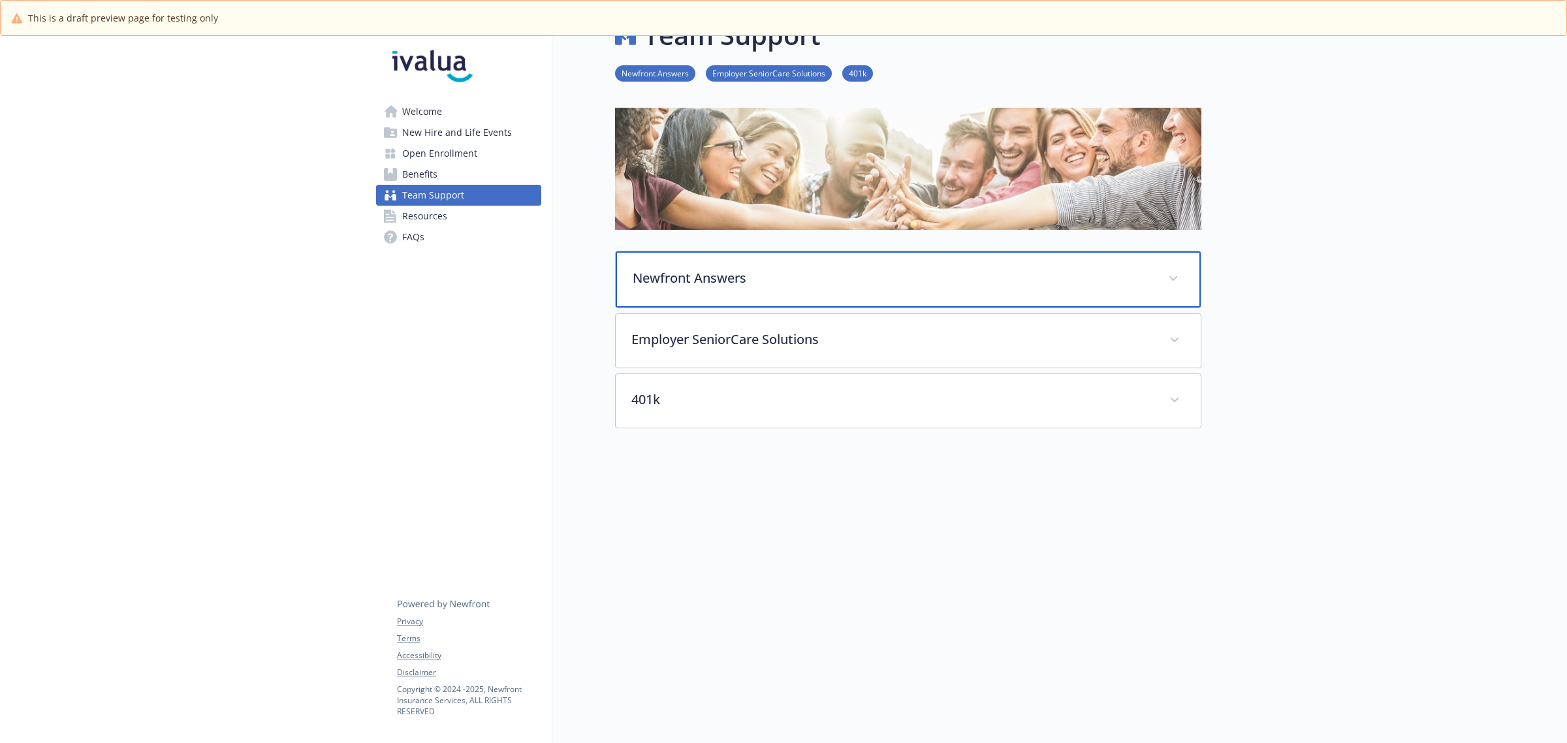
click at [836, 281] on div "Newfront Answers" at bounding box center [908, 279] width 585 height 56
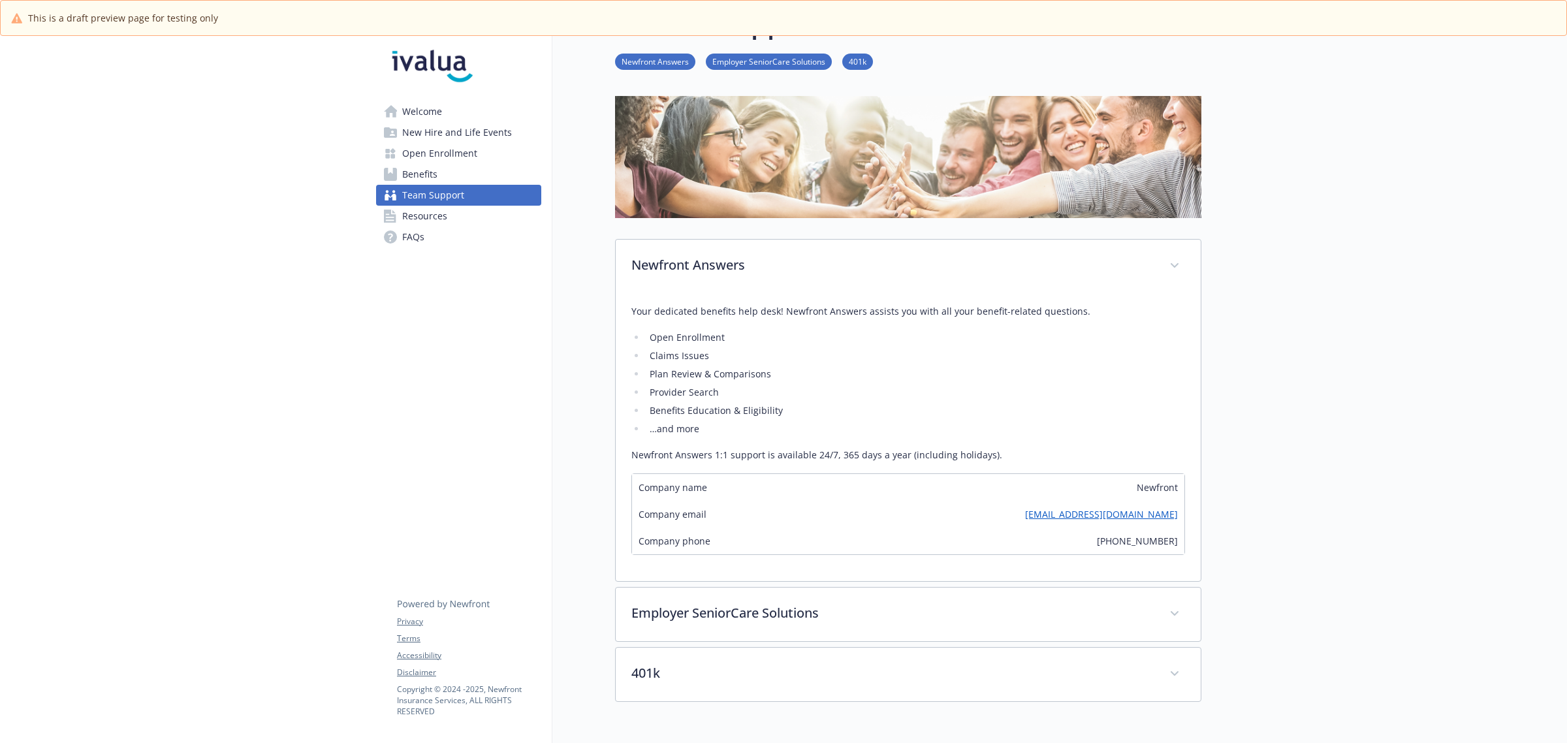
click at [1075, 519] on link "[EMAIL_ADDRESS][DOMAIN_NAME]" at bounding box center [1101, 514] width 153 height 14
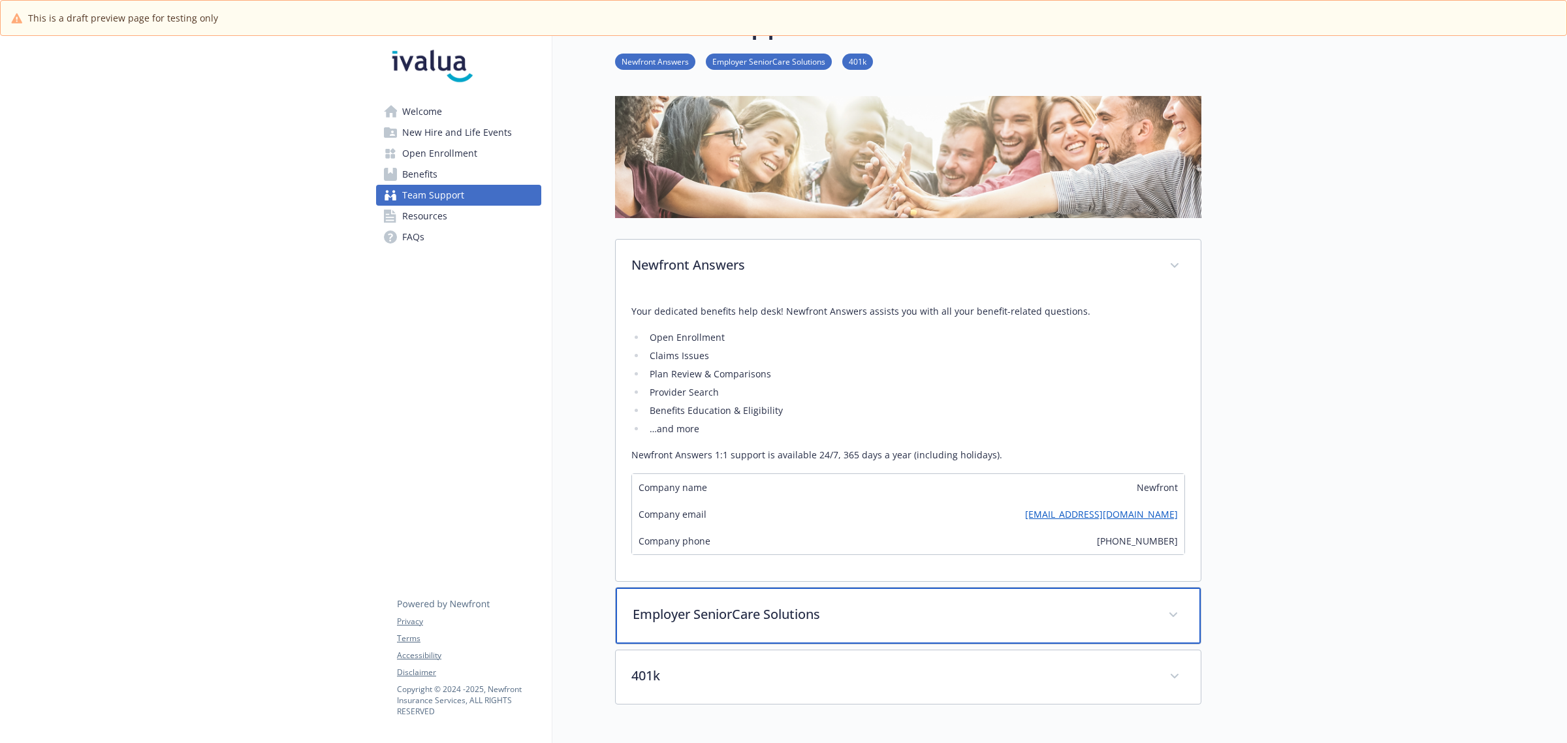
click at [680, 616] on p "Employer SeniorCare Solutions" at bounding box center [893, 615] width 520 height 20
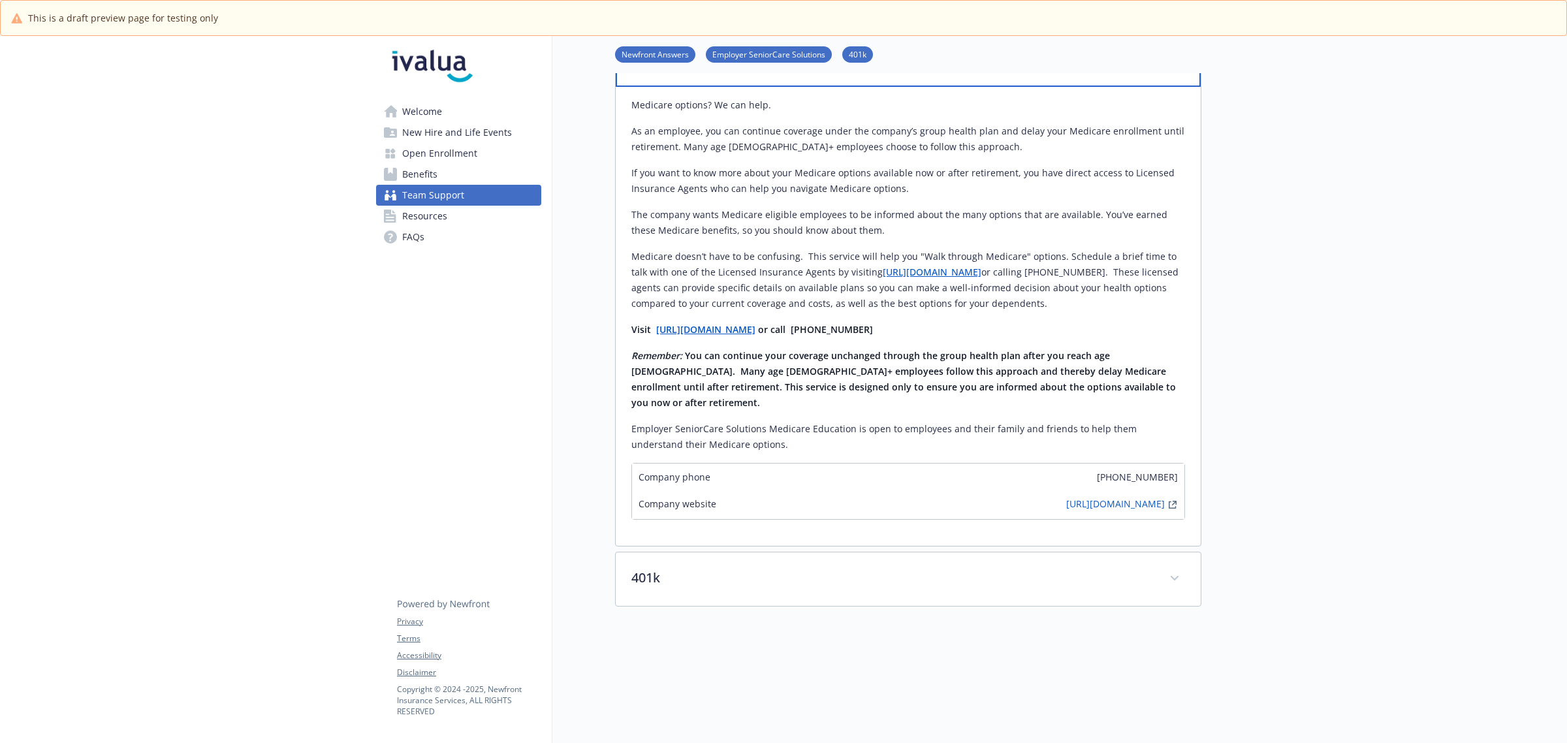
scroll to position [619, 0]
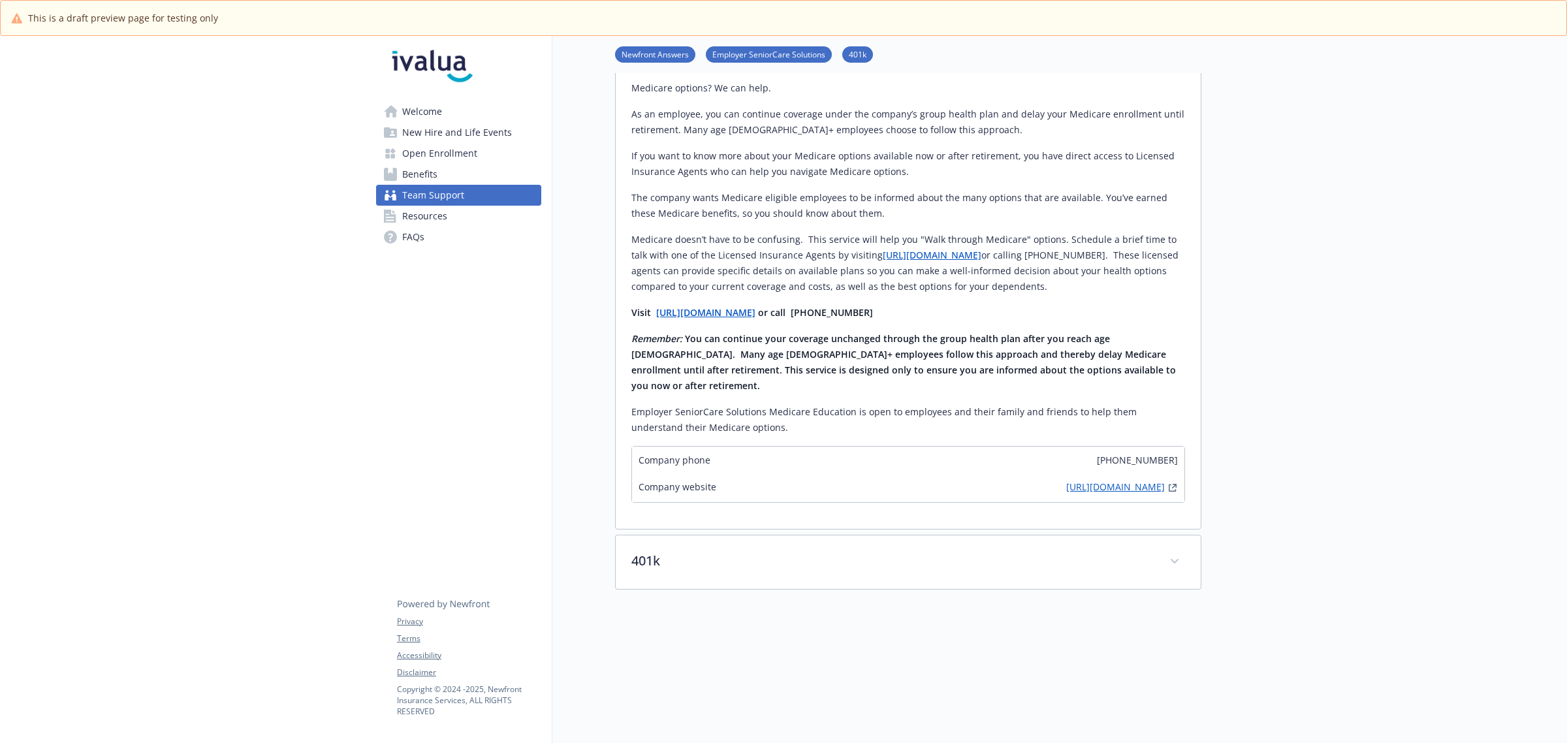
click at [1131, 480] on link "[URL][DOMAIN_NAME]" at bounding box center [1115, 488] width 99 height 16
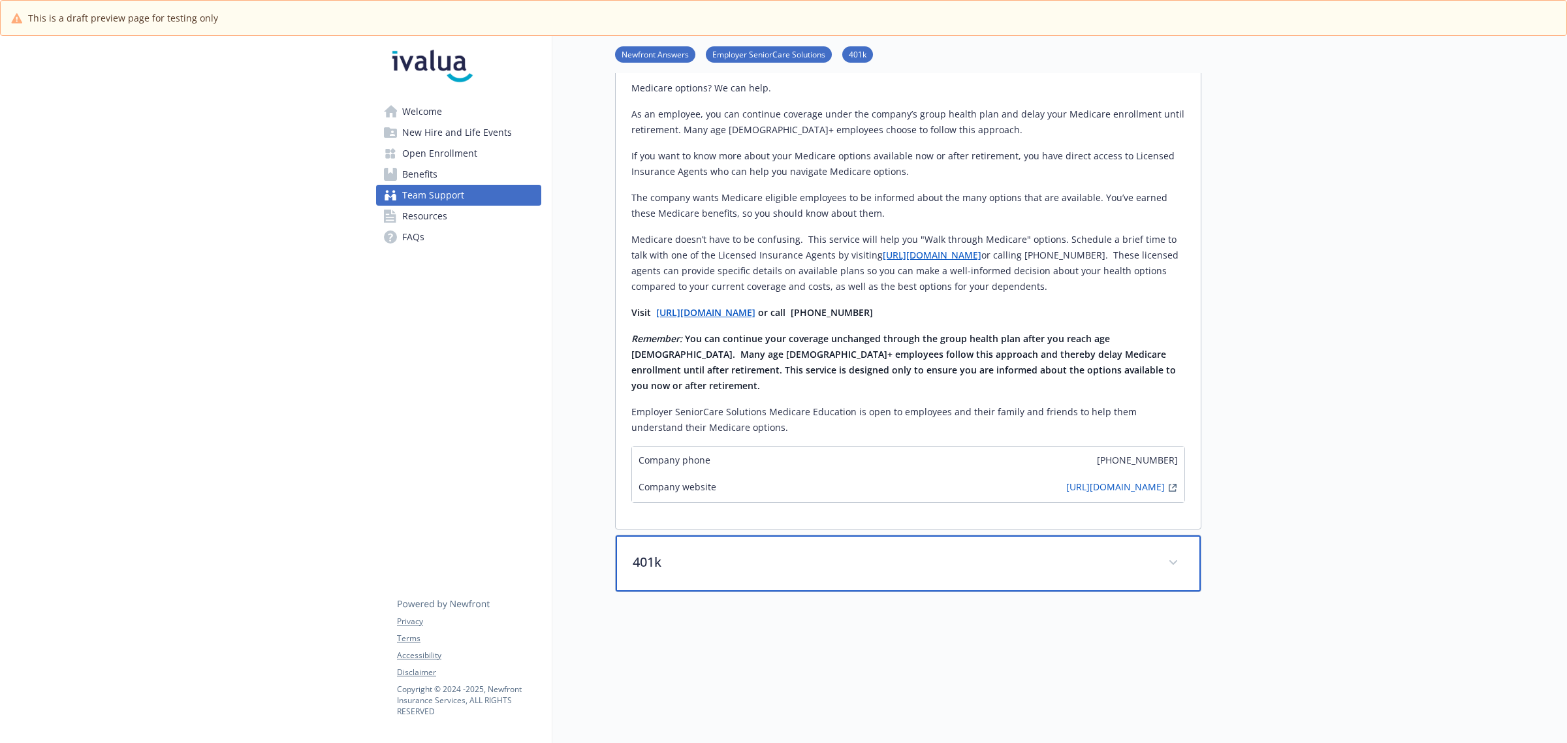
click at [655, 556] on p "401k" at bounding box center [893, 562] width 520 height 20
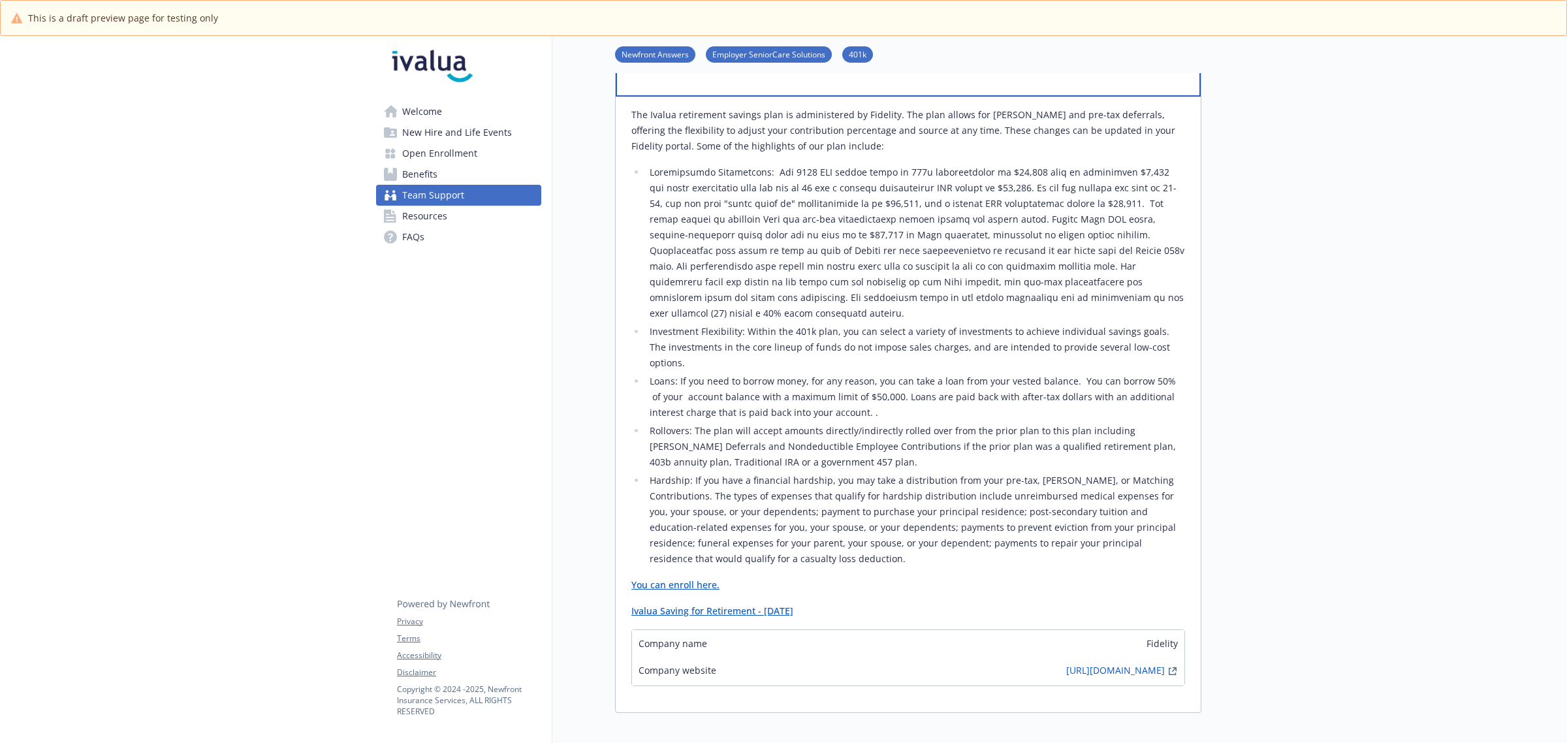
scroll to position [1190, 0]
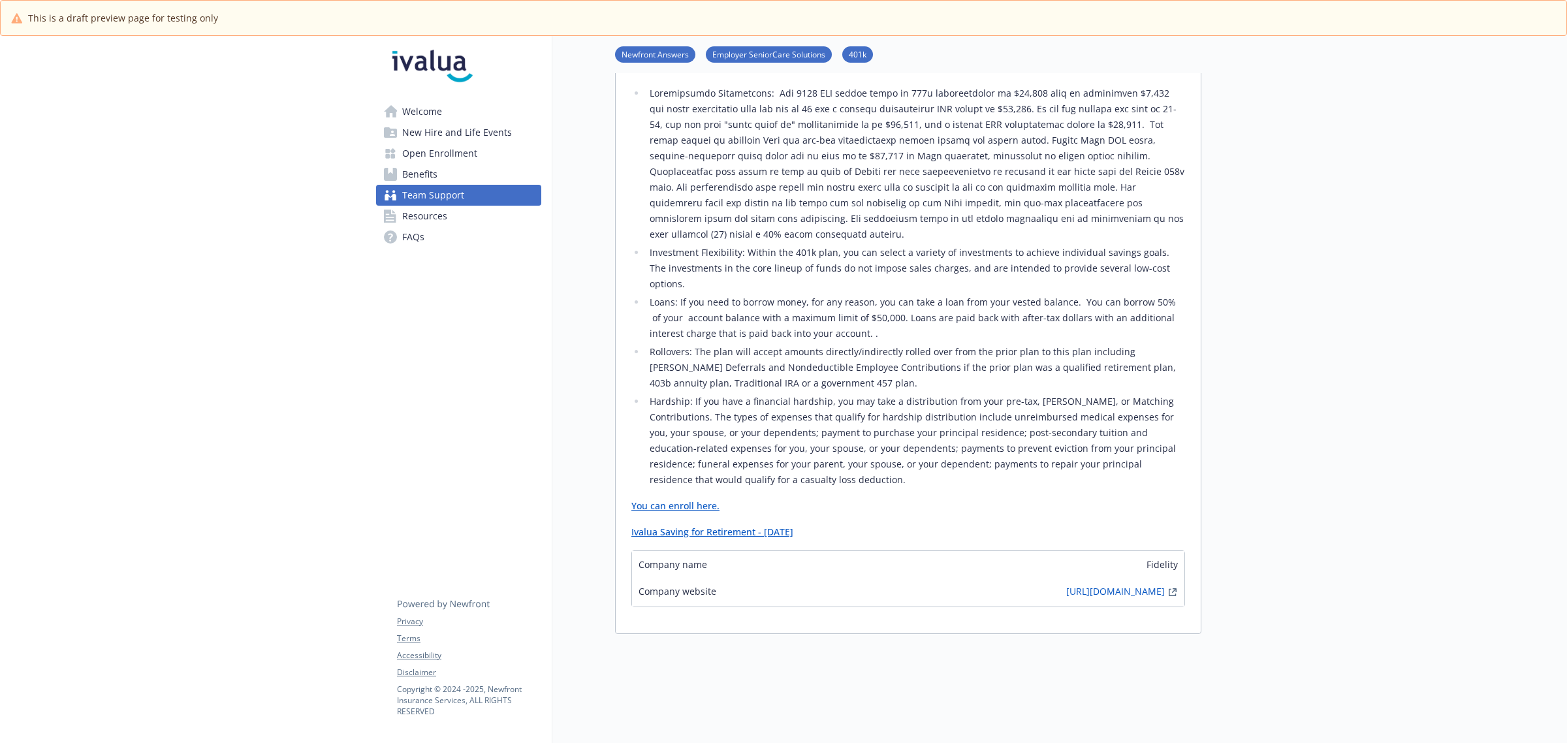
click at [658, 500] on link "You can enroll here." at bounding box center [675, 506] width 88 height 12
click at [725, 526] on link "Ivalua Saving for Retirement - [DATE]" at bounding box center [712, 532] width 162 height 12
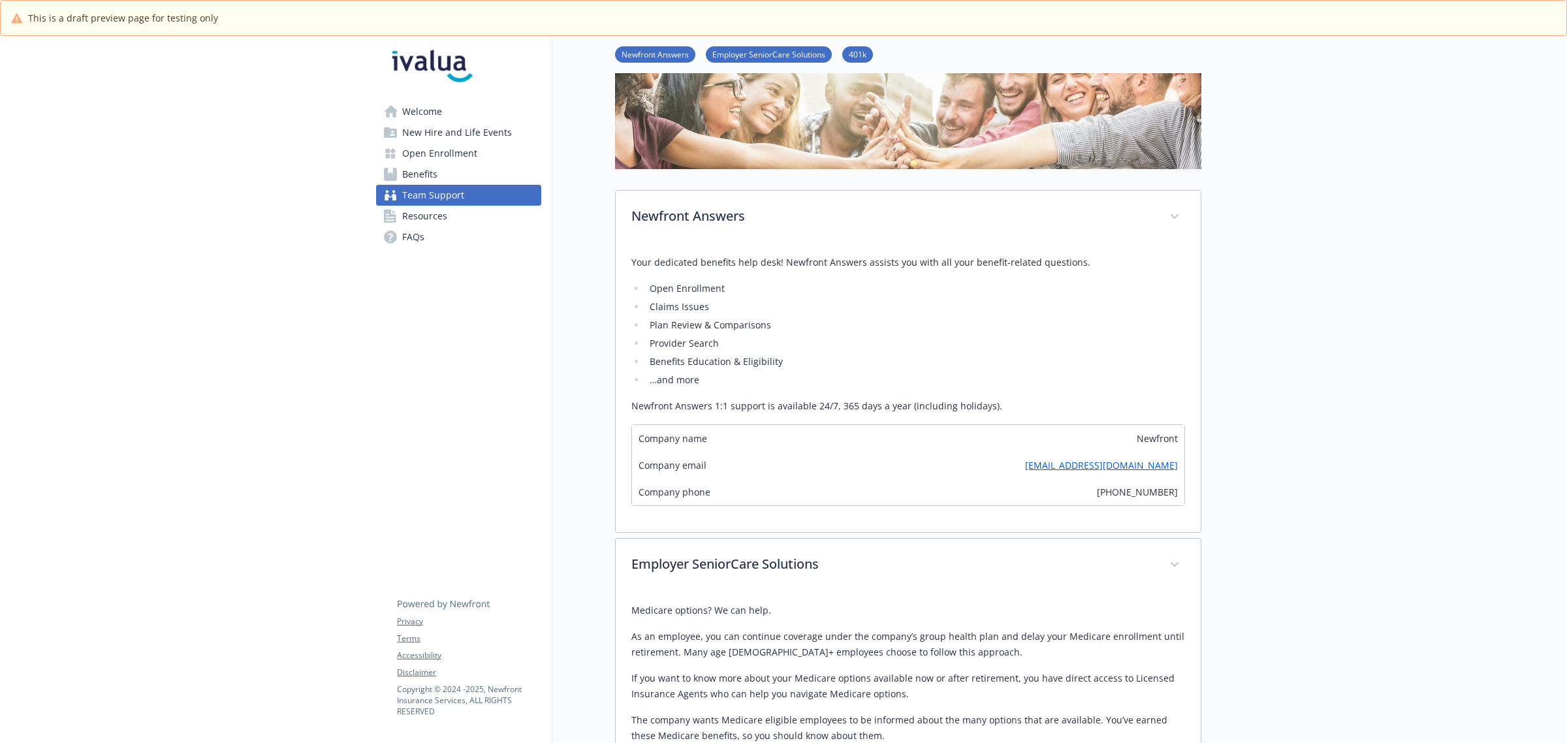
scroll to position [0, 0]
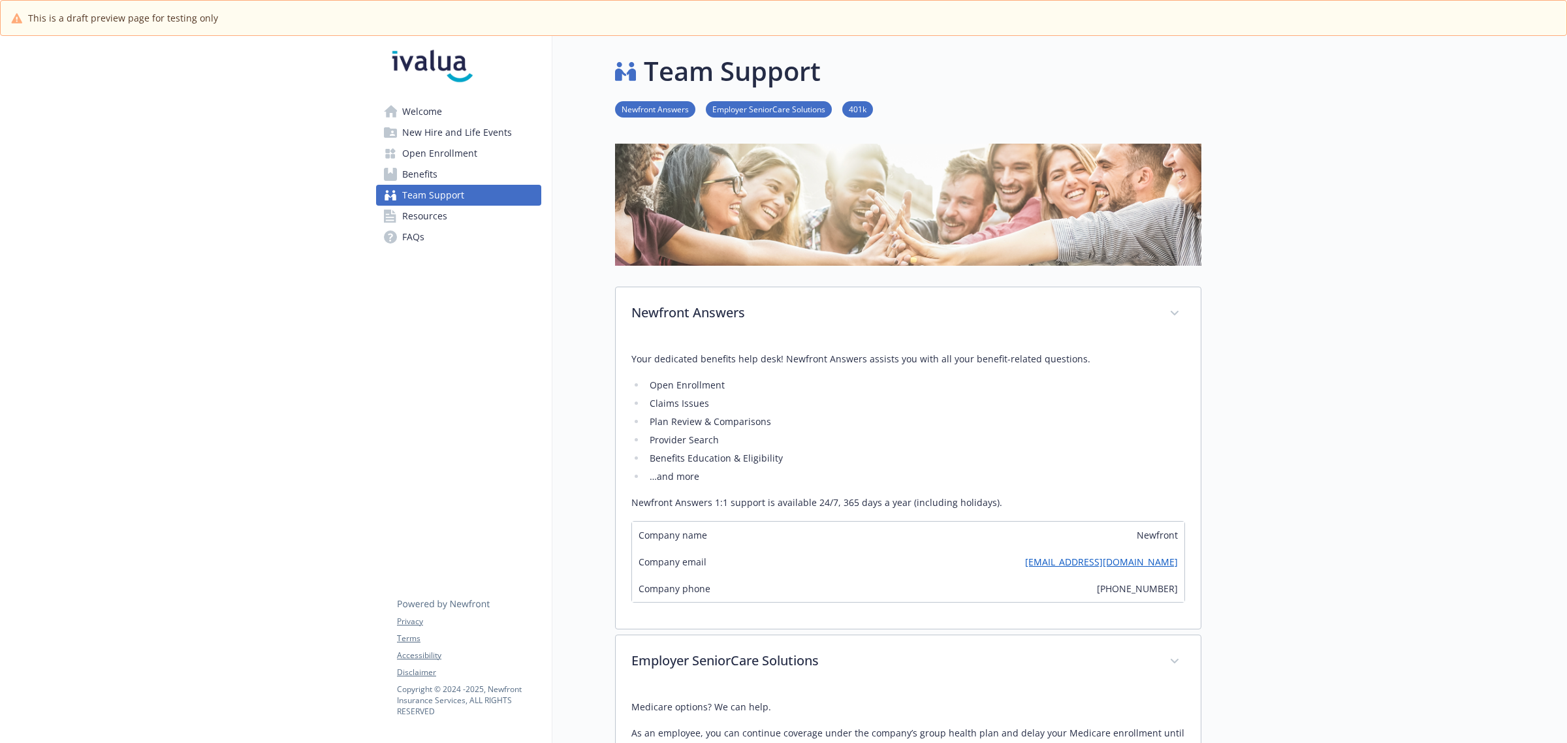
click at [429, 217] on span "Resources" at bounding box center [424, 216] width 45 height 21
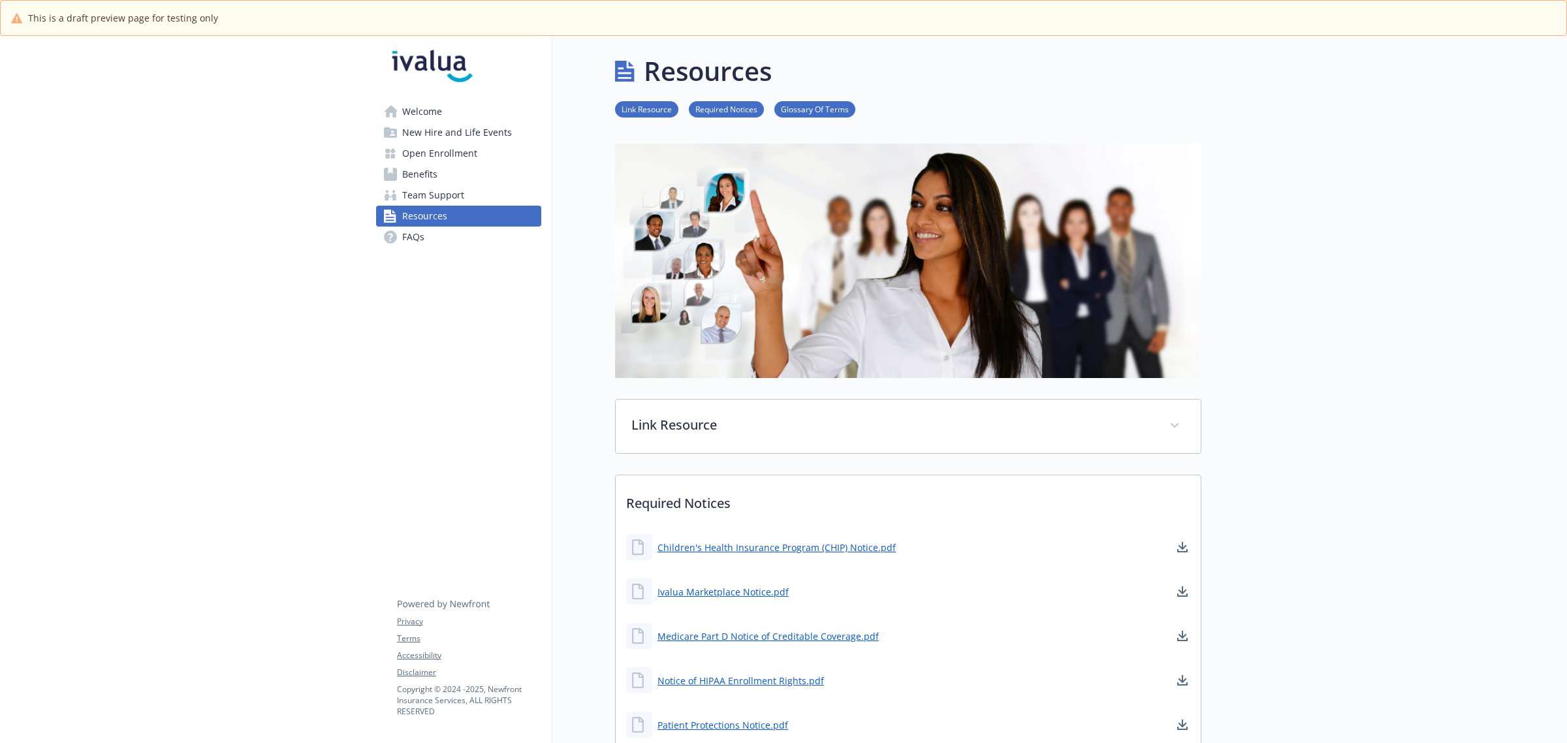
click at [422, 170] on span "Benefits" at bounding box center [419, 174] width 35 height 21
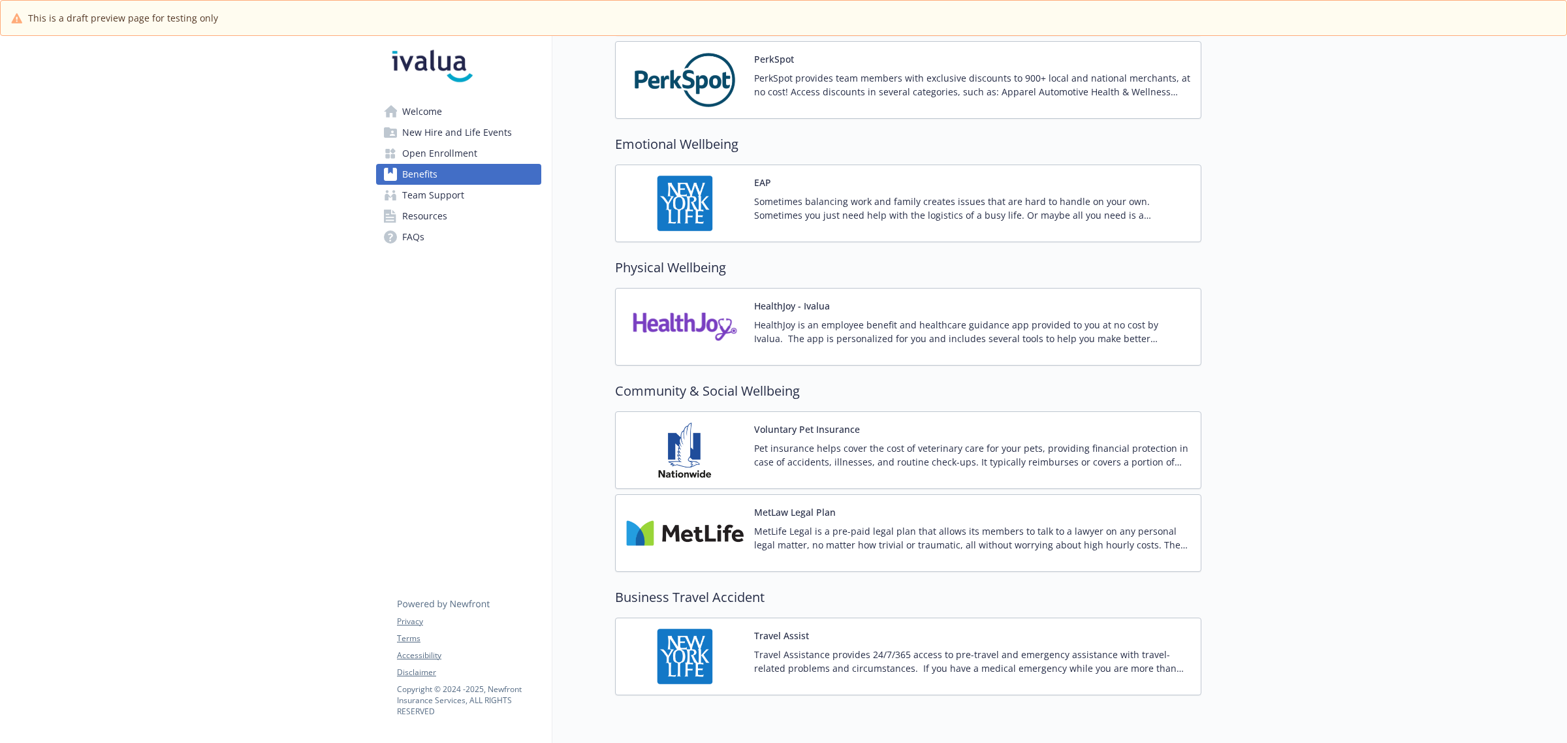
scroll to position [1941, 0]
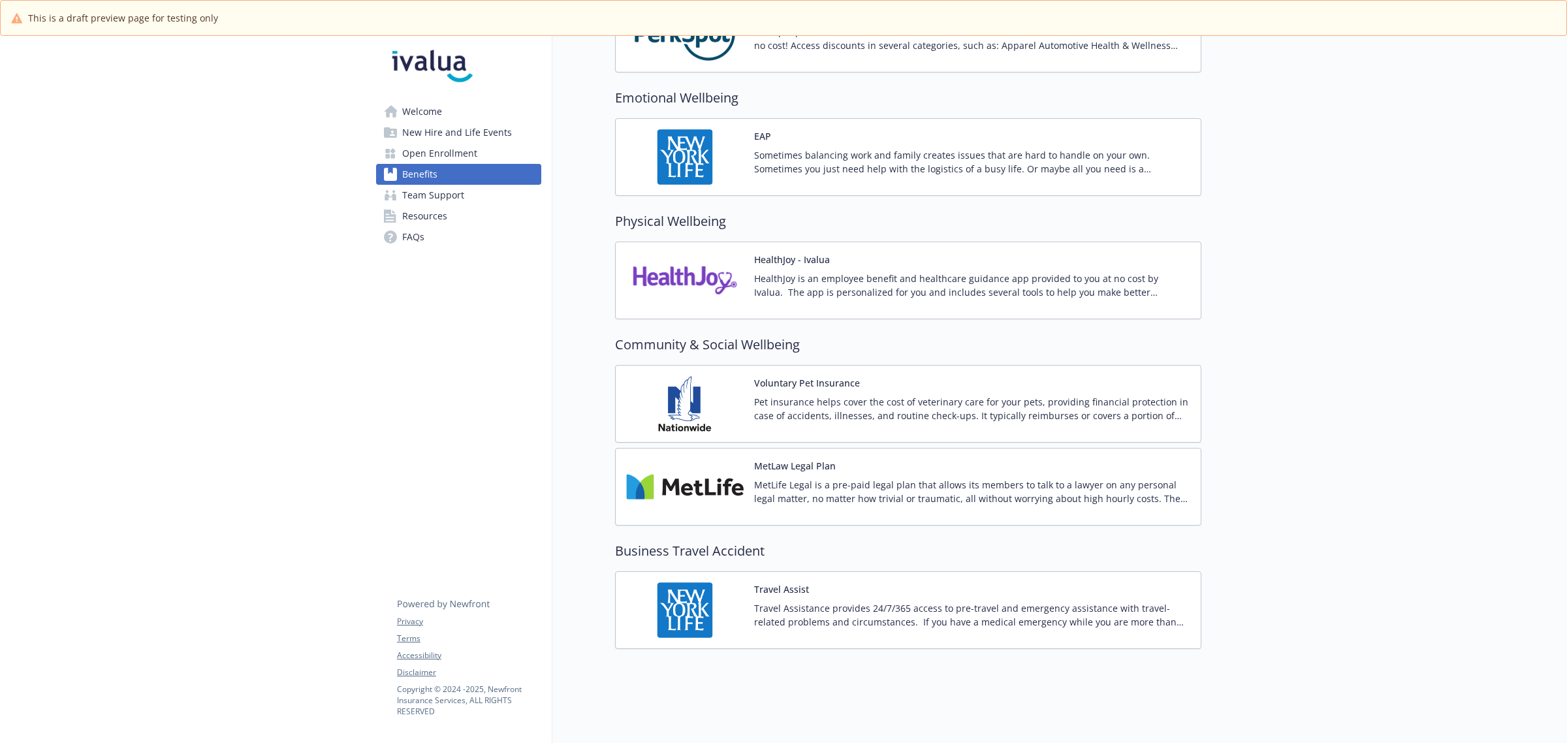
click at [426, 131] on span "New Hire and Life Events" at bounding box center [457, 132] width 110 height 21
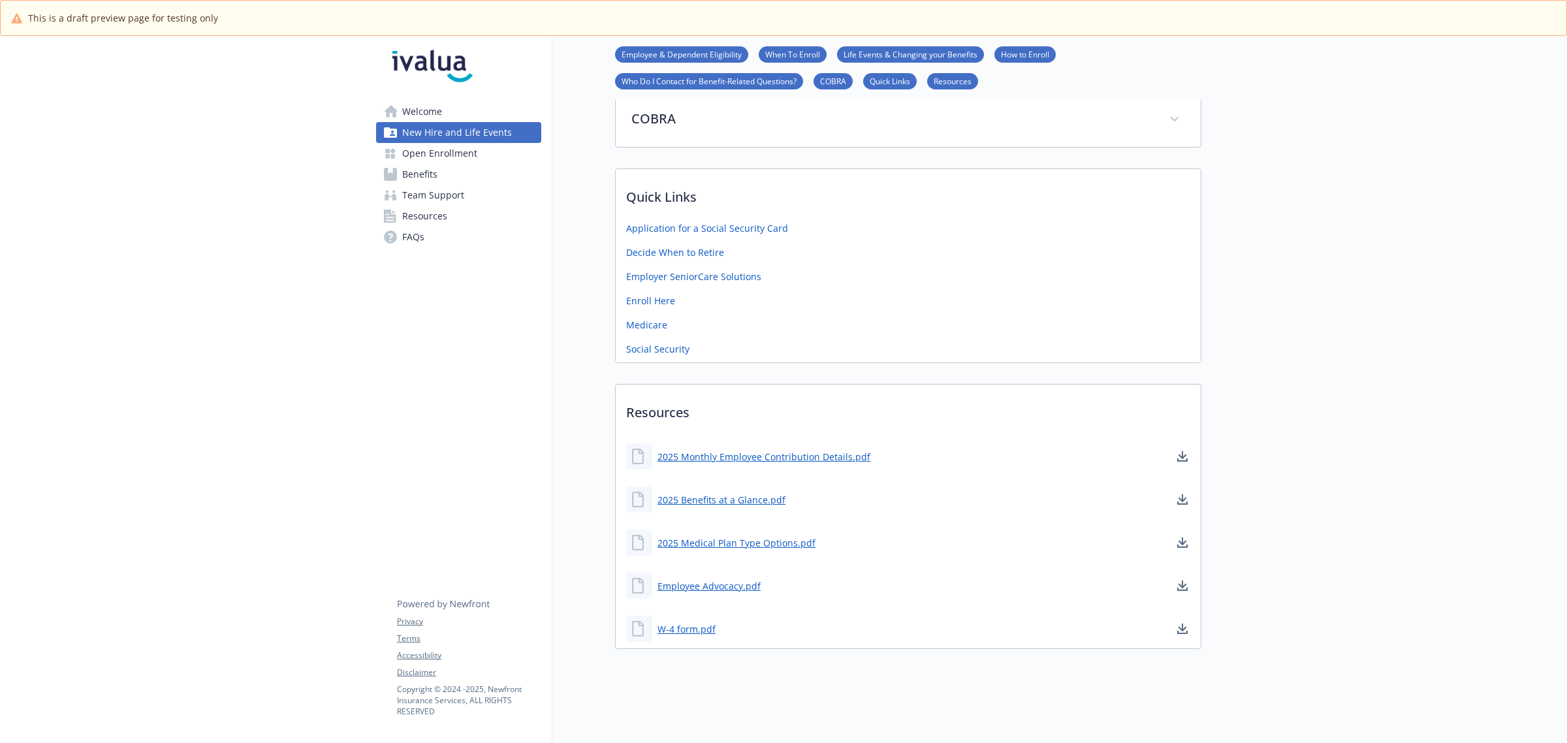
click at [433, 154] on span "Open Enrollment" at bounding box center [439, 153] width 75 height 21
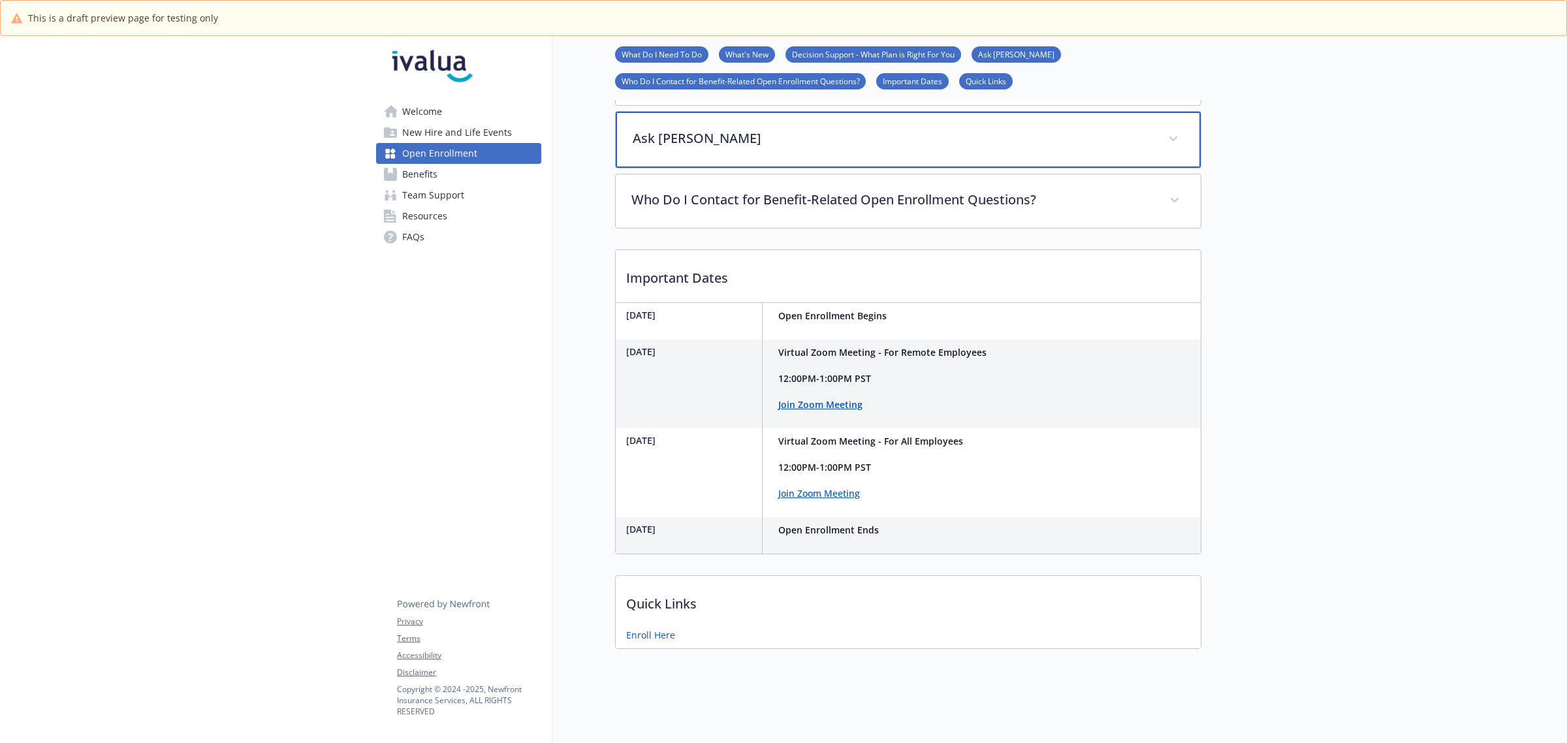
click at [686, 129] on p "Ask [PERSON_NAME]" at bounding box center [893, 139] width 520 height 20
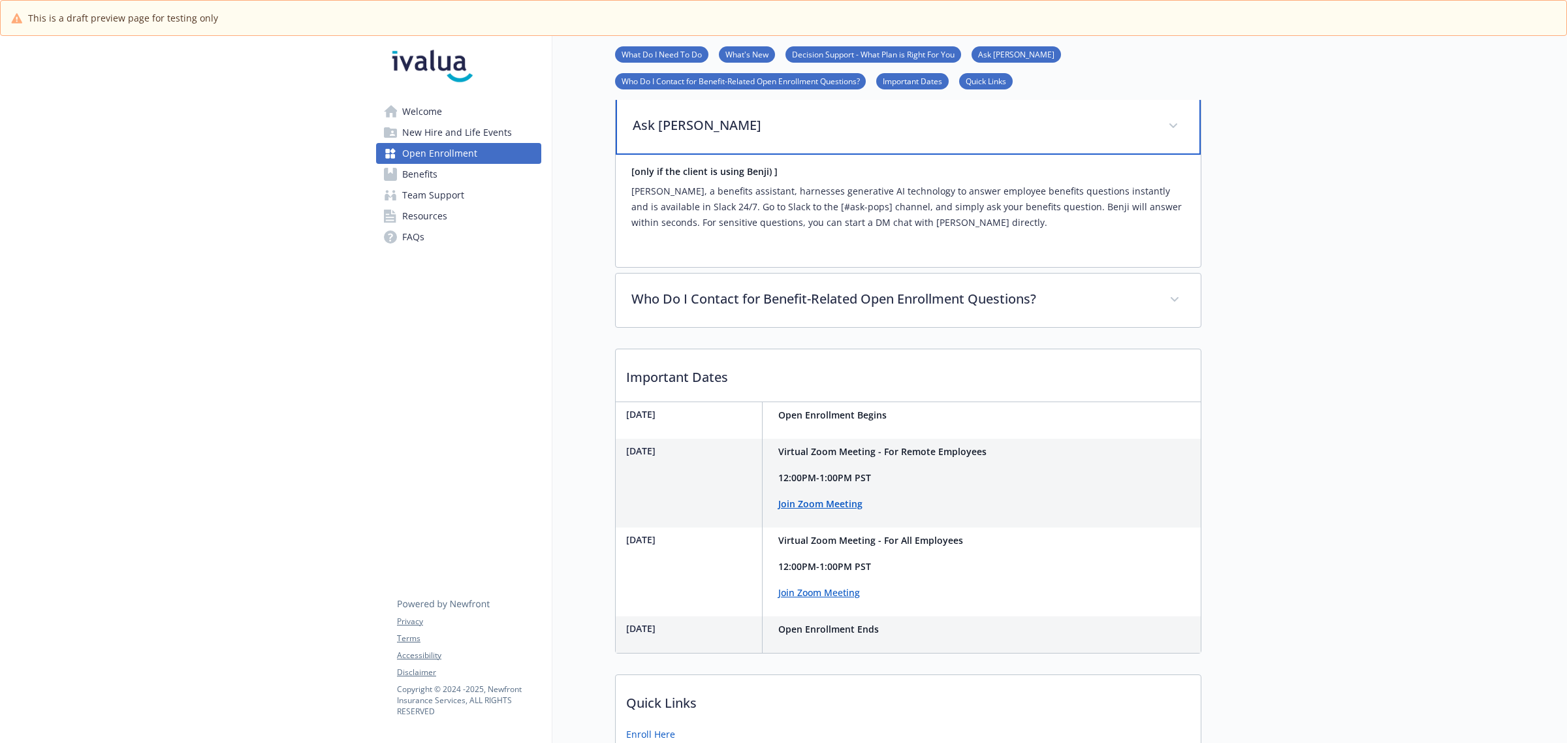
scroll to position [29, 0]
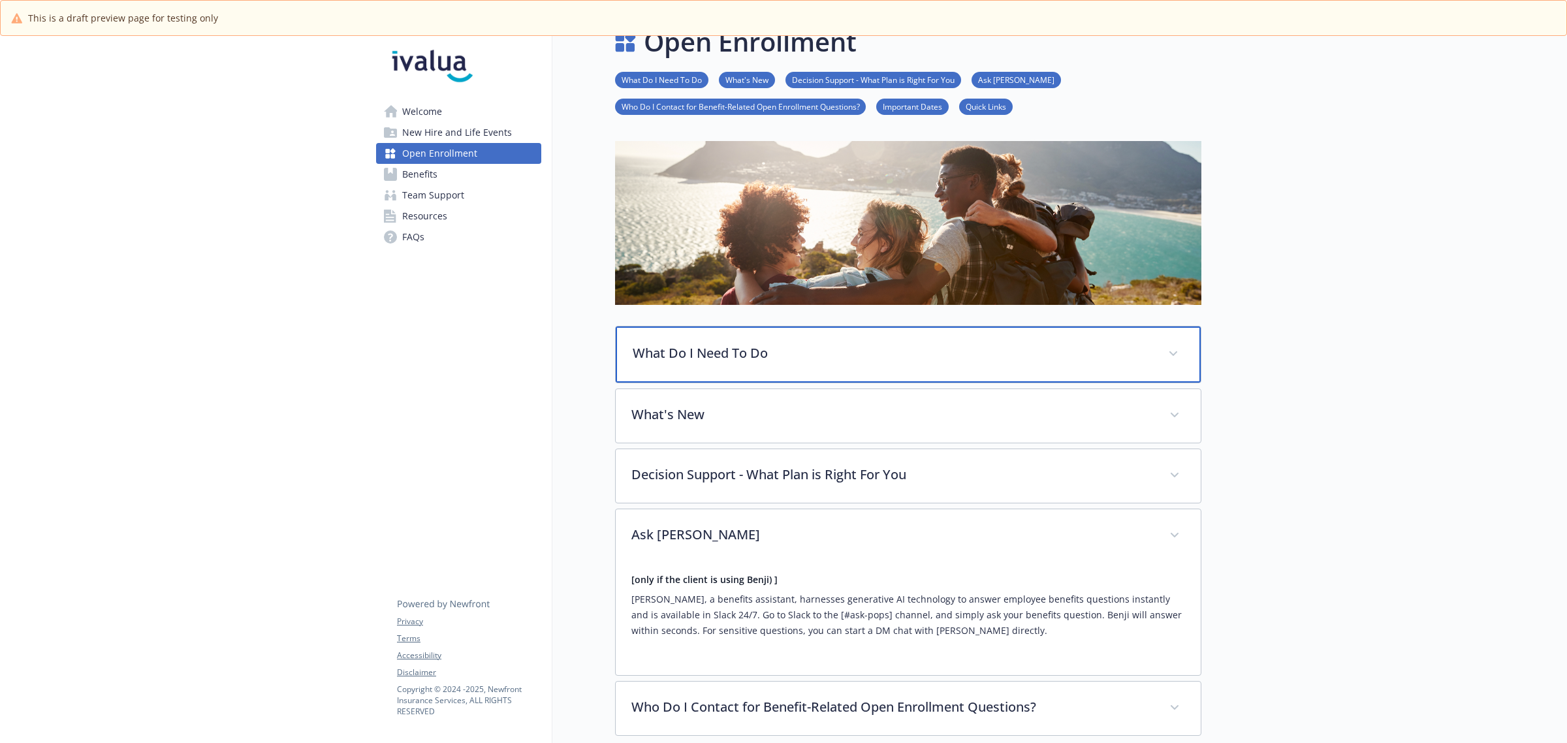
click at [719, 334] on div "What Do I Need To Do" at bounding box center [908, 354] width 585 height 56
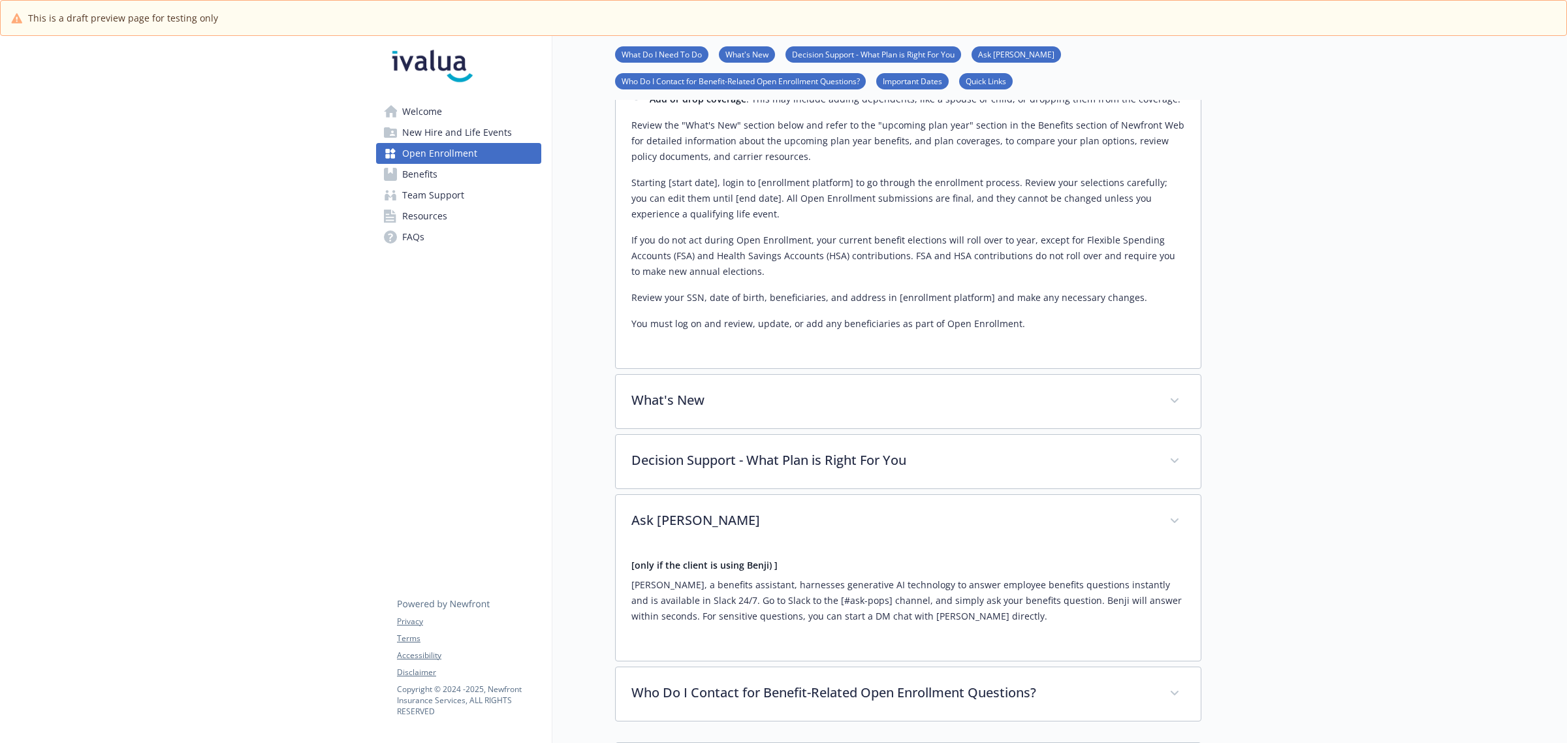
scroll to position [437, 0]
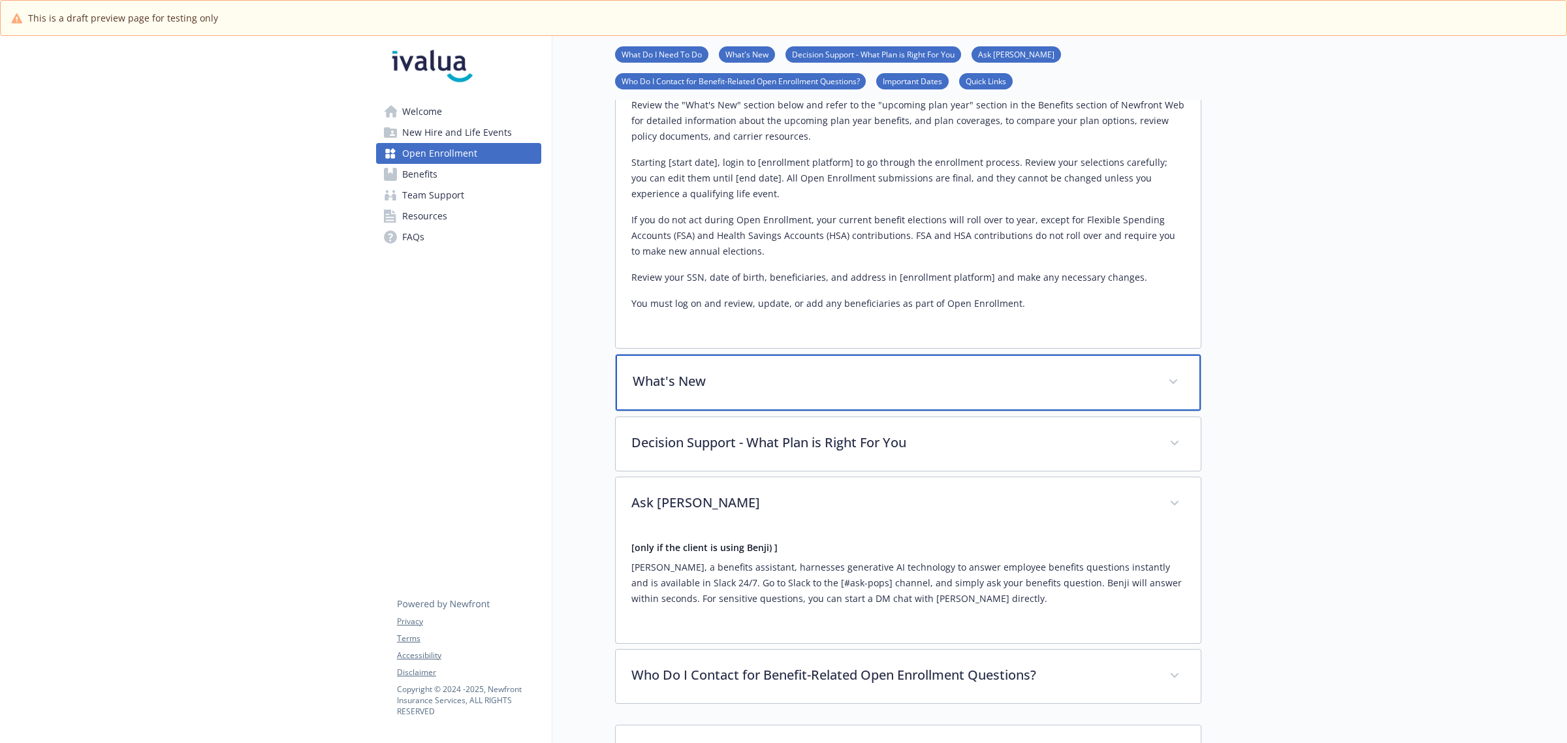
click at [633, 385] on p "What's New" at bounding box center [893, 382] width 520 height 20
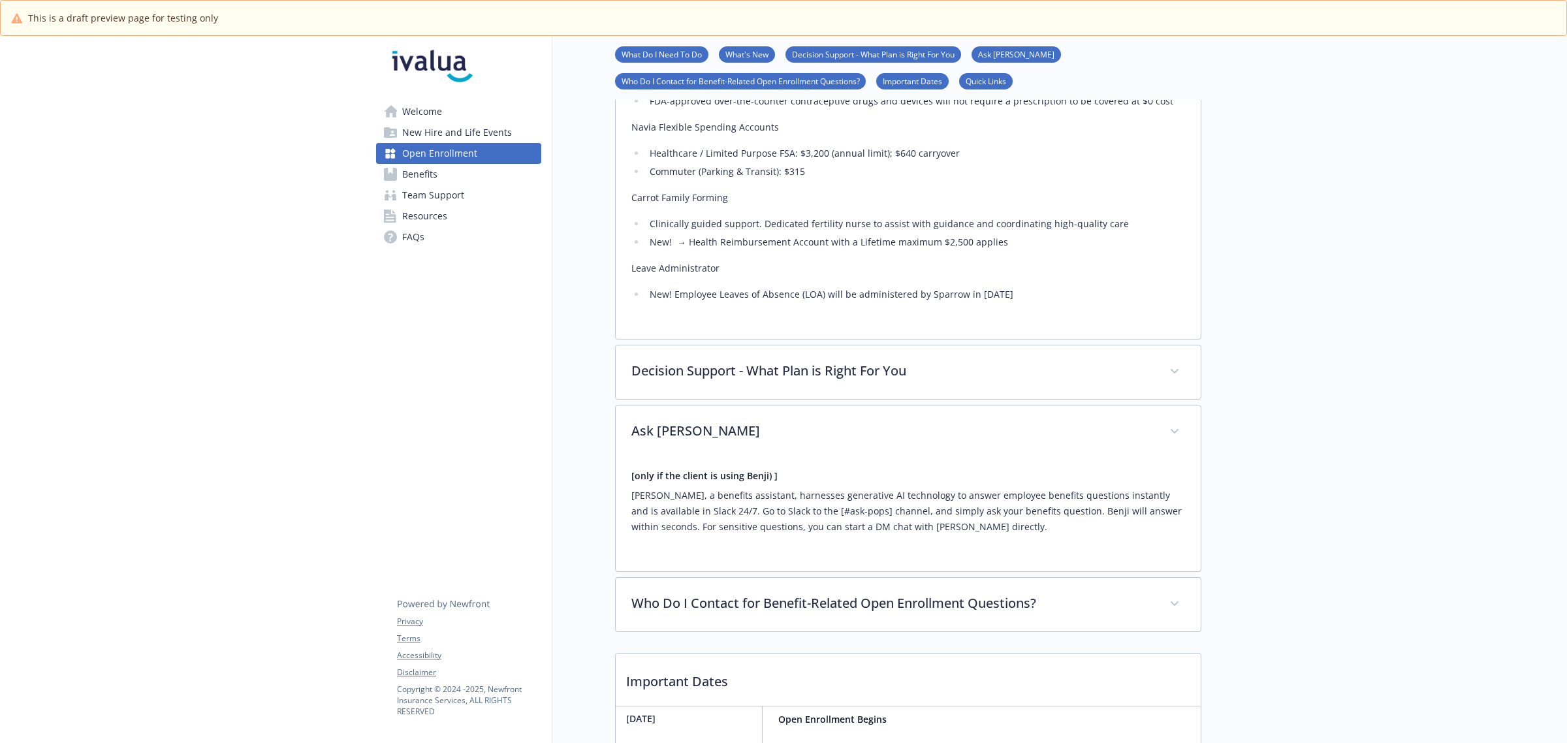
scroll to position [1335, 0]
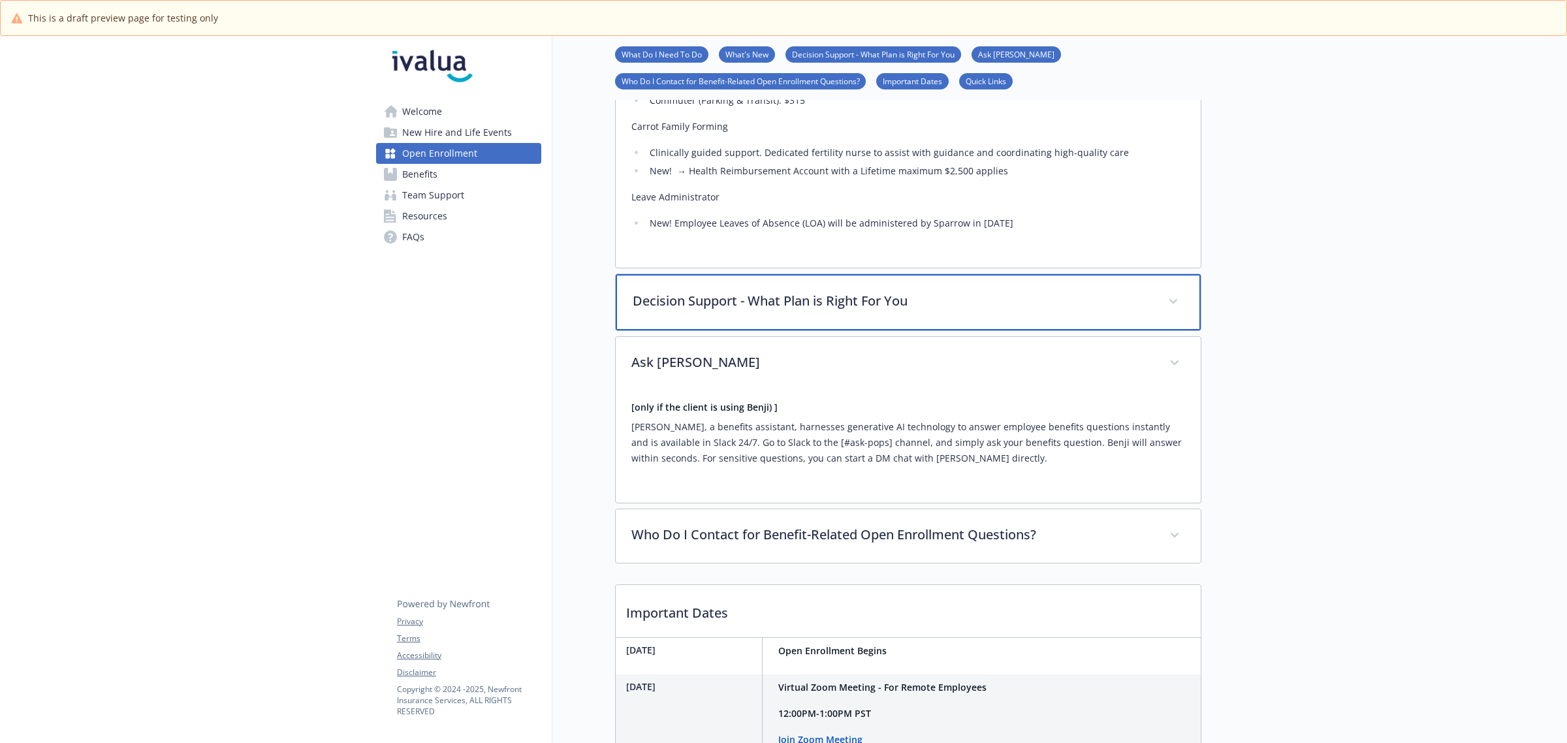
click at [748, 307] on p "Decision Support - What Plan is Right For You" at bounding box center [893, 301] width 520 height 20
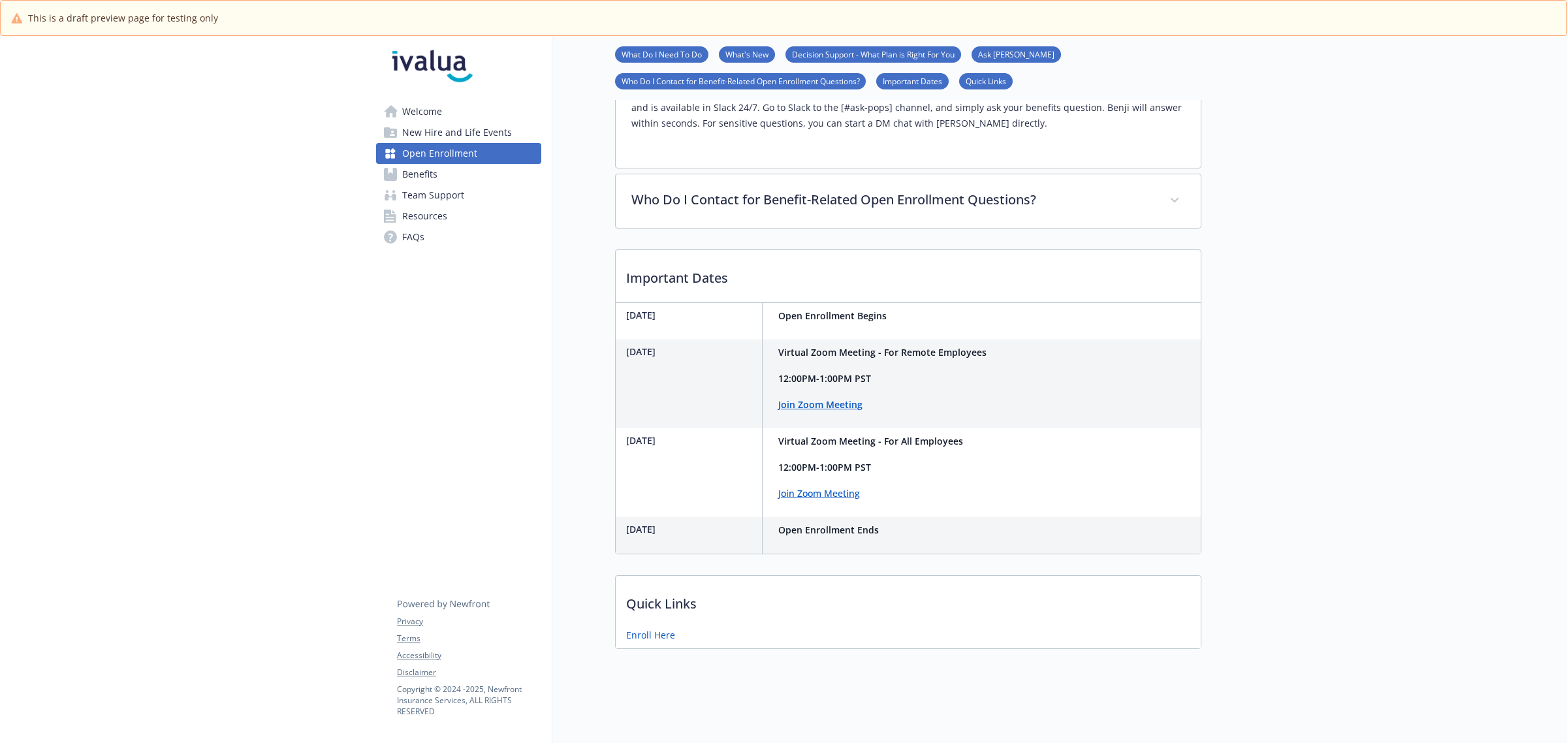
scroll to position [1890, 0]
click at [437, 175] on link "Benefits" at bounding box center [458, 174] width 165 height 21
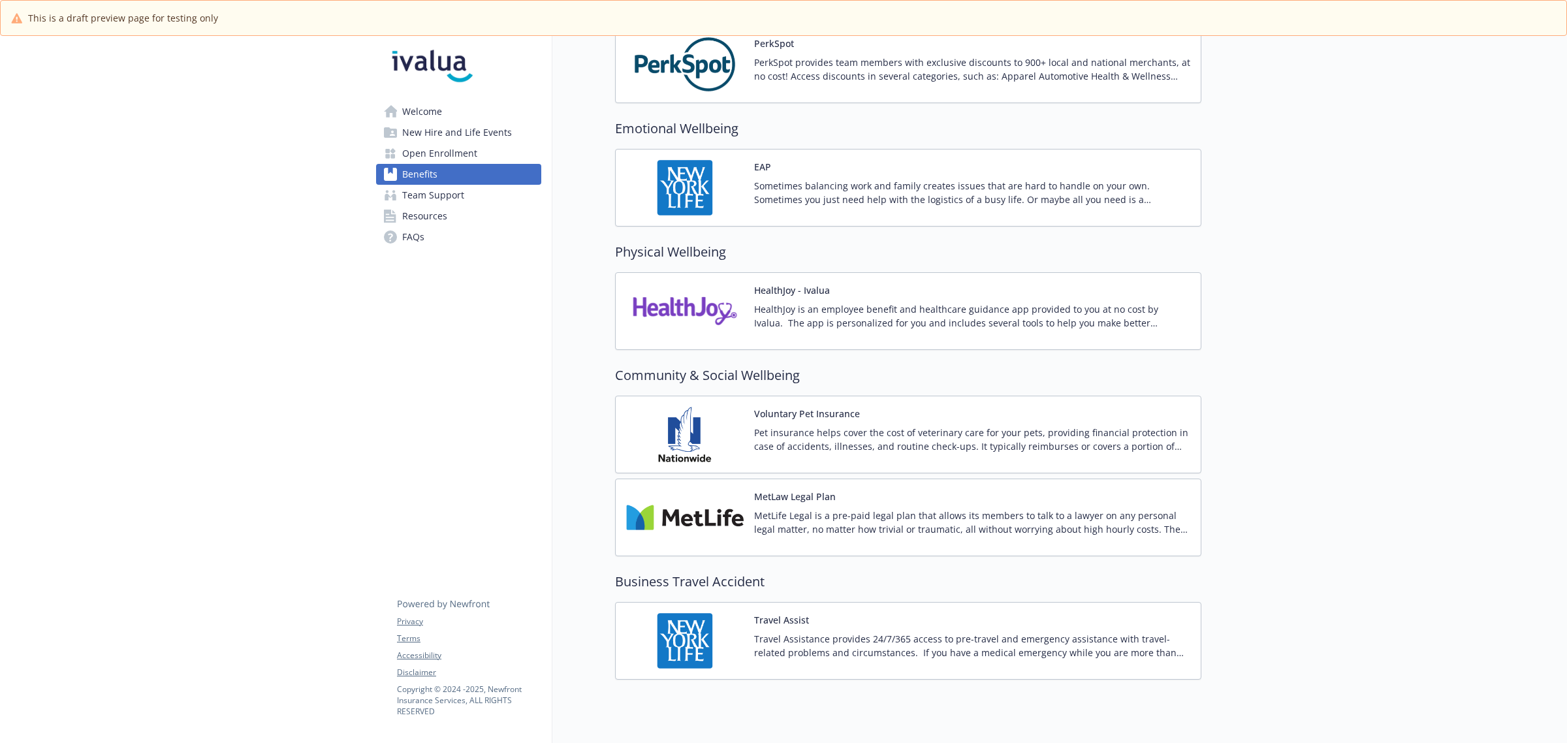
scroll to position [1941, 0]
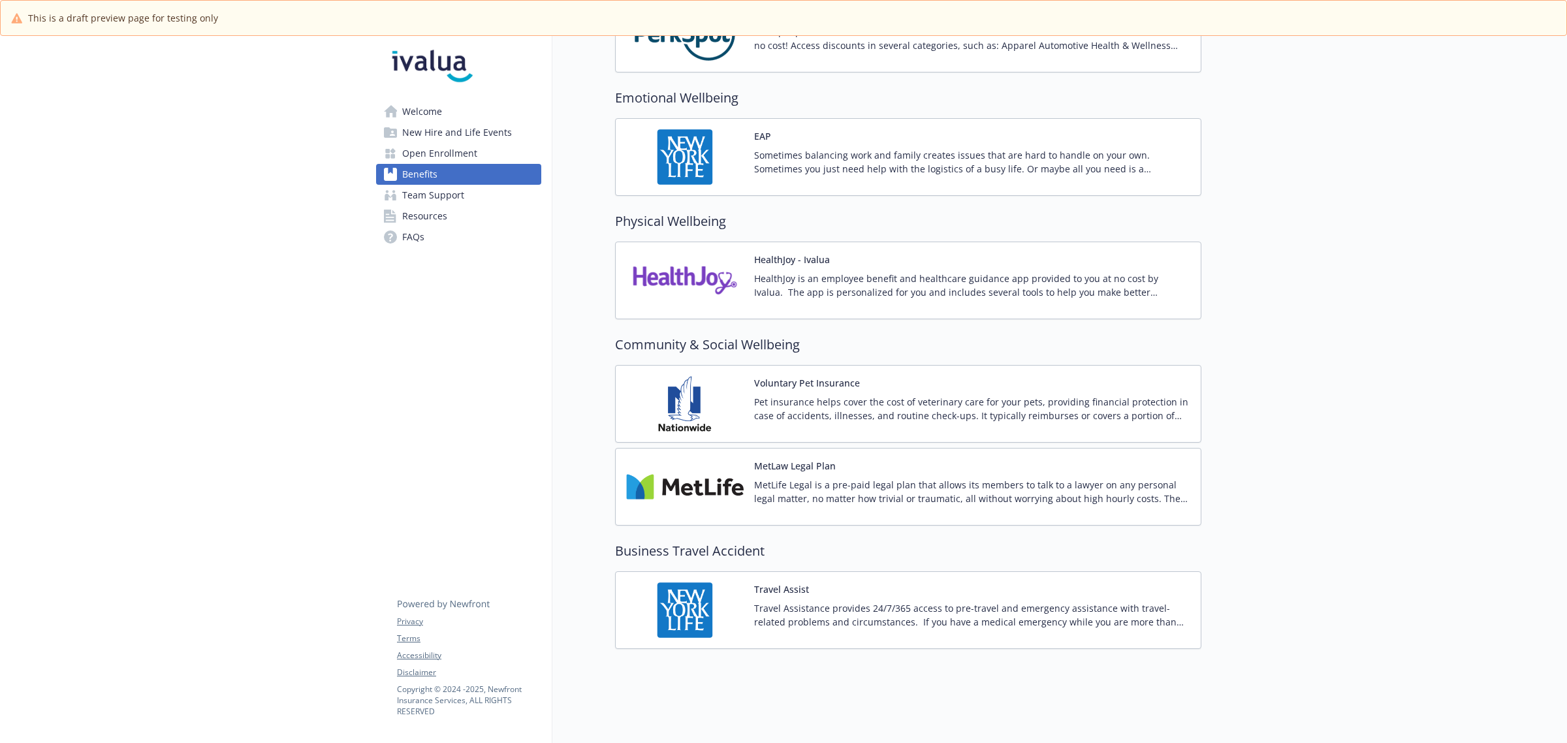
click at [850, 395] on p "Pet insurance helps cover the cost of veterinary care for your pets, providing …" at bounding box center [972, 408] width 436 height 27
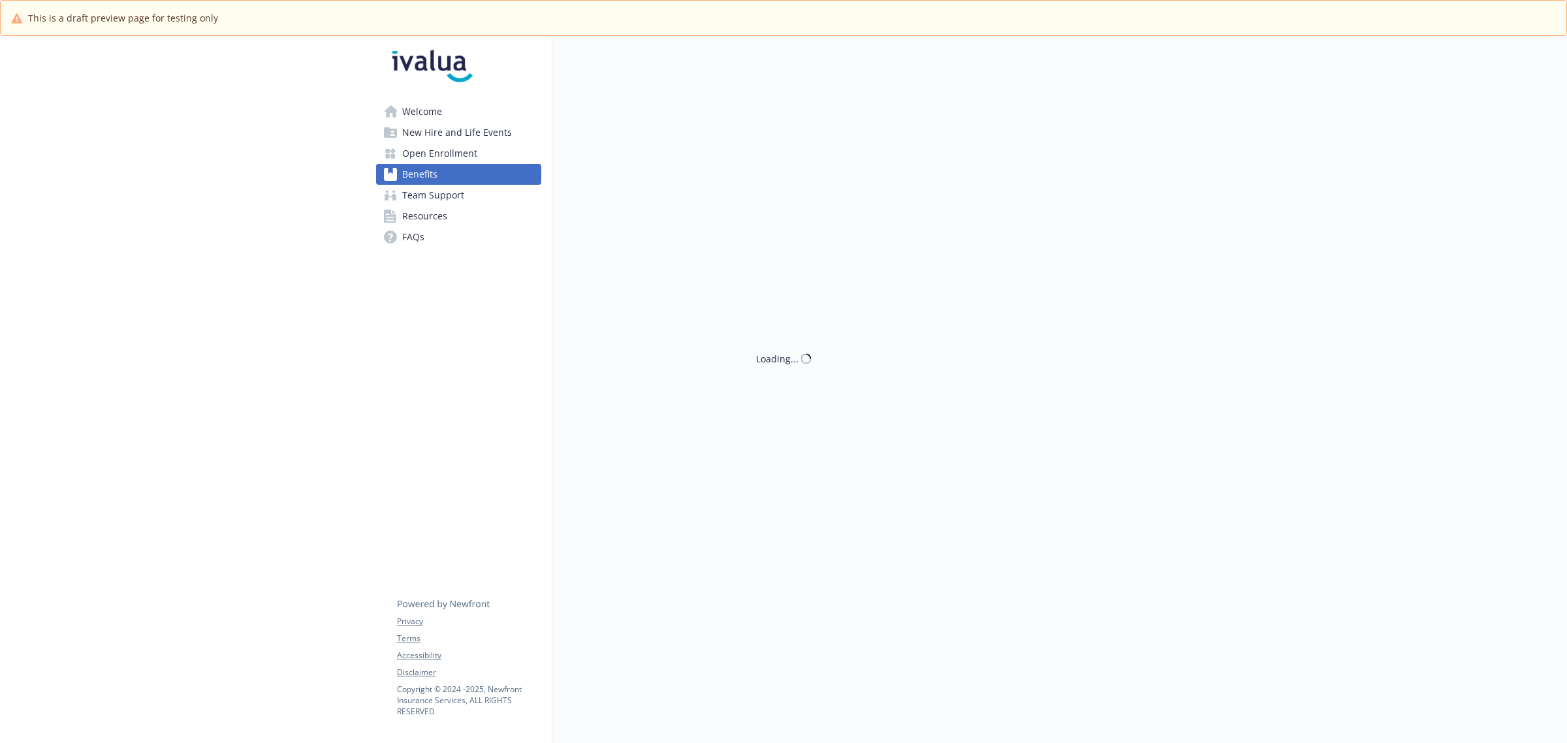
scroll to position [1941, 0]
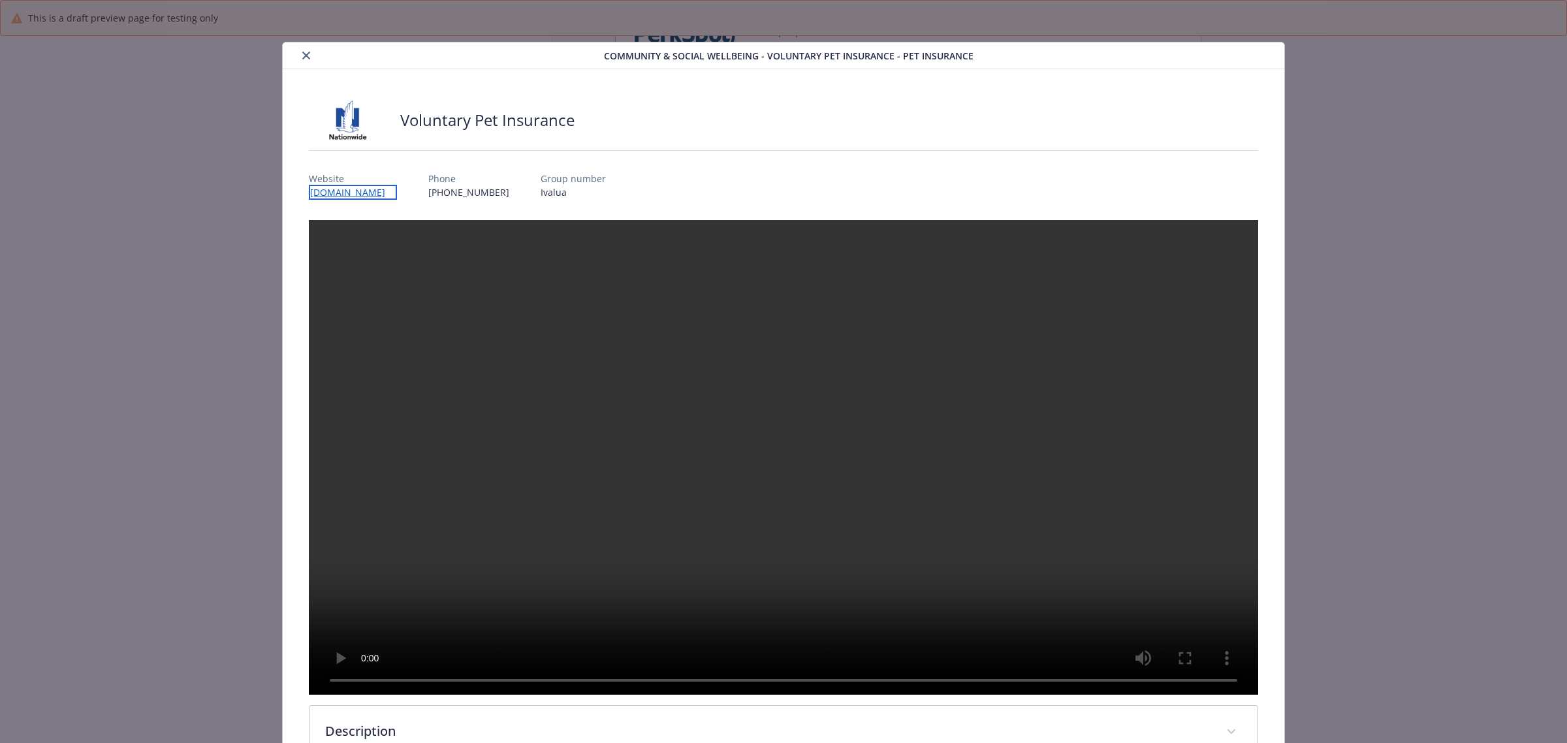
click at [385, 193] on link "[DOMAIN_NAME]" at bounding box center [353, 192] width 88 height 15
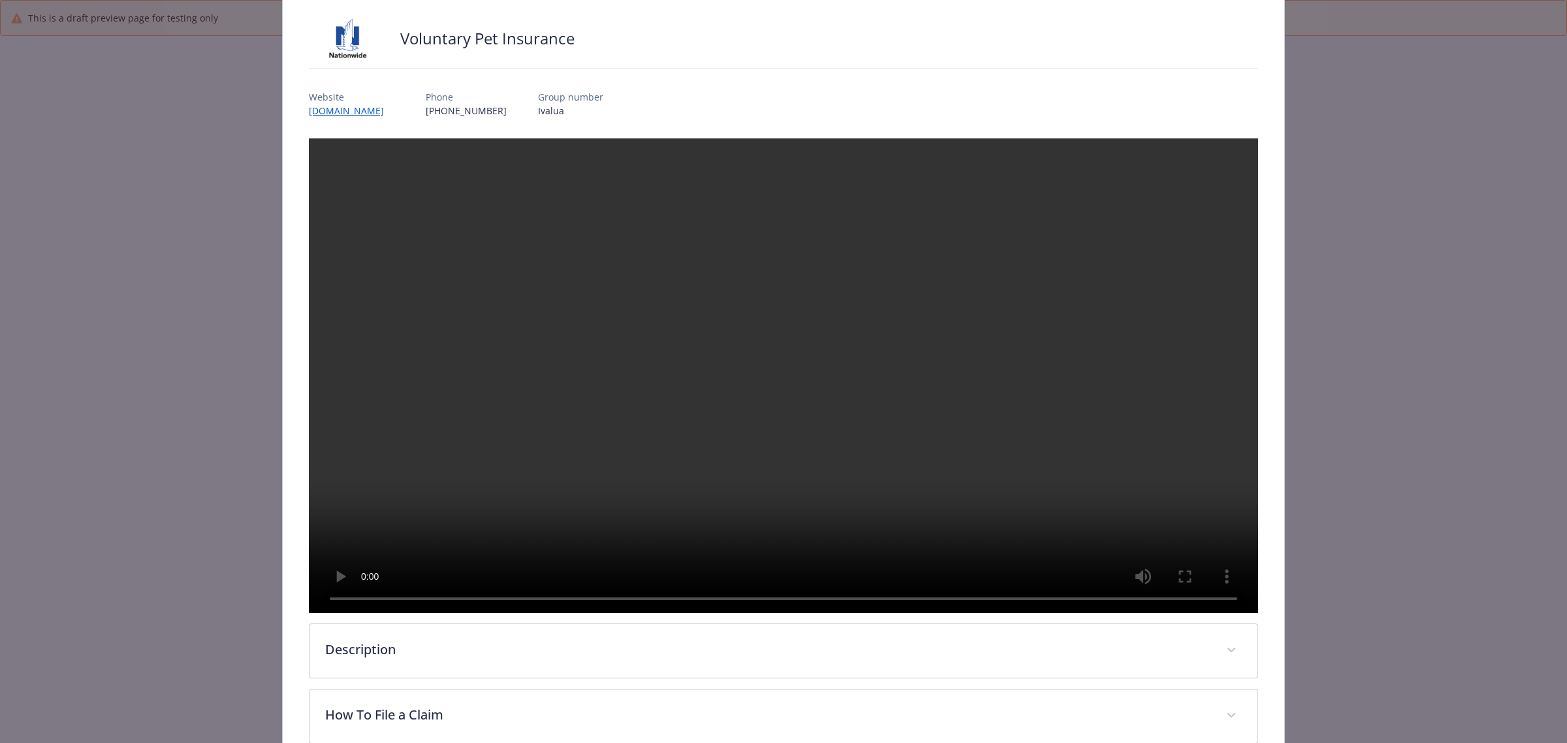
scroll to position [0, 0]
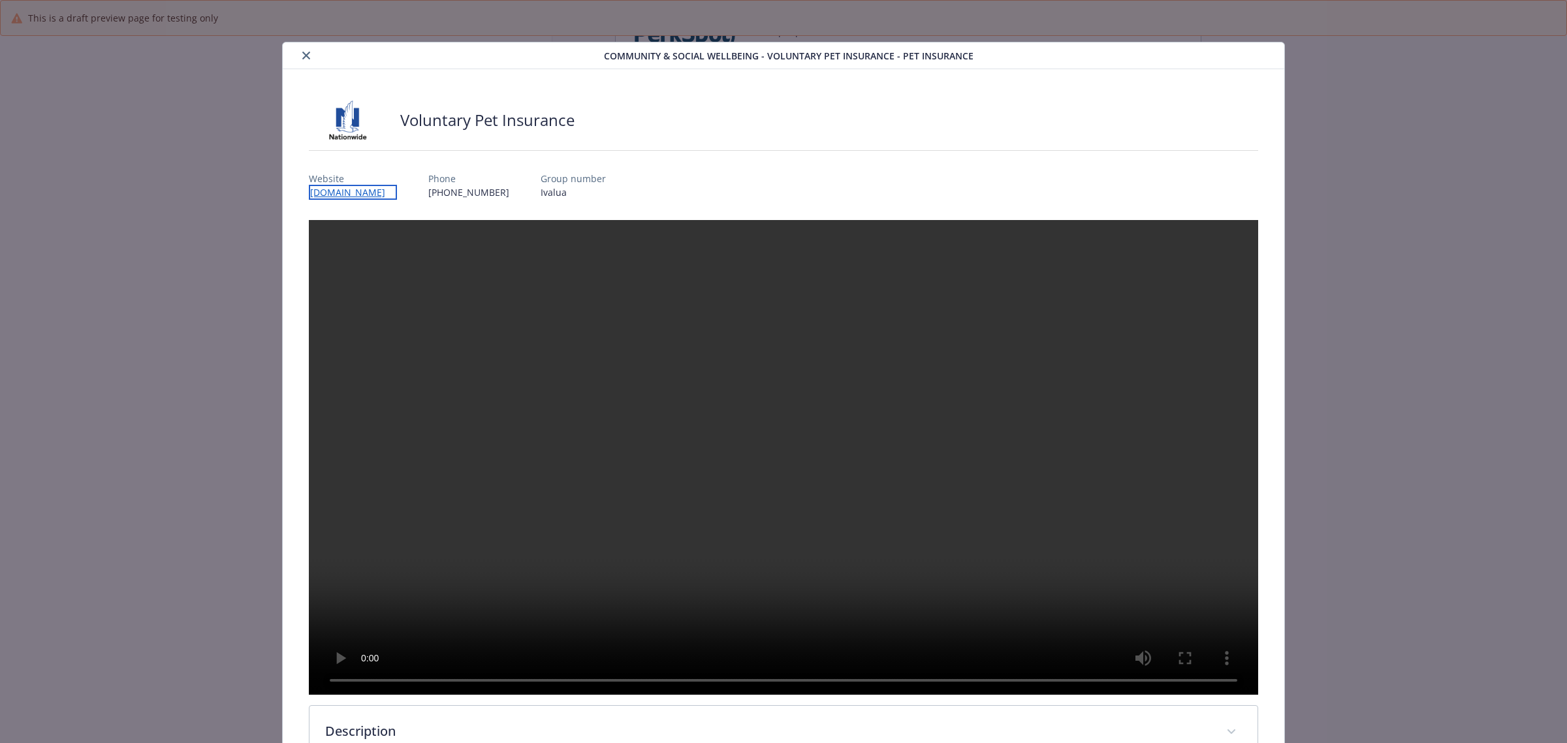
click at [385, 188] on link "[DOMAIN_NAME]" at bounding box center [353, 192] width 88 height 15
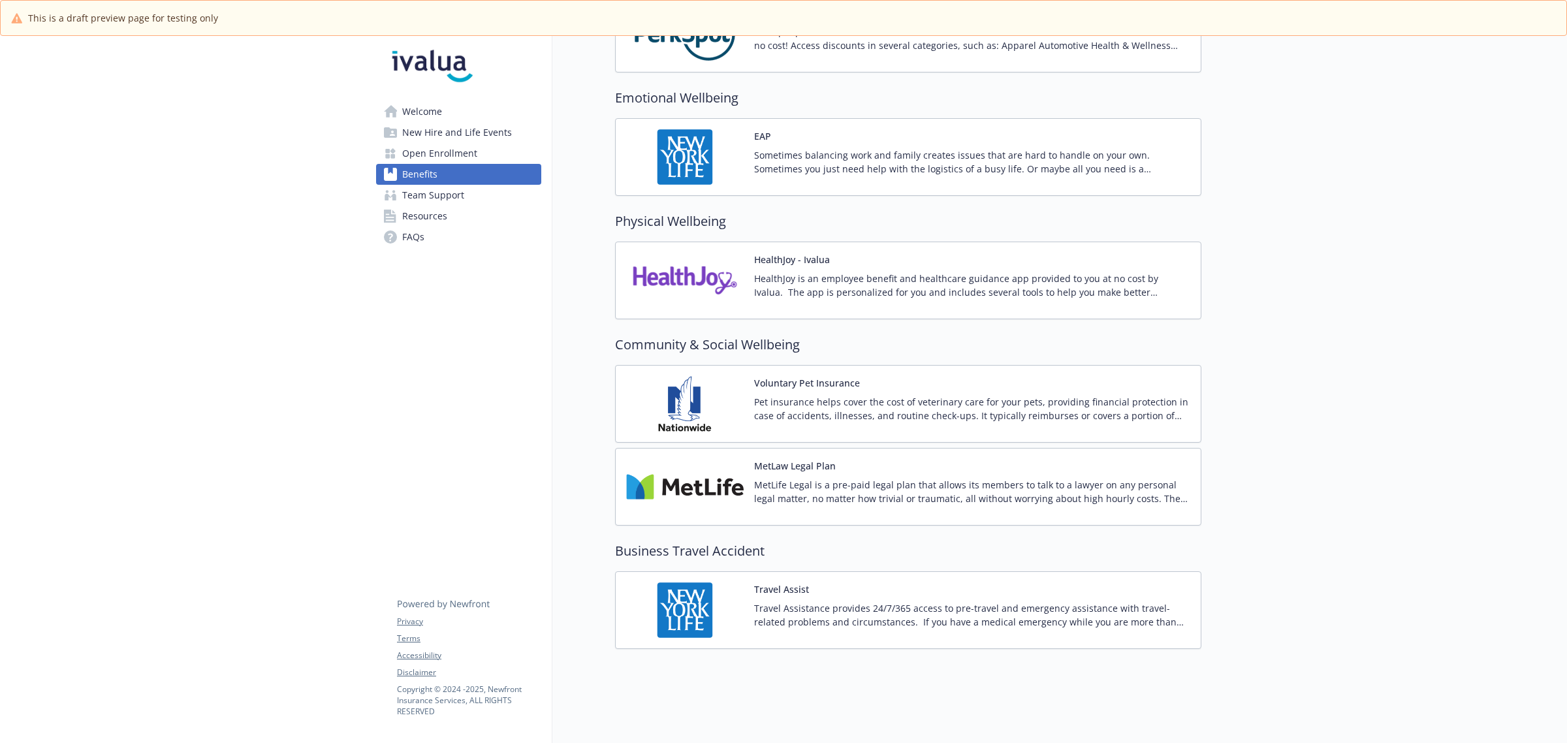
click at [863, 464] on div "MetLaw Legal Plan MetLife Legal is a pre-paid legal plan that allows its member…" at bounding box center [972, 487] width 436 height 56
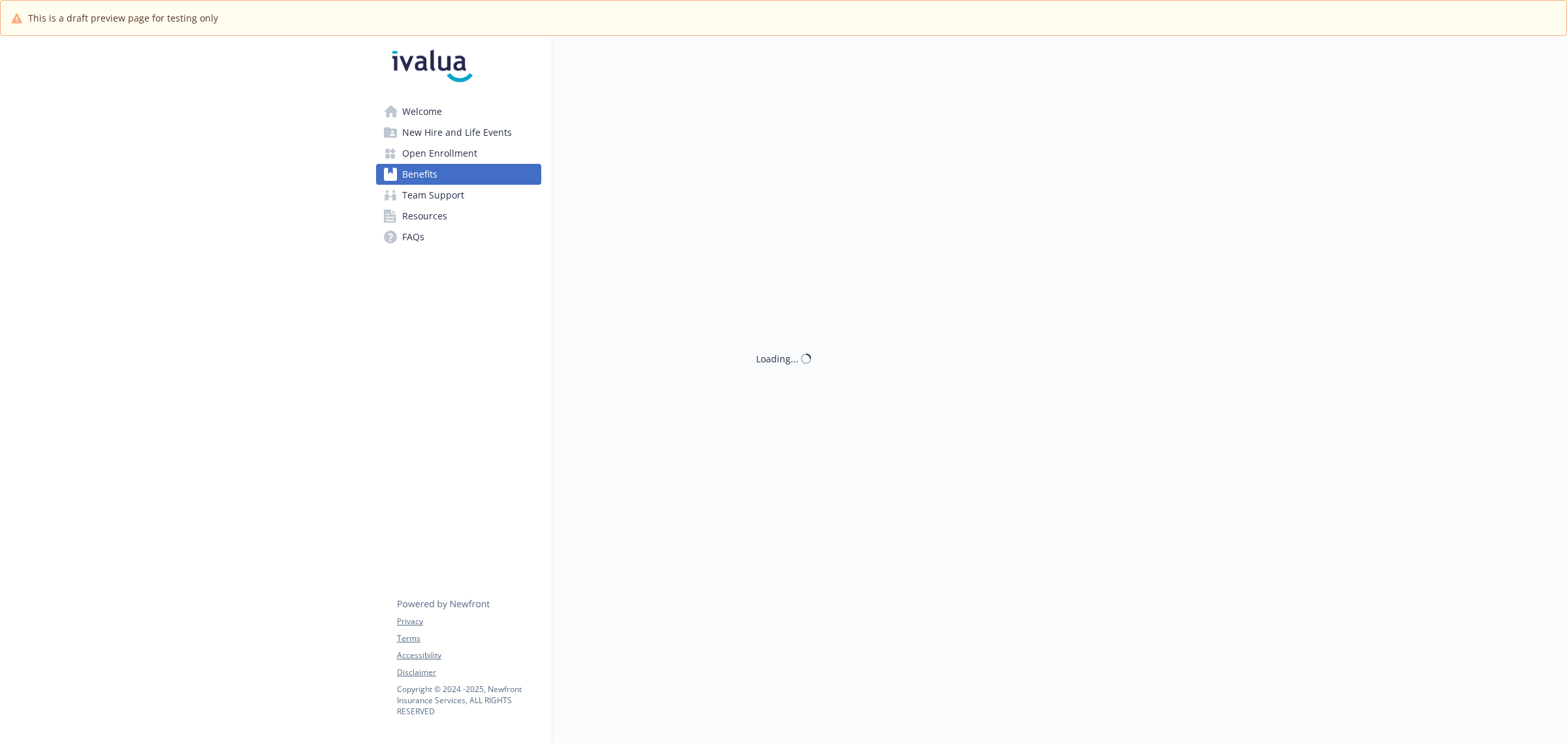
scroll to position [1941, 0]
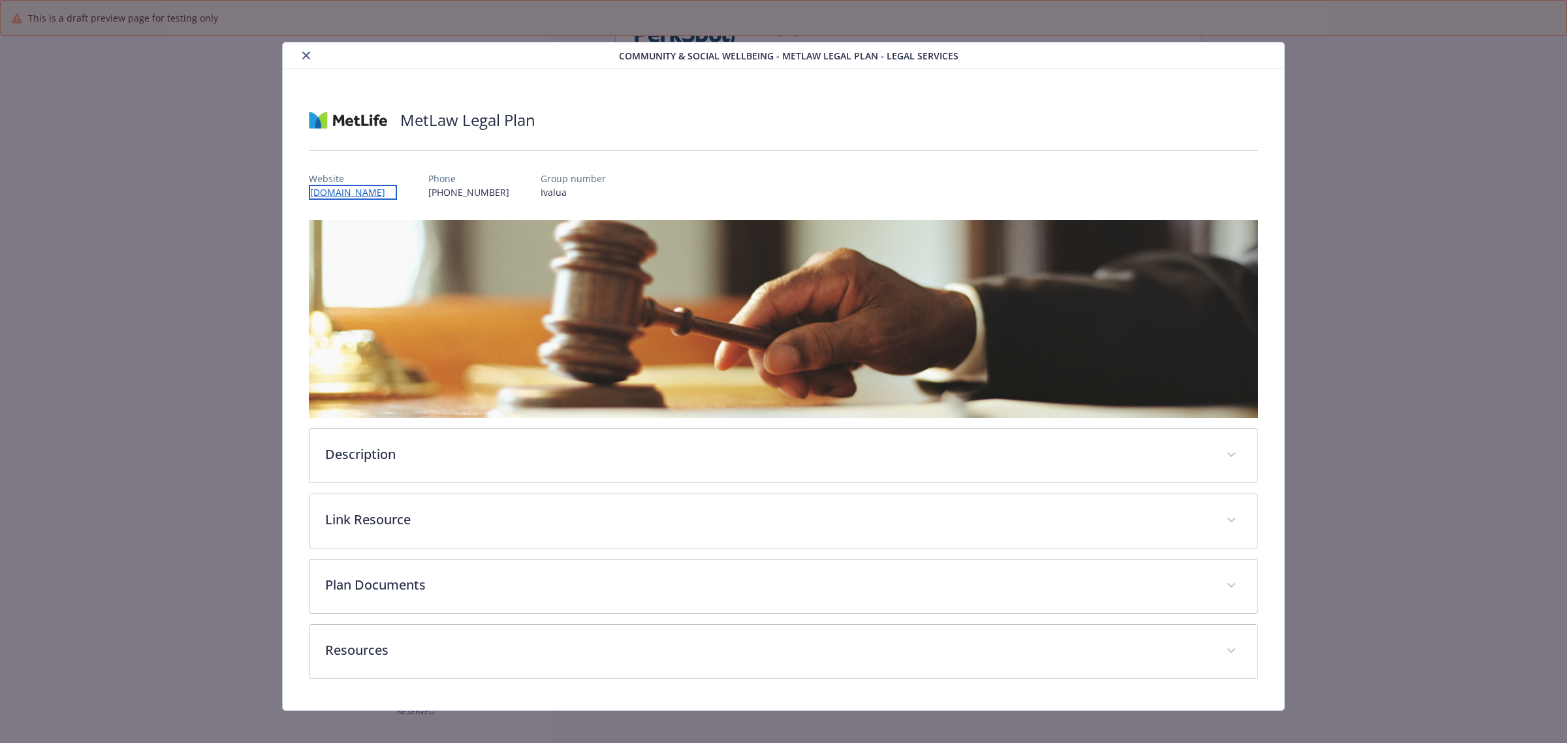
click at [373, 191] on link "[DOMAIN_NAME]" at bounding box center [353, 192] width 88 height 15
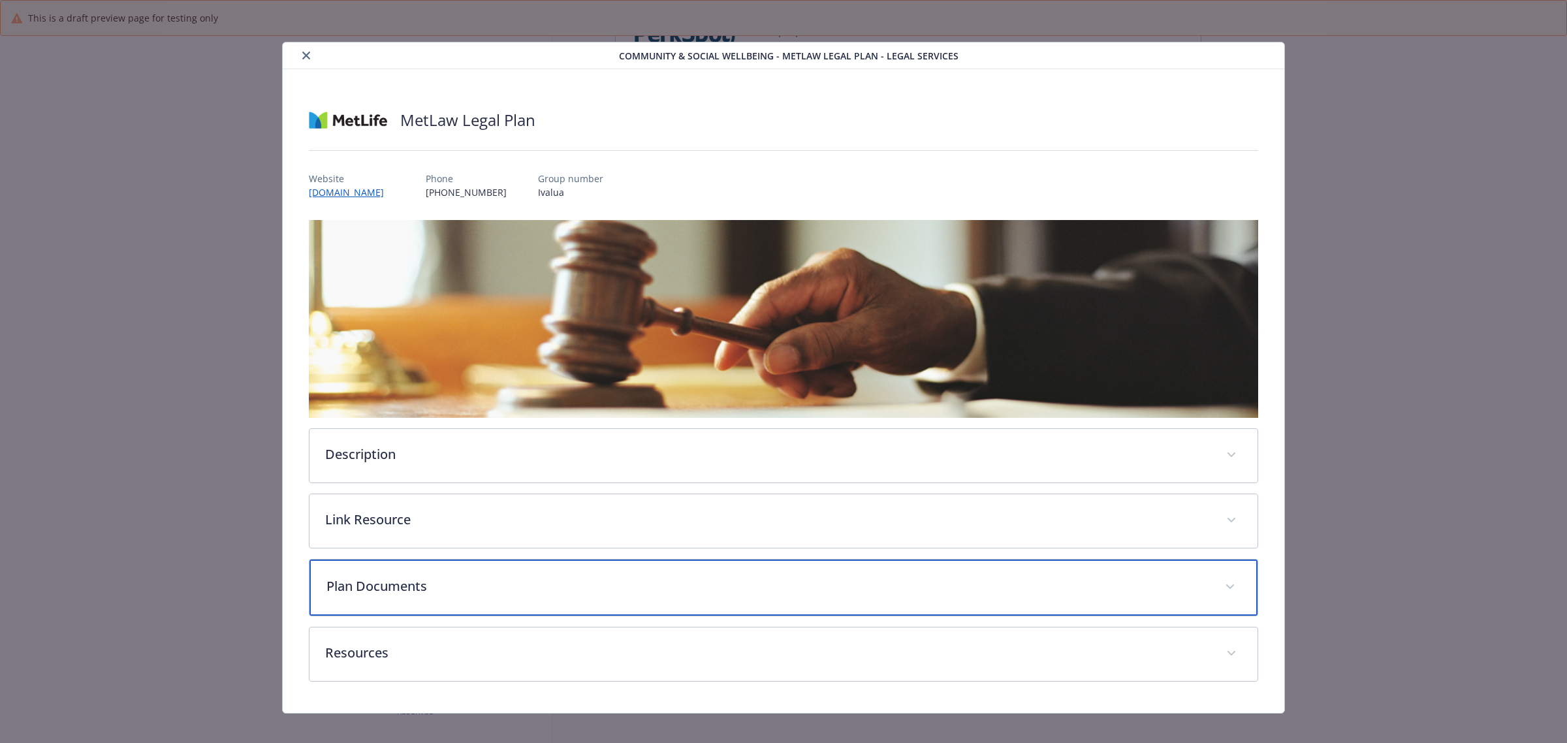
click at [400, 580] on p "Plan Documents" at bounding box center [767, 587] width 883 height 20
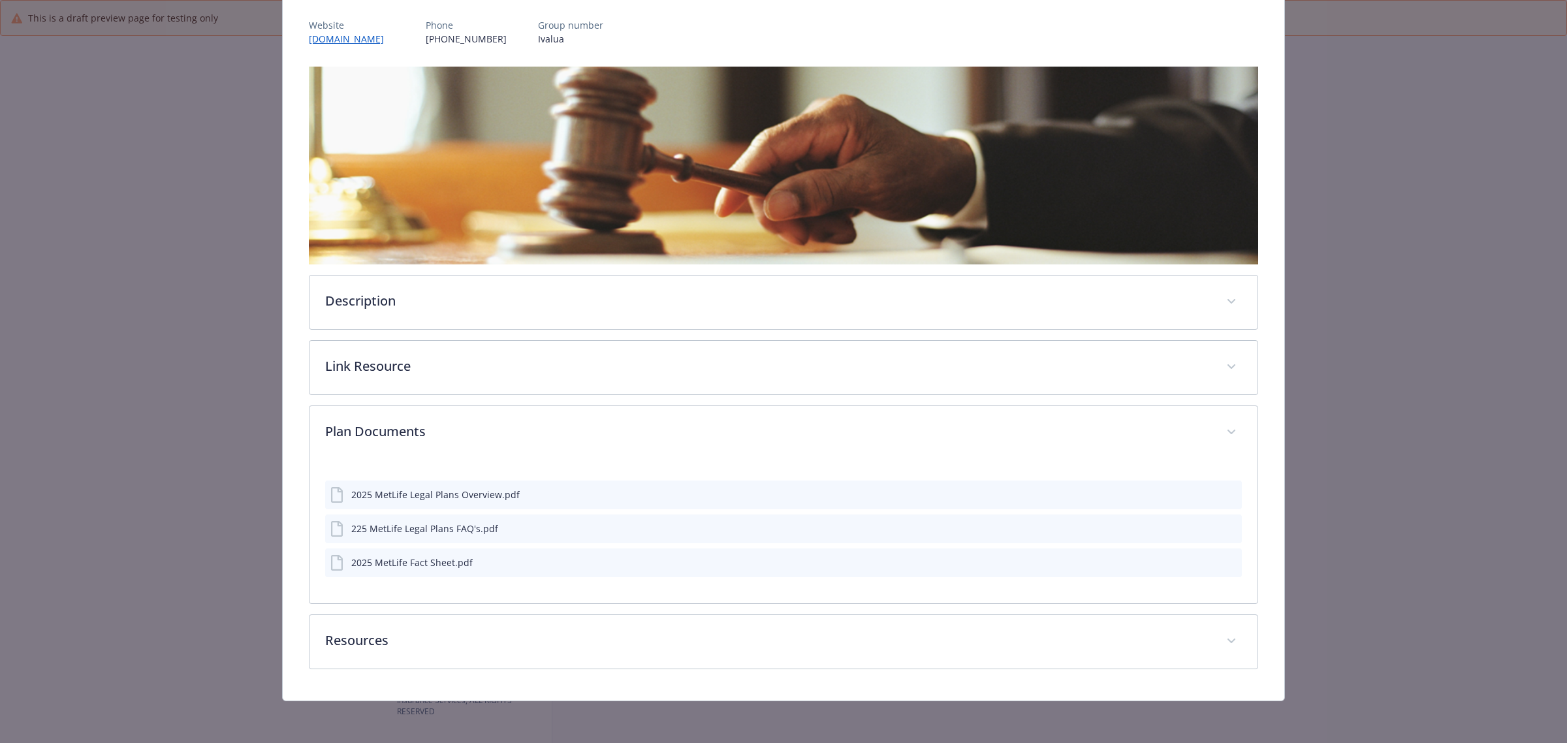
scroll to position [152, 0]
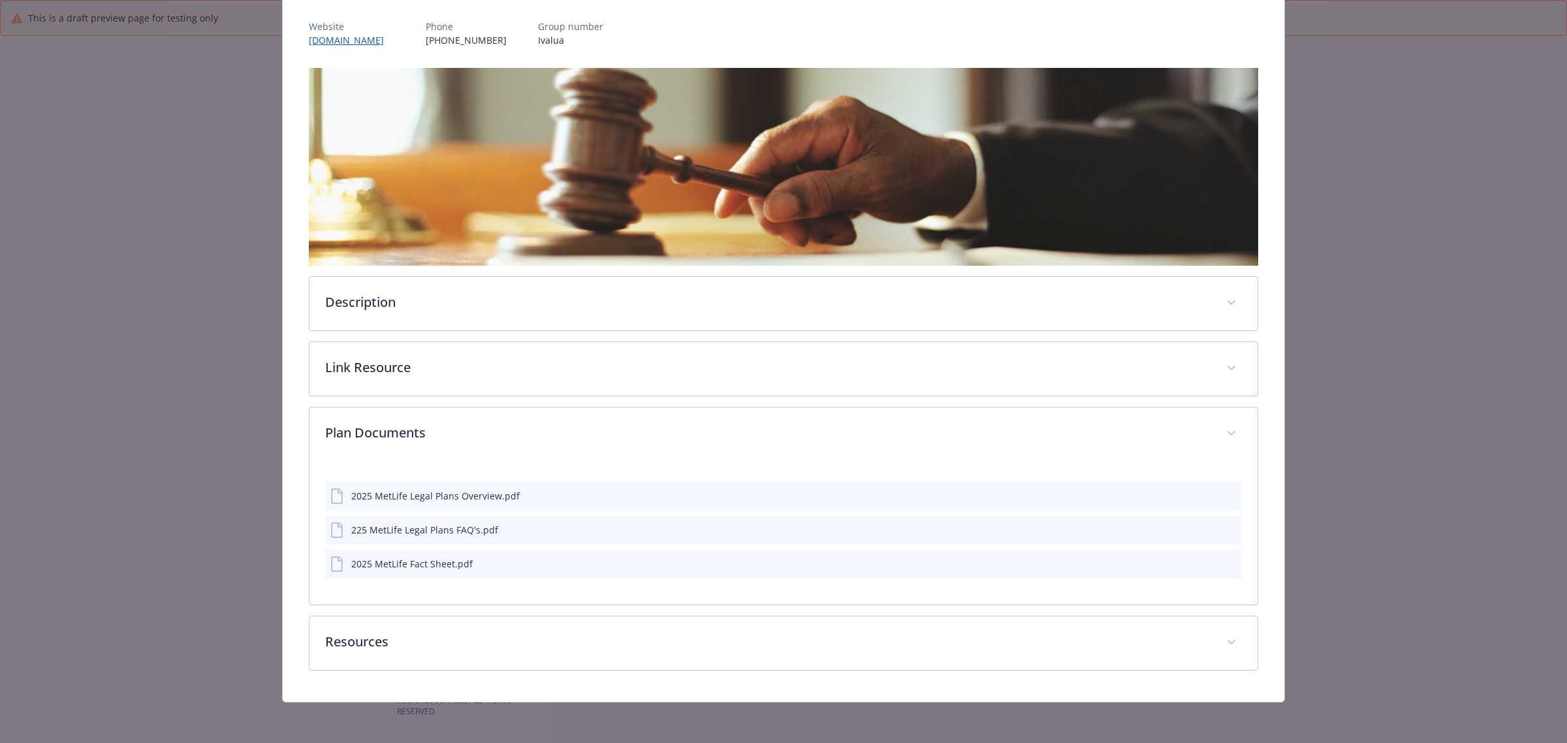
click at [1224, 492] on icon "preview file" at bounding box center [1230, 495] width 12 height 9
click at [1224, 526] on icon "preview file" at bounding box center [1230, 528] width 12 height 9
click at [1224, 563] on icon "preview file" at bounding box center [1230, 563] width 12 height 9
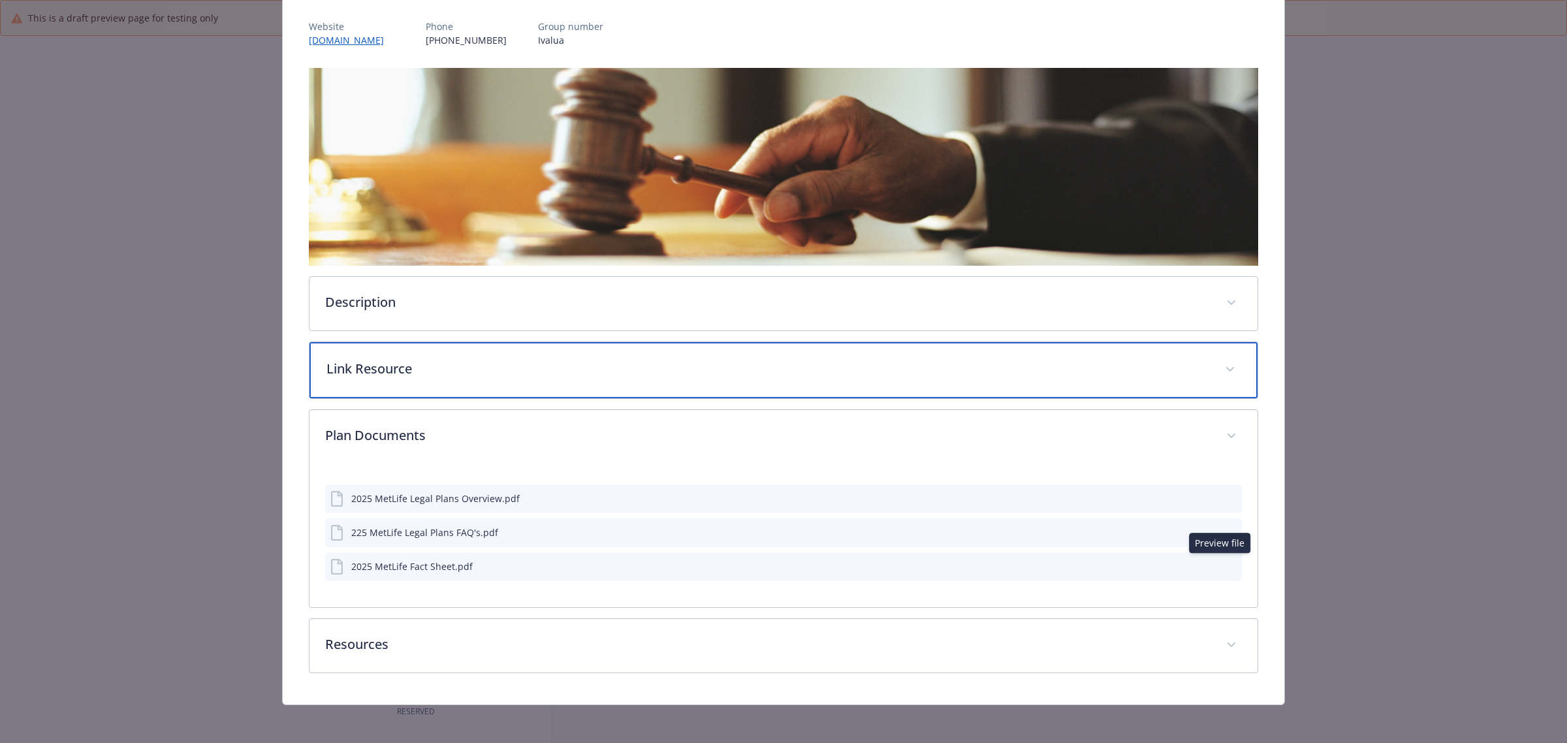
click at [451, 359] on p "Link Resource" at bounding box center [767, 369] width 883 height 20
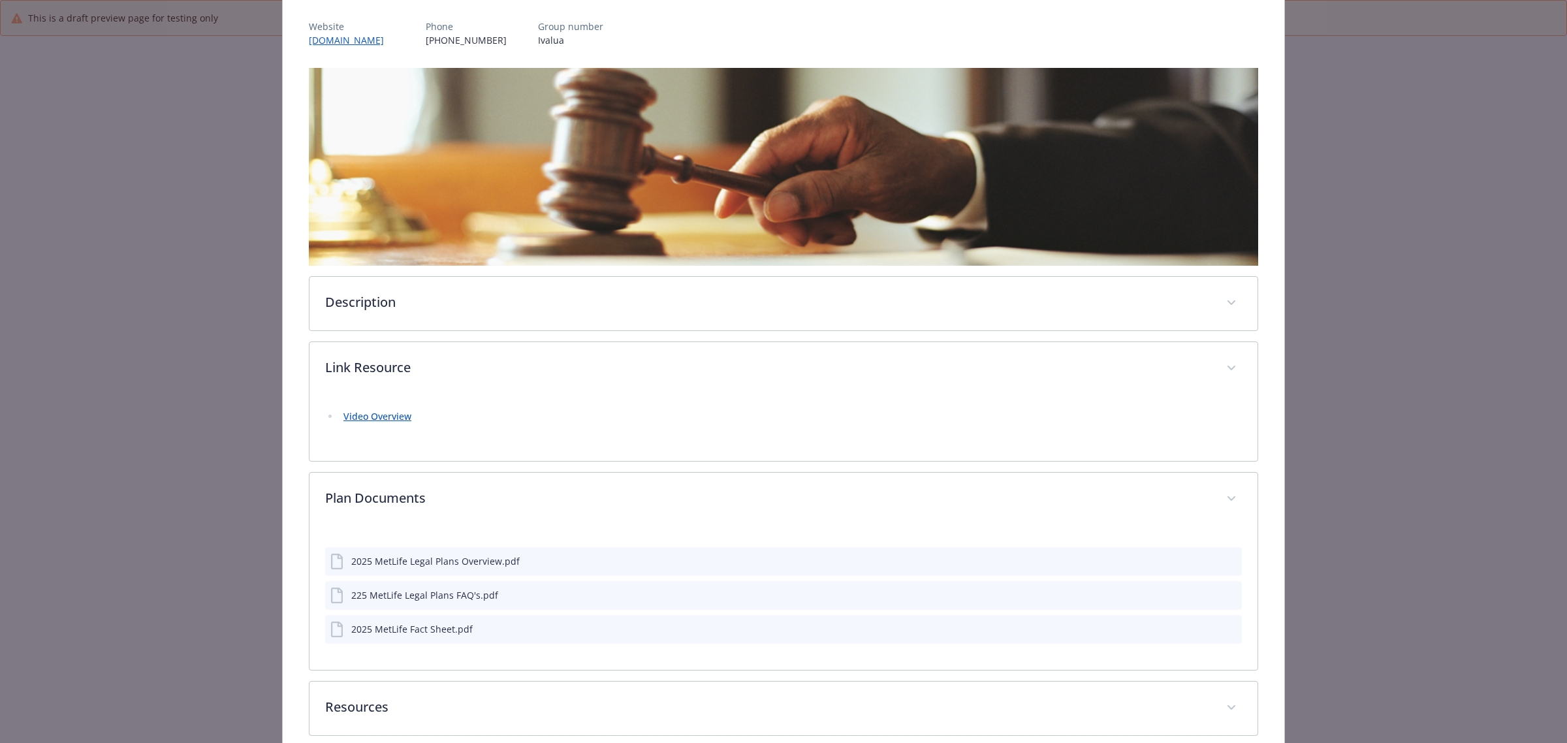
click at [400, 416] on link "Video Overview" at bounding box center [377, 416] width 68 height 12
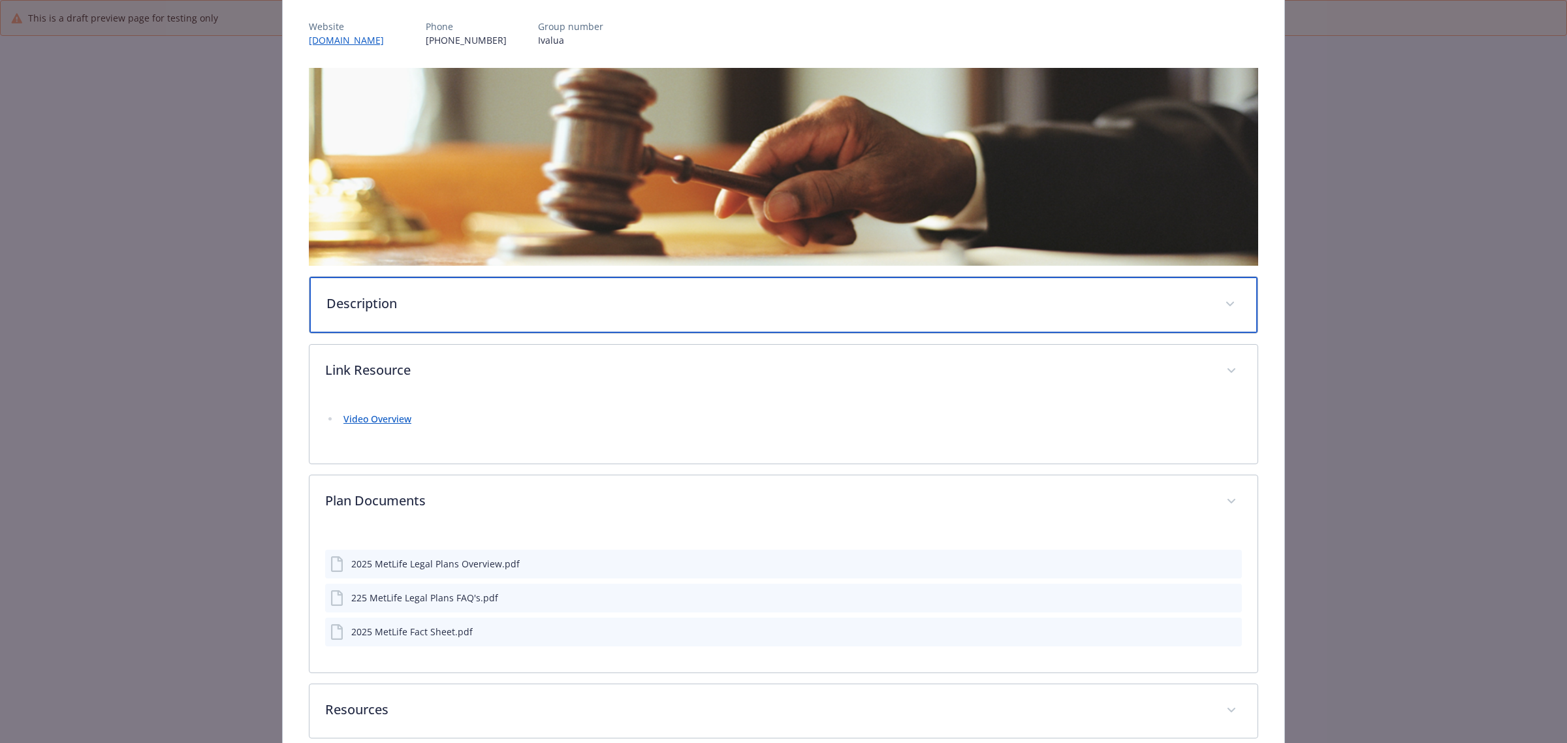
click at [434, 312] on div "Description" at bounding box center [784, 305] width 948 height 56
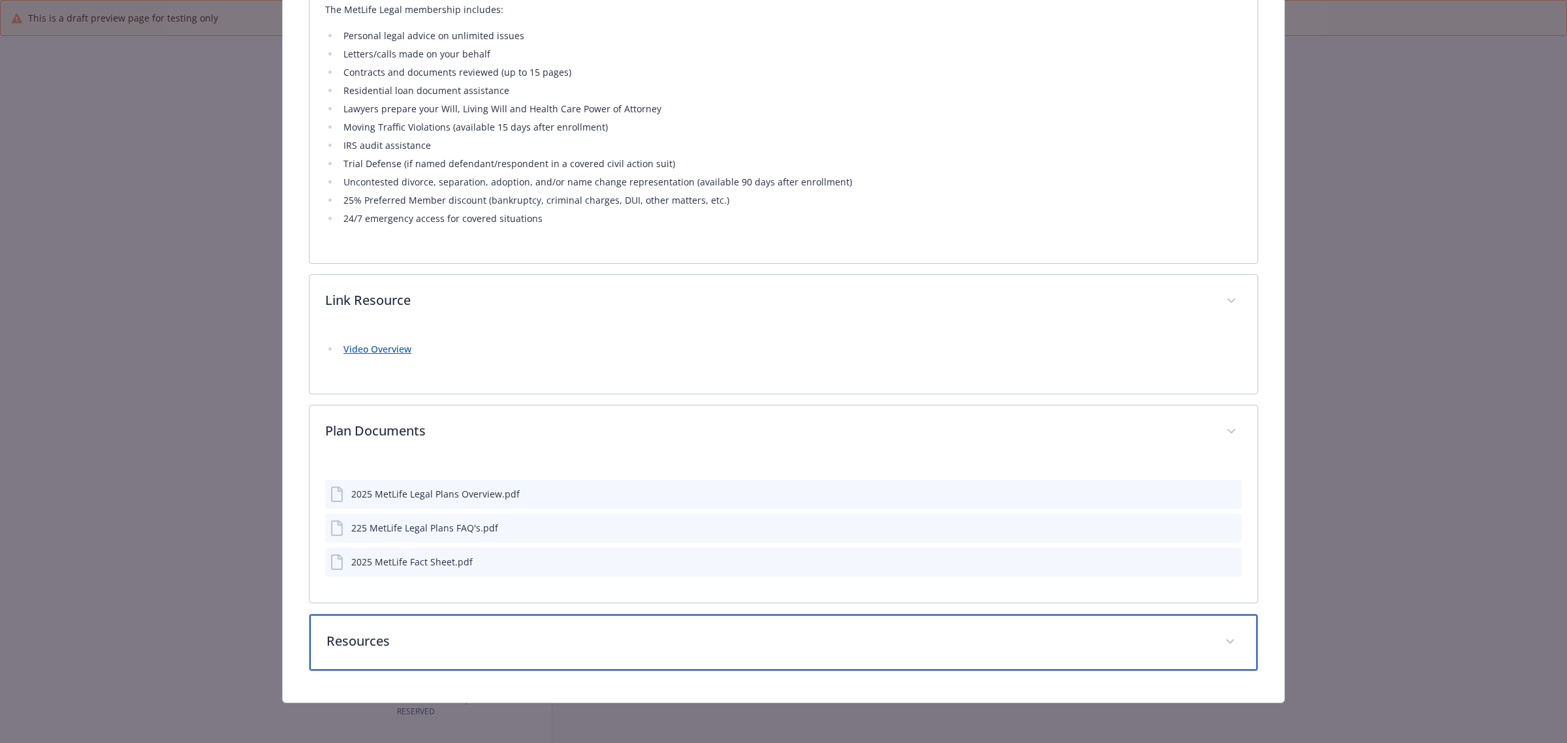
click at [411, 641] on p "Resources" at bounding box center [767, 641] width 883 height 20
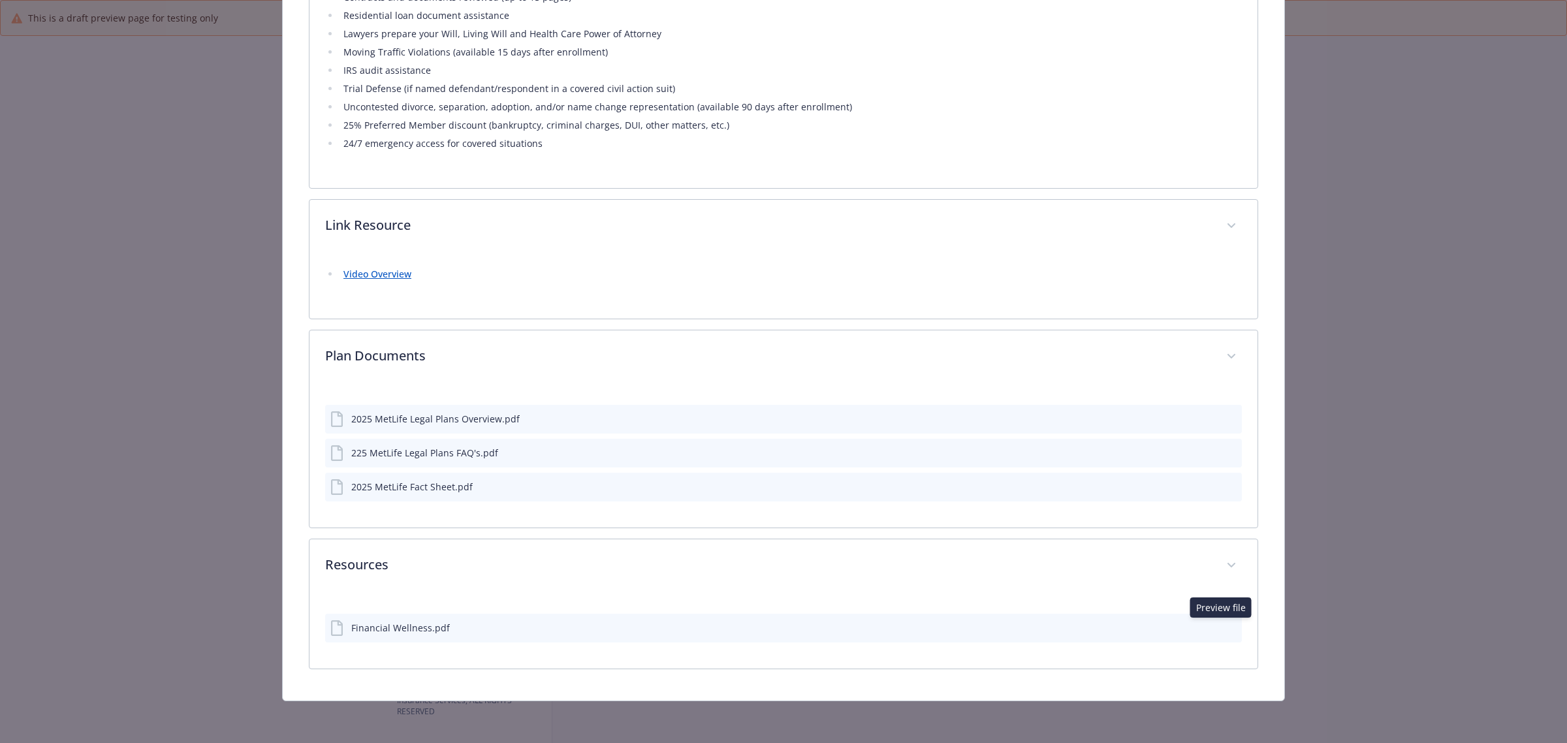
scroll to position [592, 0]
click at [1224, 623] on icon "preview file" at bounding box center [1230, 627] width 12 height 9
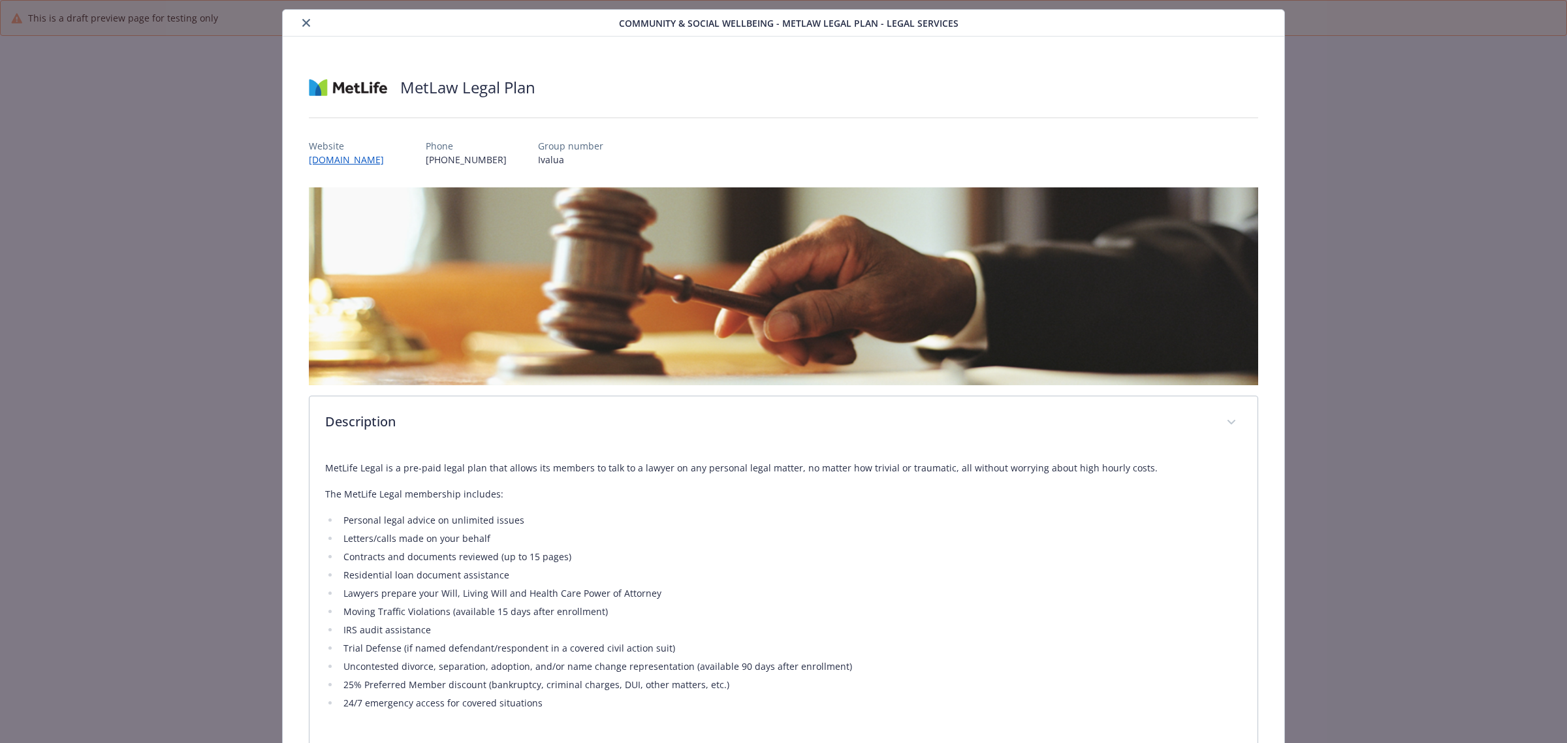
scroll to position [0, 0]
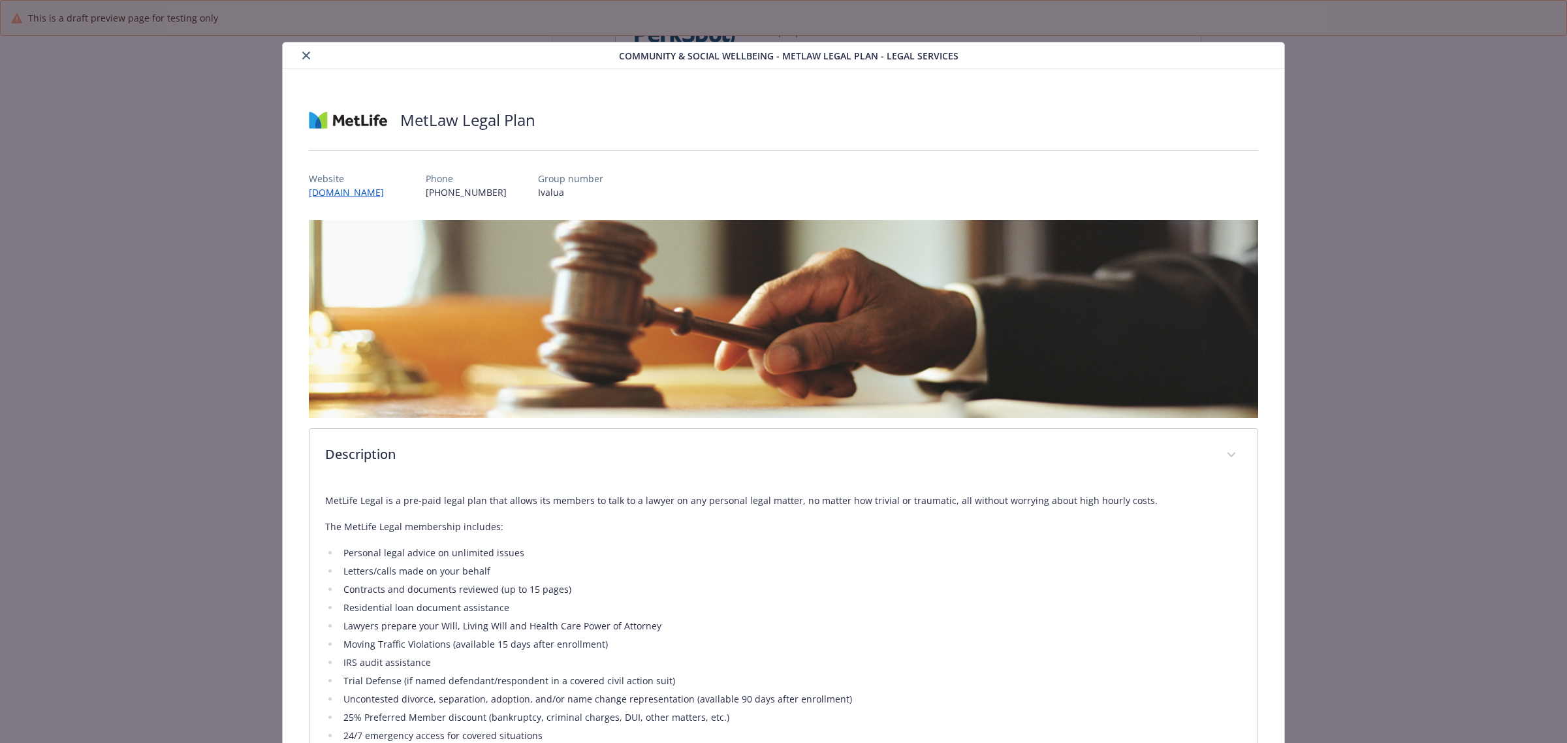
click at [307, 56] on icon "close" at bounding box center [306, 56] width 8 height 8
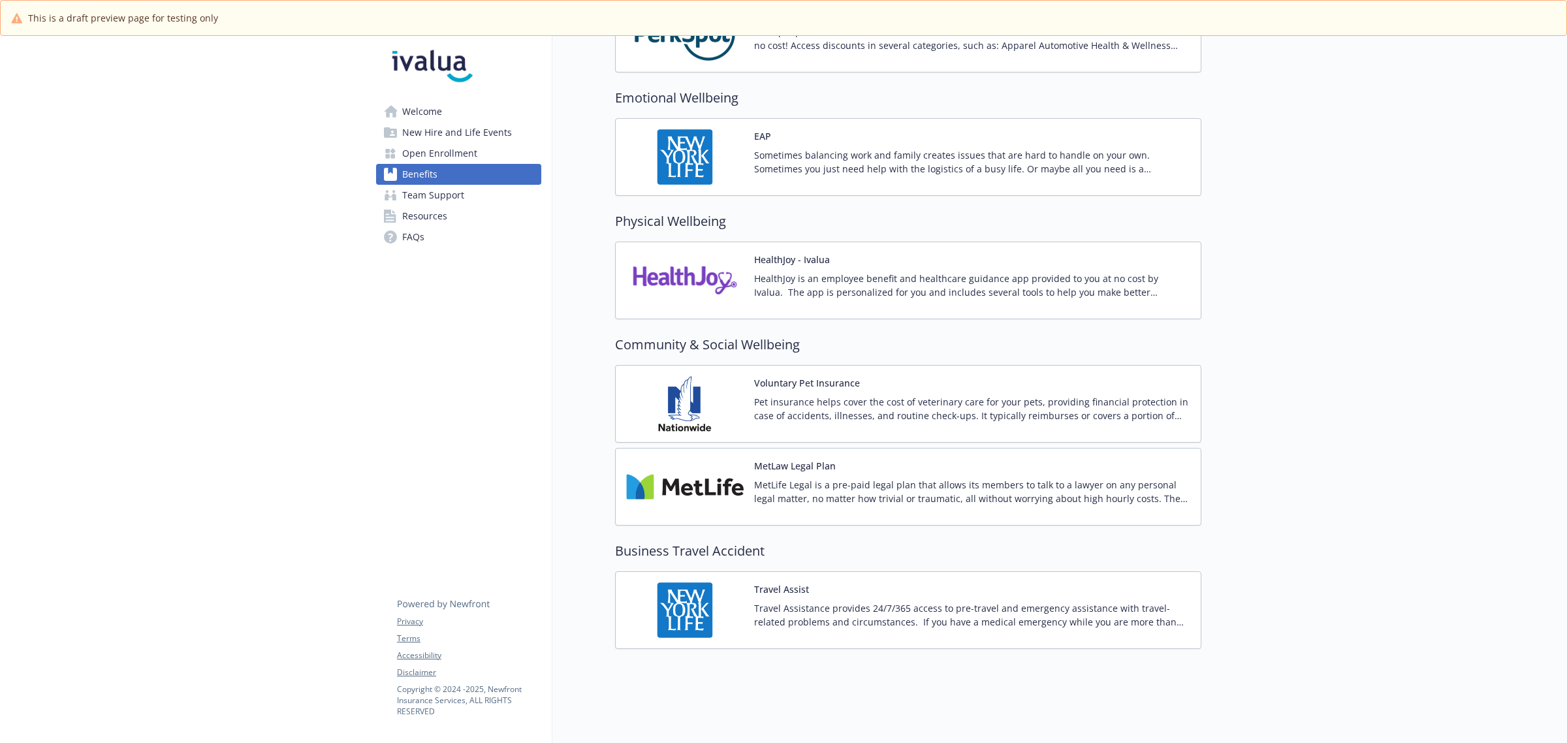
click at [873, 586] on div "Travel Assist Travel Assistance provides 24/7/365 access to pre-travel and emer…" at bounding box center [972, 610] width 436 height 56
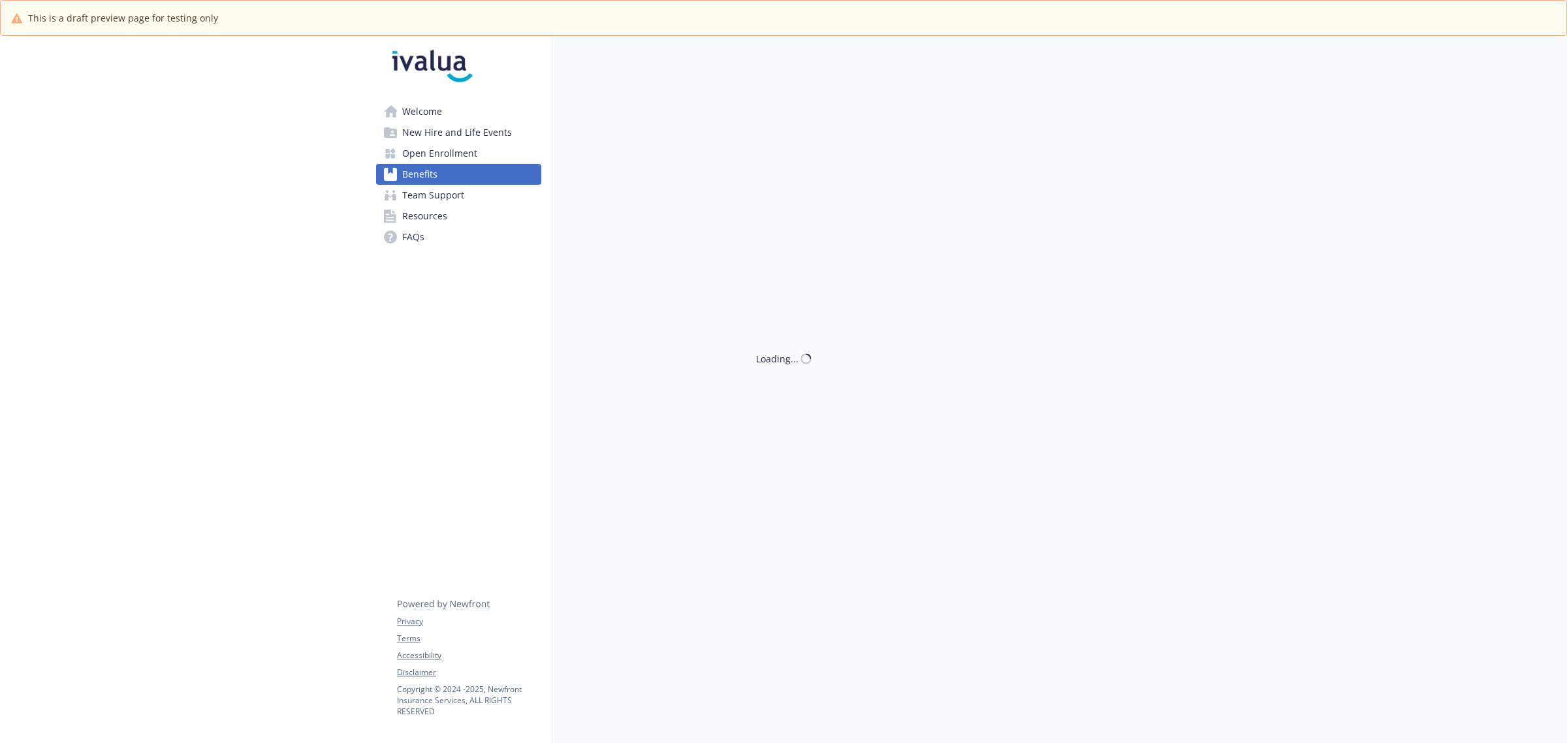
scroll to position [1941, 0]
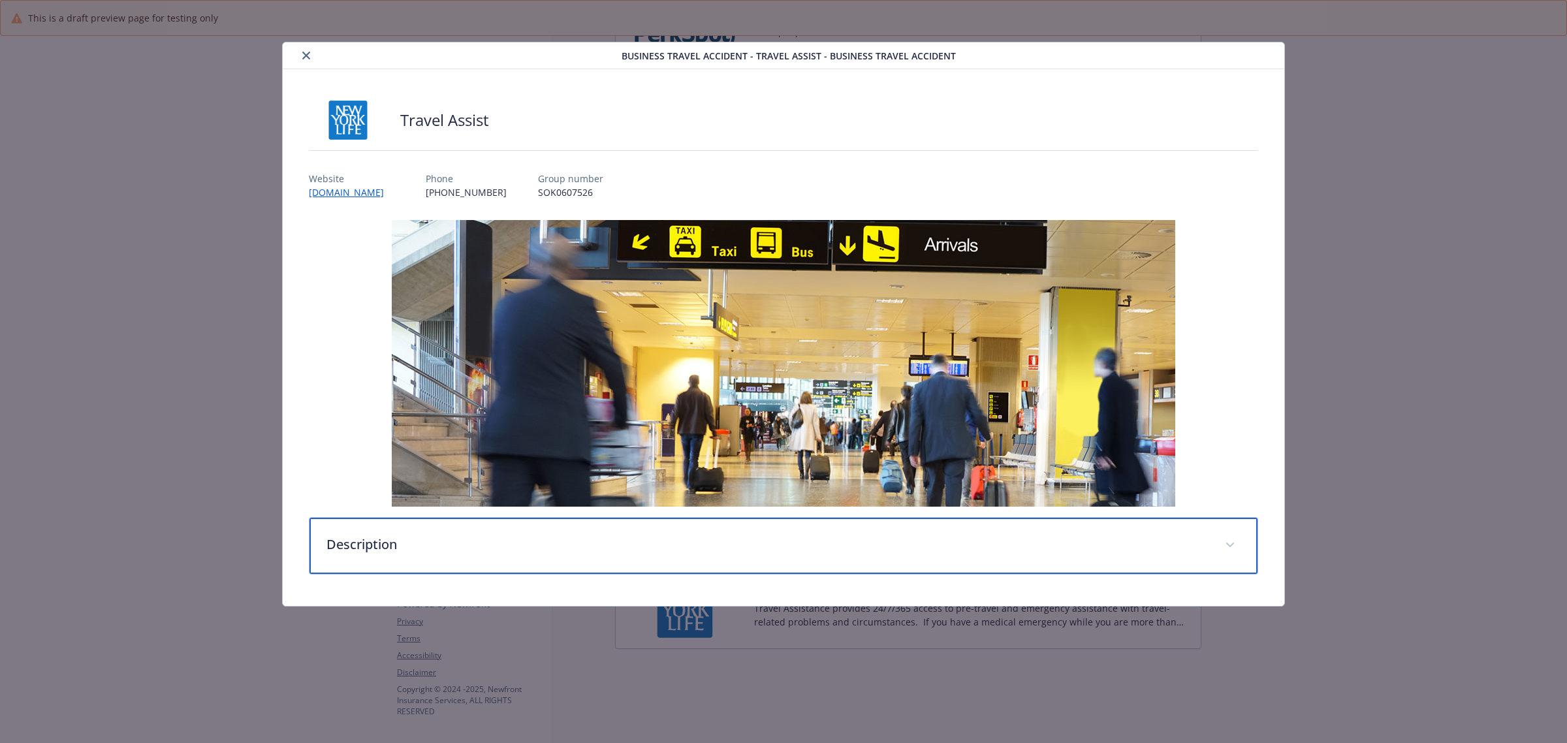
click at [383, 543] on p "Description" at bounding box center [767, 545] width 883 height 20
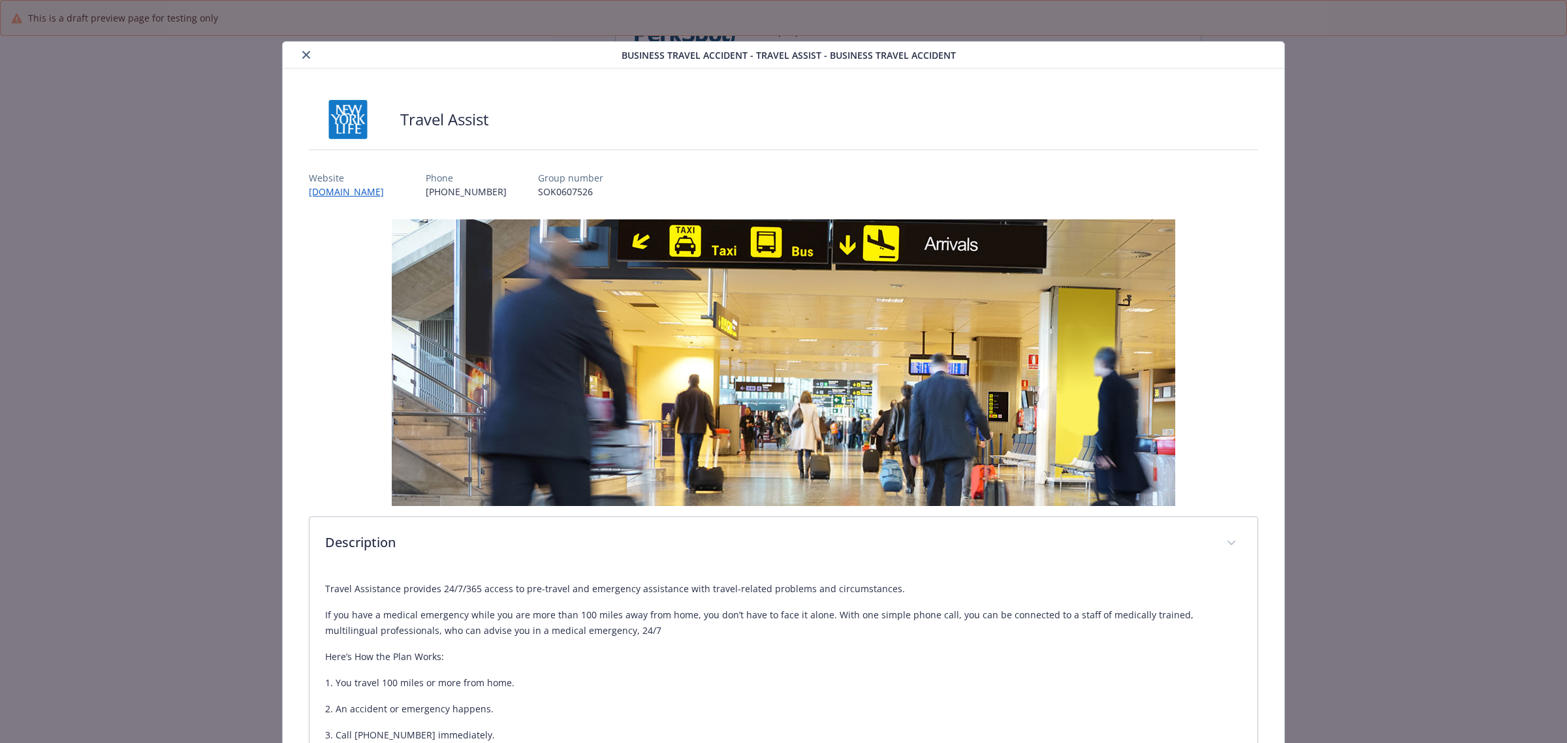
scroll to position [0, 0]
click at [304, 56] on icon "close" at bounding box center [306, 56] width 8 height 8
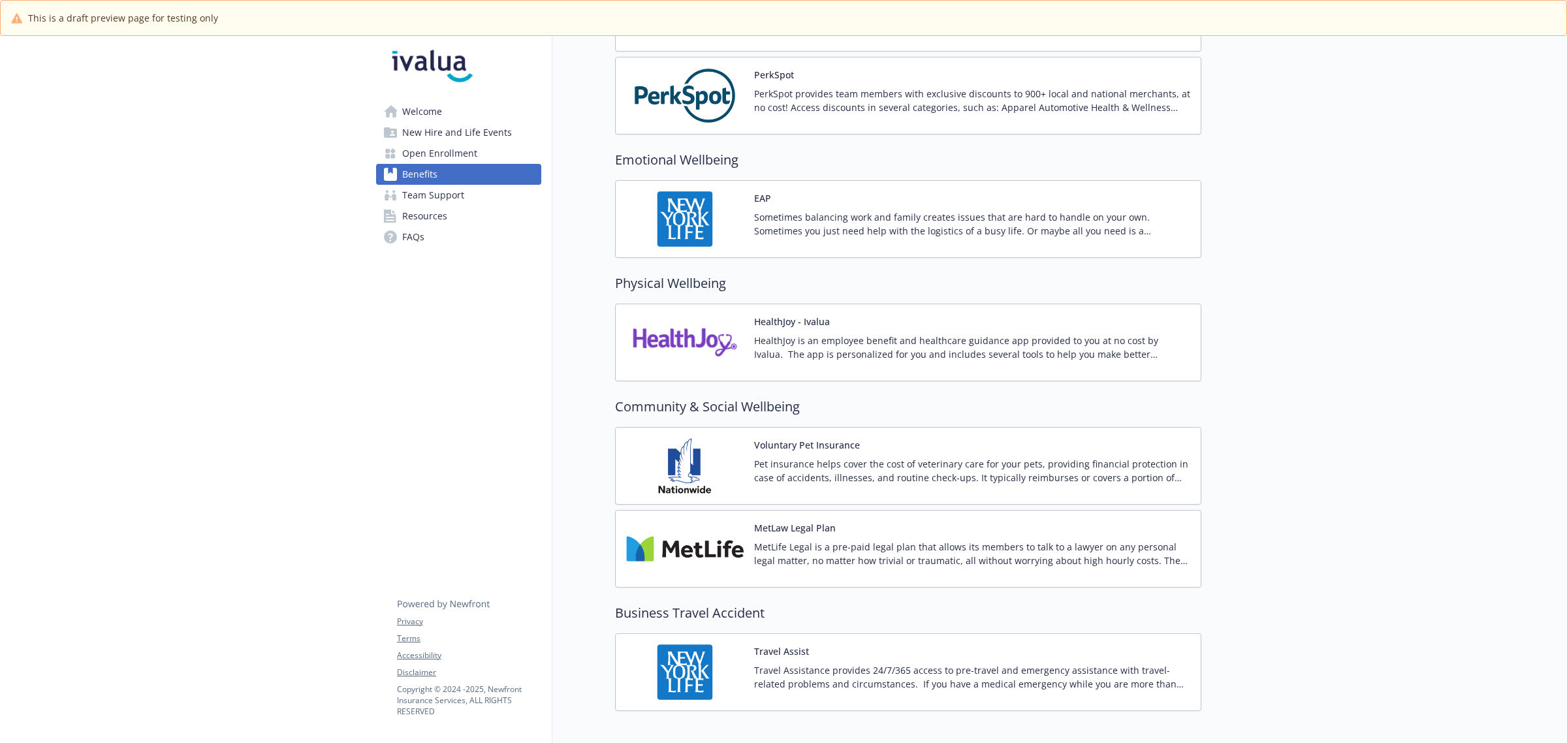
click at [808, 206] on div "EAP Sometimes balancing work and family creates issues that are hard to handle …" at bounding box center [972, 219] width 436 height 56
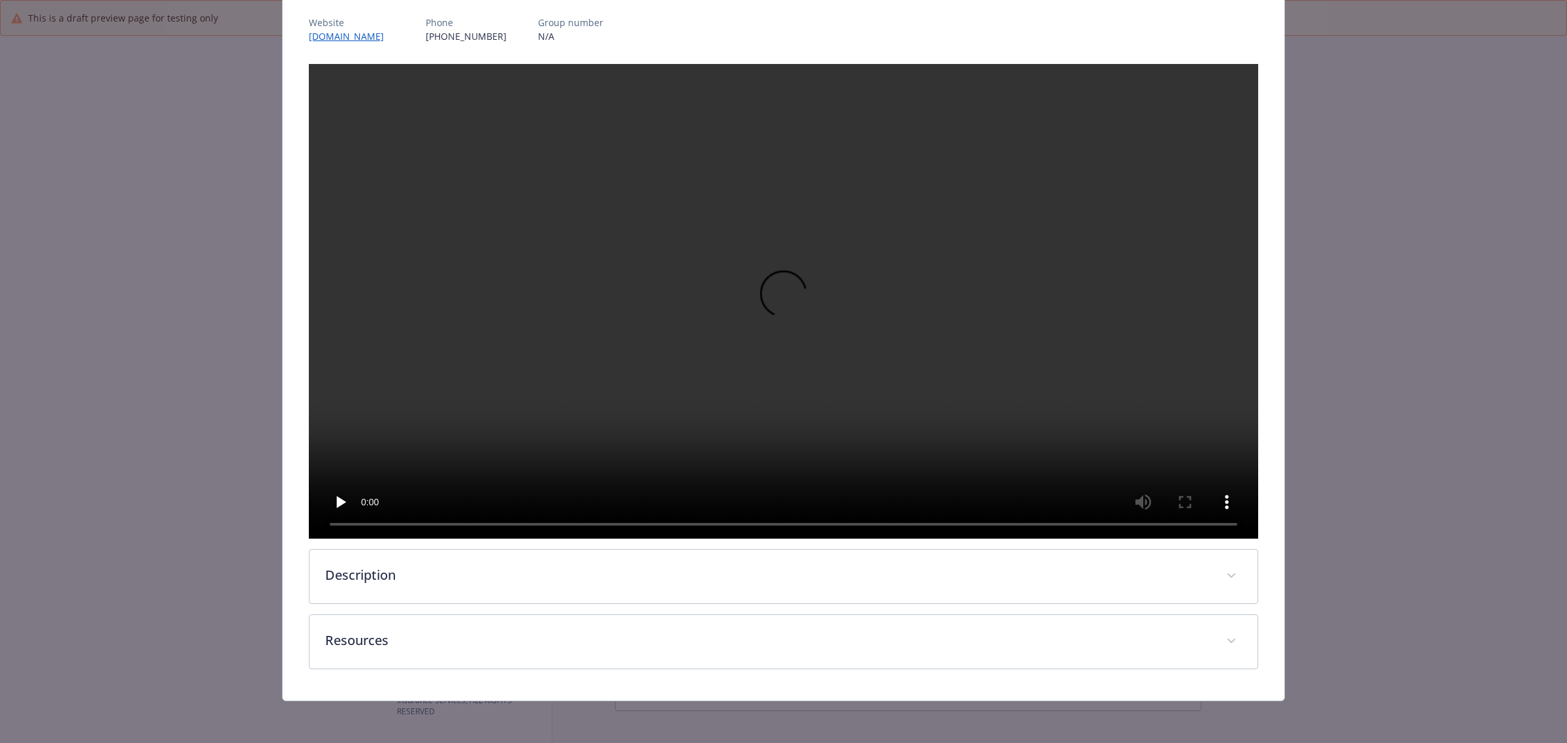
scroll to position [211, 0]
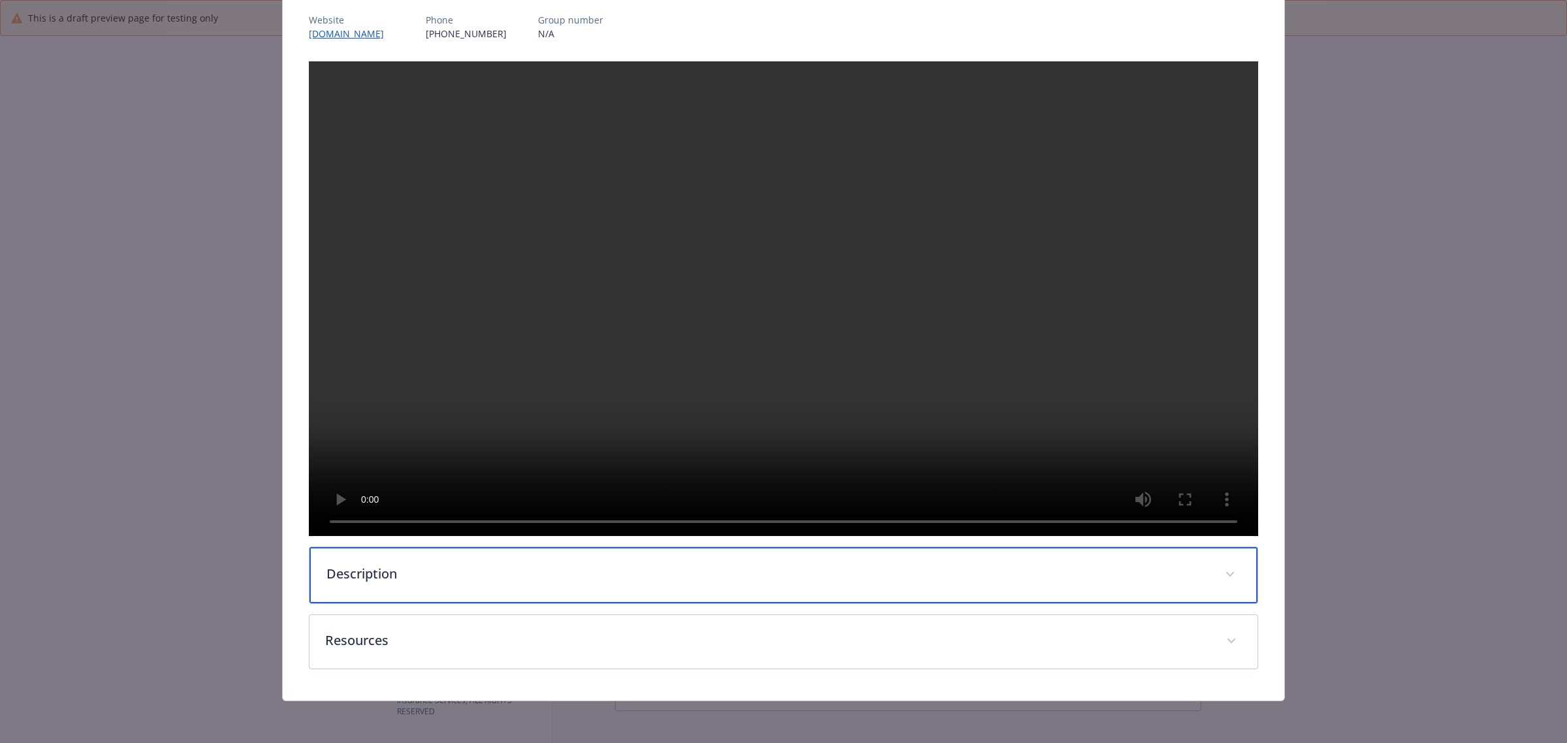
click at [375, 575] on p "Description" at bounding box center [767, 574] width 883 height 20
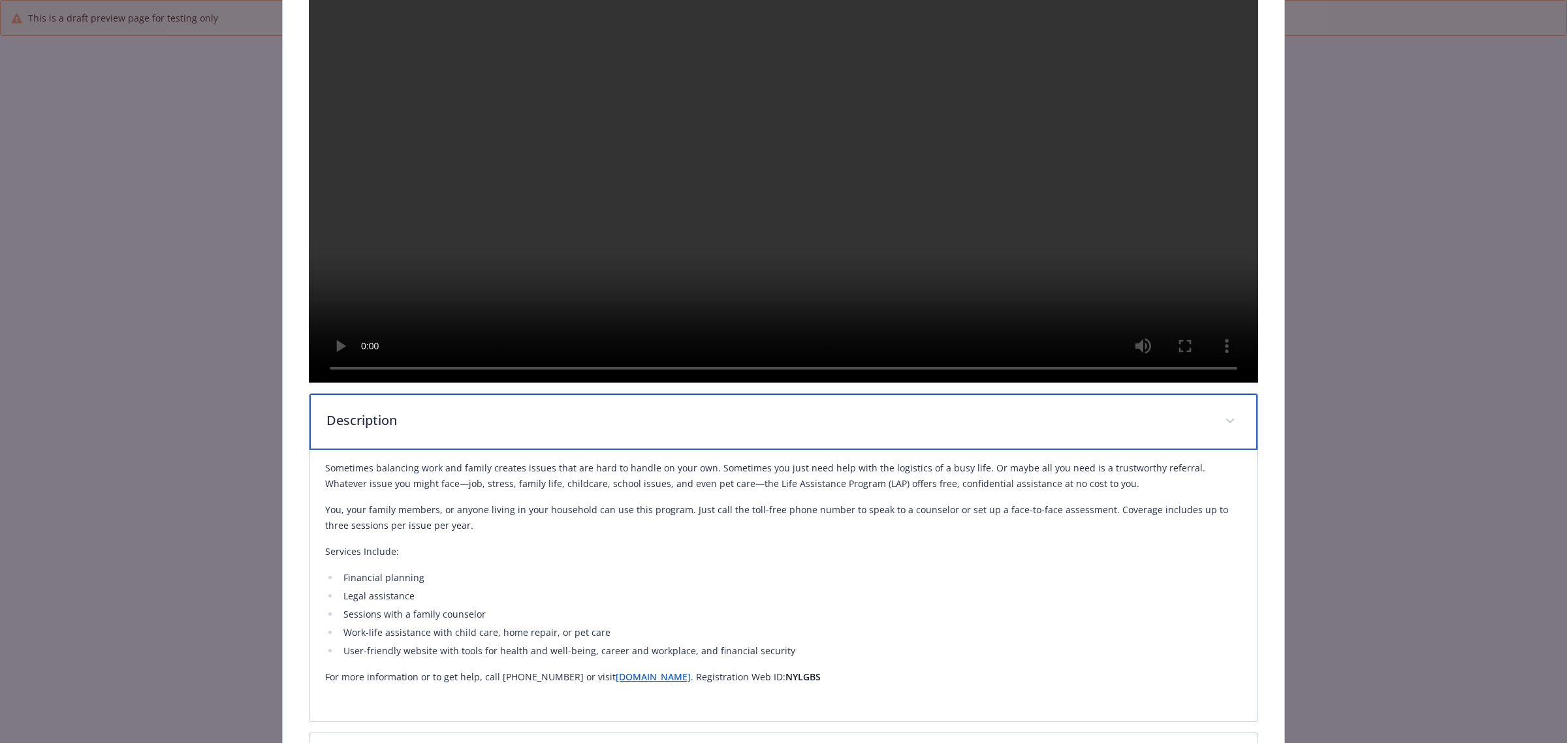
scroll to position [484, 0]
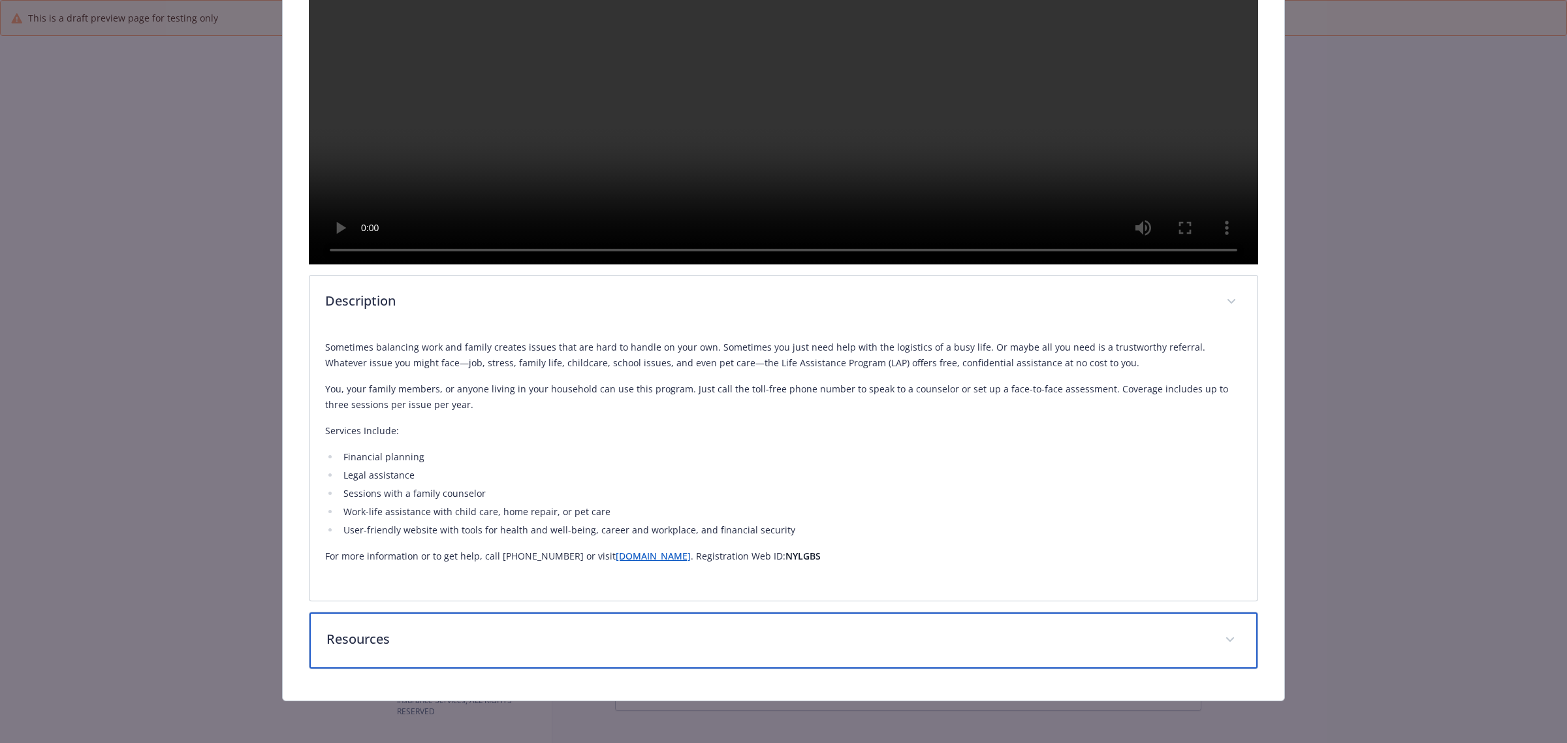
click at [416, 666] on div "Resources" at bounding box center [784, 640] width 948 height 56
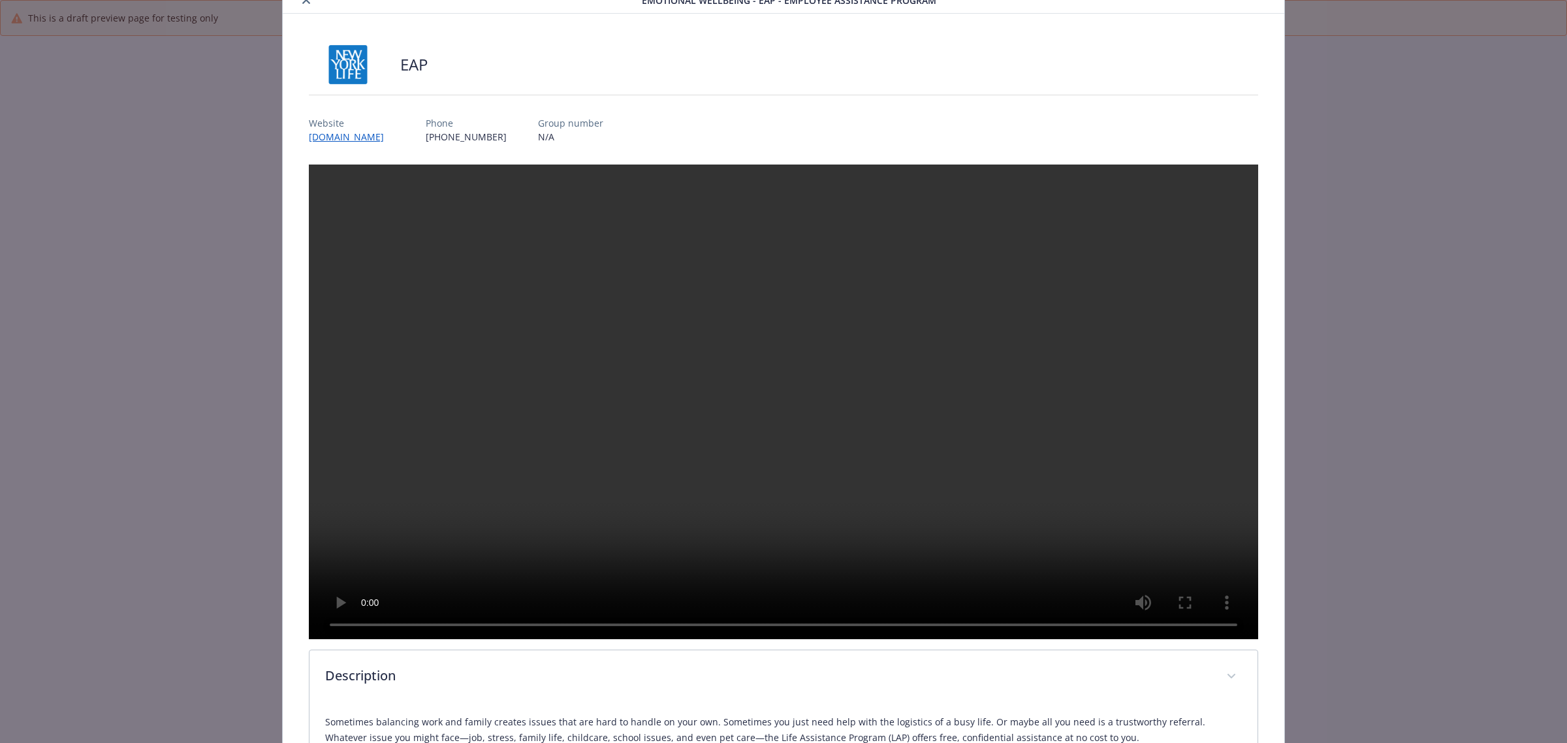
scroll to position [0, 0]
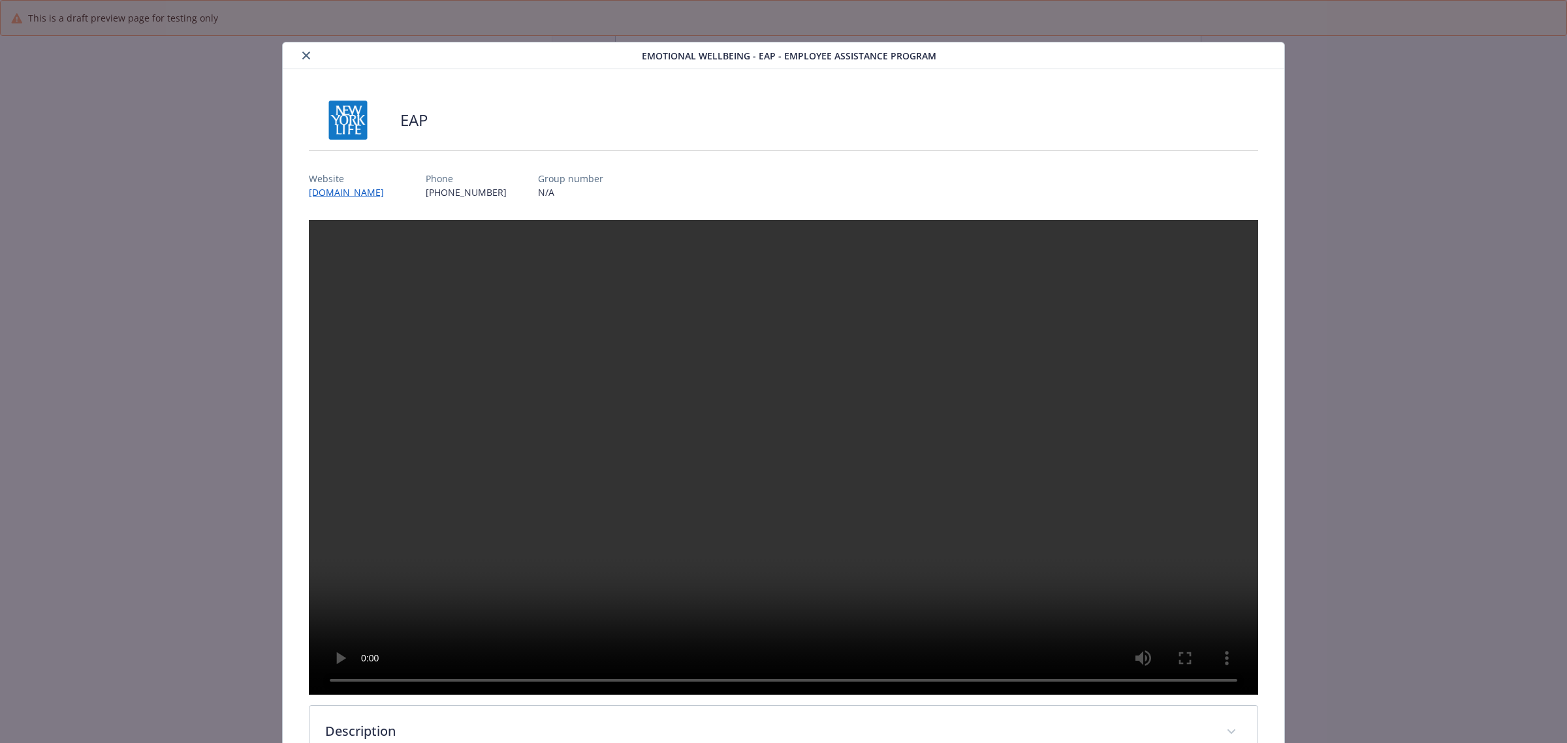
click at [304, 54] on icon "close" at bounding box center [306, 56] width 8 height 8
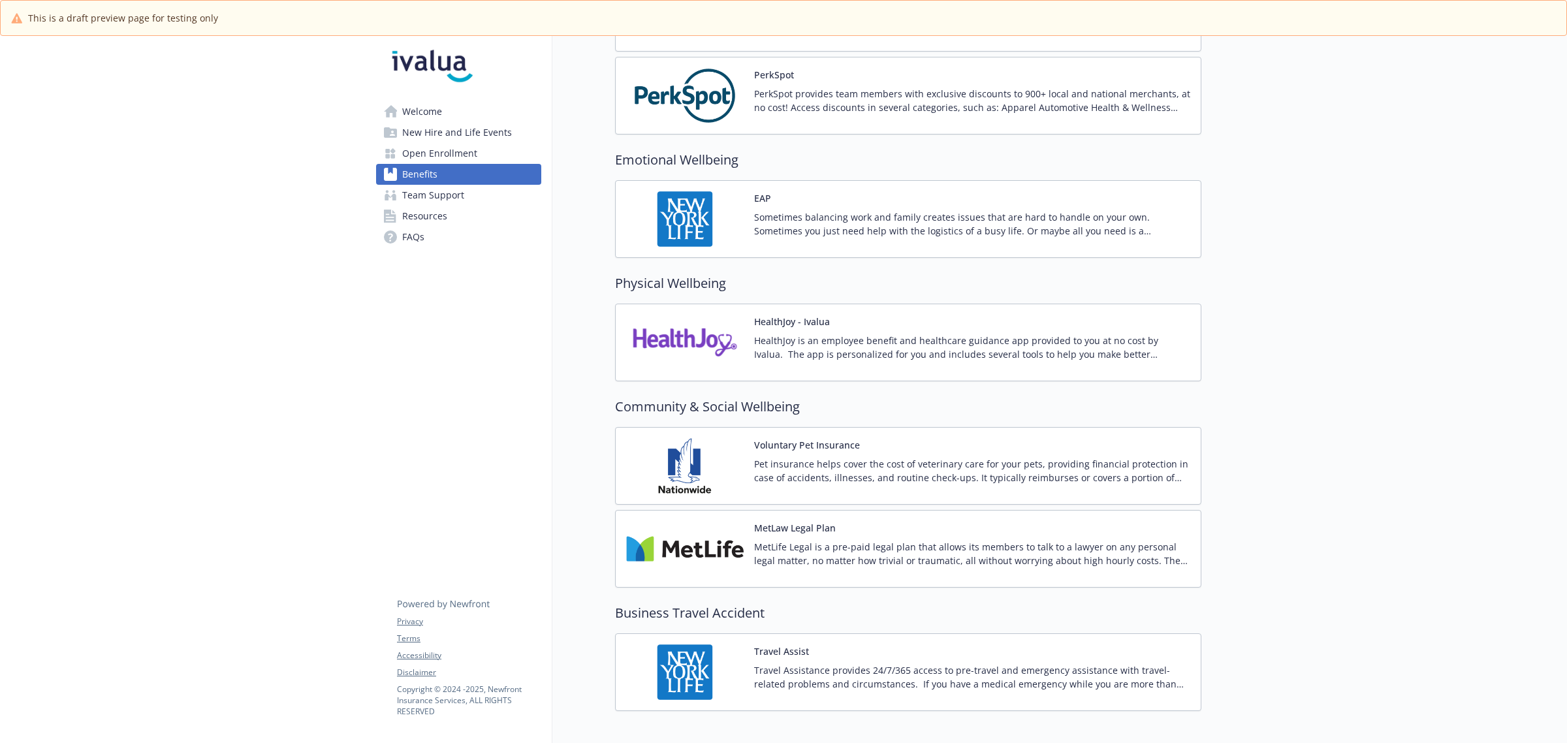
click at [844, 331] on div "HealthJoy - Ivalua HealthJoy is an employee benefit and healthcare guidance app…" at bounding box center [972, 343] width 436 height 56
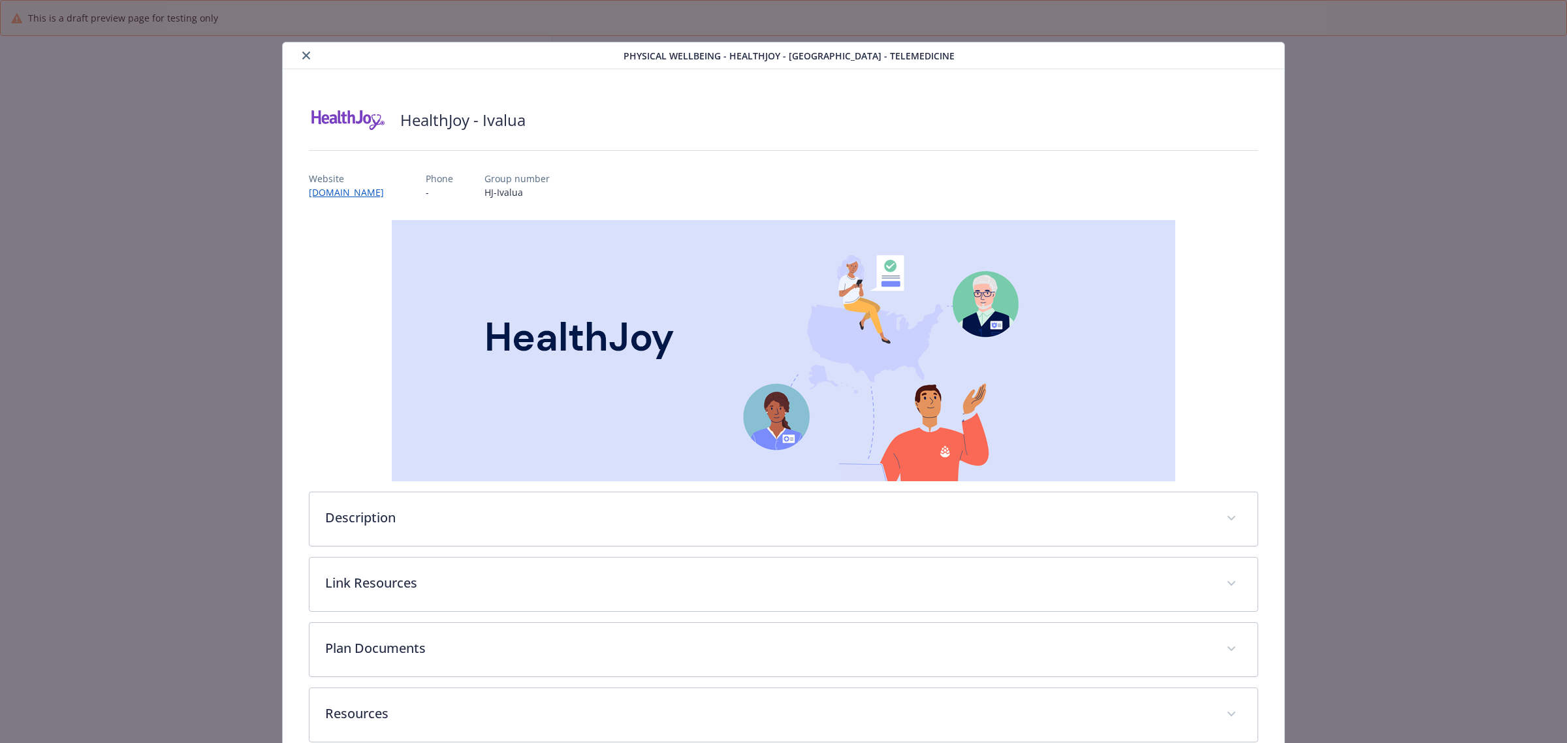
scroll to position [1859, 0]
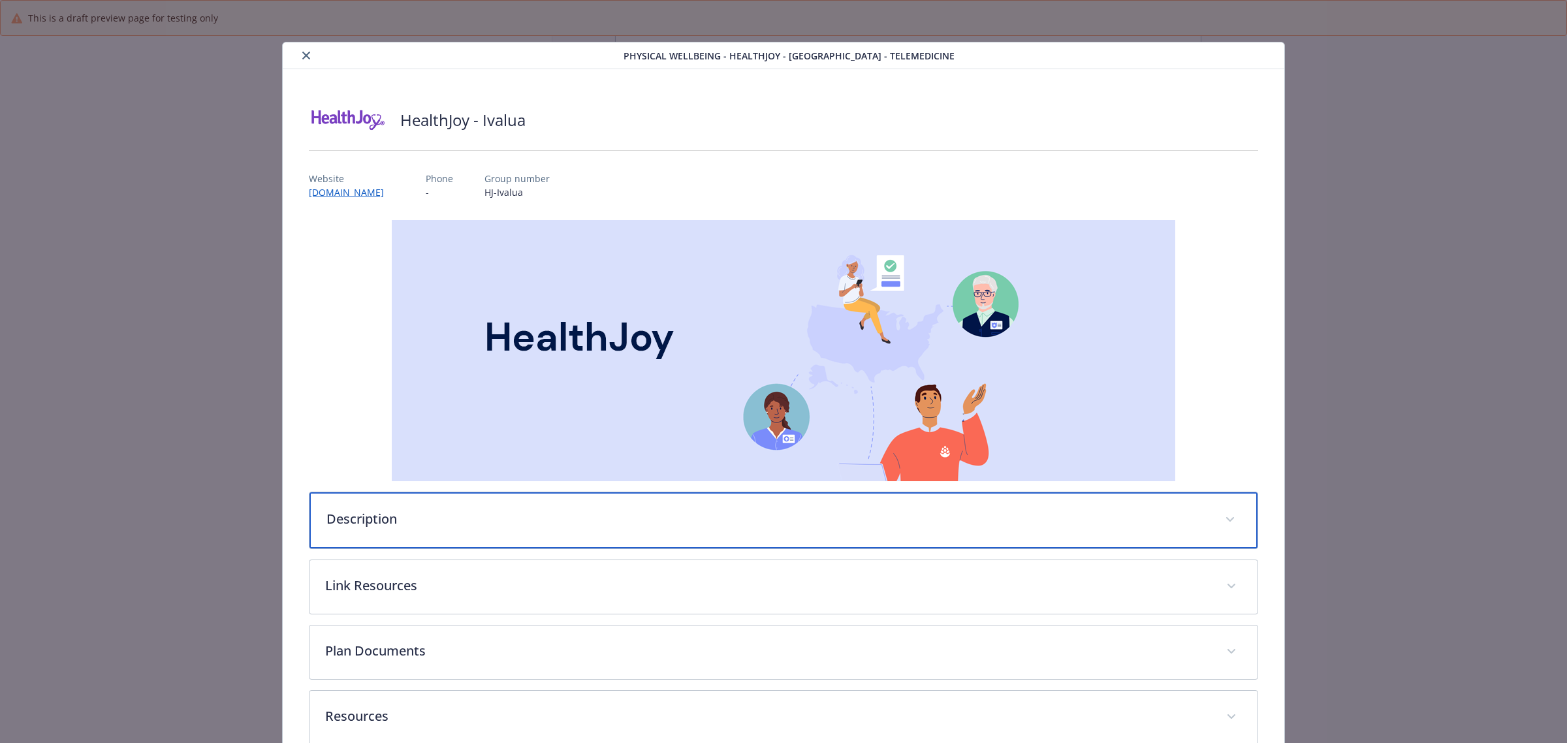
click at [417, 520] on p "Description" at bounding box center [767, 519] width 883 height 20
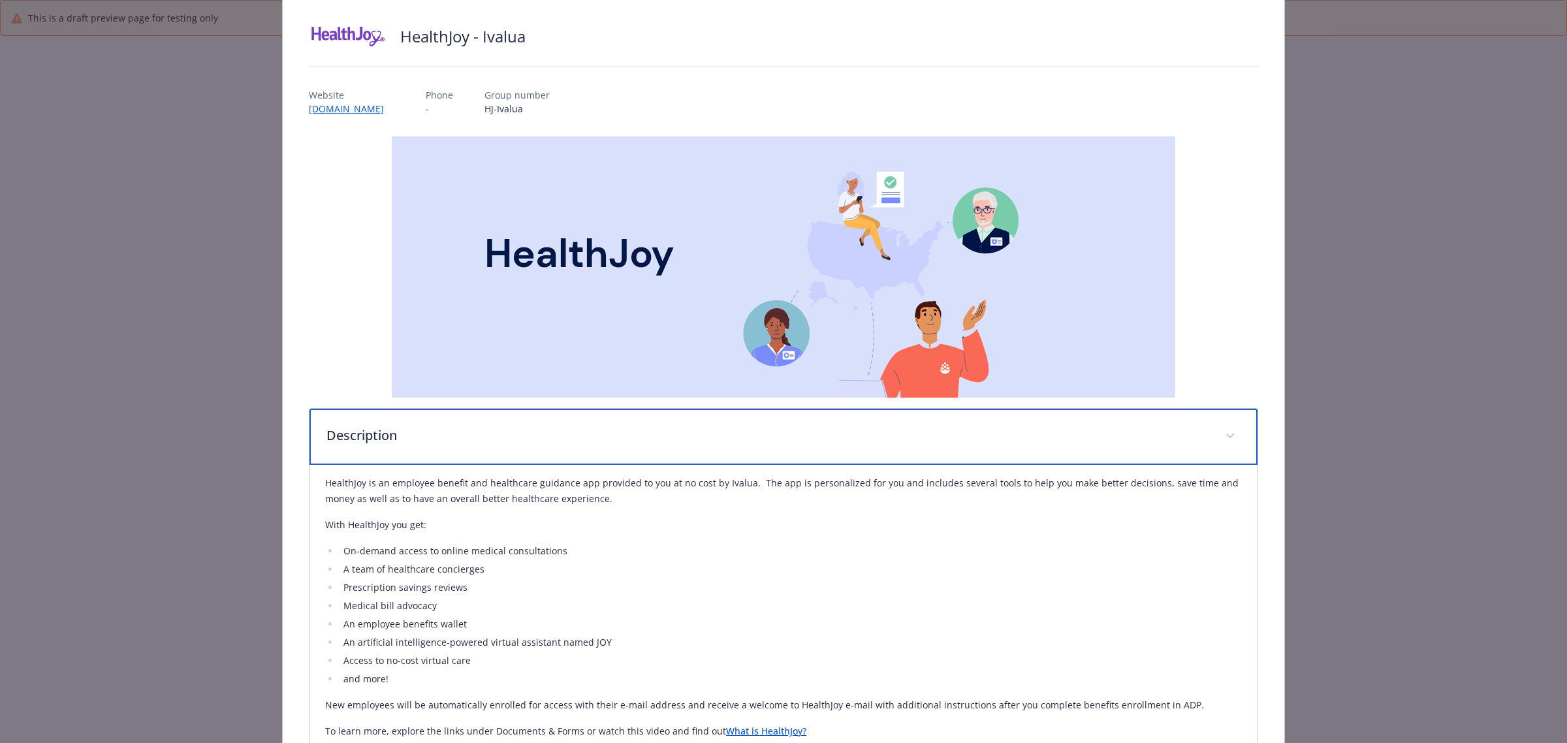
scroll to position [163, 0]
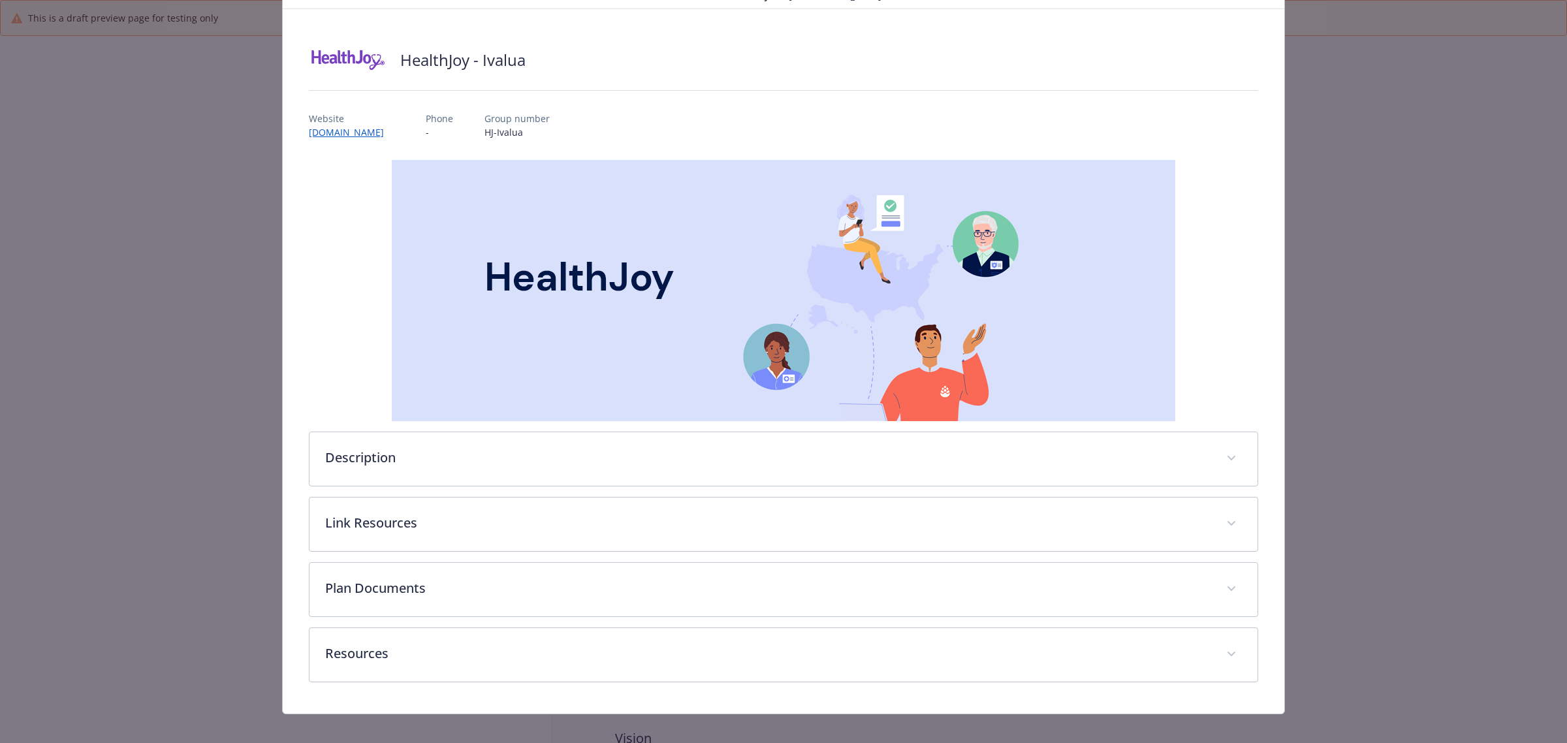
scroll to position [74, 0]
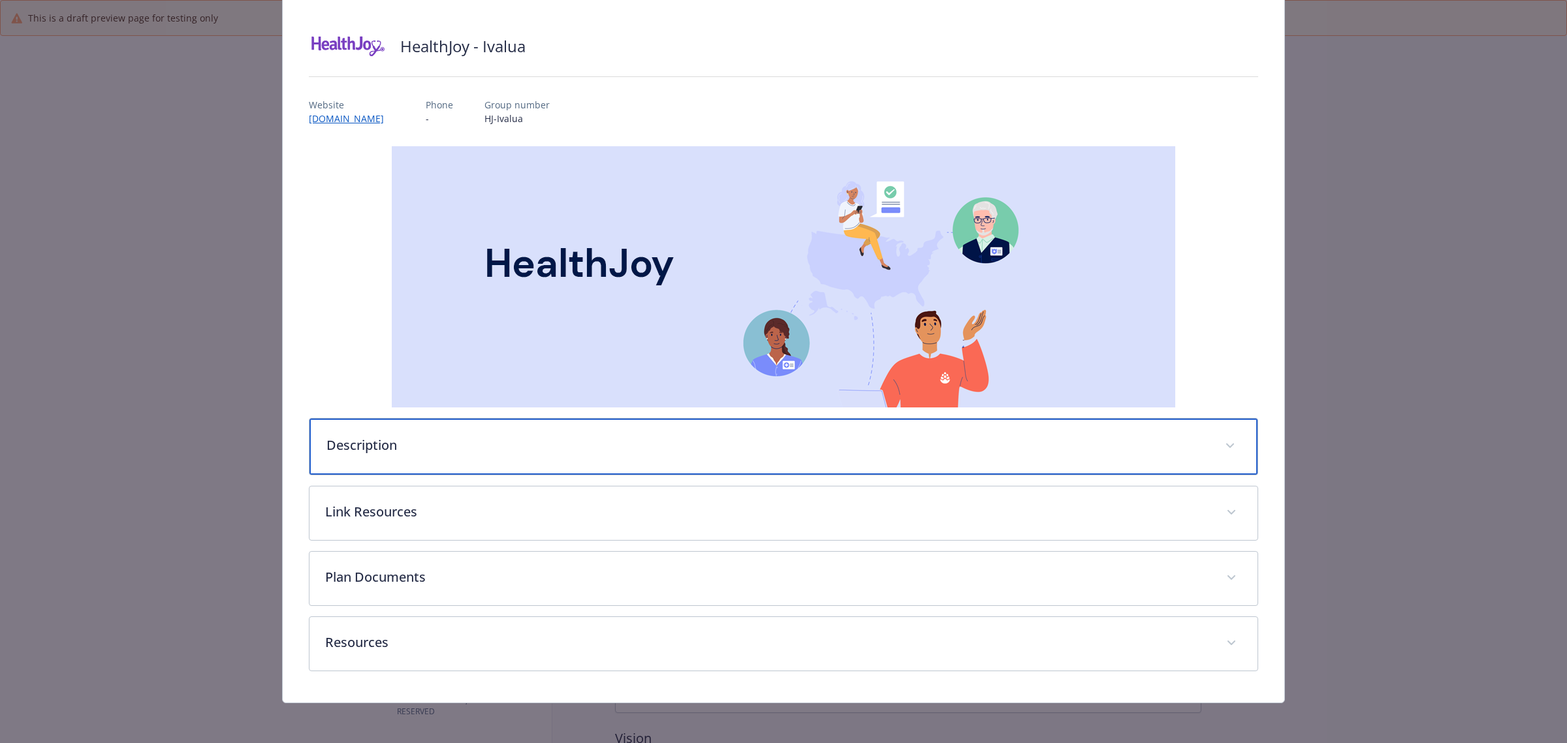
click at [436, 446] on p "Description" at bounding box center [767, 446] width 883 height 20
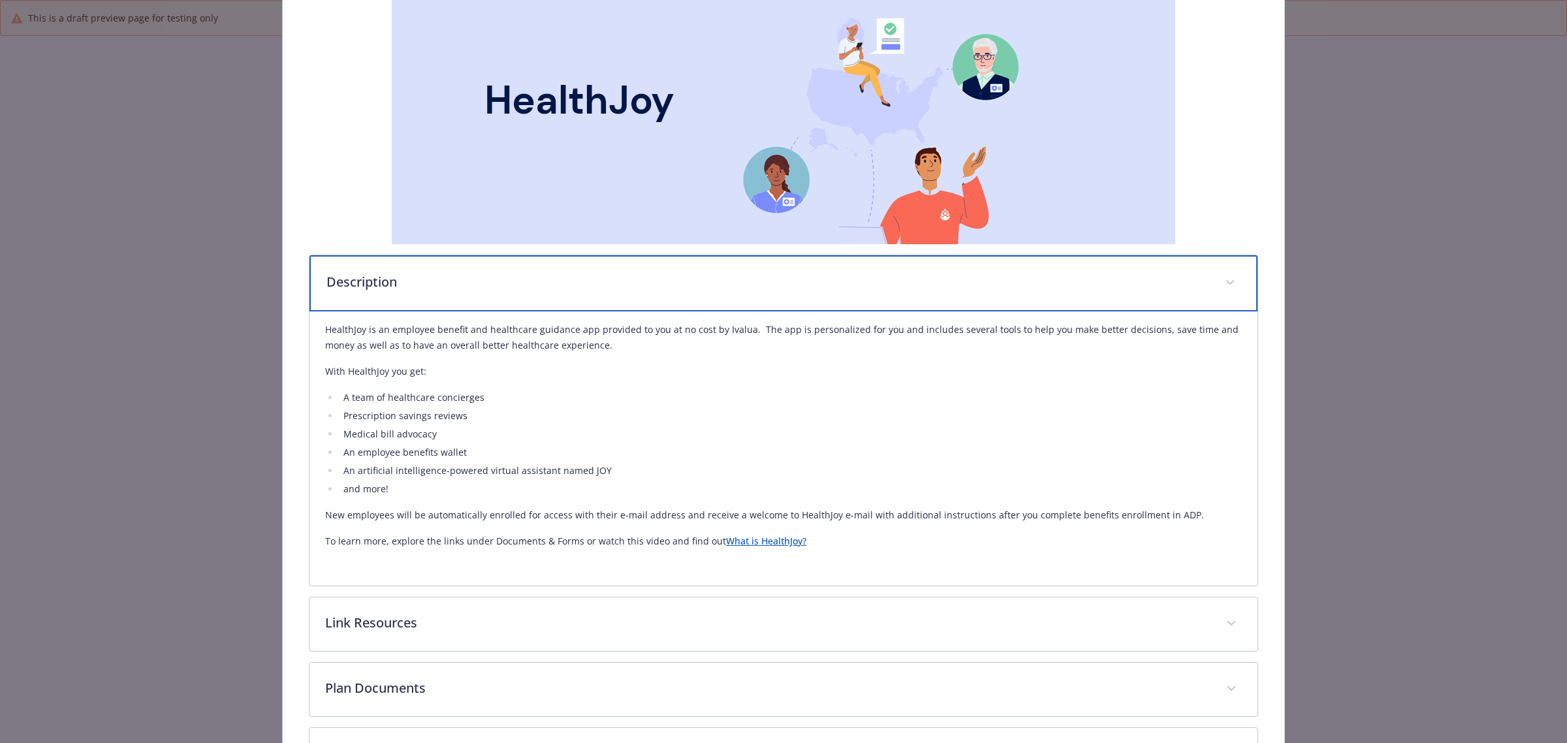
scroll to position [319, 0]
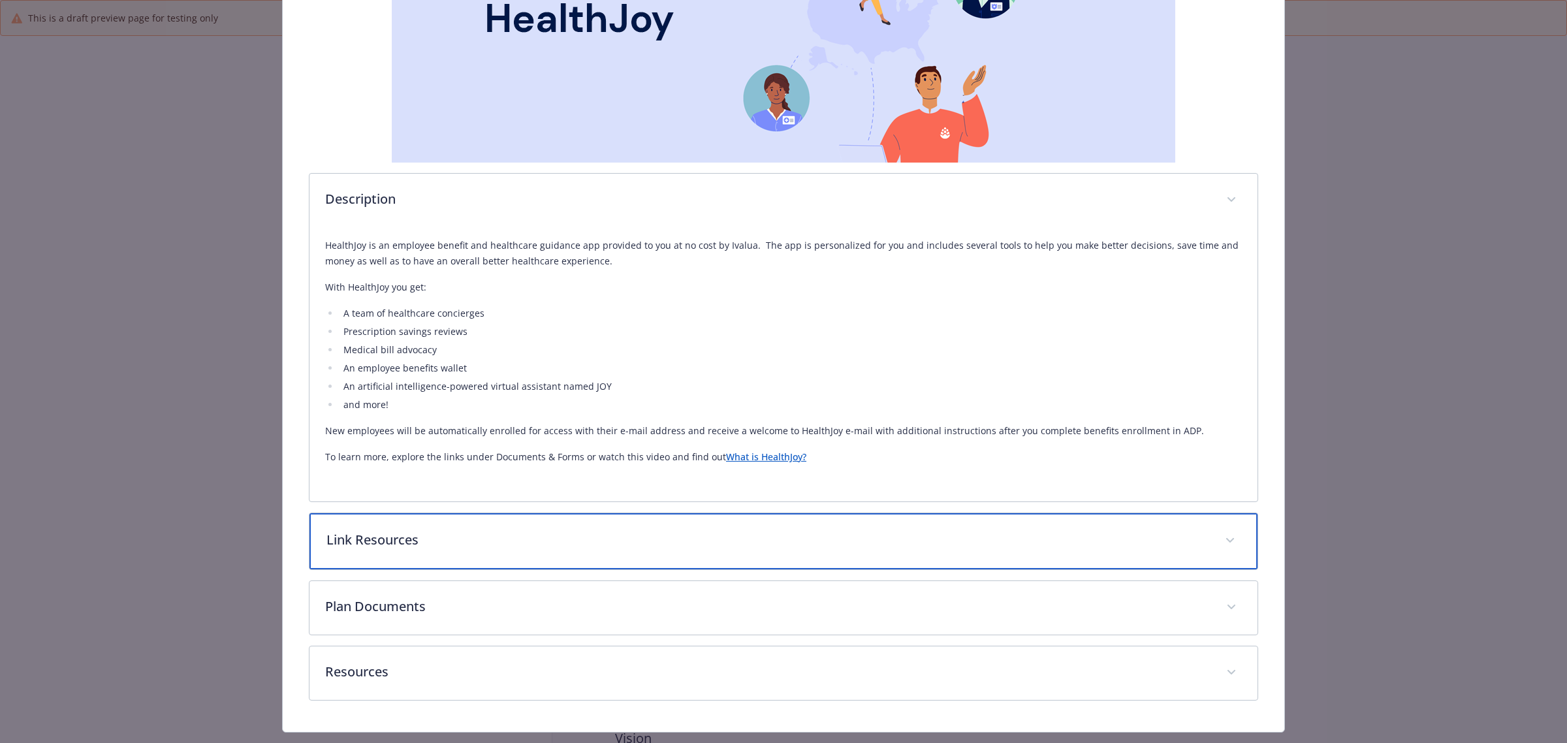
click at [460, 566] on div "Link Resources" at bounding box center [784, 541] width 948 height 56
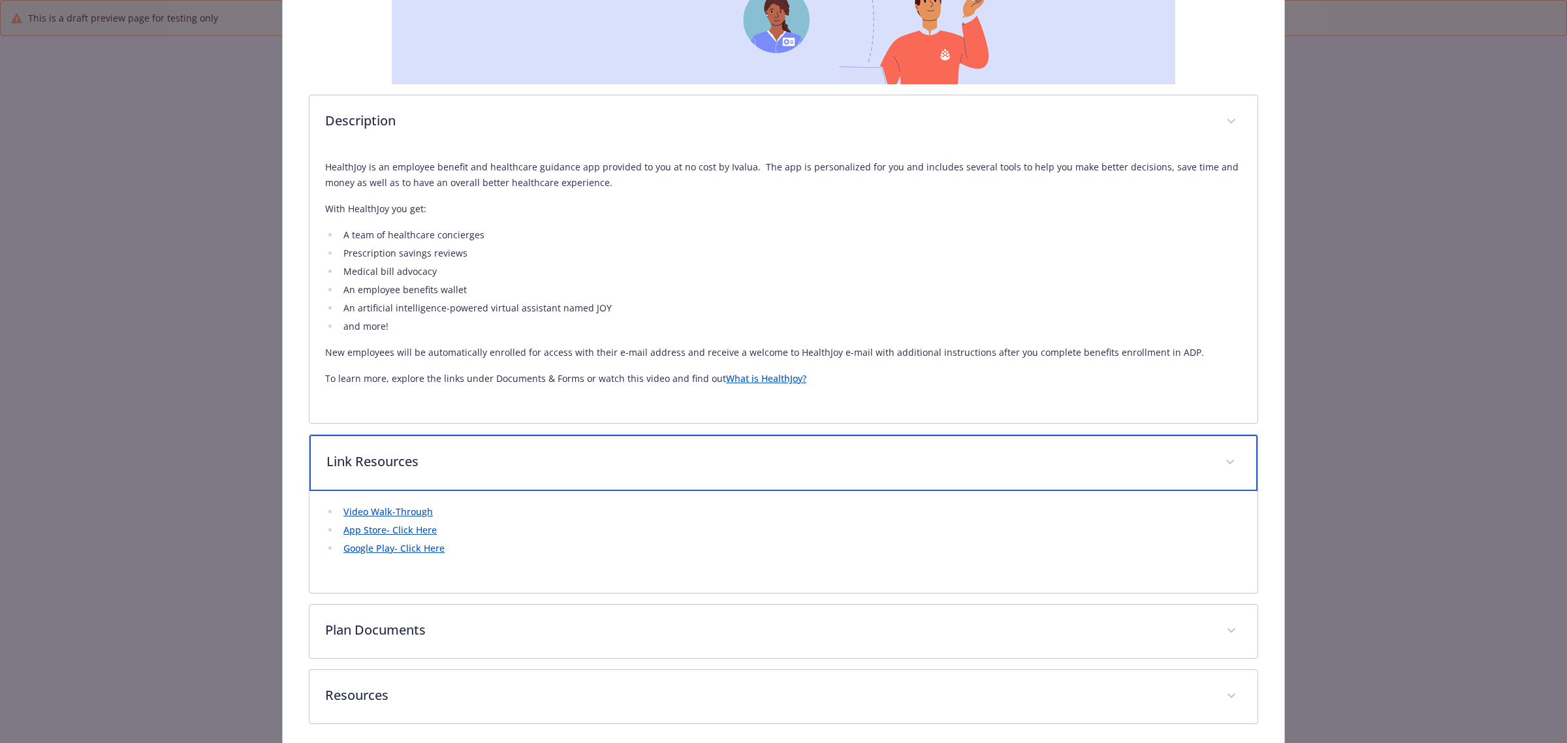
scroll to position [452, 0]
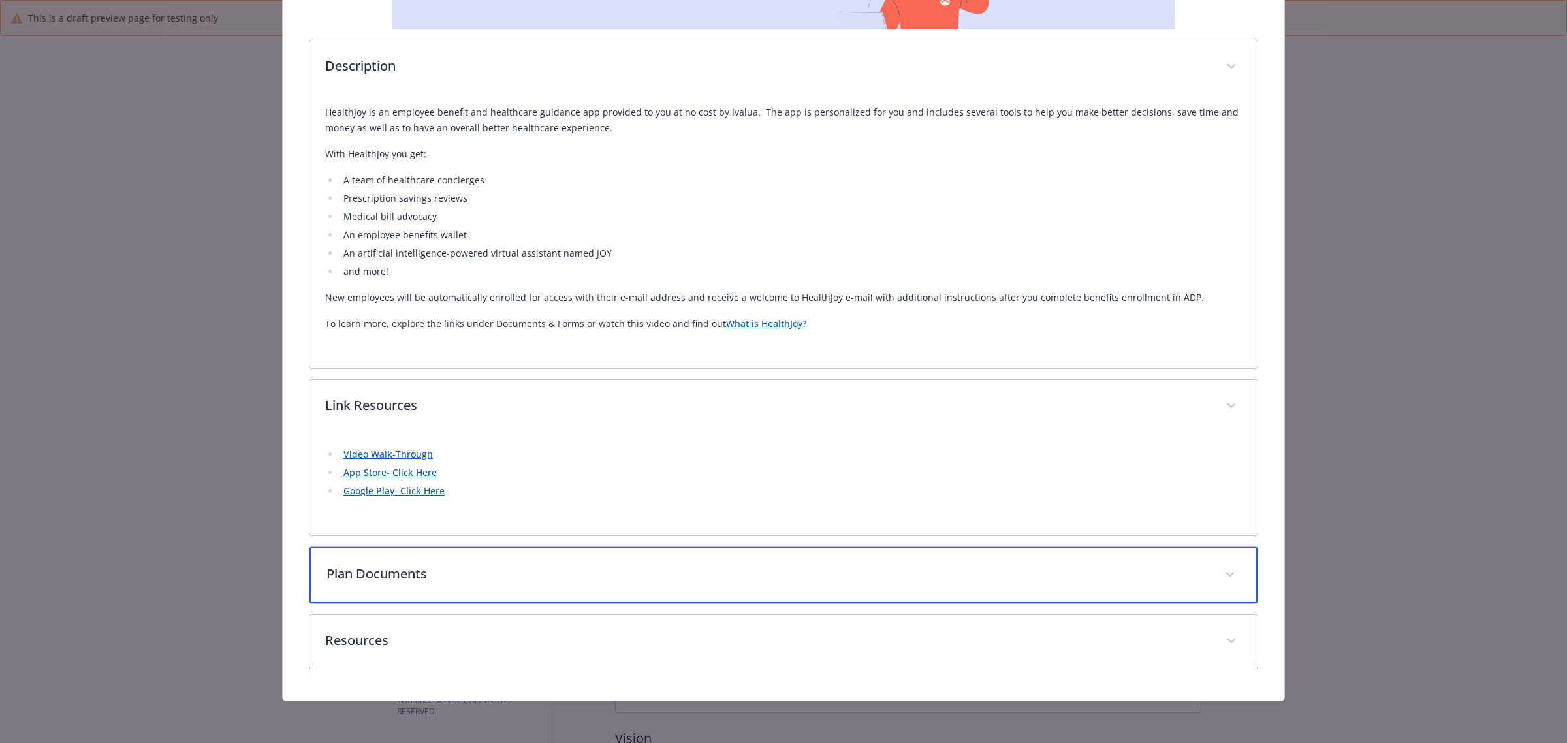
click at [396, 586] on div "Plan Documents" at bounding box center [784, 575] width 948 height 56
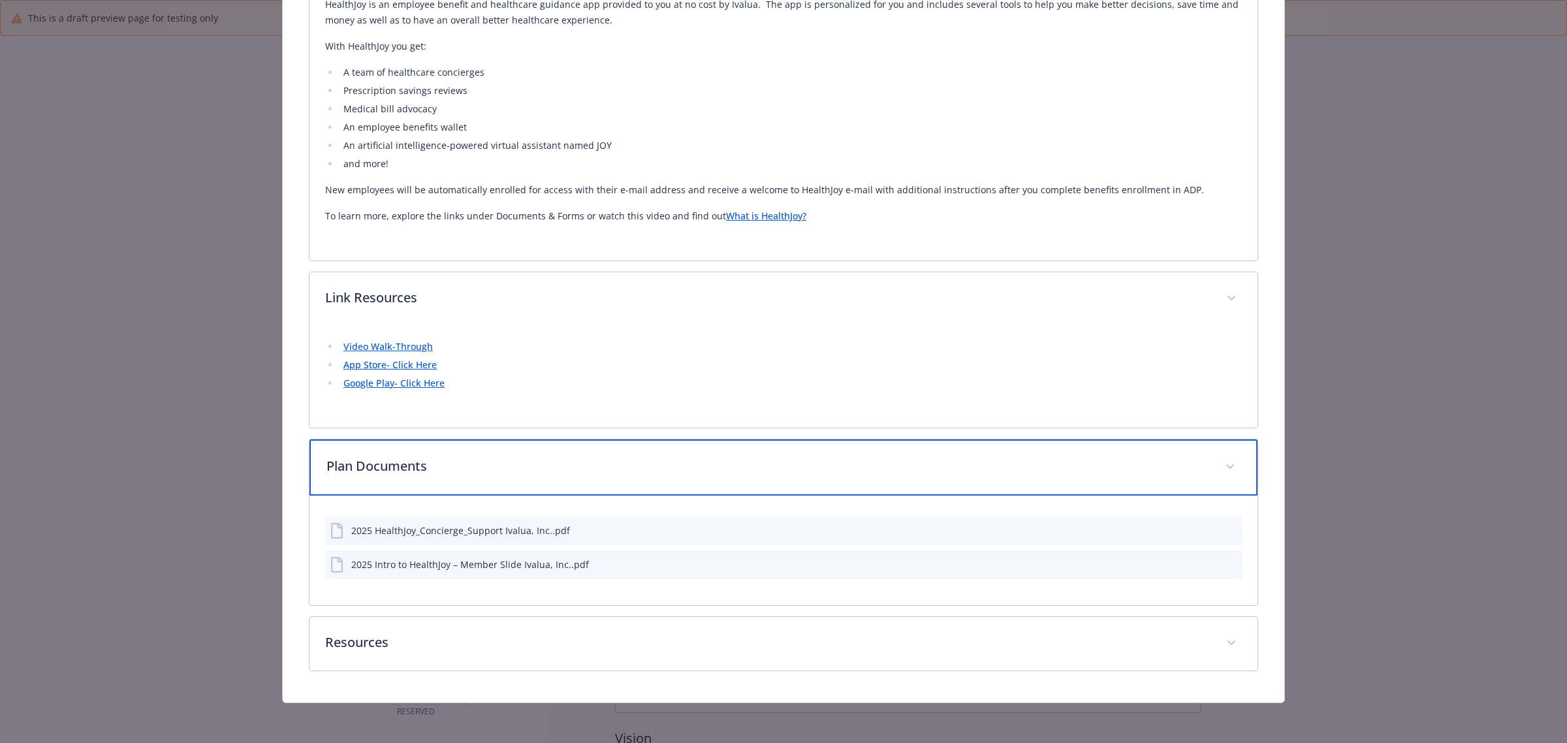
scroll to position [562, 0]
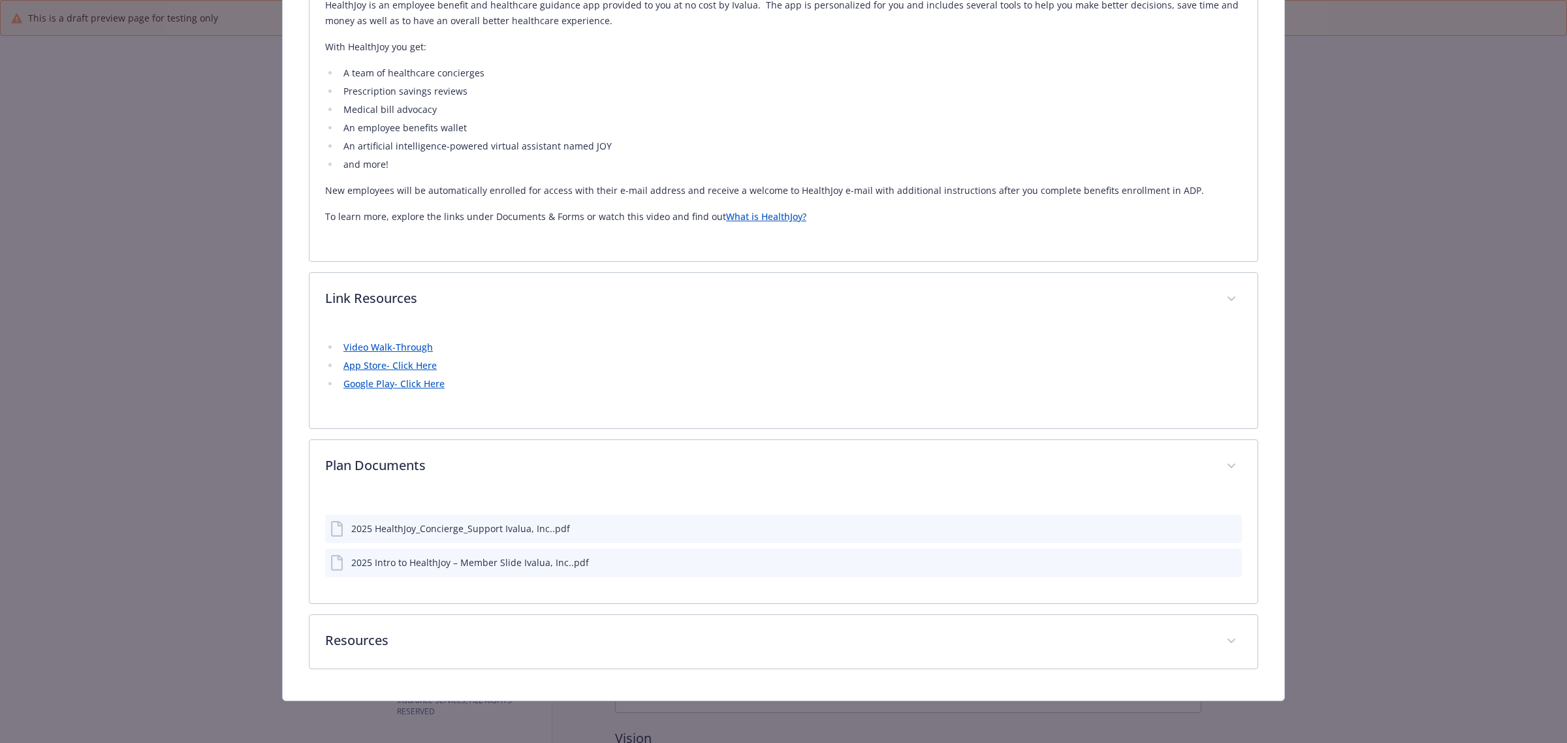
click at [1224, 523] on icon "preview file" at bounding box center [1230, 527] width 12 height 9
click at [1224, 562] on icon "preview file" at bounding box center [1230, 561] width 12 height 9
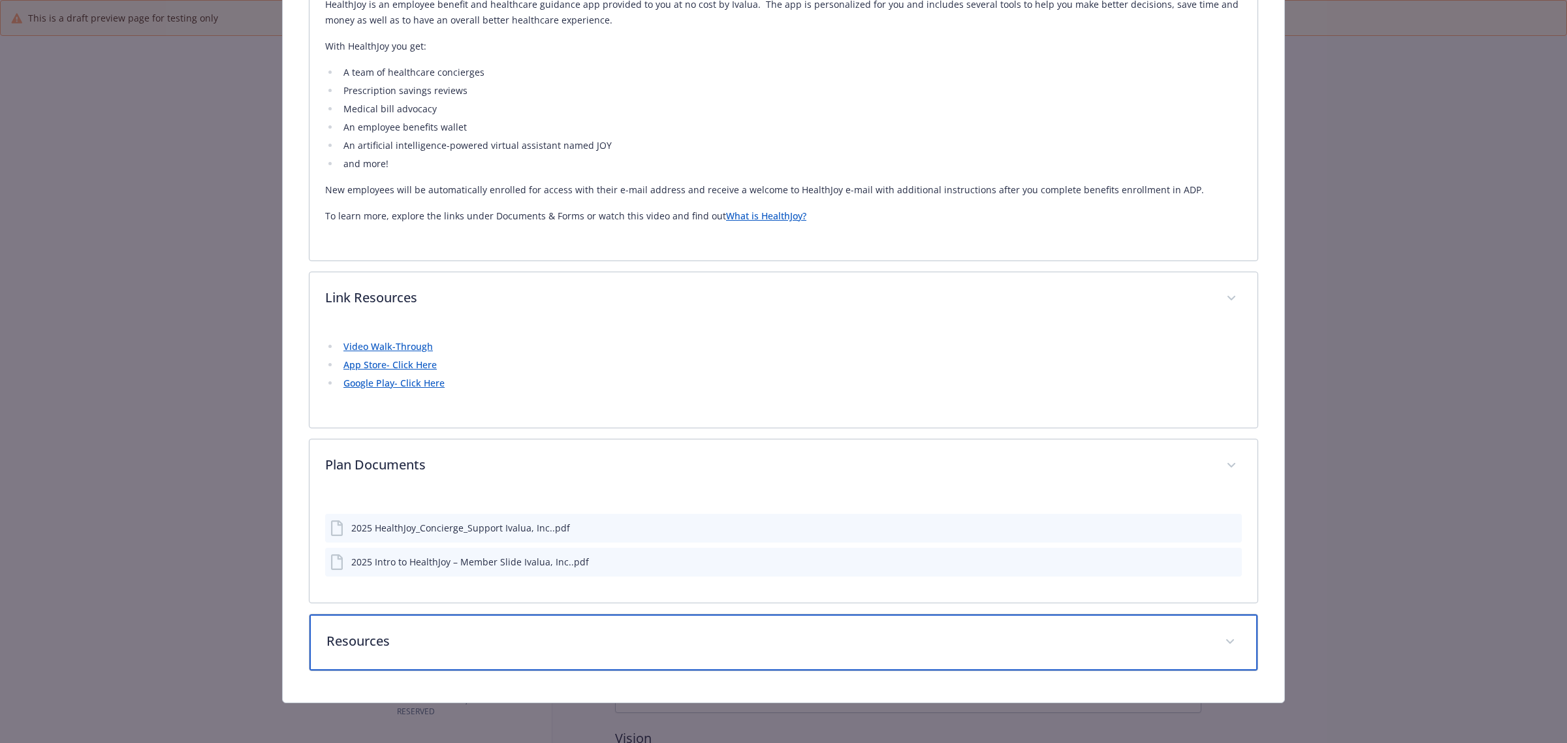
click at [338, 645] on p "Resources" at bounding box center [767, 641] width 883 height 20
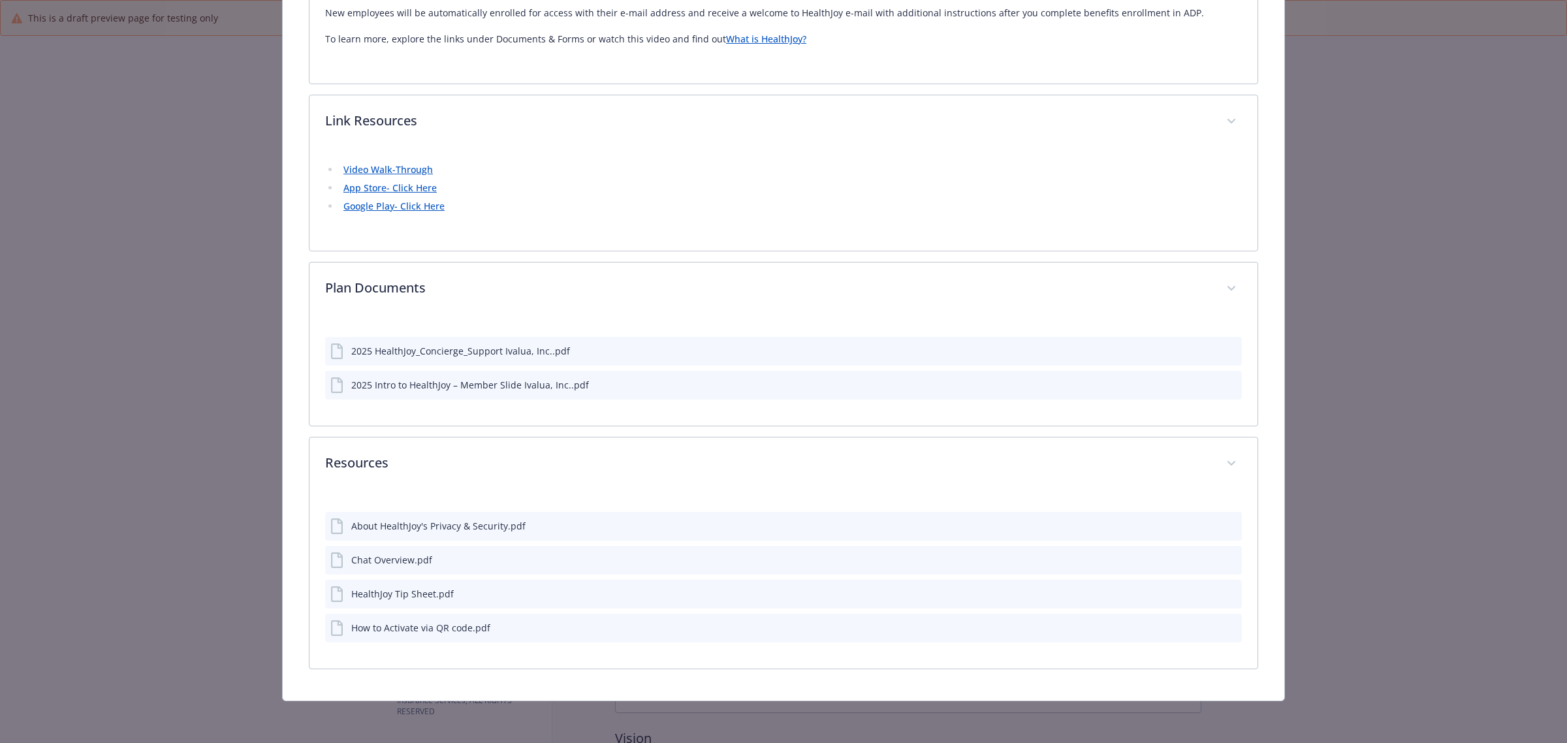
scroll to position [738, 0]
click at [1225, 519] on button "details for plan Physical Wellbeing - HealthJoy - Ivalua - TeleMedicine" at bounding box center [1231, 526] width 12 height 14
click at [1224, 526] on icon "preview file" at bounding box center [1230, 524] width 12 height 9
click at [1224, 559] on icon "preview file" at bounding box center [1230, 559] width 12 height 9
click at [1225, 599] on button "details for plan Physical Wellbeing - HealthJoy - Ivalua - TeleMedicine" at bounding box center [1231, 594] width 12 height 14
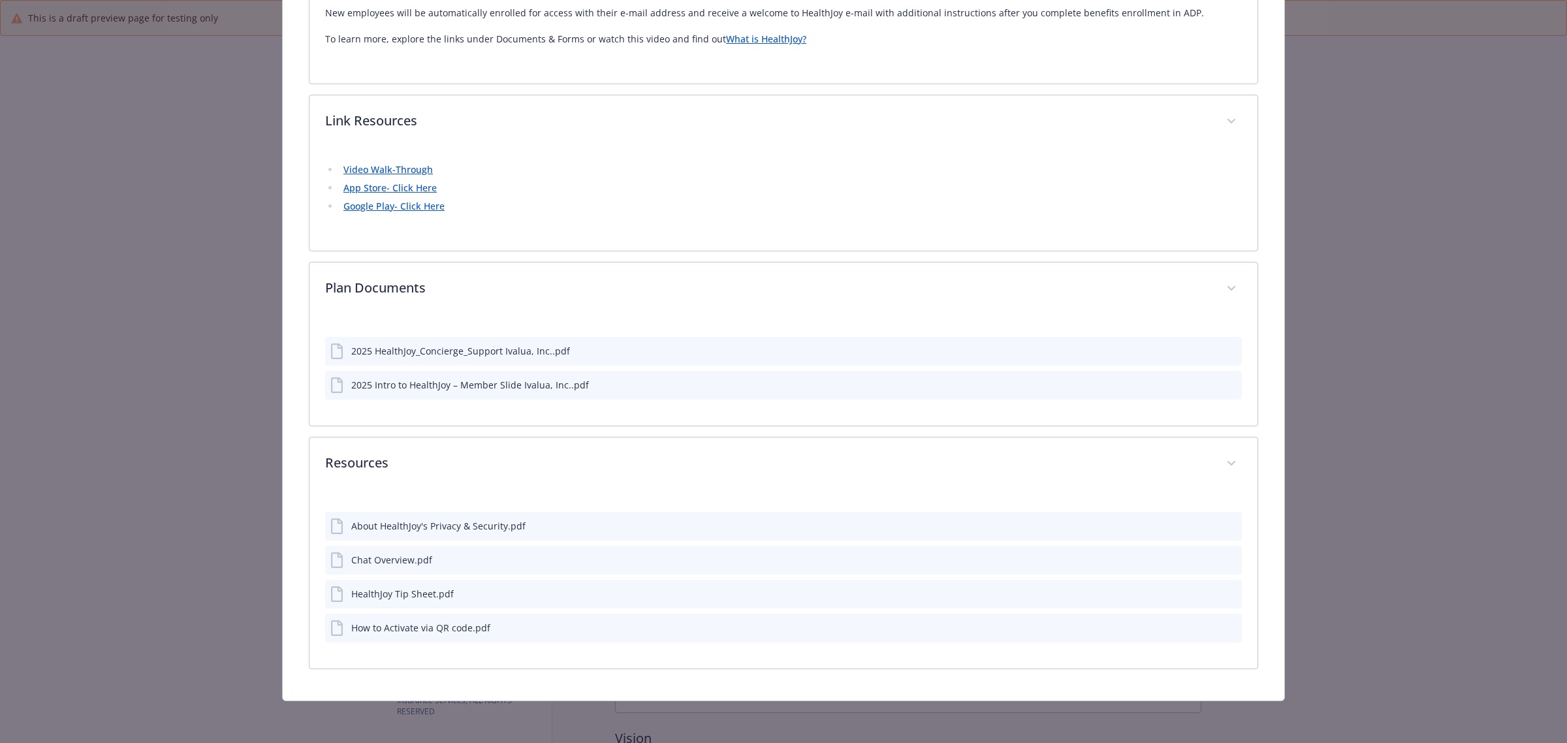
click at [1224, 588] on icon "preview file" at bounding box center [1230, 592] width 12 height 9
click at [1224, 629] on icon "preview file" at bounding box center [1230, 627] width 12 height 9
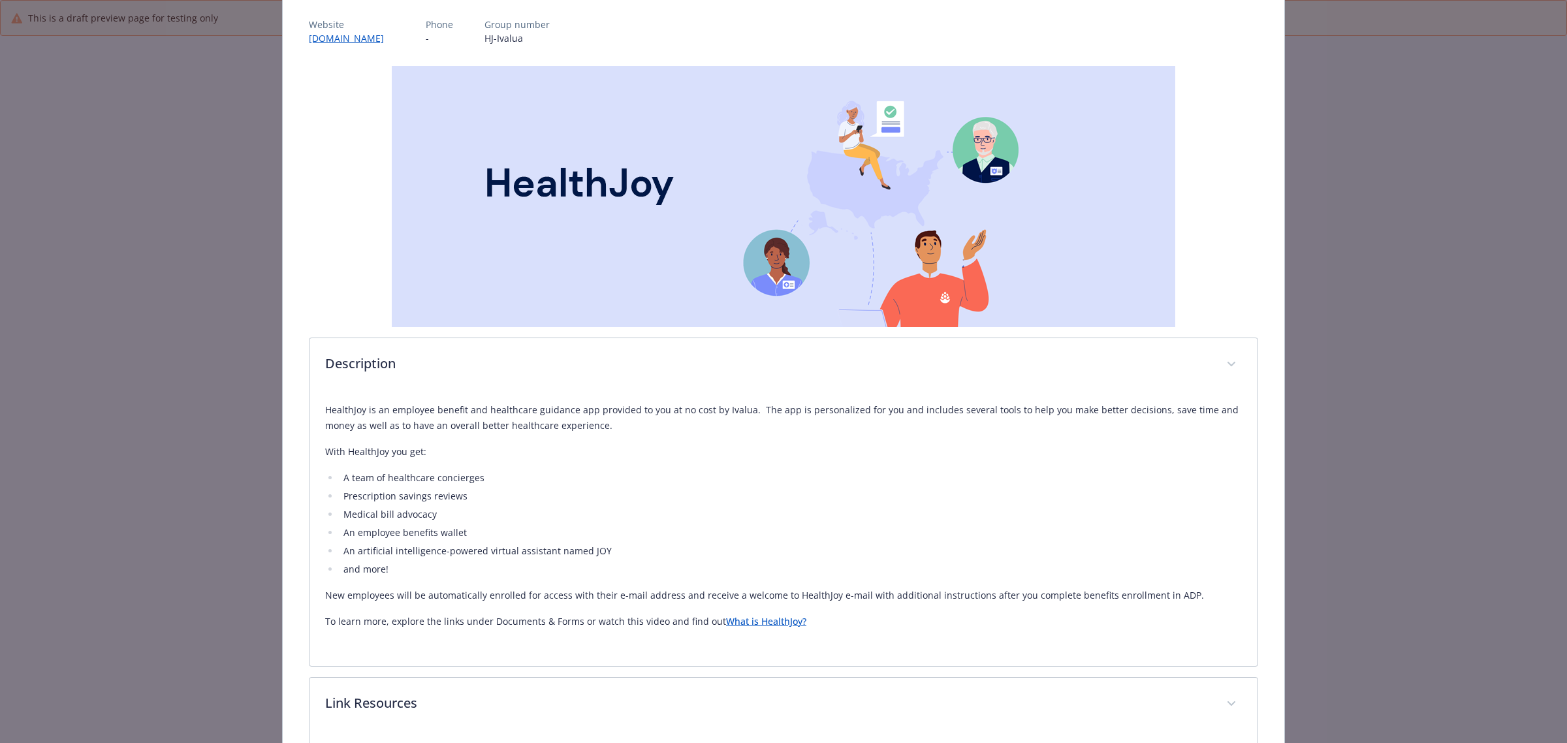
scroll to position [0, 0]
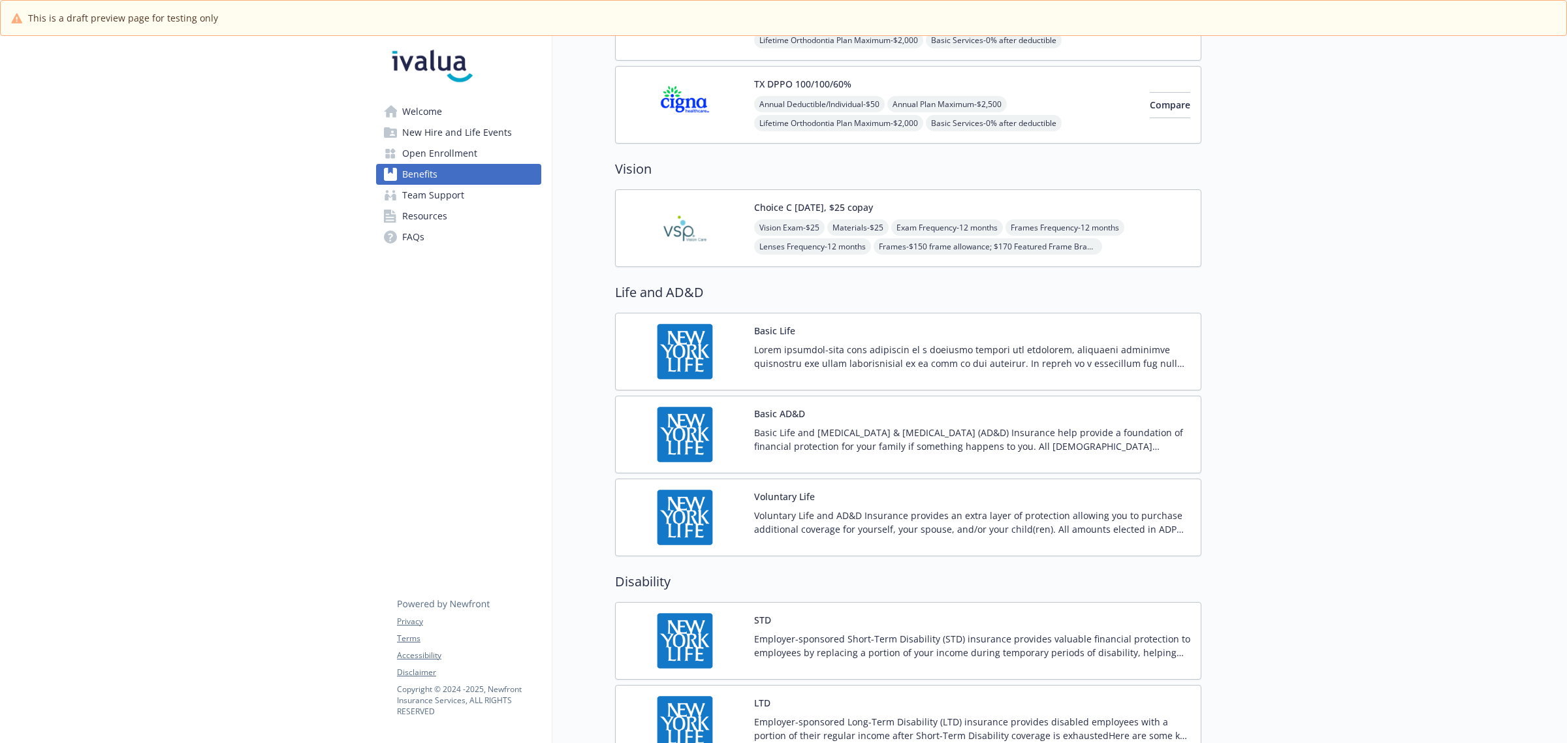
scroll to position [571, 0]
click at [803, 534] on p "Voluntary Life and AD&D Insurance provides an extra layer of protection allowin…" at bounding box center [972, 520] width 436 height 27
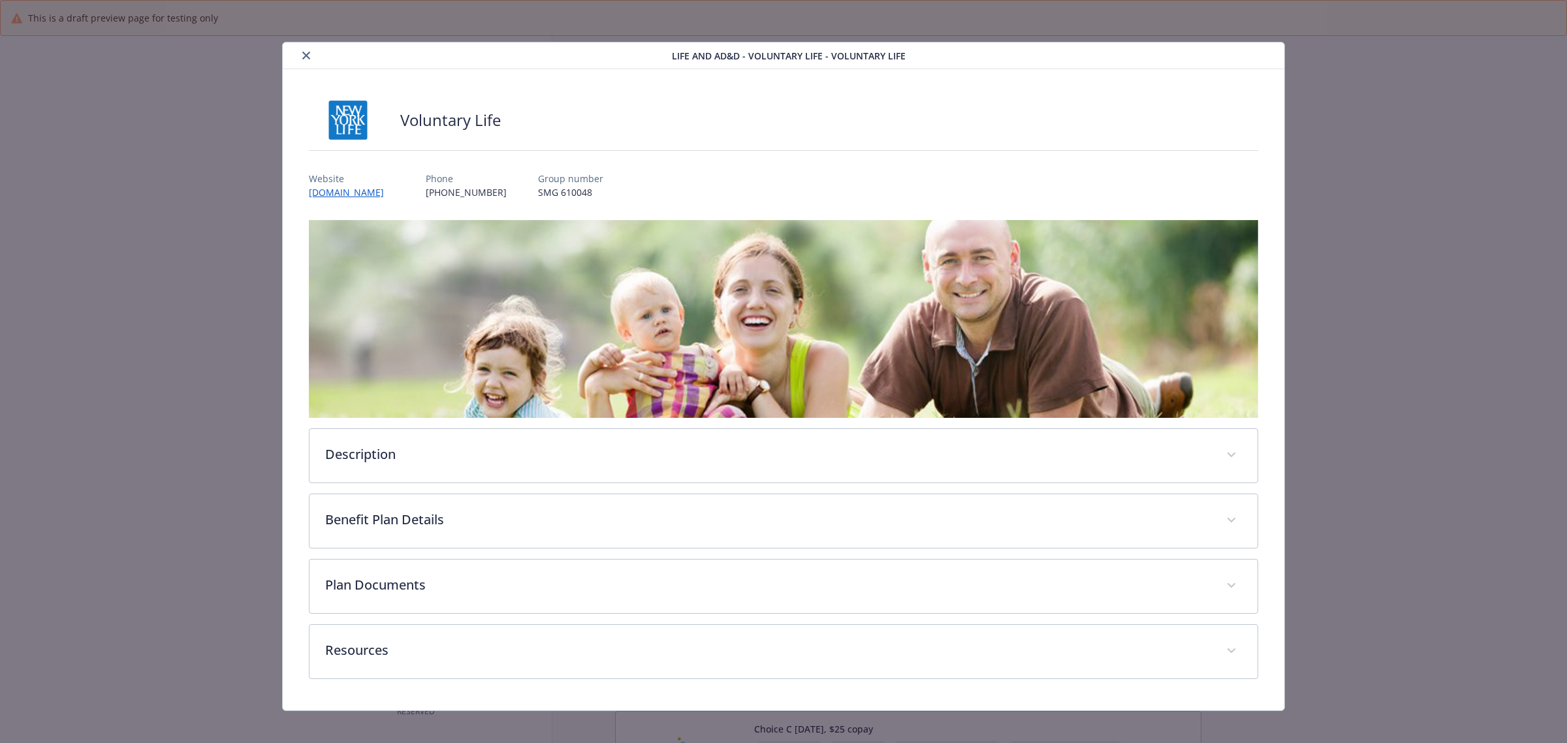
scroll to position [571, 0]
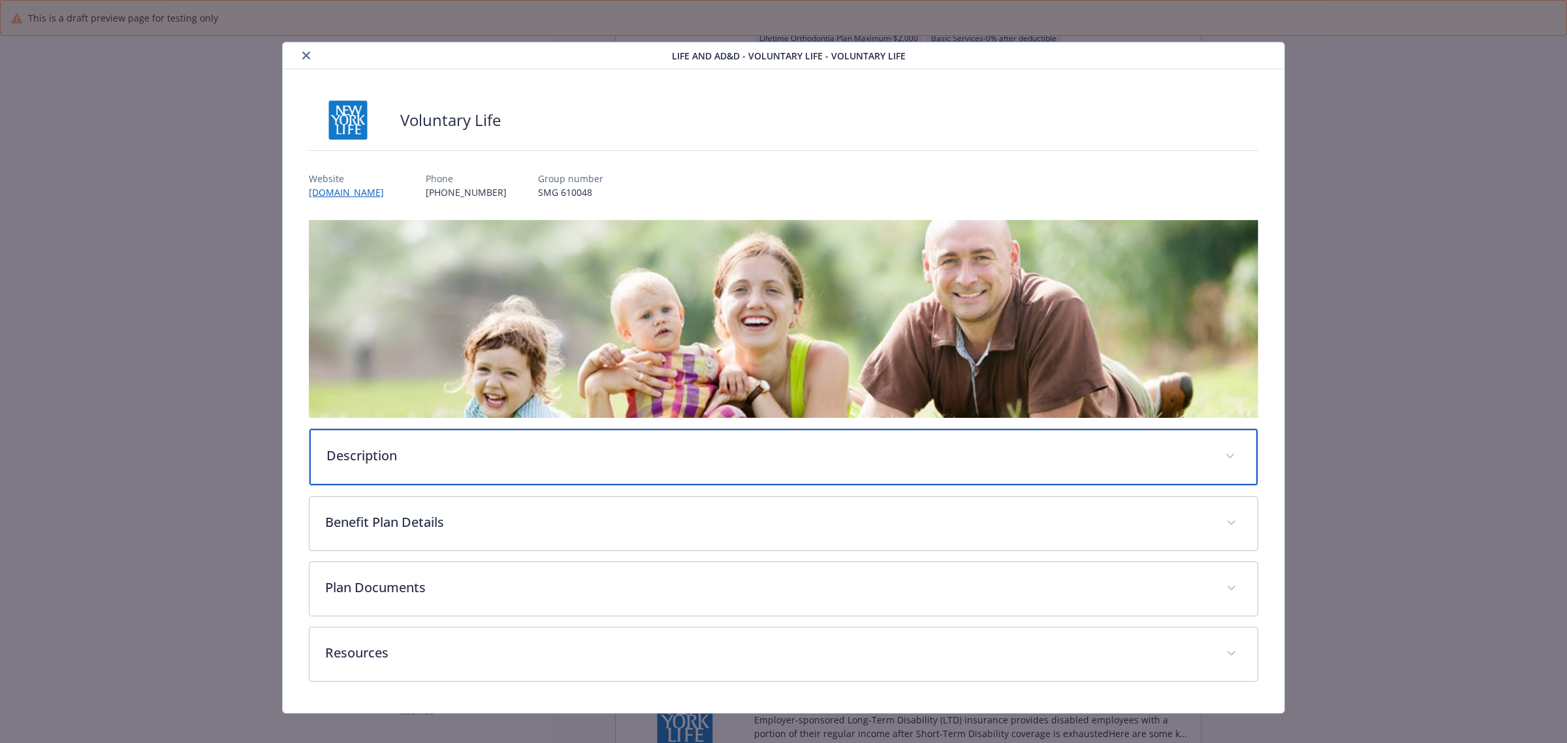
click at [379, 458] on p "Description" at bounding box center [767, 456] width 883 height 20
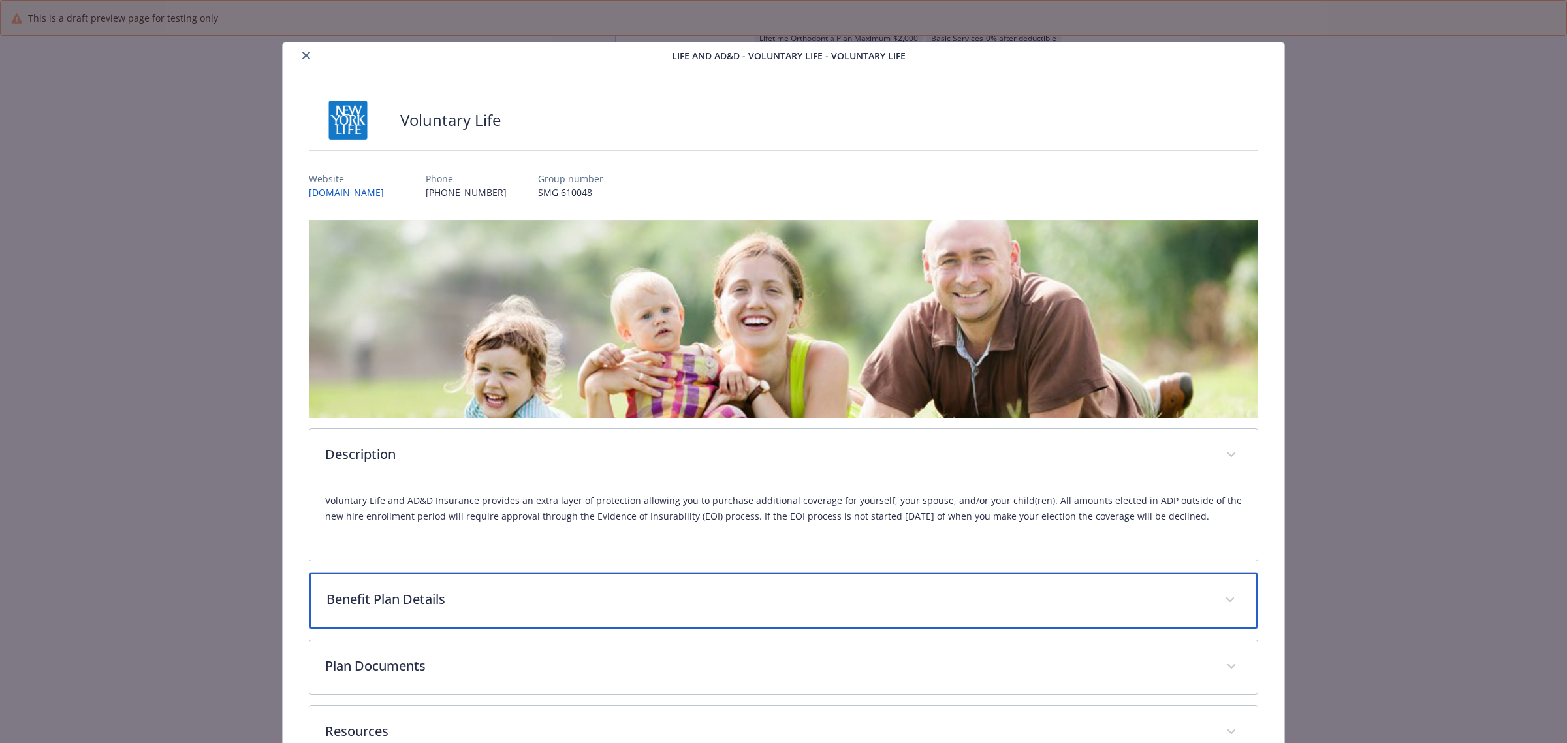
click at [921, 594] on p "Benefit Plan Details" at bounding box center [767, 600] width 883 height 20
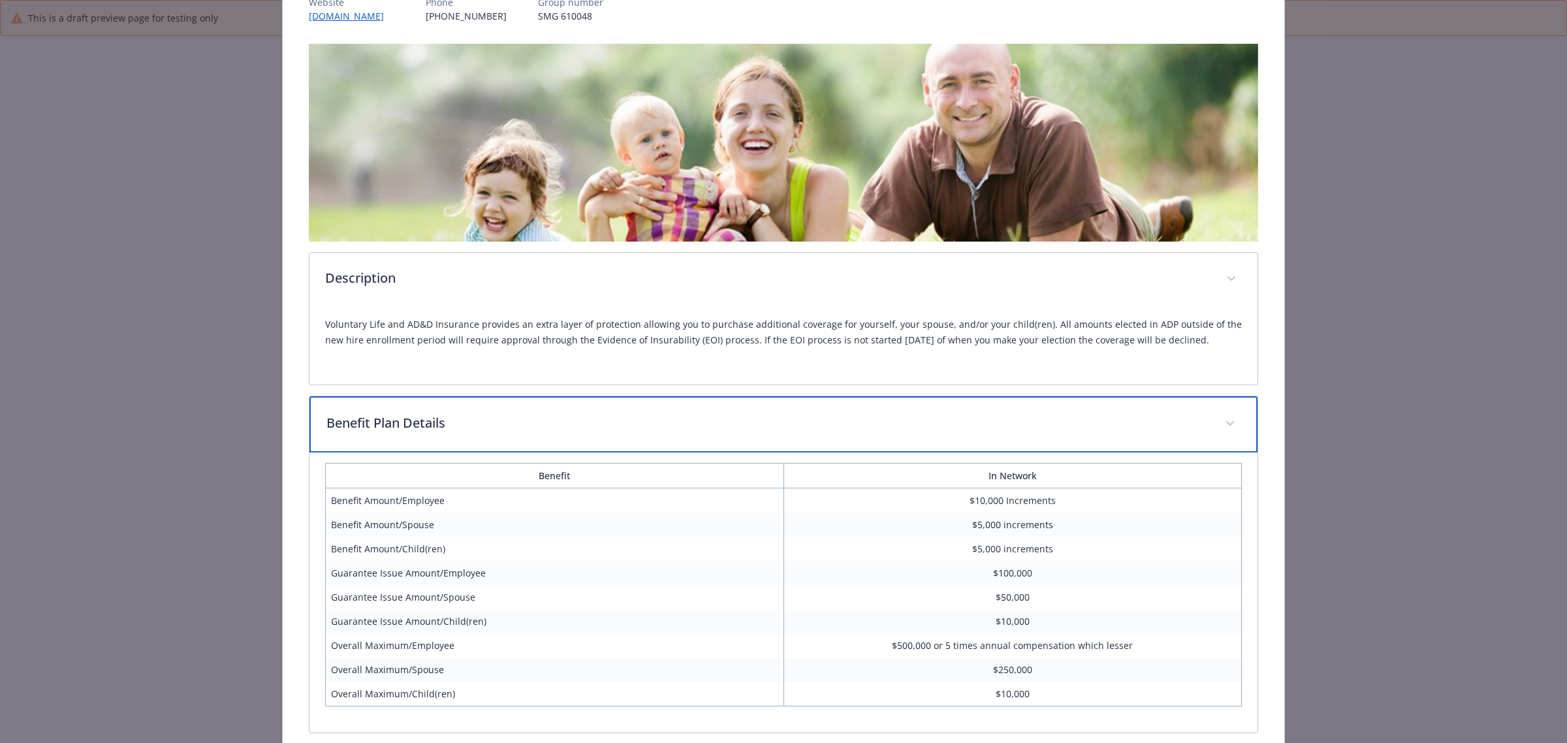
scroll to position [245, 0]
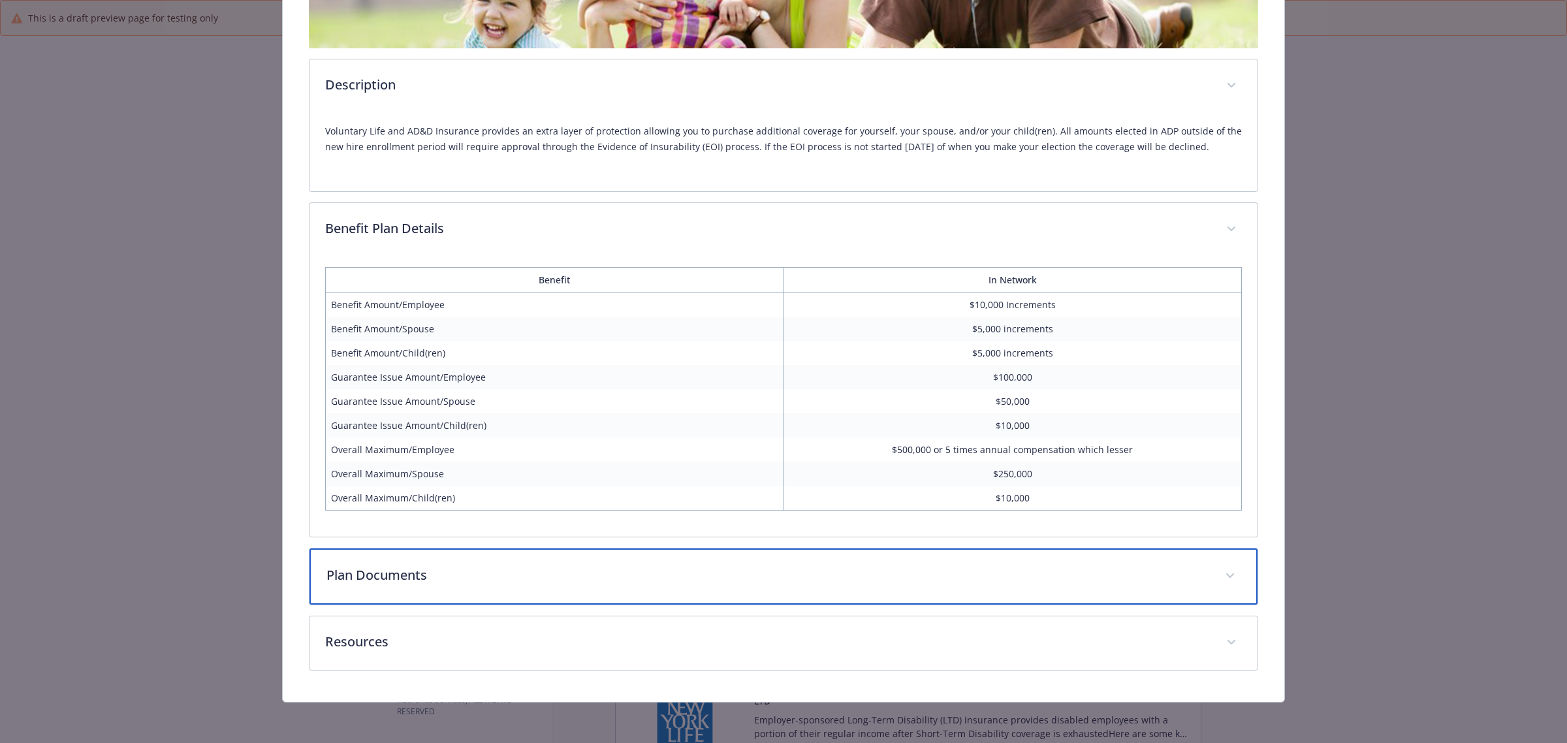
click at [543, 563] on div "Plan Documents" at bounding box center [784, 576] width 948 height 56
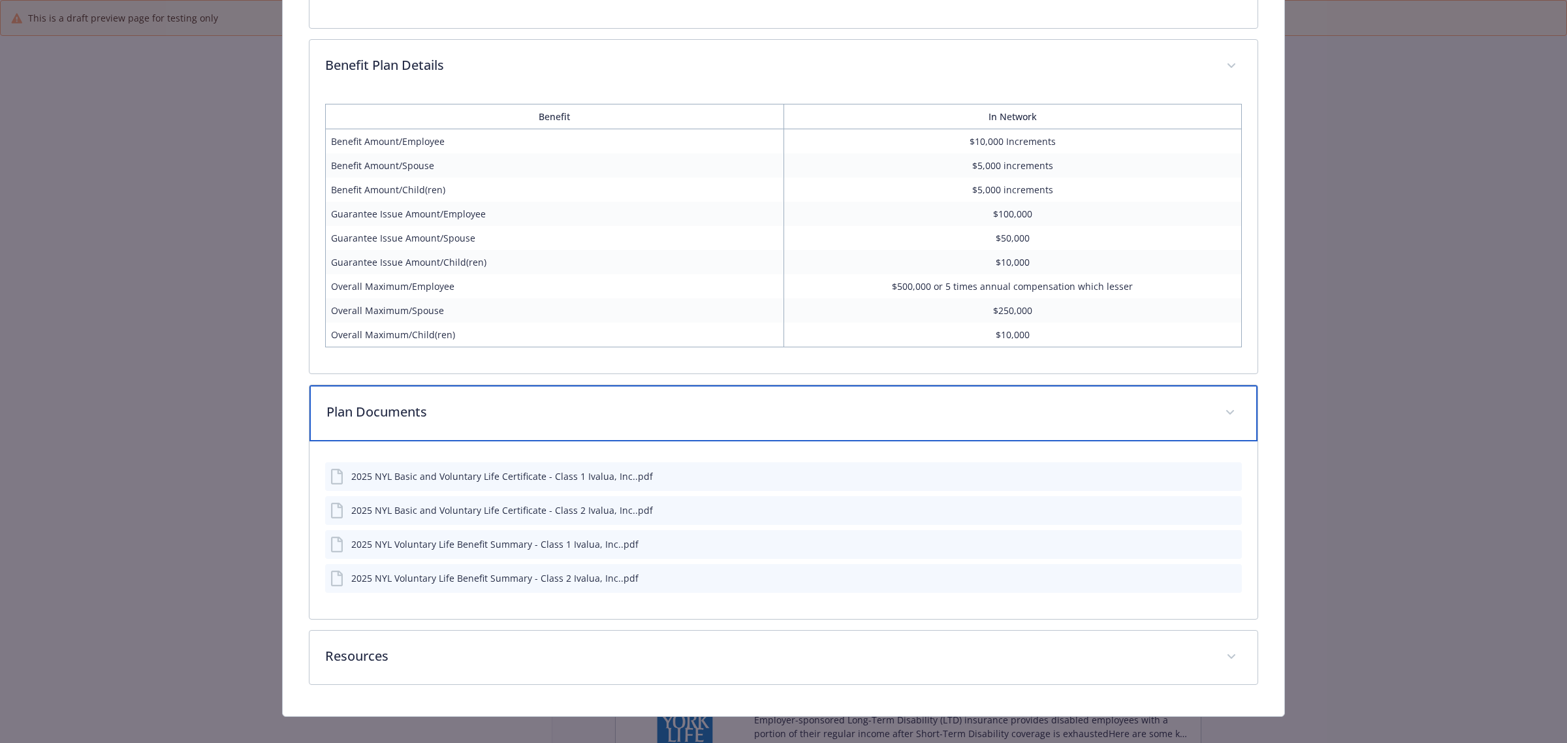
scroll to position [547, 0]
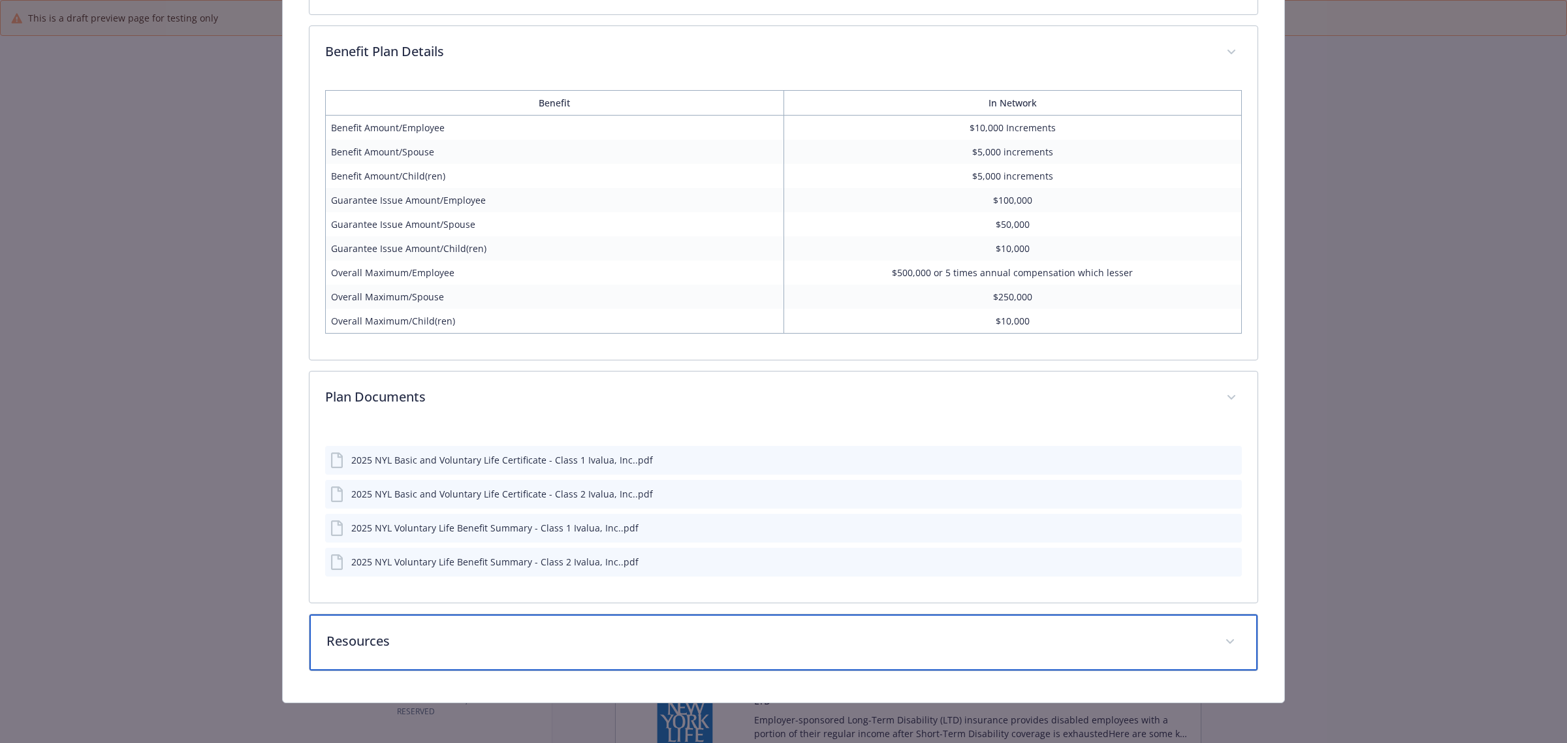
click at [437, 654] on div "Resources" at bounding box center [784, 642] width 948 height 56
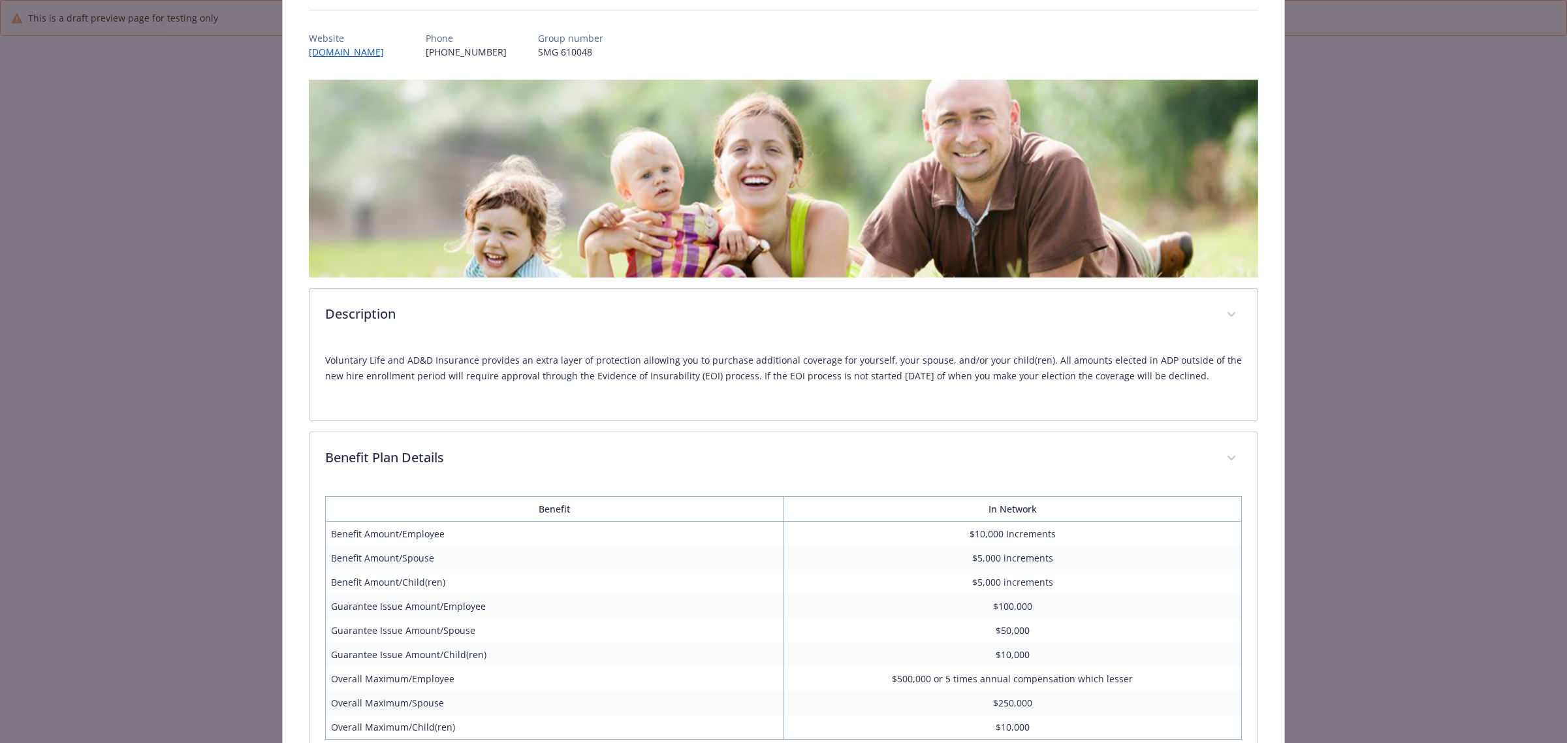
scroll to position [37, 0]
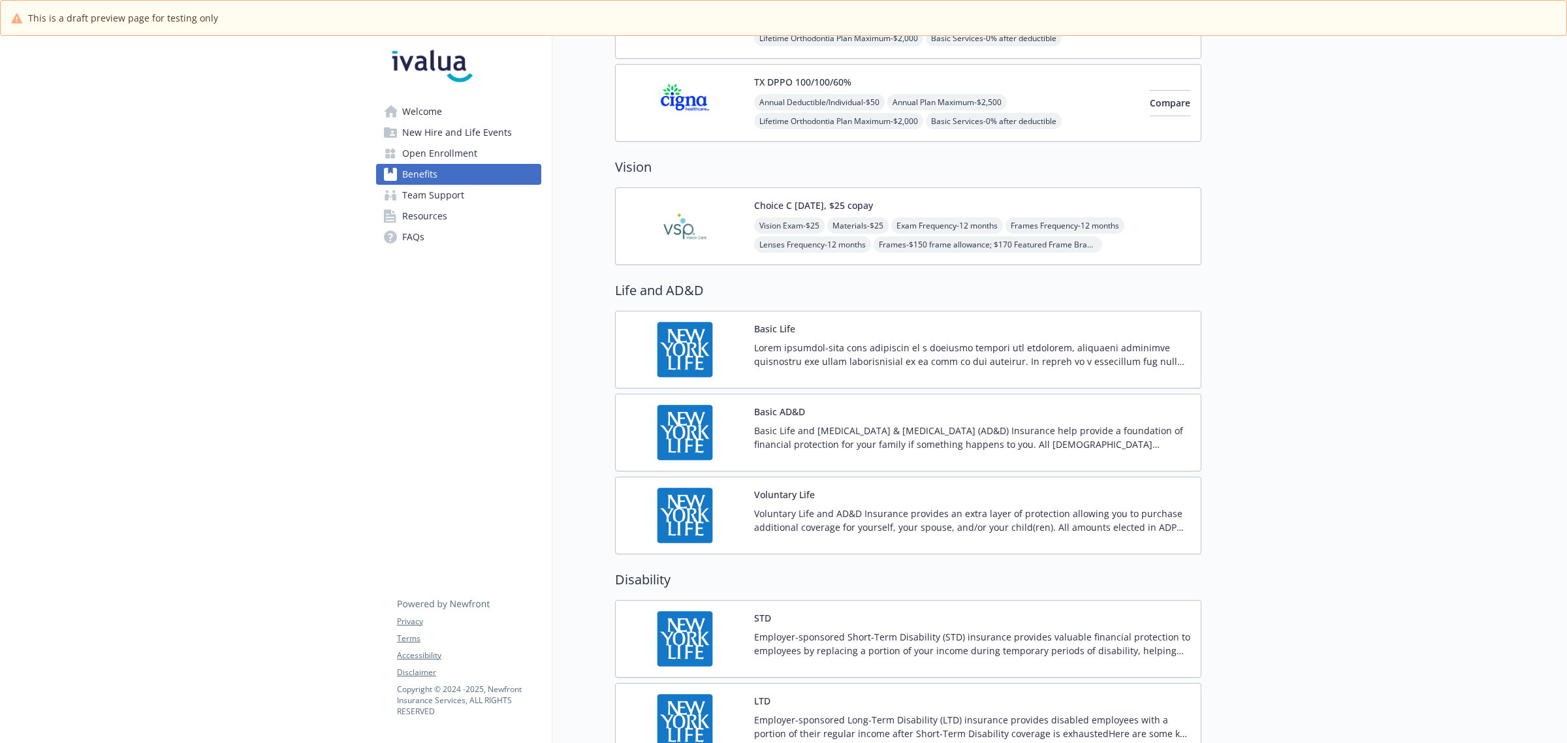
click at [763, 437] on p "Basic Life and Accidental Death & Dismemberment (AD&D) Insurance help provide a…" at bounding box center [972, 437] width 436 height 27
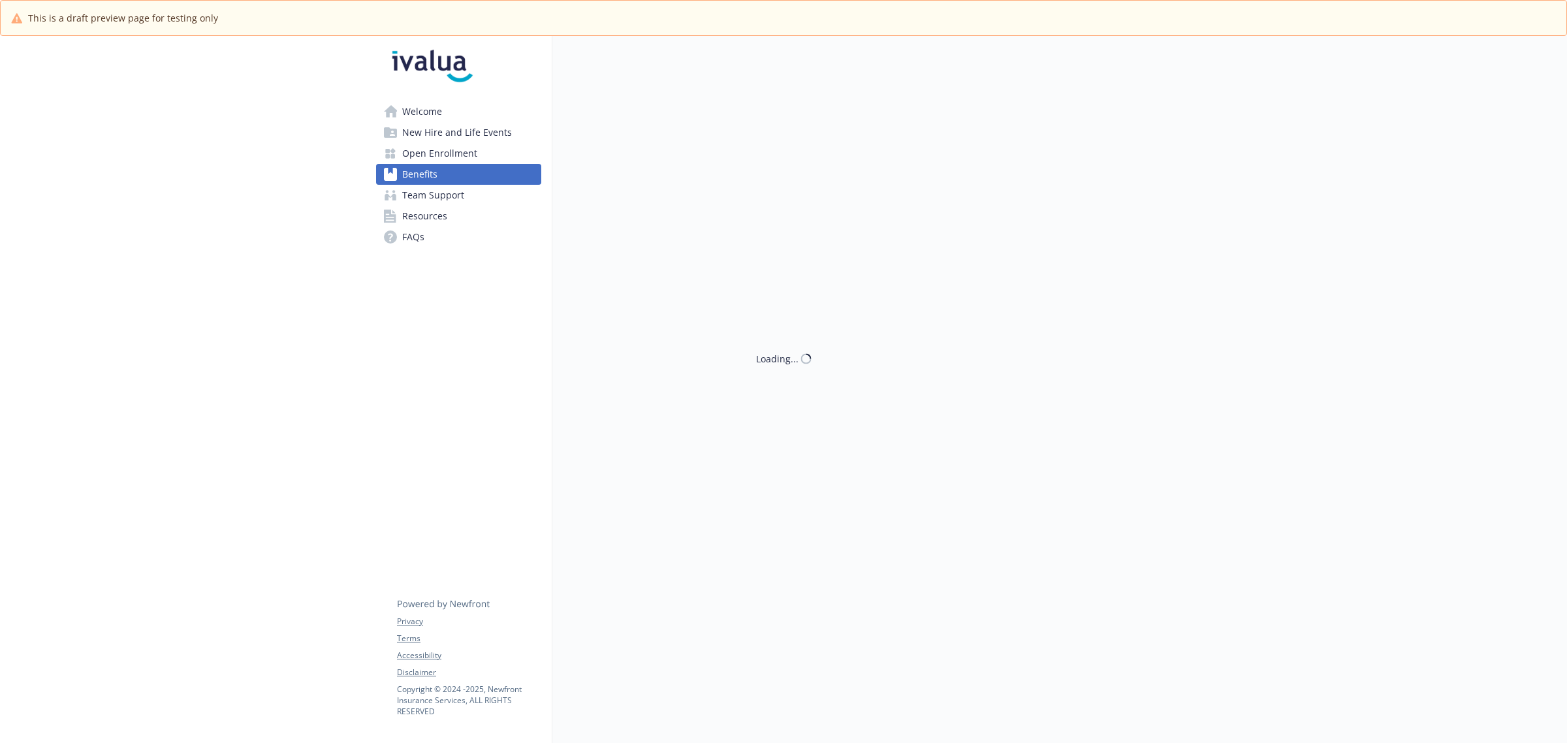
scroll to position [571, 0]
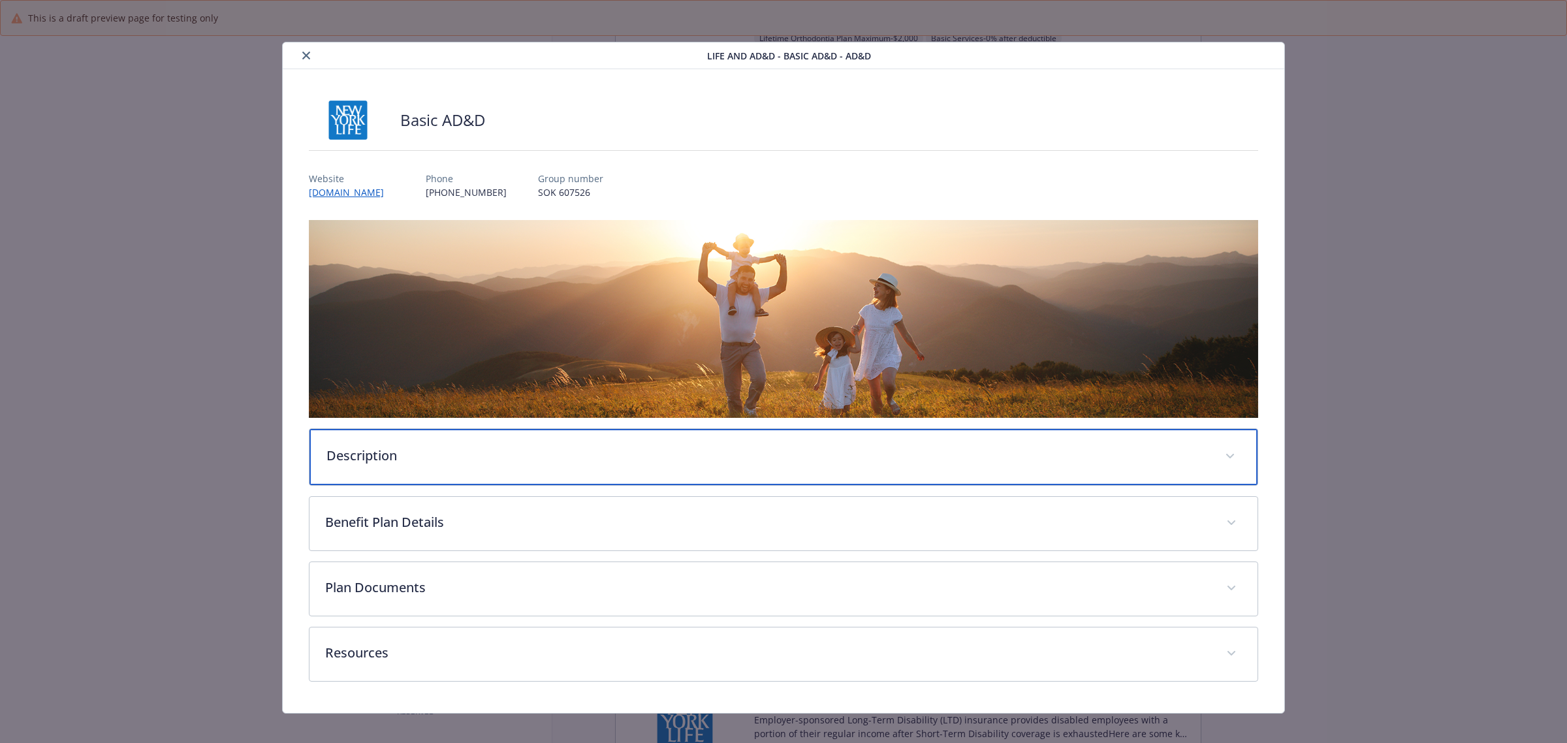
click at [585, 447] on p "Description" at bounding box center [767, 456] width 883 height 20
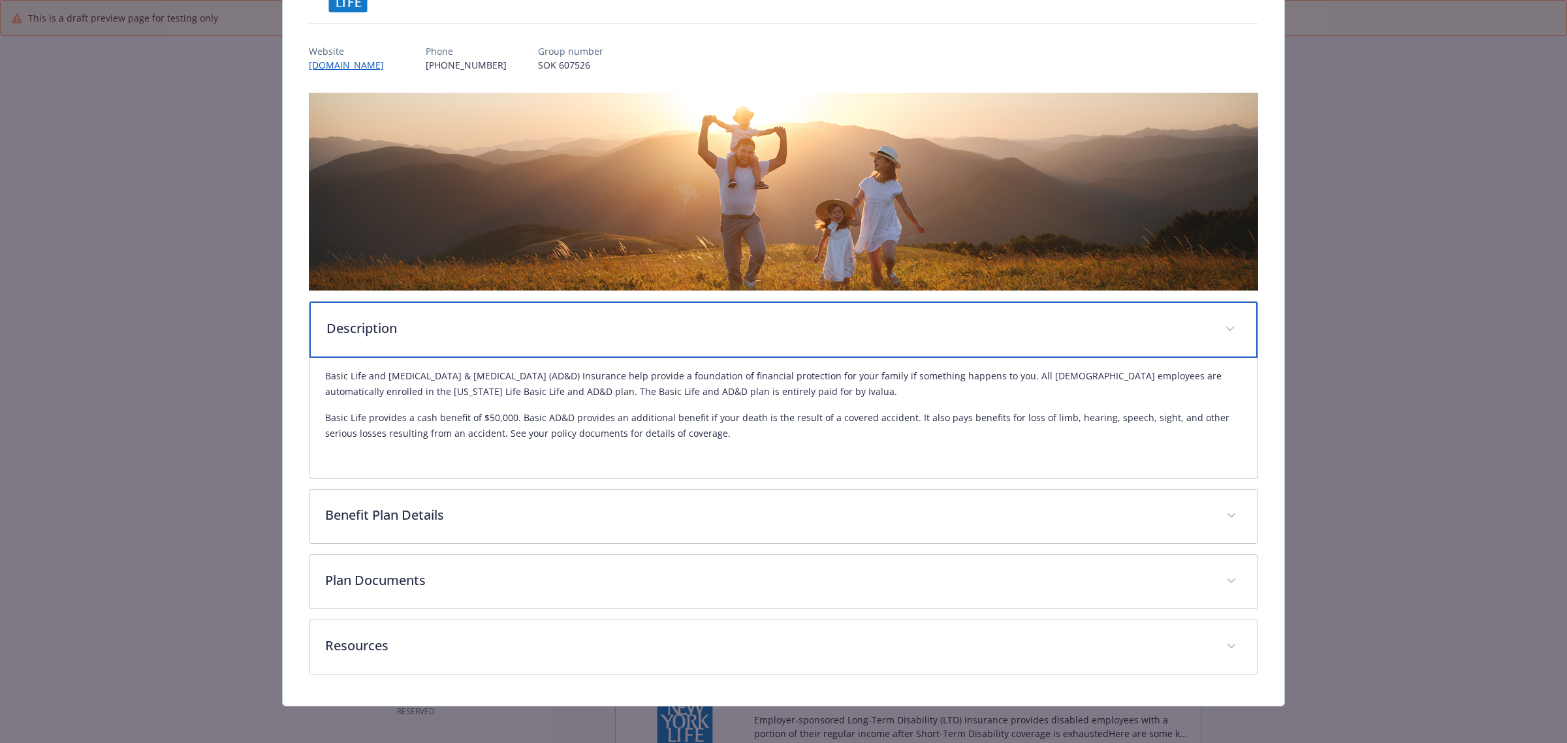
scroll to position [131, 0]
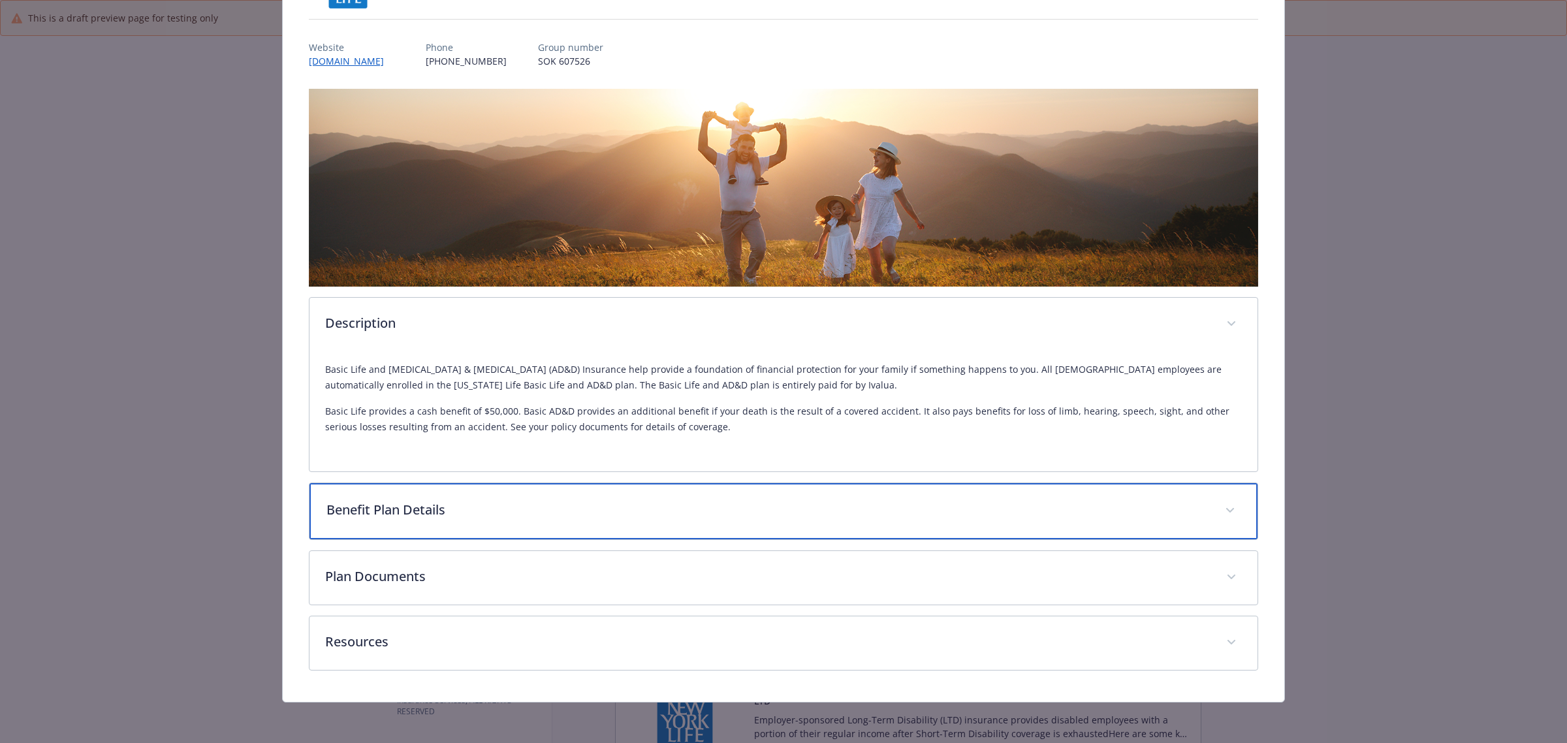
click at [483, 510] on p "Benefit Plan Details" at bounding box center [767, 510] width 883 height 20
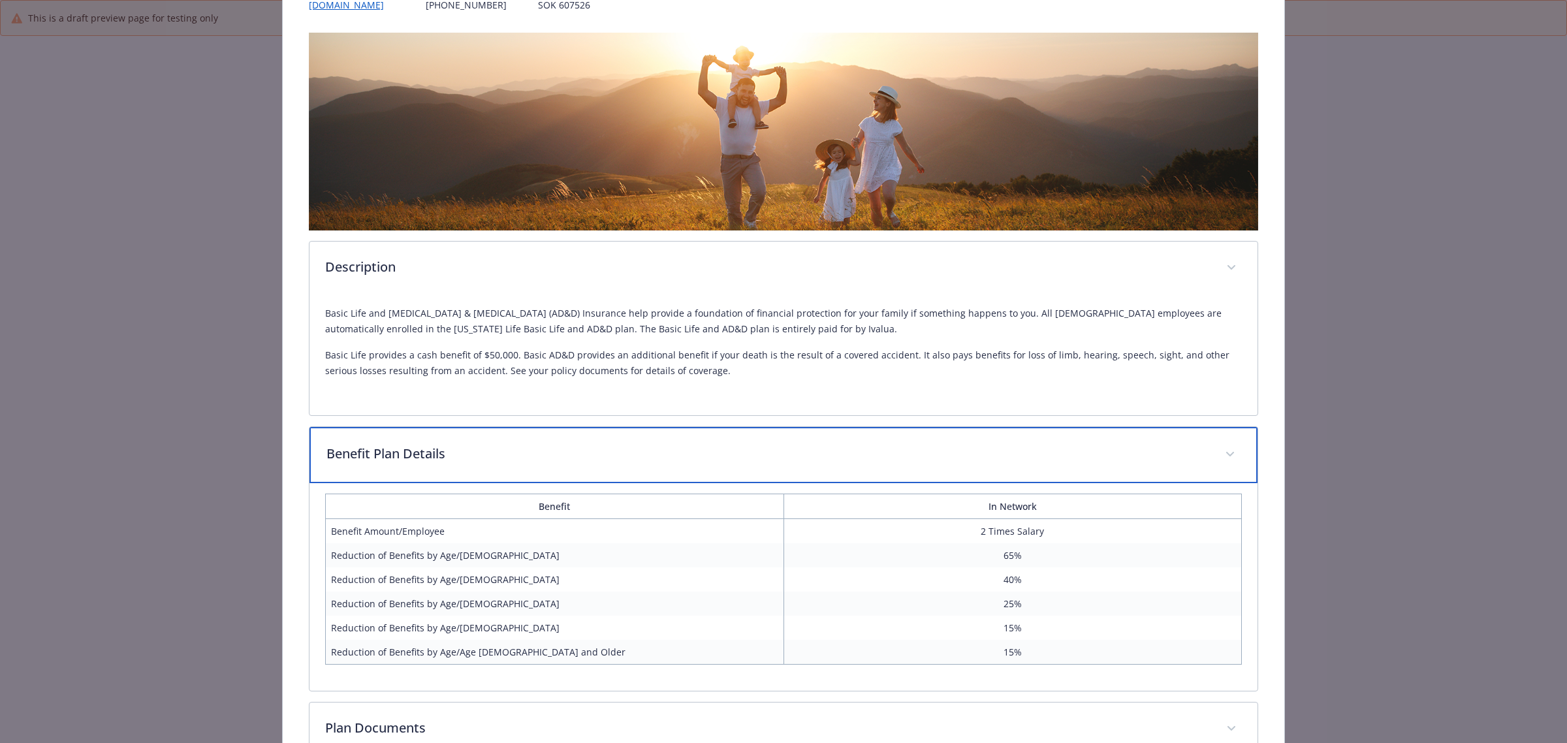
scroll to position [213, 0]
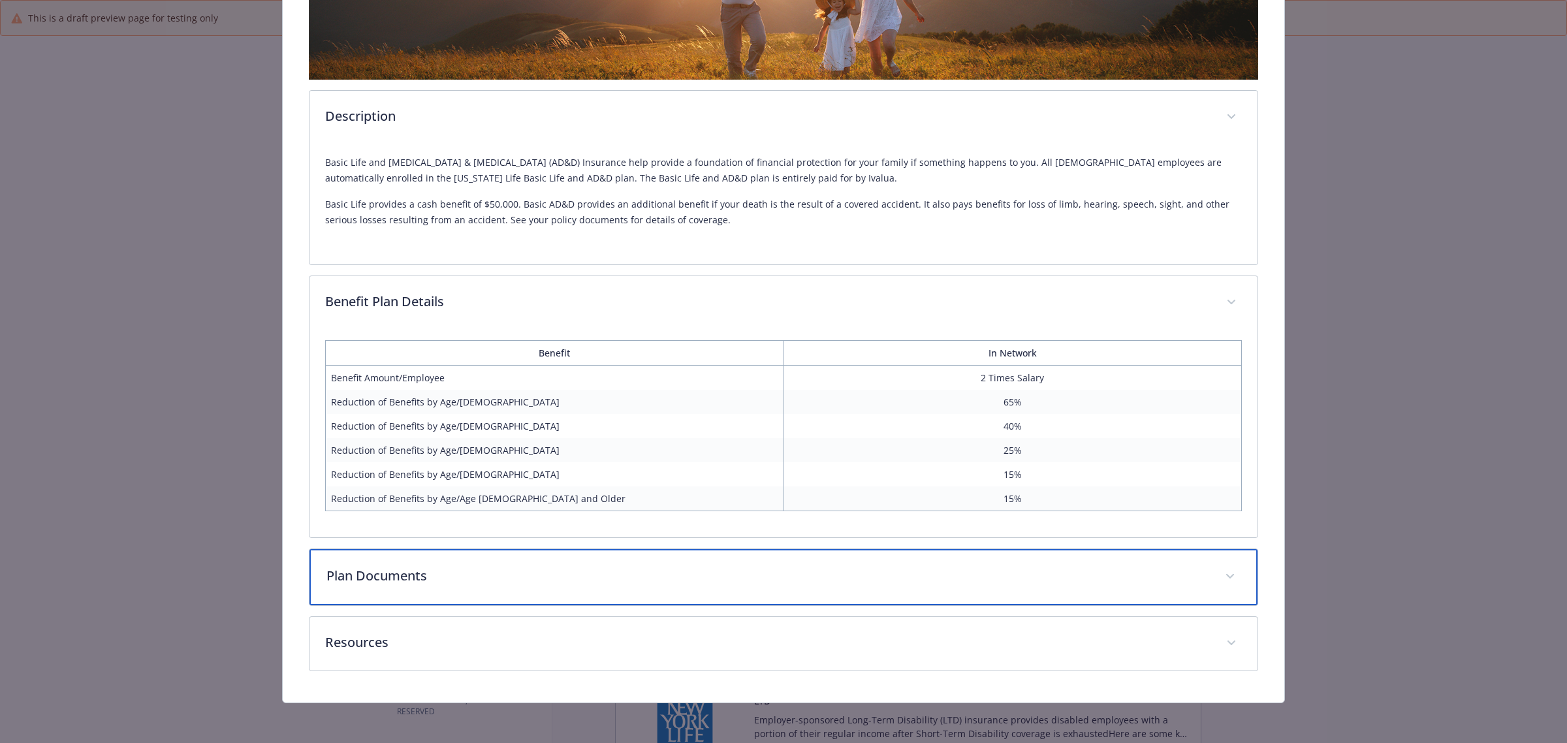
click at [395, 560] on div "Plan Documents" at bounding box center [784, 577] width 948 height 56
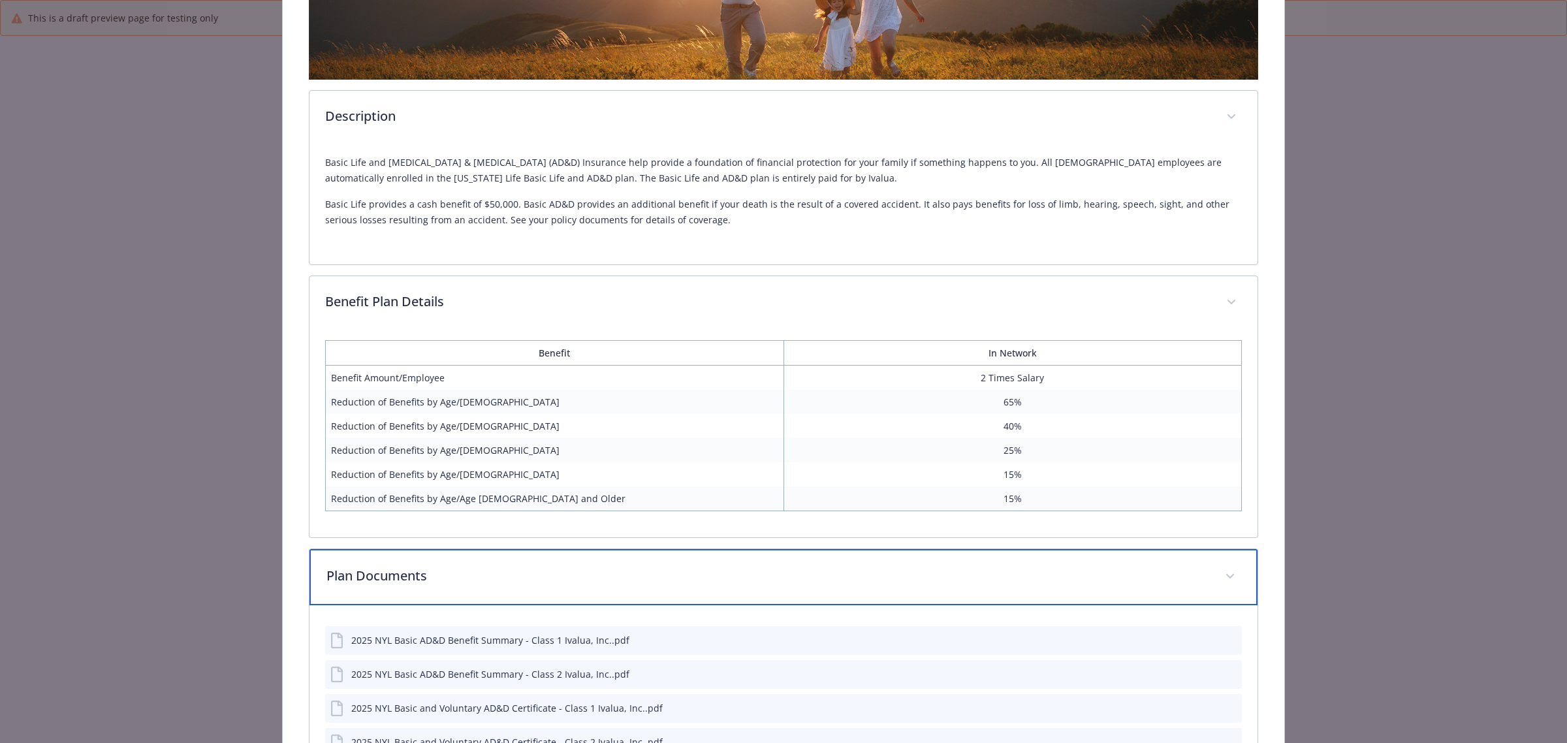
scroll to position [501, 0]
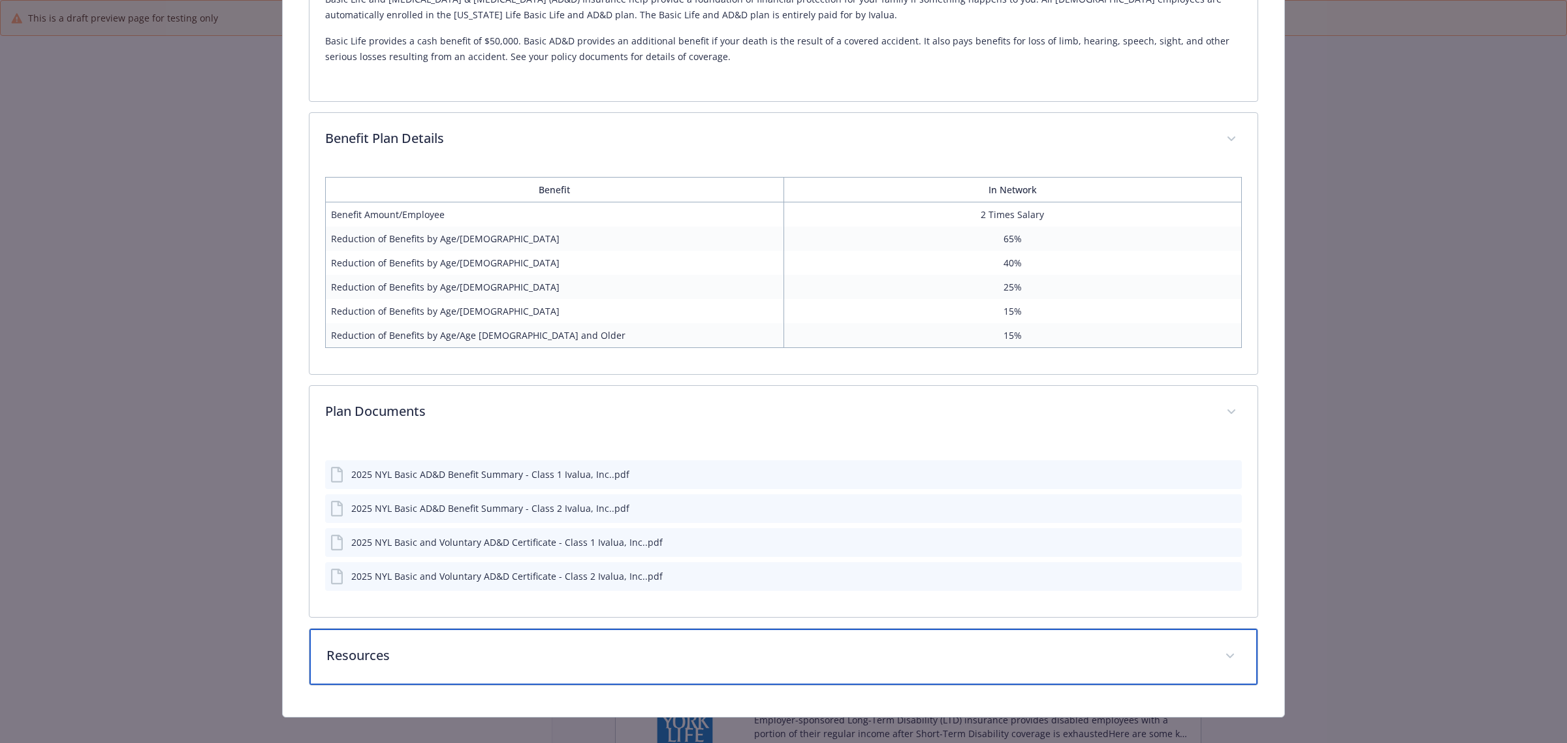
click at [494, 665] on div "Resources" at bounding box center [784, 657] width 948 height 56
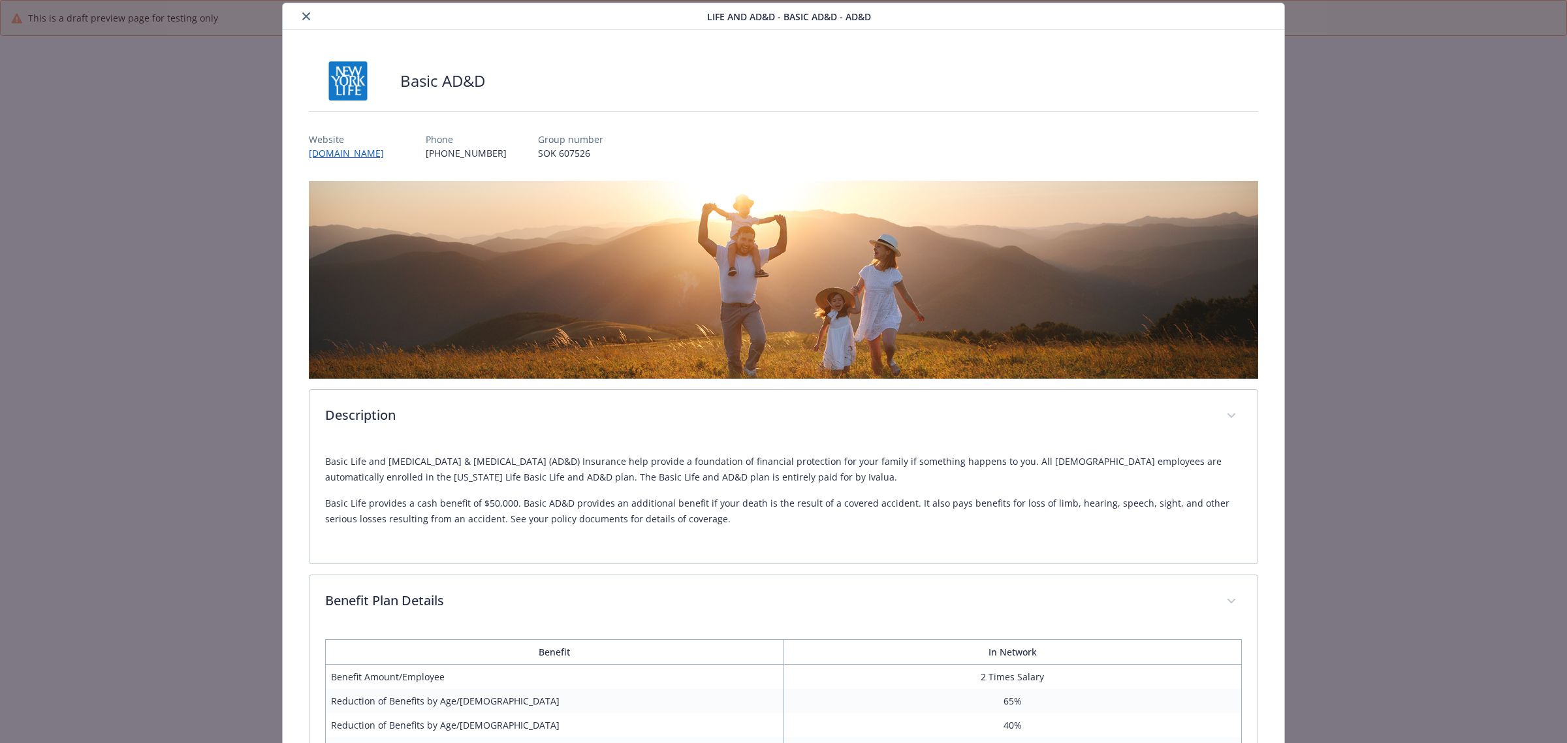
scroll to position [0, 0]
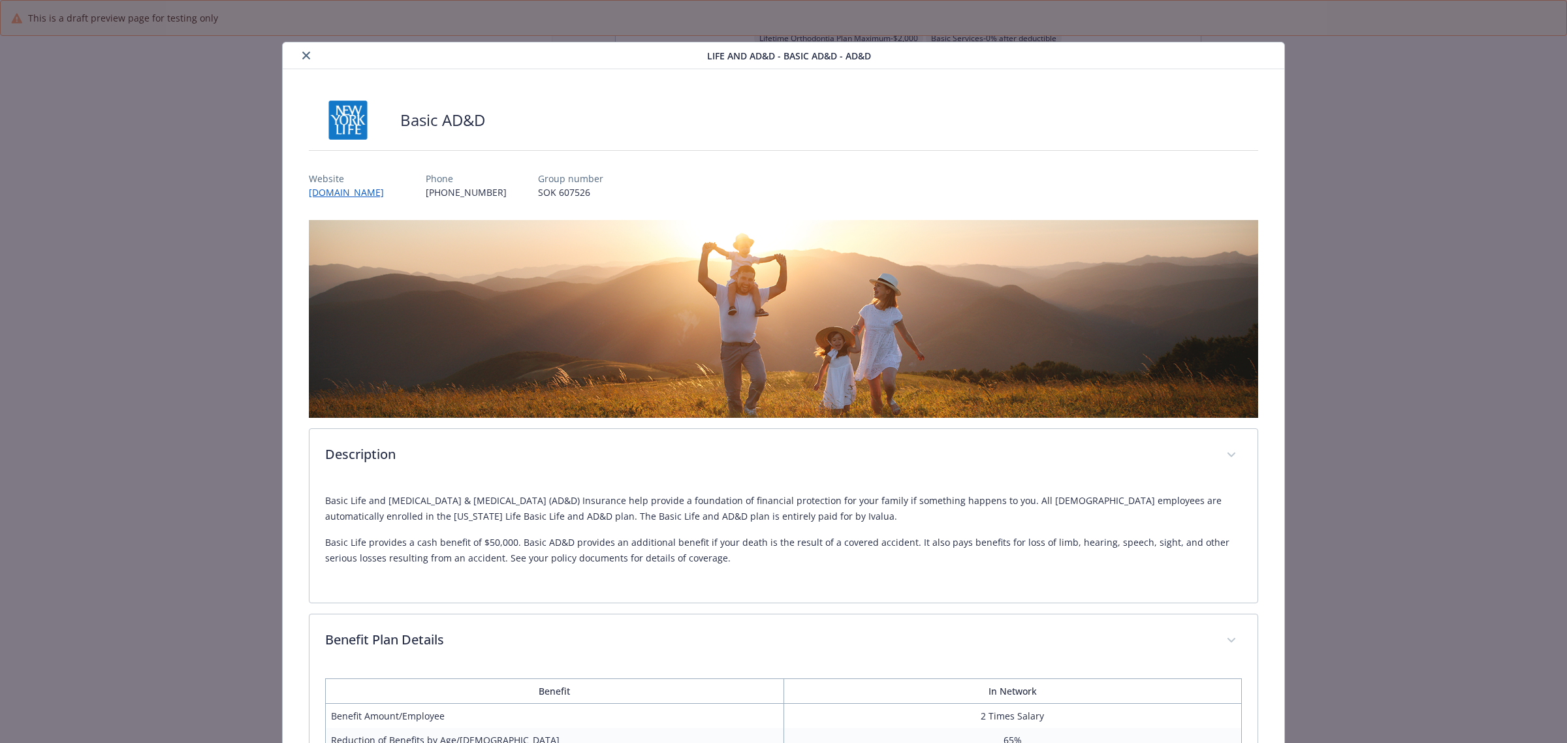
click at [298, 50] on button "close" at bounding box center [306, 56] width 16 height 16
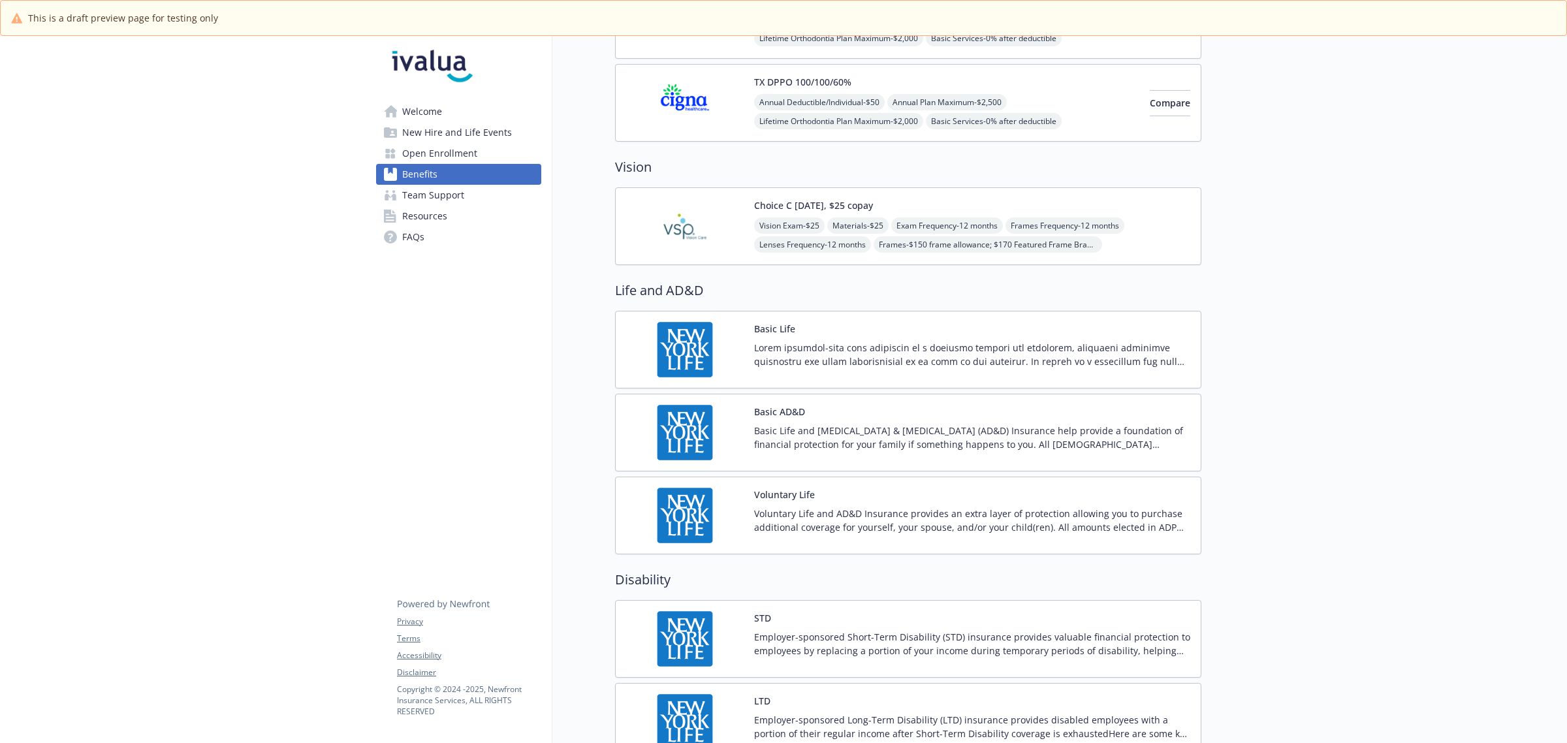
click at [804, 355] on p at bounding box center [972, 354] width 436 height 27
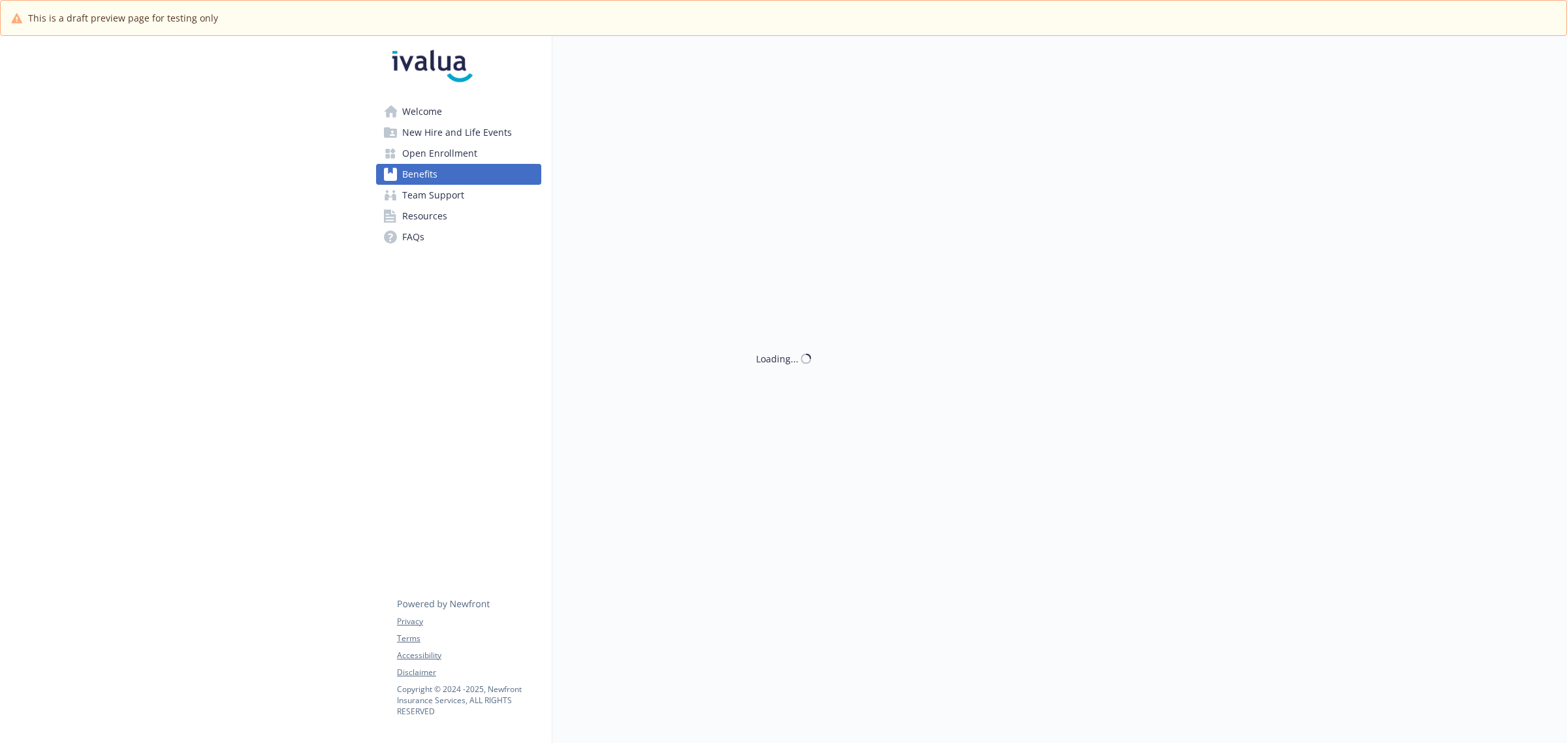
scroll to position [571, 0]
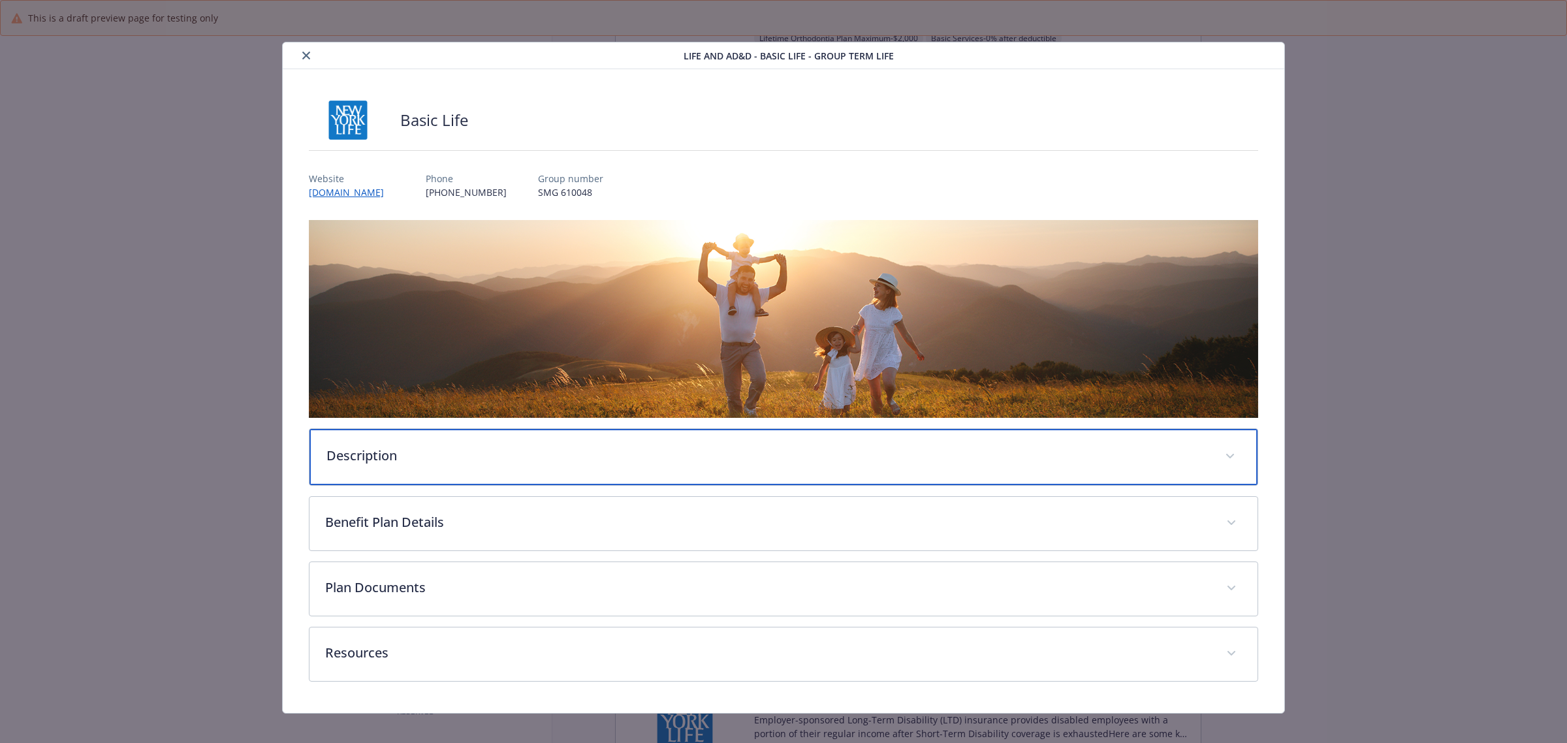
click at [589, 447] on p "Description" at bounding box center [767, 456] width 883 height 20
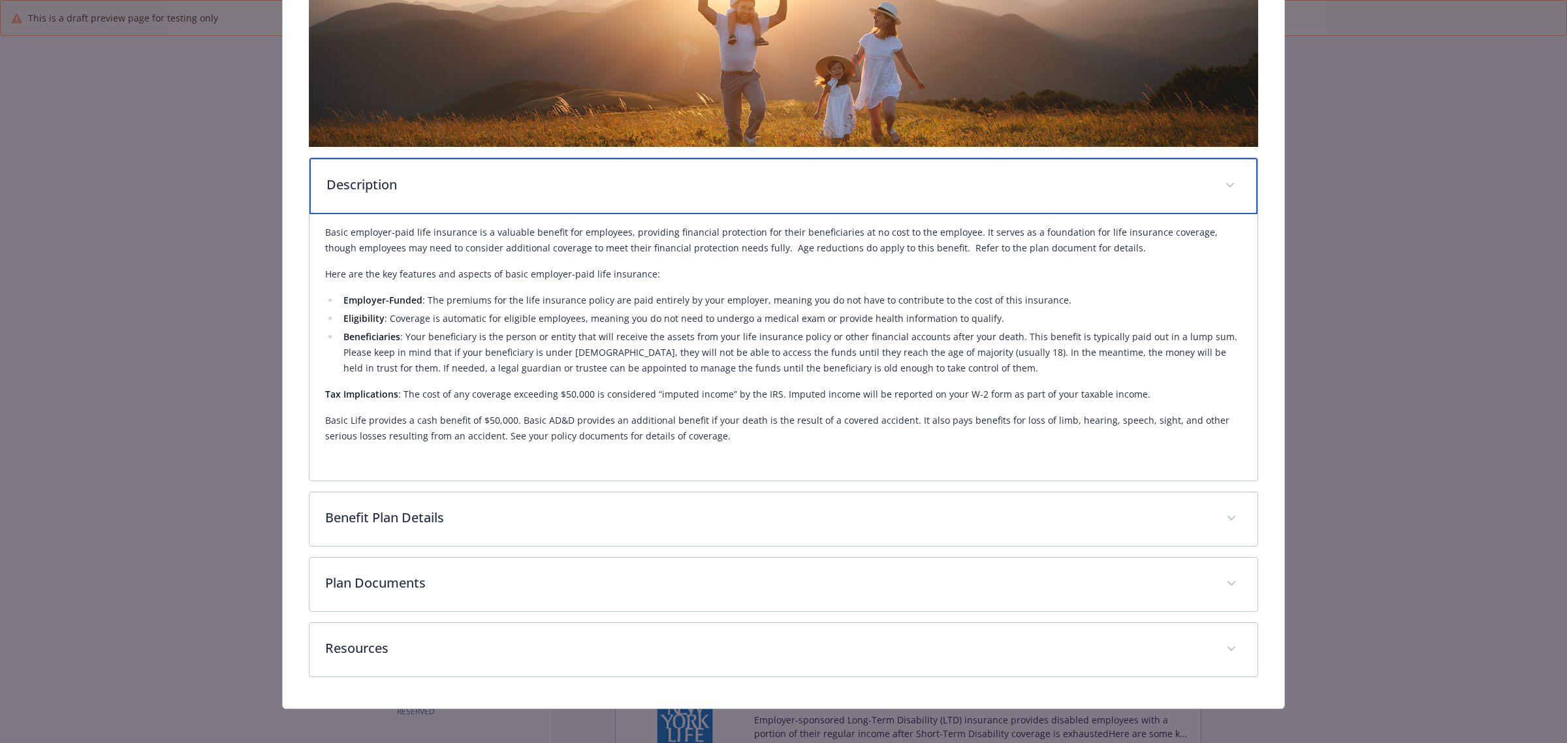
scroll to position [278, 0]
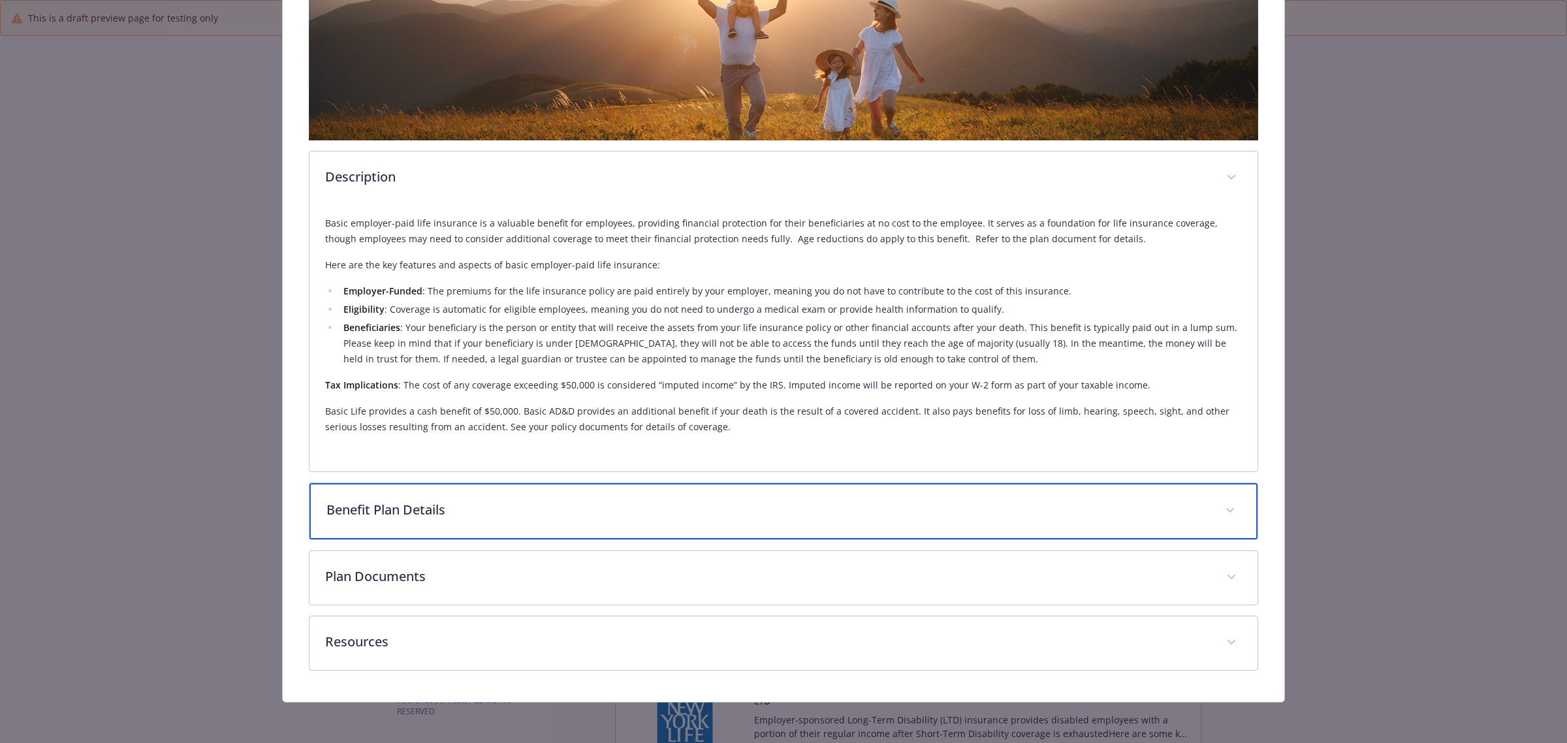
click at [451, 513] on p "Benefit Plan Details" at bounding box center [767, 510] width 883 height 20
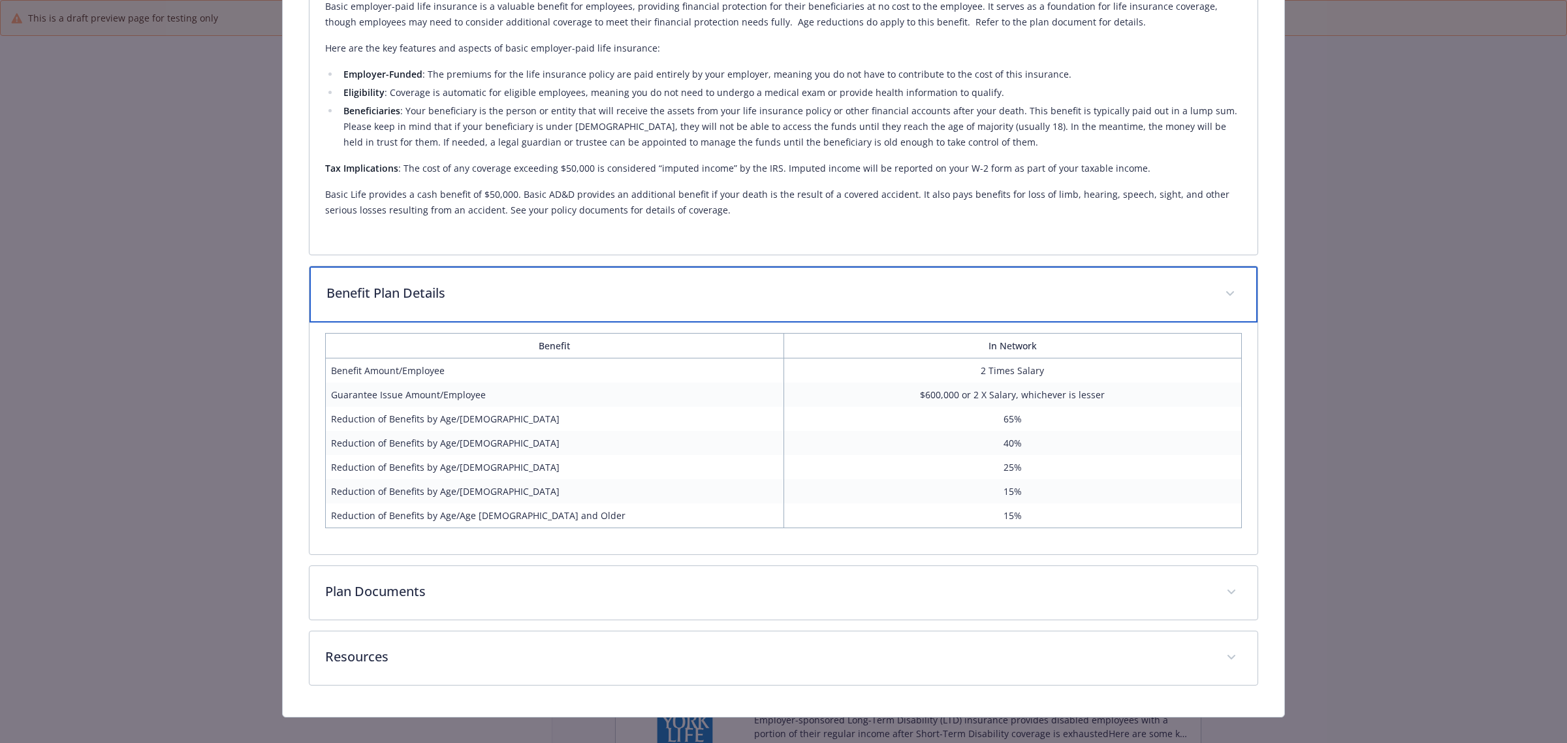
scroll to position [509, 0]
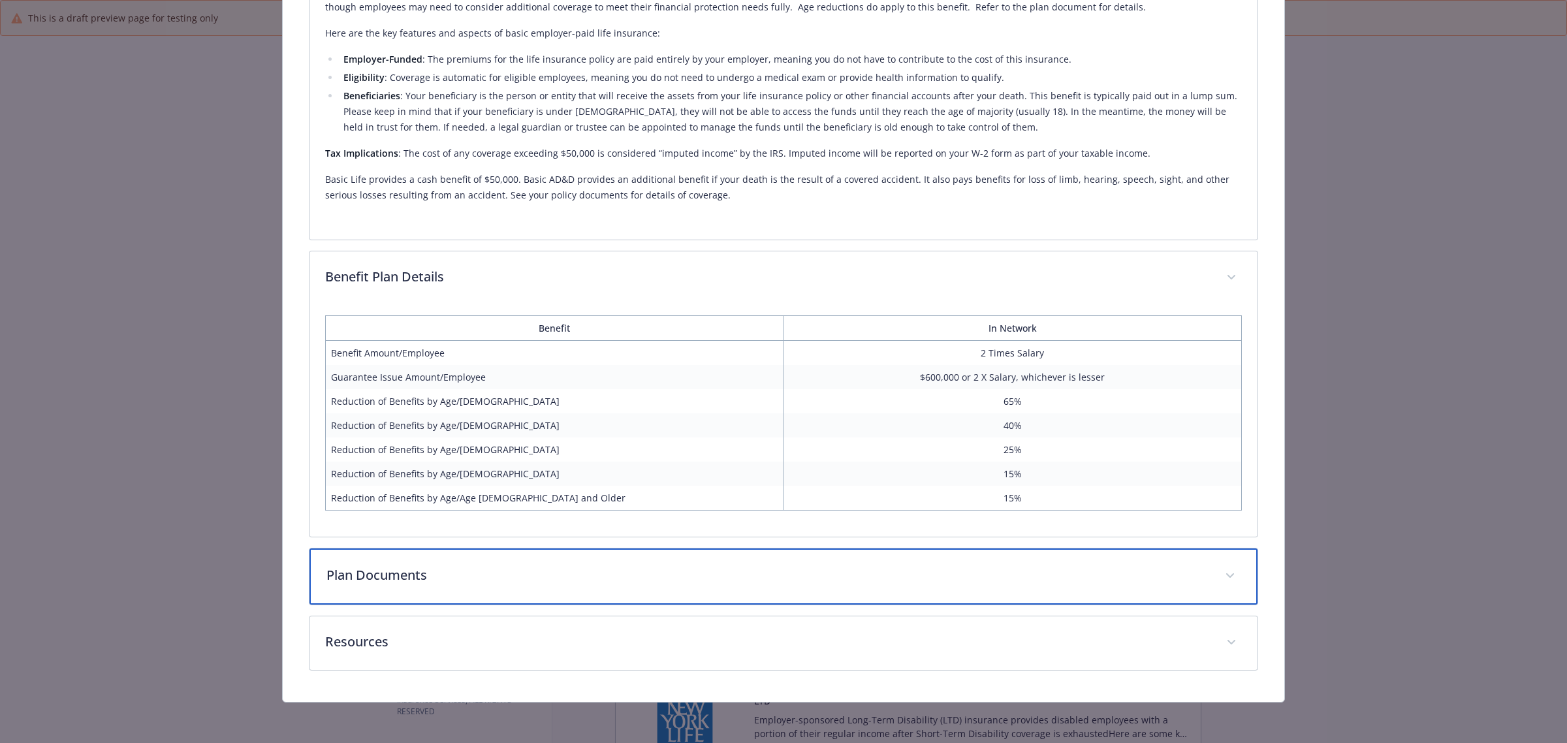
click at [434, 565] on p "Plan Documents" at bounding box center [767, 575] width 883 height 20
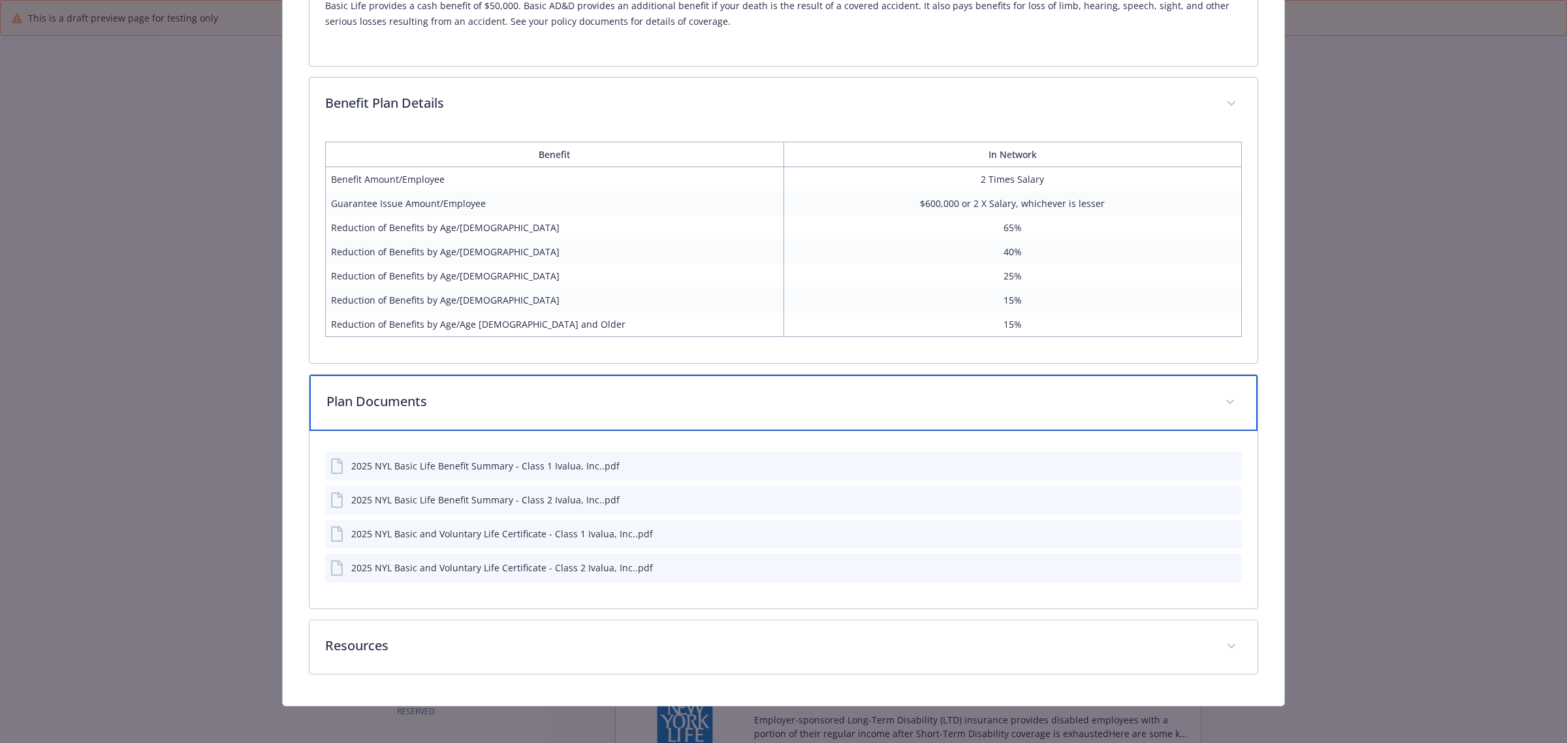
scroll to position [687, 0]
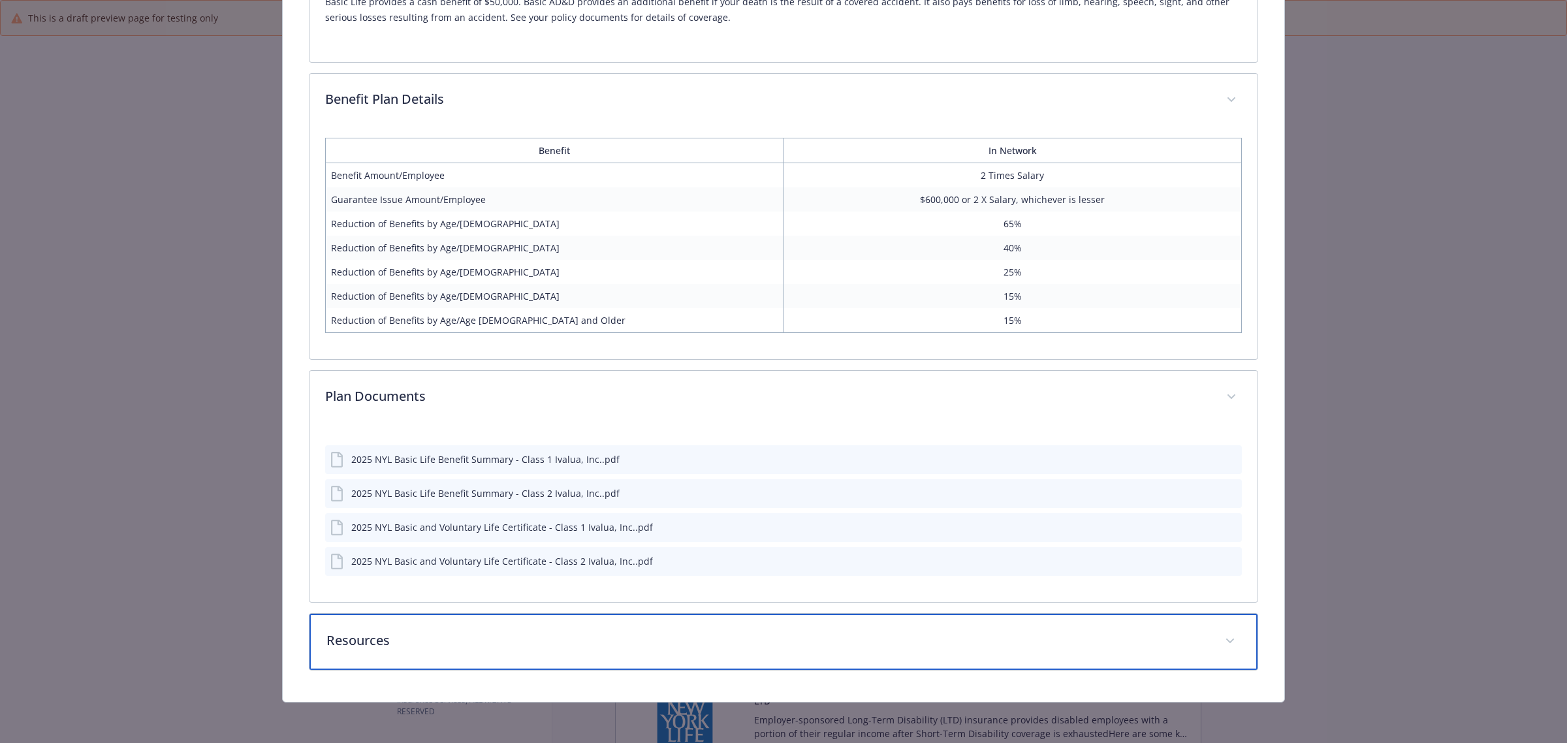
click at [396, 640] on p "Resources" at bounding box center [767, 641] width 883 height 20
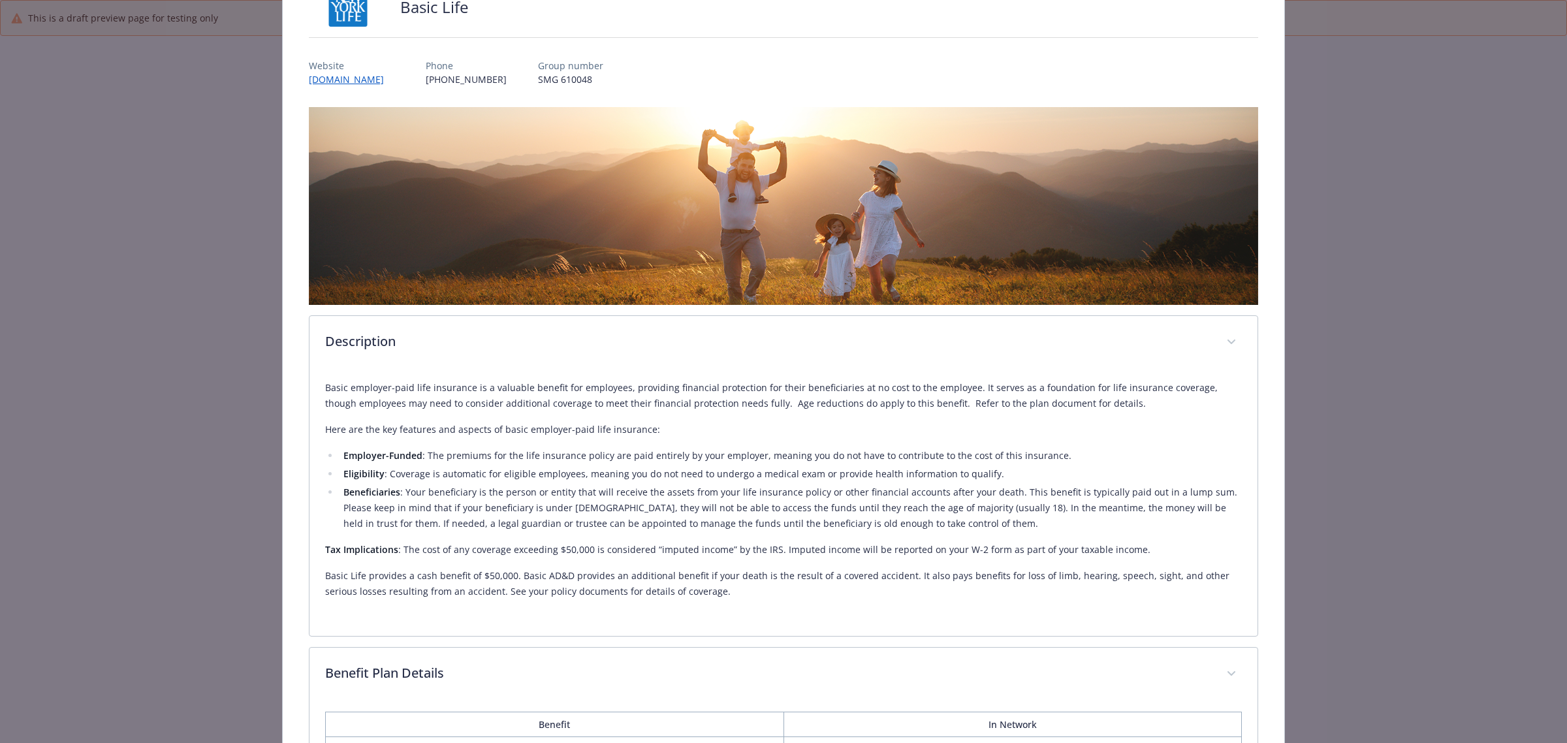
scroll to position [0, 0]
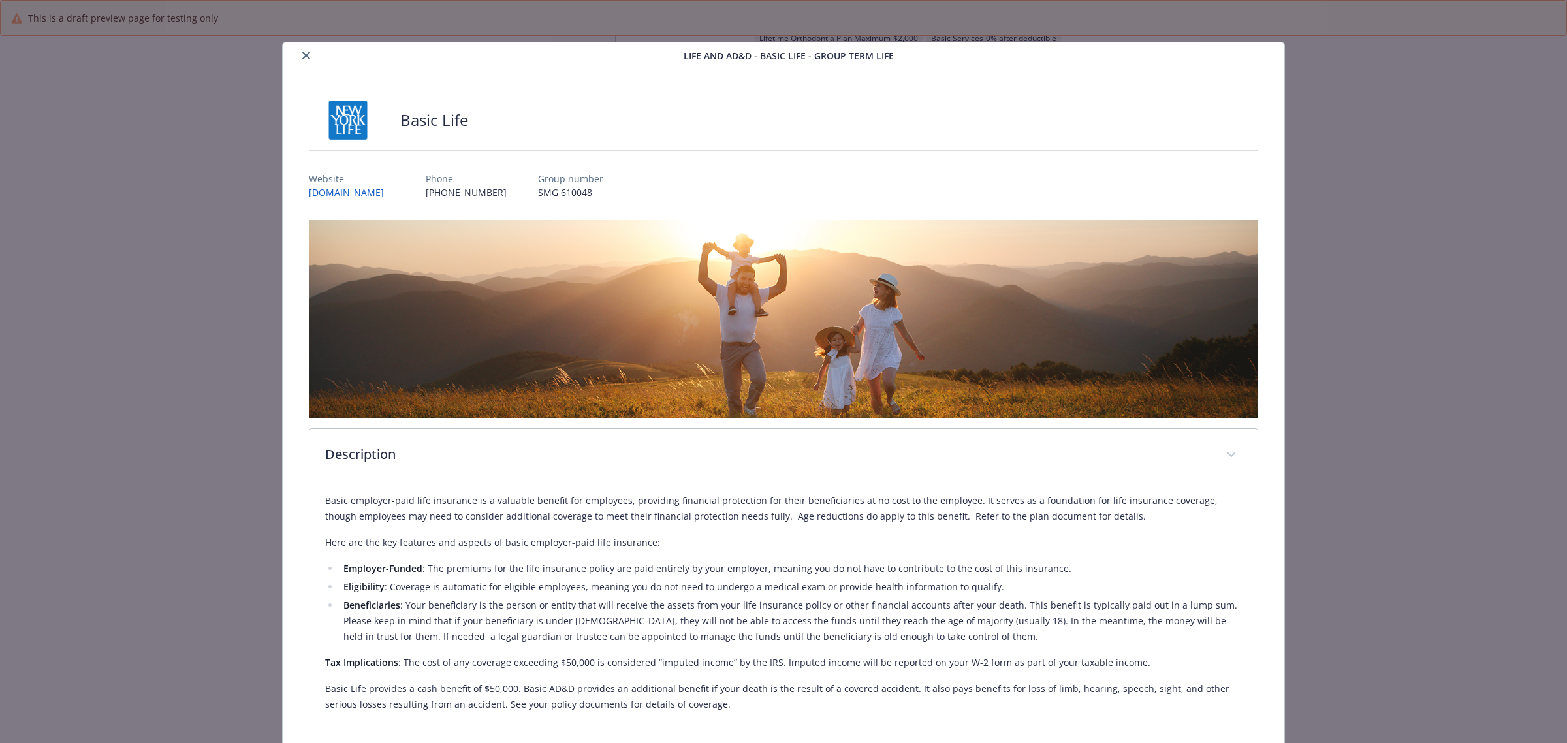
click at [304, 53] on icon "close" at bounding box center [306, 56] width 8 height 8
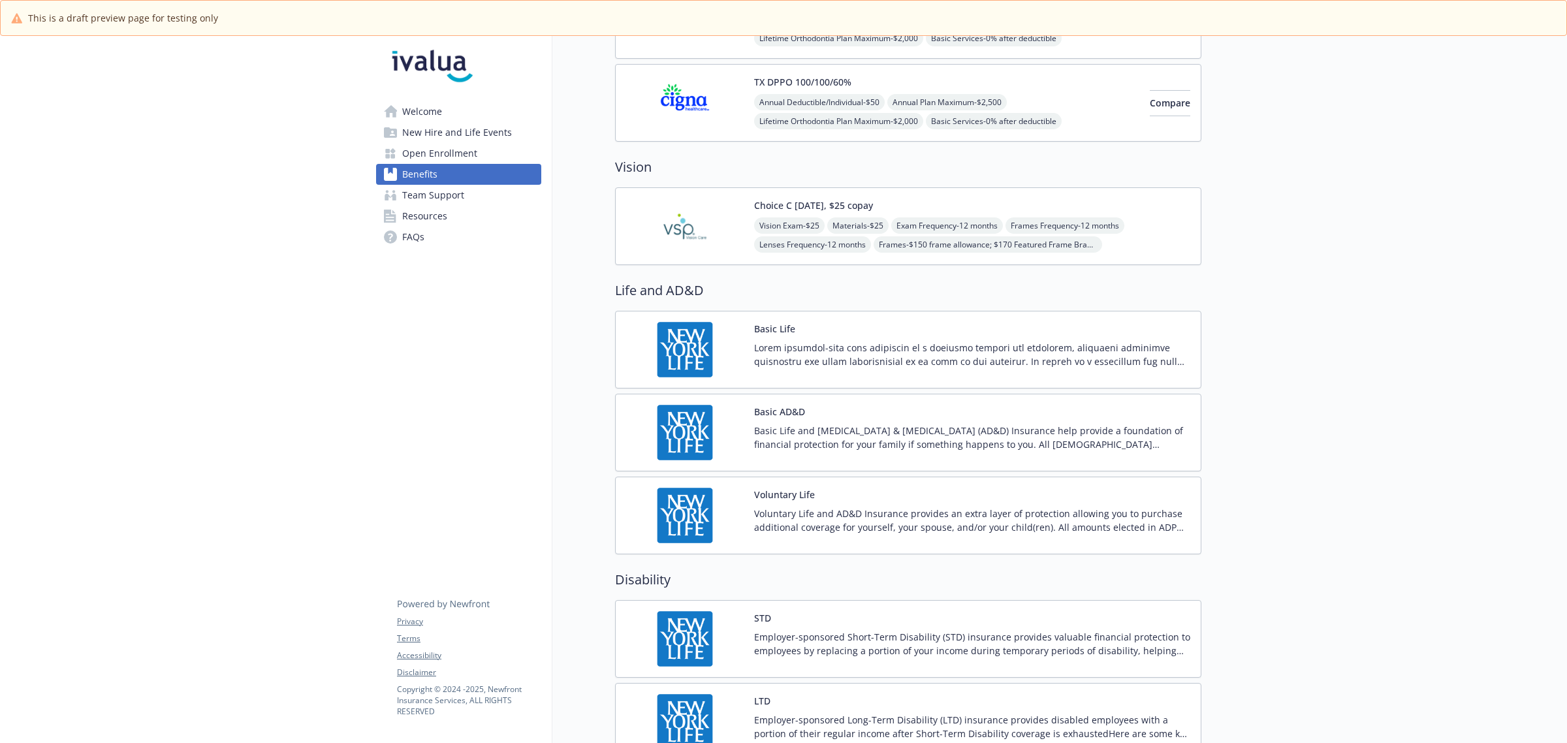
scroll to position [735, 0]
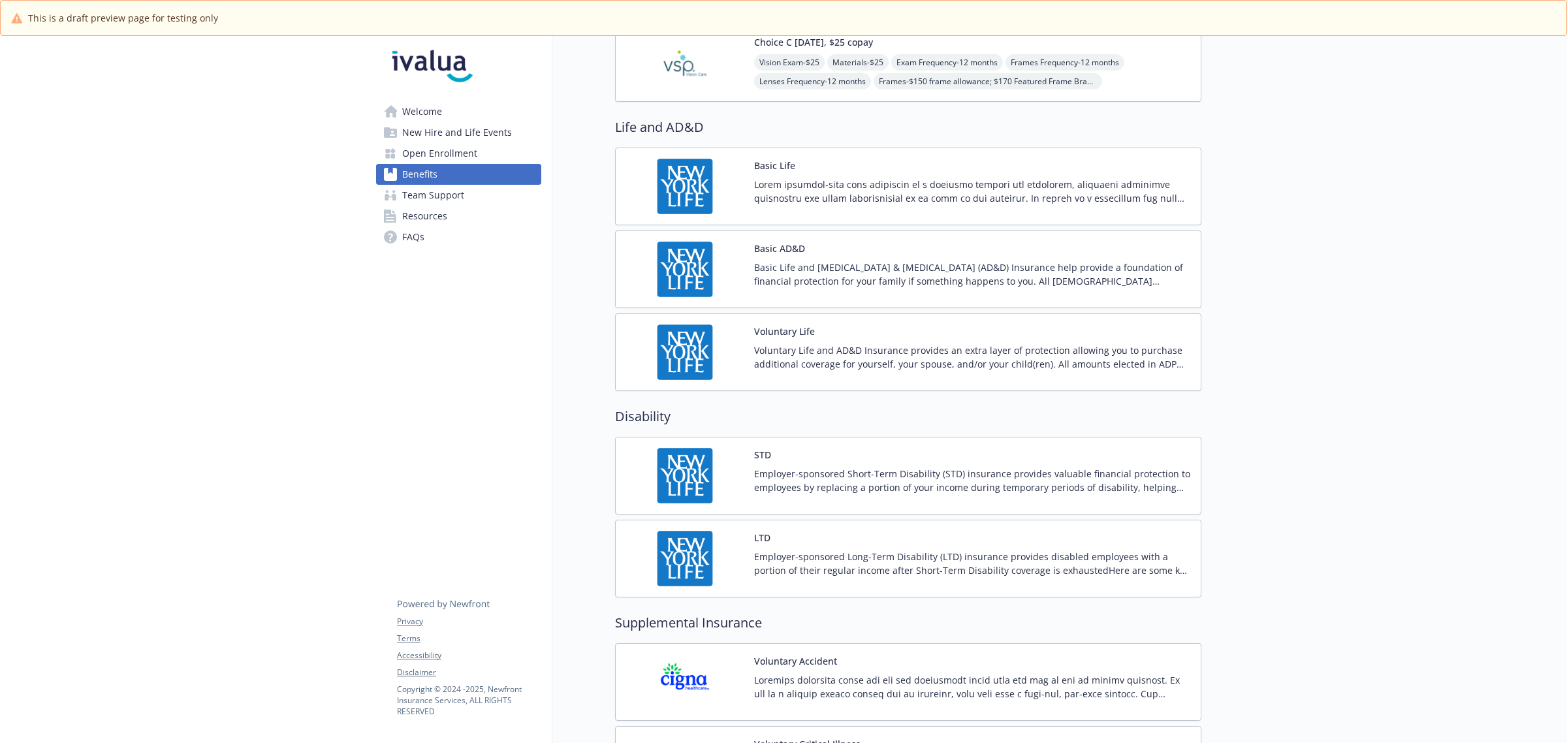
click at [896, 462] on div "STD Employer-sponsored Short-Term Disability (STD) insurance provides valuable …" at bounding box center [972, 476] width 436 height 56
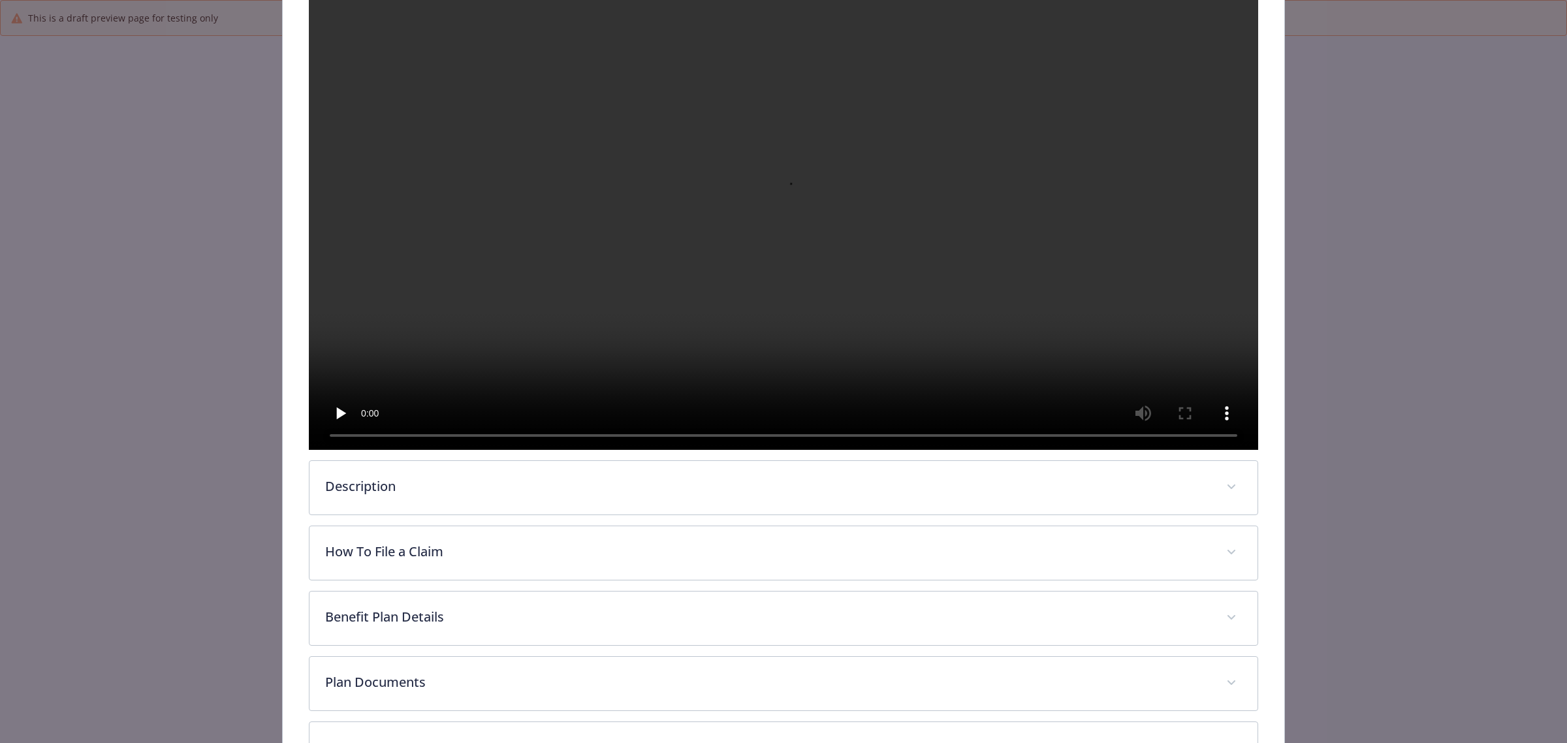
scroll to position [408, 0]
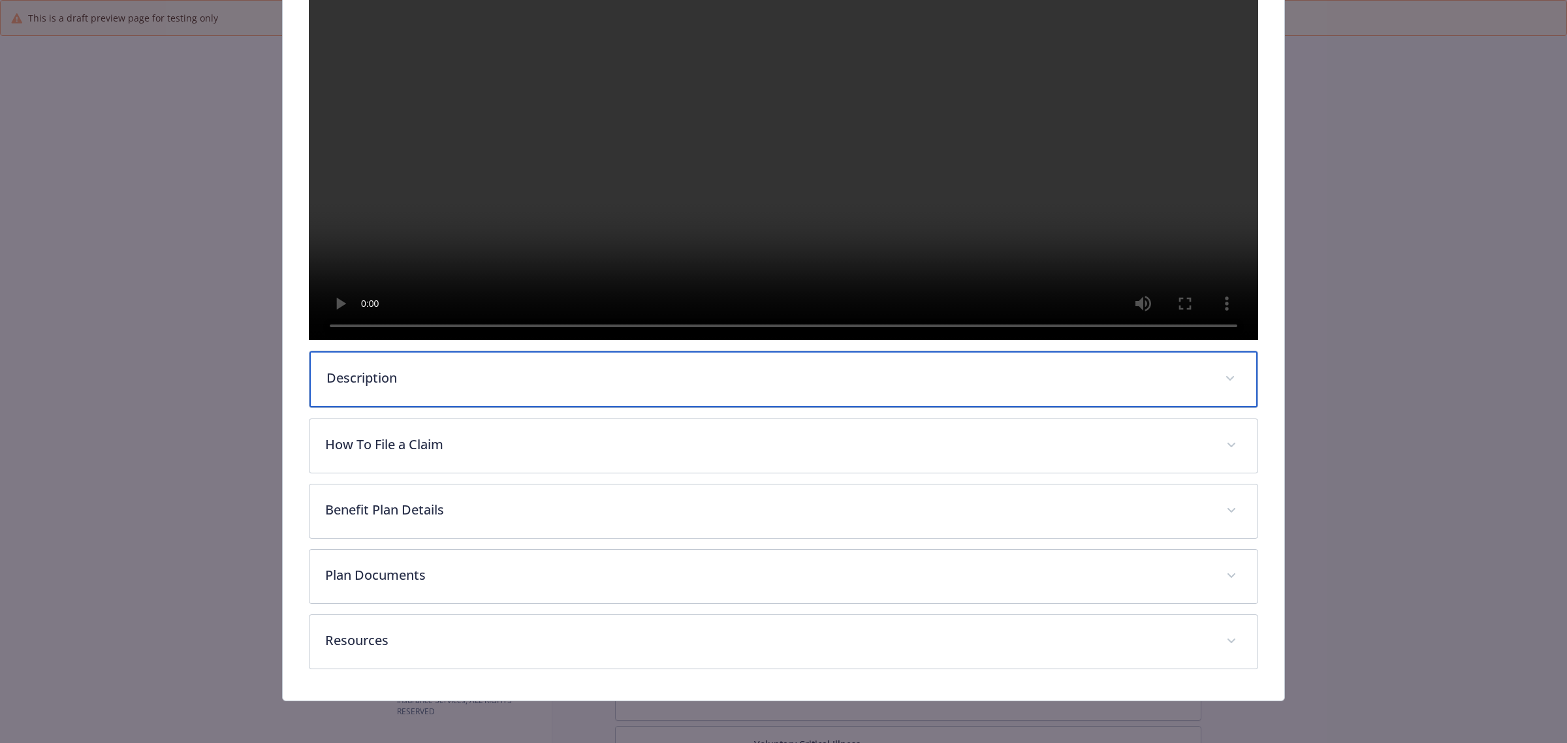
click at [530, 369] on p "Description" at bounding box center [767, 378] width 883 height 20
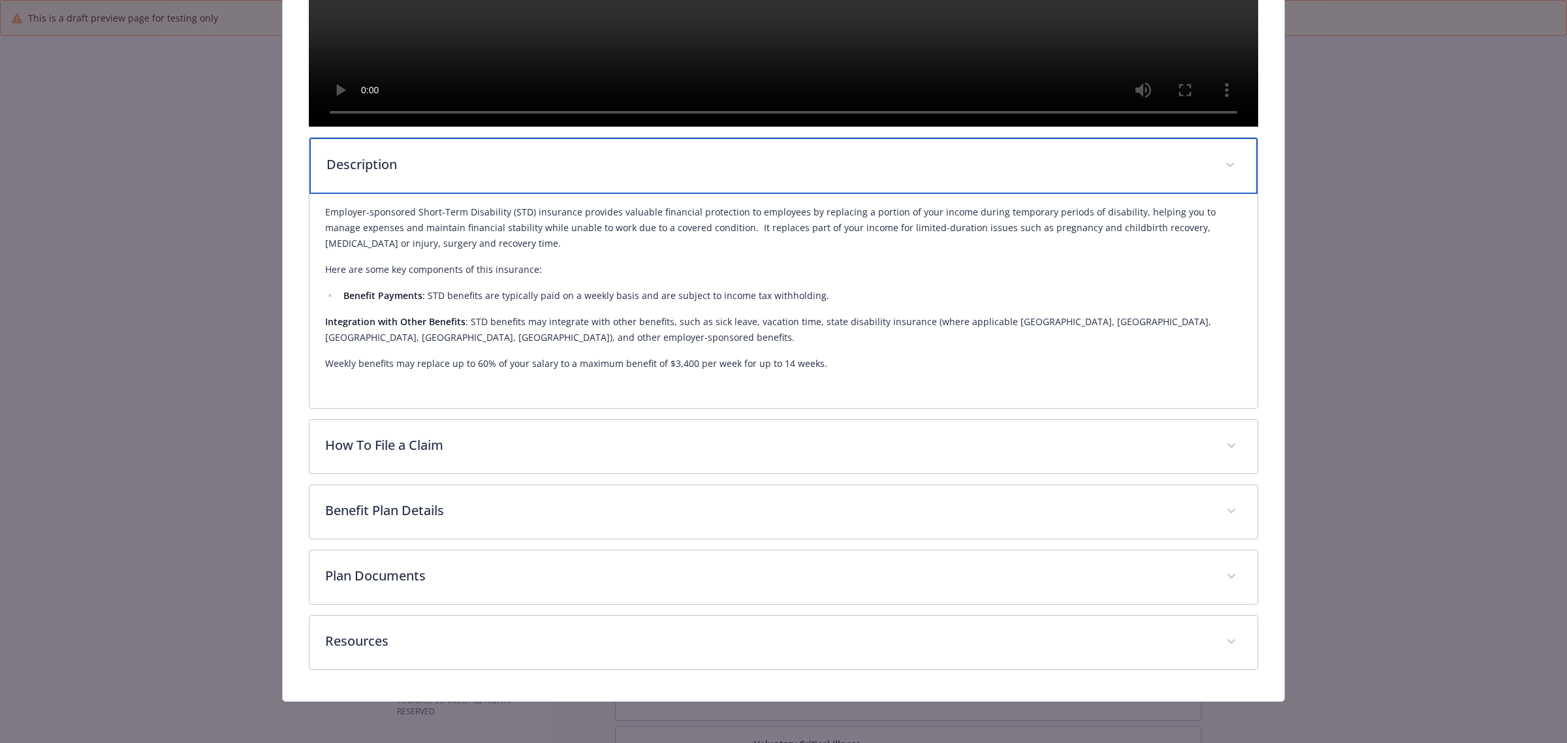
scroll to position [571, 0]
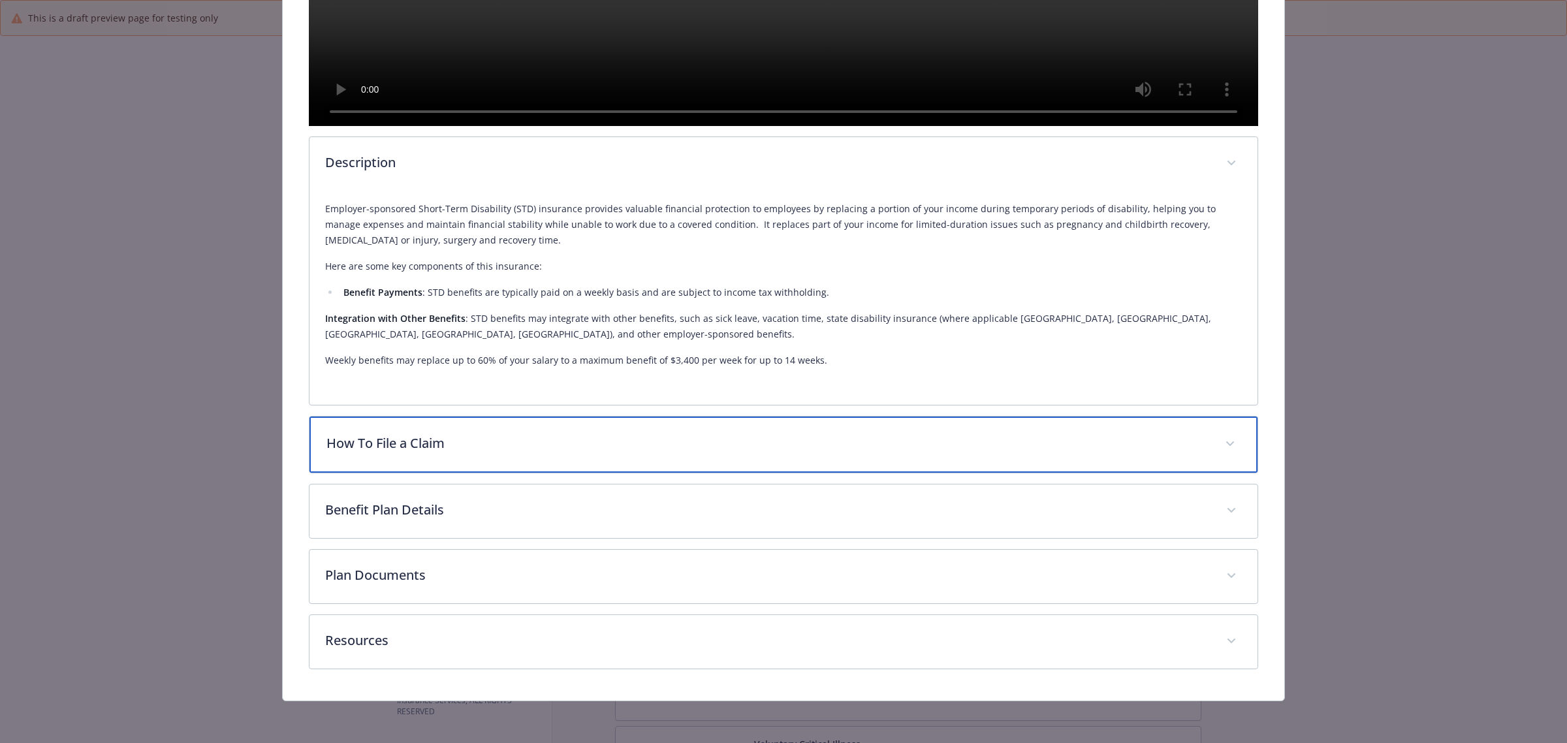
drag, startPoint x: 431, startPoint y: 504, endPoint x: 567, endPoint y: 506, distance: 135.8
click at [431, 453] on p "How To File a Claim" at bounding box center [767, 444] width 883 height 20
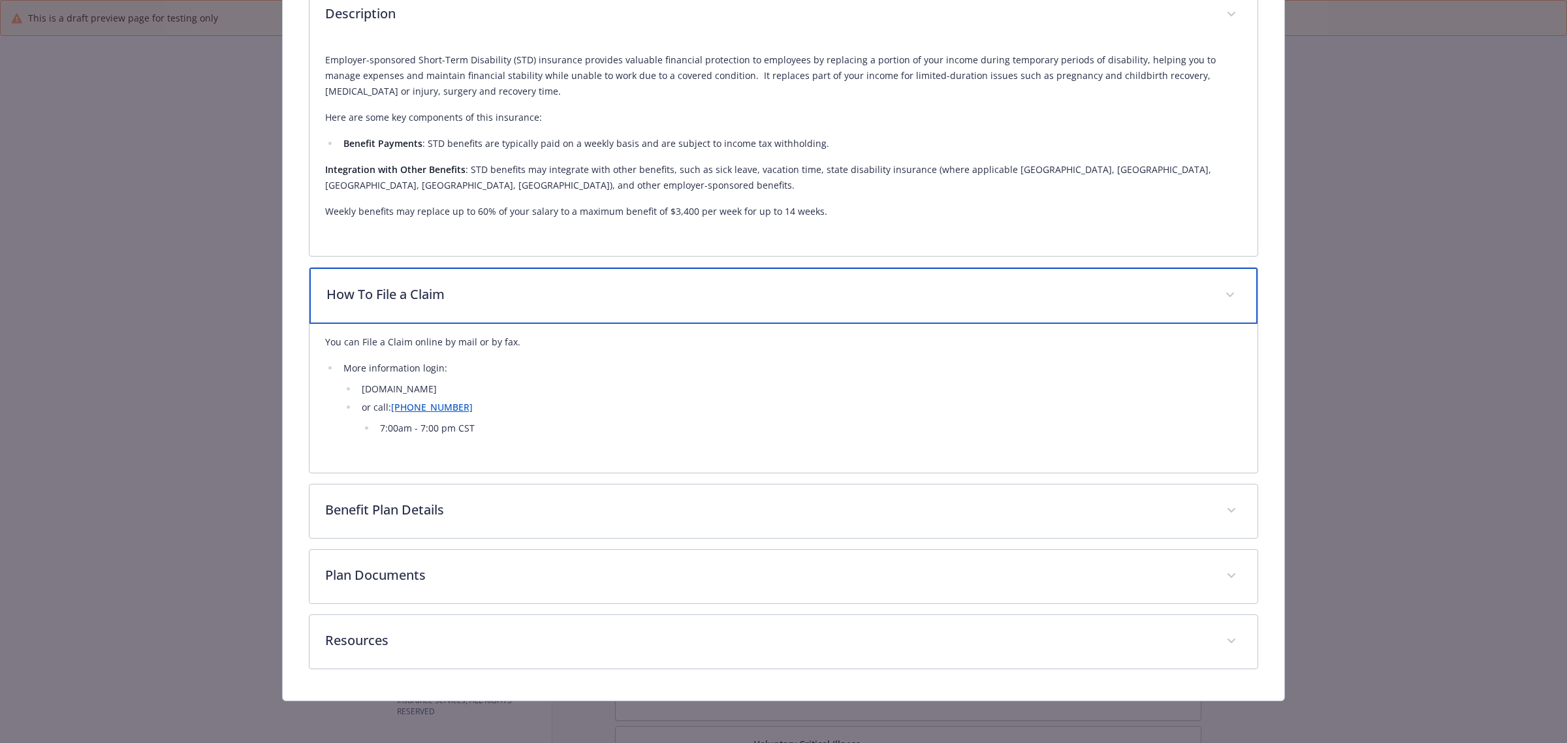
scroll to position [772, 0]
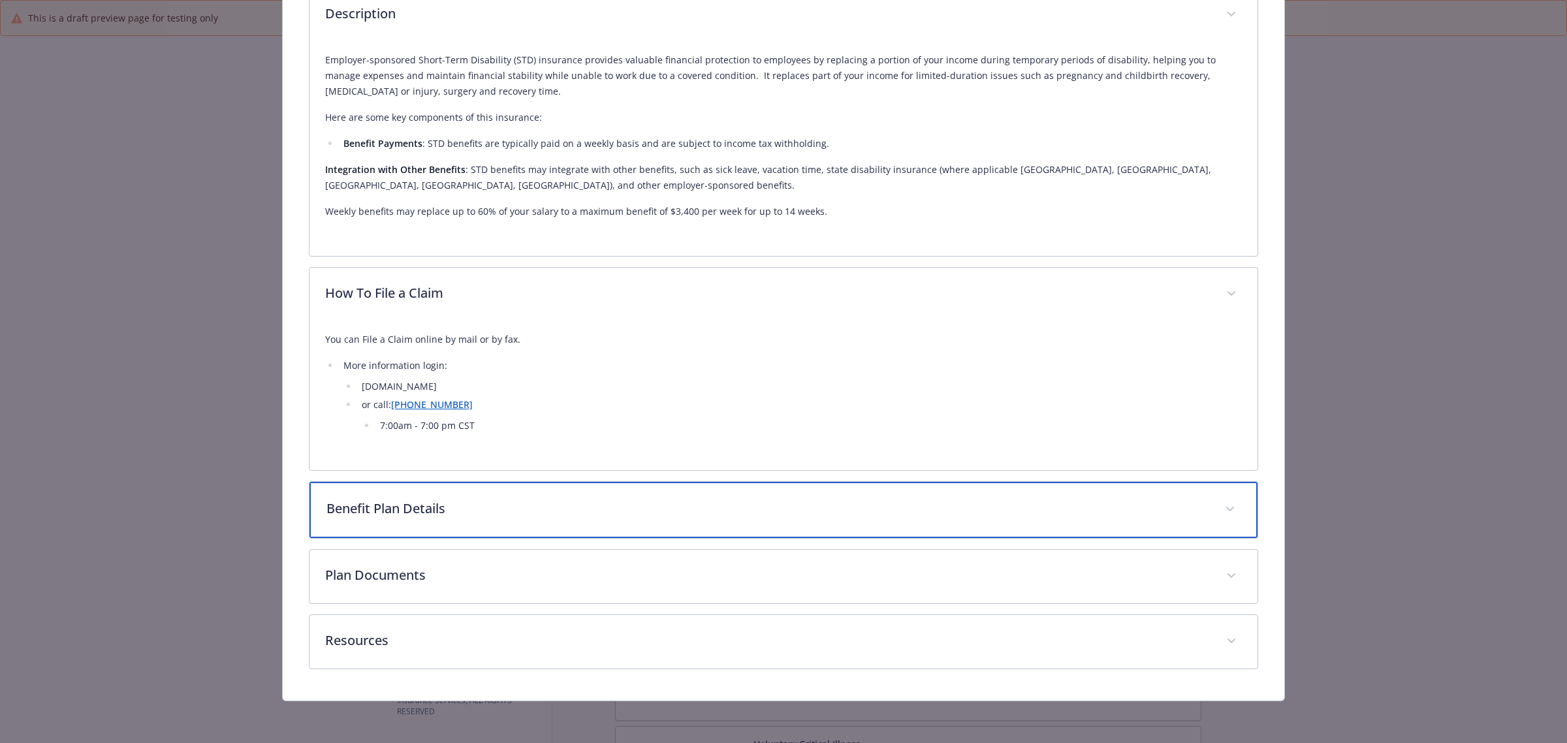
click at [494, 509] on p "Benefit Plan Details" at bounding box center [767, 509] width 883 height 20
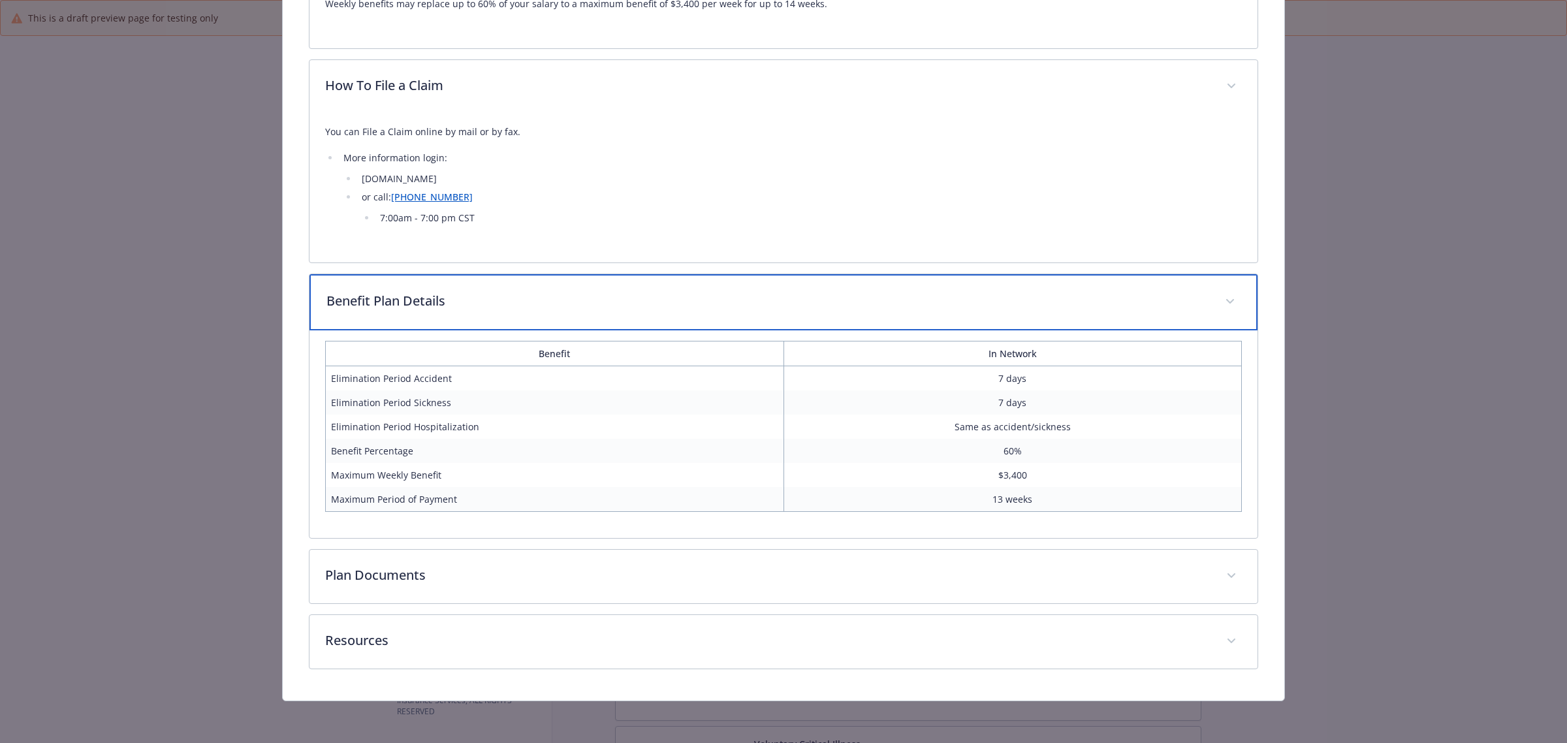
scroll to position [981, 0]
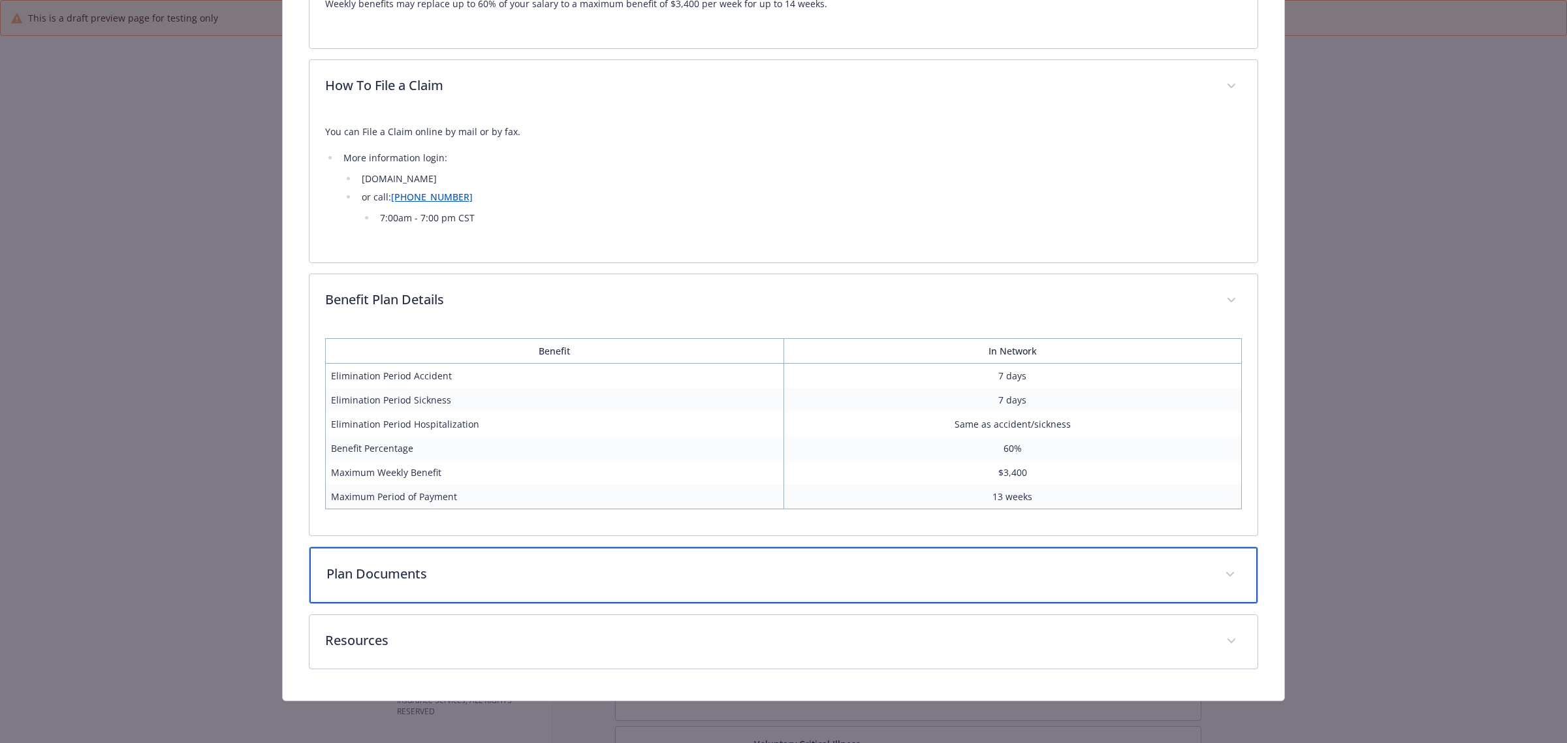
click at [618, 570] on p "Plan Documents" at bounding box center [767, 574] width 883 height 20
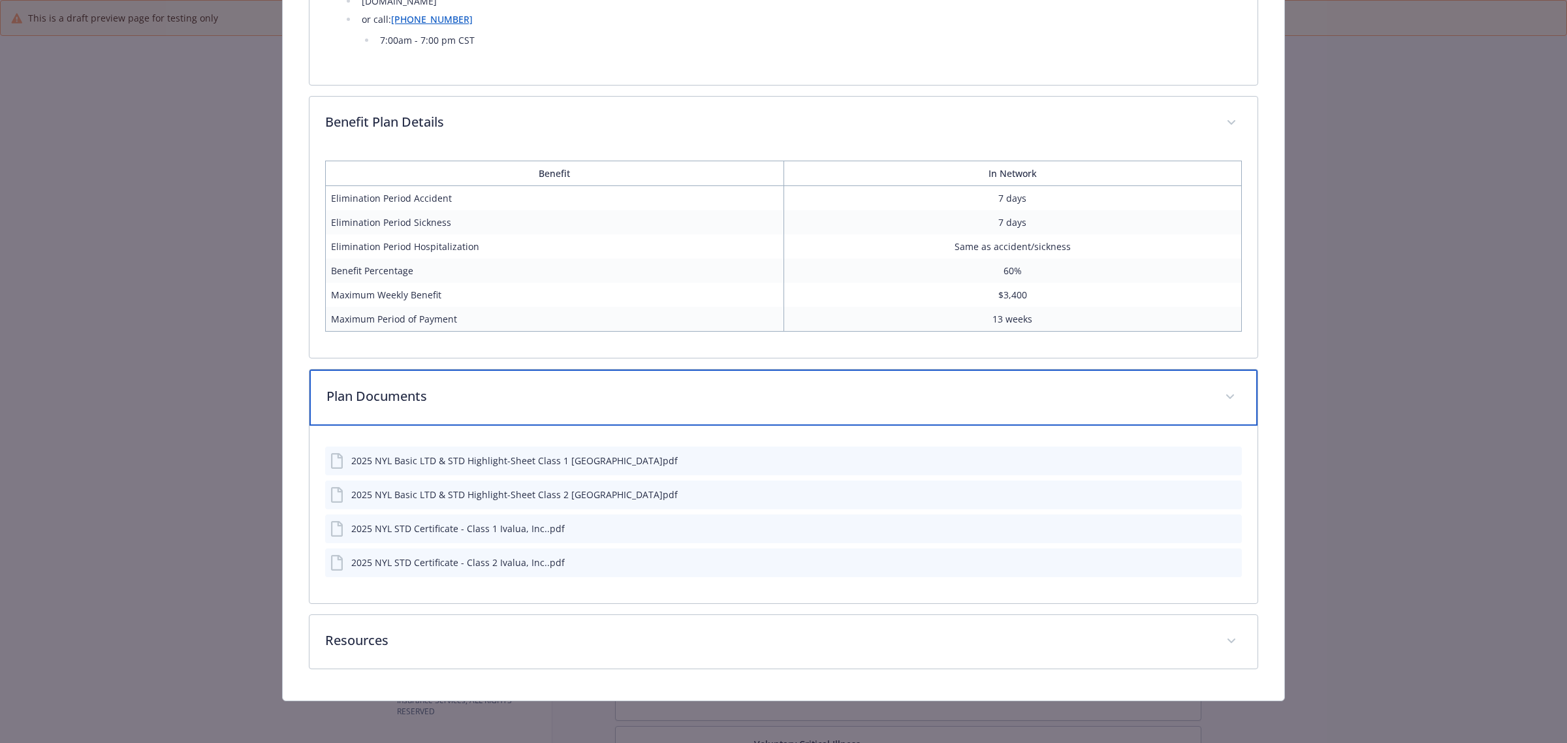
scroll to position [1158, 0]
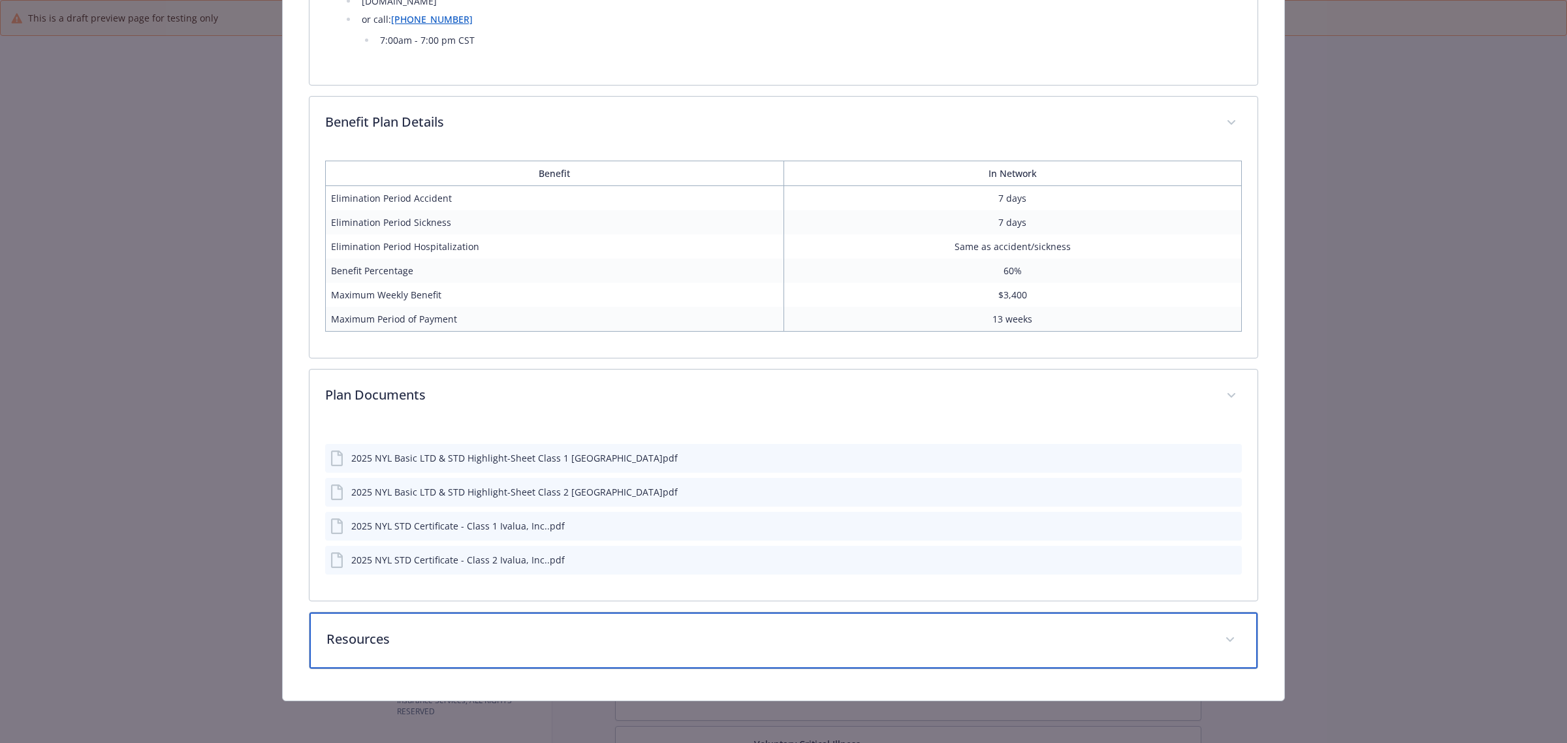
click at [451, 643] on p "Resources" at bounding box center [767, 639] width 883 height 20
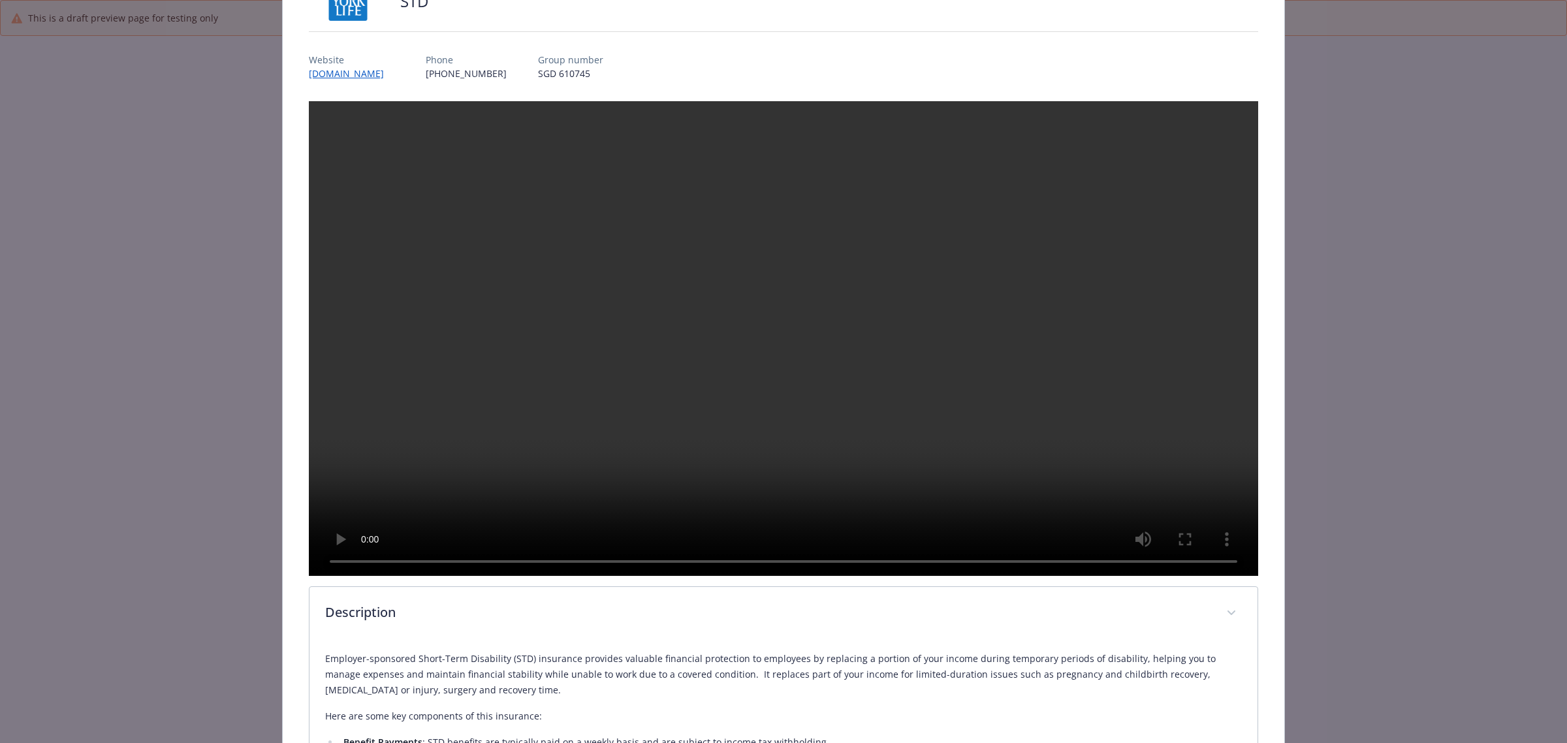
scroll to position [0, 0]
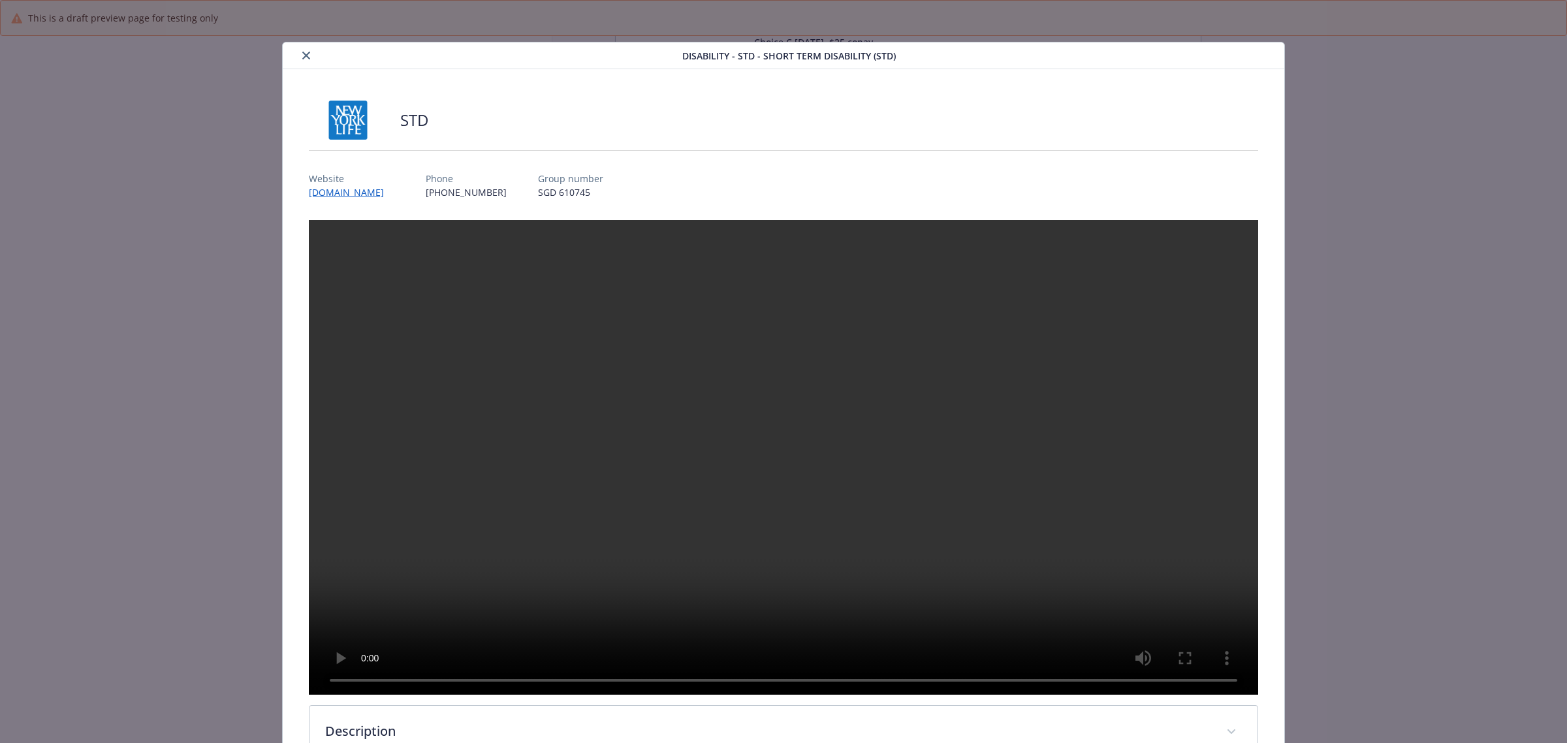
click at [302, 59] on button "close" at bounding box center [306, 56] width 16 height 16
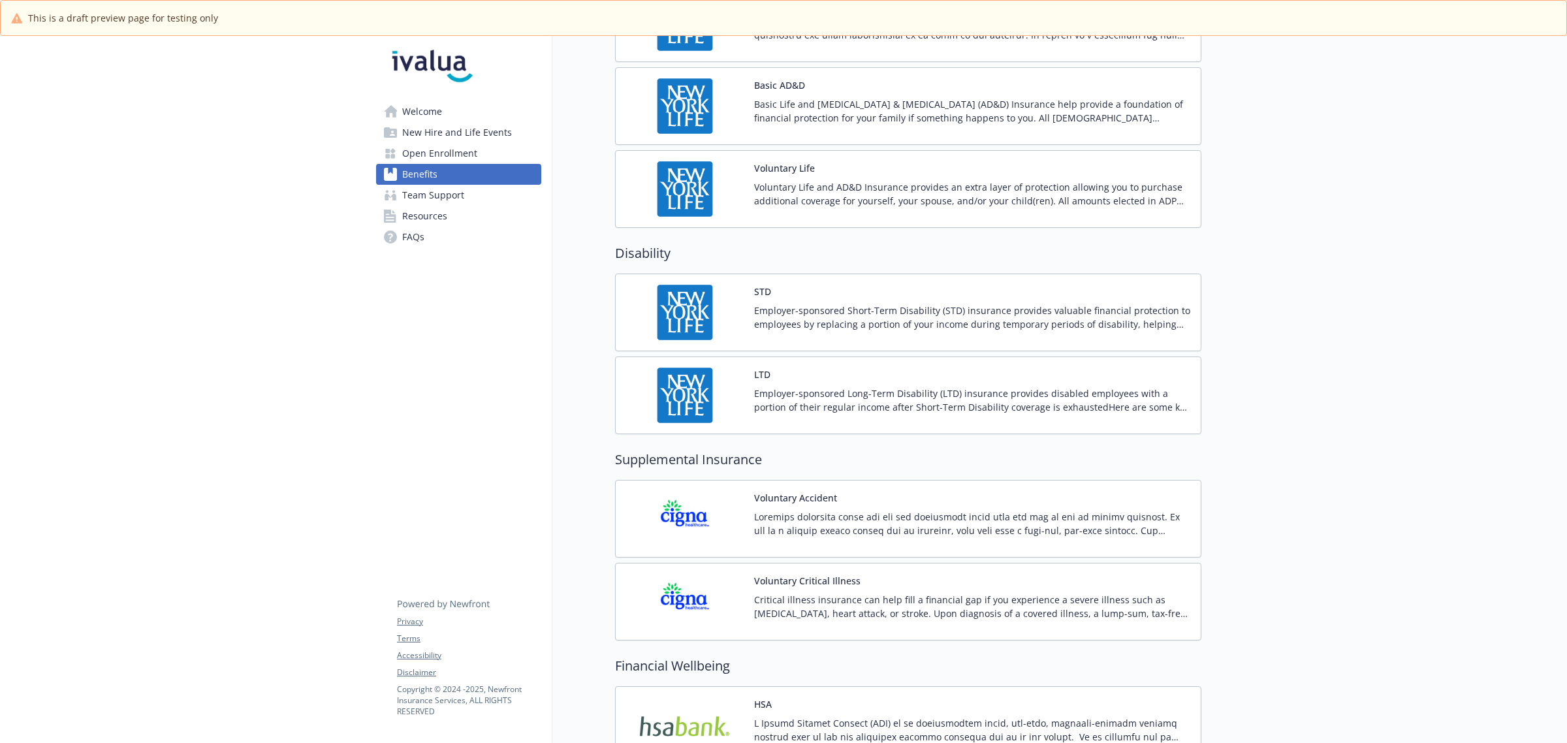
click at [804, 408] on p "Employer-sponsored Long-Term Disability (LTD) insurance provides disabled emplo…" at bounding box center [972, 400] width 436 height 27
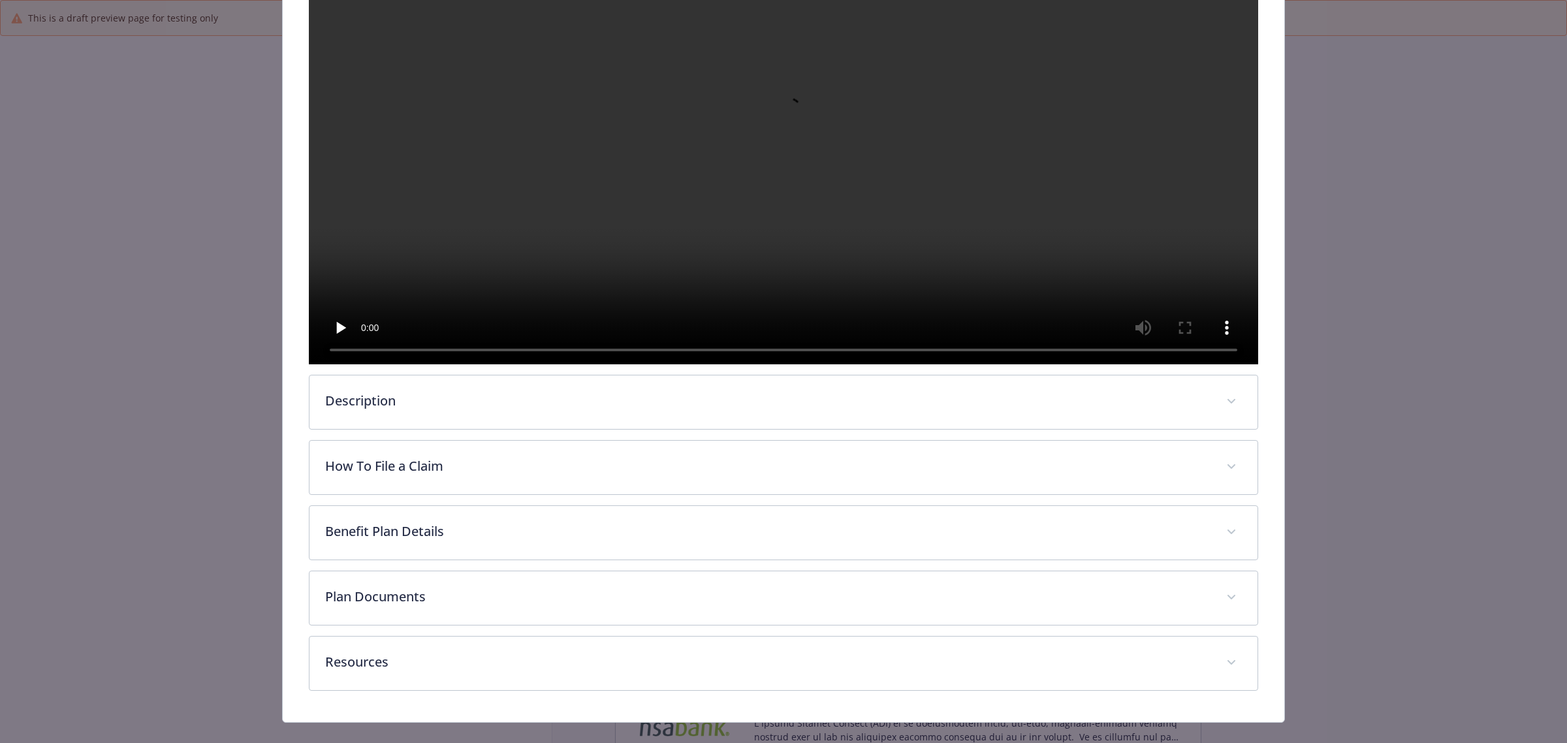
scroll to position [408, 0]
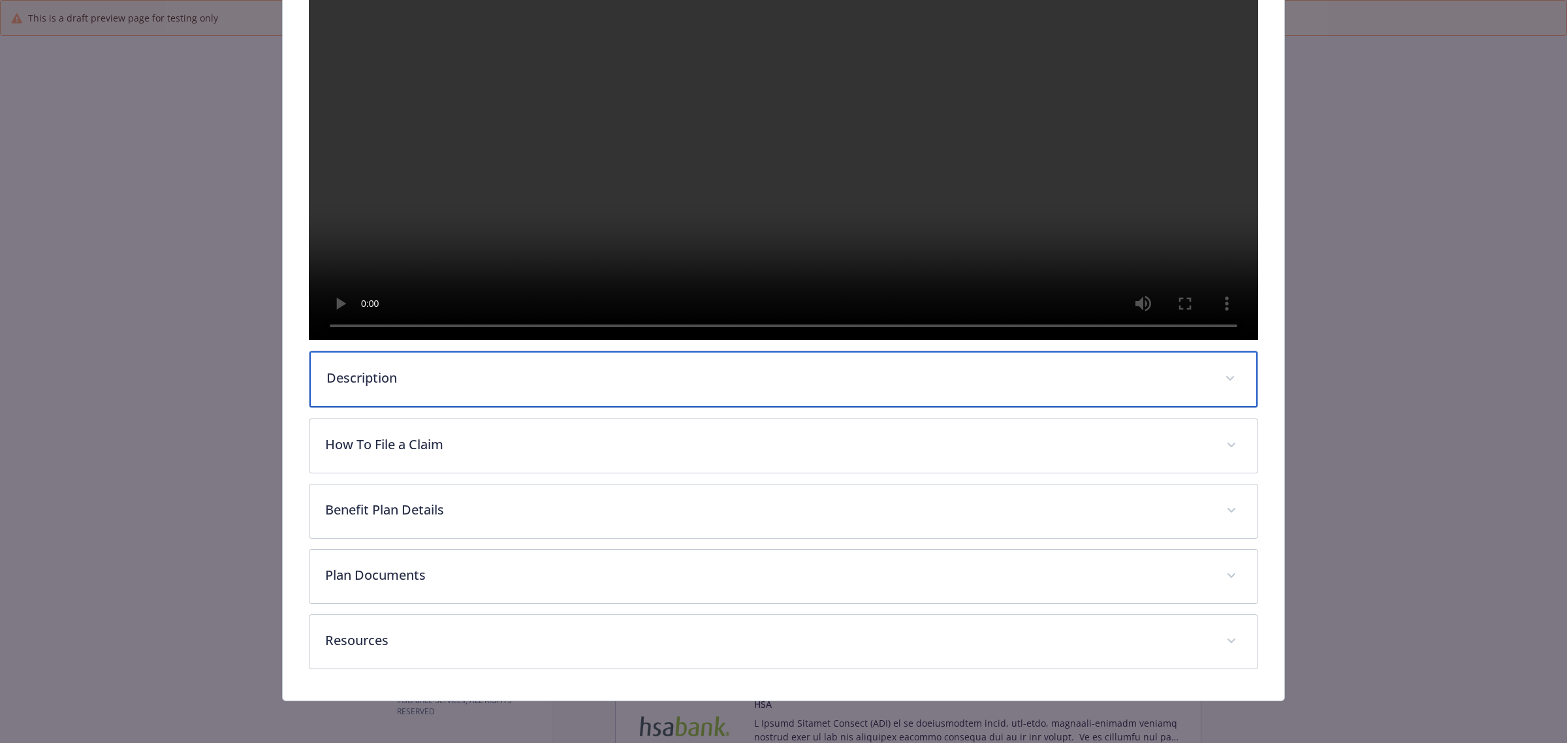
click at [453, 384] on p "Description" at bounding box center [767, 378] width 883 height 20
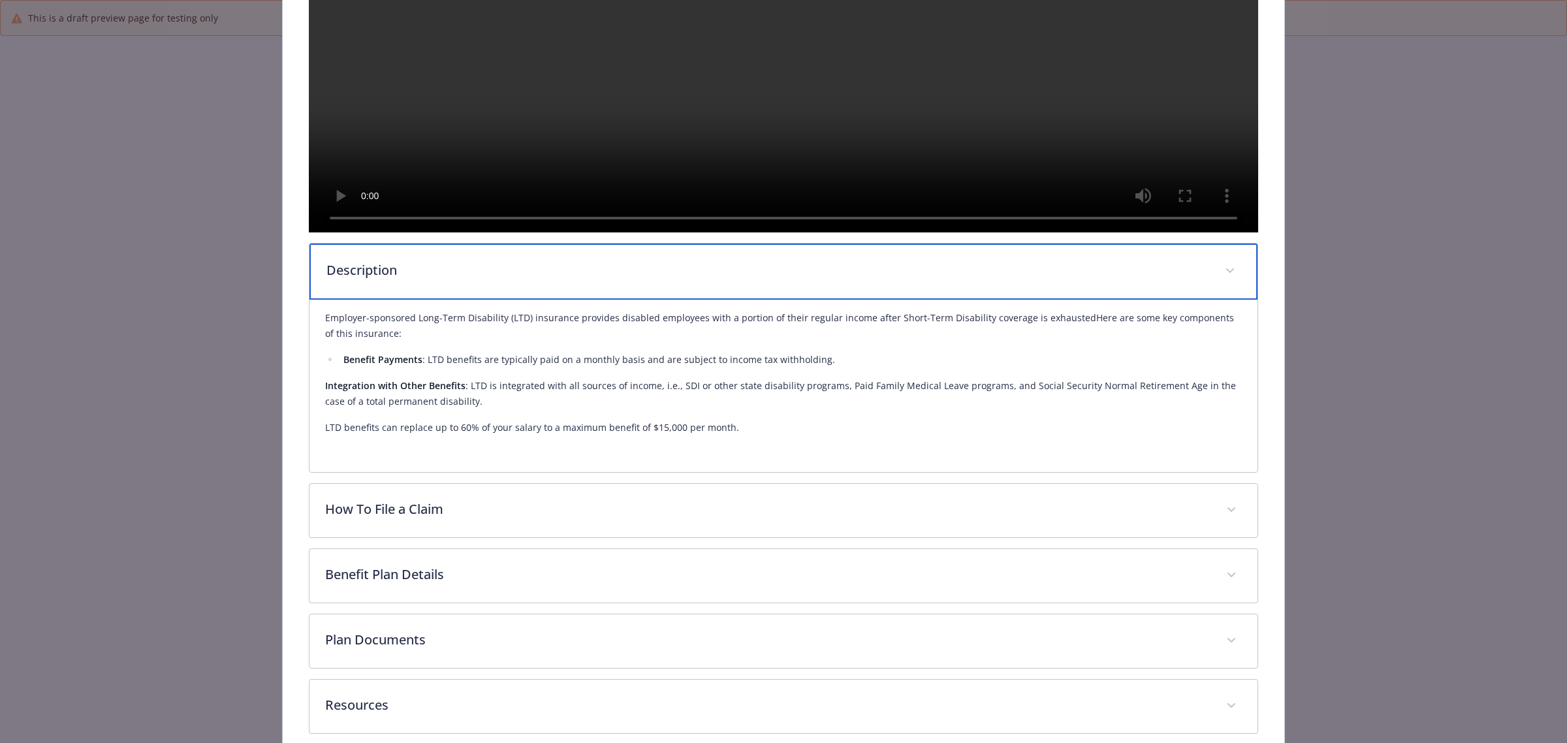
scroll to position [490, 0]
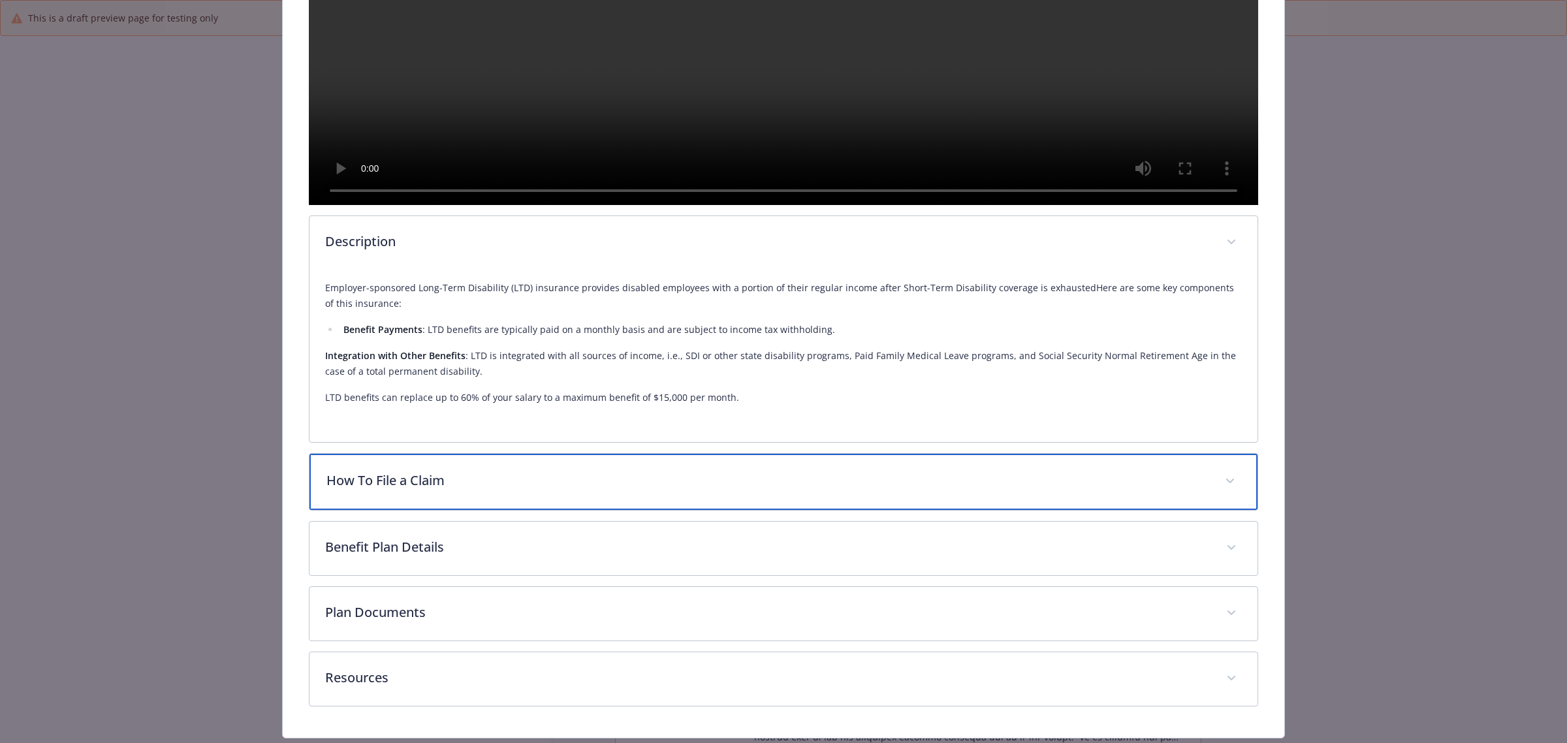
click at [448, 490] on p "How To File a Claim" at bounding box center [767, 481] width 883 height 20
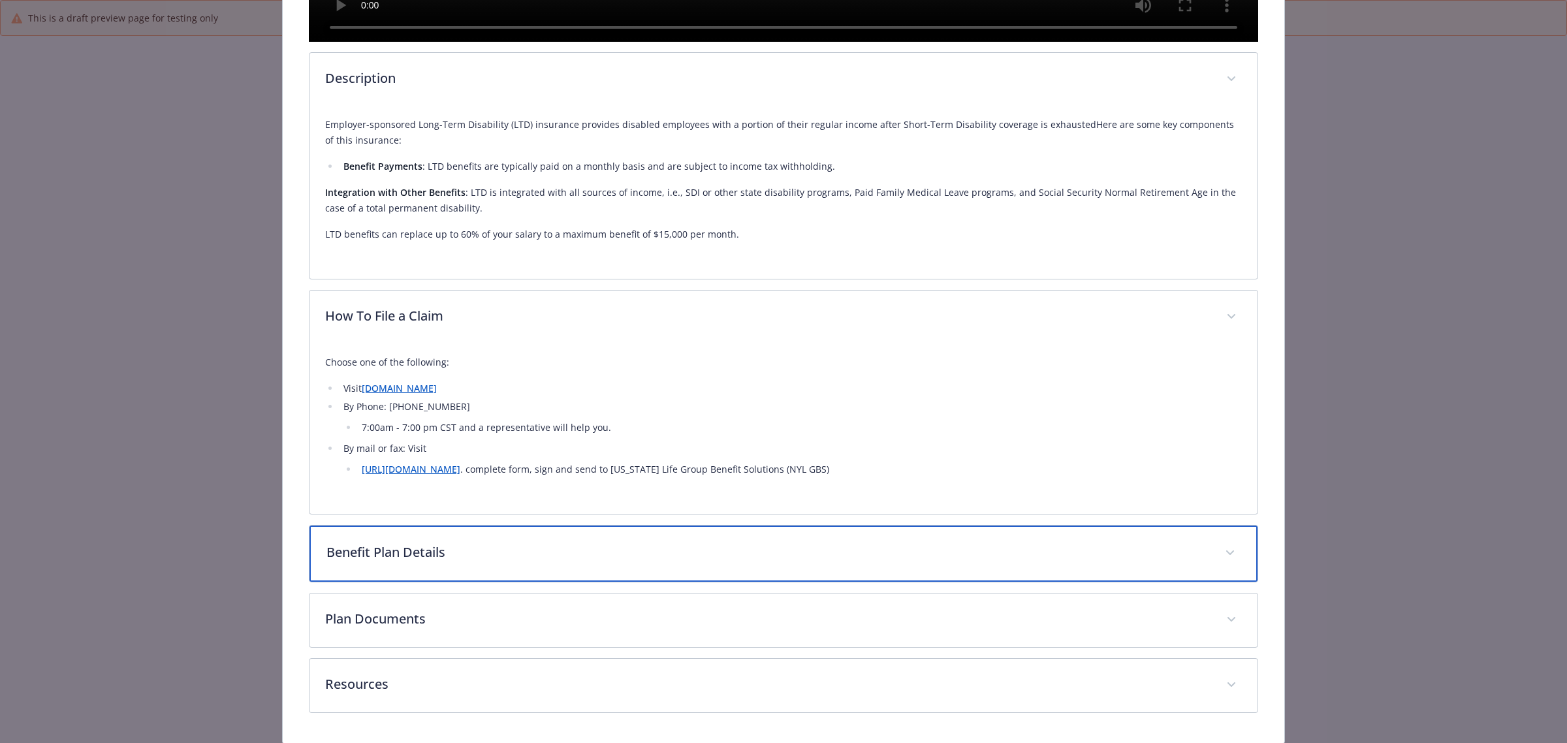
click at [418, 582] on div "Benefit Plan Details" at bounding box center [784, 554] width 948 height 56
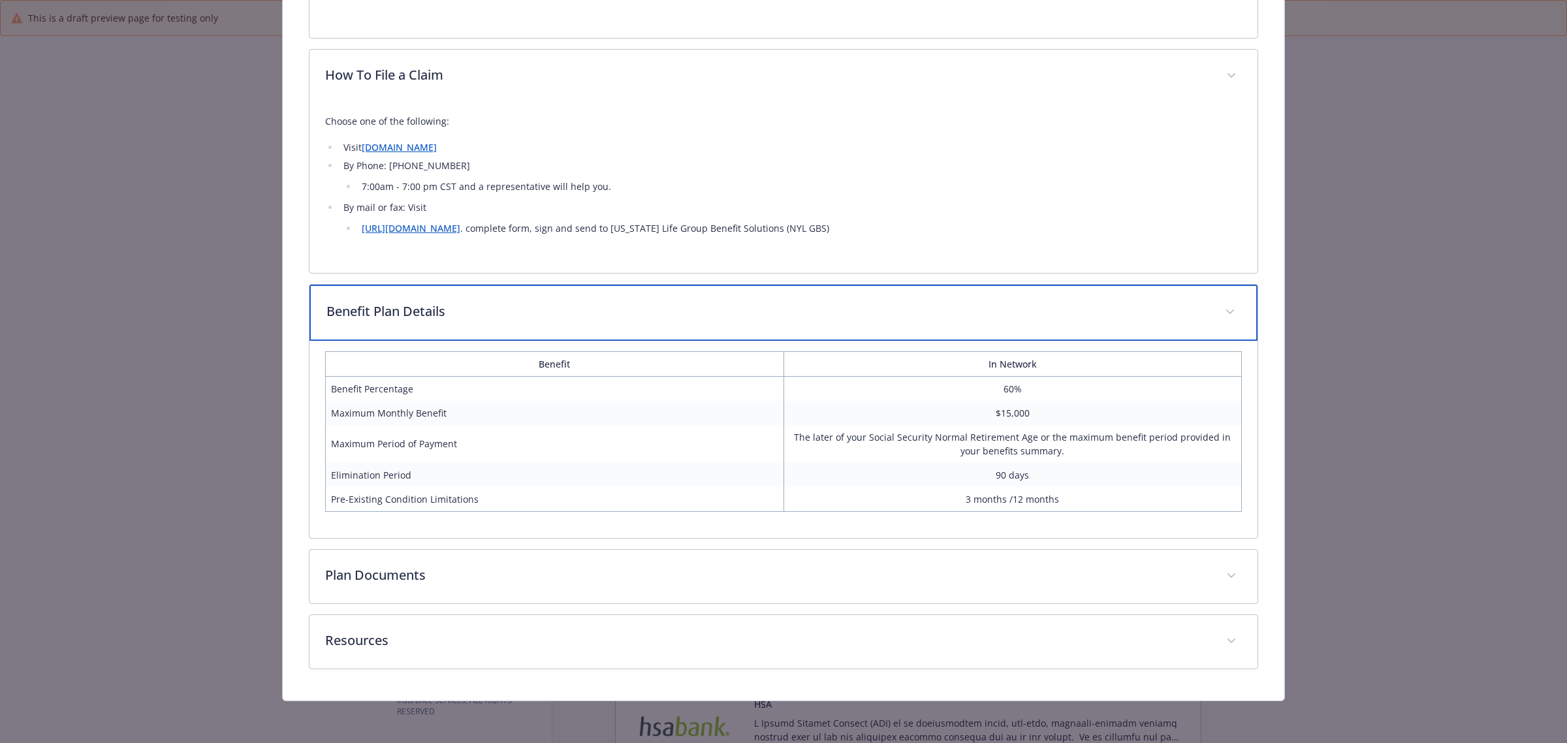
scroll to position [949, 0]
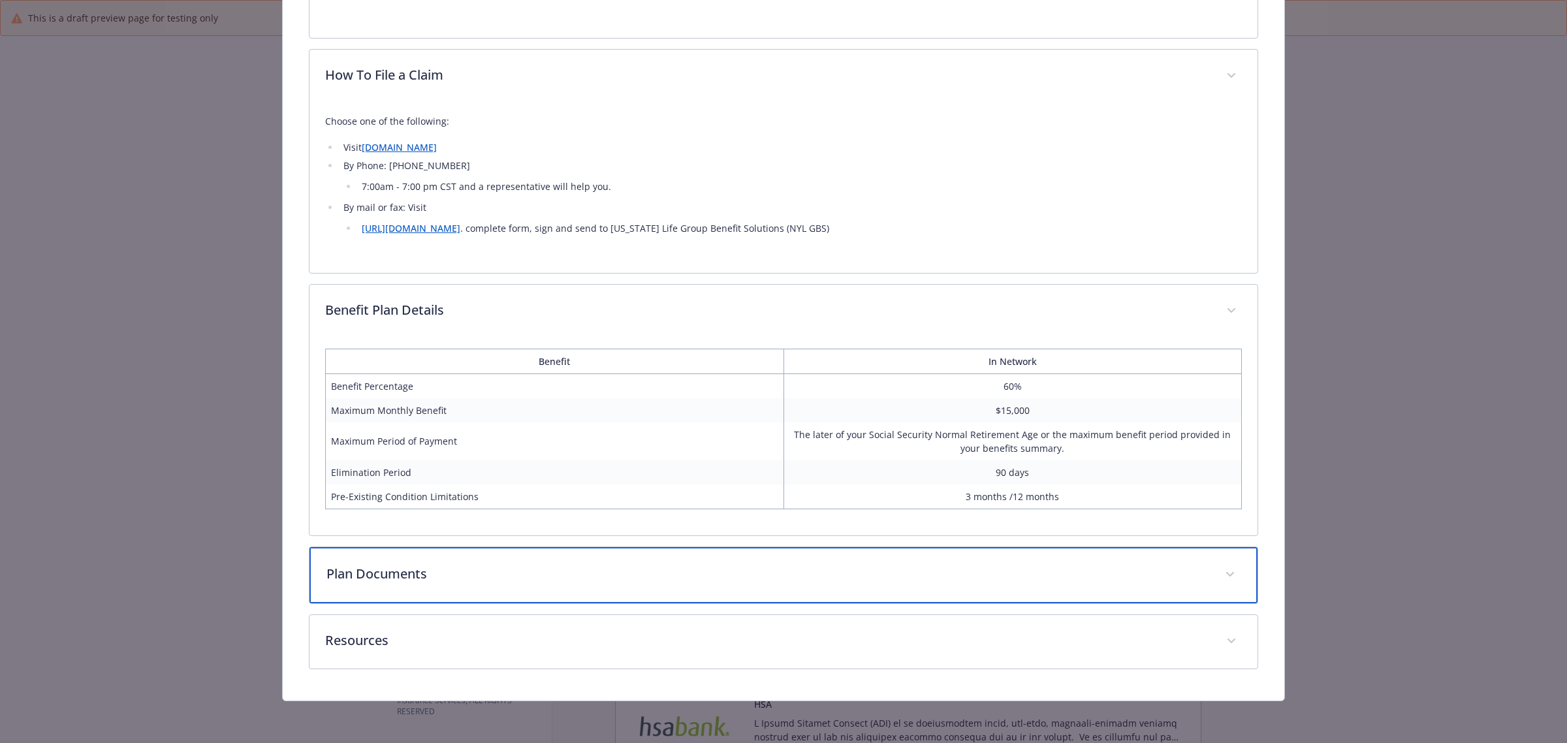
click at [407, 577] on p "Plan Documents" at bounding box center [767, 574] width 883 height 20
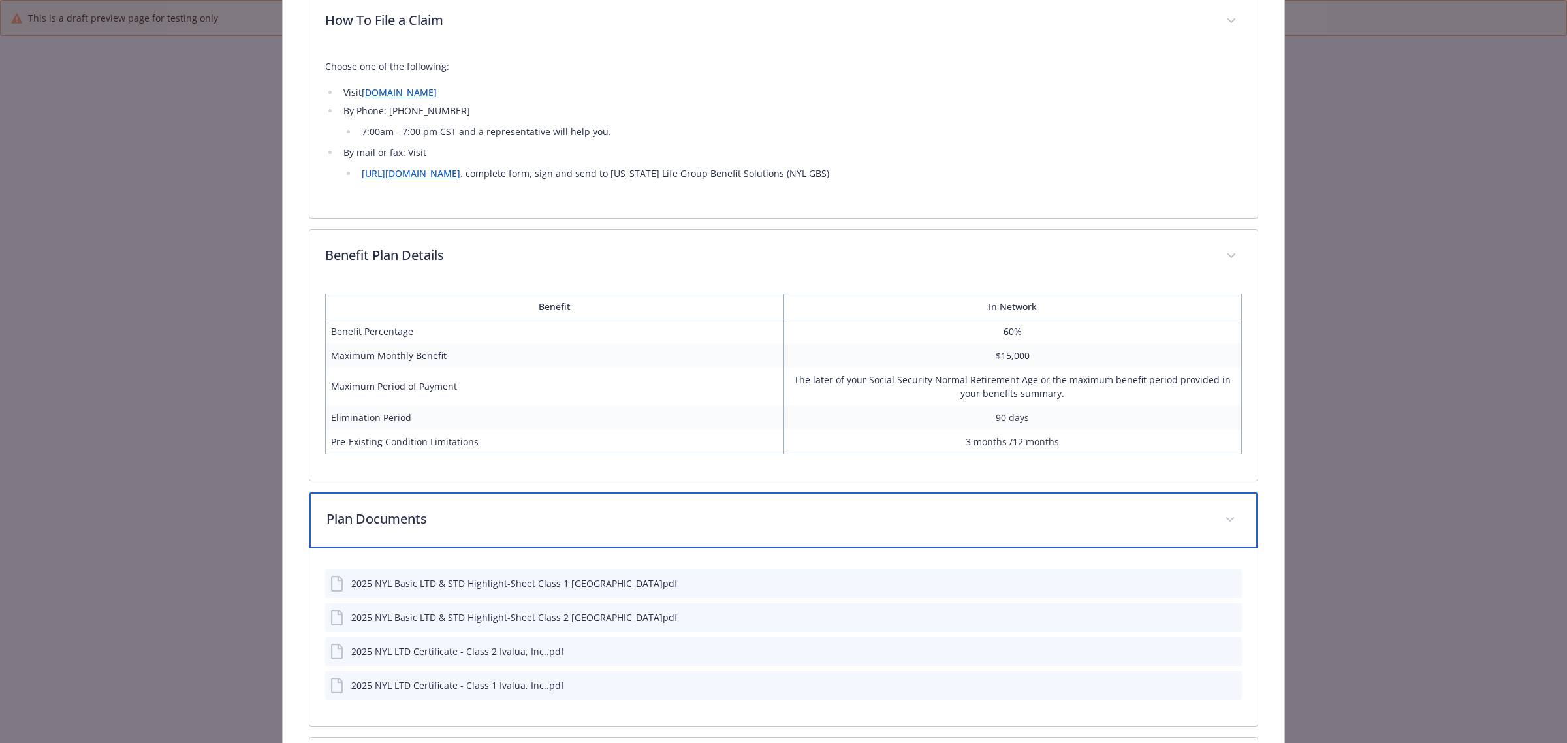
scroll to position [1127, 0]
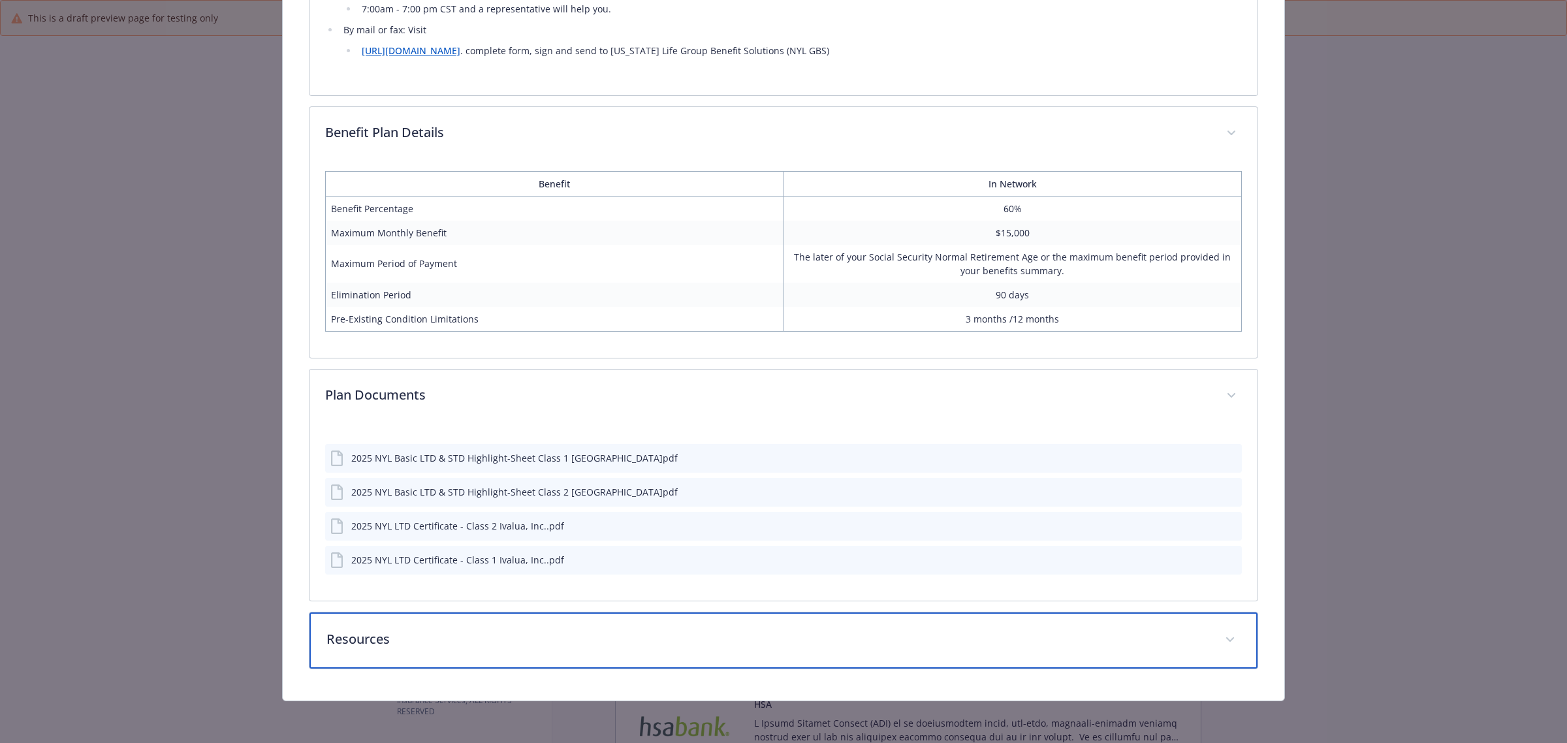
click at [420, 621] on div "Resources" at bounding box center [784, 640] width 948 height 56
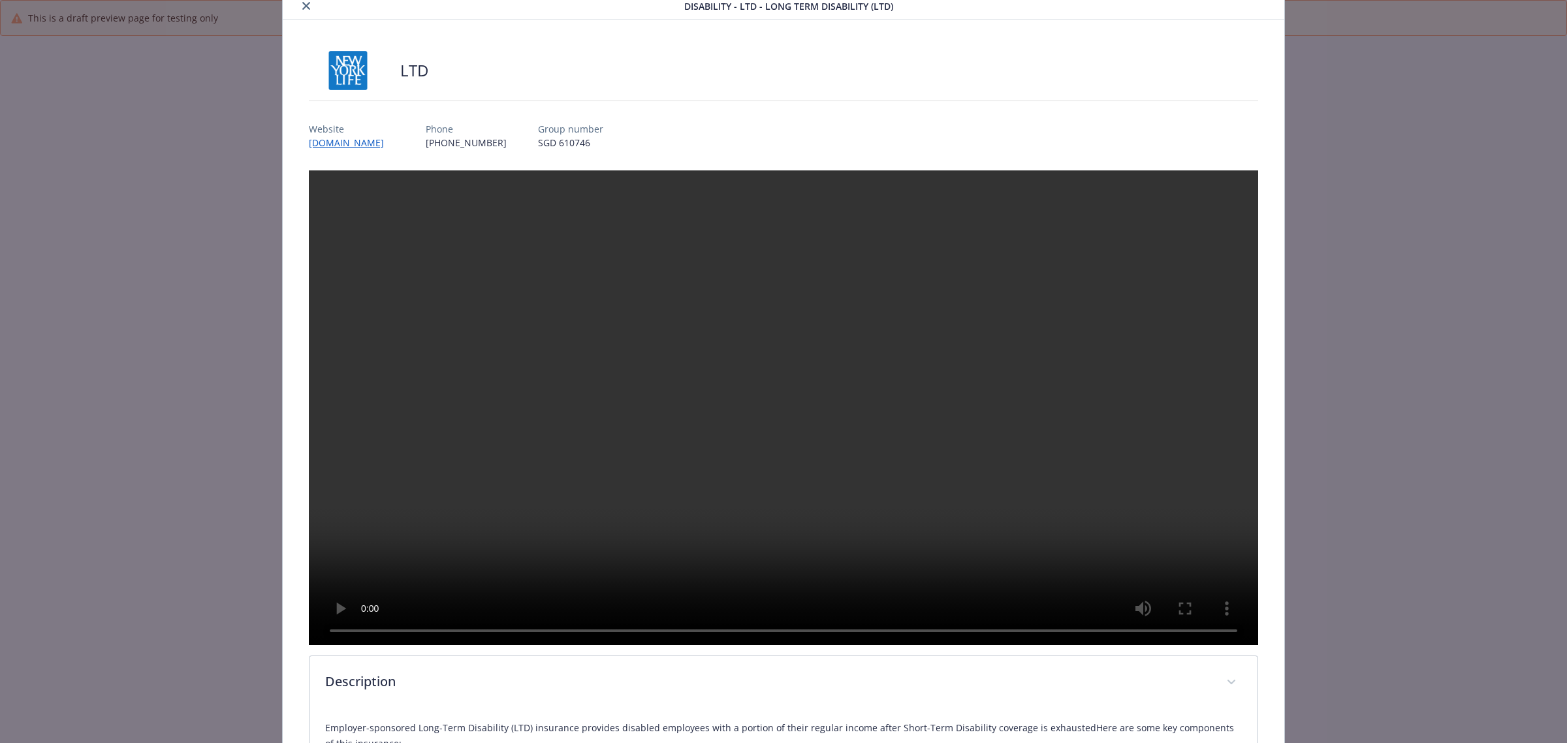
scroll to position [0, 0]
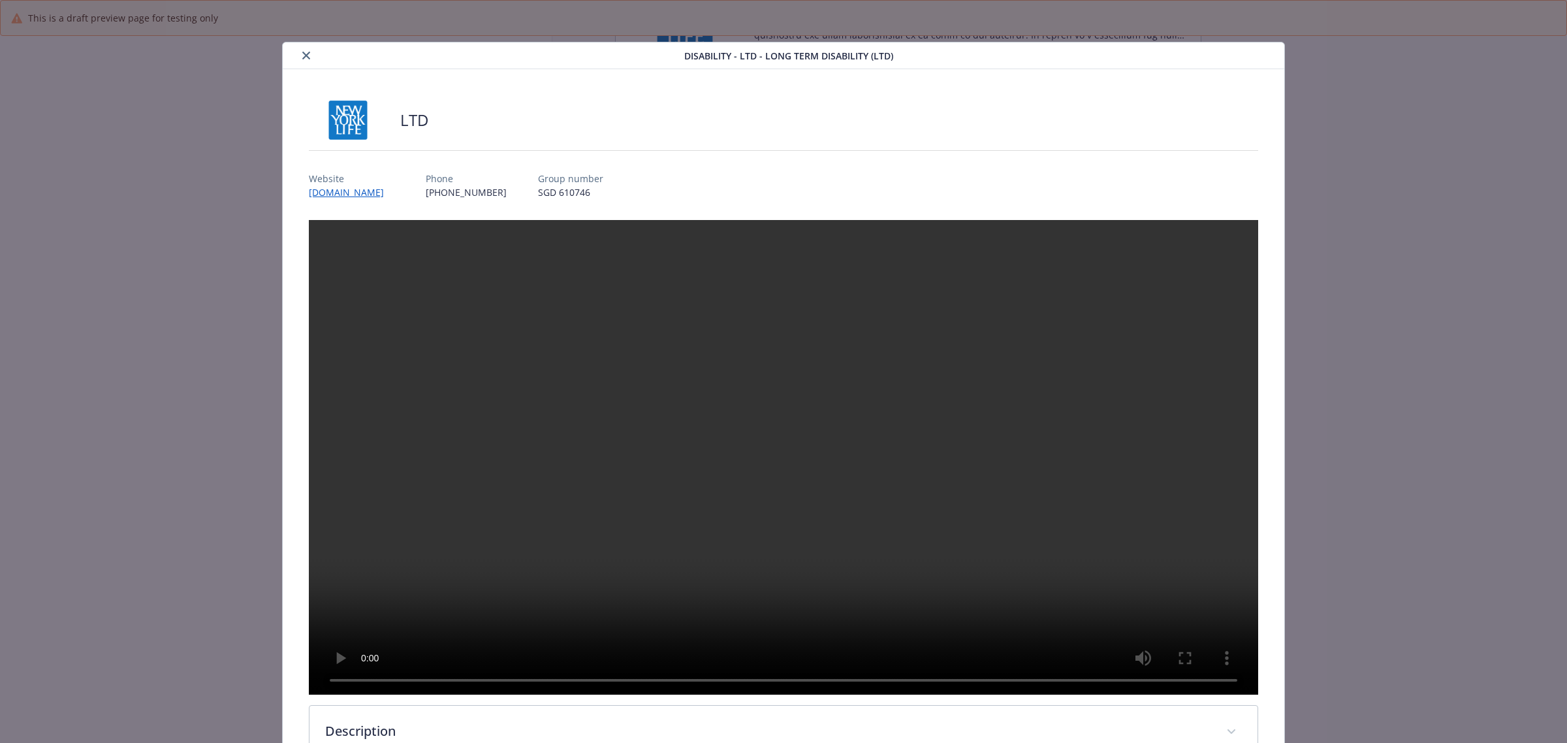
click at [304, 52] on icon "close" at bounding box center [306, 56] width 8 height 8
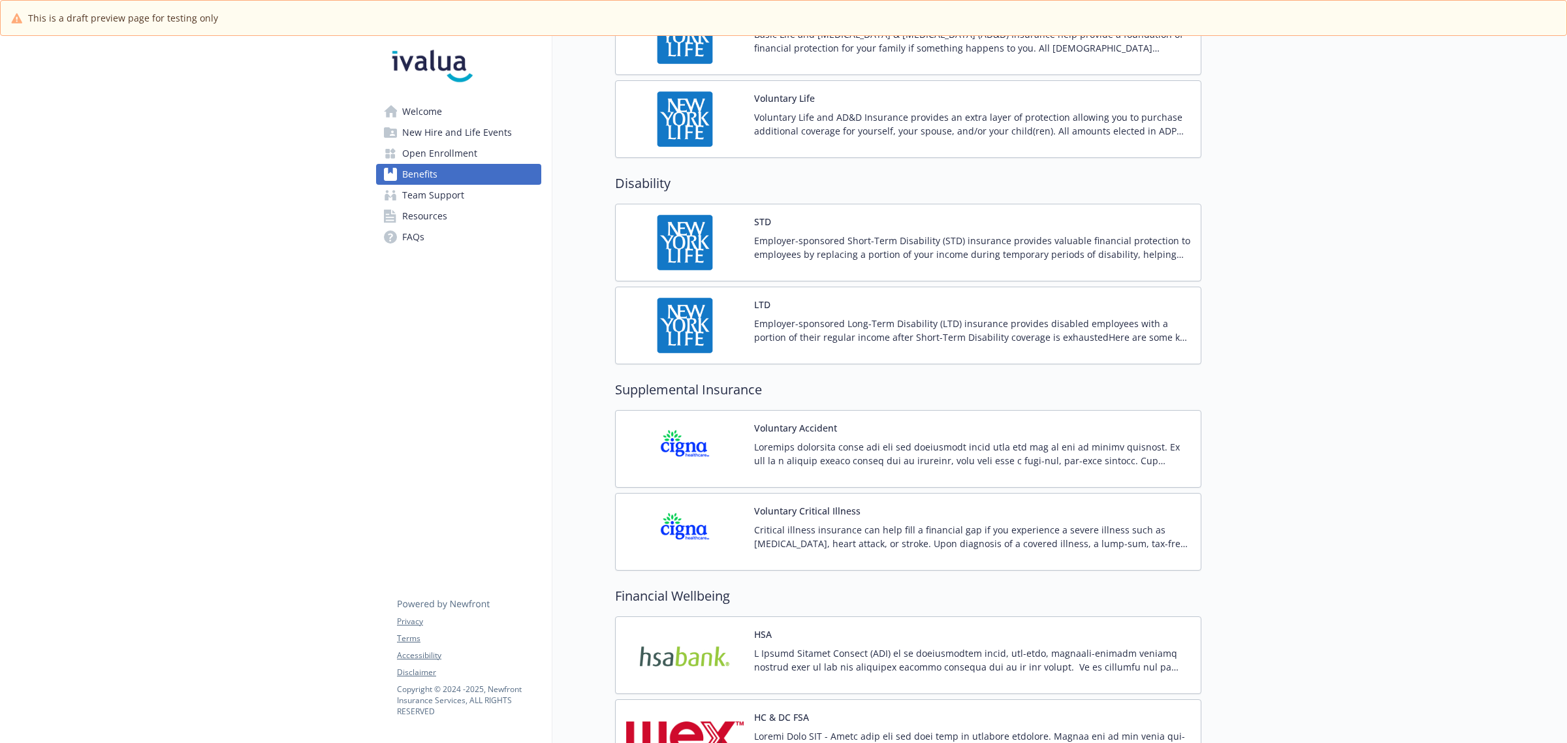
scroll to position [1061, 0]
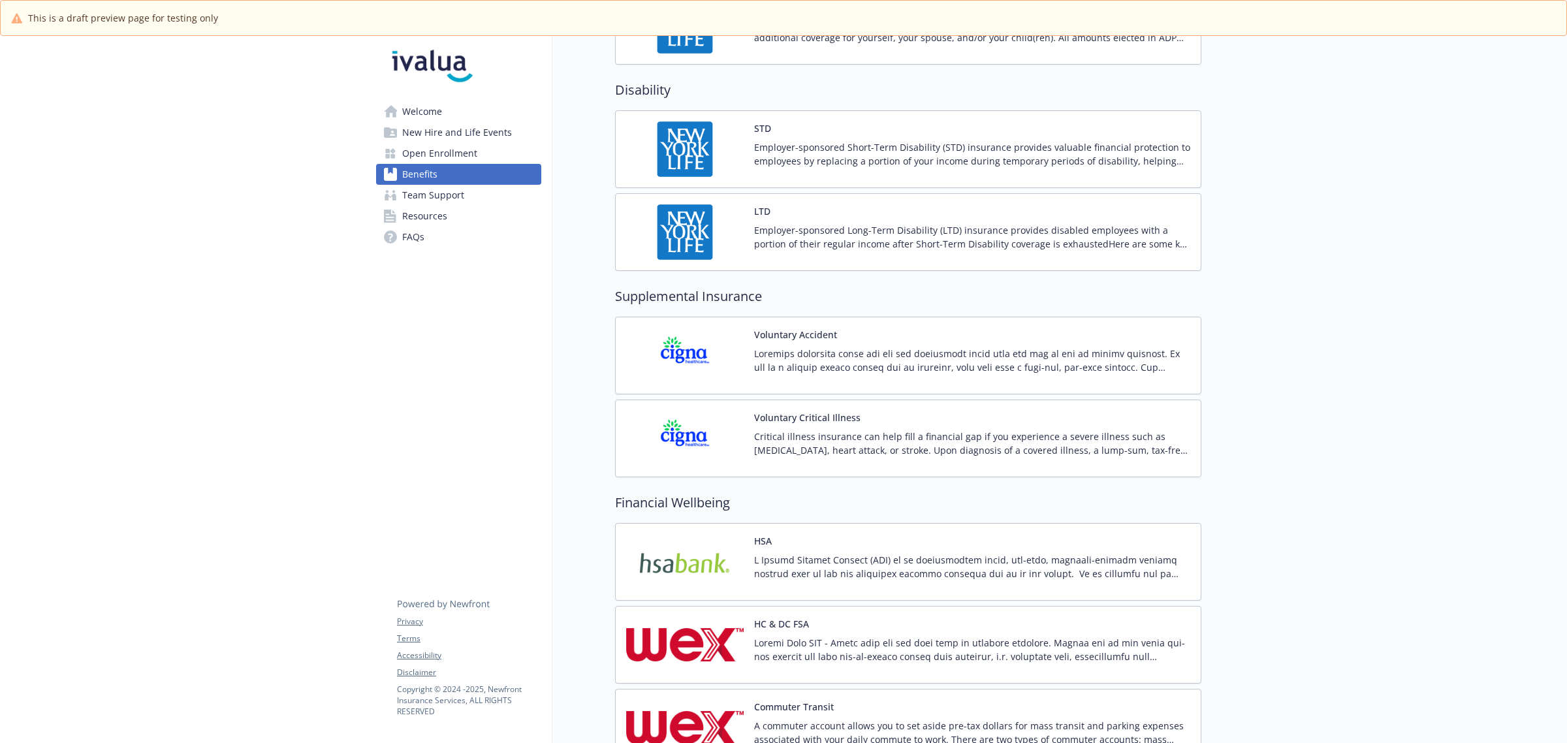
click at [1151, 364] on p at bounding box center [972, 360] width 436 height 27
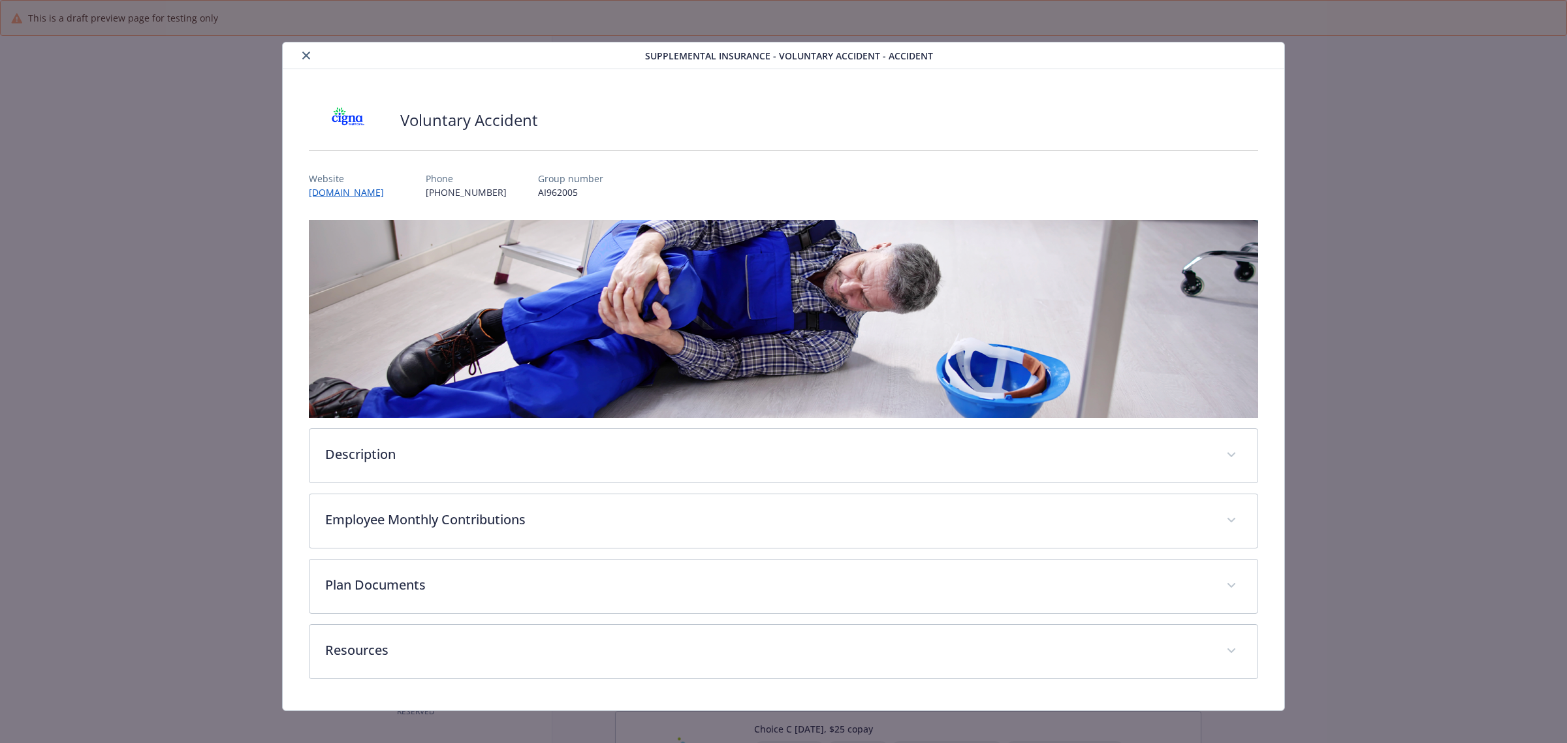
scroll to position [1061, 0]
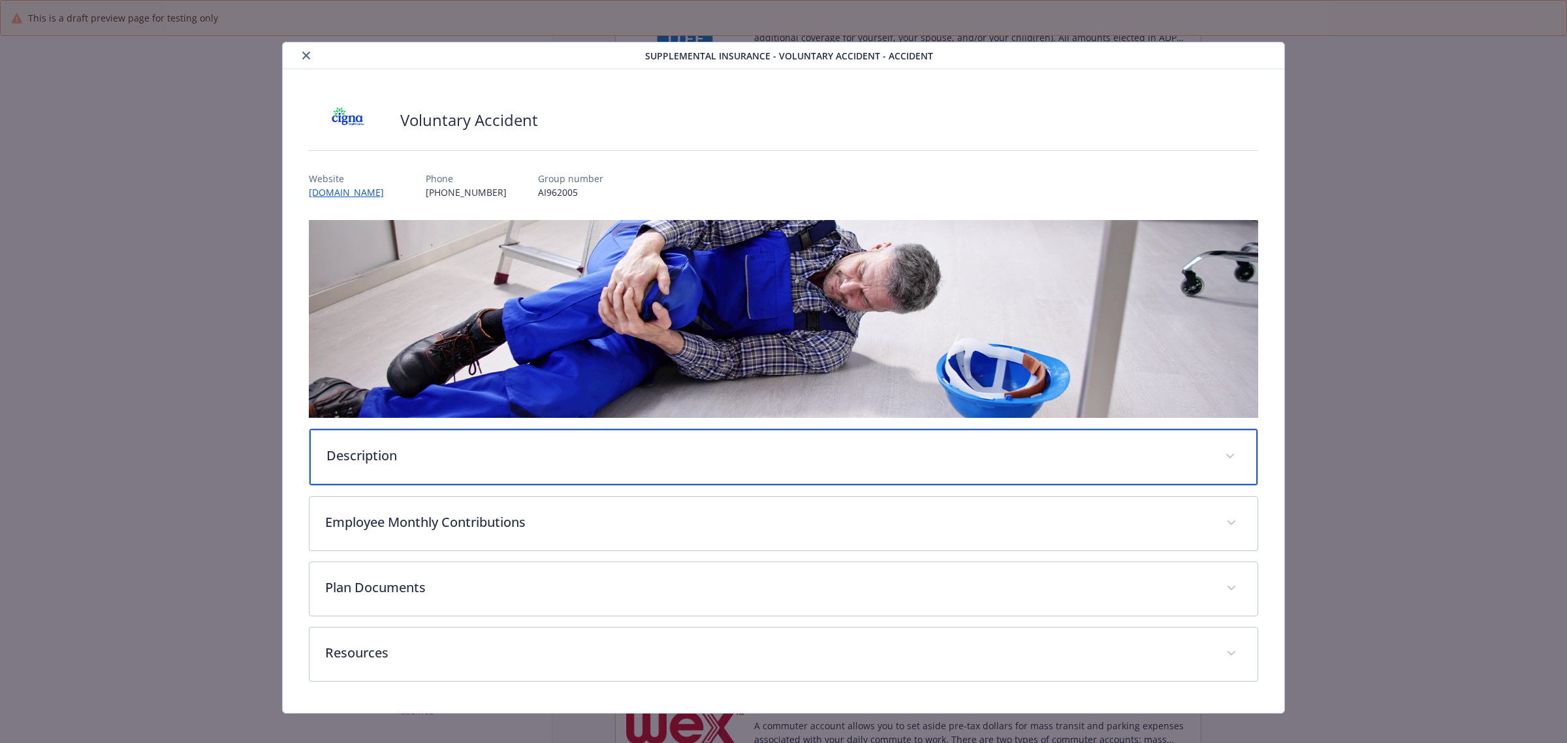
click at [360, 471] on div "Description" at bounding box center [784, 457] width 948 height 56
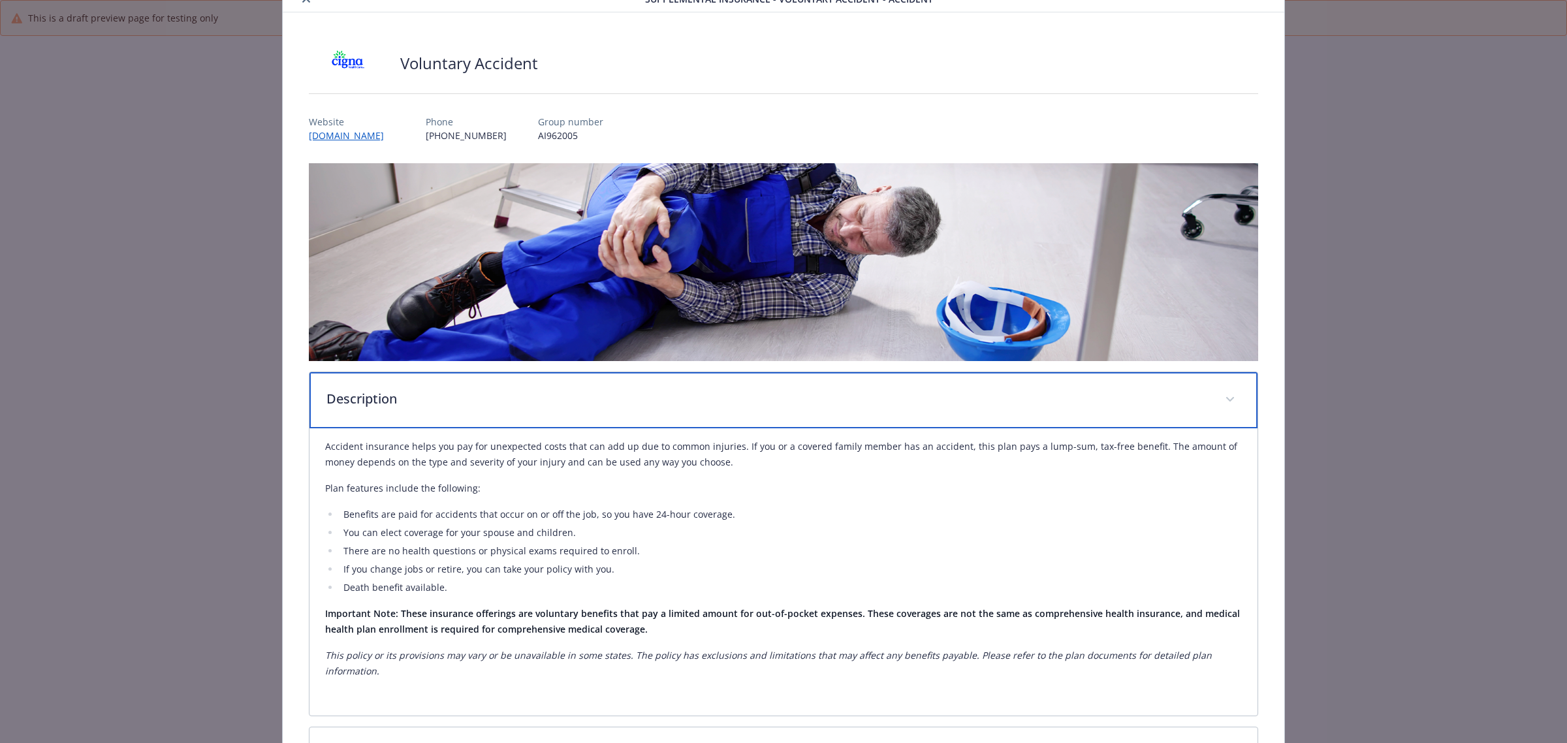
scroll to position [245, 0]
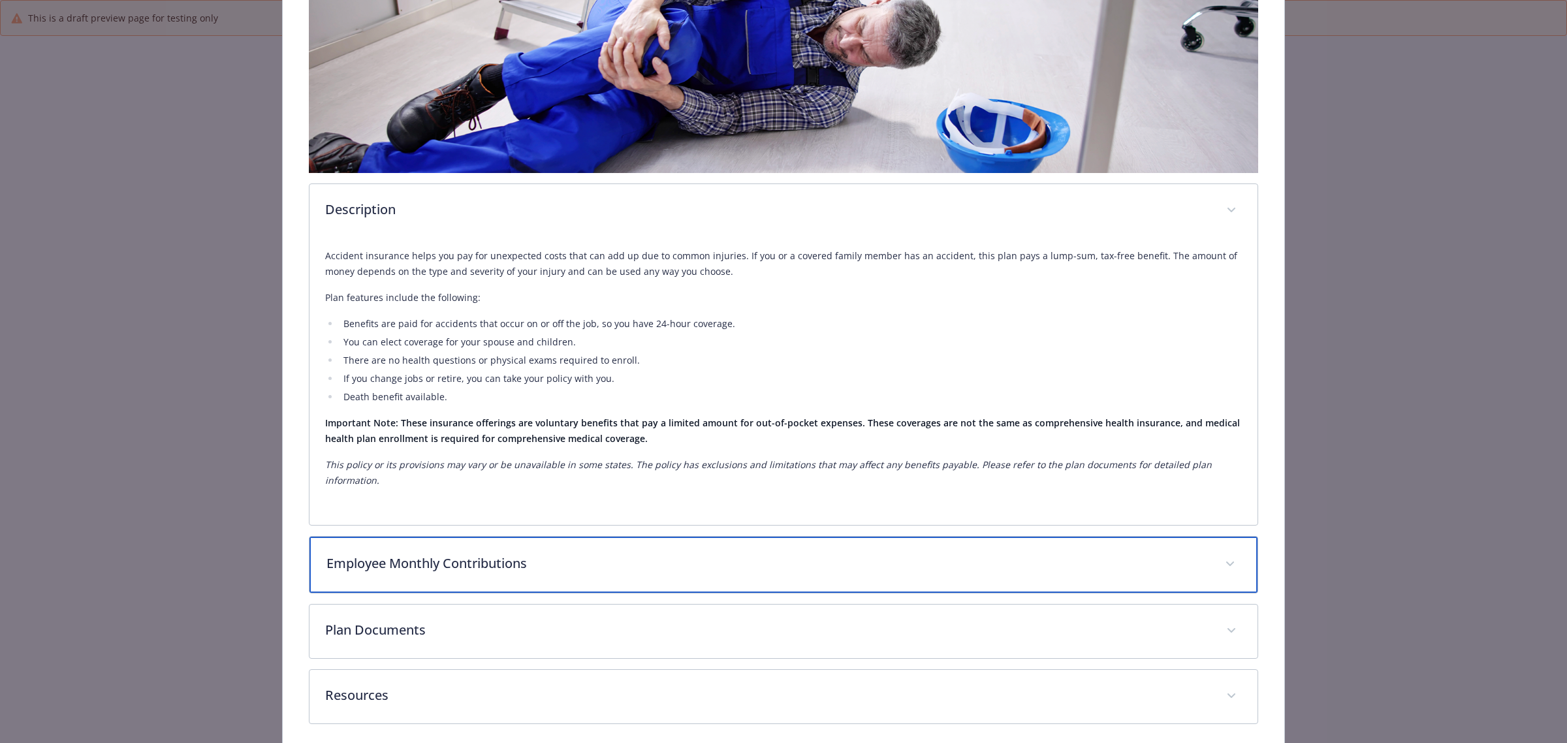
click at [549, 555] on p "Employee Monthly Contributions" at bounding box center [767, 564] width 883 height 20
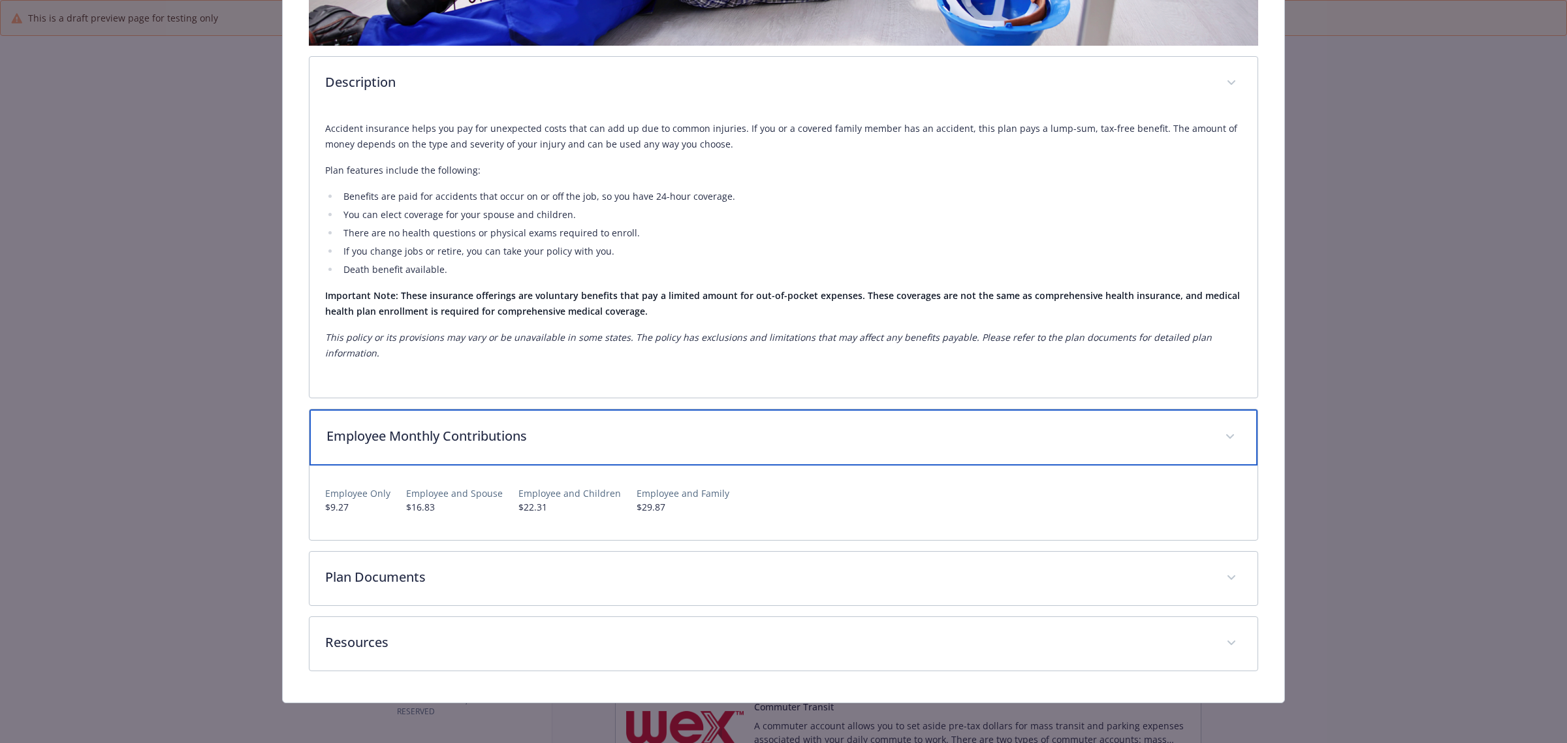
scroll to position [373, 0]
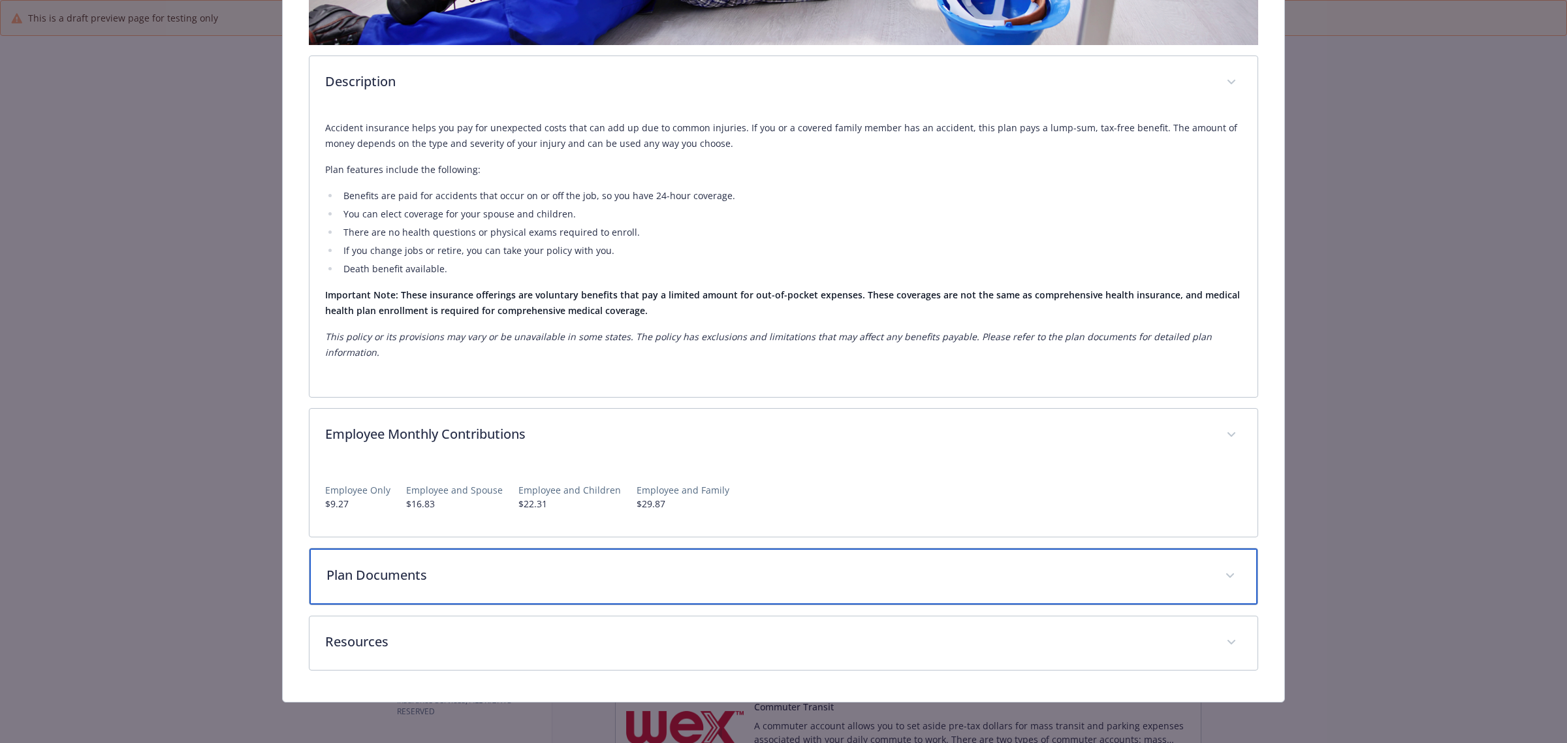
click at [507, 599] on div "Plan Documents" at bounding box center [784, 576] width 948 height 56
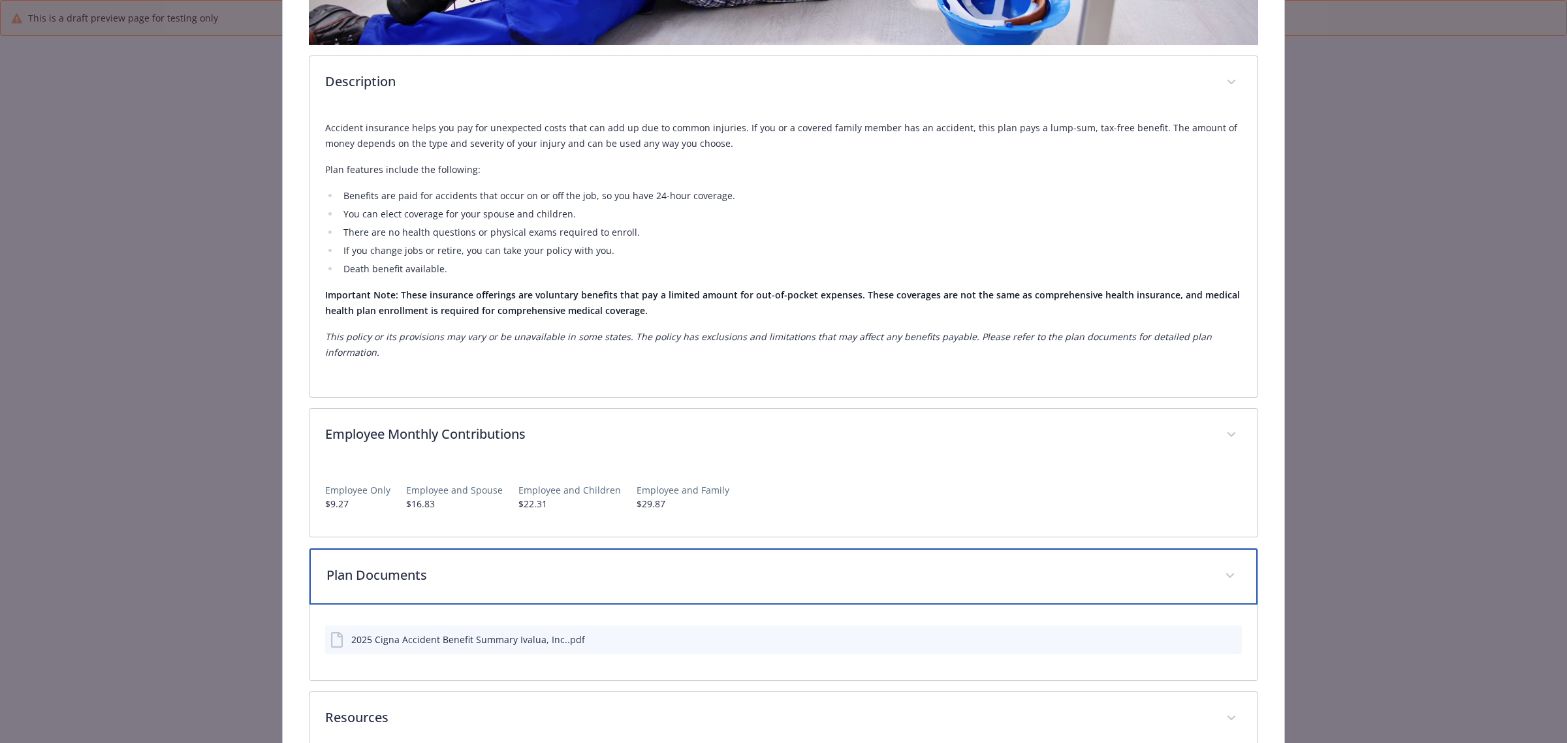
scroll to position [448, 0]
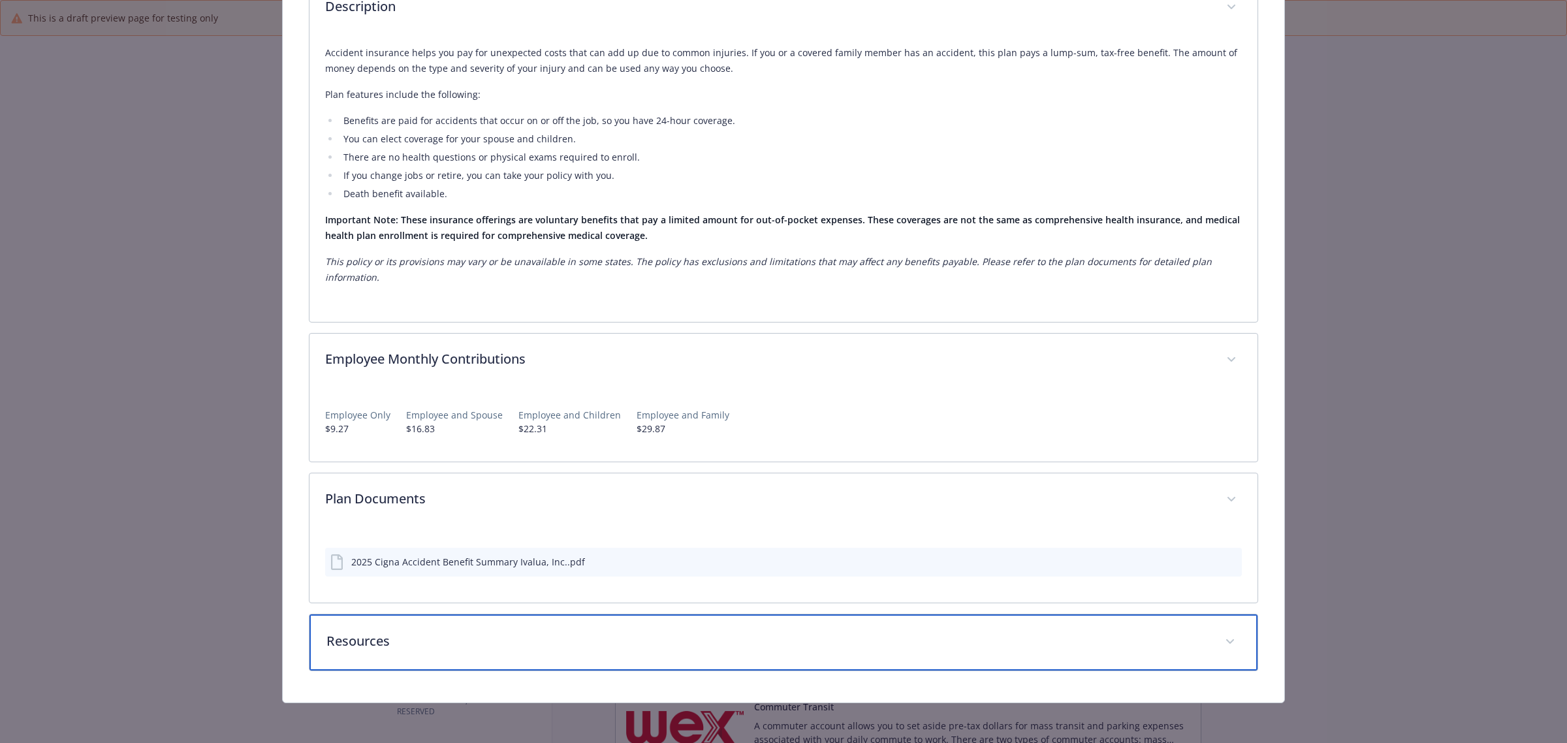
click at [459, 627] on div "Resources" at bounding box center [784, 642] width 948 height 56
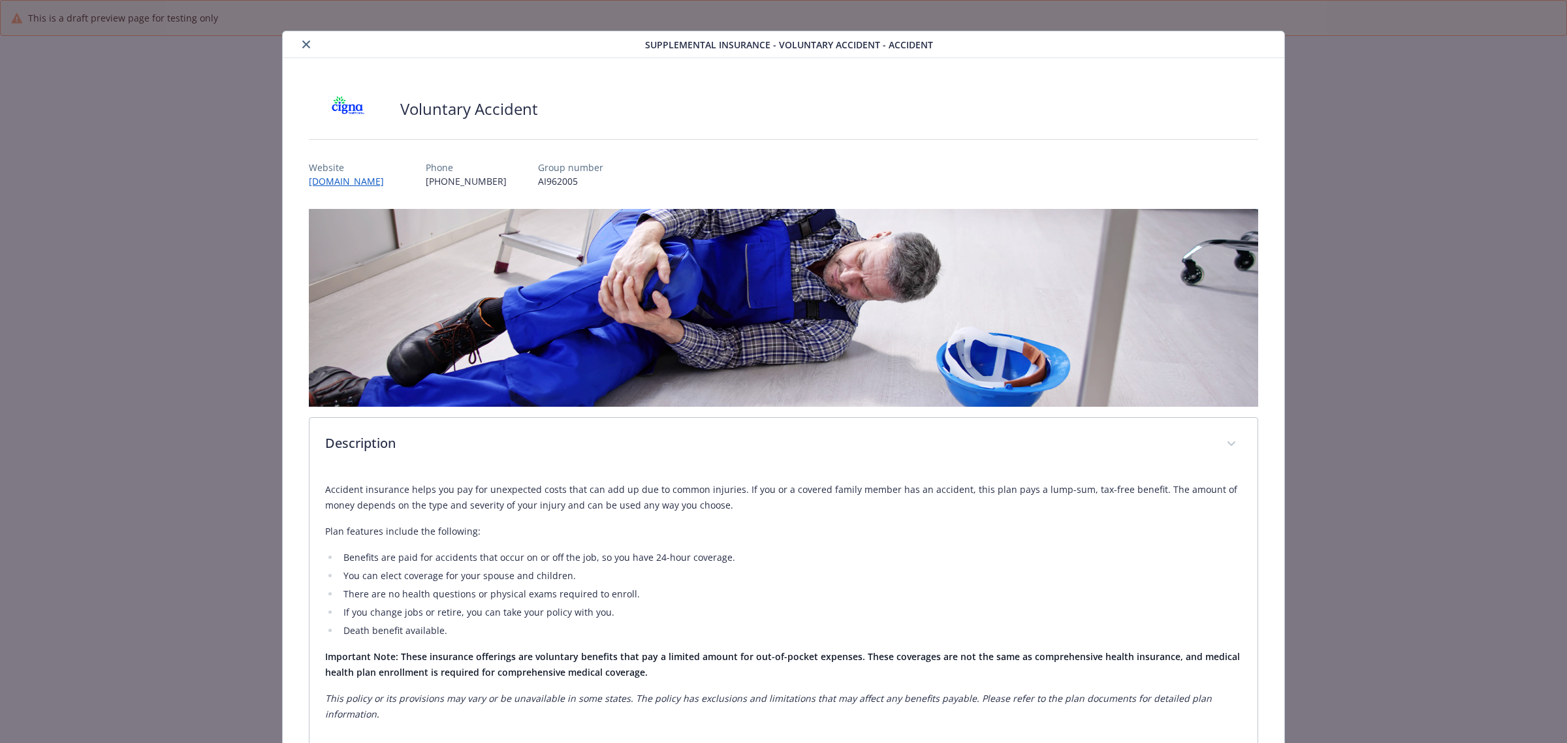
scroll to position [0, 0]
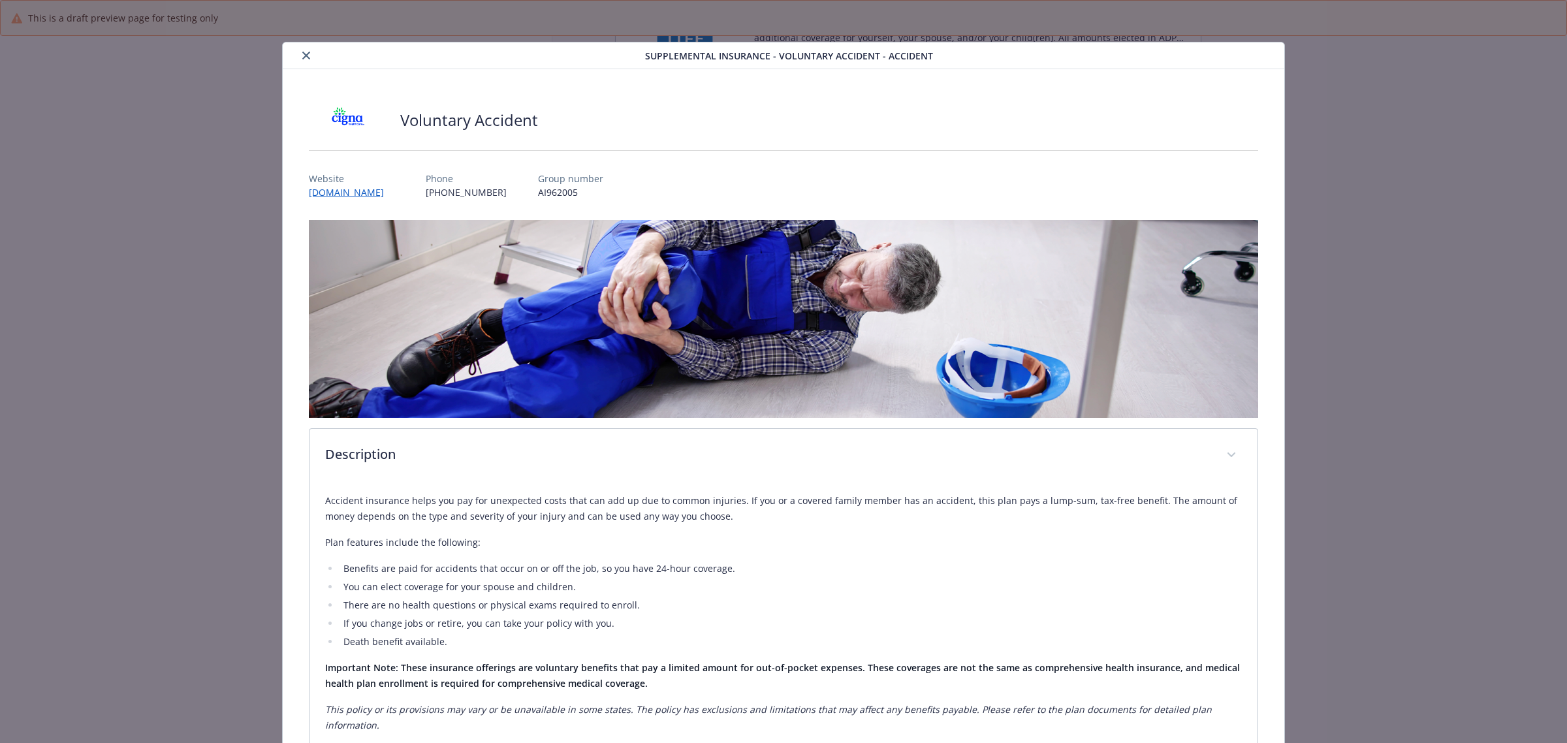
click at [304, 52] on icon "close" at bounding box center [306, 56] width 8 height 8
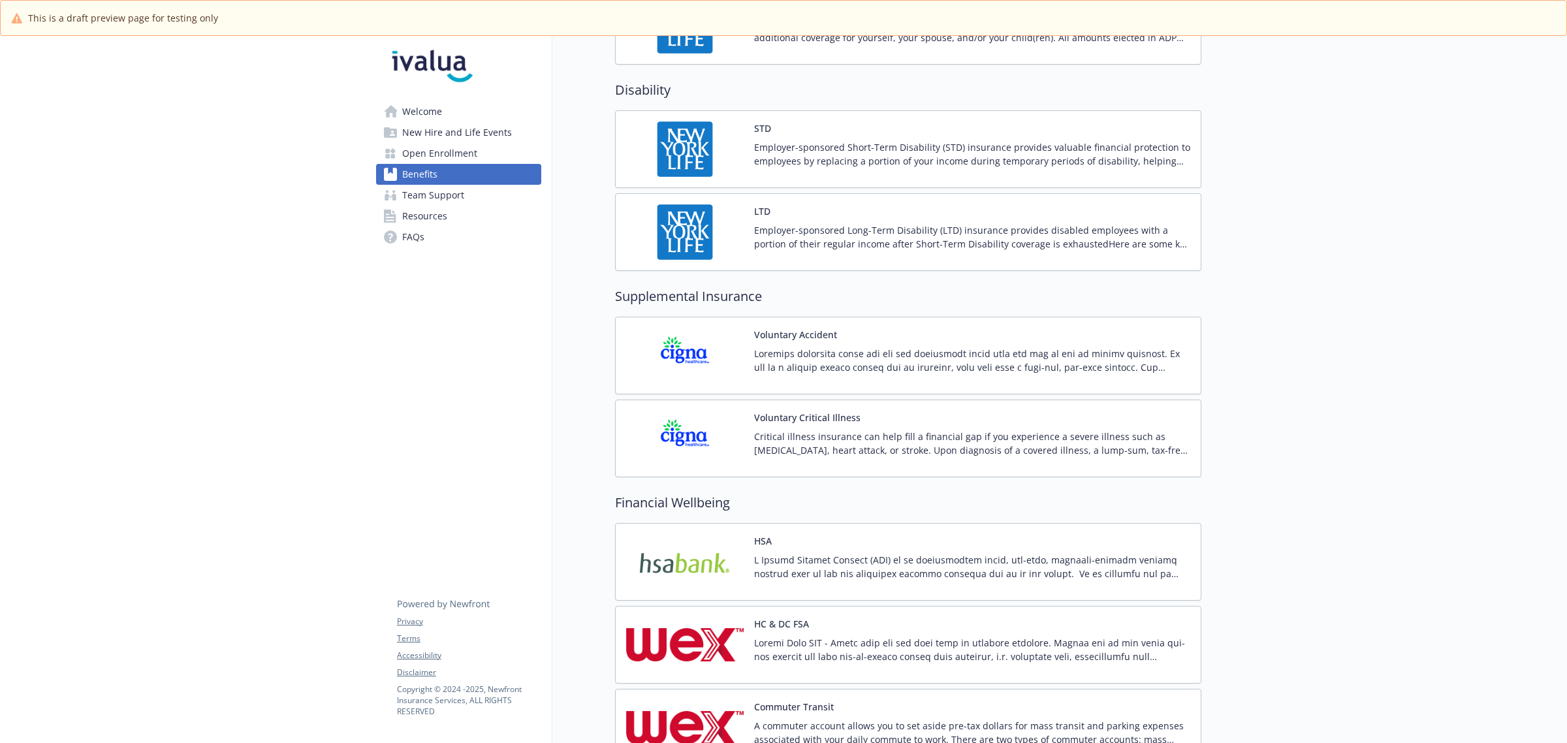
click at [762, 442] on p "Critical illness insurance can help fill a financial gap if you experience a se…" at bounding box center [972, 443] width 436 height 27
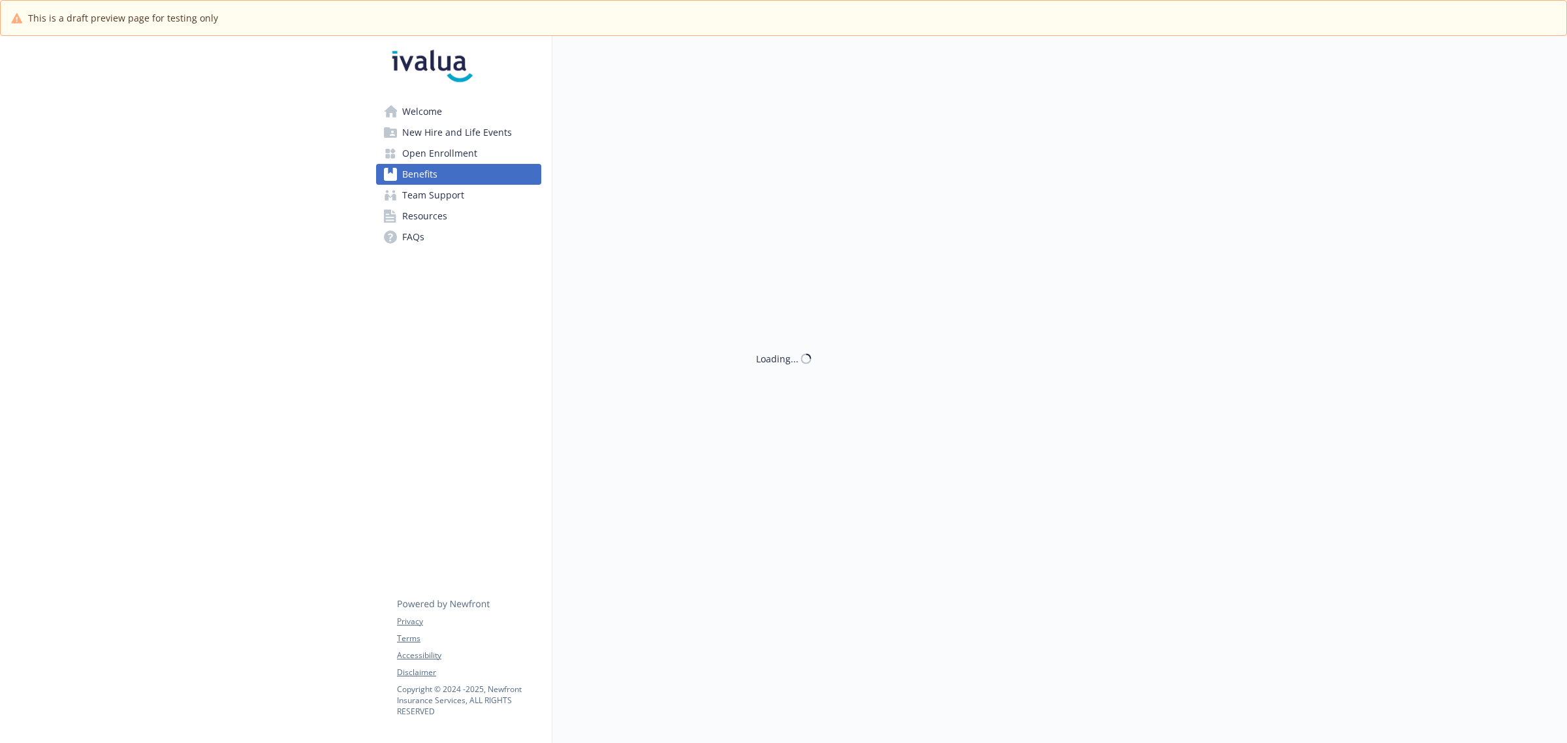
scroll to position [1061, 0]
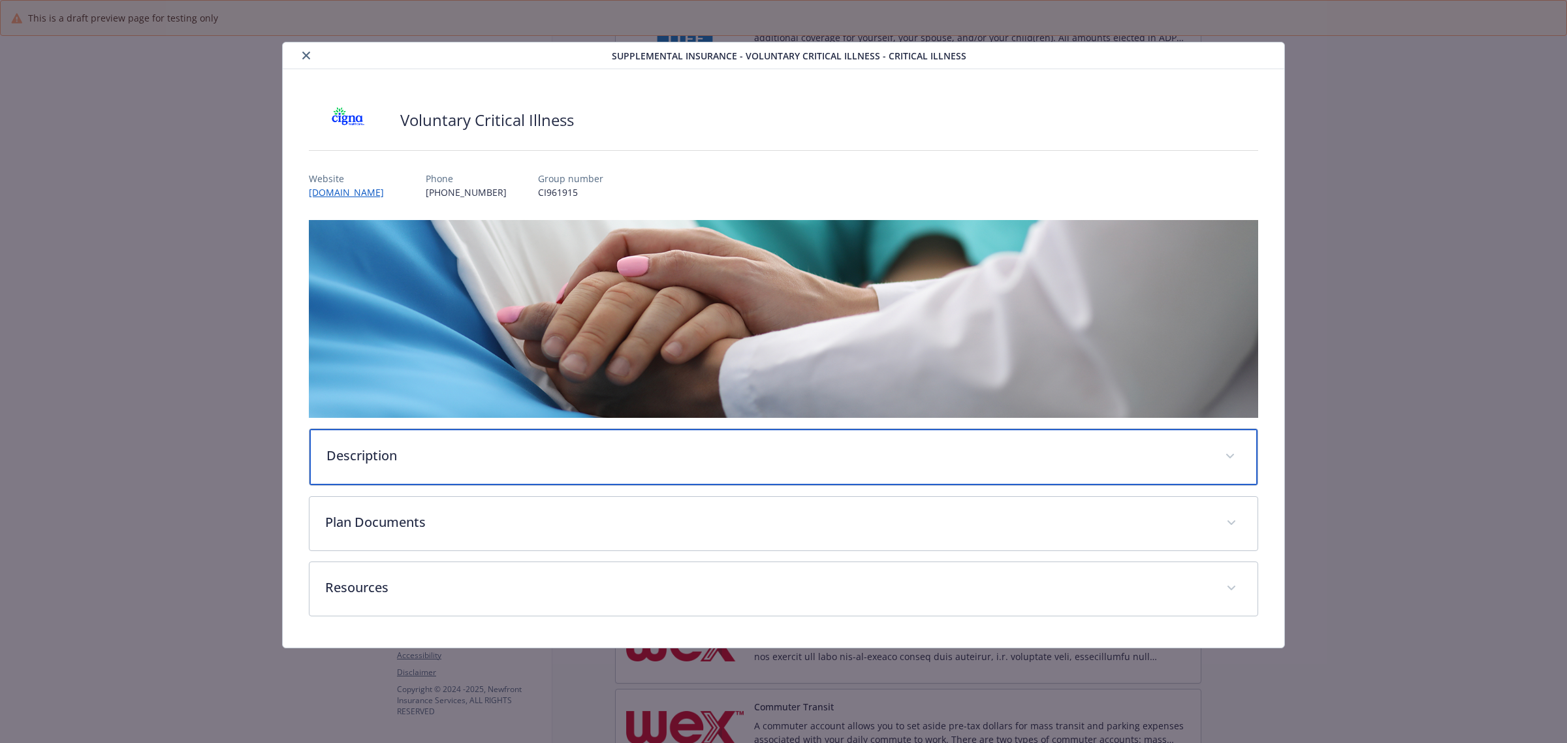
click at [562, 452] on p "Description" at bounding box center [767, 456] width 883 height 20
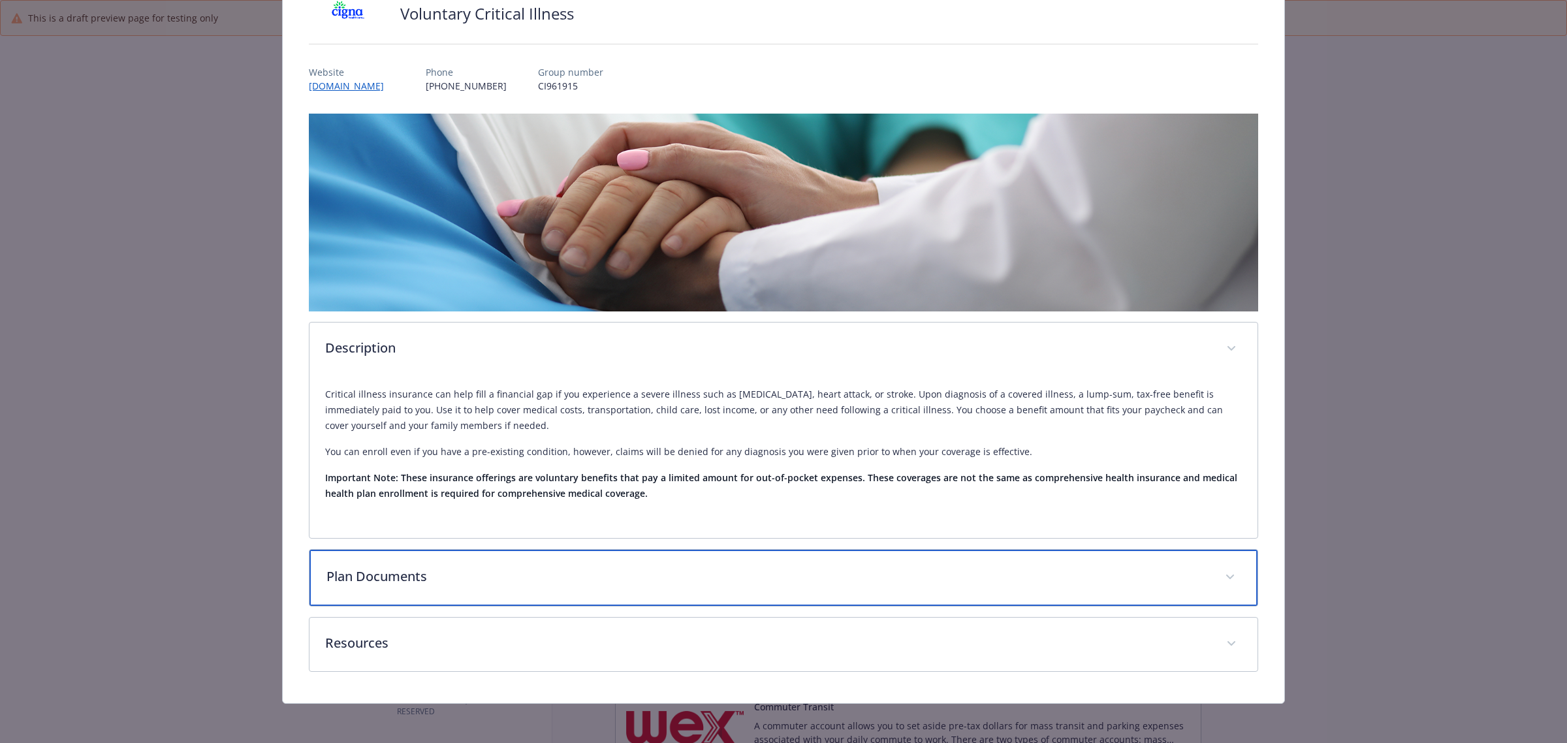
click at [545, 550] on div "Plan Documents" at bounding box center [784, 578] width 948 height 56
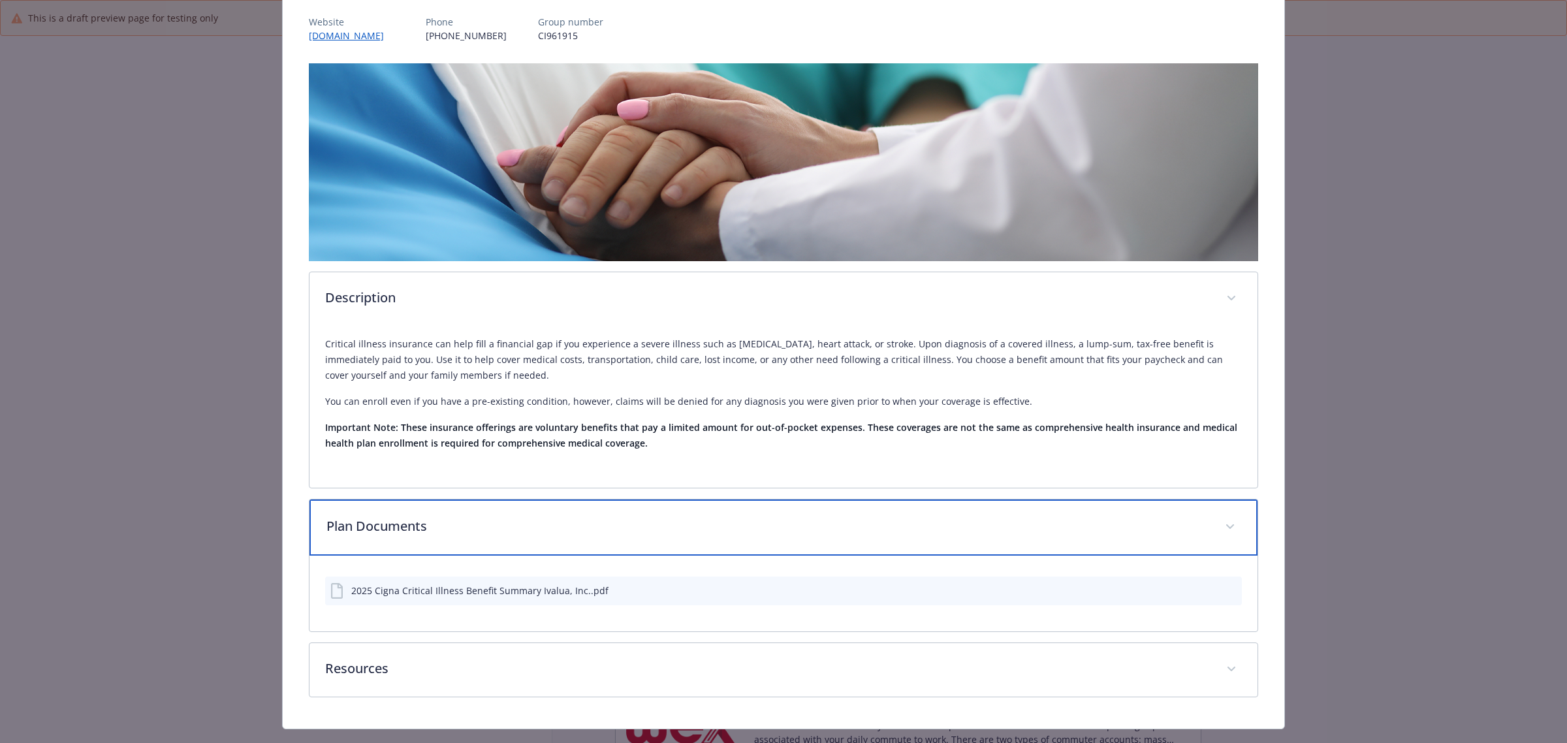
scroll to position [183, 0]
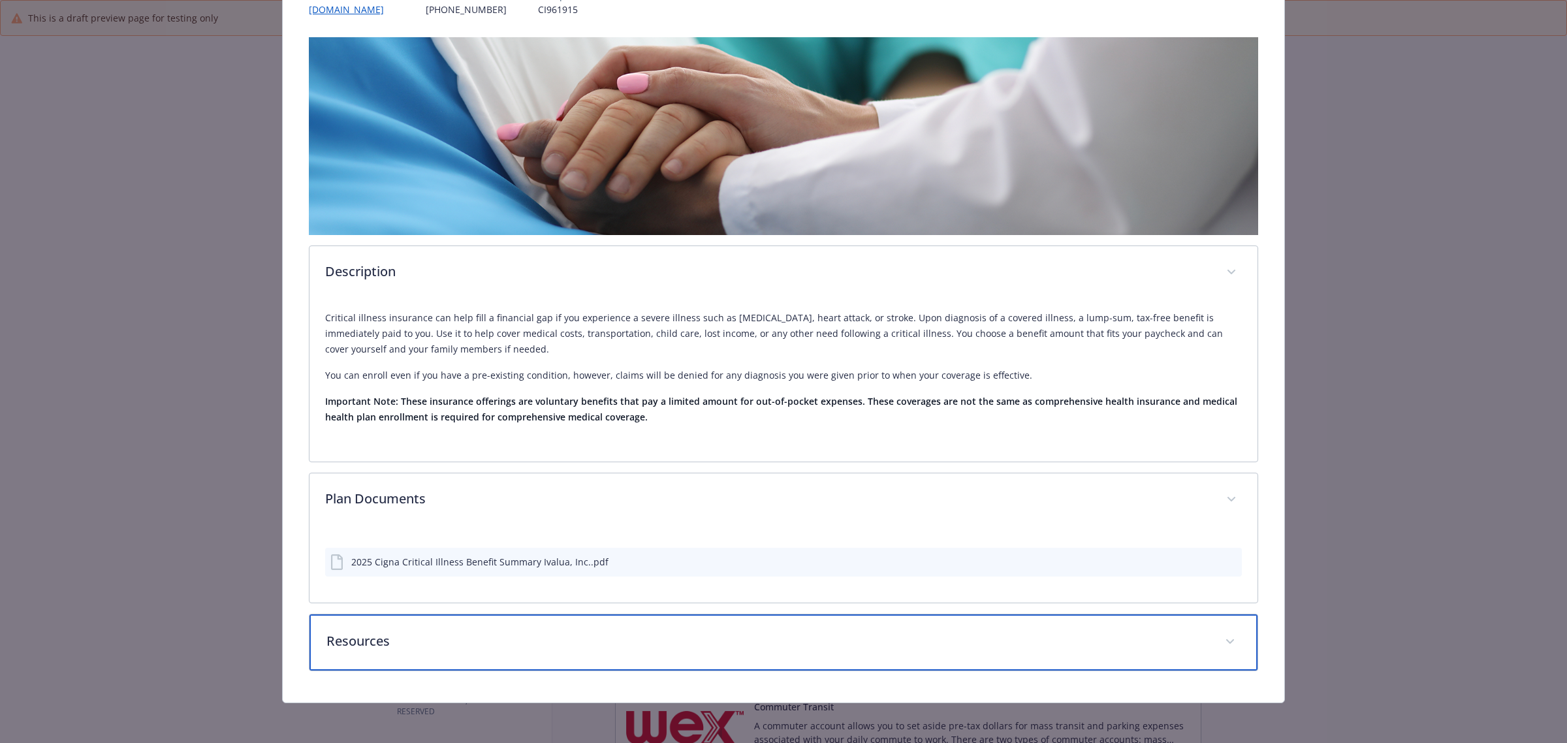
click at [511, 650] on p "Resources" at bounding box center [767, 641] width 883 height 20
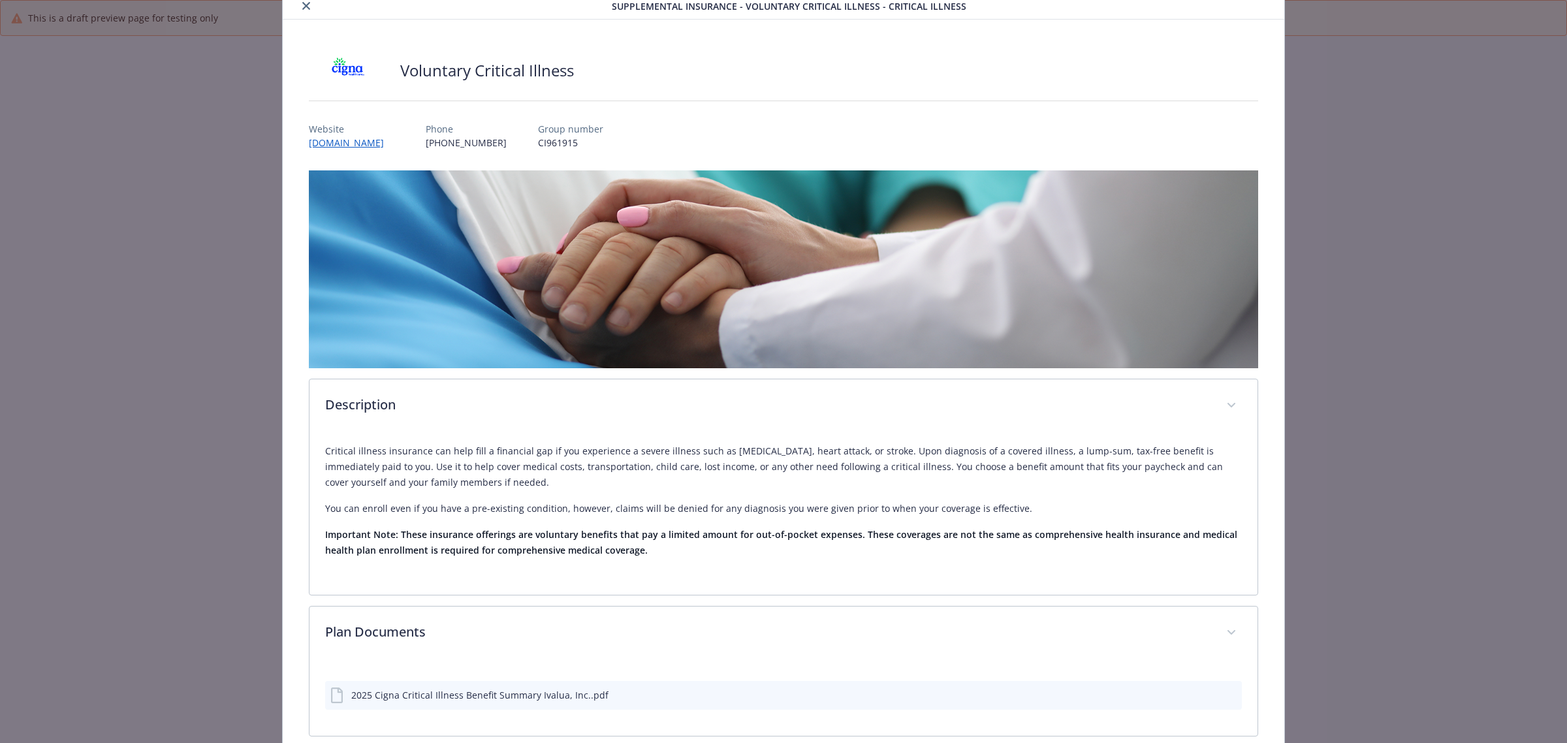
scroll to position [0, 0]
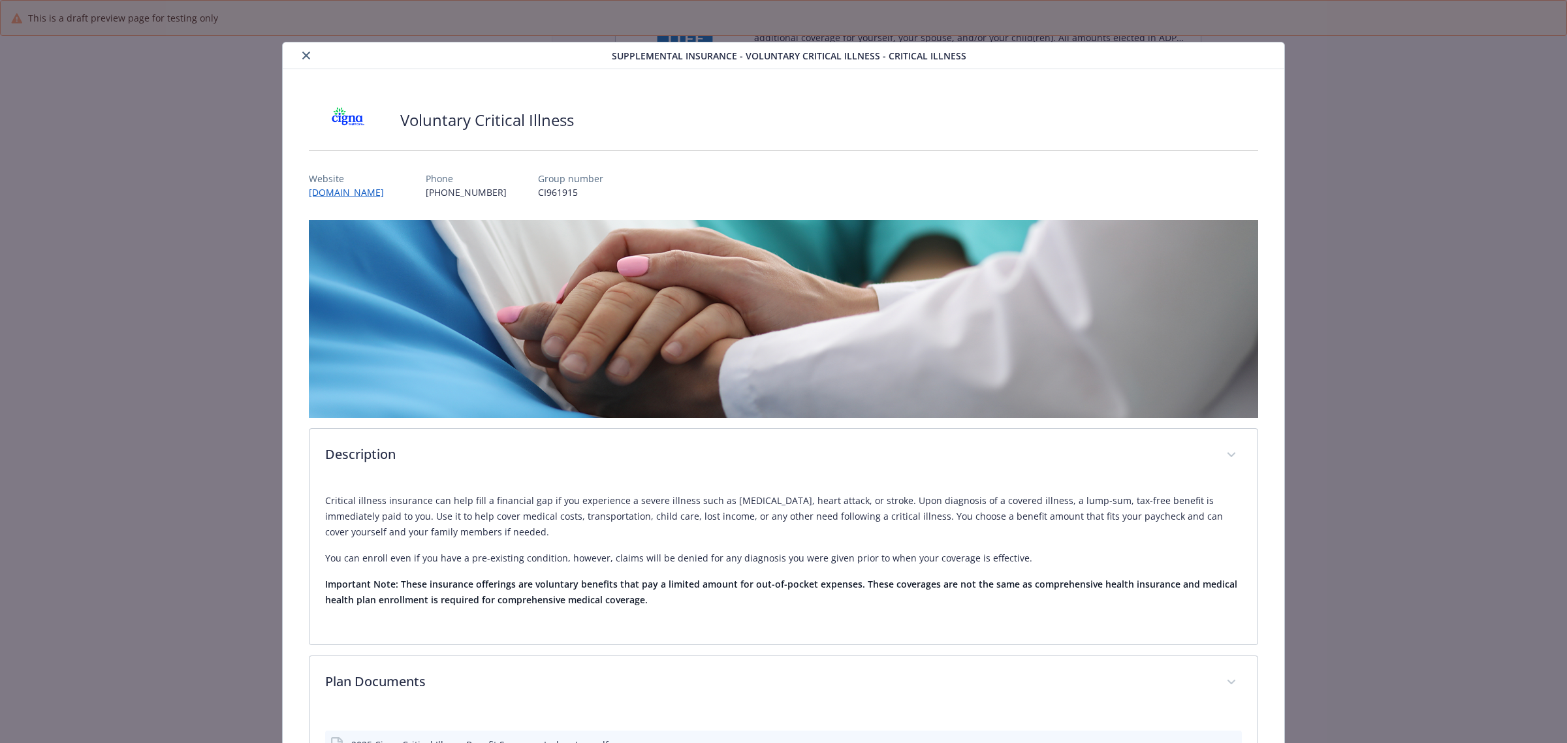
click at [308, 56] on icon "close" at bounding box center [306, 56] width 8 height 8
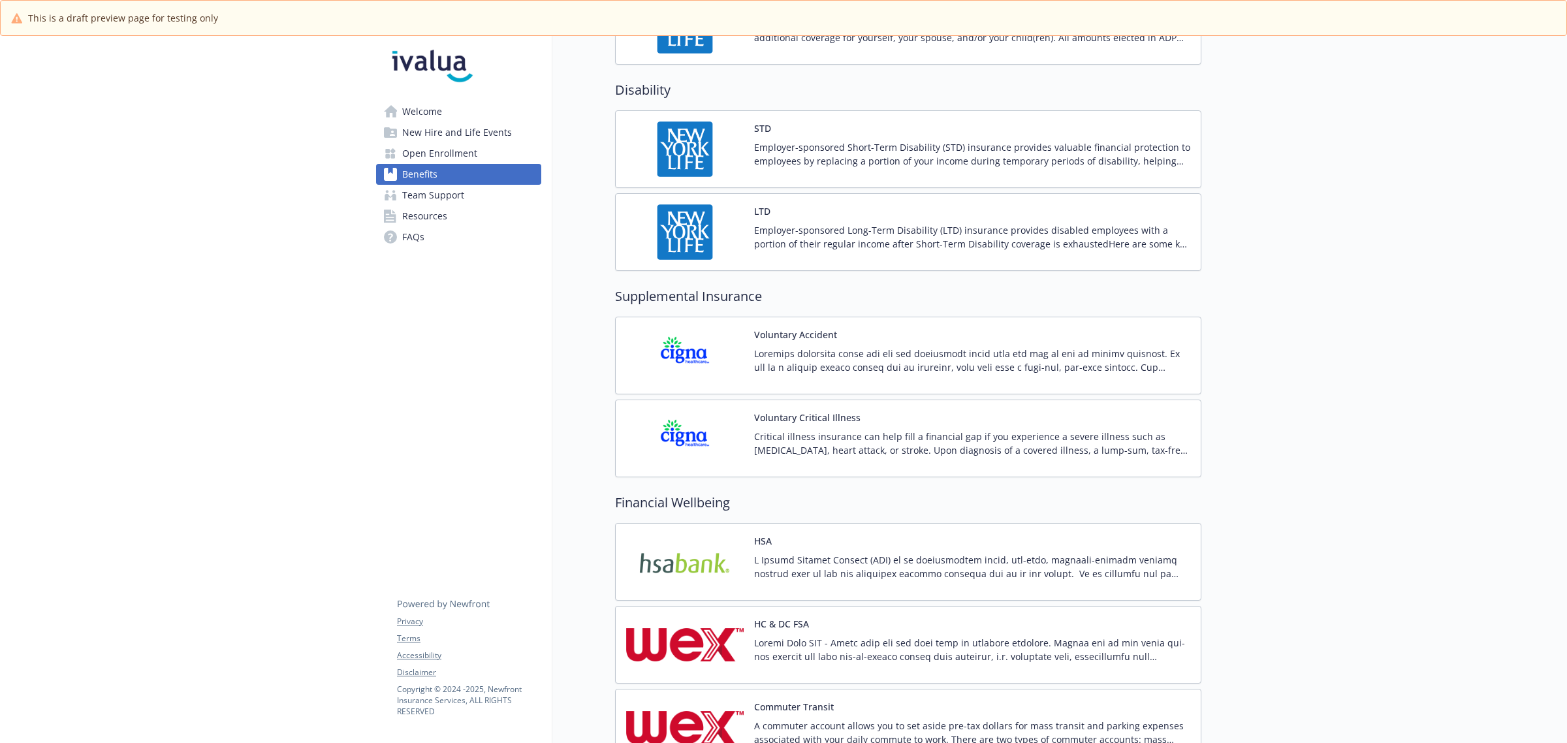
click at [841, 563] on p at bounding box center [972, 566] width 436 height 27
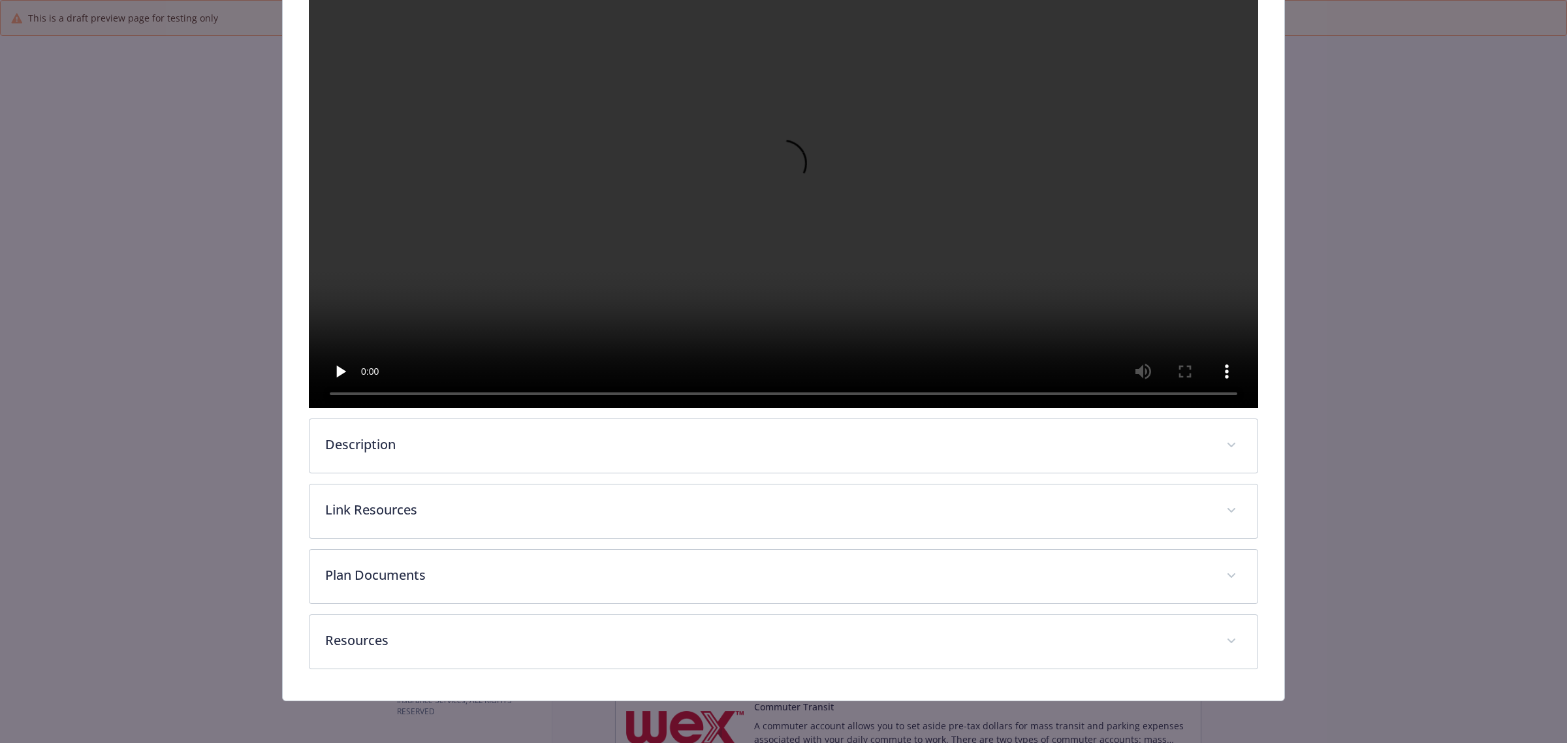
scroll to position [343, 0]
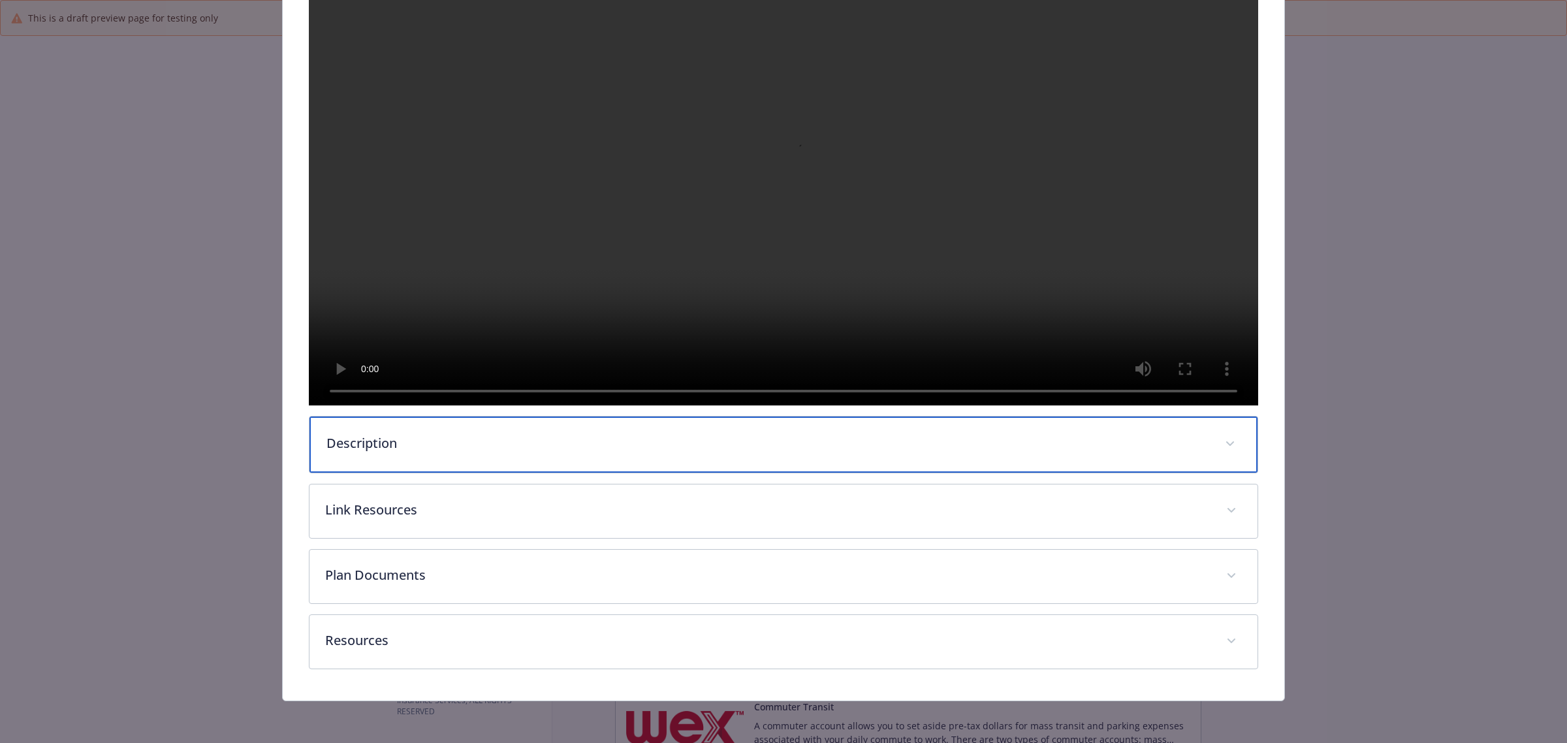
click at [507, 448] on p "Description" at bounding box center [767, 444] width 883 height 20
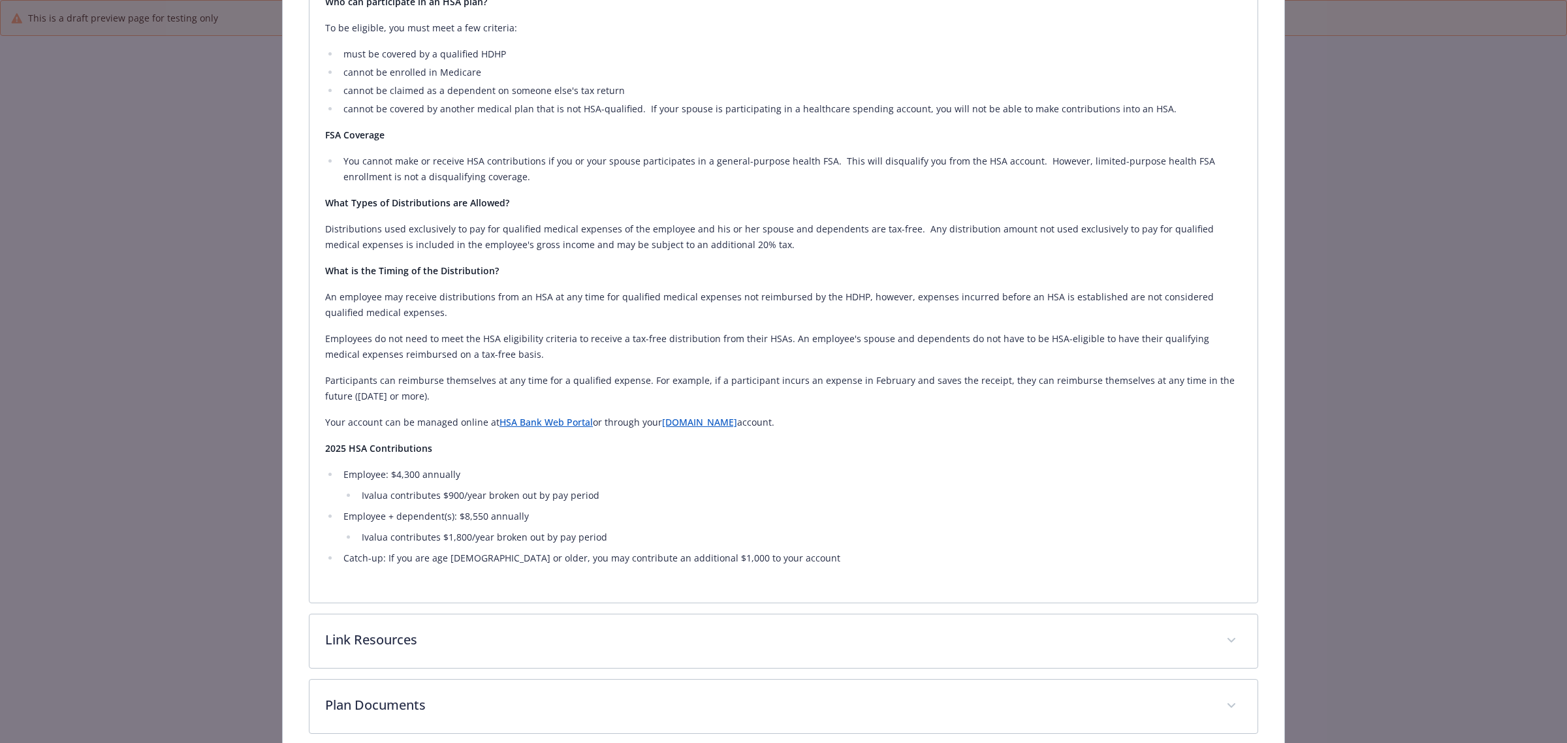
scroll to position [1159, 0]
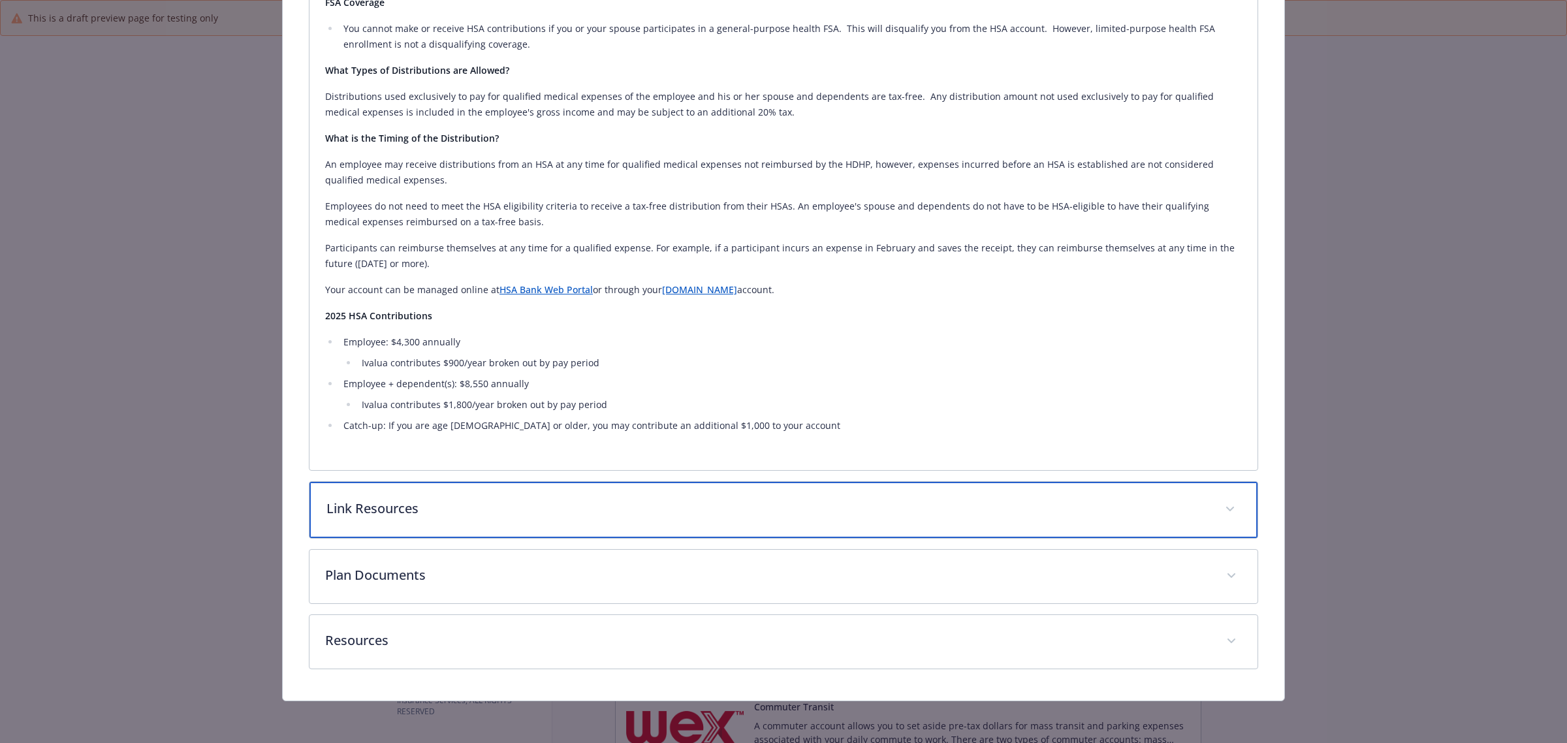
click at [445, 511] on p "Link Resources" at bounding box center [767, 509] width 883 height 20
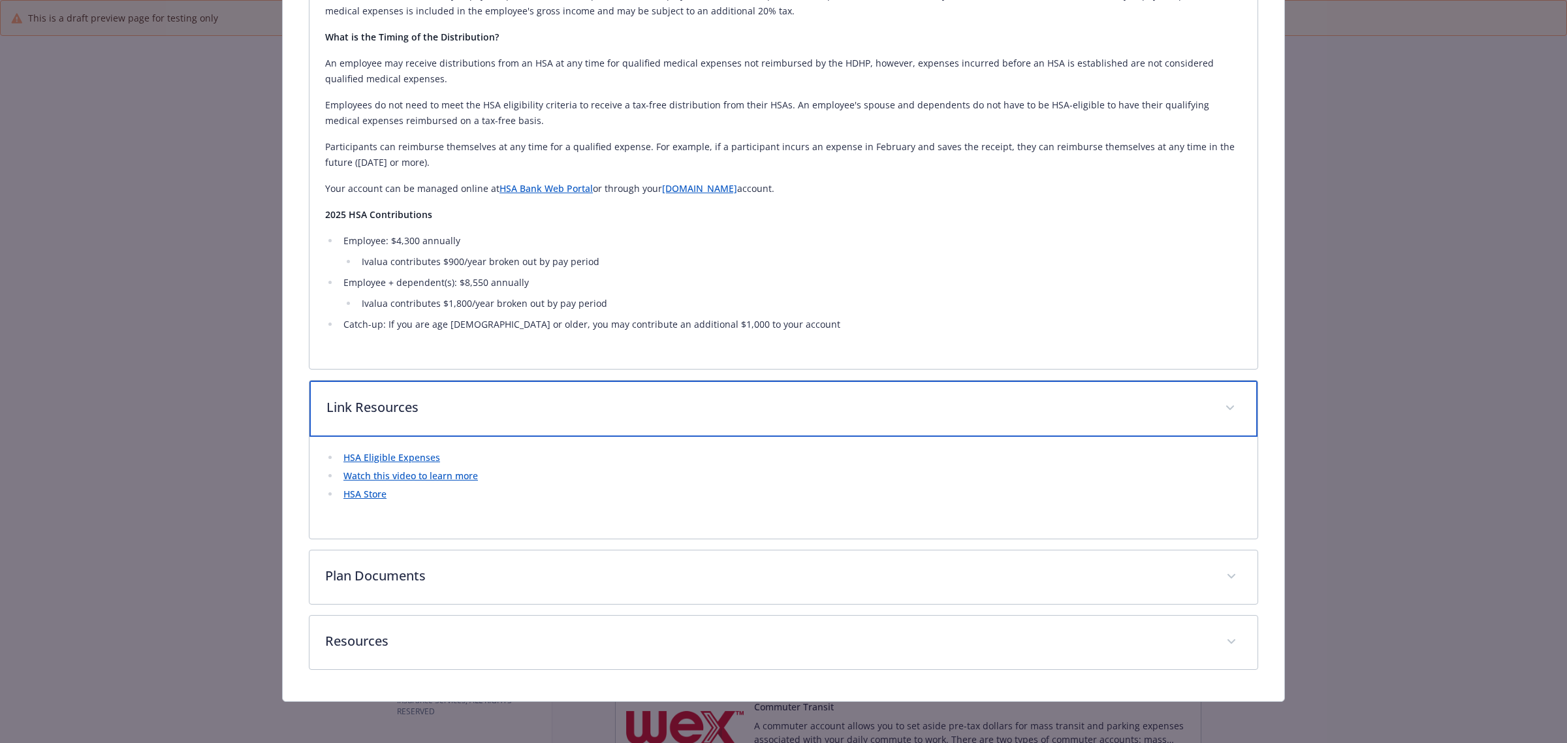
scroll to position [1352, 0]
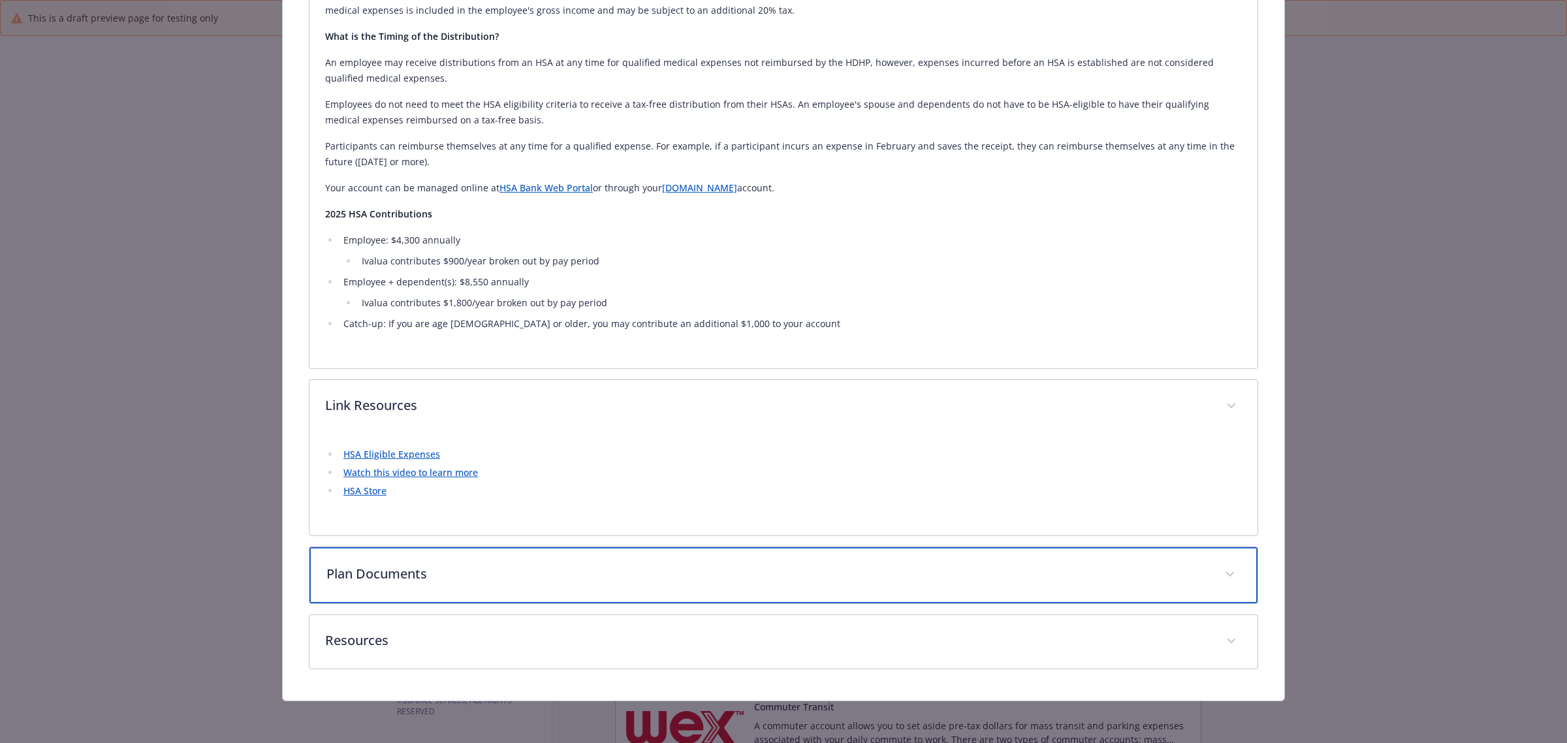
click at [413, 565] on p "Plan Documents" at bounding box center [767, 574] width 883 height 20
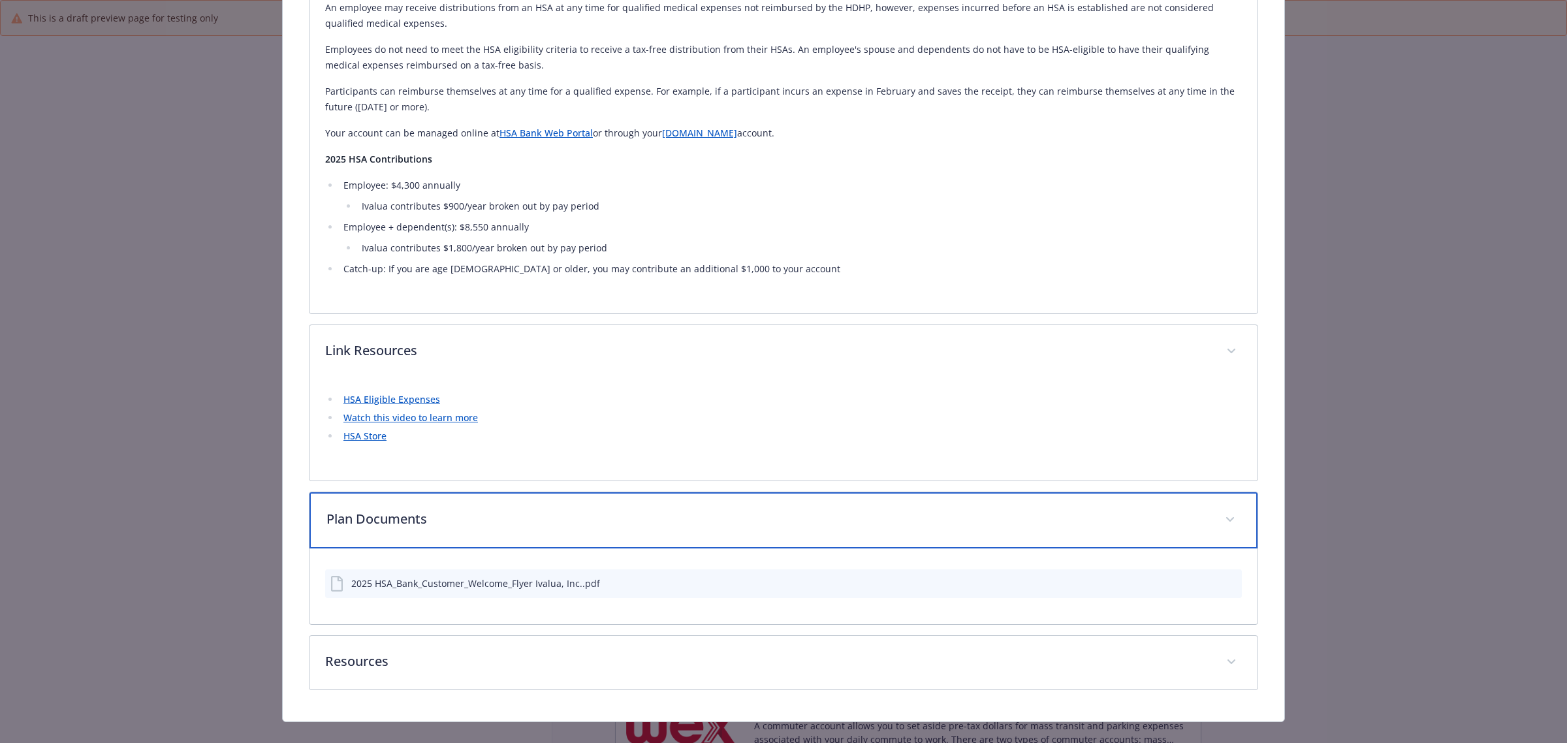
scroll to position [1428, 0]
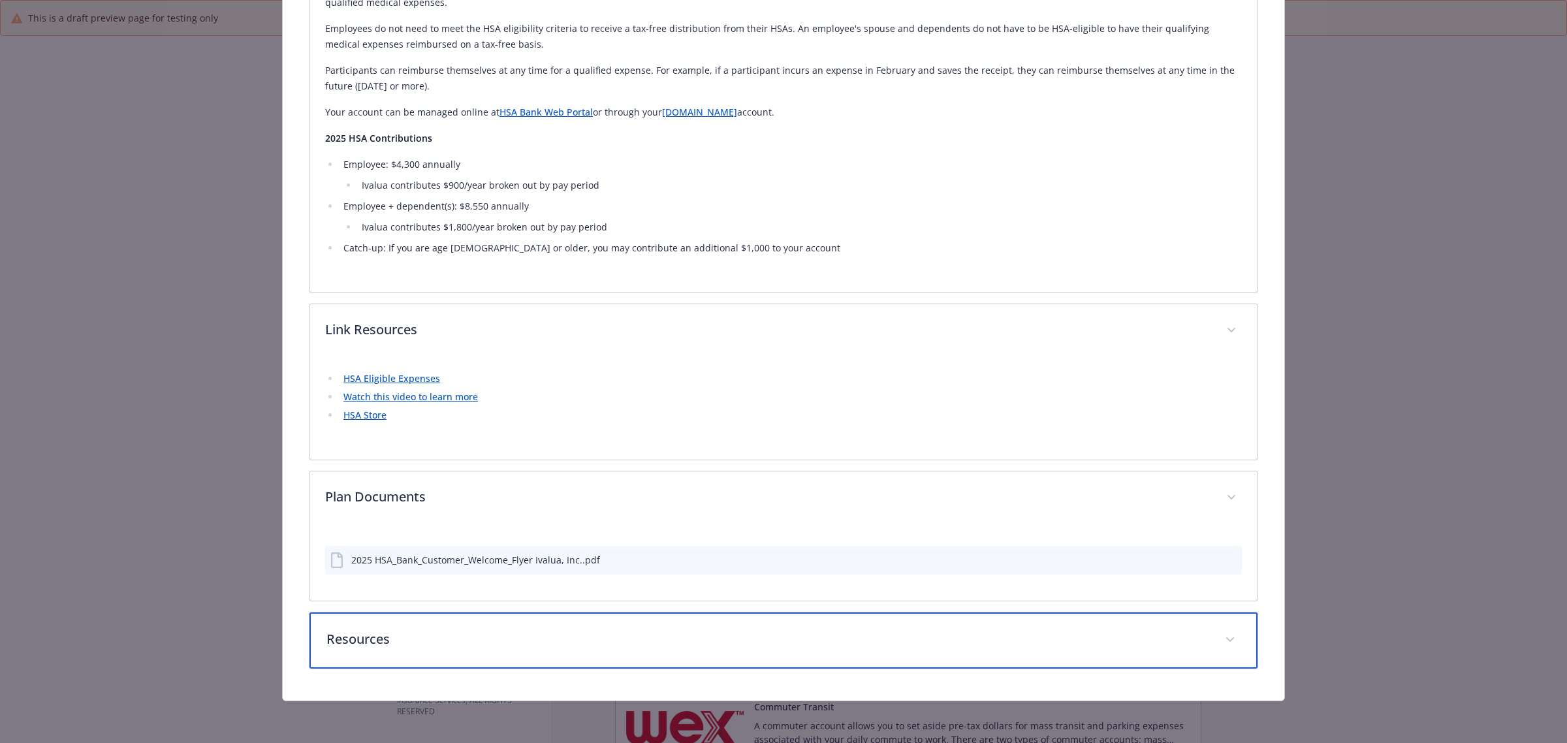
click at [379, 651] on div "Resources" at bounding box center [784, 640] width 948 height 56
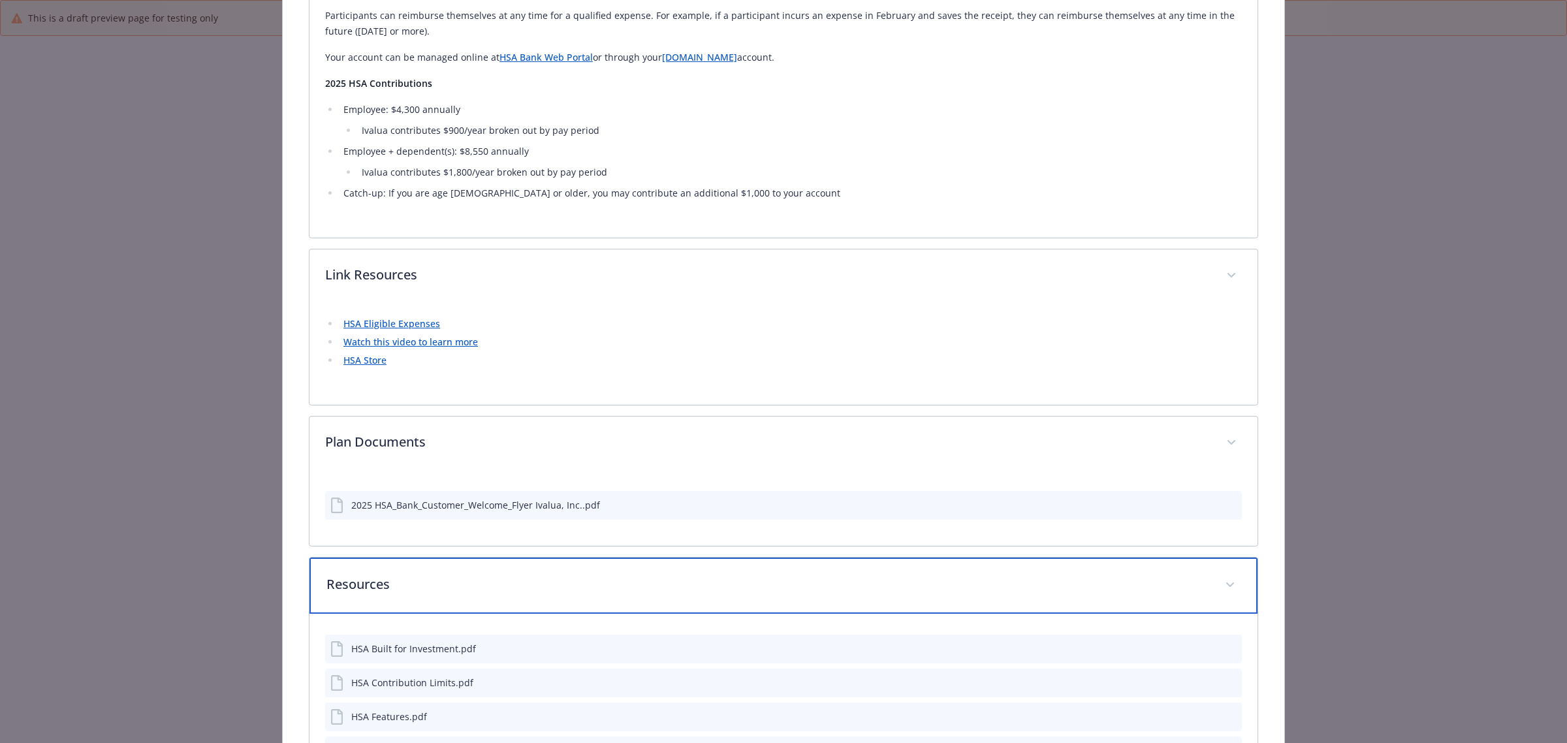
scroll to position [1673, 0]
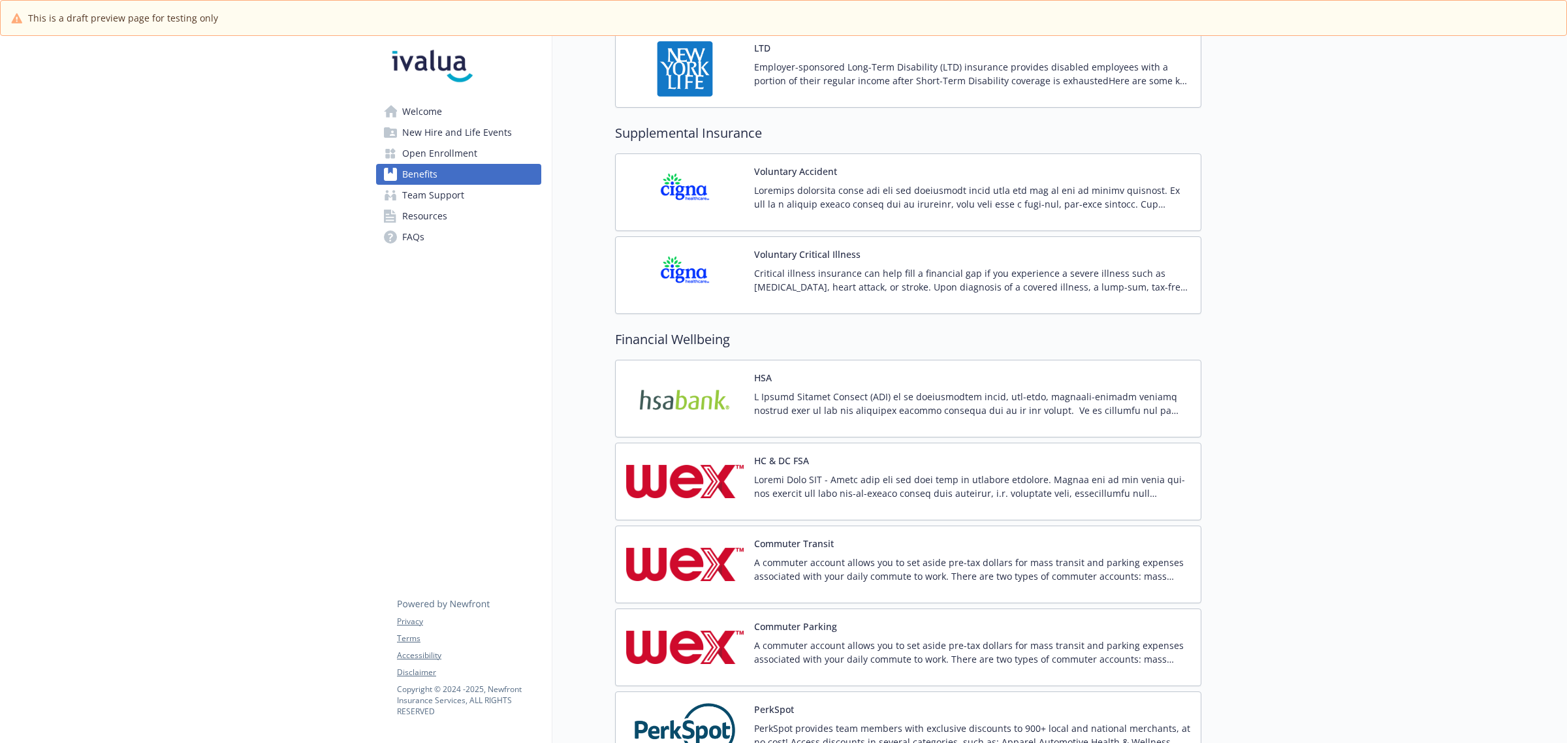
click at [813, 482] on p at bounding box center [972, 486] width 436 height 27
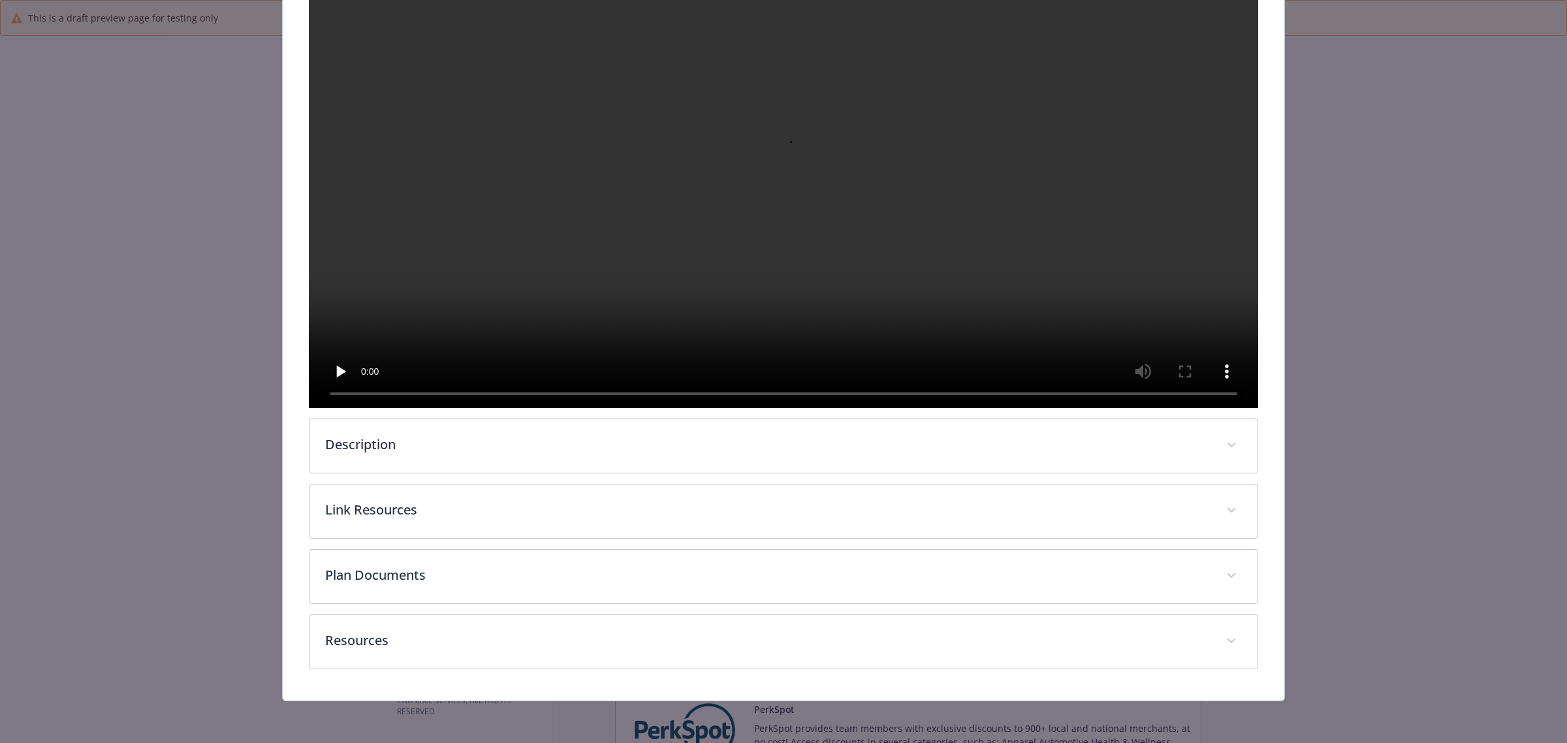
scroll to position [326, 0]
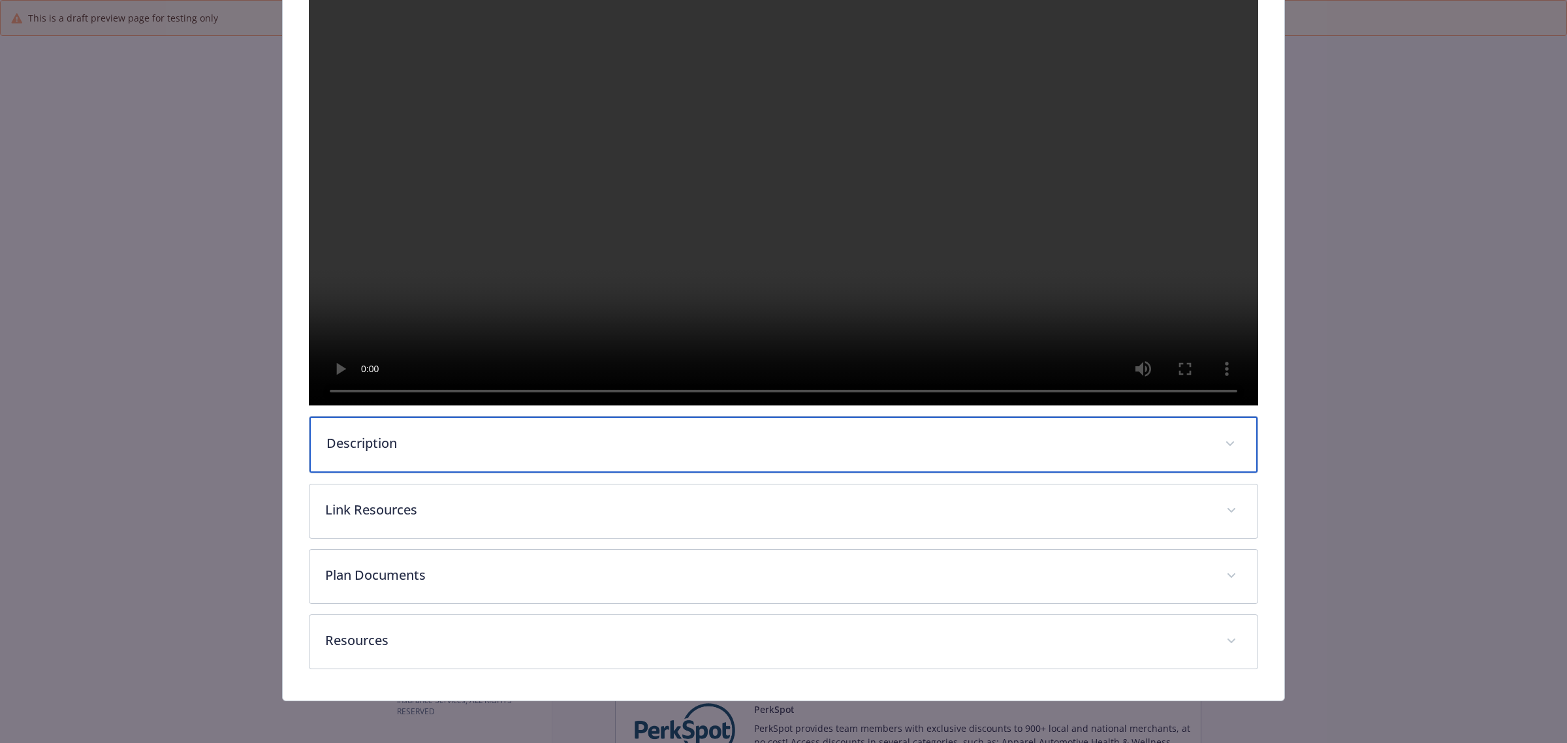
click at [405, 453] on p "Description" at bounding box center [767, 444] width 883 height 20
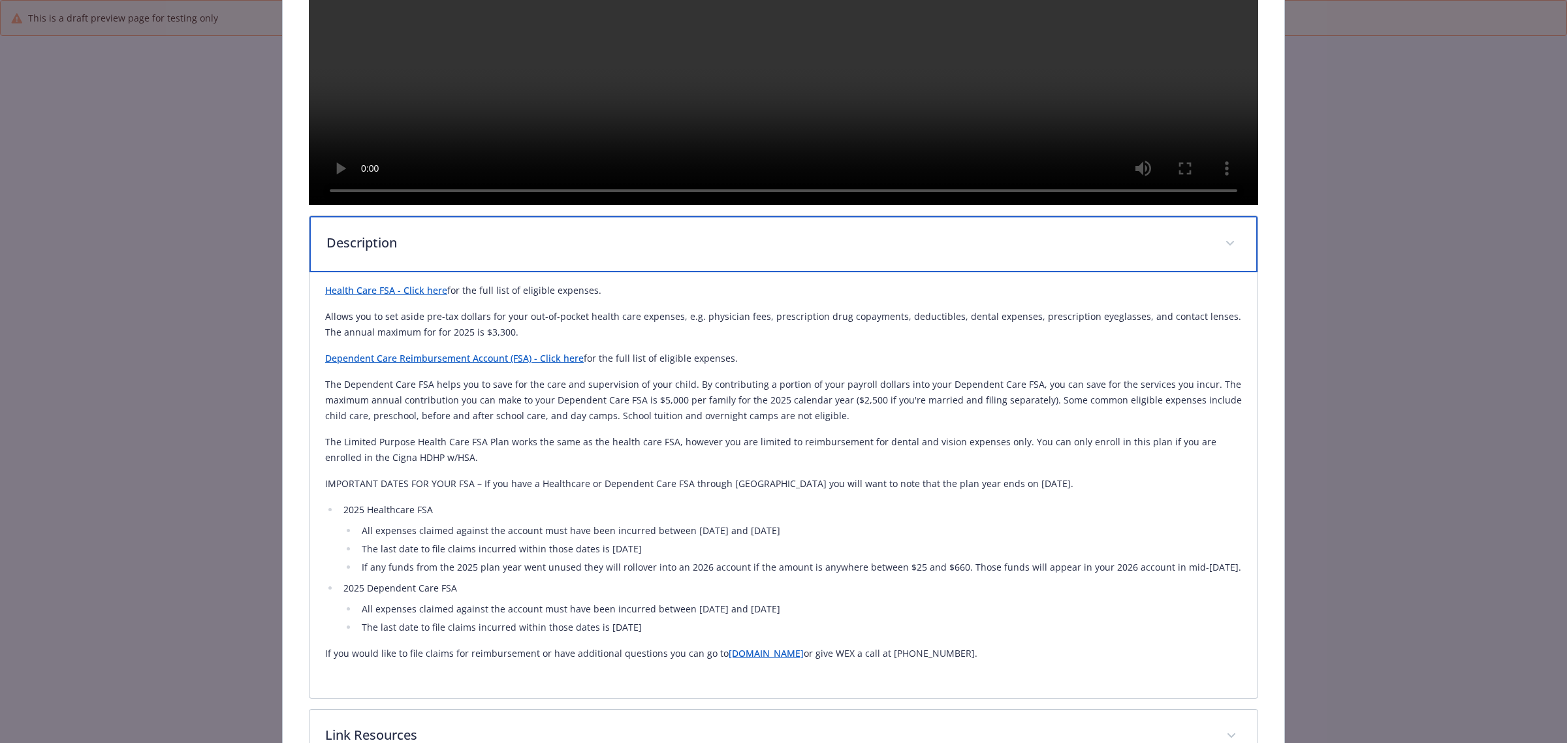
scroll to position [735, 0]
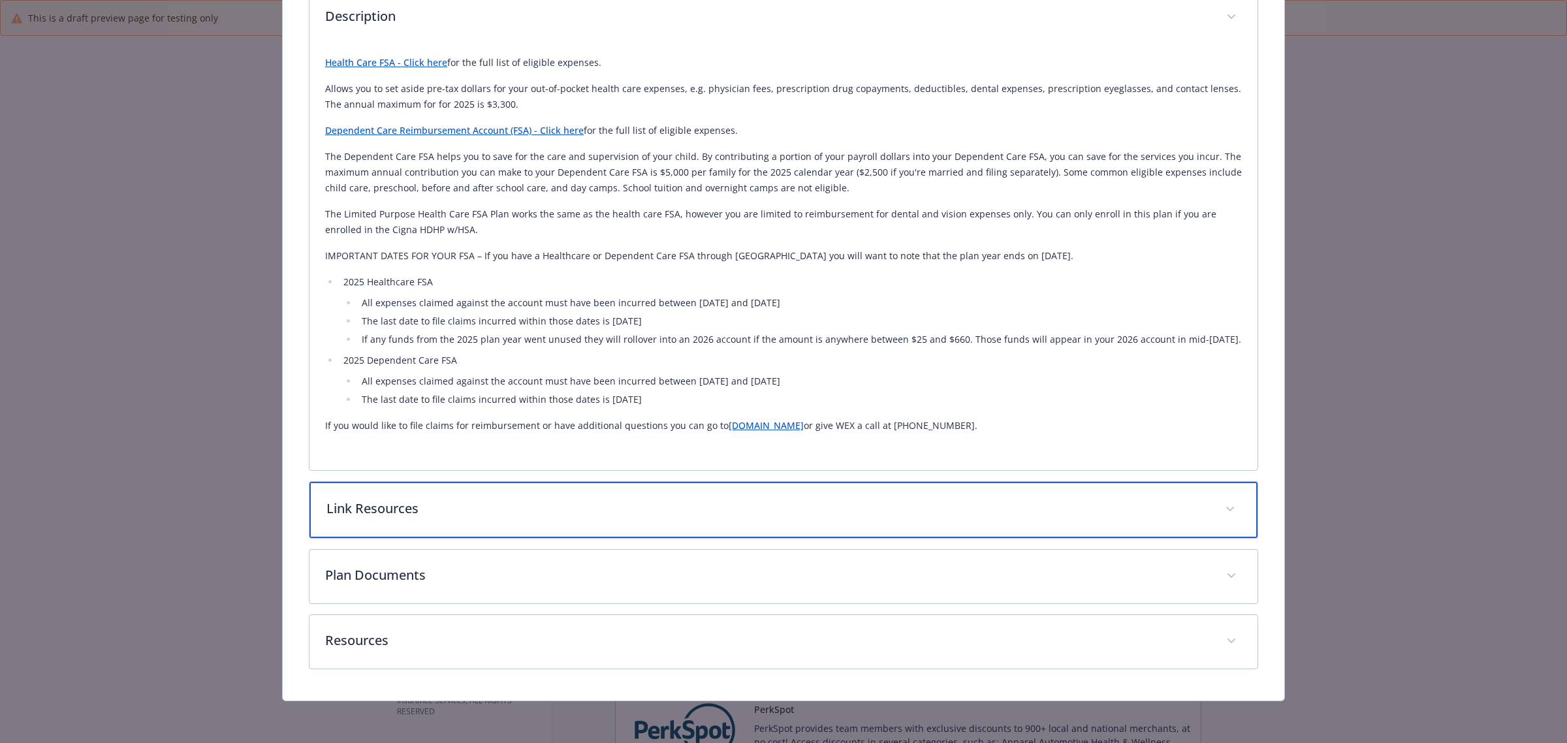
click at [471, 538] on div "Link Resources" at bounding box center [784, 510] width 948 height 56
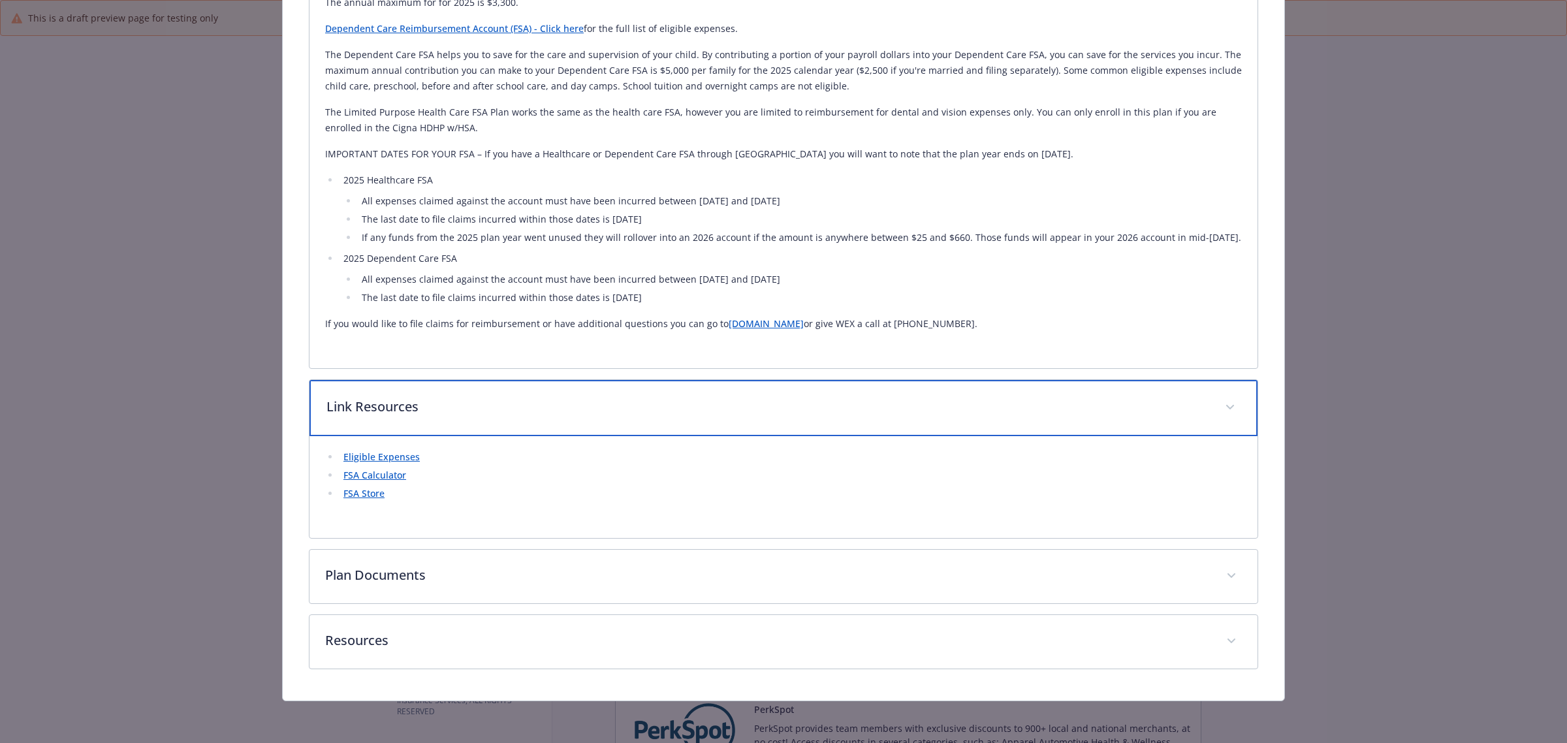
scroll to position [872, 0]
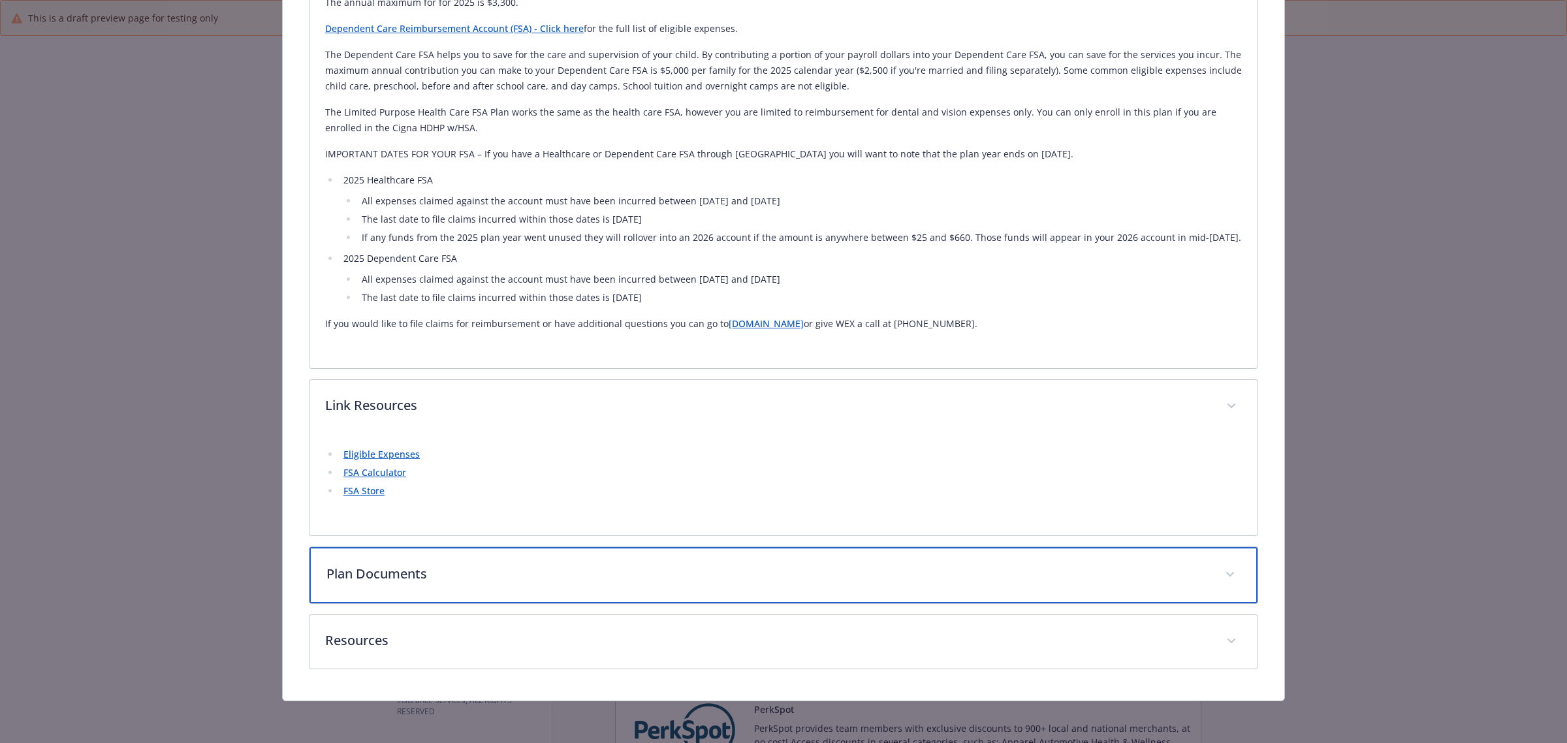
drag, startPoint x: 419, startPoint y: 582, endPoint x: 422, endPoint y: 576, distance: 7.1
click at [419, 582] on p "Plan Documents" at bounding box center [767, 574] width 883 height 20
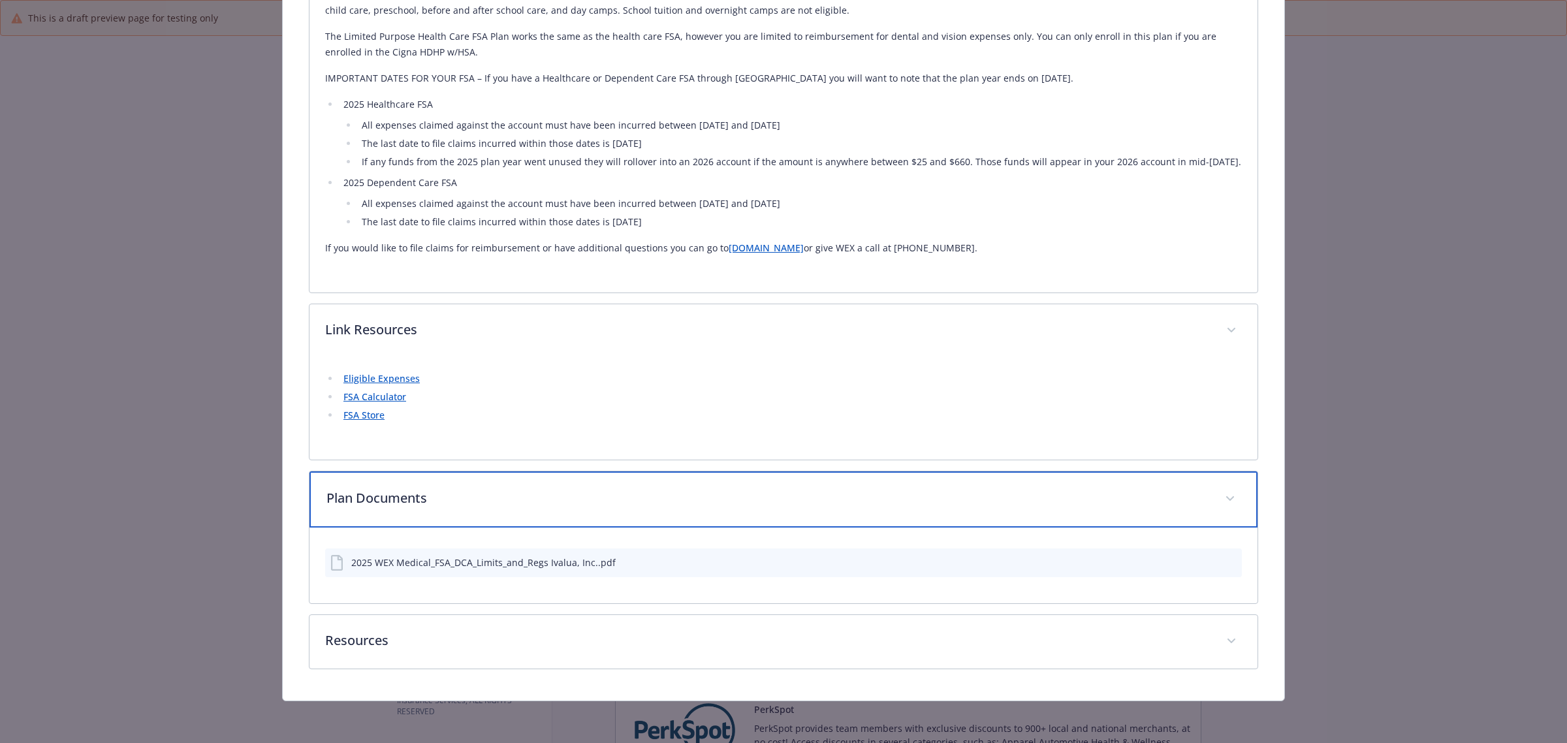
scroll to position [947, 0]
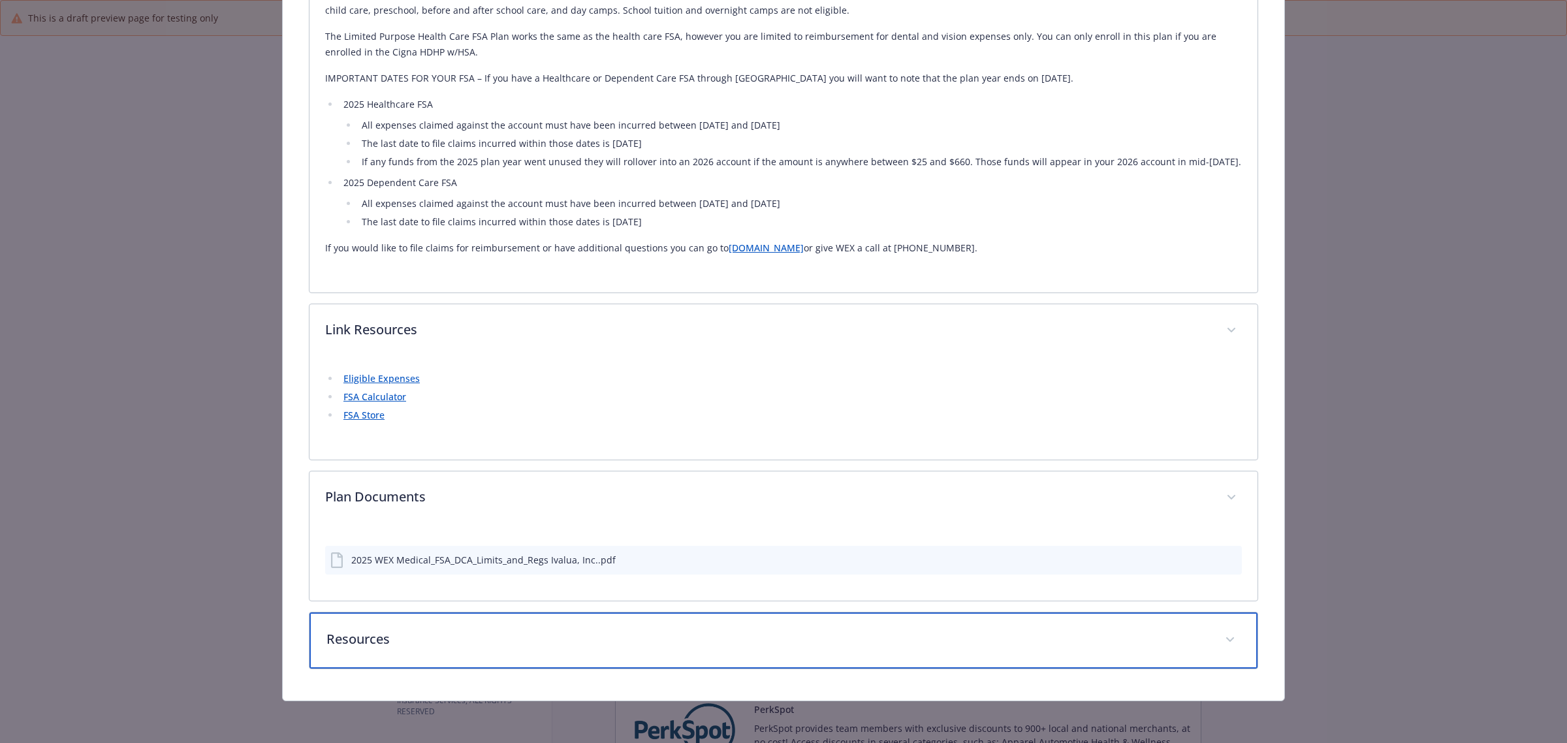
click at [468, 625] on div "Resources" at bounding box center [784, 640] width 948 height 56
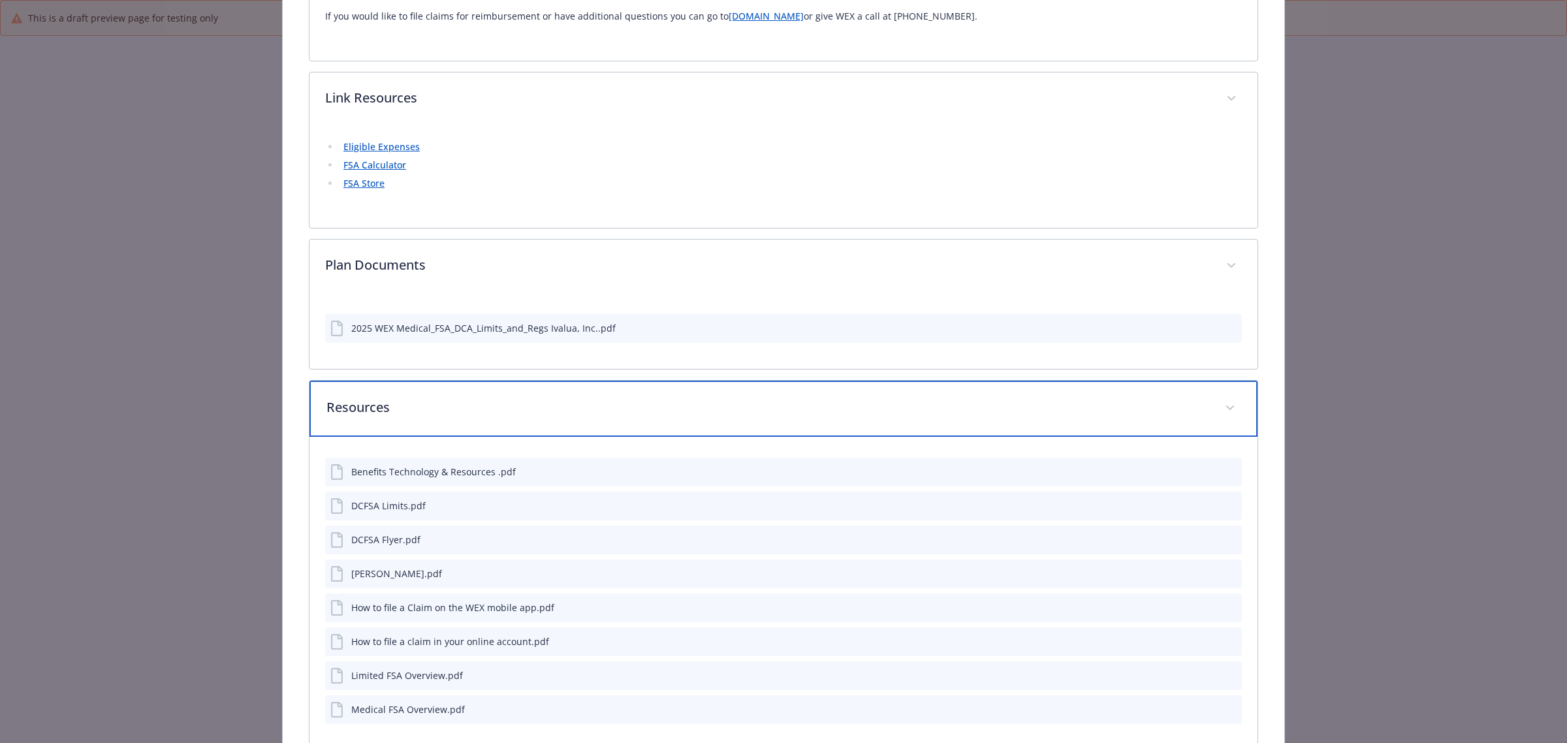
scroll to position [1261, 0]
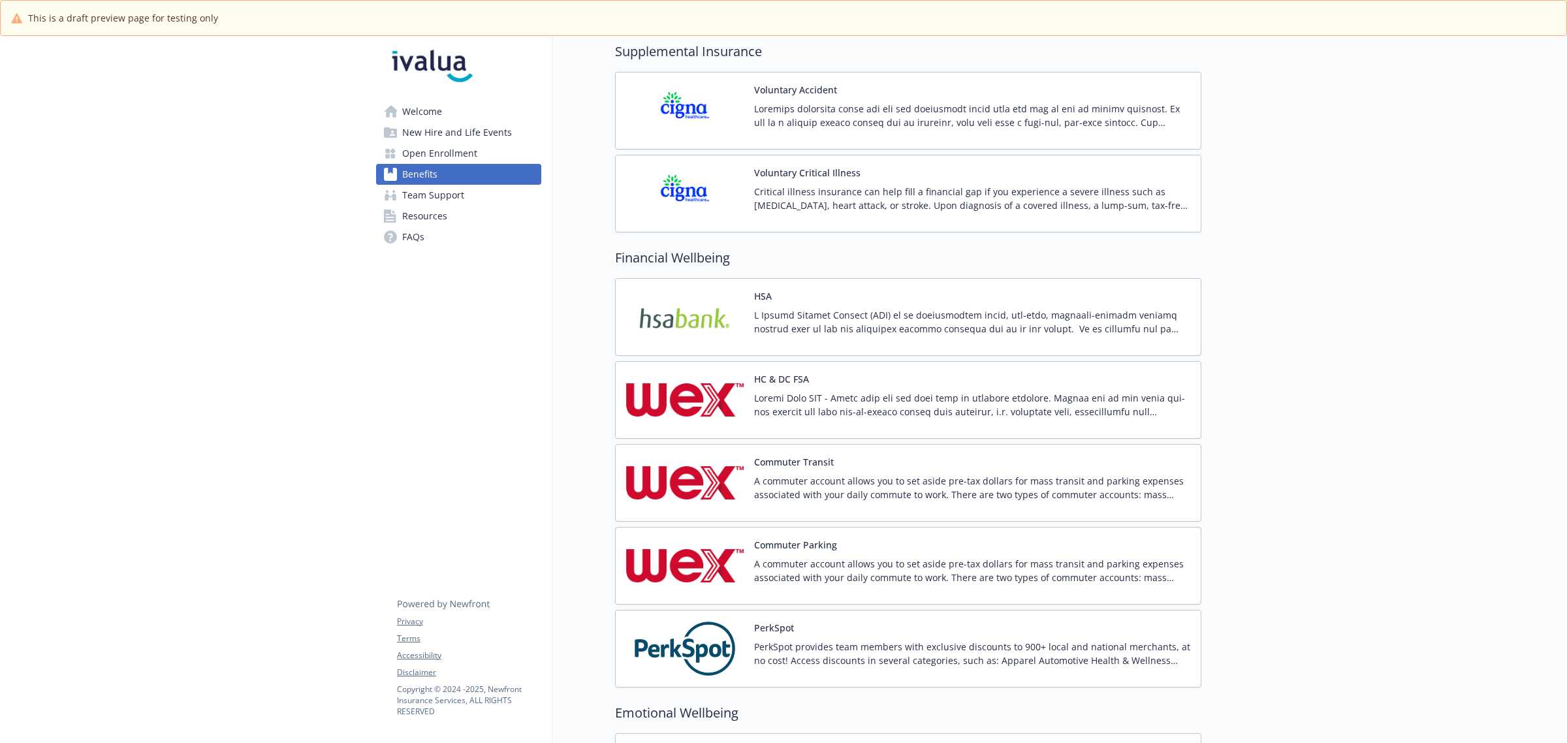
click at [838, 497] on p "A commuter account allows you to set aside pre-tax dollars for mass transit and…" at bounding box center [972, 487] width 436 height 27
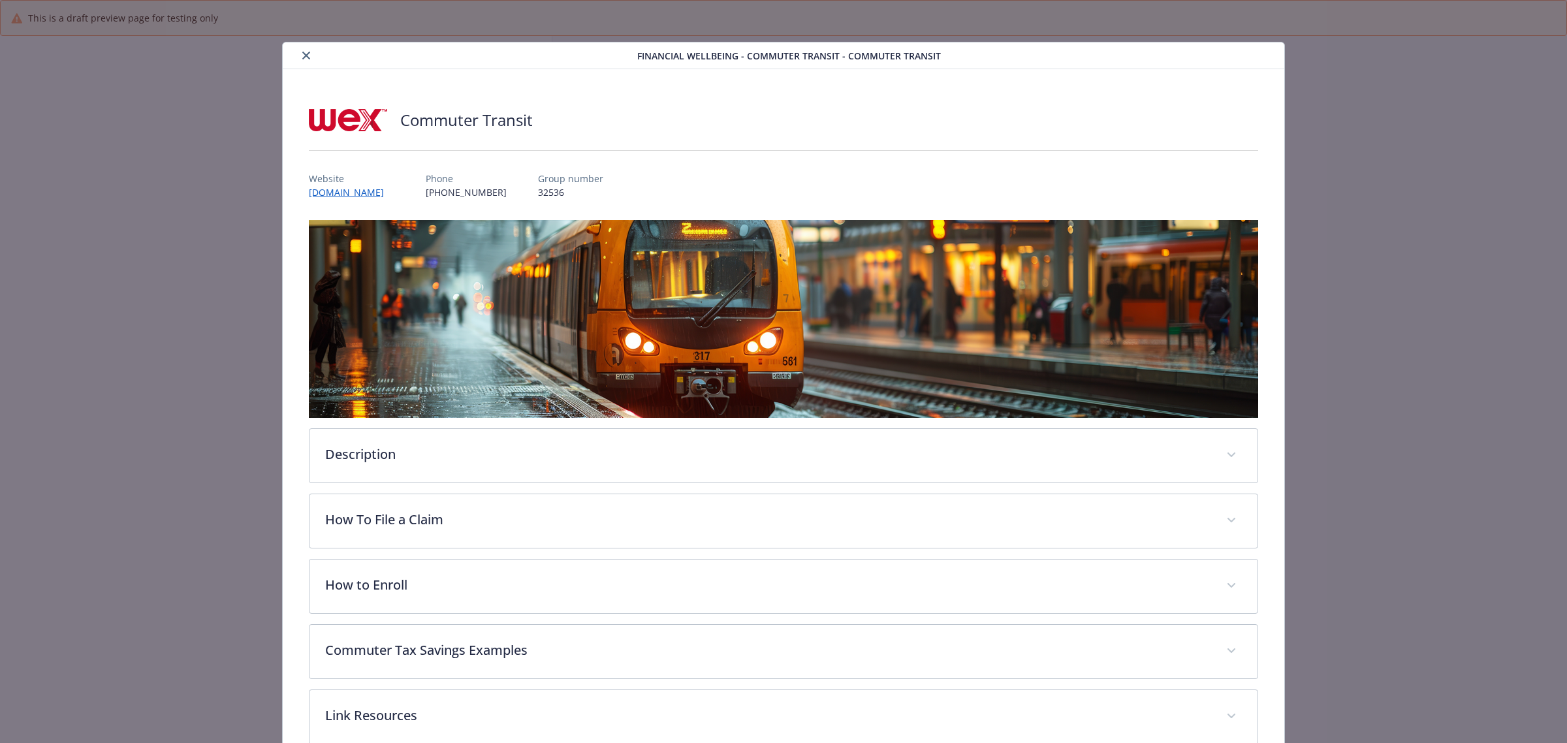
scroll to position [1306, 0]
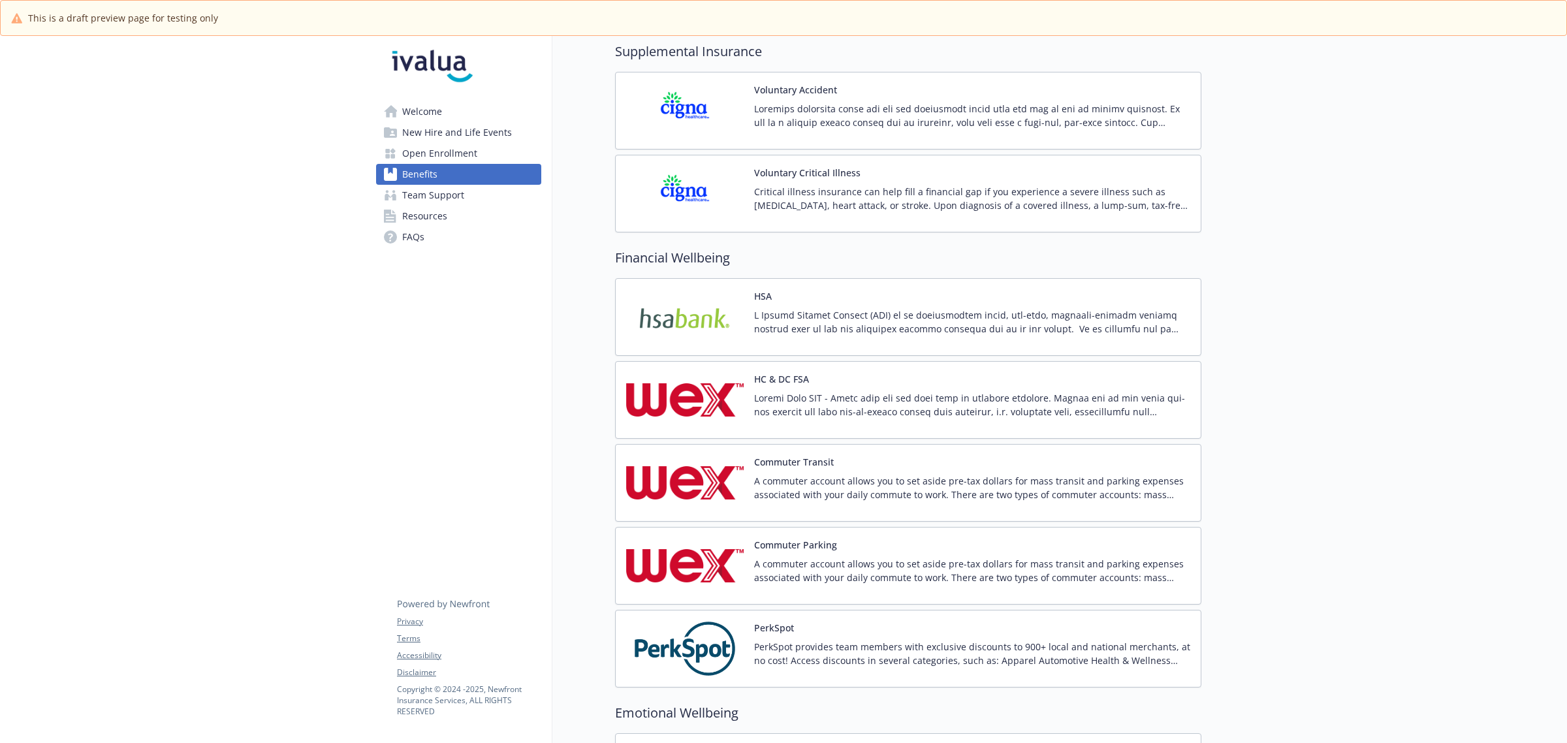
scroll to position [1388, 0]
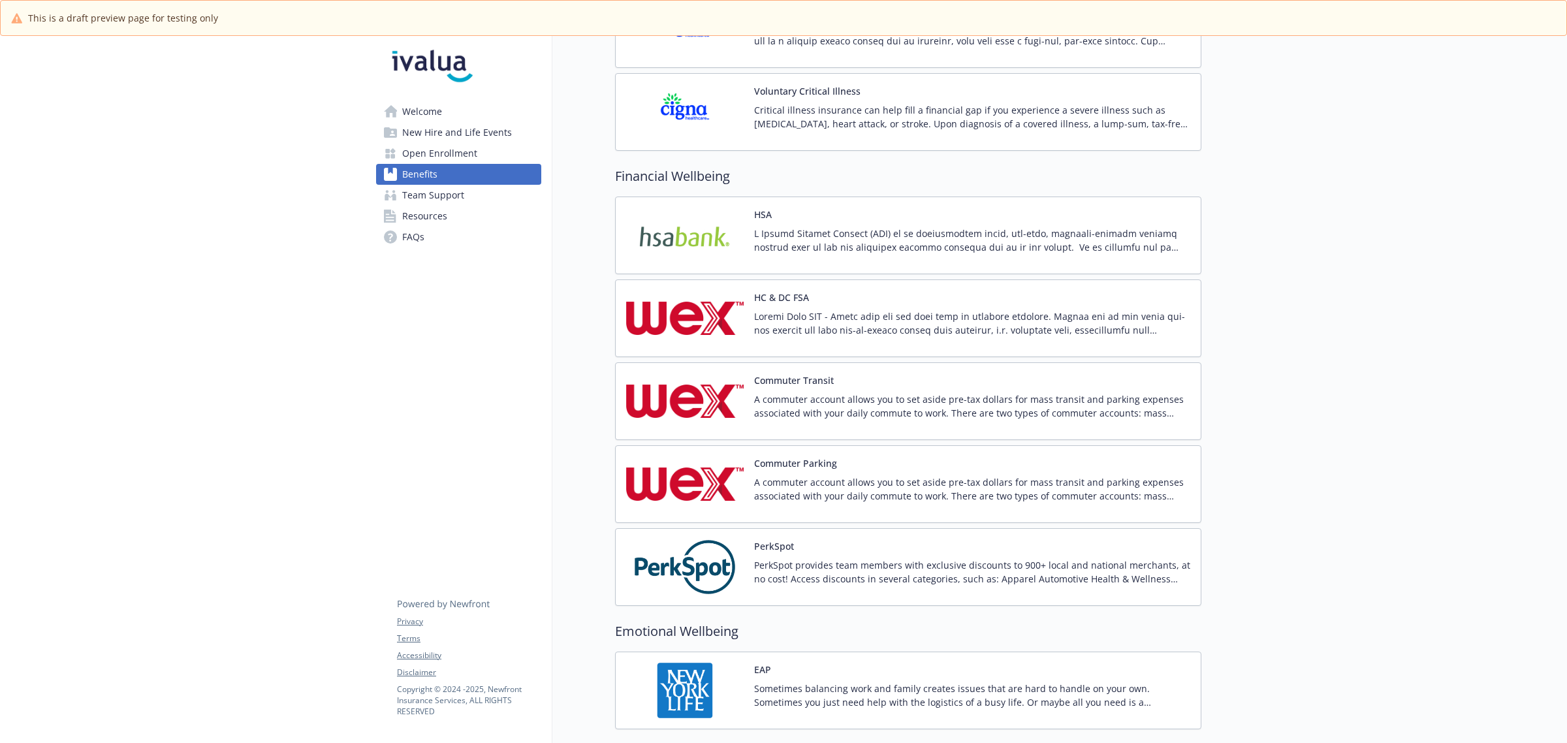
click at [1075, 569] on p "PerkSpot provides team members with exclusive discounts to 900+ local and natio…" at bounding box center [972, 571] width 436 height 27
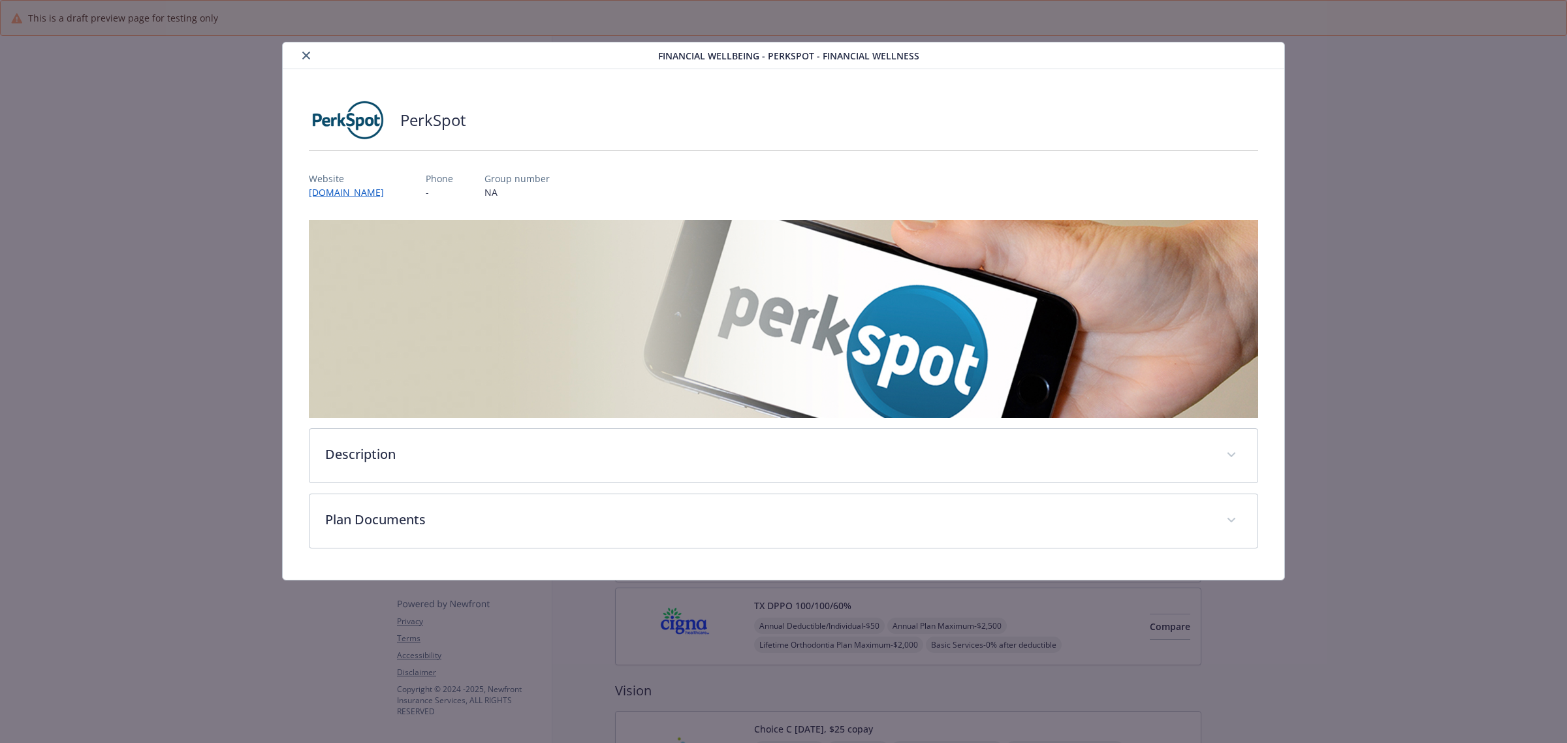
scroll to position [1388, 0]
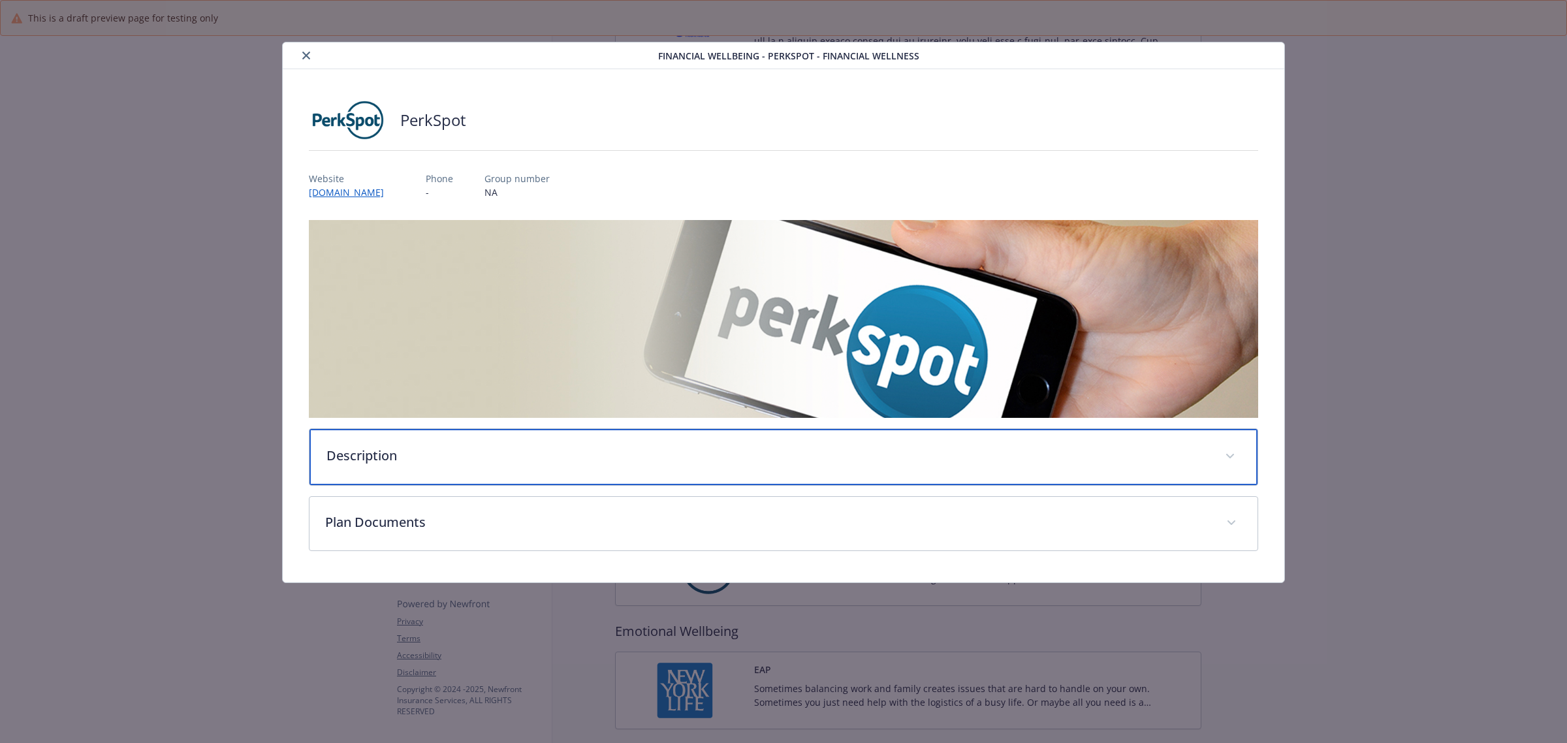
click at [468, 454] on p "Description" at bounding box center [767, 456] width 883 height 20
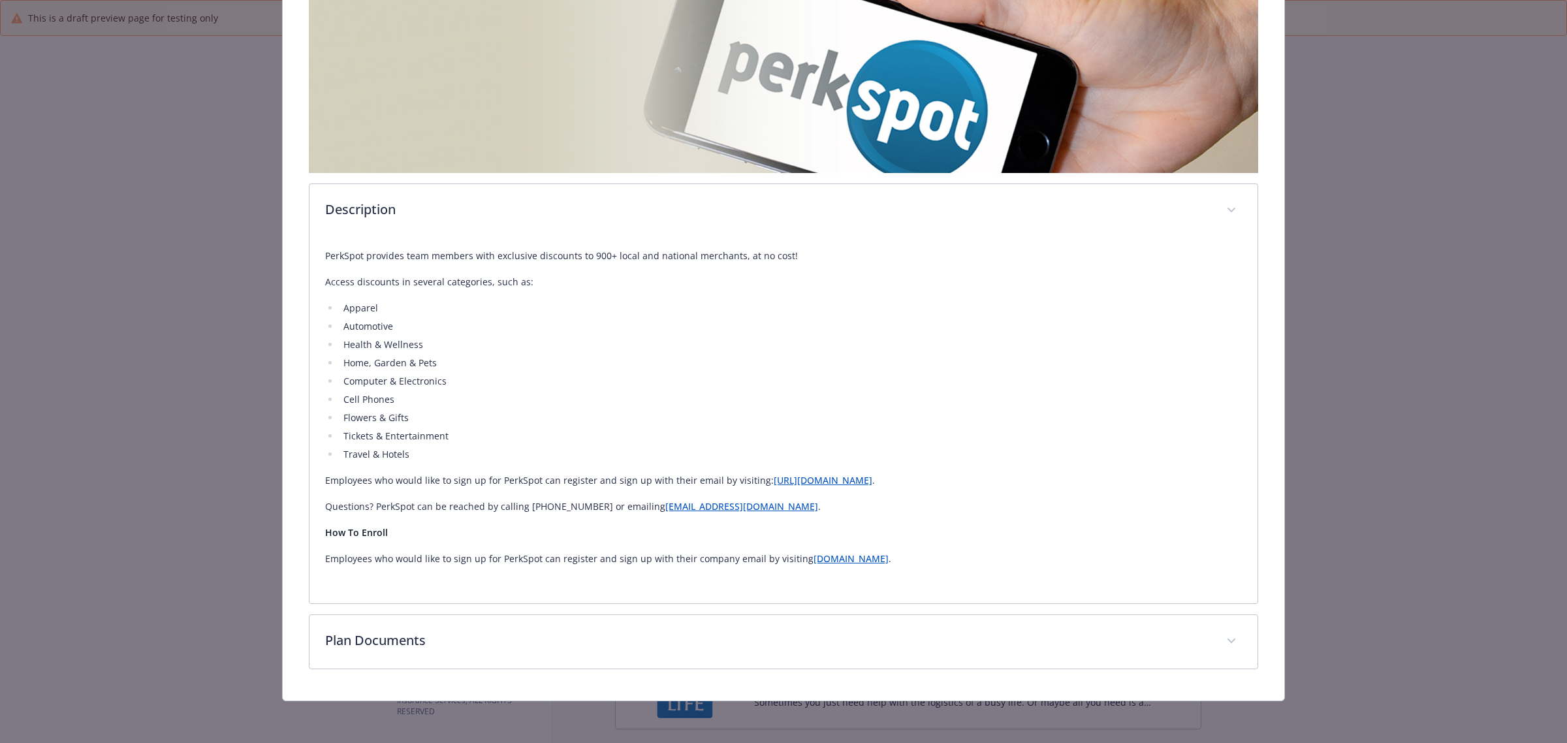
scroll to position [244, 0]
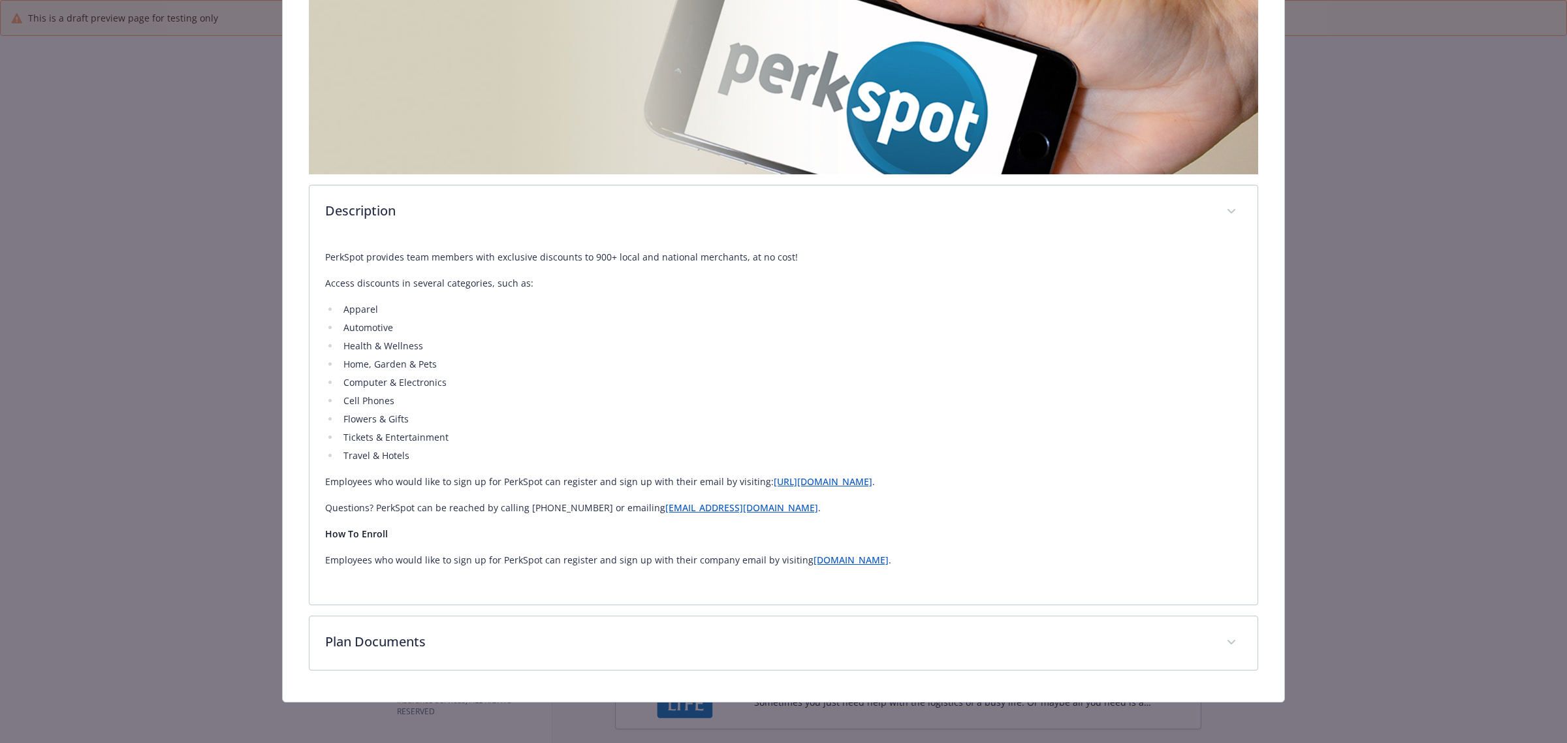
click at [821, 484] on link "http://newfront.perkspot.com/" at bounding box center [823, 481] width 99 height 12
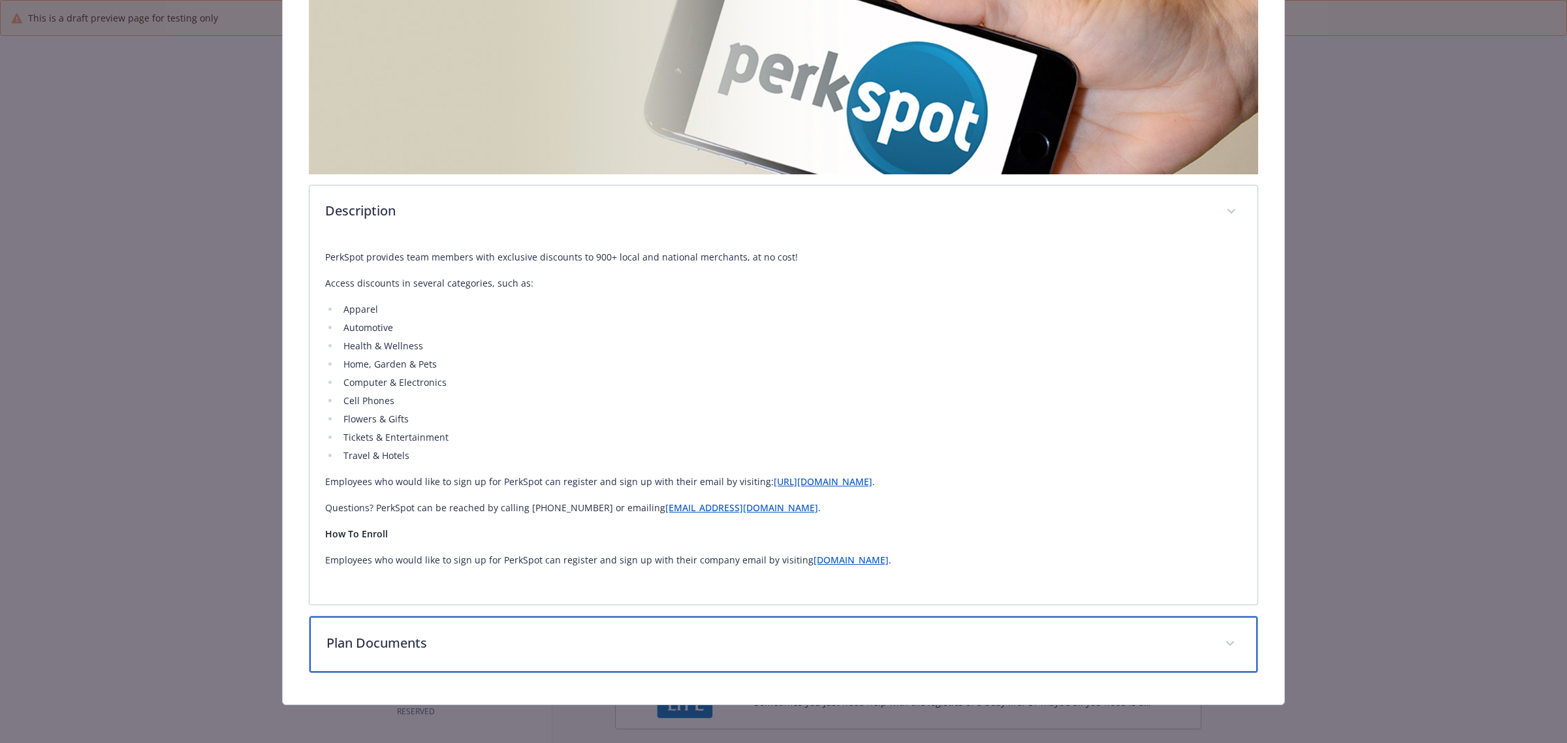
click at [431, 645] on p "Plan Documents" at bounding box center [767, 643] width 883 height 20
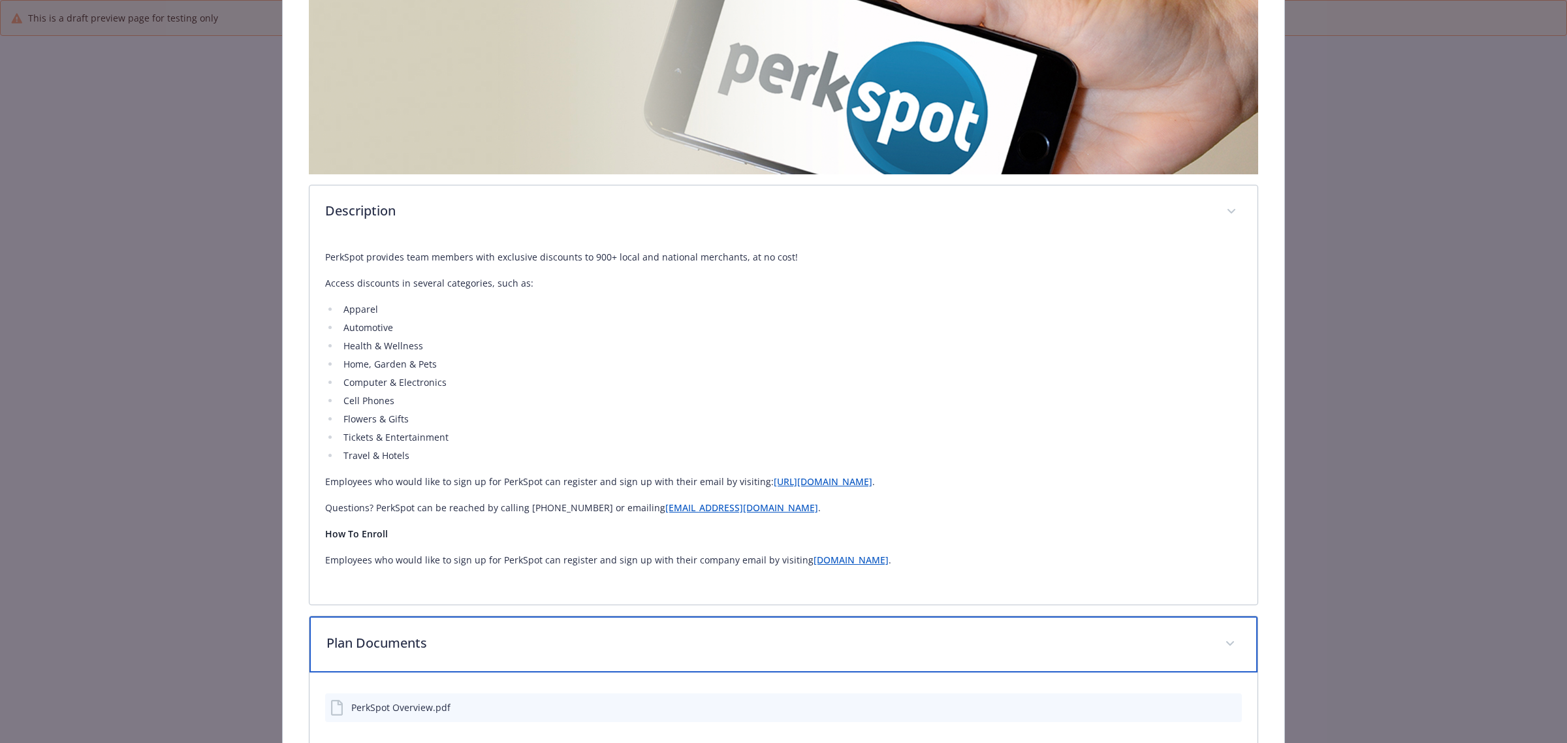
scroll to position [321, 0]
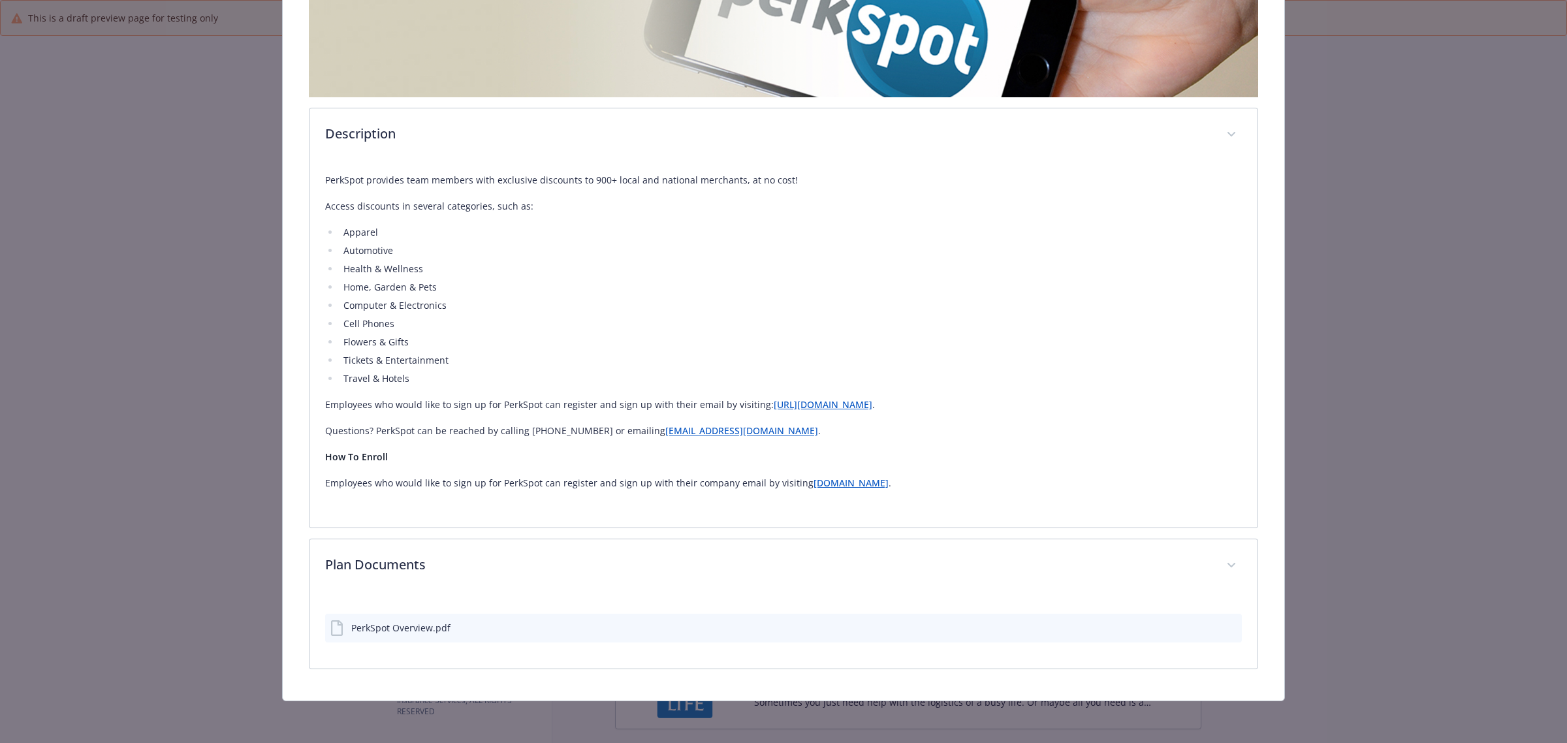
click at [1224, 628] on icon "preview file" at bounding box center [1230, 626] width 12 height 9
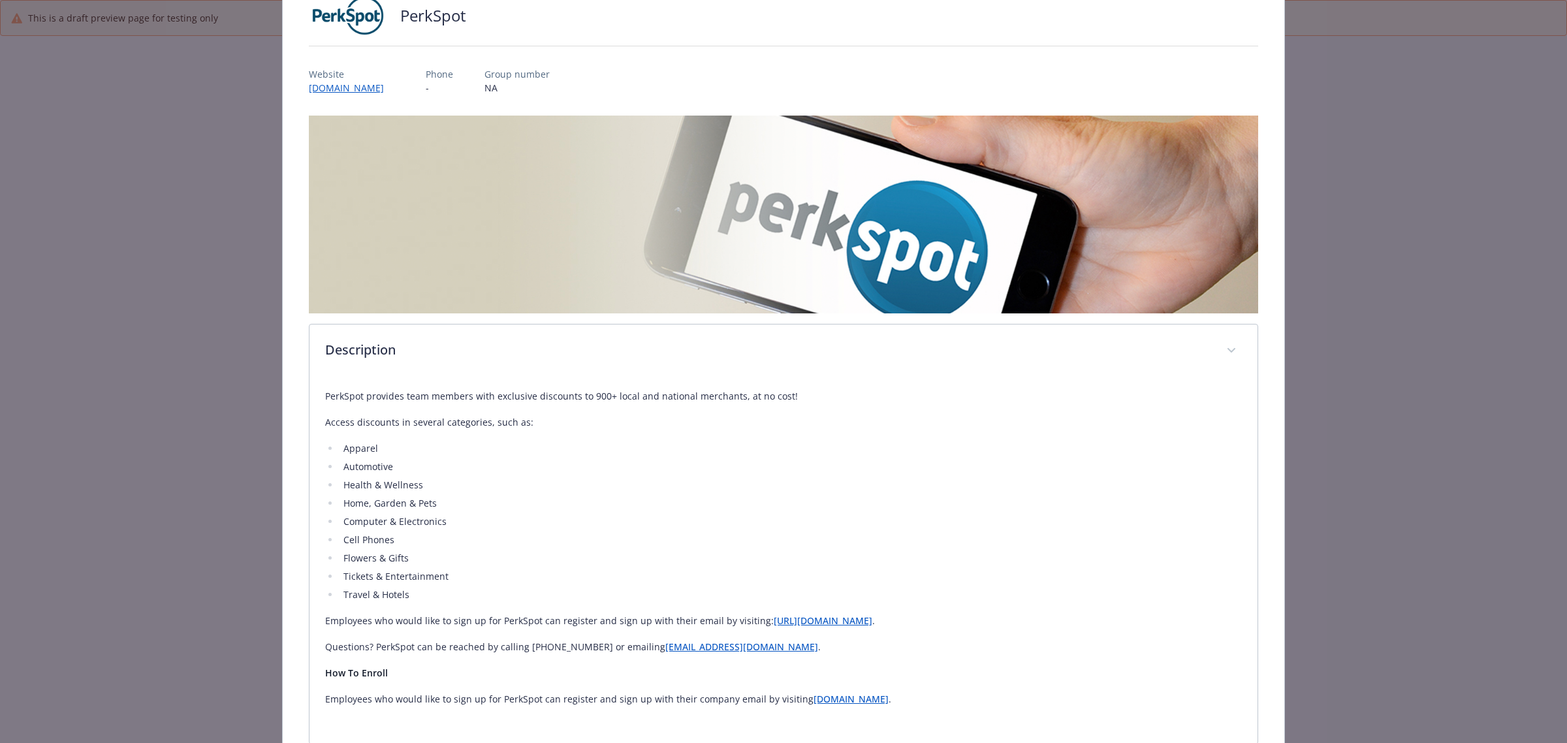
scroll to position [0, 0]
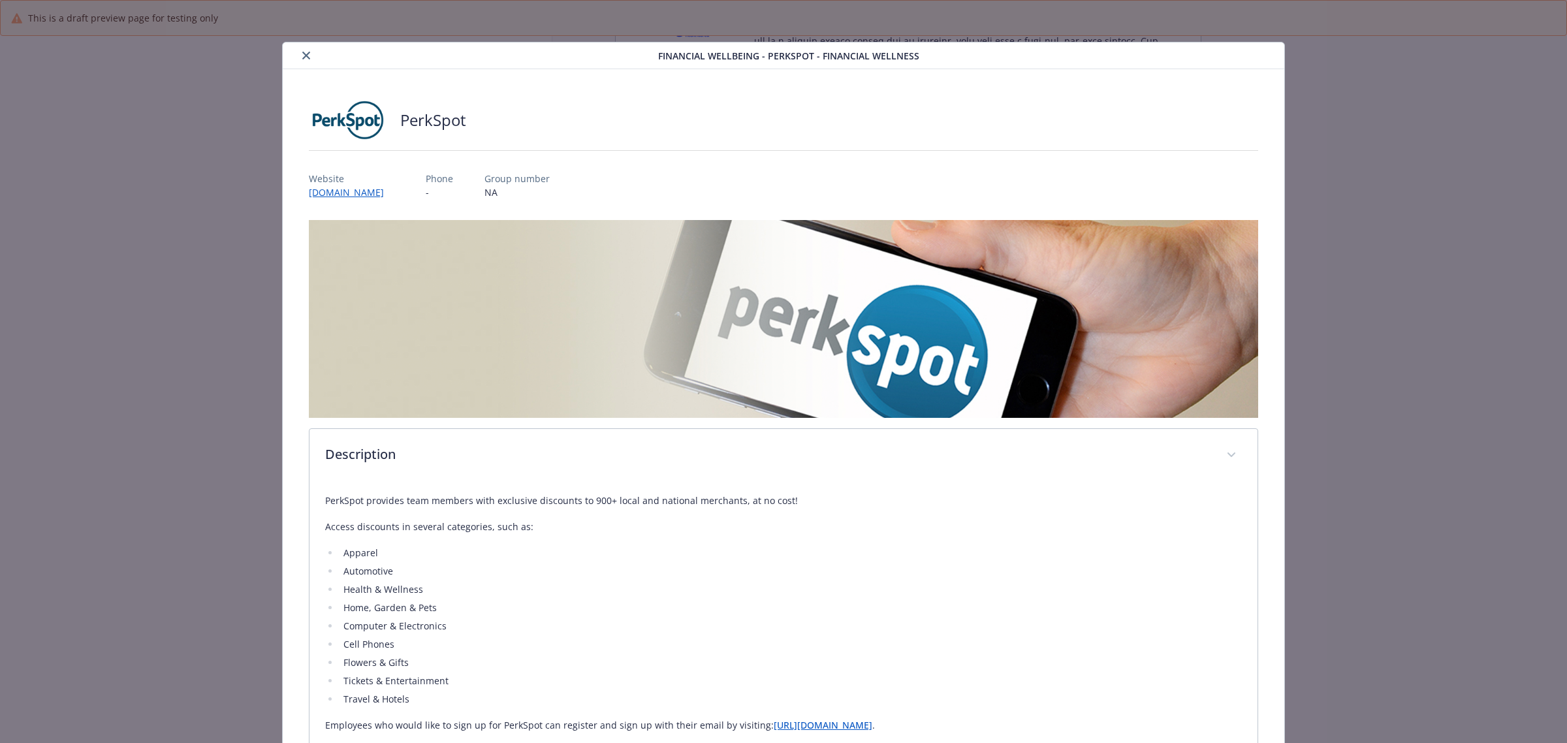
click at [309, 56] on button "close" at bounding box center [306, 56] width 16 height 16
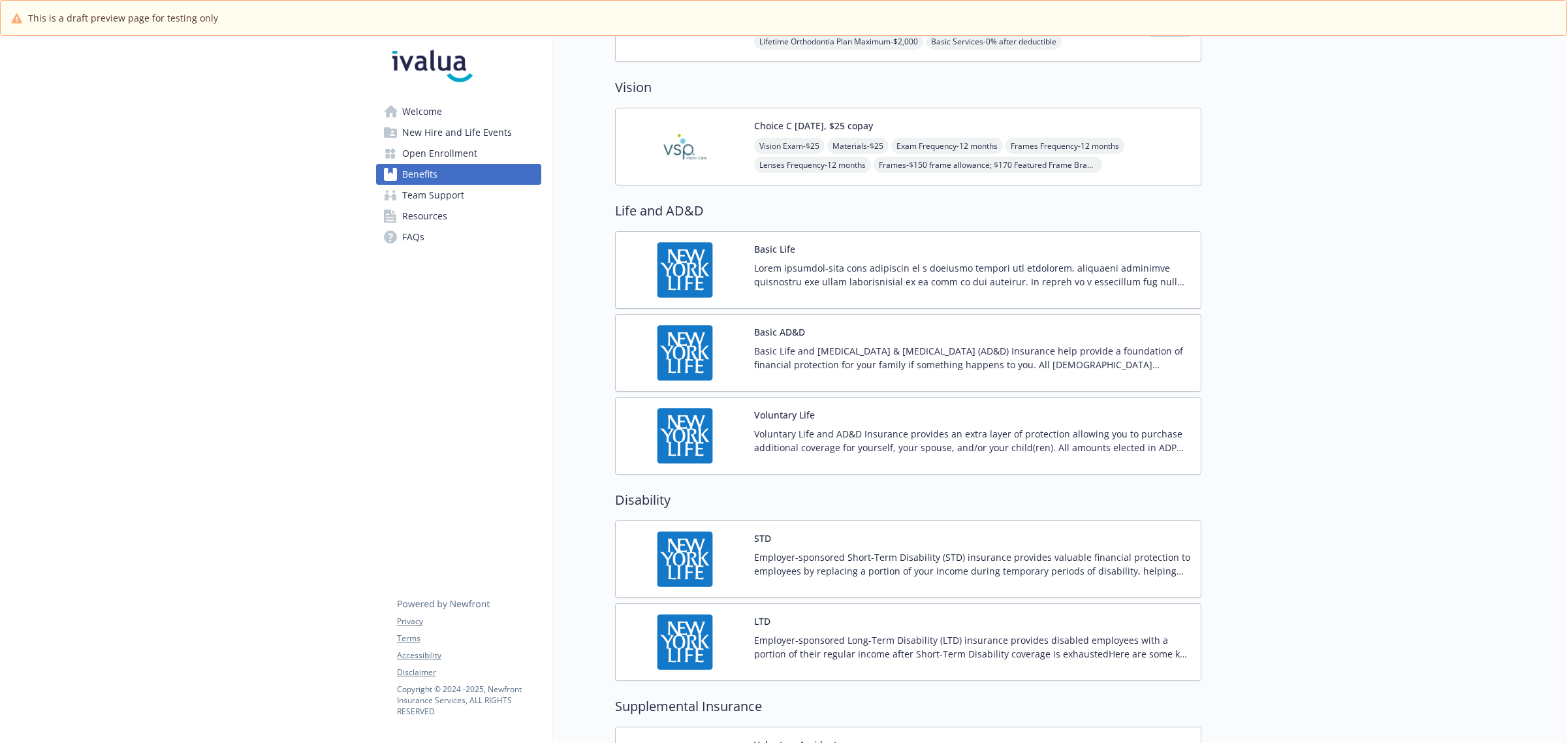
scroll to position [553, 0]
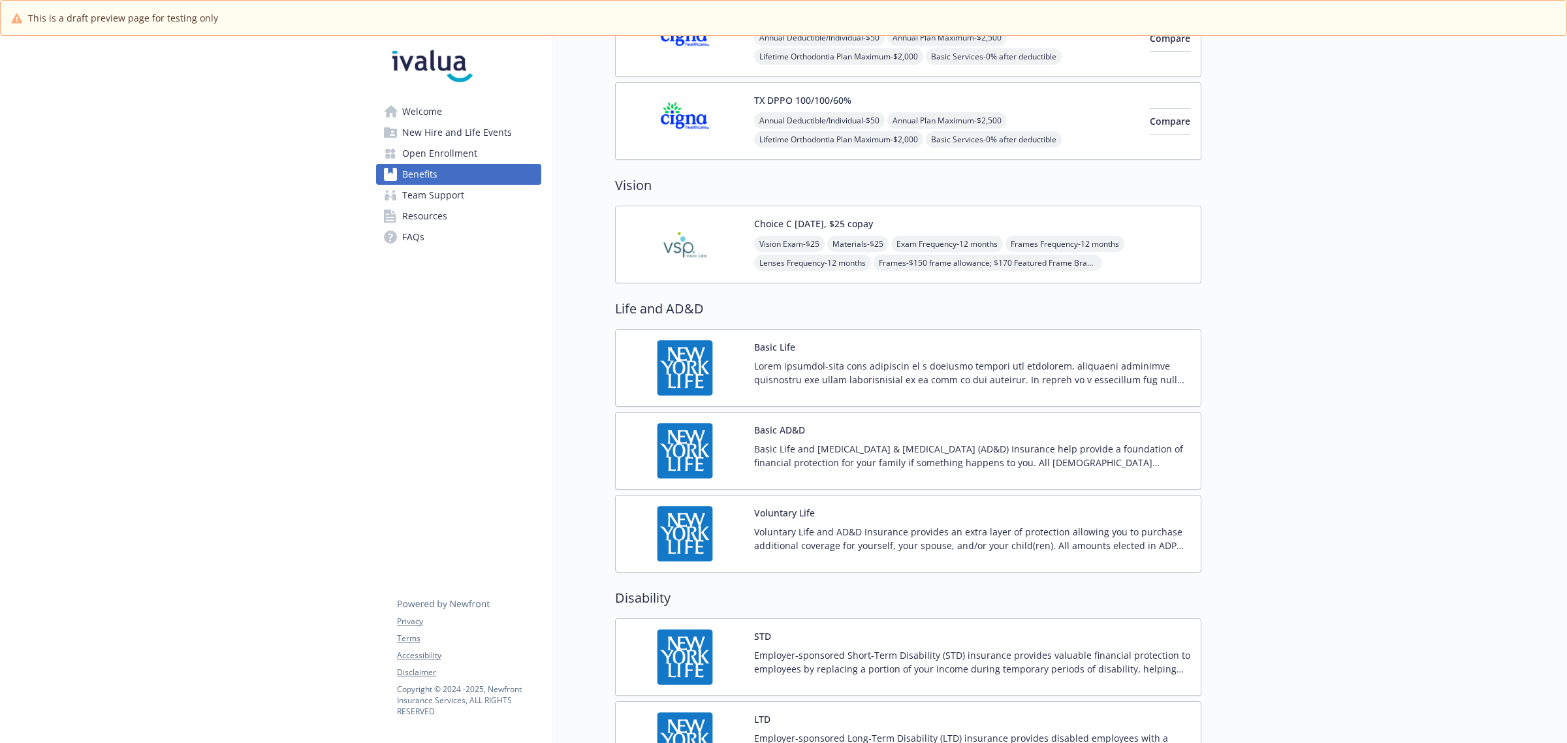
click at [426, 240] on link "FAQs" at bounding box center [458, 237] width 165 height 21
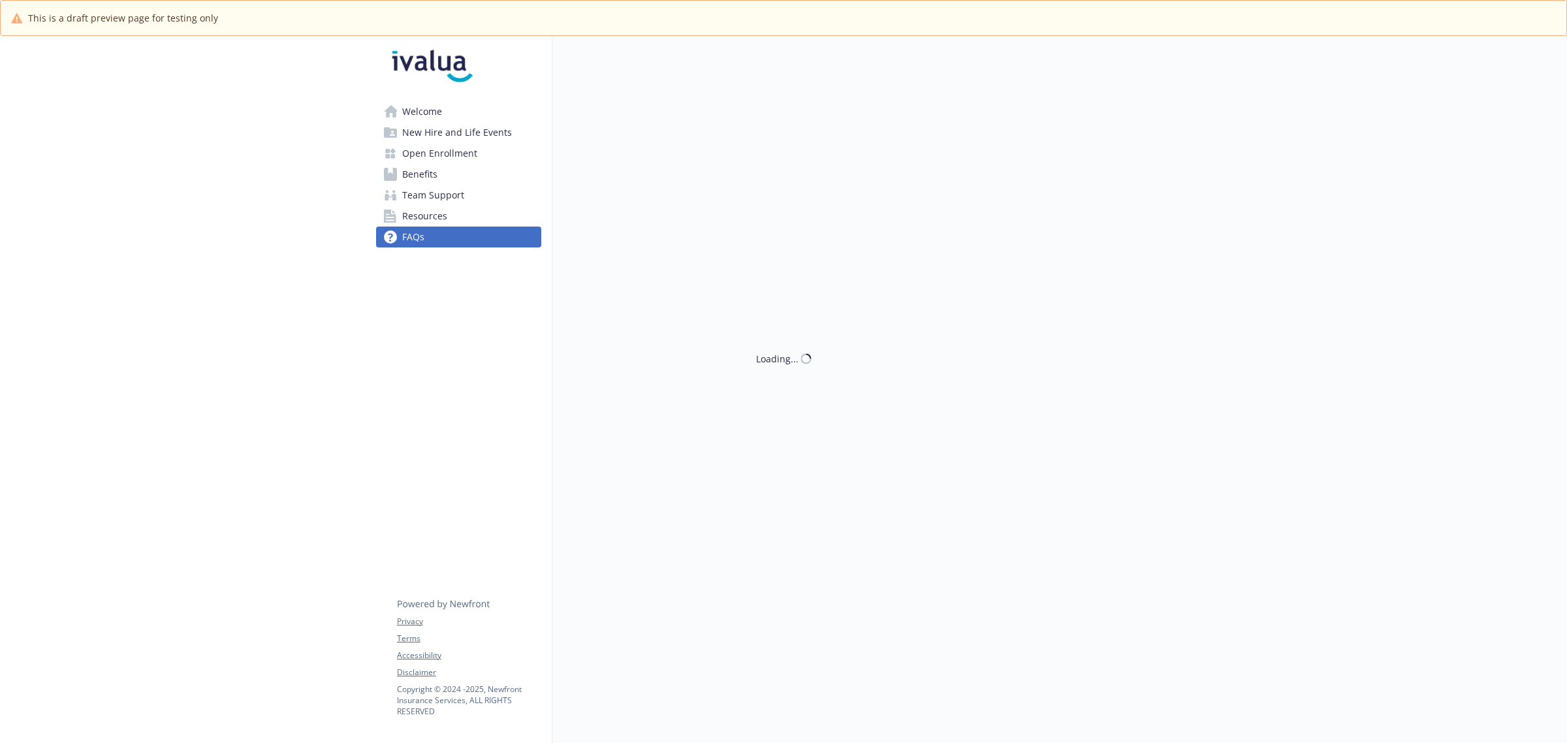
scroll to position [48, 0]
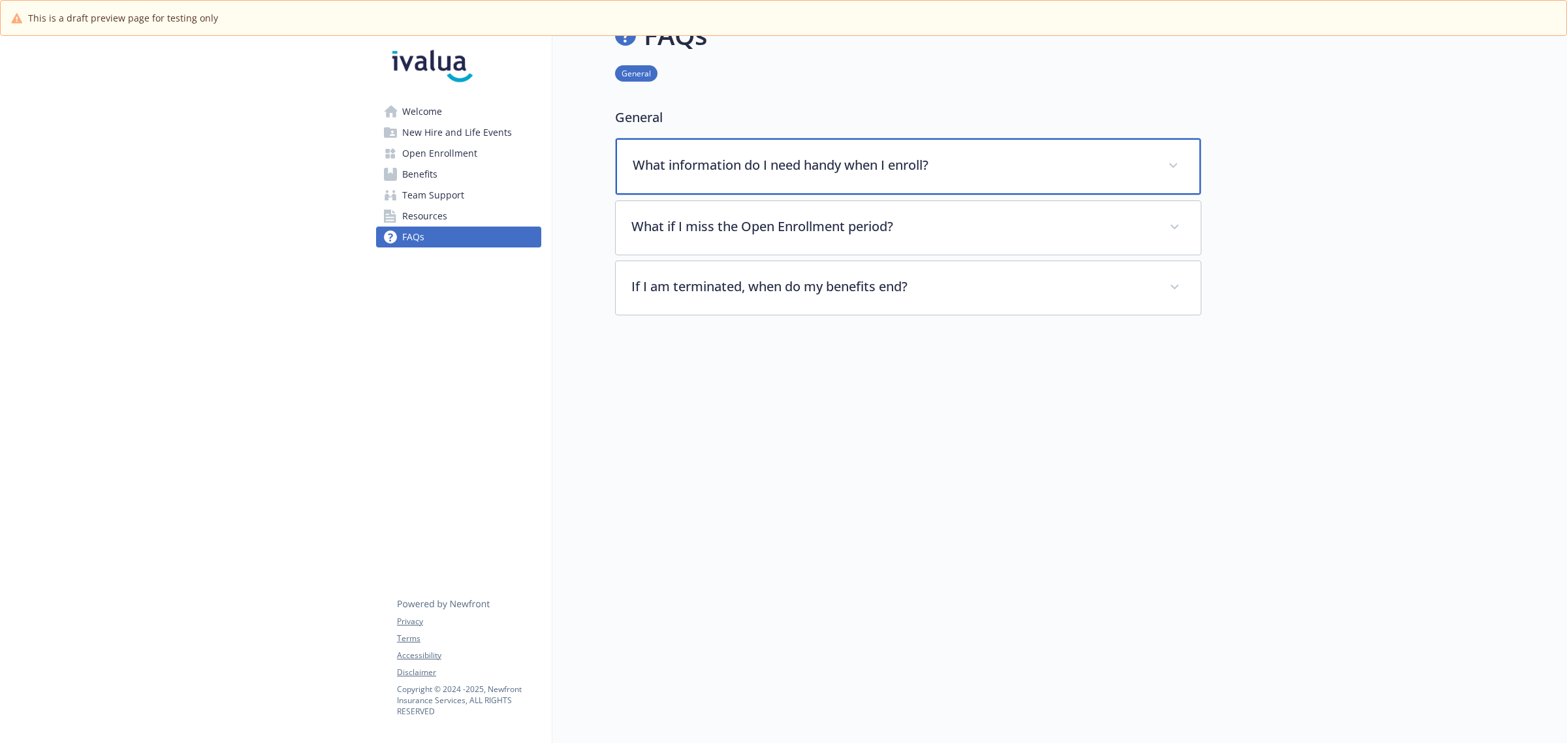
click at [904, 155] on p "What information do I need handy when I enroll?" at bounding box center [893, 165] width 520 height 20
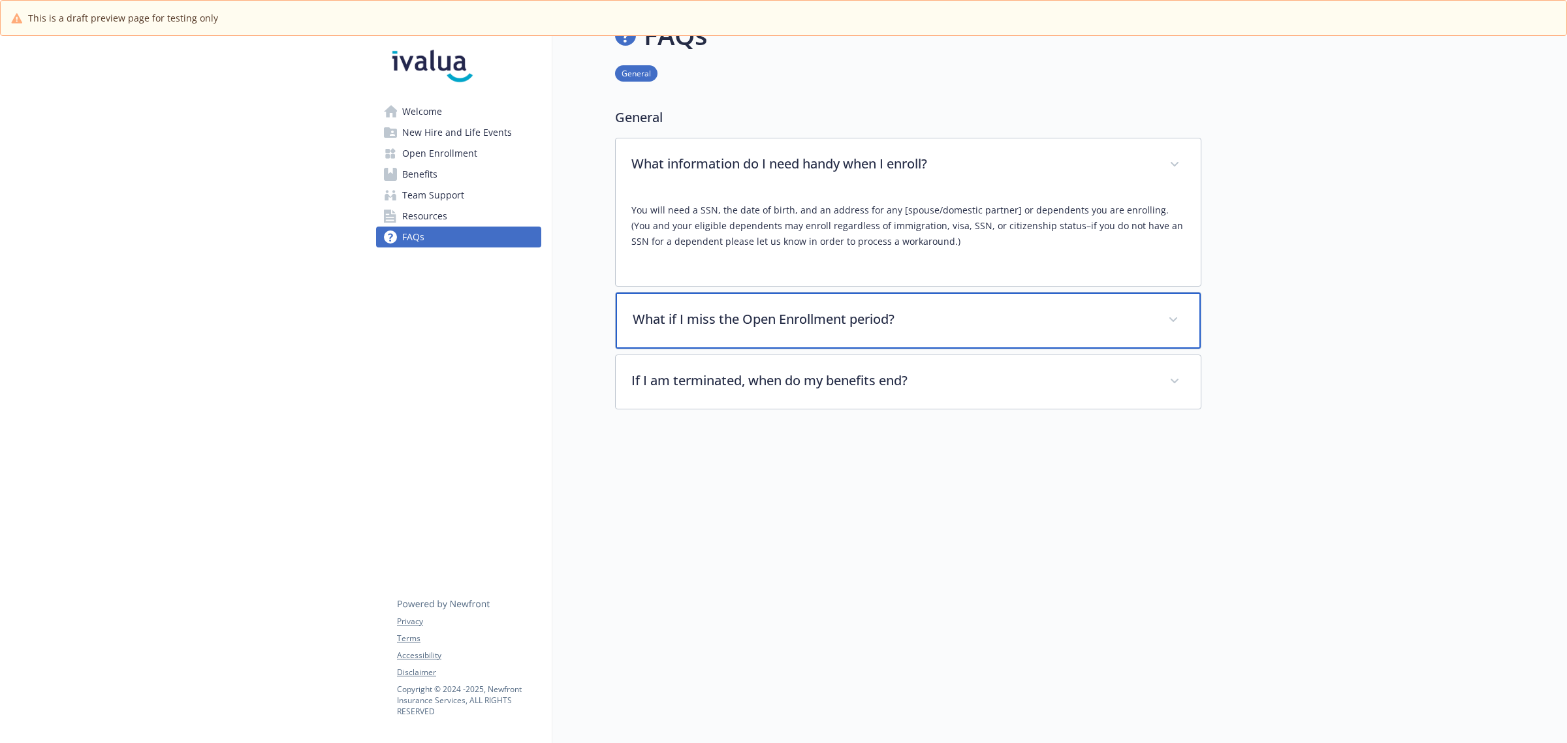
click at [932, 311] on p "What if I miss the Open Enrollment period?" at bounding box center [893, 320] width 520 height 20
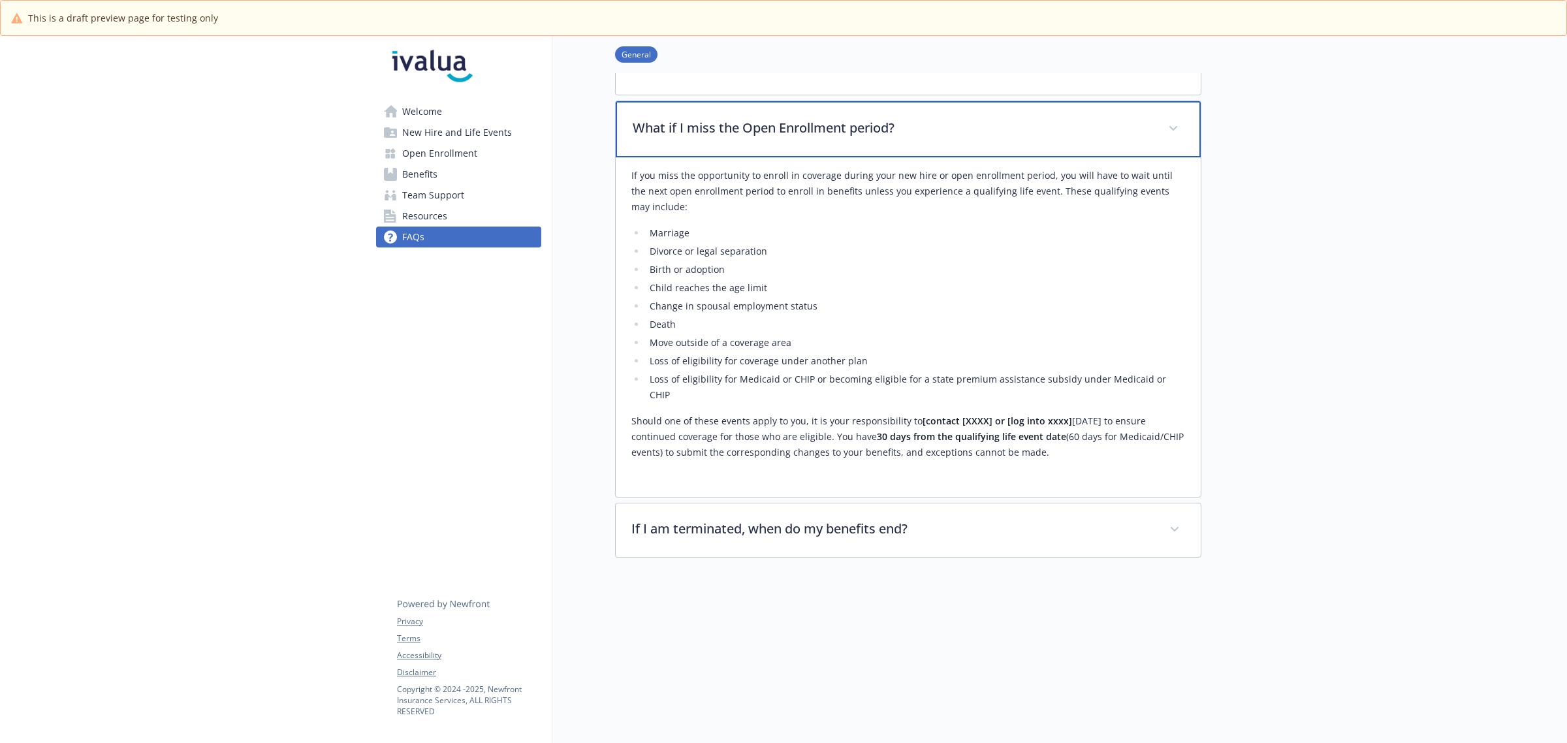
scroll to position [229, 0]
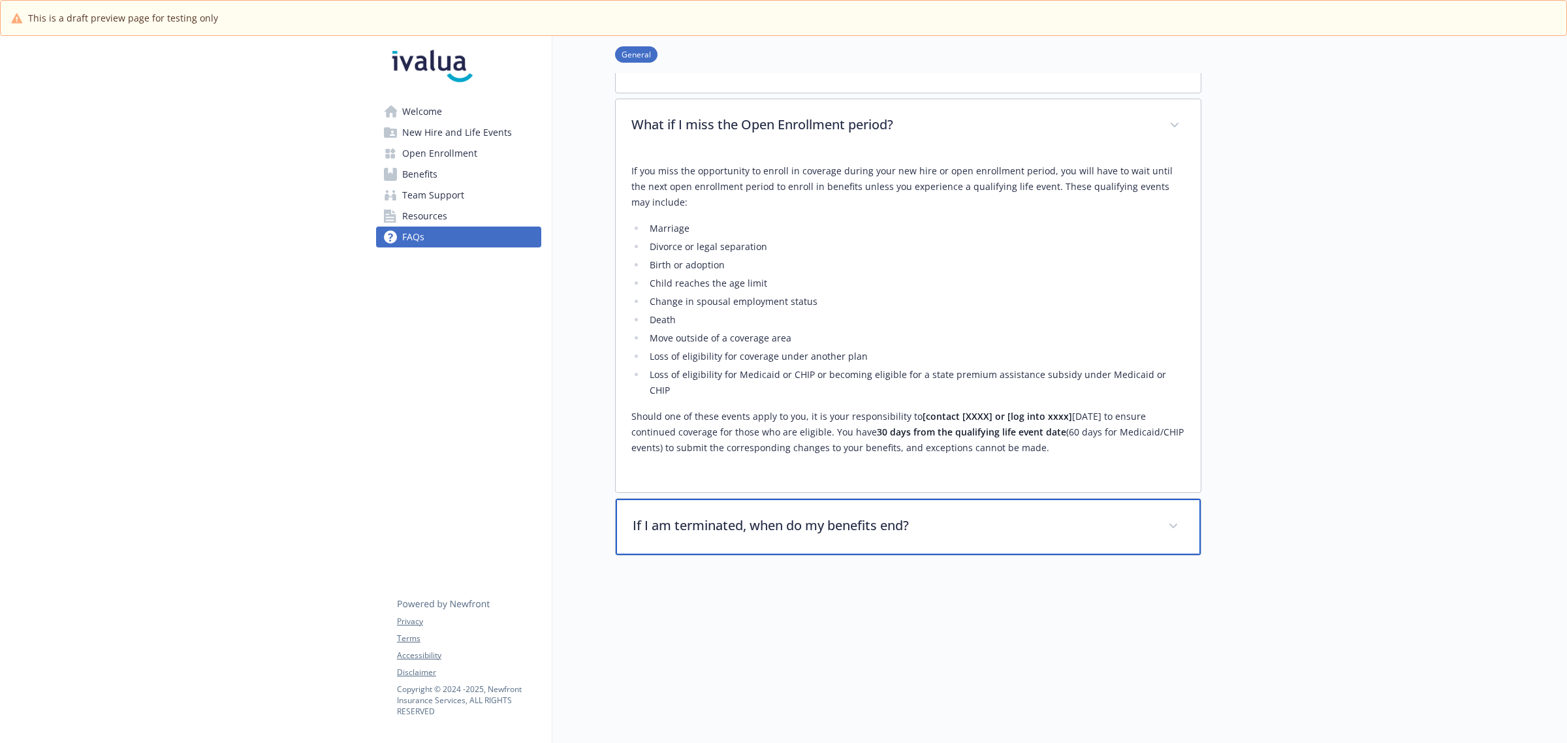
click at [931, 516] on p "If I am terminated, when do my benefits end?" at bounding box center [893, 526] width 520 height 20
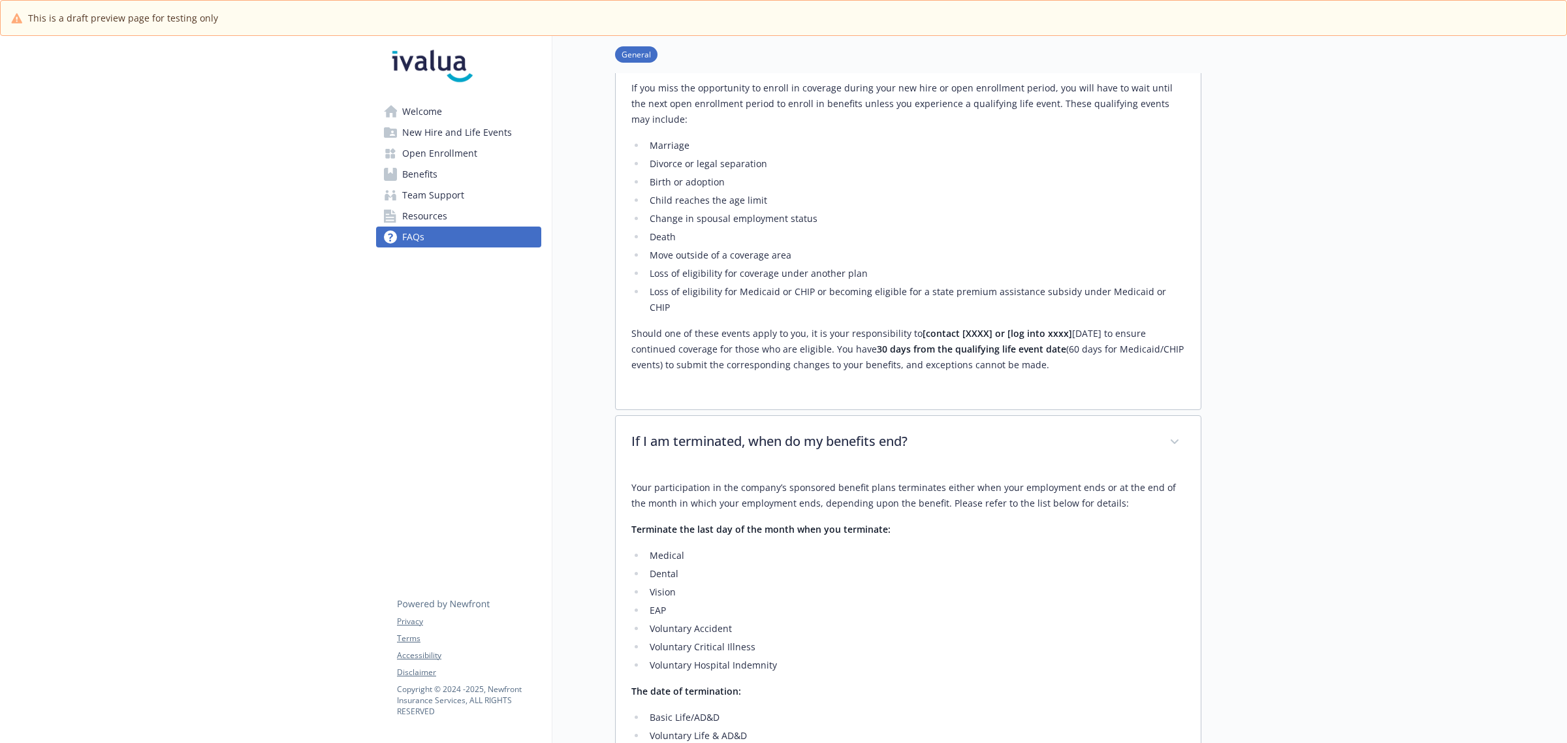
scroll to position [148, 0]
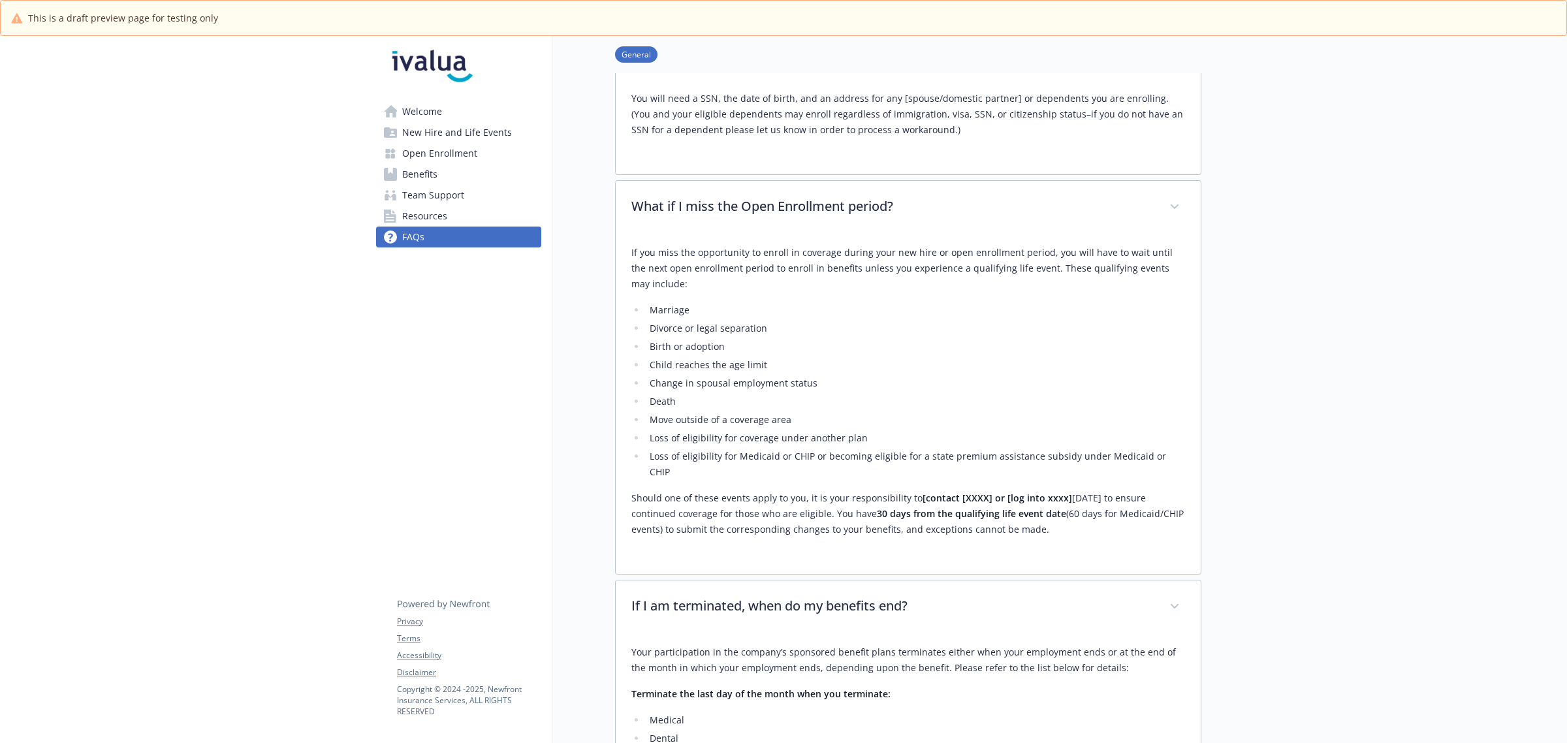
click at [419, 170] on span "Benefits" at bounding box center [419, 174] width 35 height 21
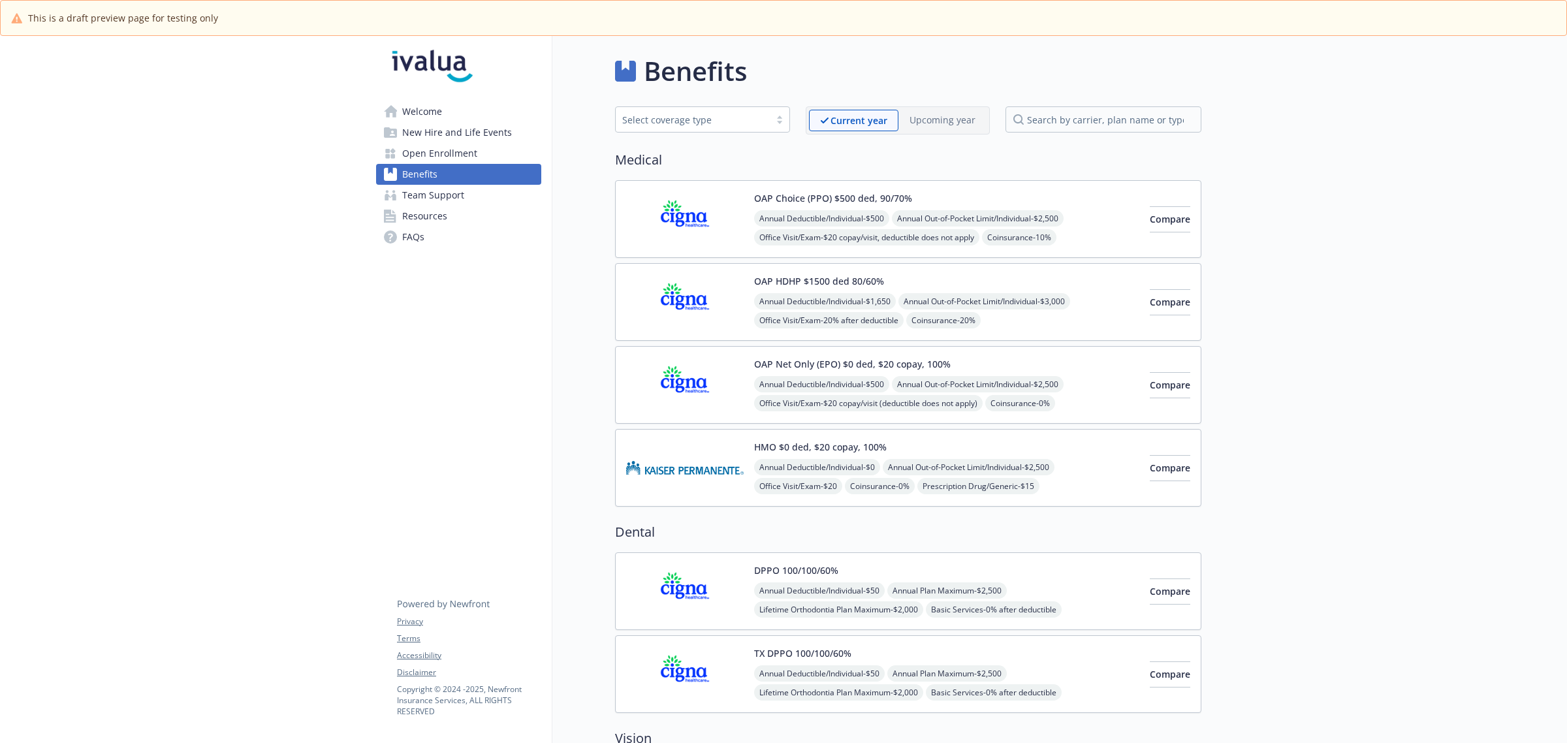
click at [426, 111] on span "Welcome" at bounding box center [422, 111] width 40 height 21
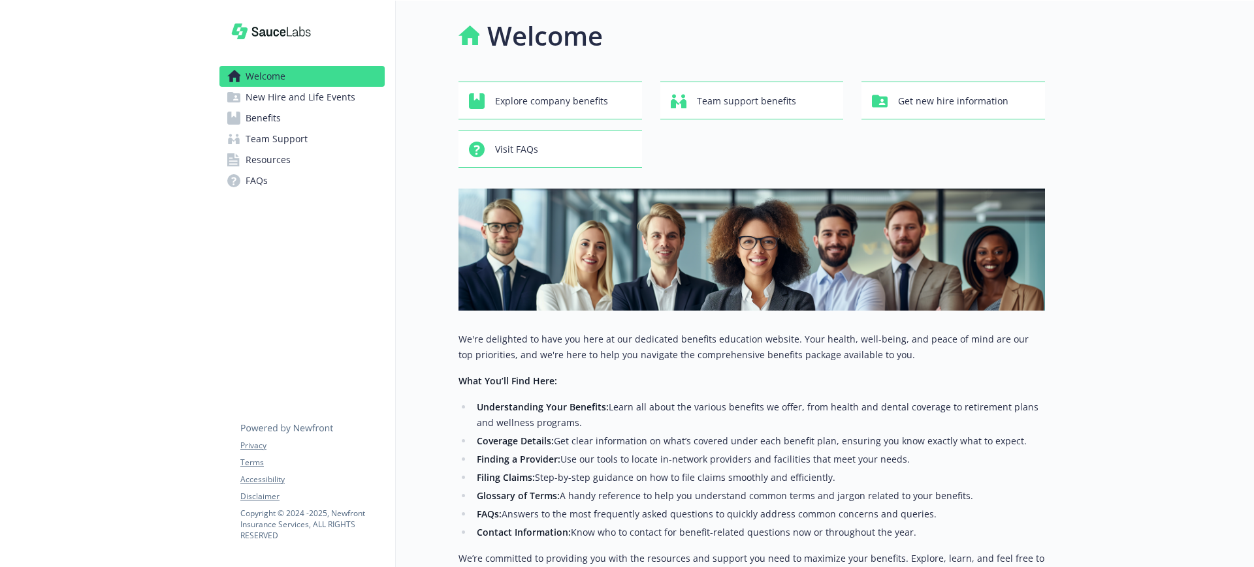
drag, startPoint x: 0, startPoint y: 0, endPoint x: 256, endPoint y: 176, distance: 310.8
click at [256, 176] on span "FAQs" at bounding box center [257, 180] width 22 height 21
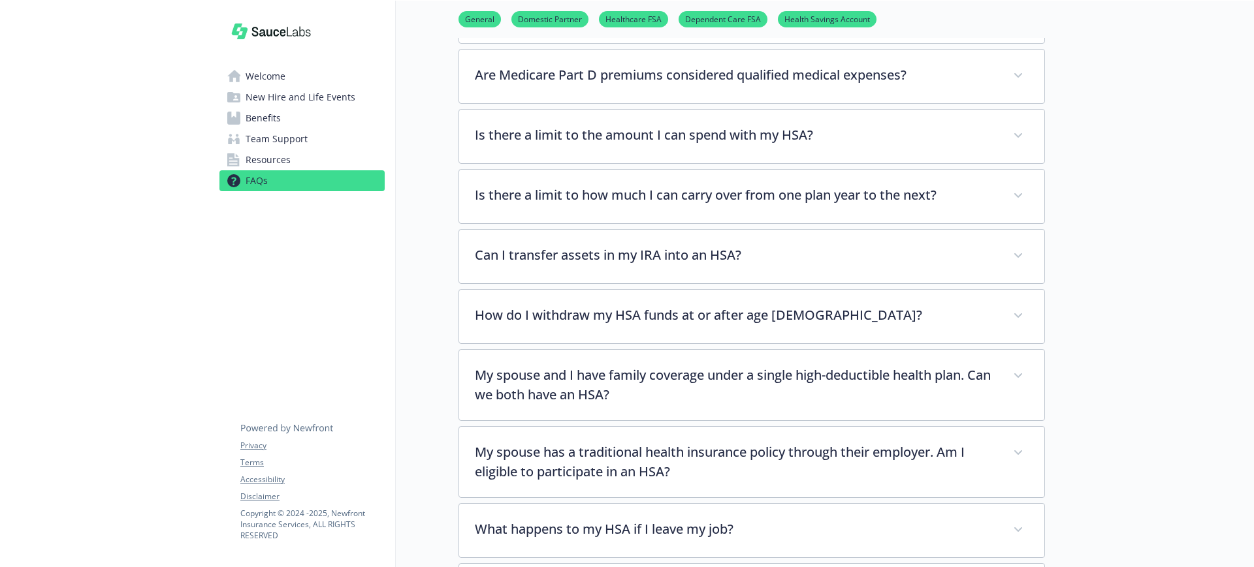
scroll to position [2122, 0]
